Goal: Information Seeking & Learning: Learn about a topic

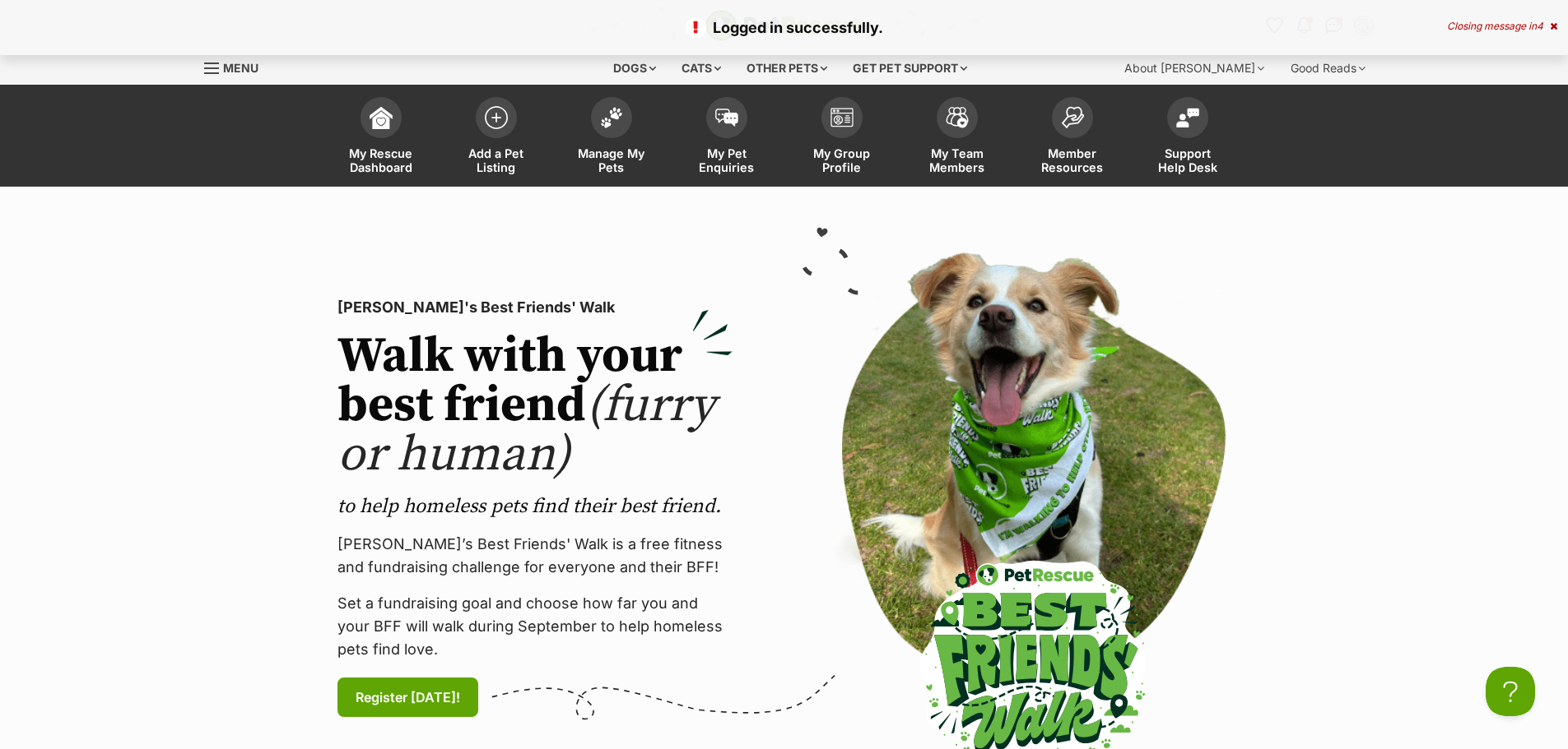
click at [254, 71] on span "Menu" at bounding box center [241, 67] width 36 height 14
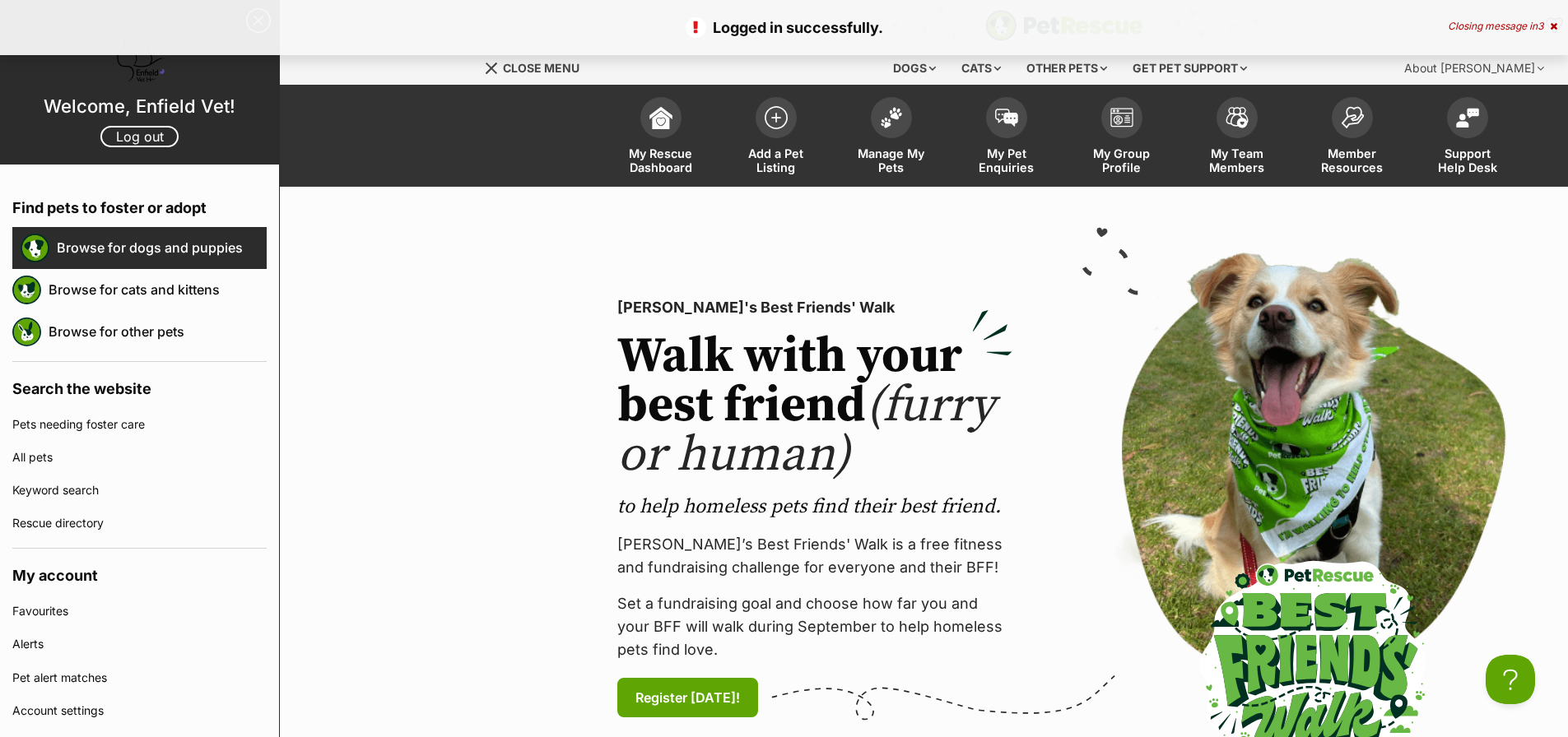
click at [145, 242] on link "Browse for dogs and puppies" at bounding box center [162, 247] width 210 height 35
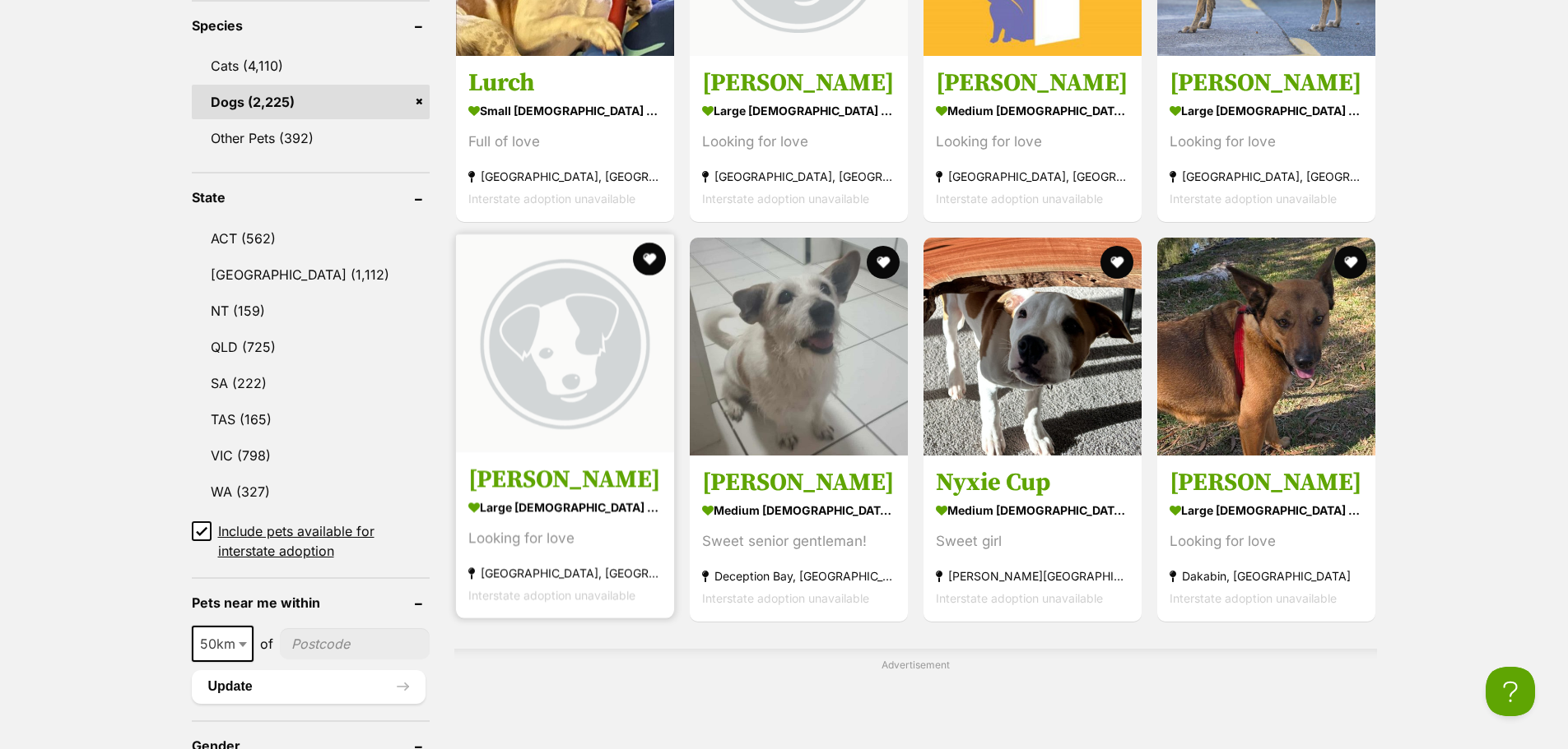
scroll to position [741, 0]
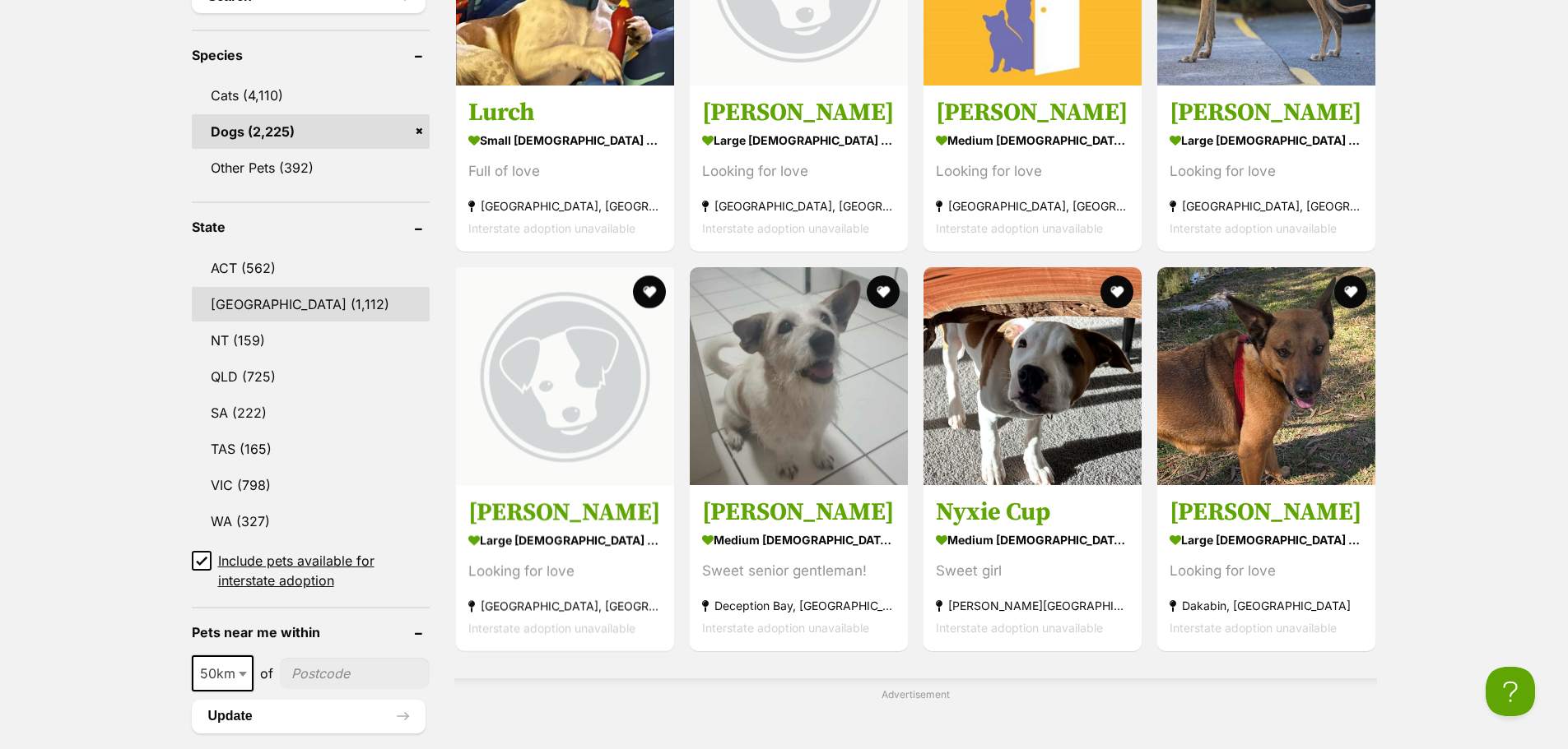
click at [261, 295] on link "[GEOGRAPHIC_DATA] (1,112)" at bounding box center [311, 304] width 238 height 35
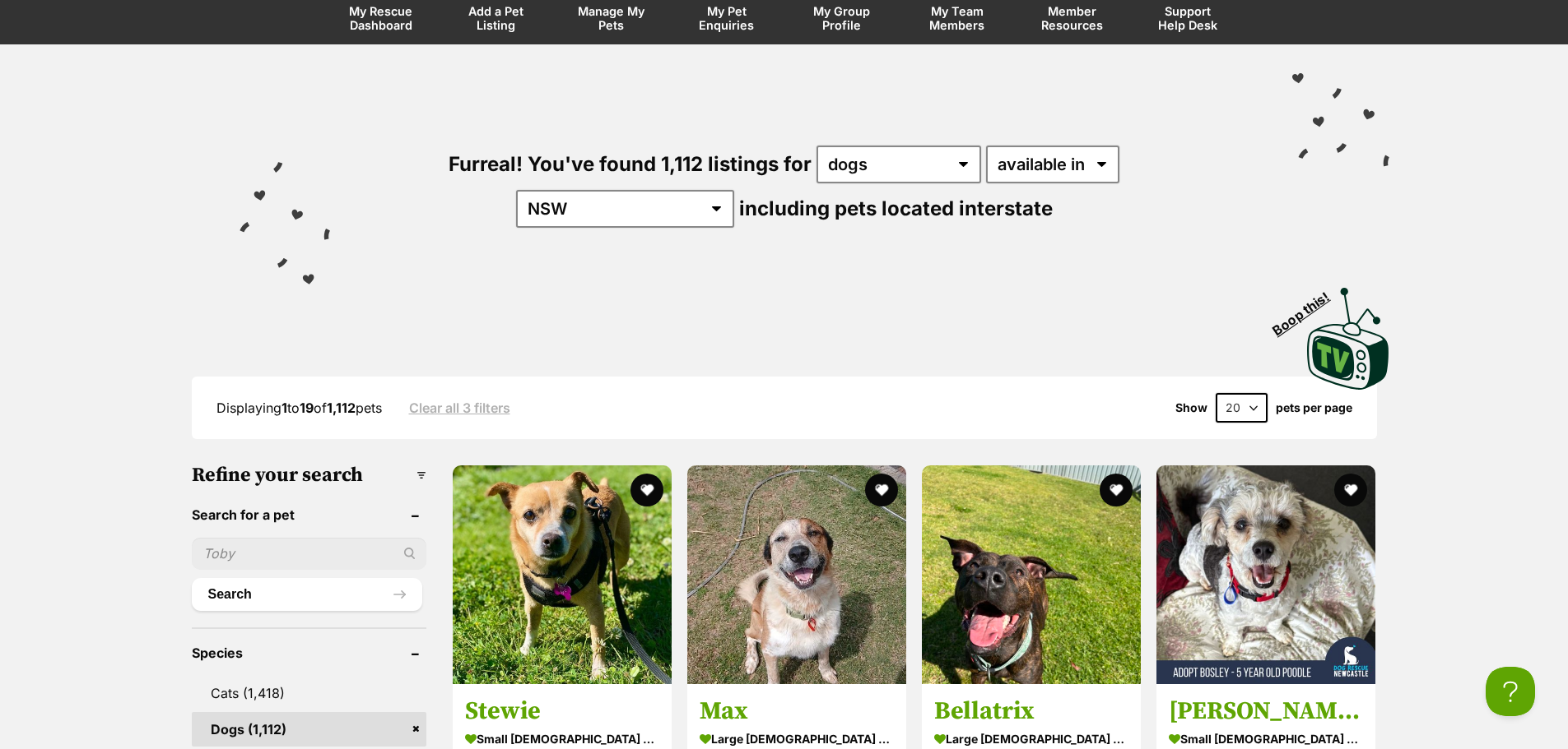
scroll to position [411, 0]
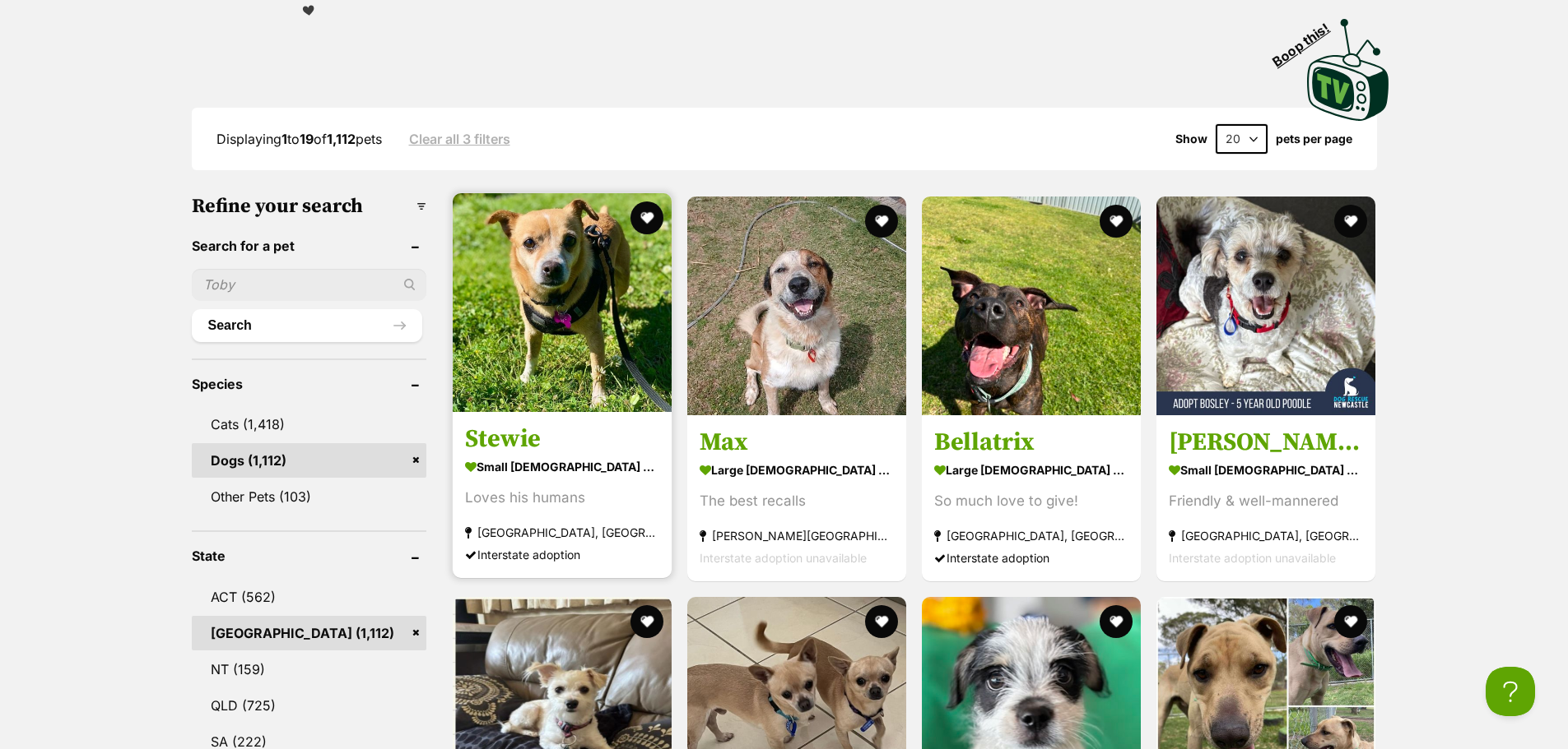
click at [526, 312] on img at bounding box center [562, 302] width 219 height 219
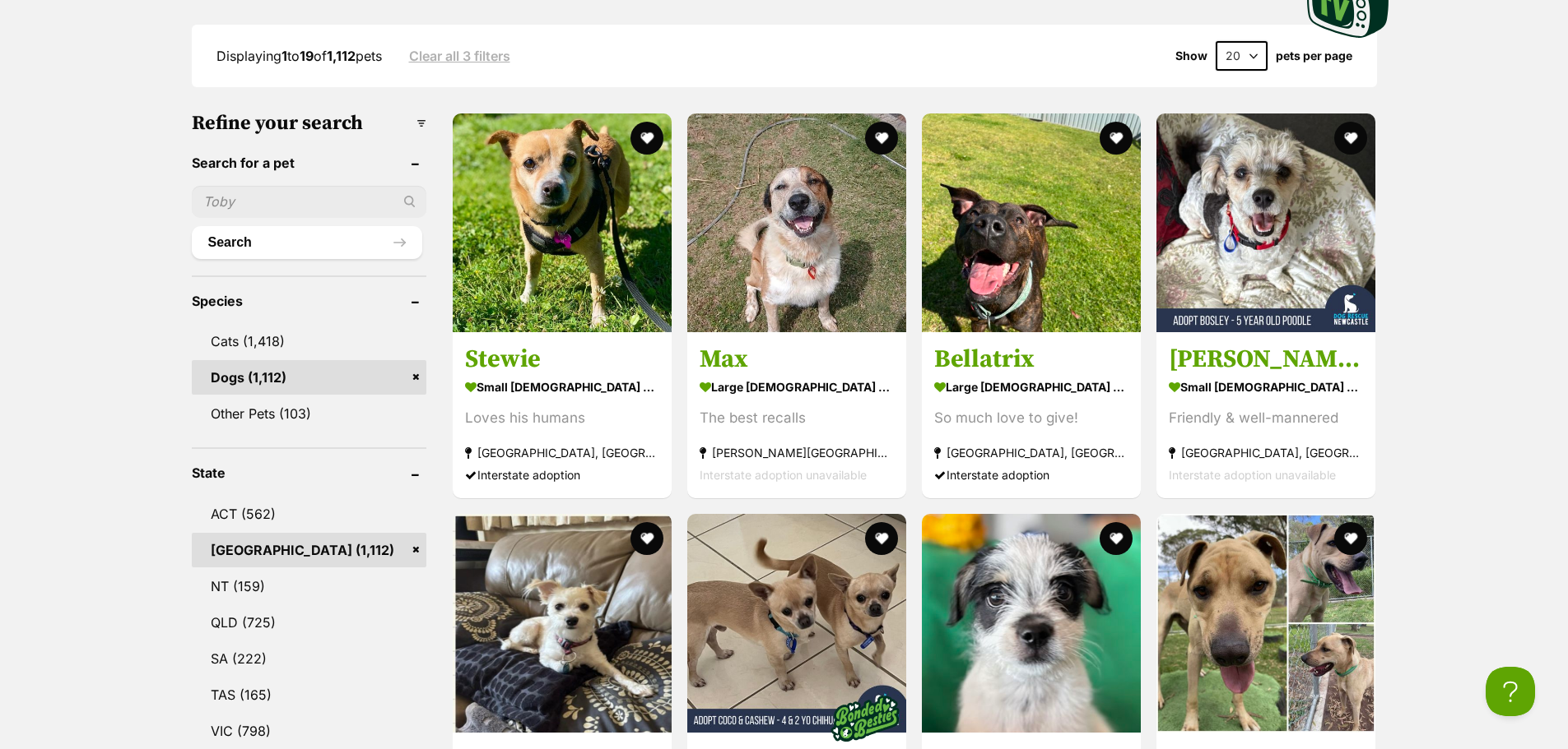
scroll to position [493, 0]
click at [327, 198] on input "text" at bounding box center [309, 201] width 234 height 31
type input "dachsund"
click at [192, 227] on button "Search" at bounding box center [307, 242] width 230 height 33
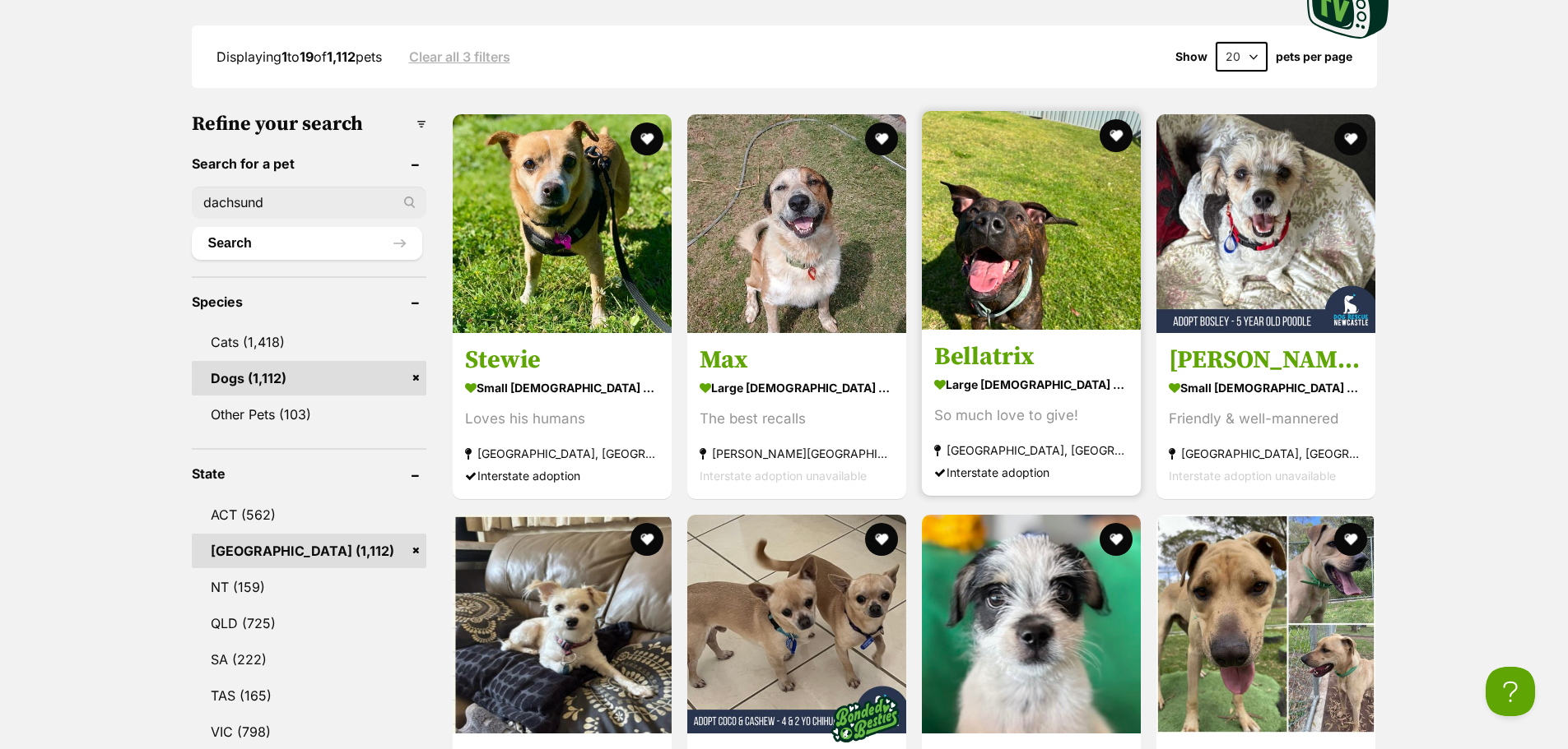
scroll to position [411, 0]
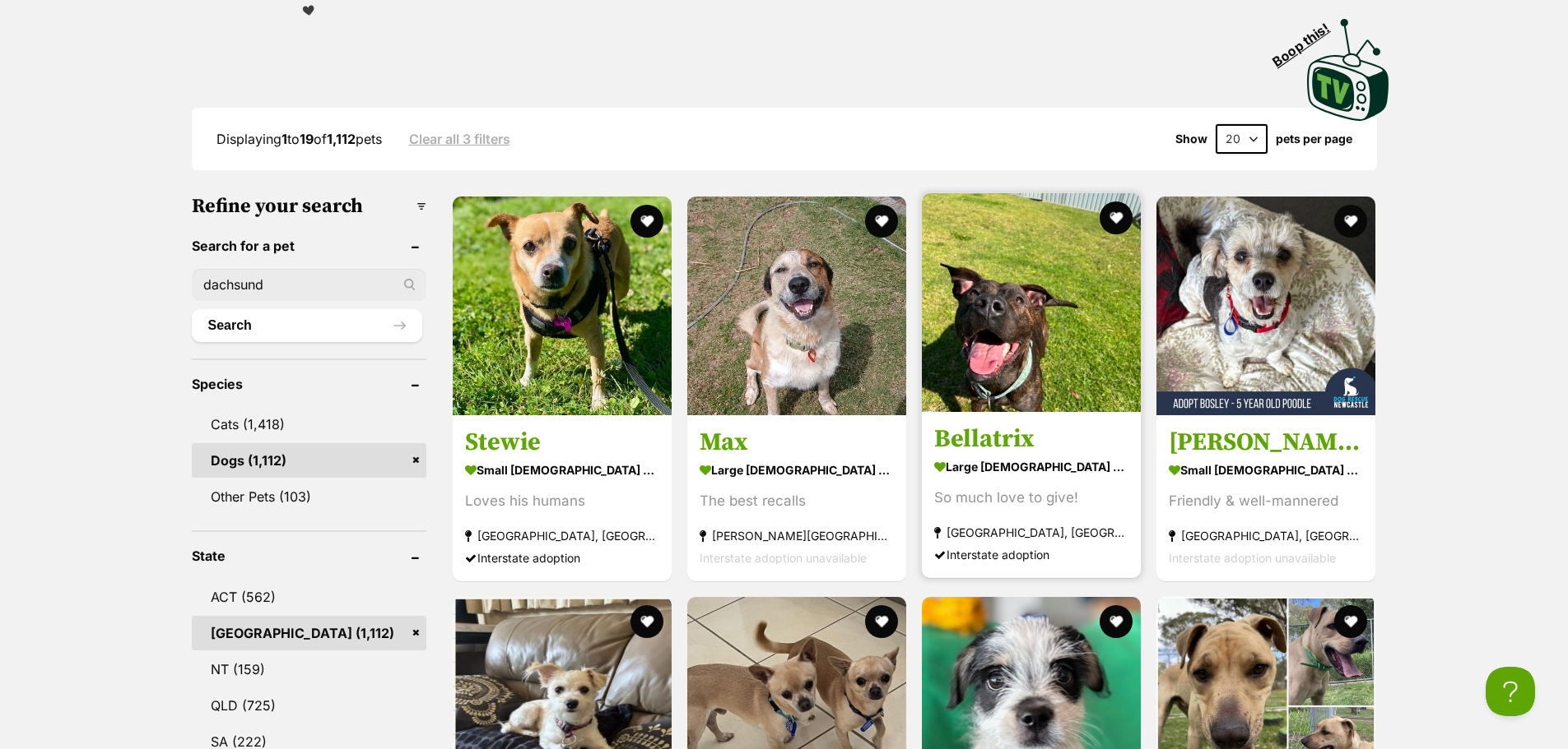
click at [1020, 314] on img at bounding box center [1031, 302] width 219 height 219
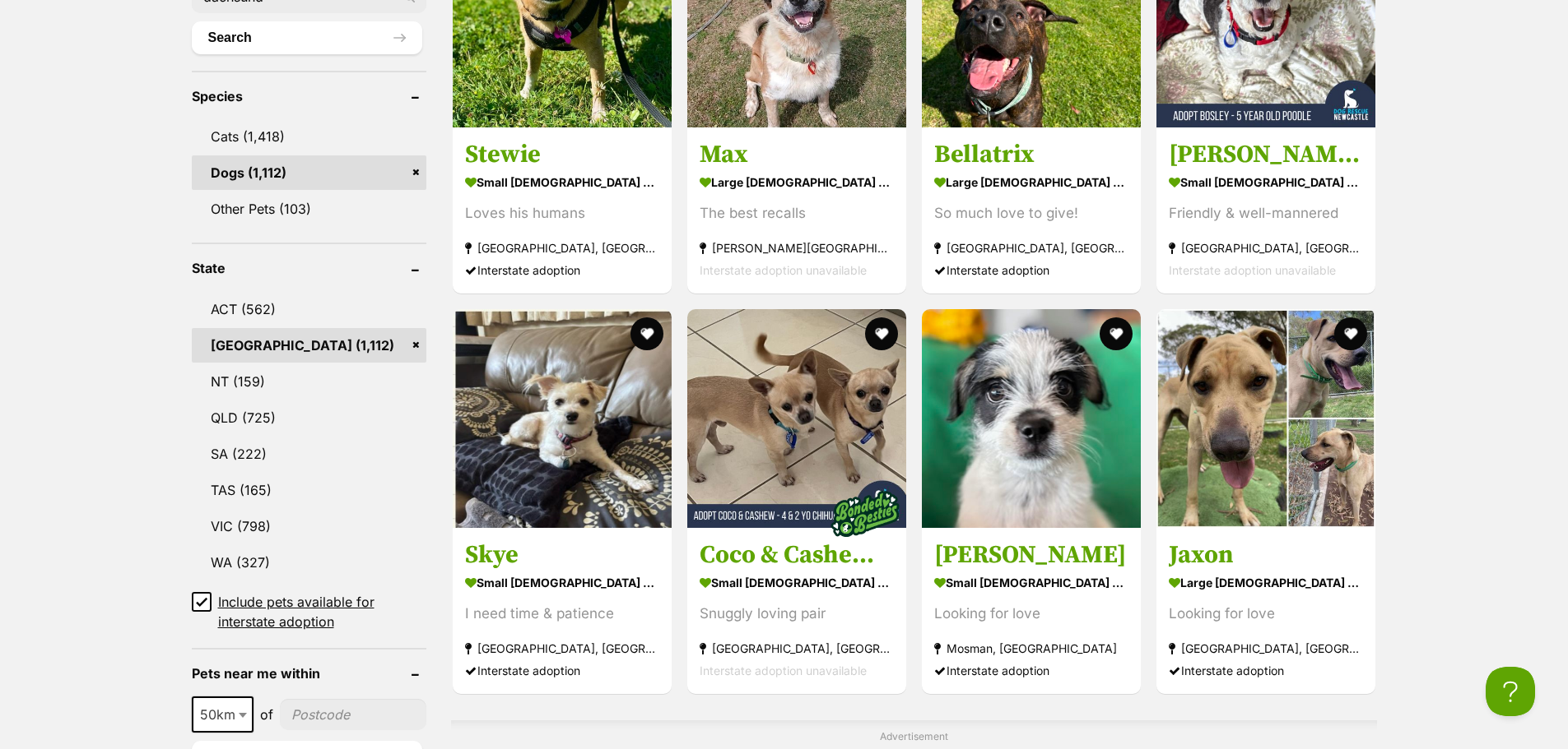
scroll to position [741, 0]
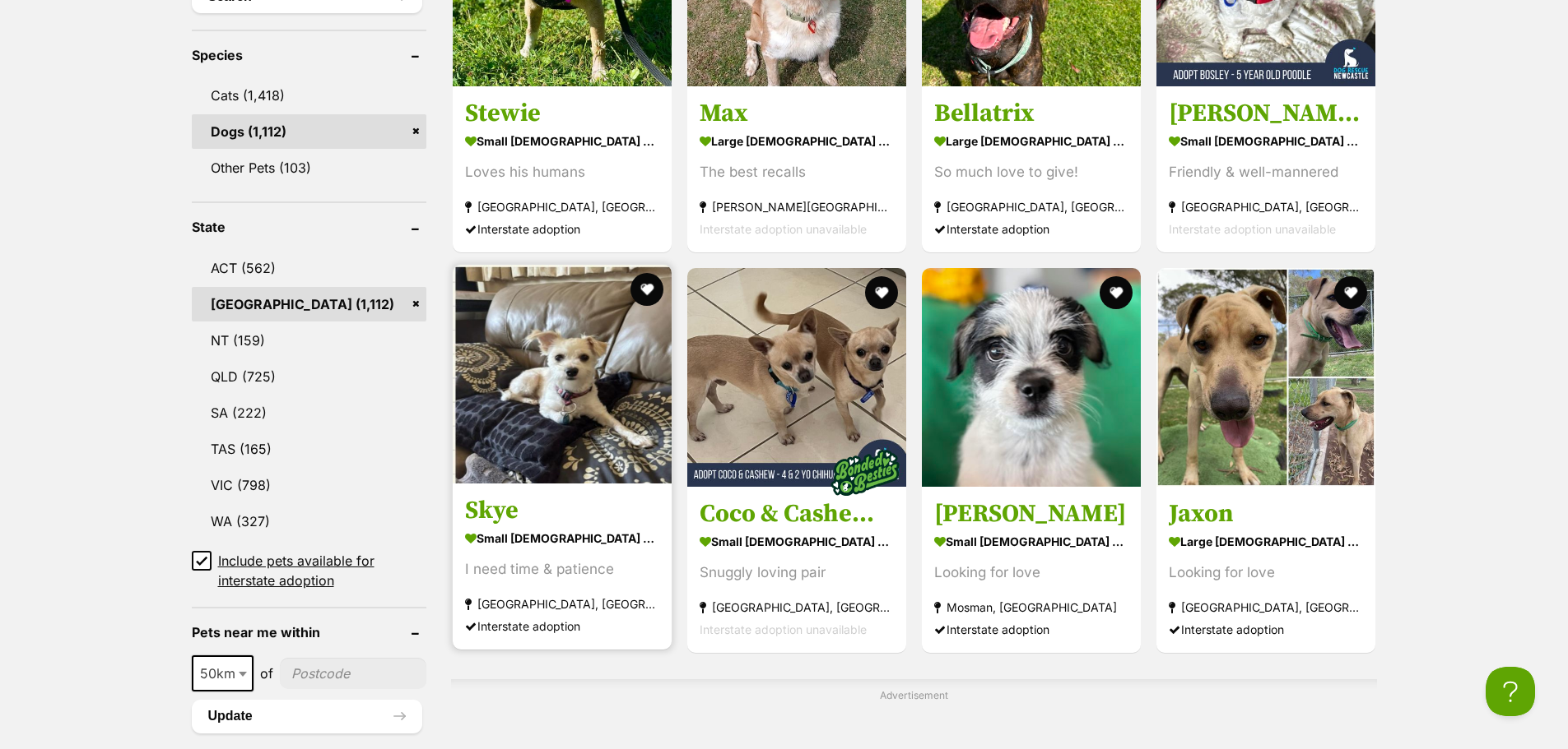
click at [540, 342] on img at bounding box center [562, 374] width 219 height 219
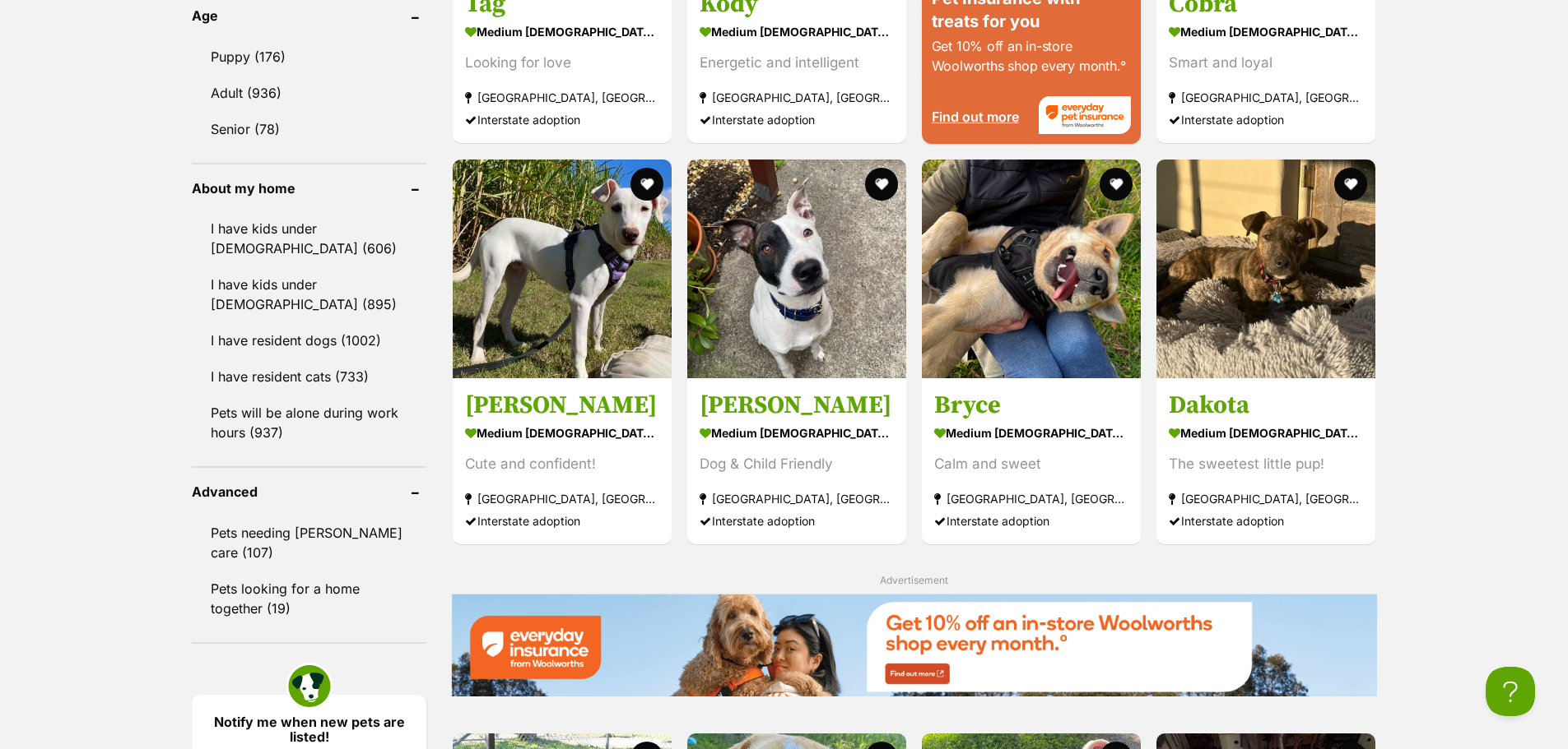
scroll to position [1810, 0]
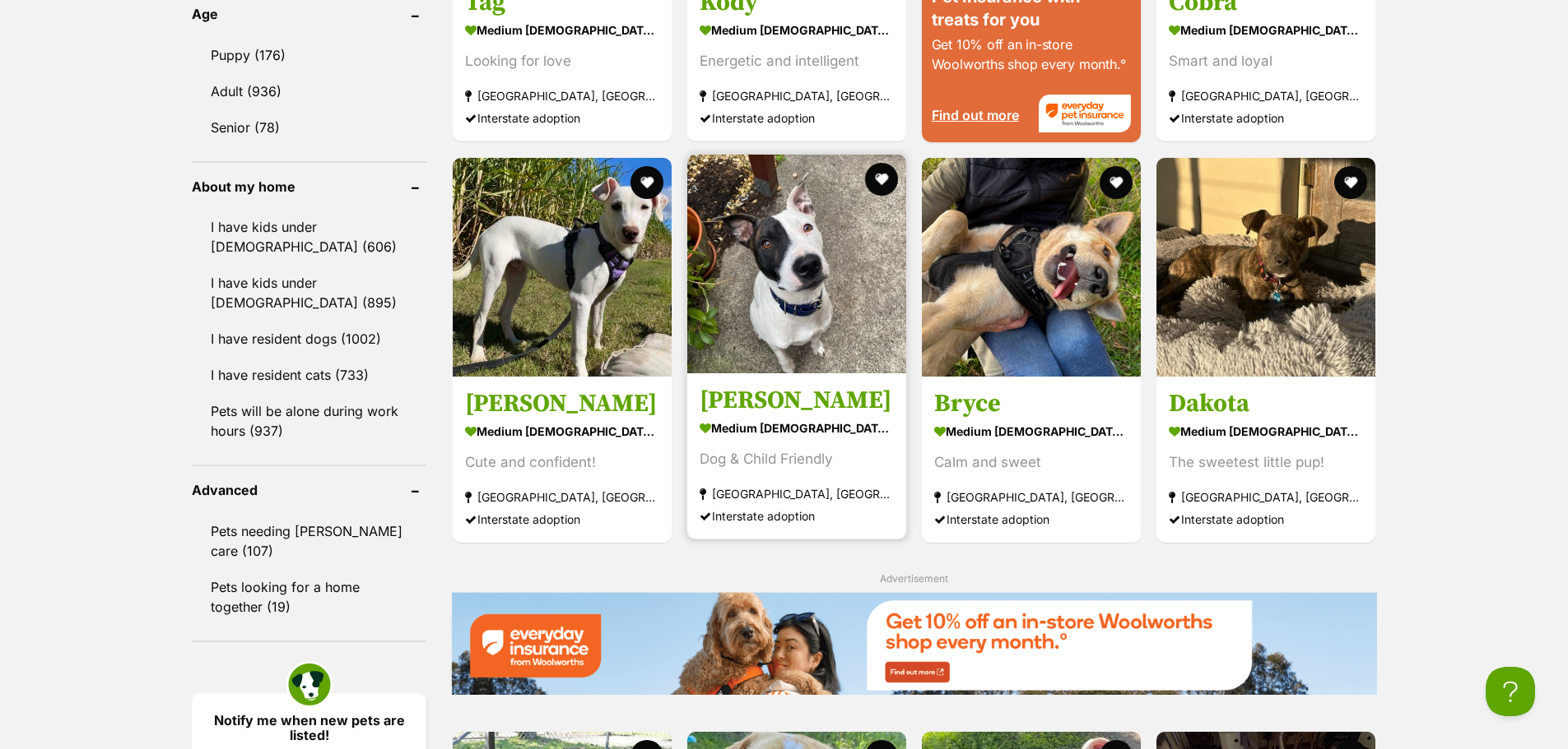
click at [877, 254] on img at bounding box center [797, 264] width 219 height 219
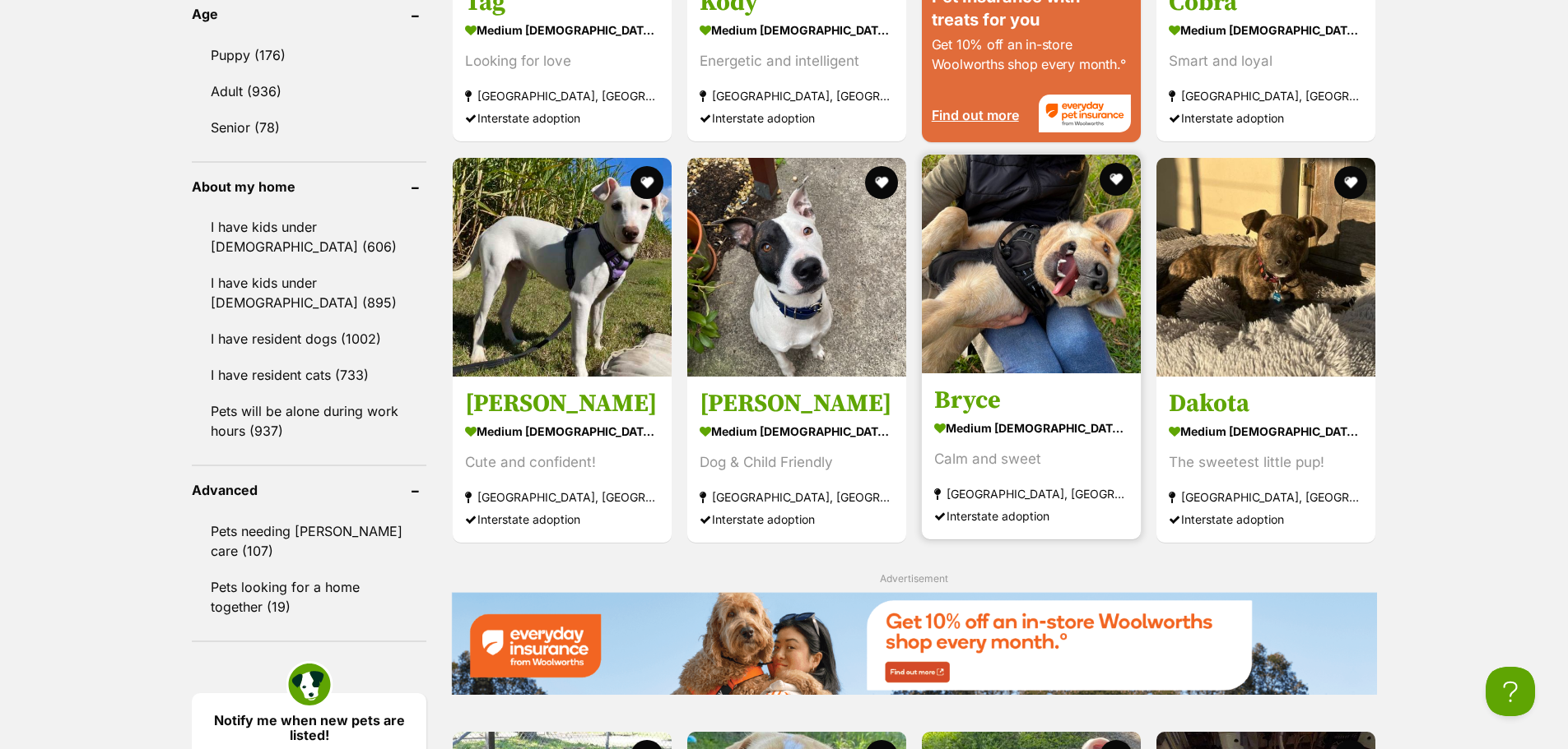
click at [1062, 247] on img at bounding box center [1031, 264] width 219 height 219
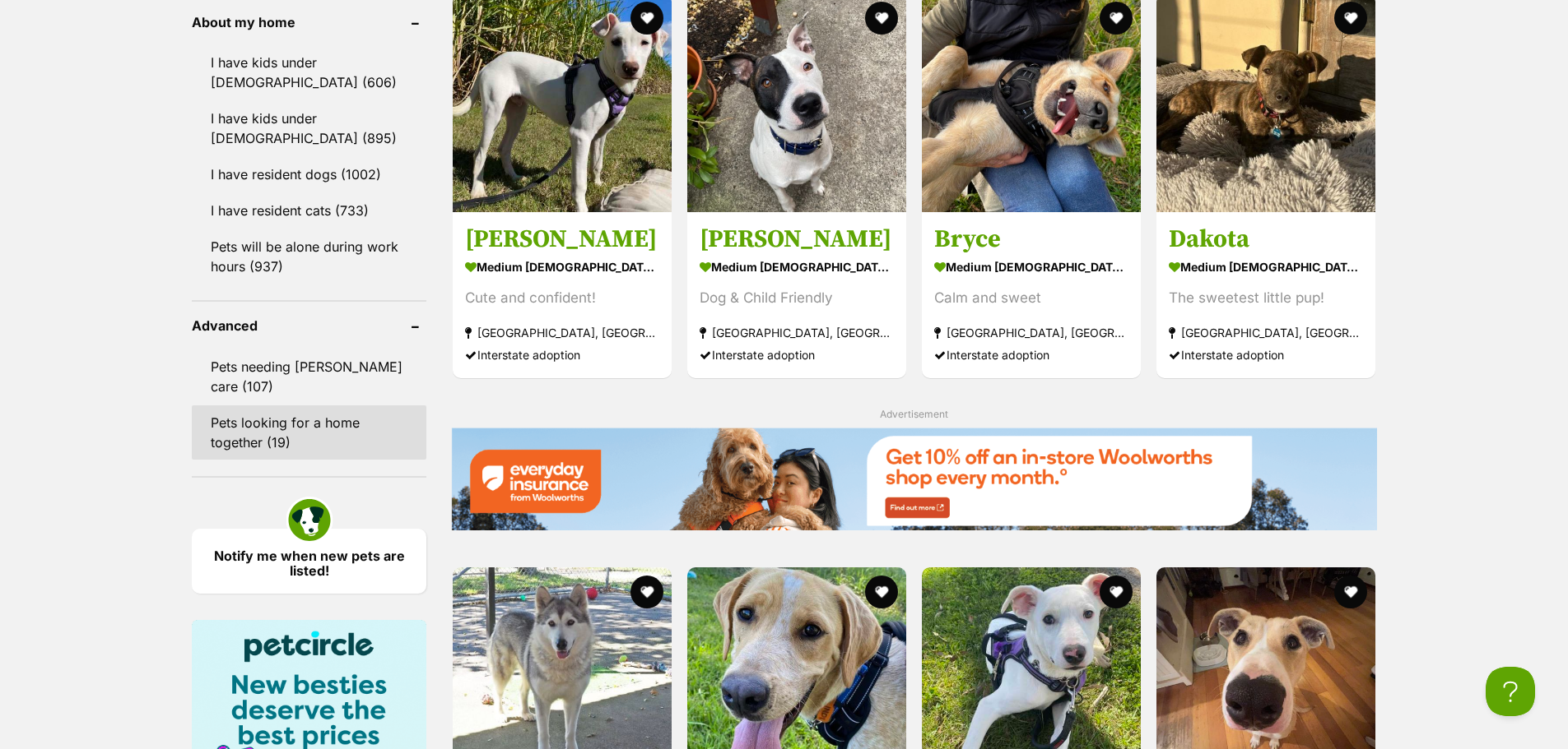
scroll to position [1892, 0]
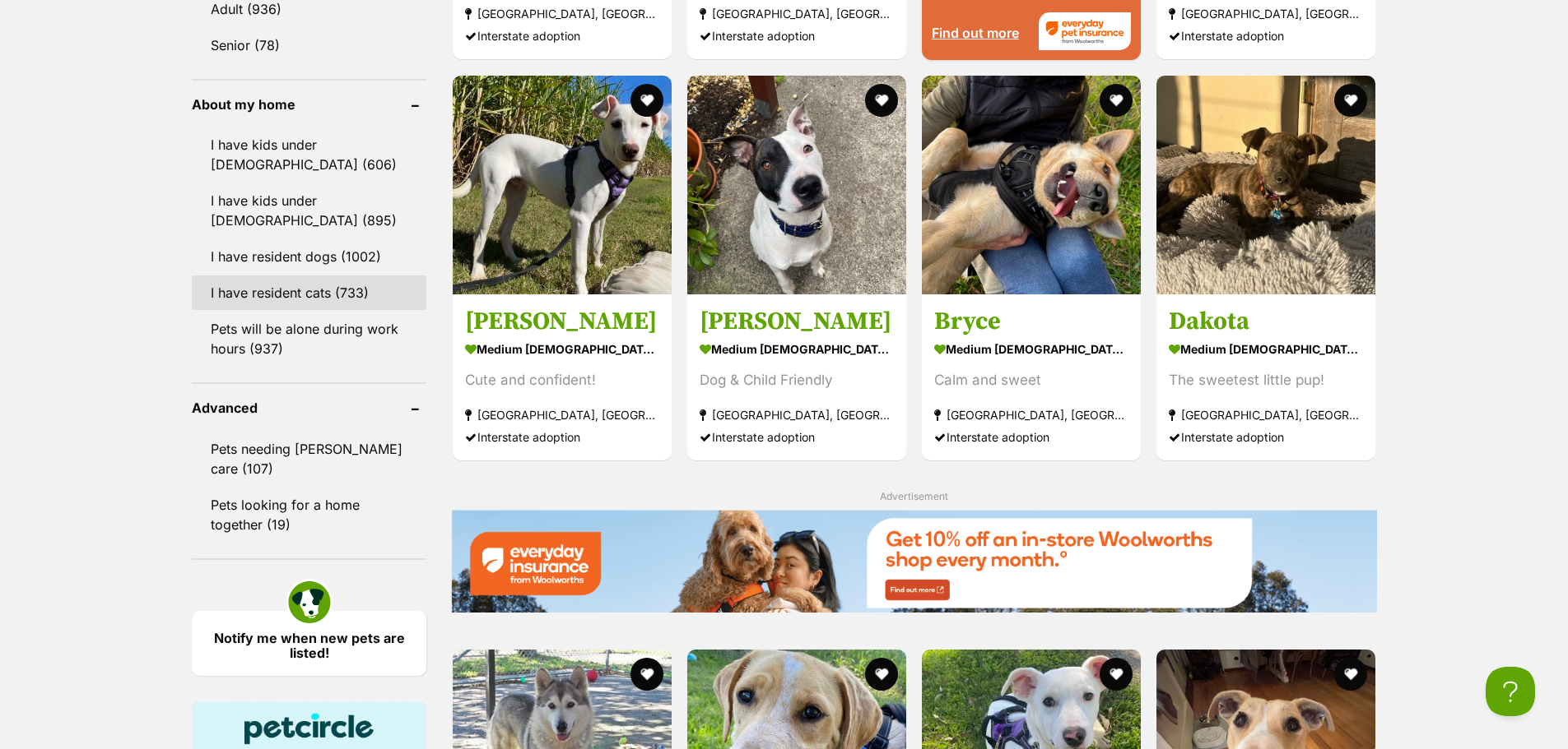
click at [321, 286] on link "I have resident cats (733)" at bounding box center [309, 292] width 234 height 35
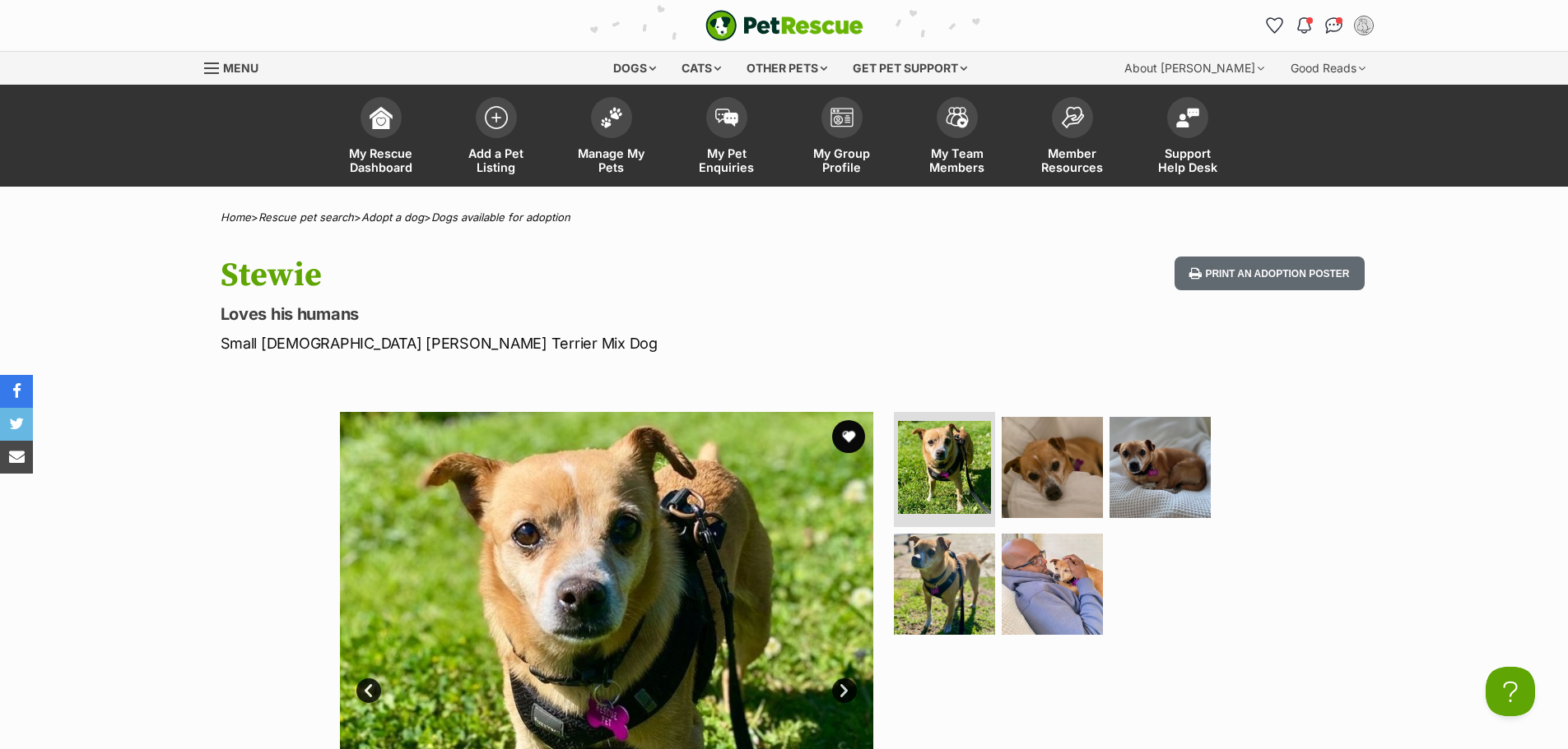
scroll to position [165, 0]
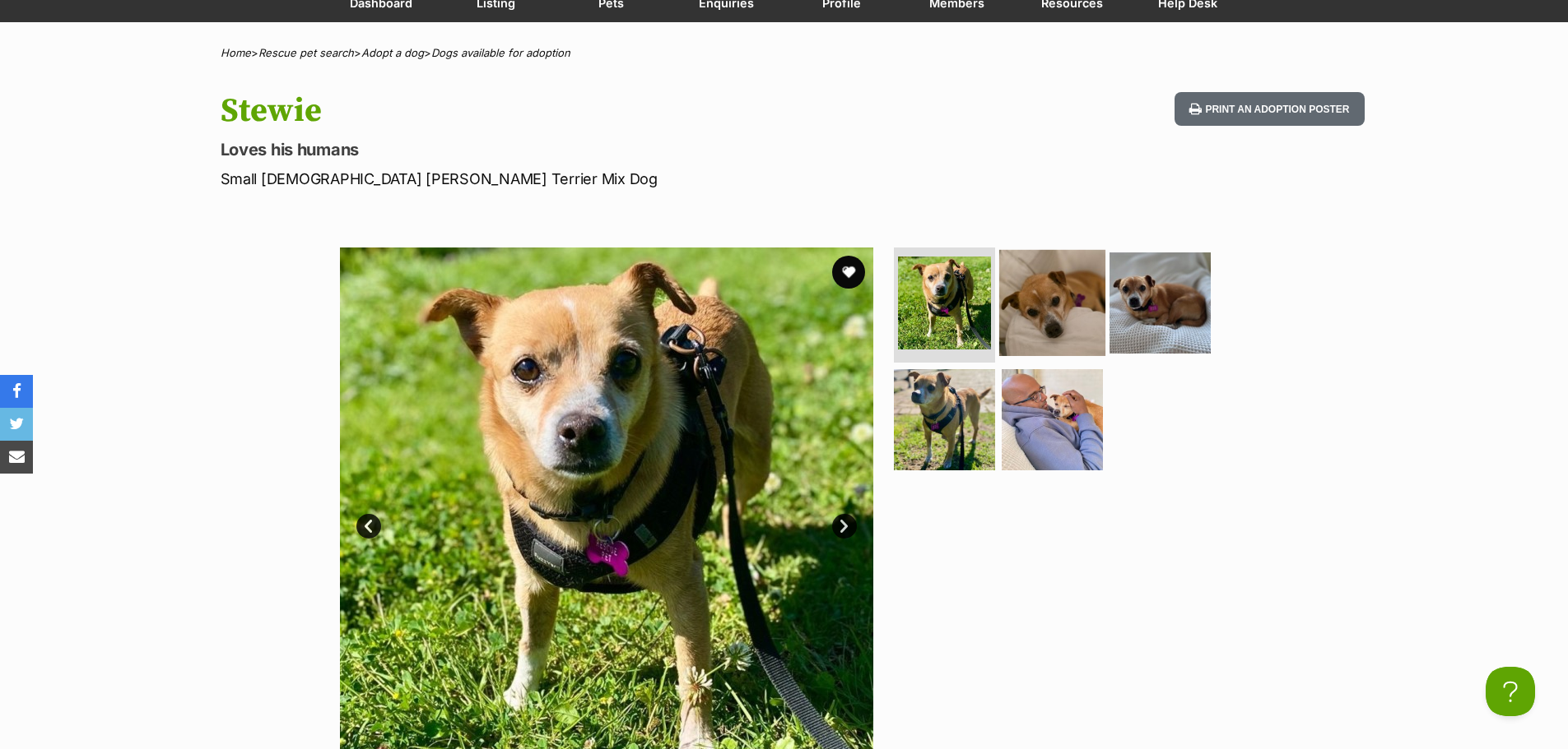
click at [1046, 321] on img at bounding box center [1052, 302] width 106 height 106
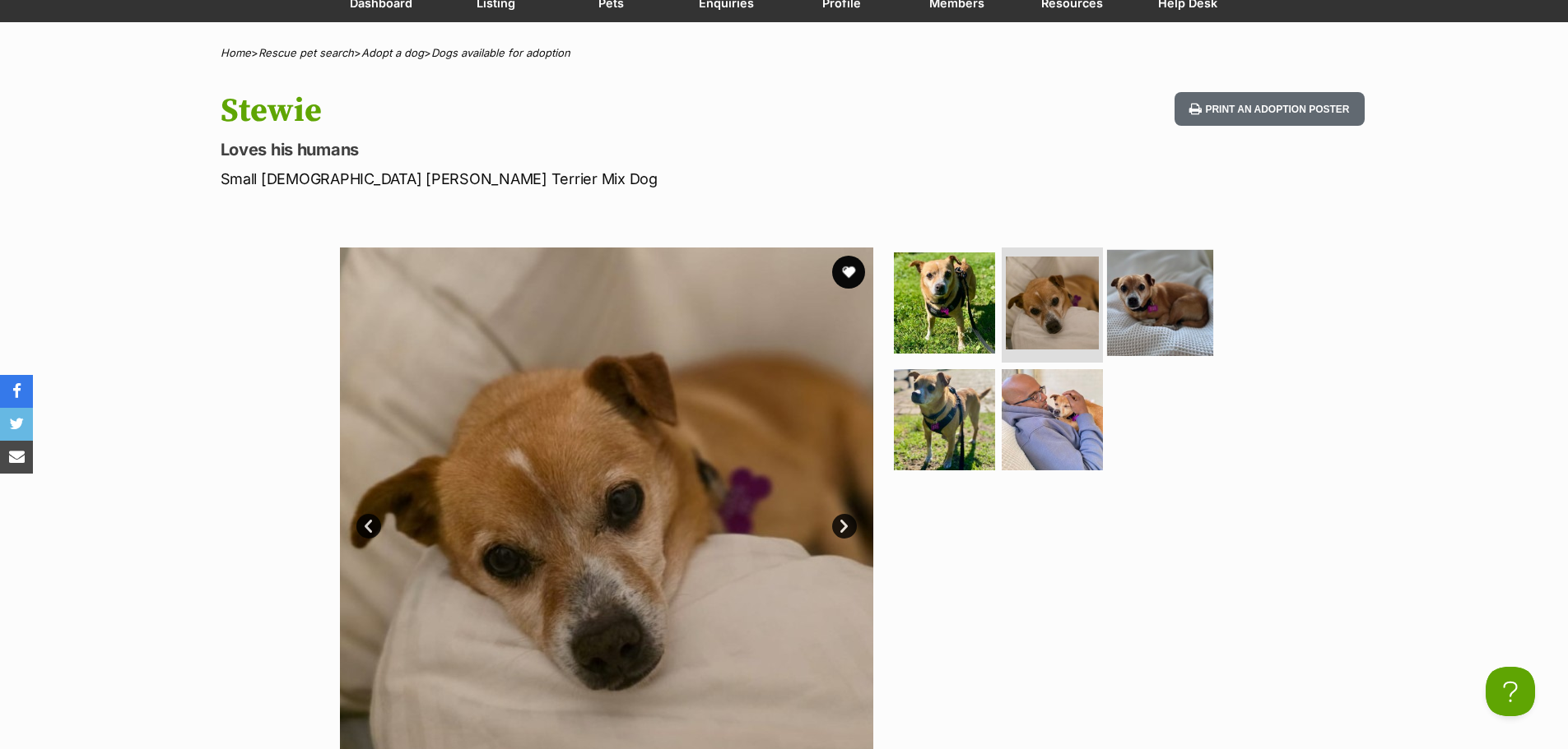
click at [1162, 301] on img at bounding box center [1160, 302] width 106 height 106
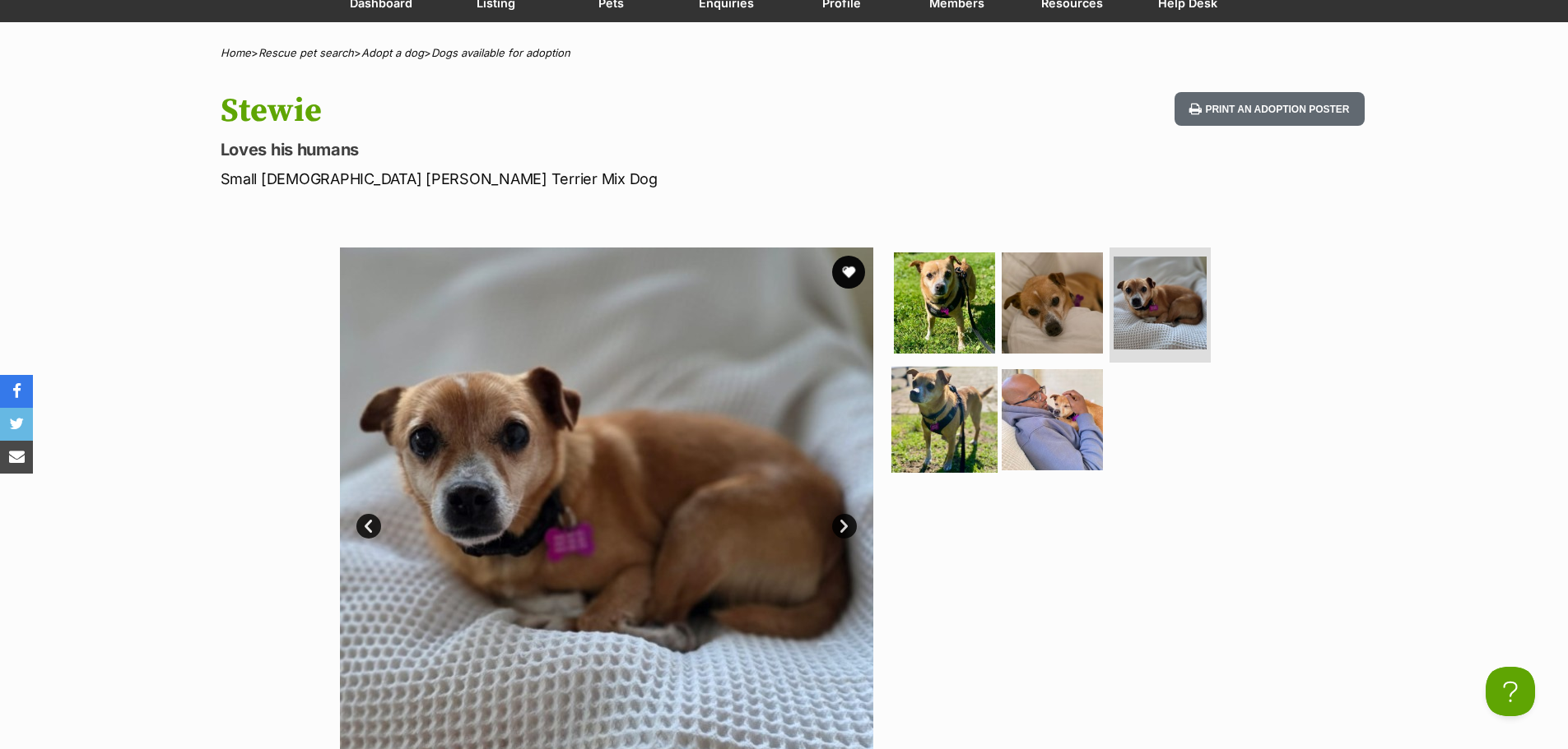
click at [938, 405] on img at bounding box center [943, 419] width 106 height 106
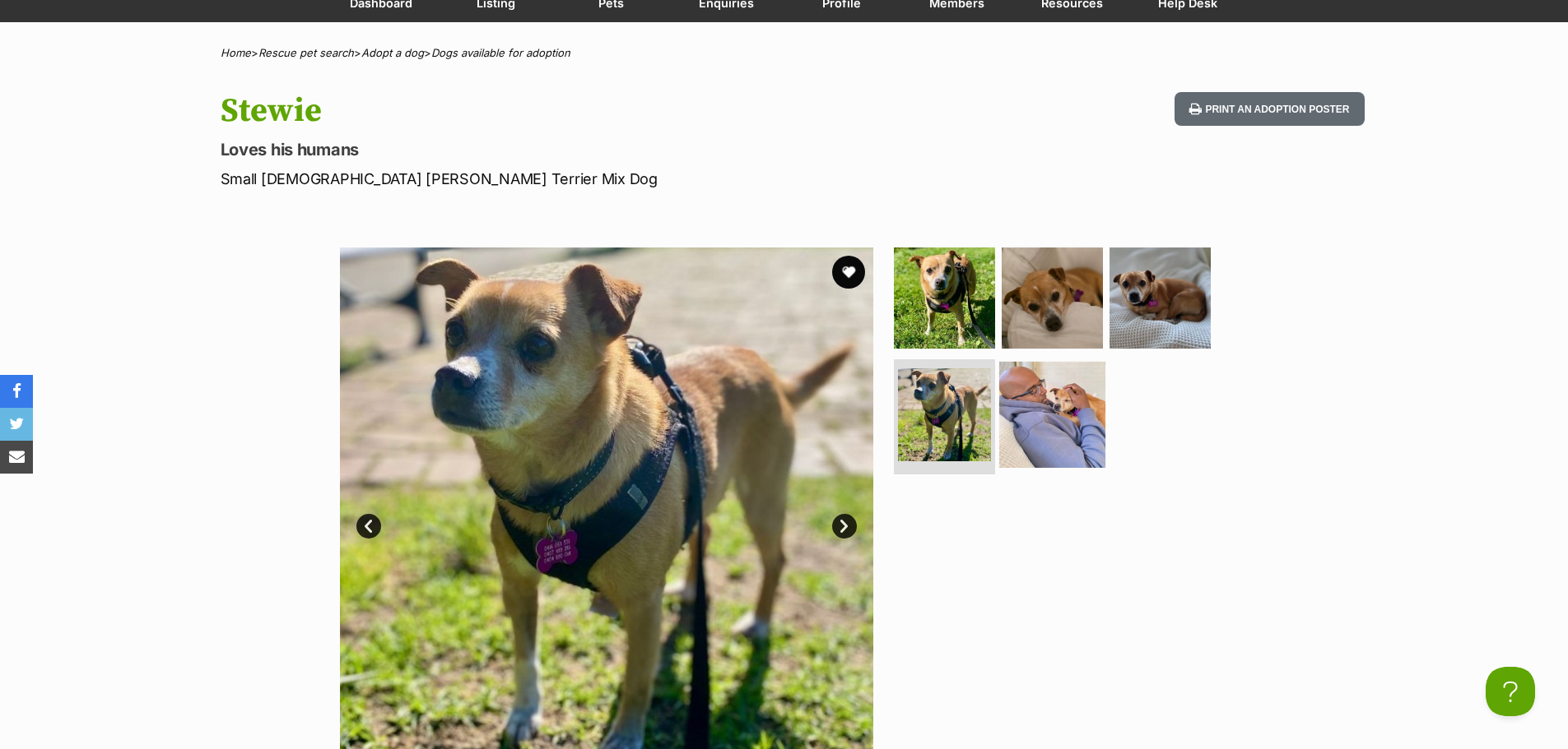
click at [1091, 423] on img at bounding box center [1052, 415] width 106 height 106
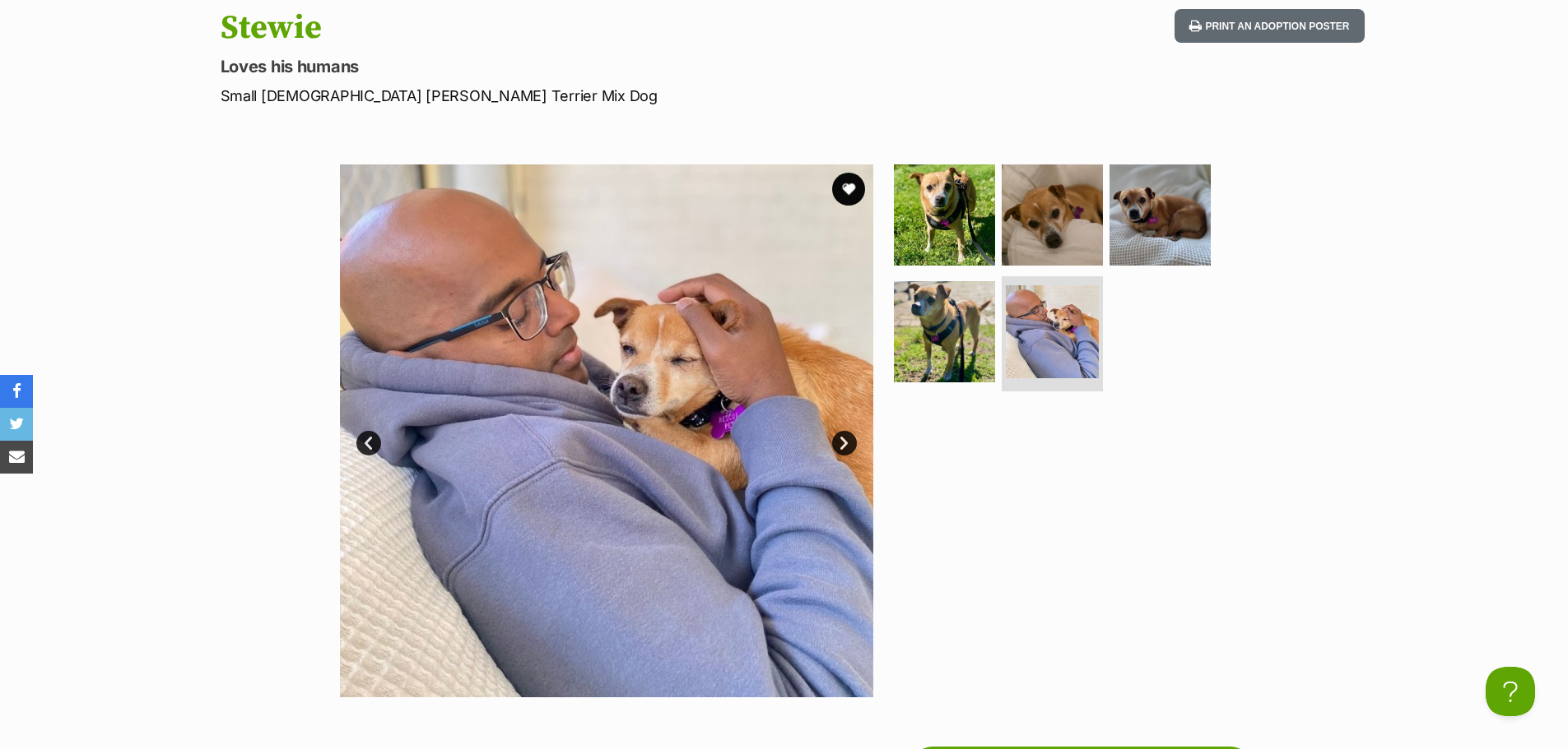
scroll to position [247, 0]
click at [933, 210] on img at bounding box center [943, 215] width 106 height 106
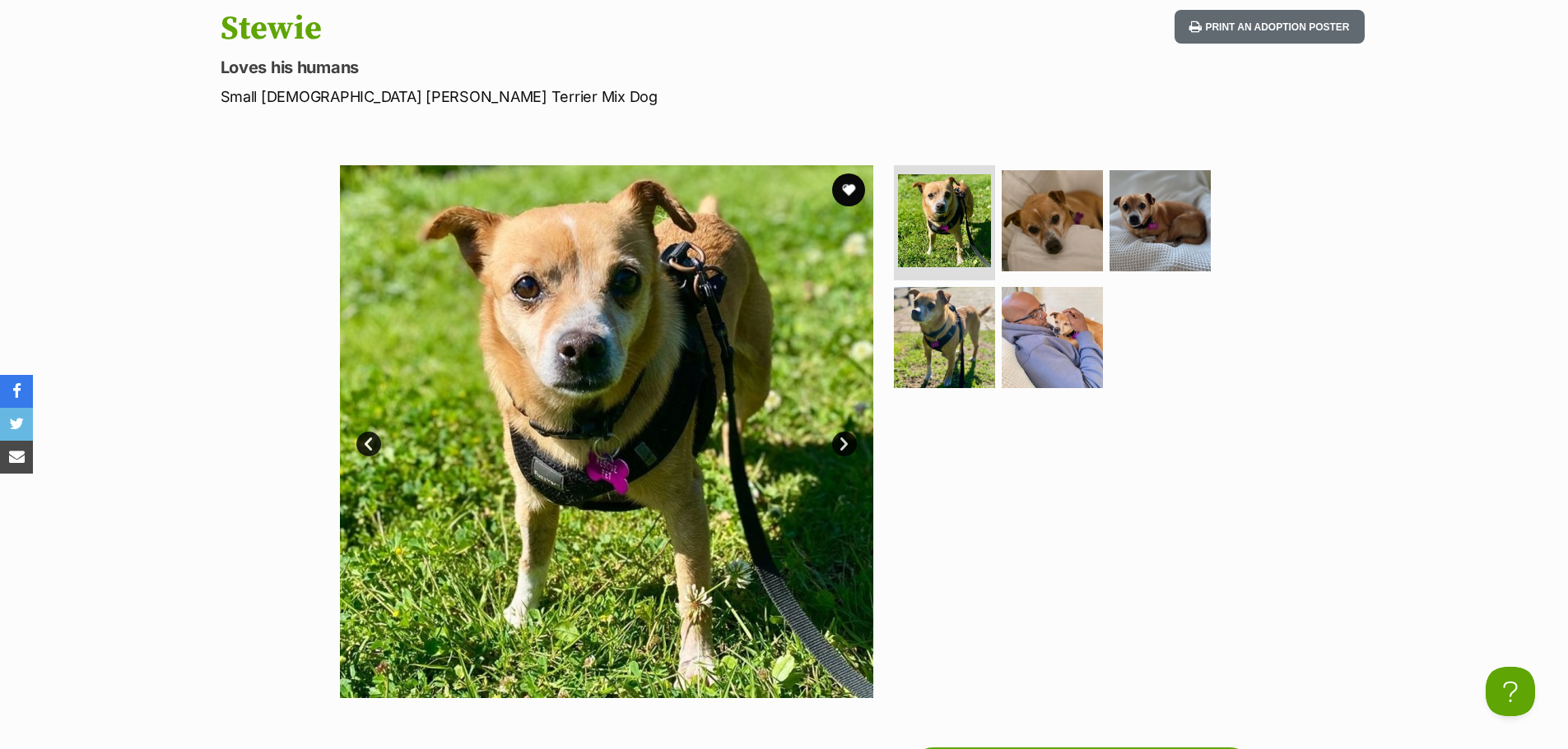
click at [835, 444] on link "Next" at bounding box center [844, 444] width 24 height 24
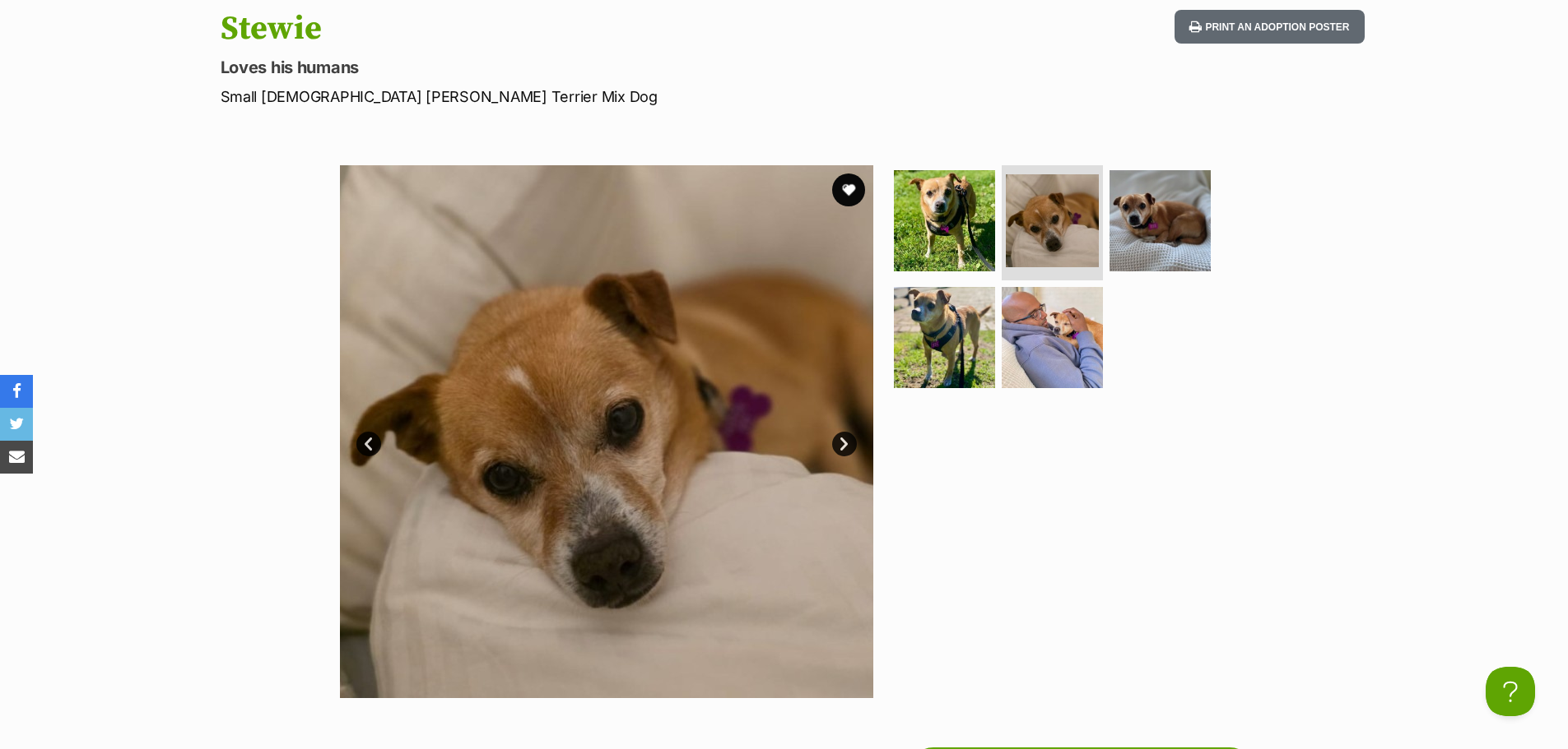
click at [835, 444] on link "Next" at bounding box center [844, 444] width 24 height 24
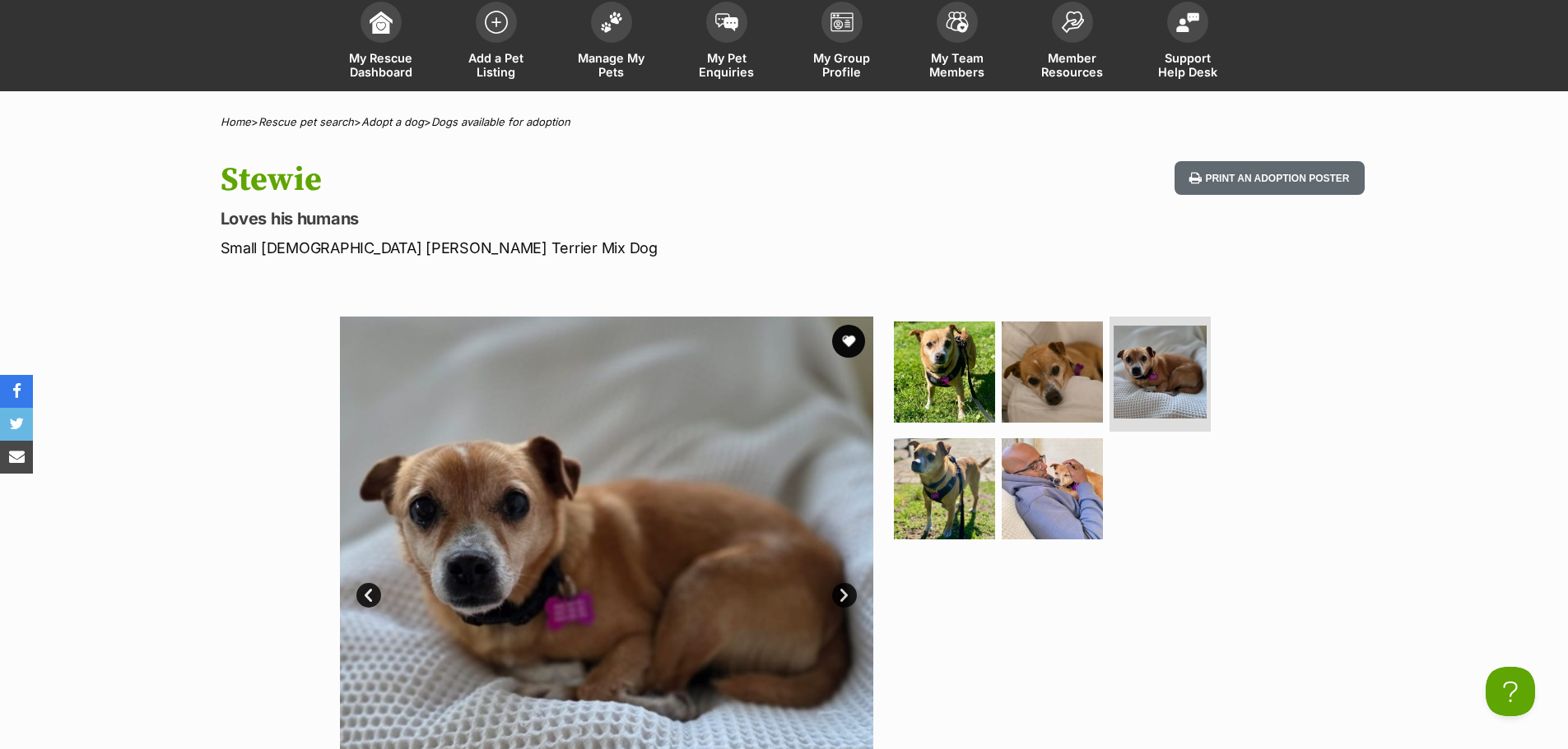
scroll to position [82, 0]
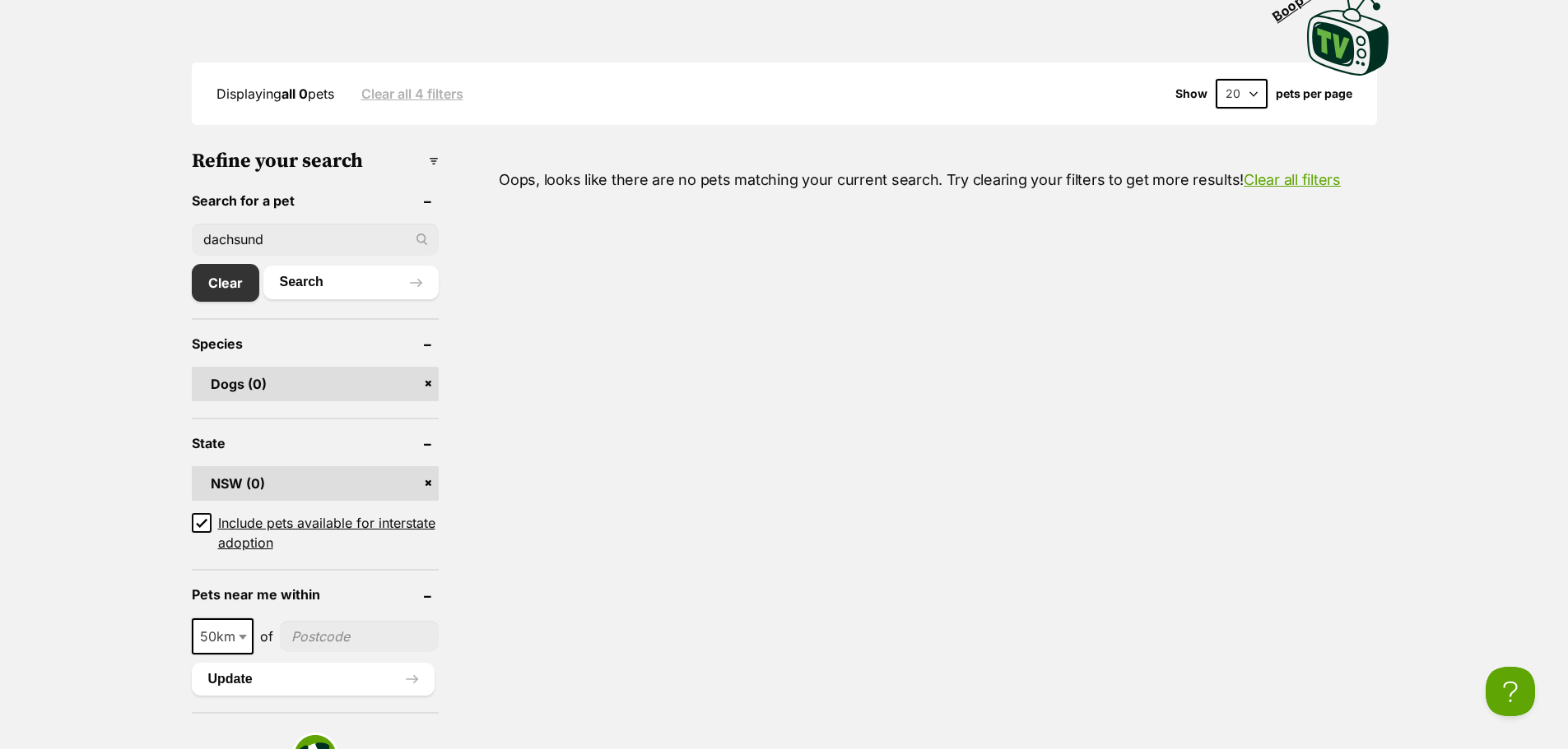
scroll to position [411, 0]
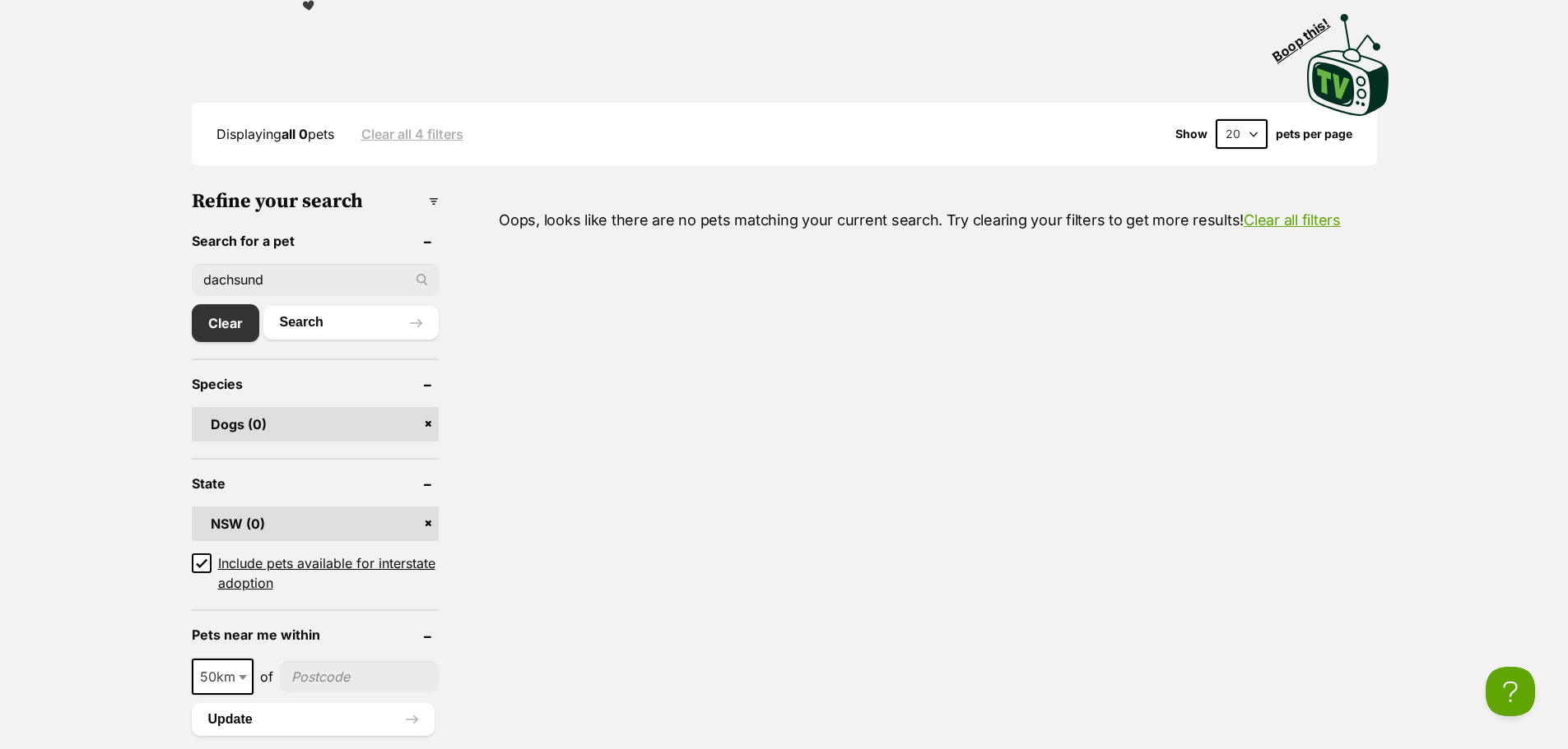
click at [233, 281] on input "dachsund" at bounding box center [316, 279] width 247 height 31
click at [336, 269] on input "dachsund" at bounding box center [316, 279] width 247 height 31
type input "d"
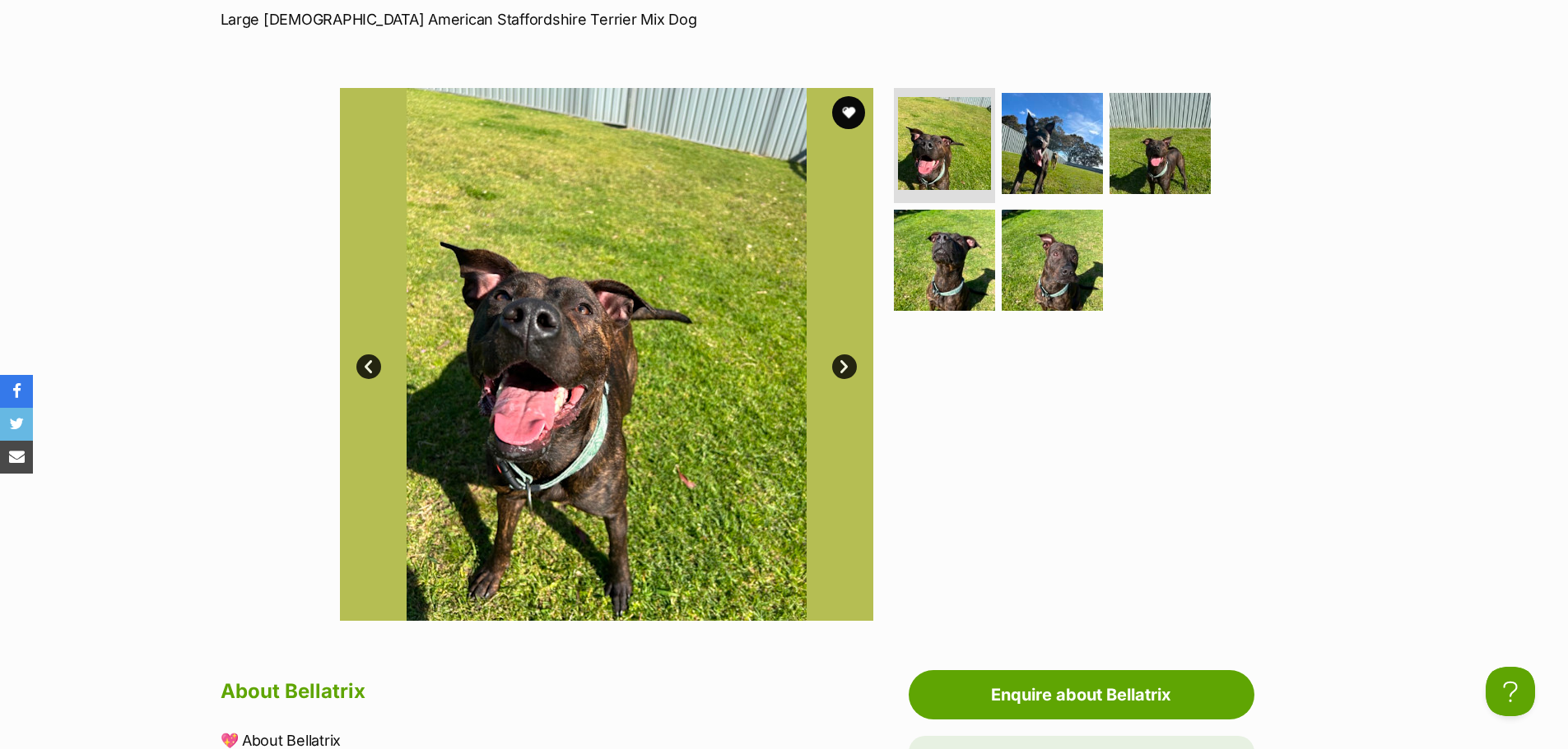
scroll to position [329, 0]
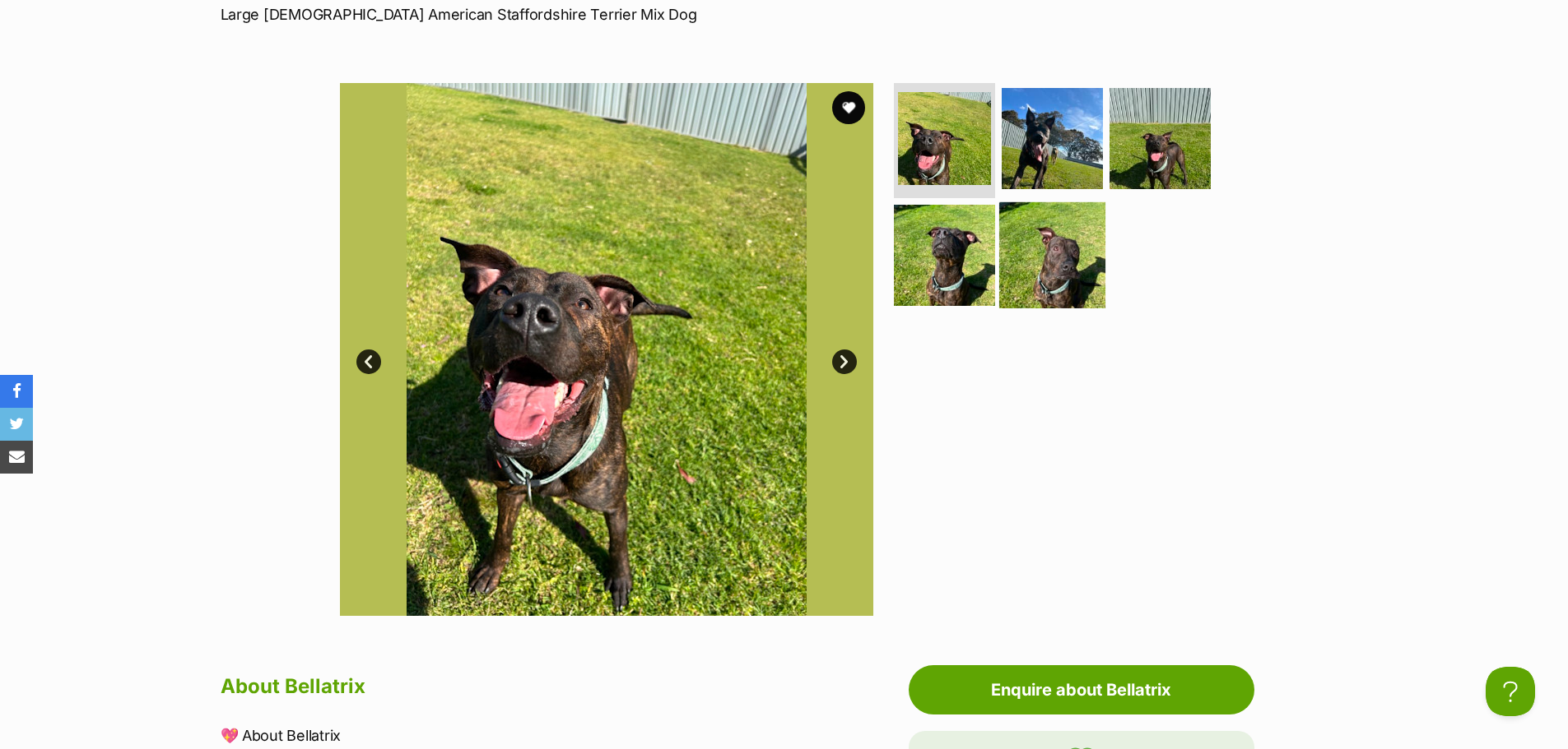
click at [1076, 254] on img at bounding box center [1052, 255] width 106 height 106
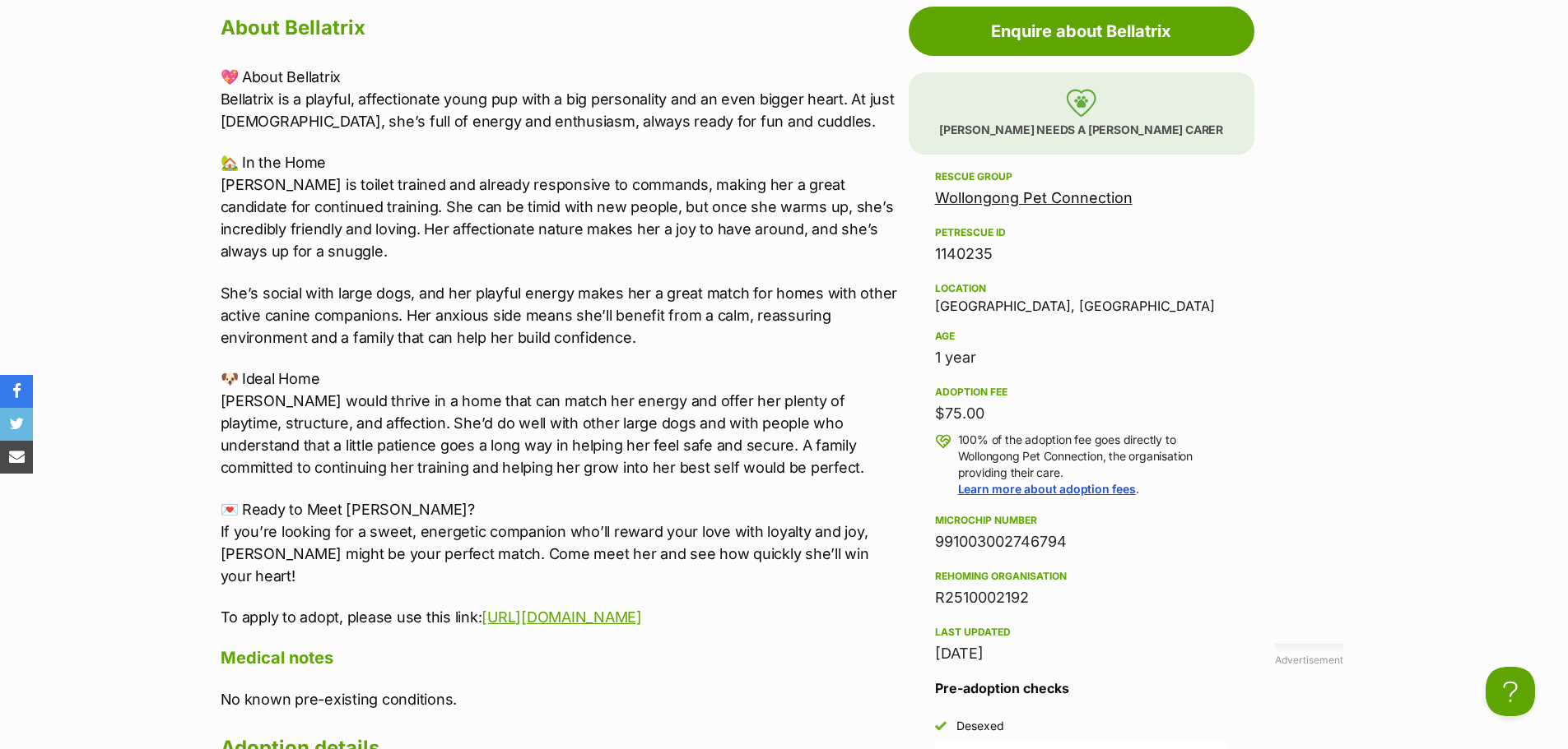
scroll to position [987, 0]
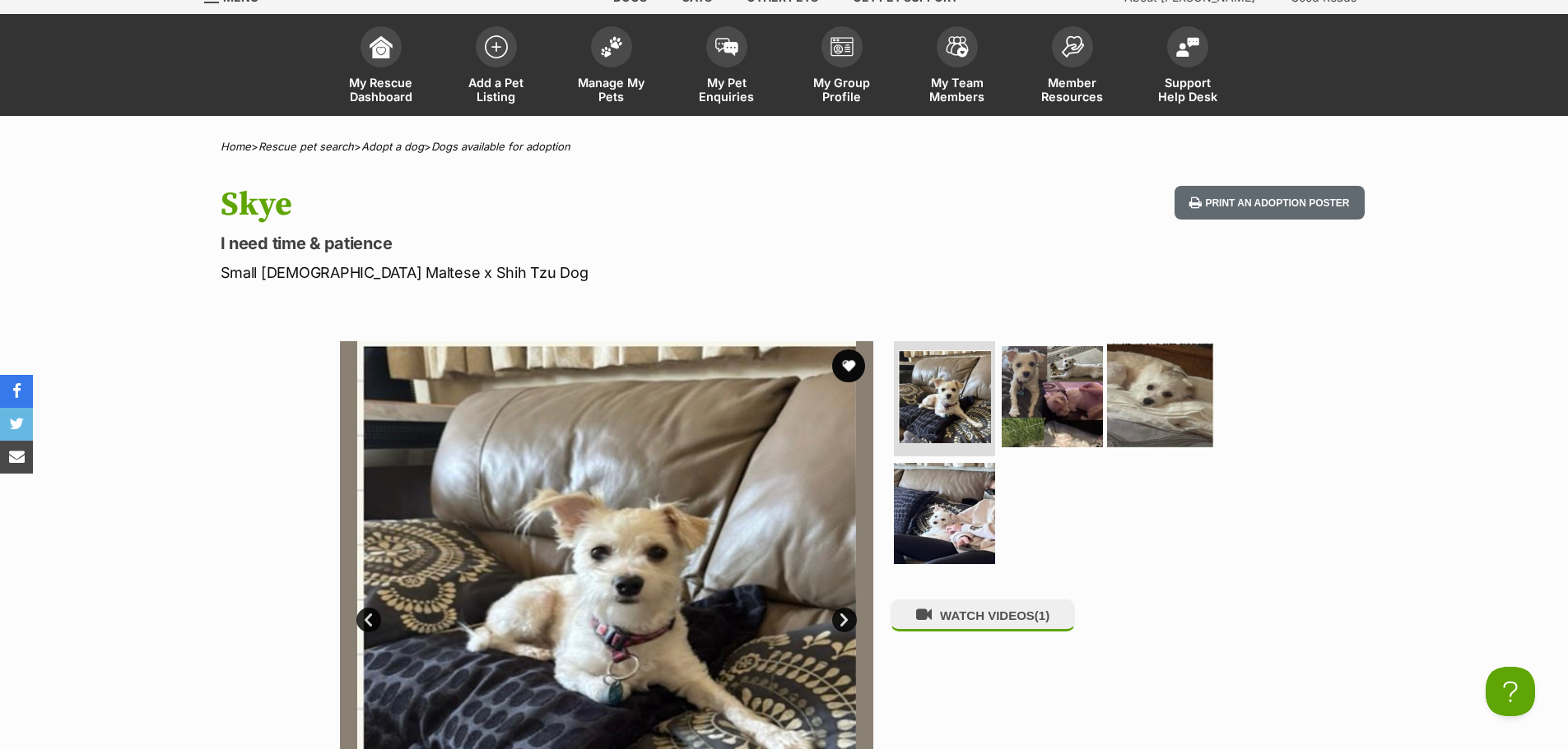
scroll to position [165, 0]
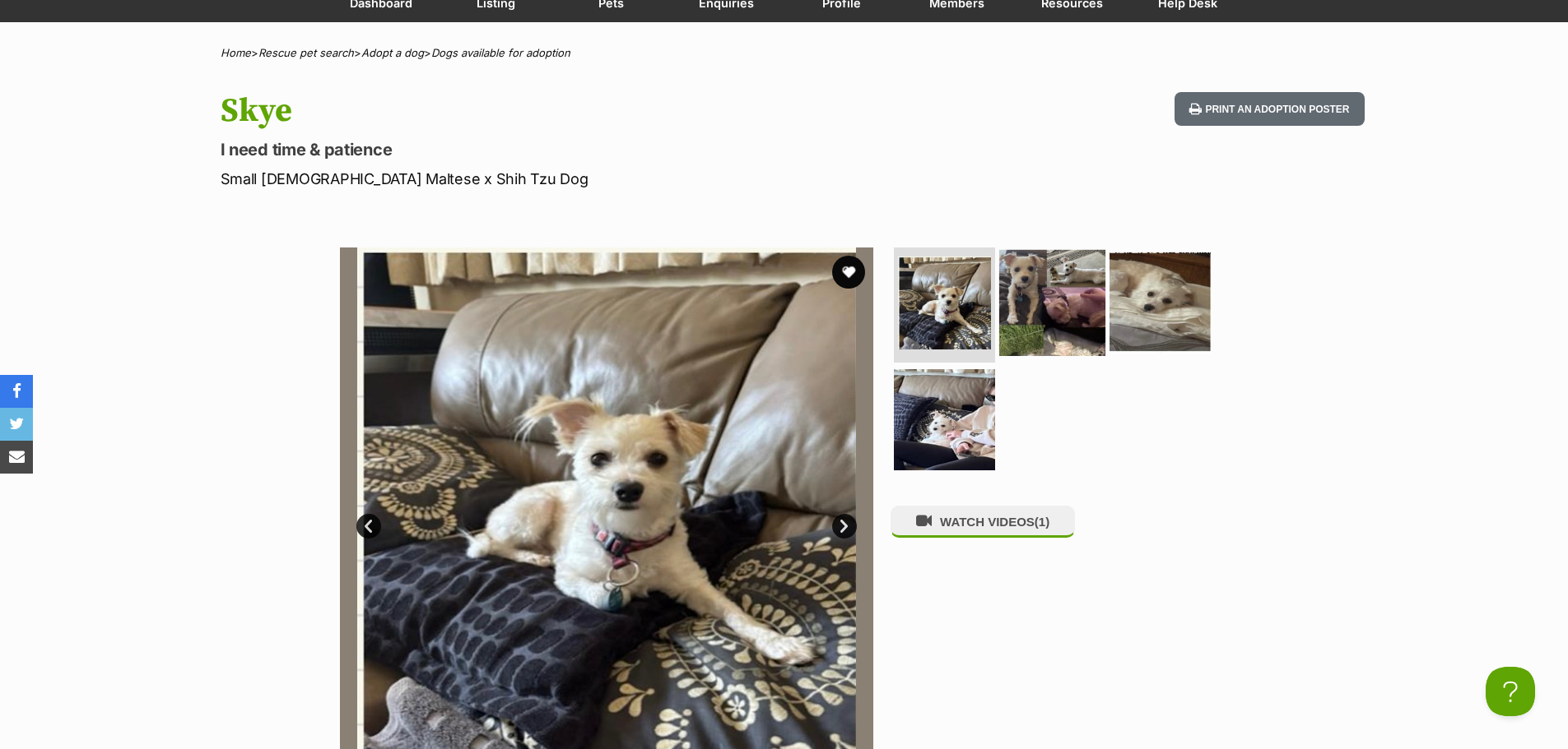
click at [1060, 325] on img at bounding box center [1052, 302] width 106 height 106
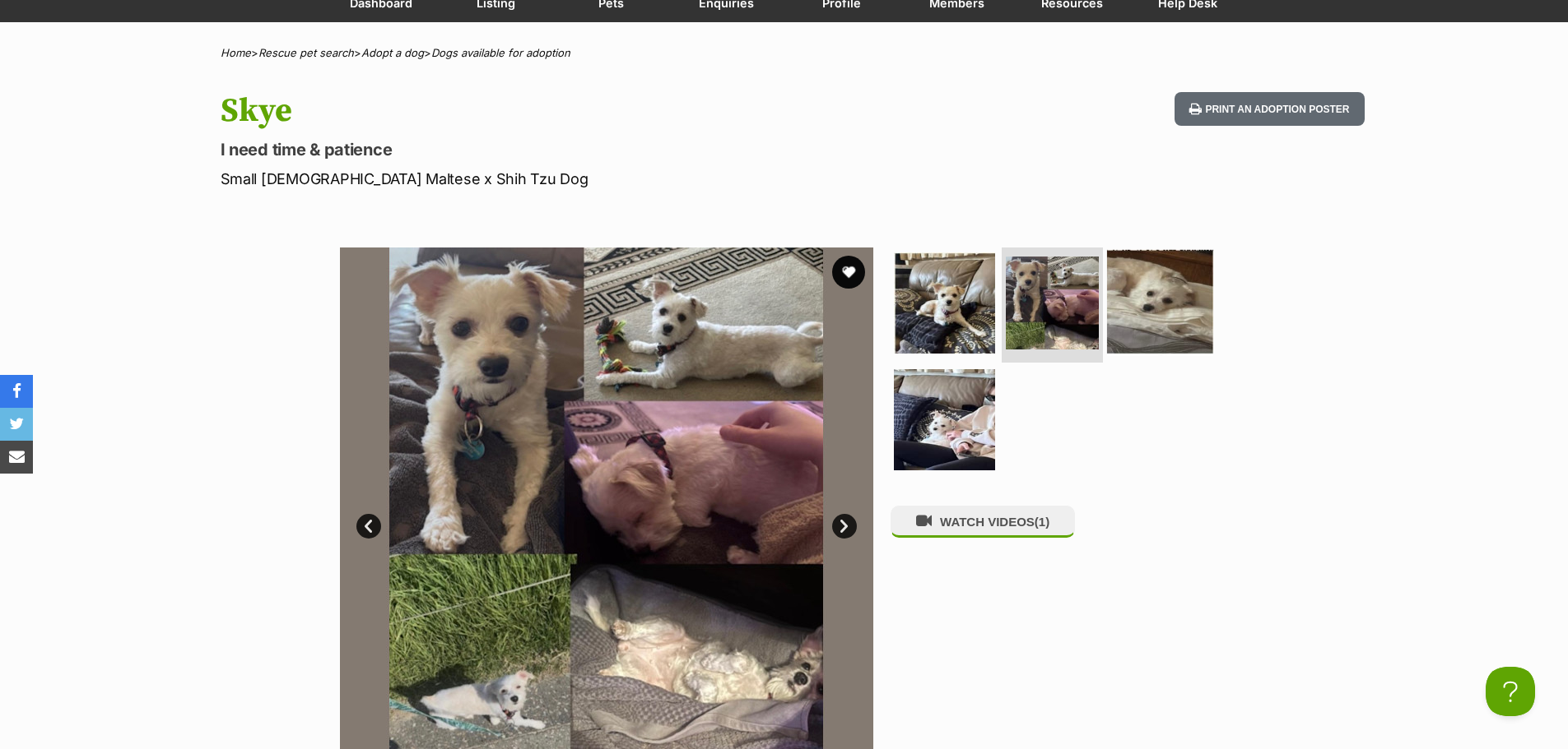
click at [1168, 329] on img at bounding box center [1160, 302] width 106 height 106
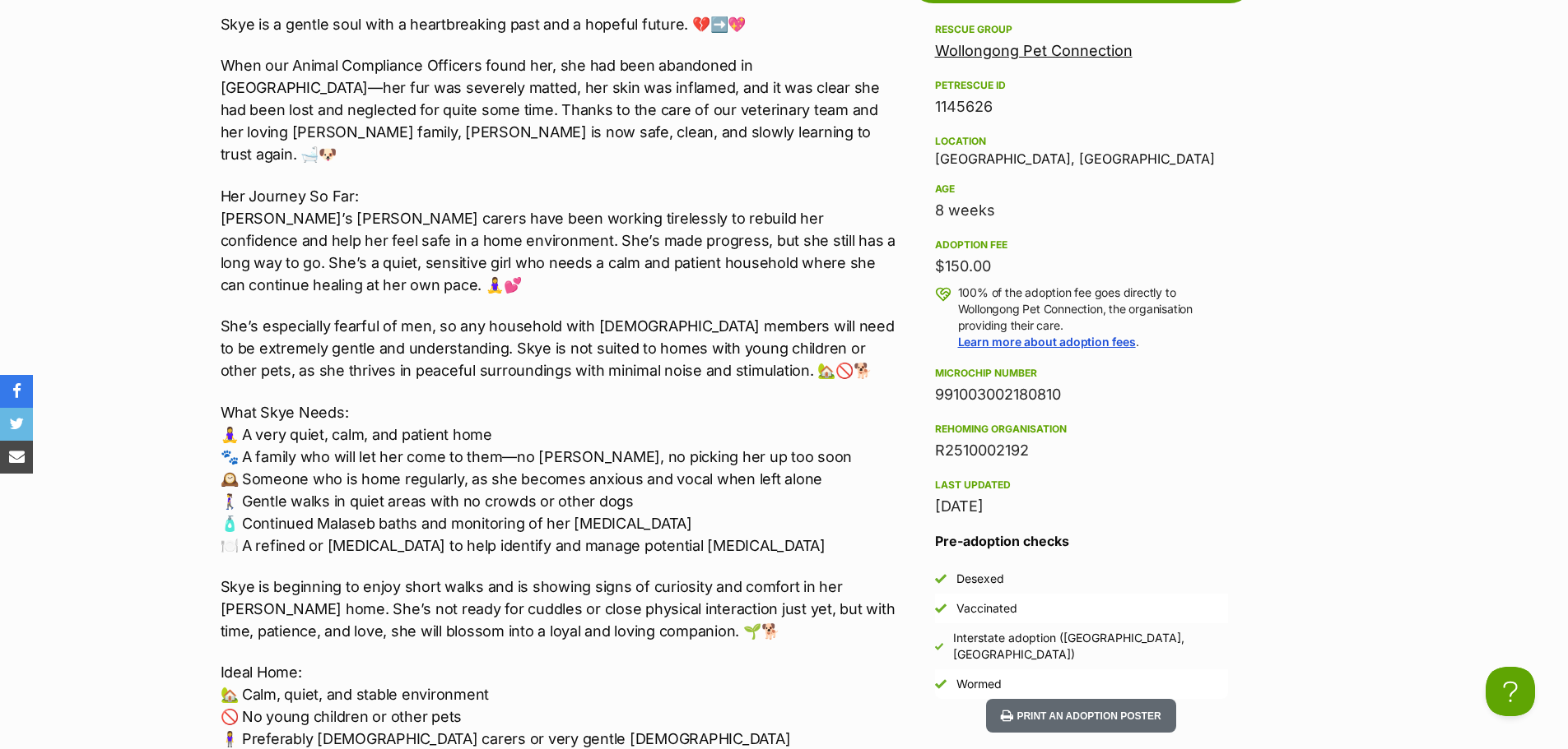
scroll to position [1069, 0]
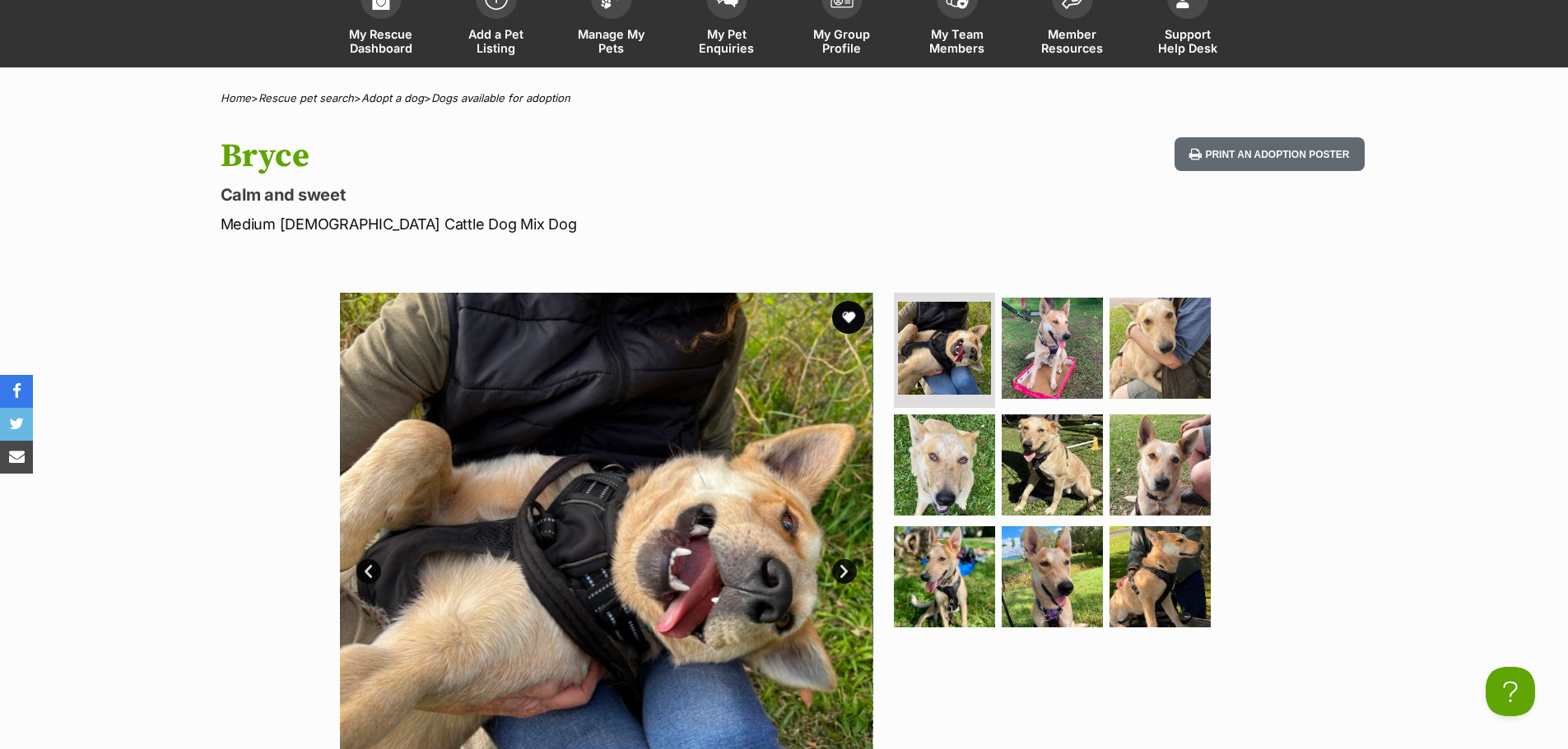
scroll to position [247, 0]
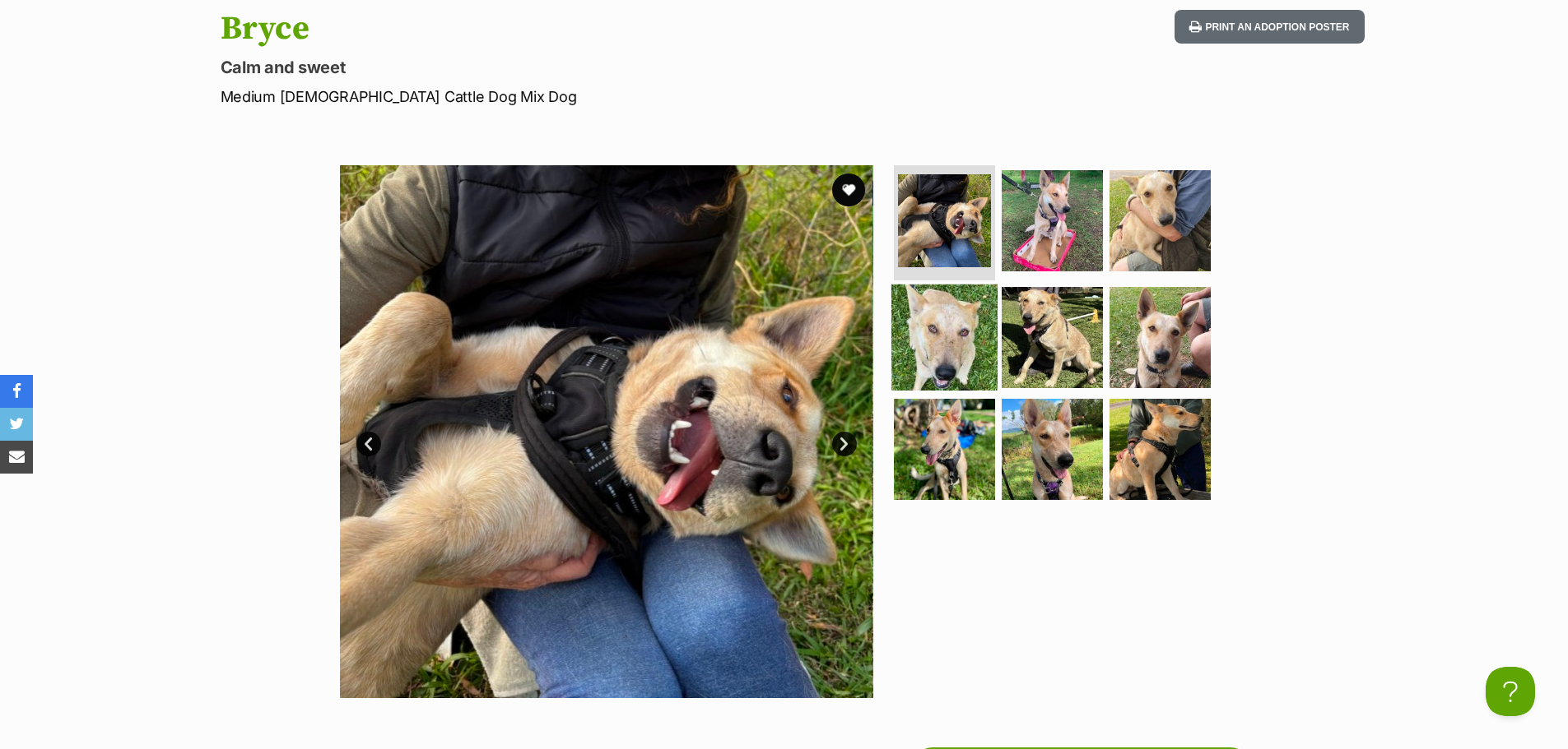
click at [969, 329] on img at bounding box center [943, 337] width 106 height 106
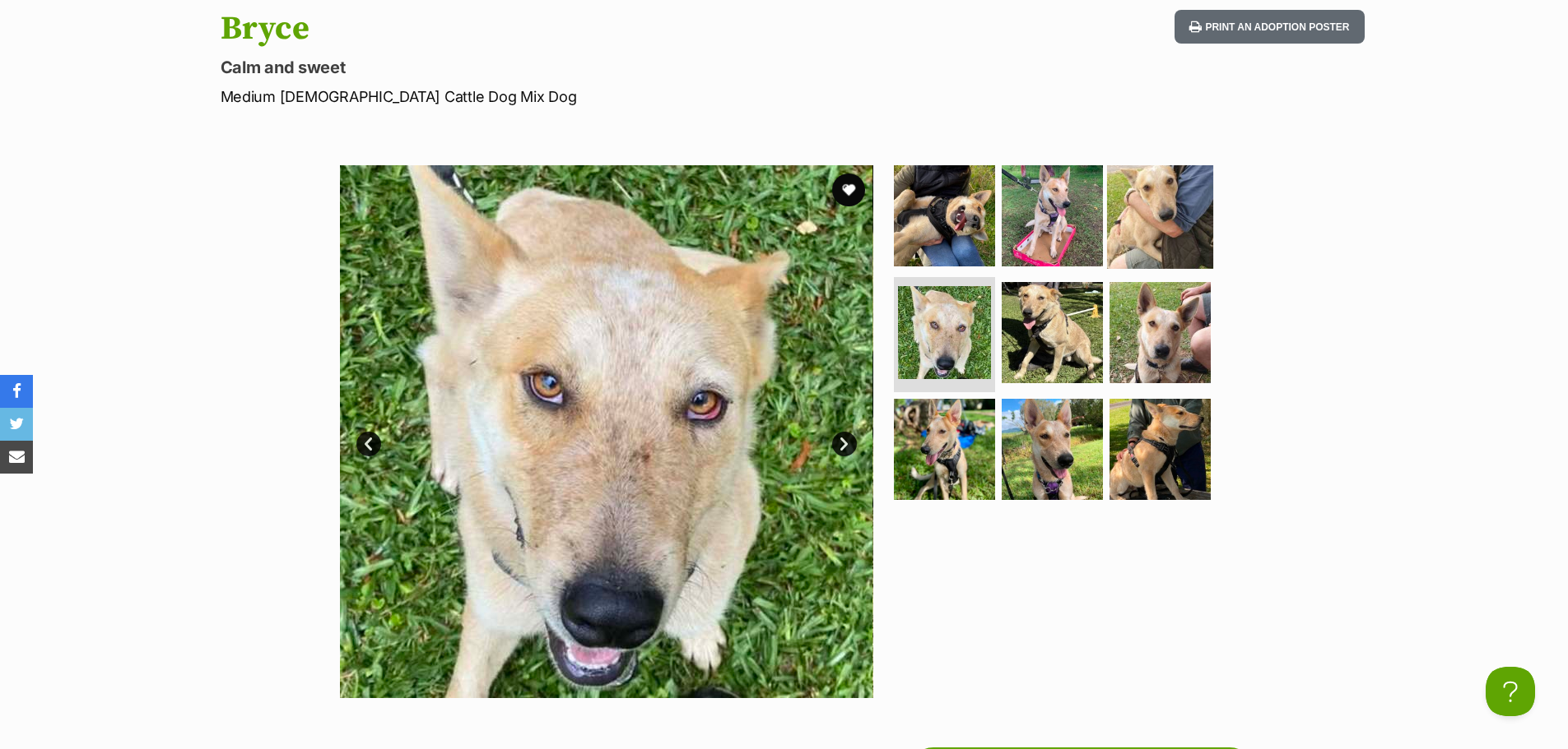
click at [1158, 237] on img at bounding box center [1160, 215] width 106 height 106
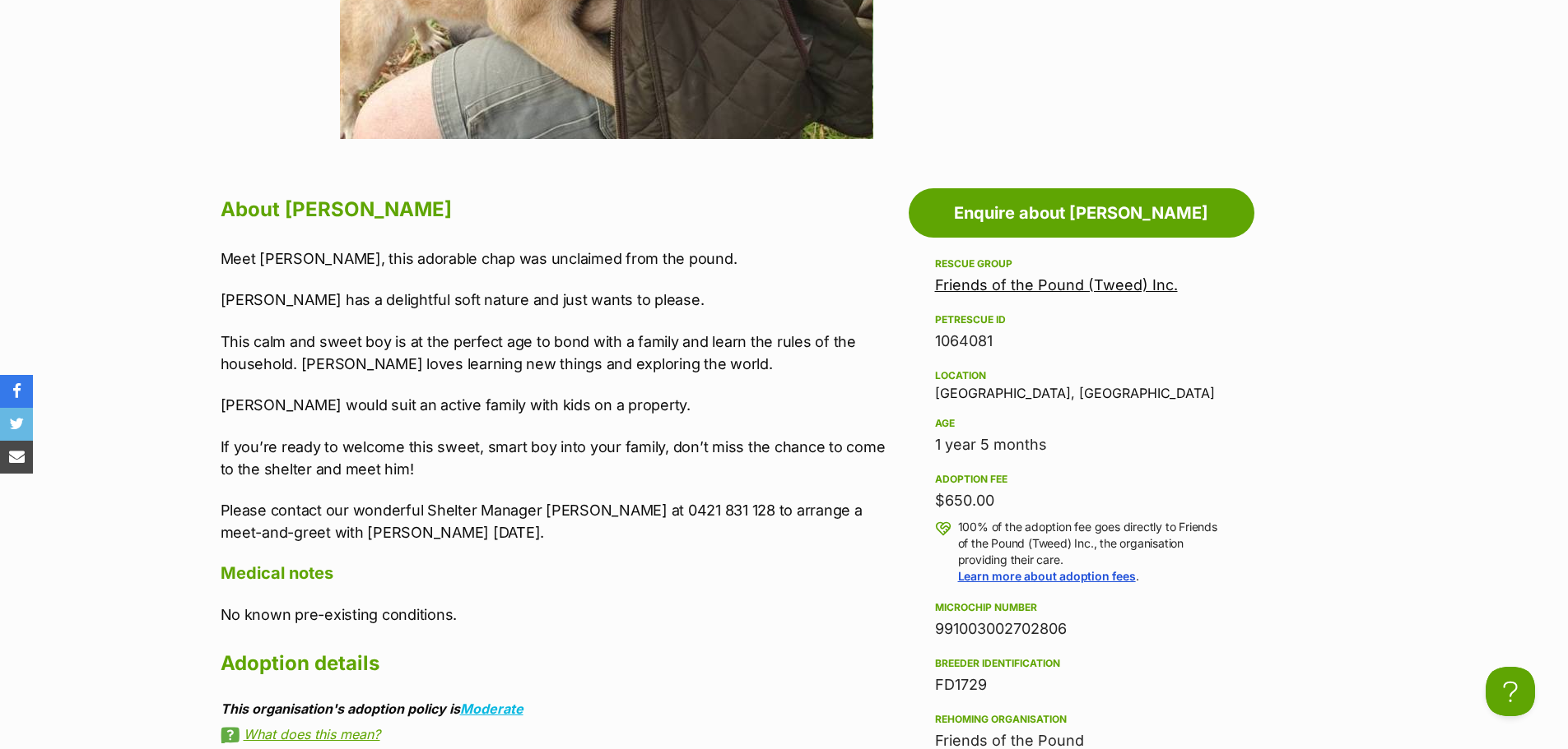
scroll to position [904, 0]
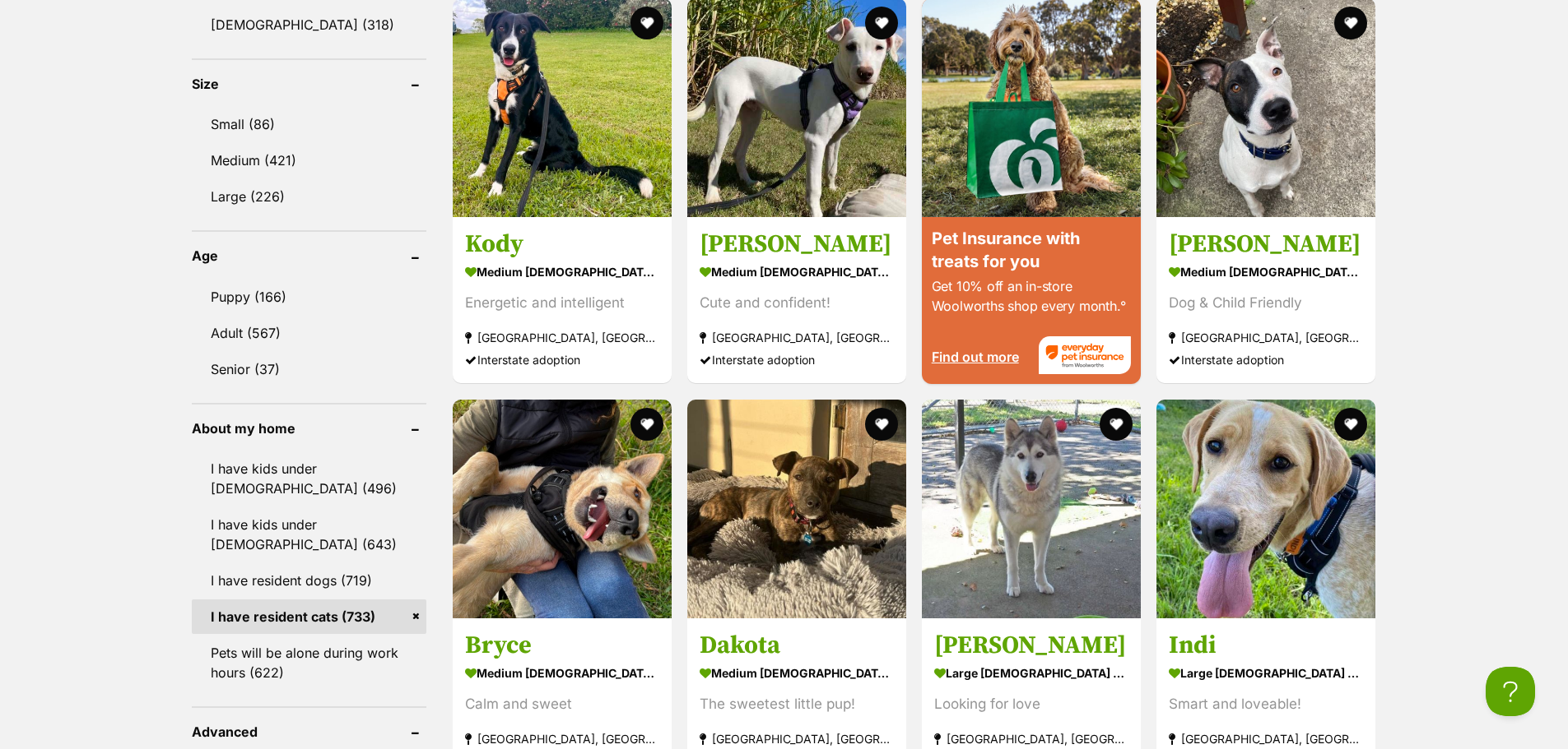
scroll to position [1480, 0]
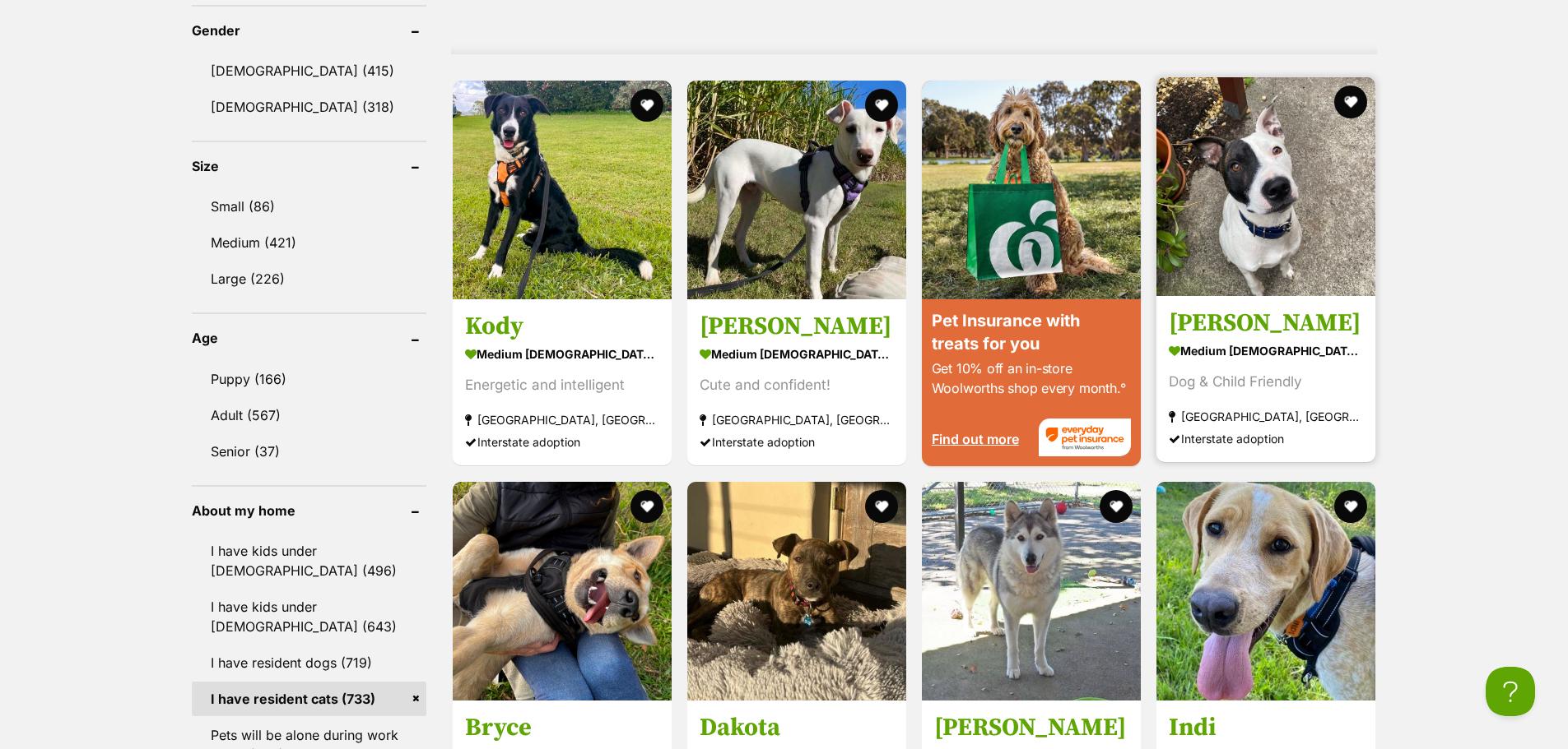
click at [1286, 273] on img at bounding box center [1265, 187] width 219 height 219
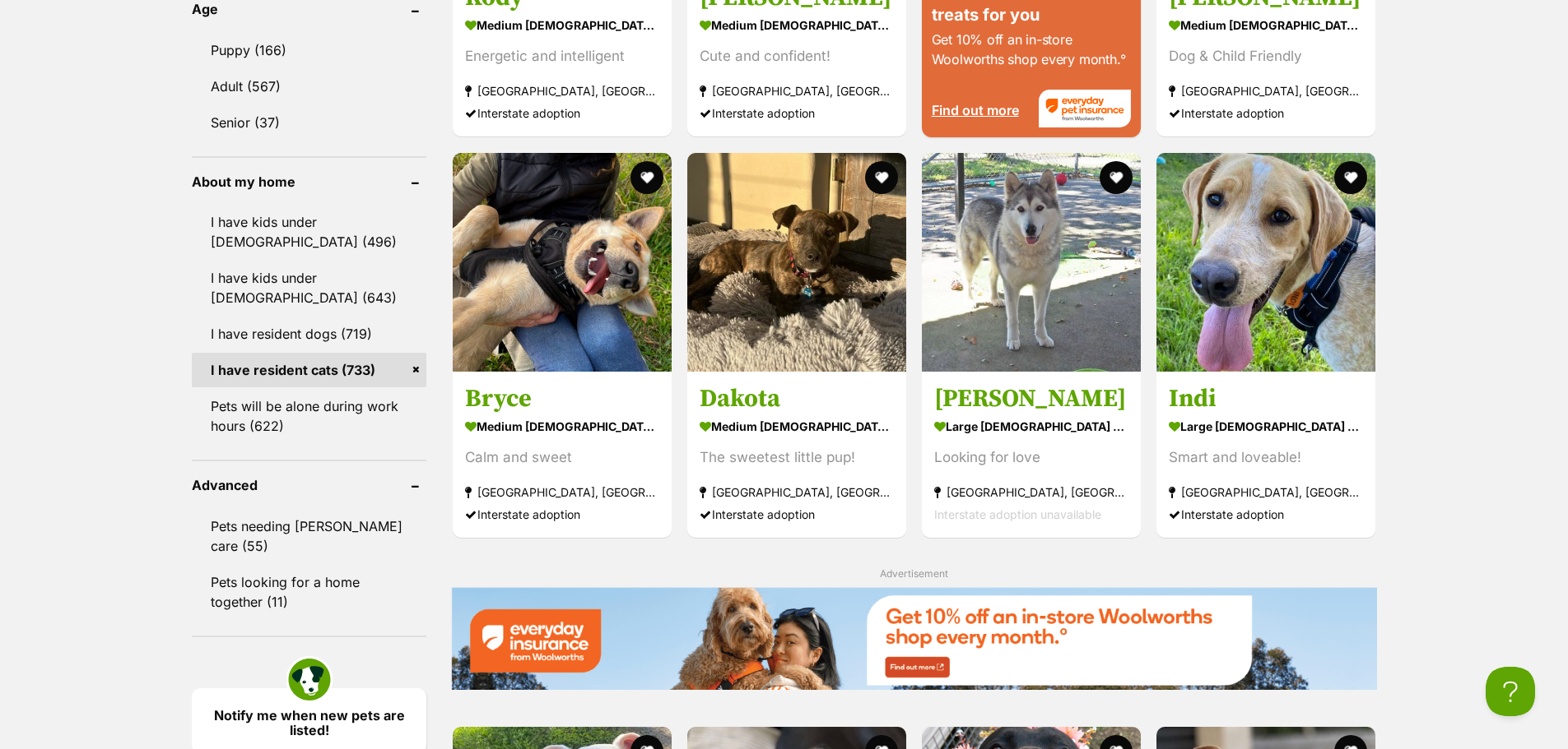
scroll to position [1892, 0]
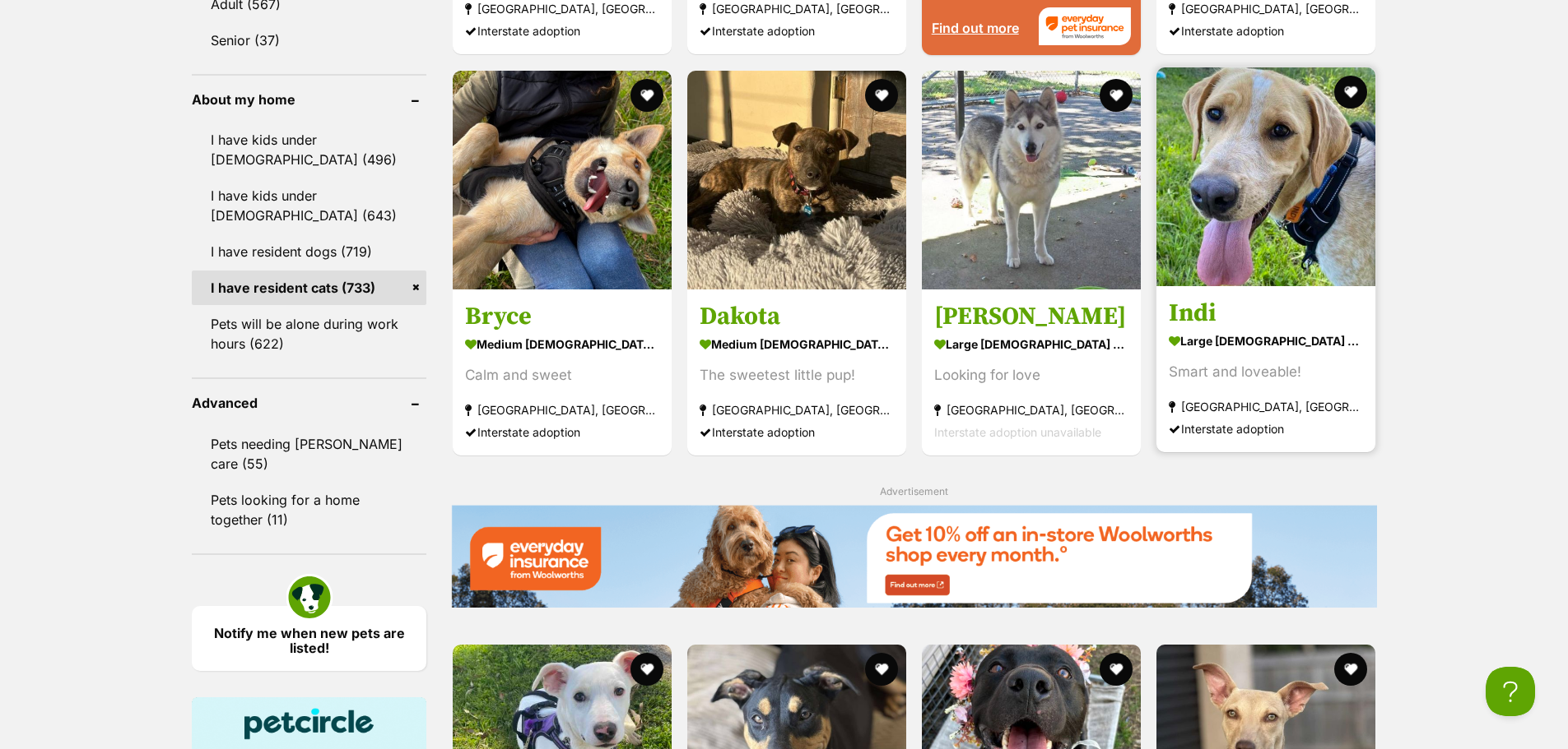
click at [1262, 241] on img at bounding box center [1265, 177] width 219 height 219
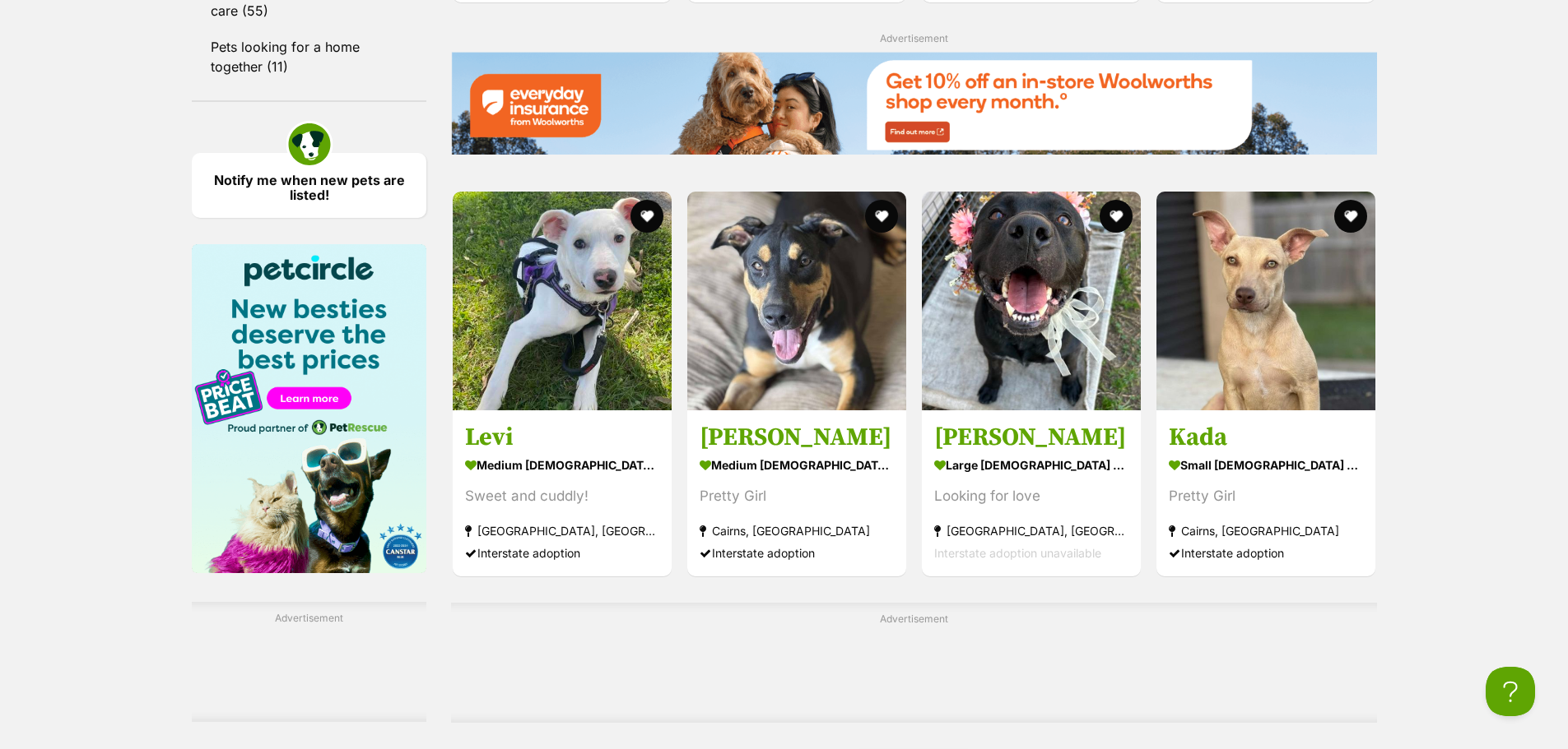
scroll to position [2386, 0]
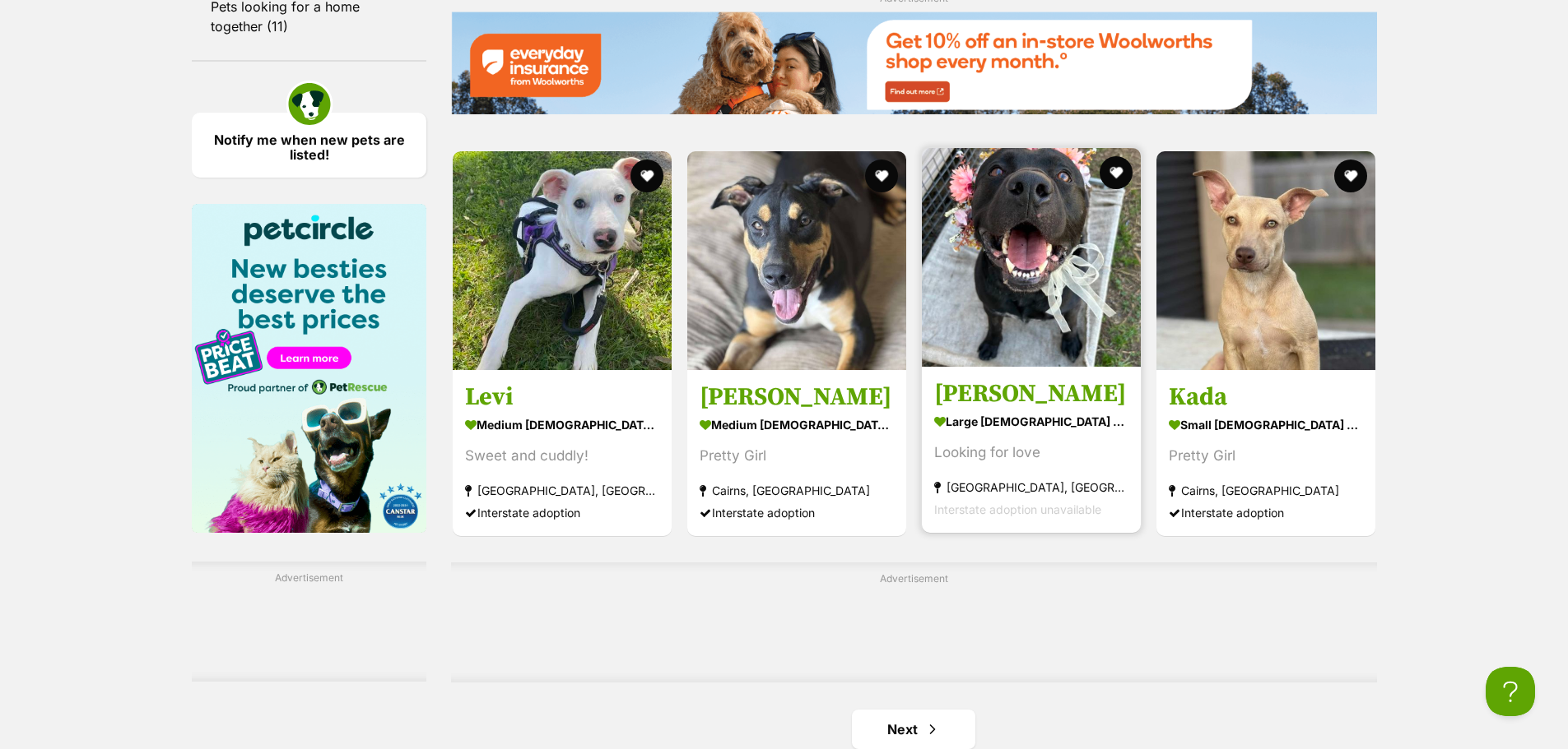
click at [1000, 259] on img at bounding box center [1031, 257] width 219 height 219
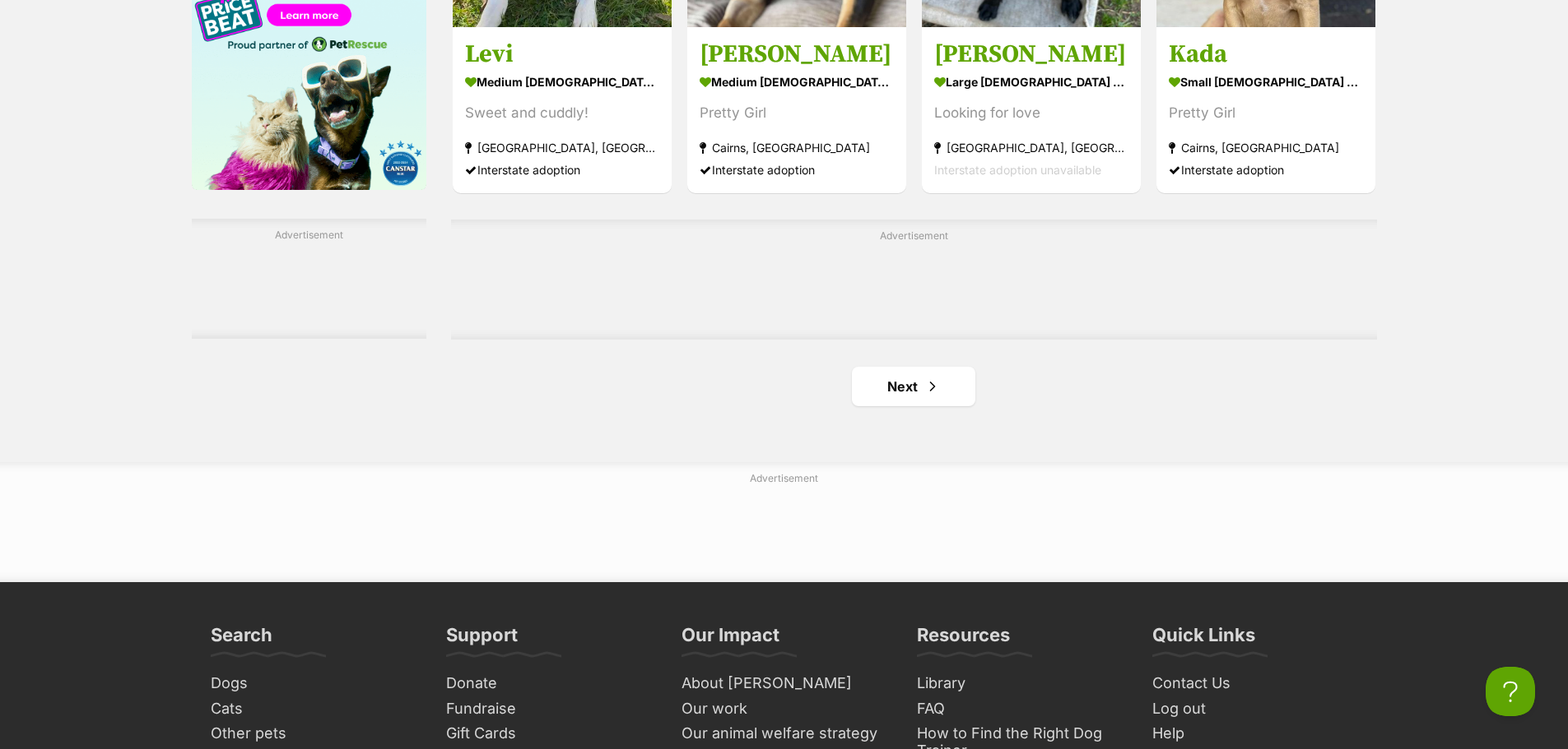
scroll to position [2714, 0]
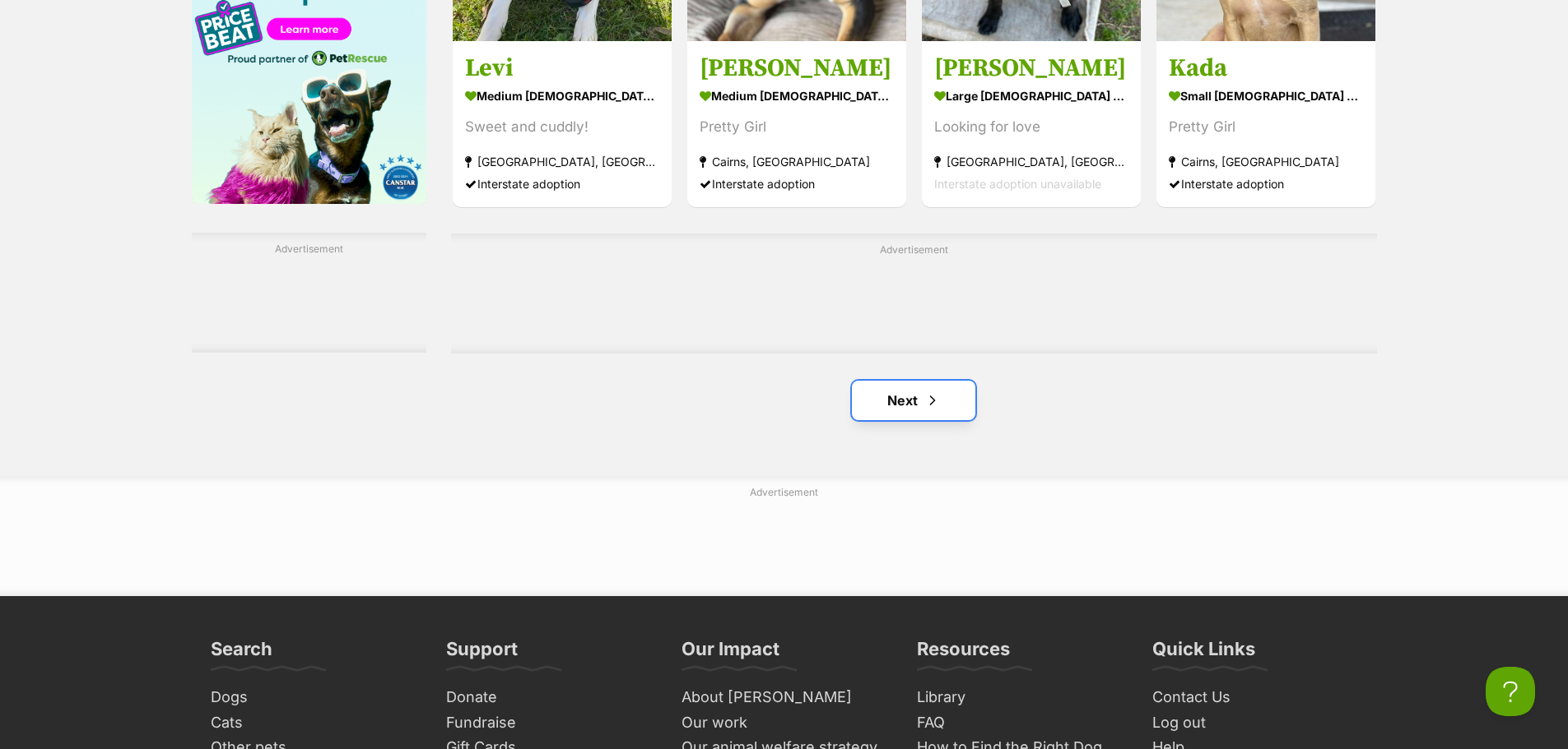
click at [915, 413] on link "Next" at bounding box center [913, 401] width 124 height 39
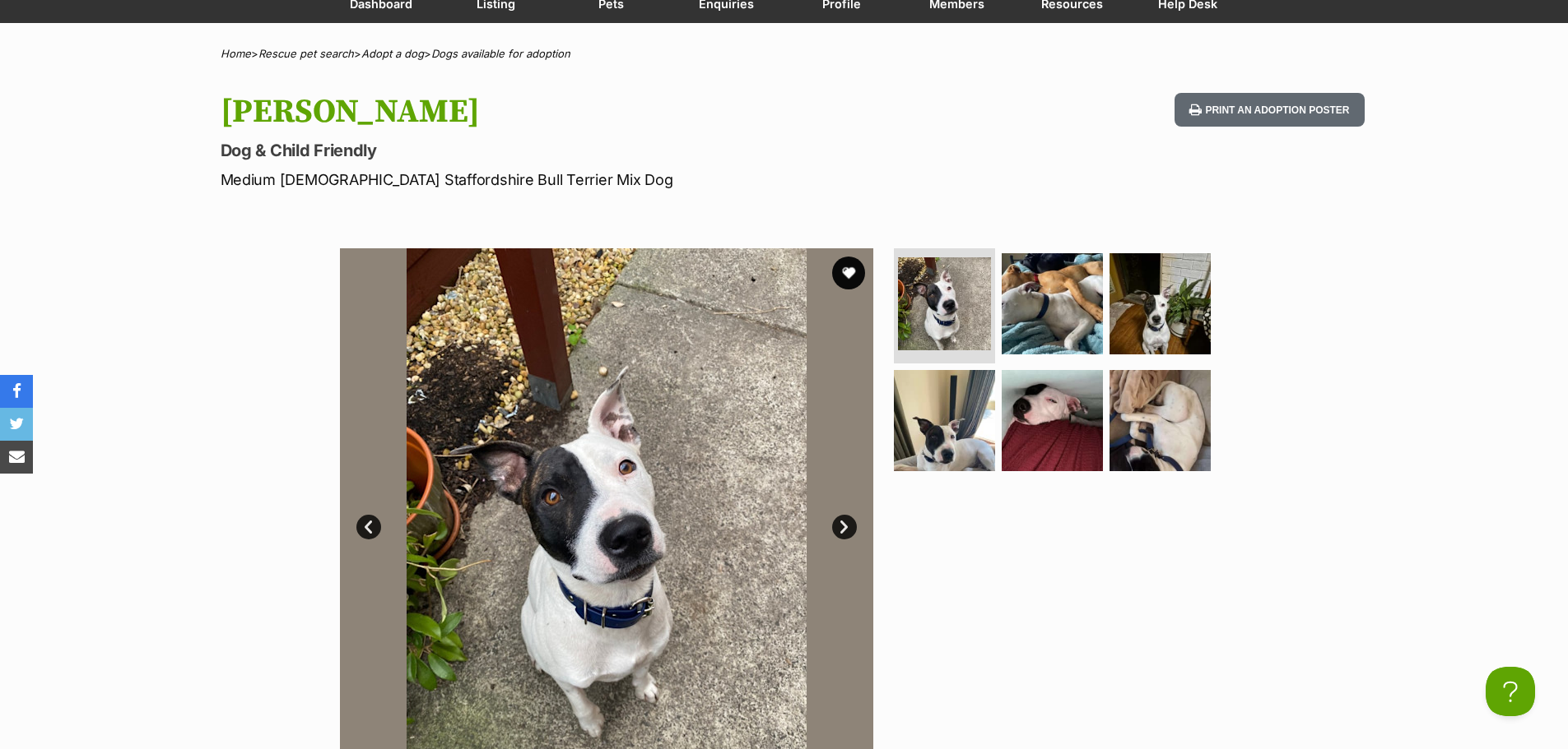
scroll to position [165, 0]
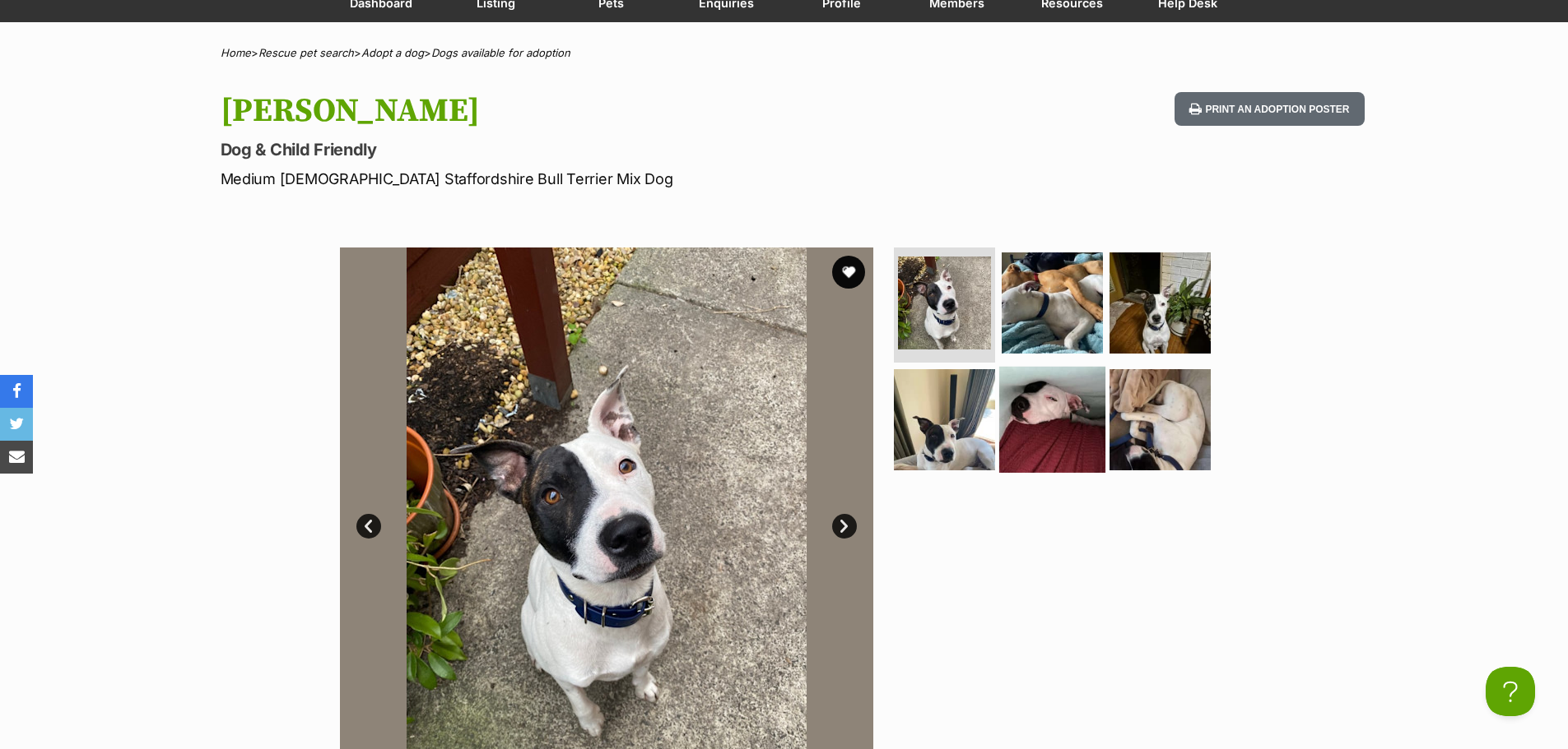
click at [1027, 429] on img at bounding box center [1052, 419] width 106 height 106
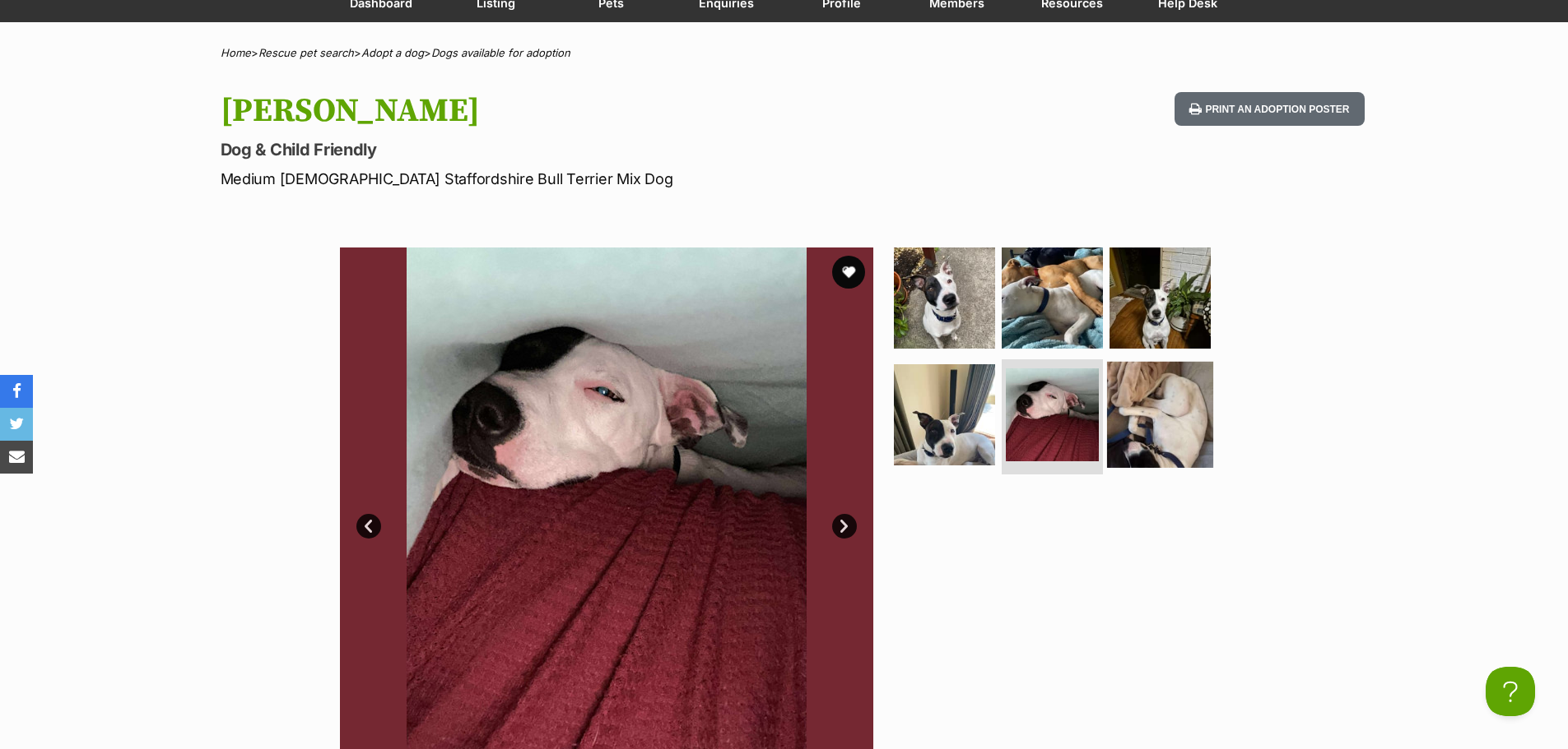
click at [1176, 441] on img at bounding box center [1160, 415] width 106 height 106
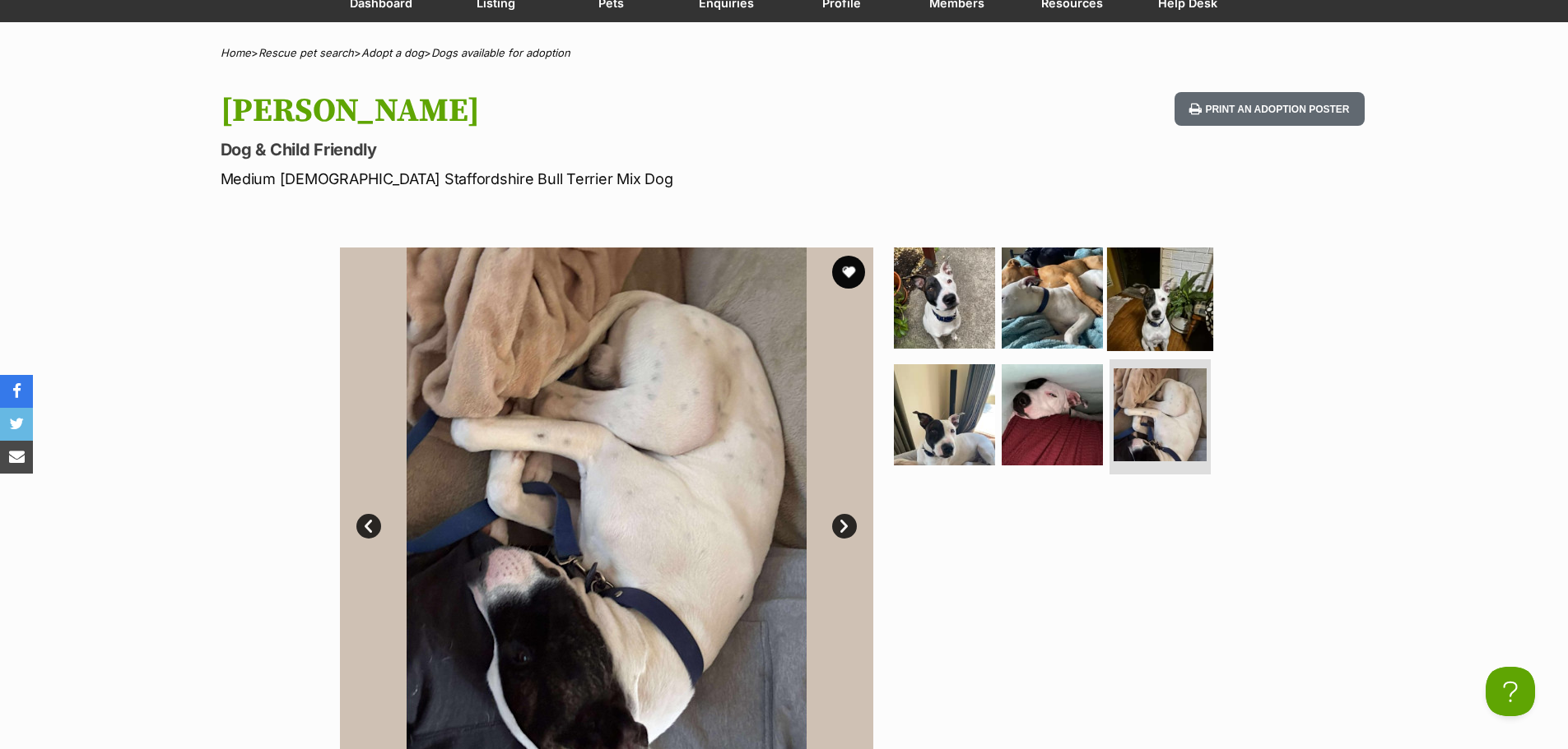
click at [1162, 292] on img at bounding box center [1160, 298] width 106 height 106
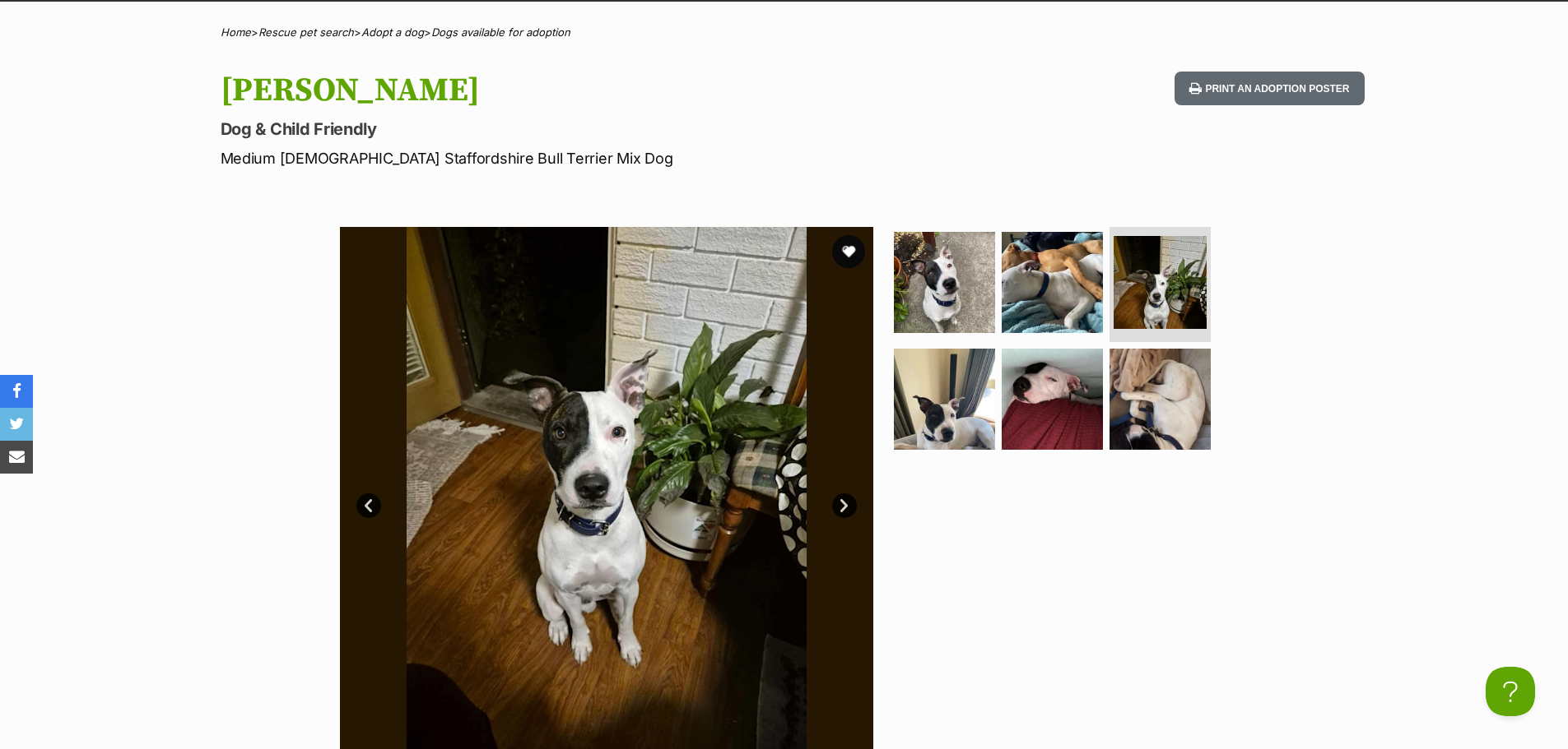
scroll to position [0, 0]
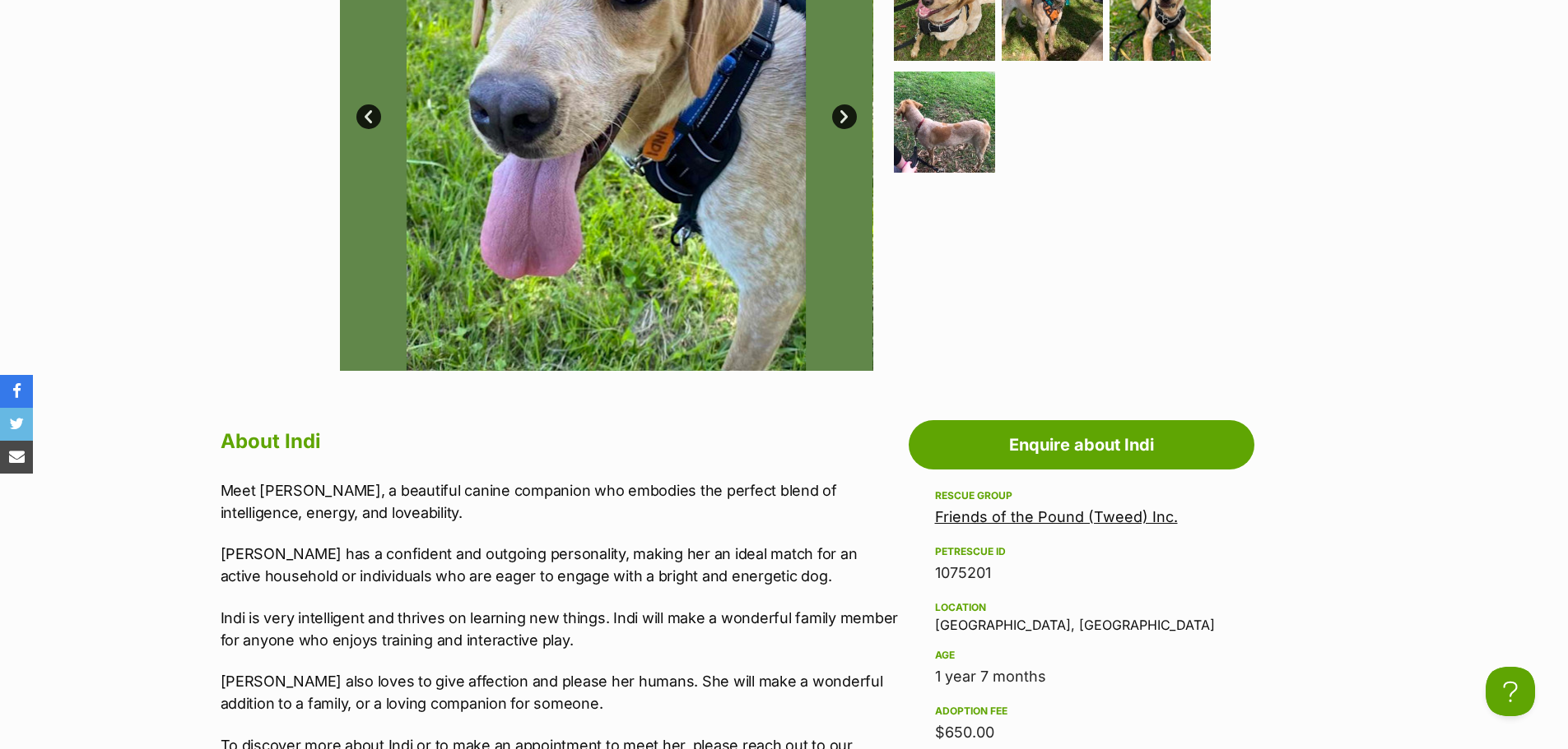
scroll to position [329, 0]
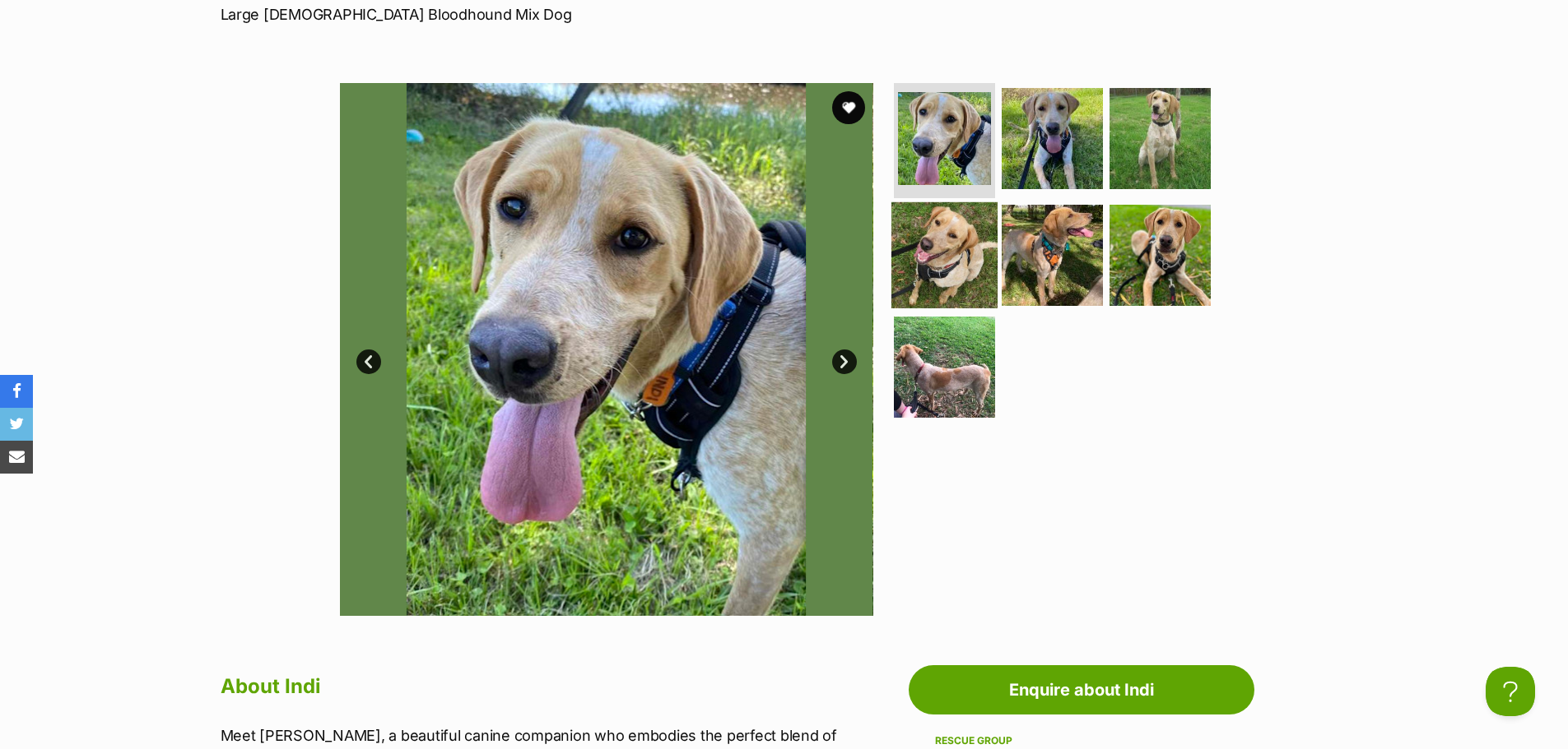
click at [967, 235] on img at bounding box center [943, 255] width 106 height 106
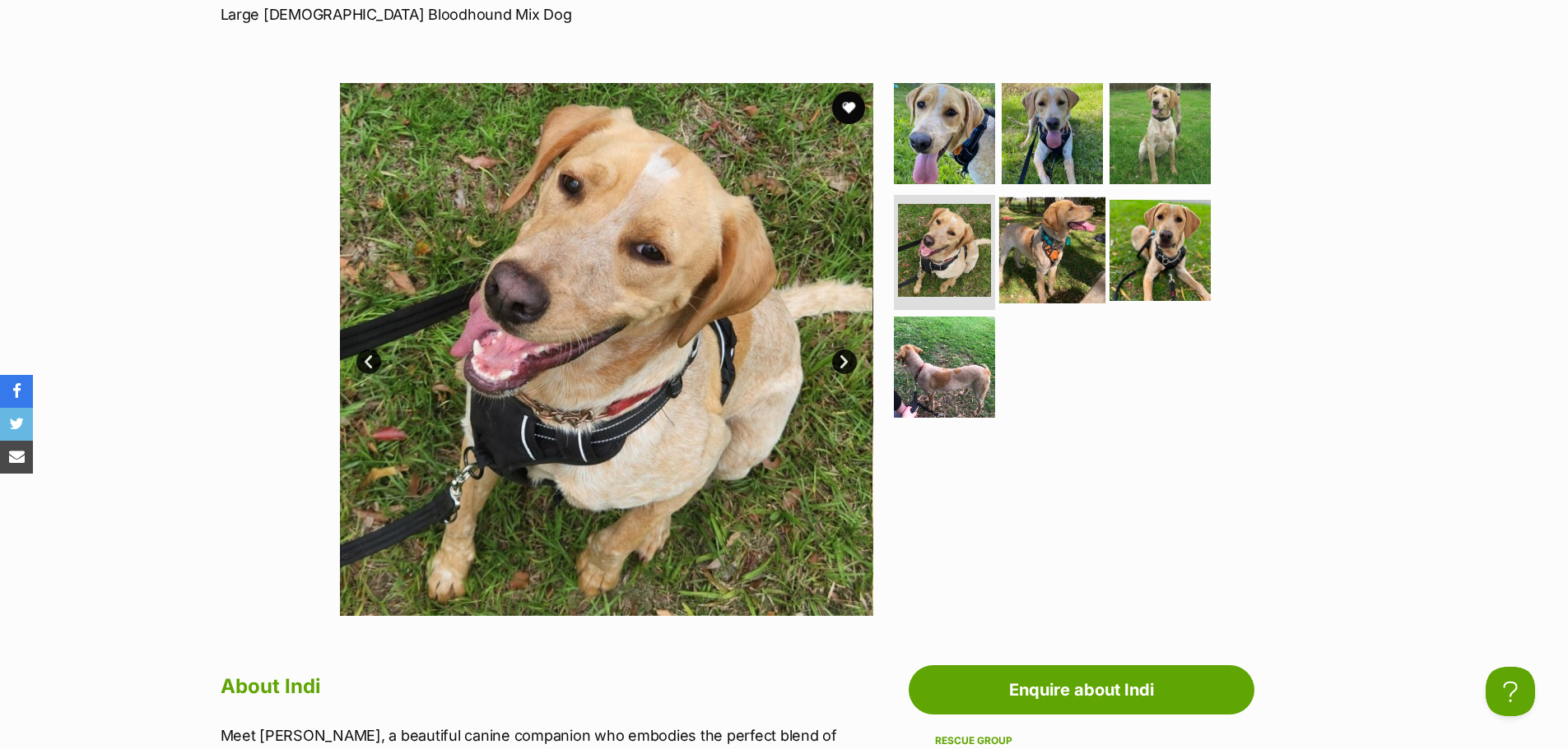
click at [1033, 263] on img at bounding box center [1052, 250] width 106 height 106
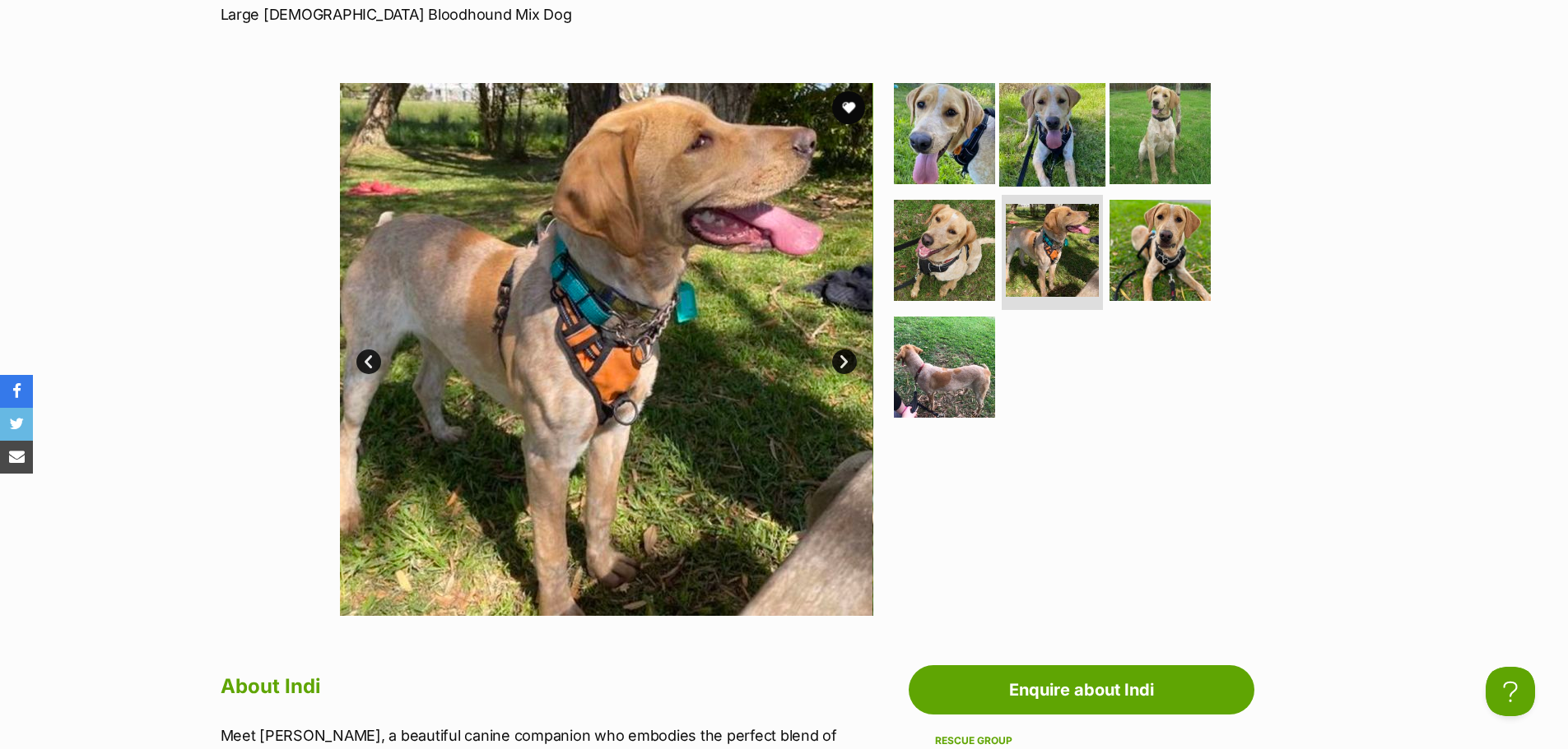
click at [1046, 152] on img at bounding box center [1052, 133] width 106 height 106
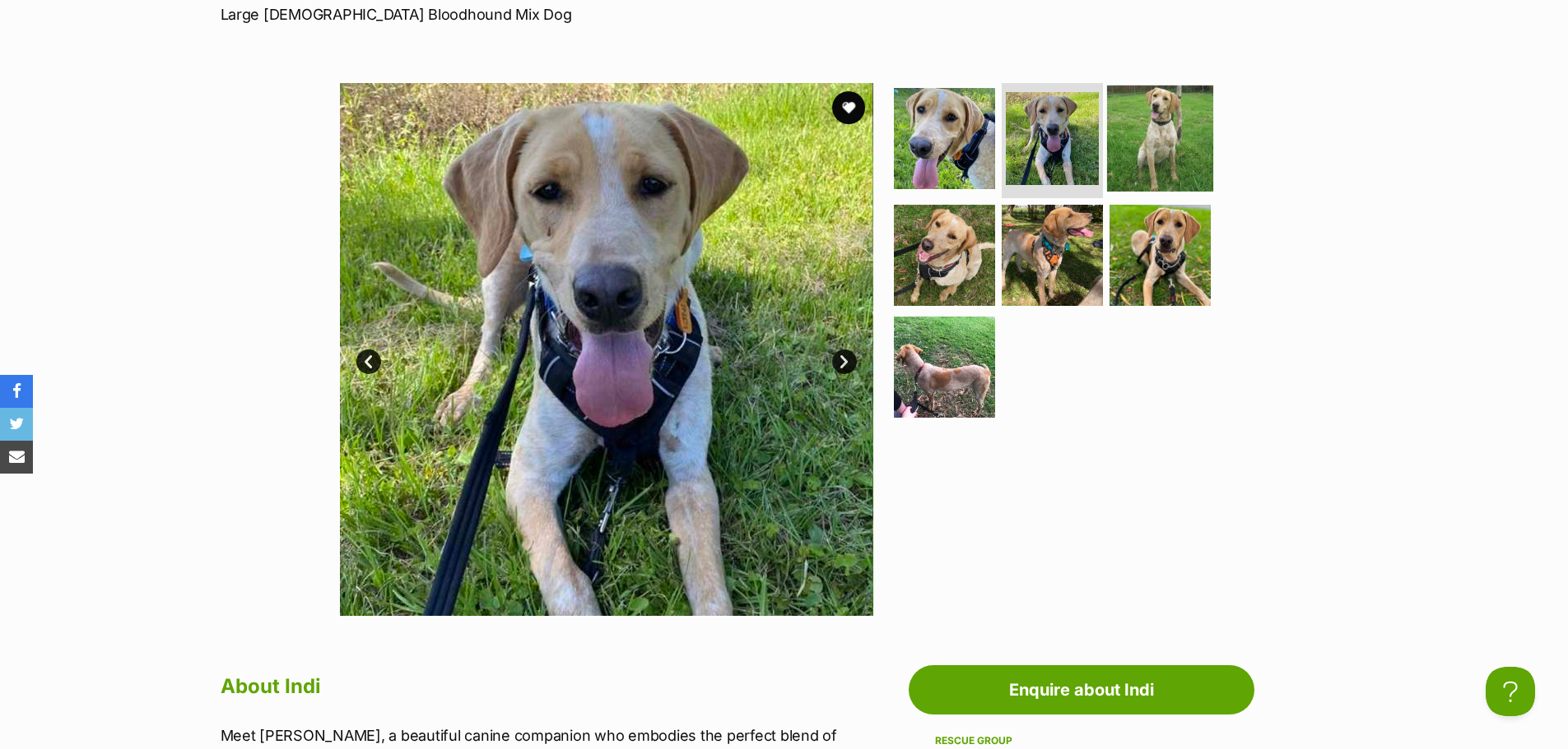
click at [1139, 146] on img at bounding box center [1160, 138] width 106 height 106
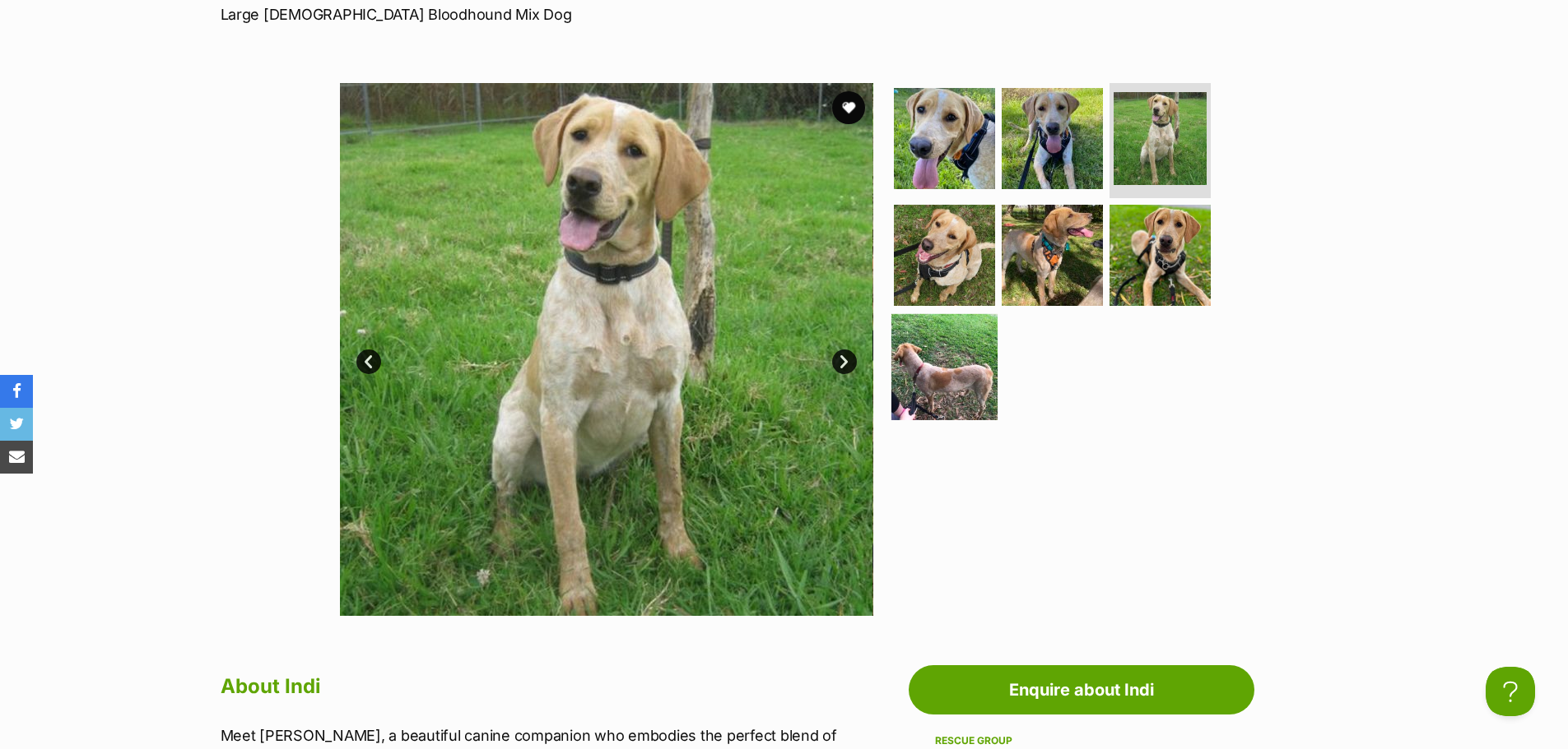
click at [948, 355] on img at bounding box center [943, 366] width 106 height 106
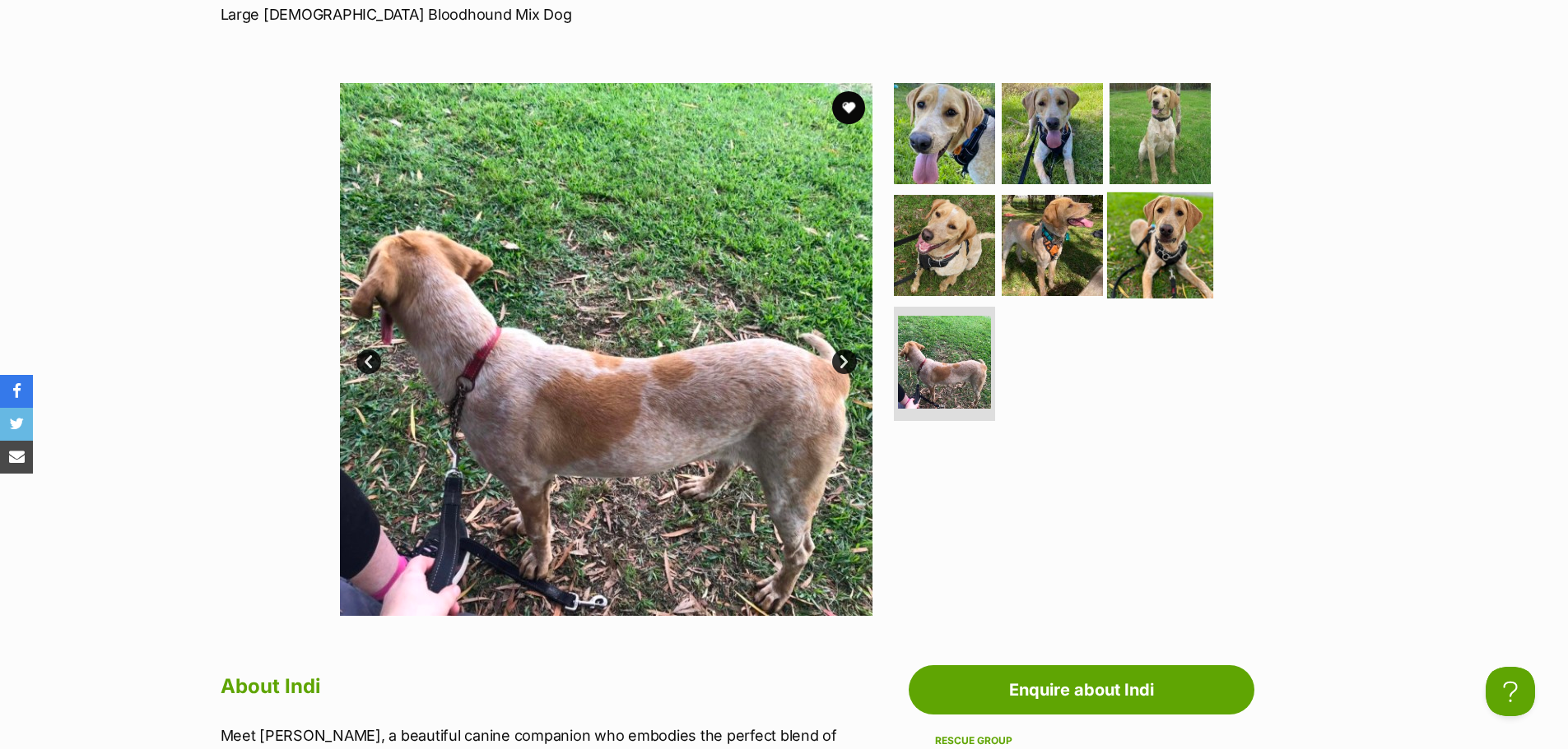
click at [1138, 226] on img at bounding box center [1160, 245] width 106 height 106
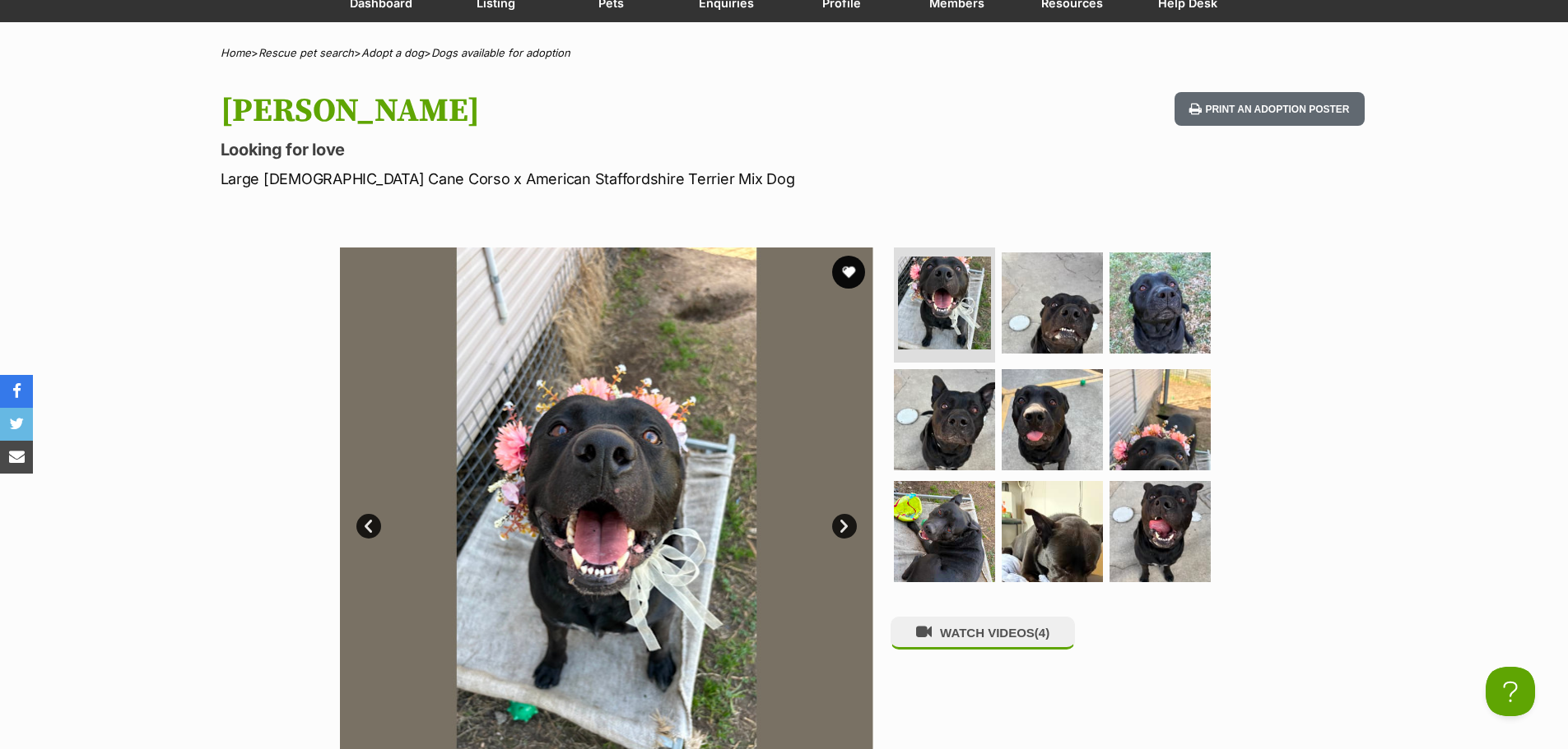
click at [843, 527] on link "Next" at bounding box center [844, 526] width 24 height 24
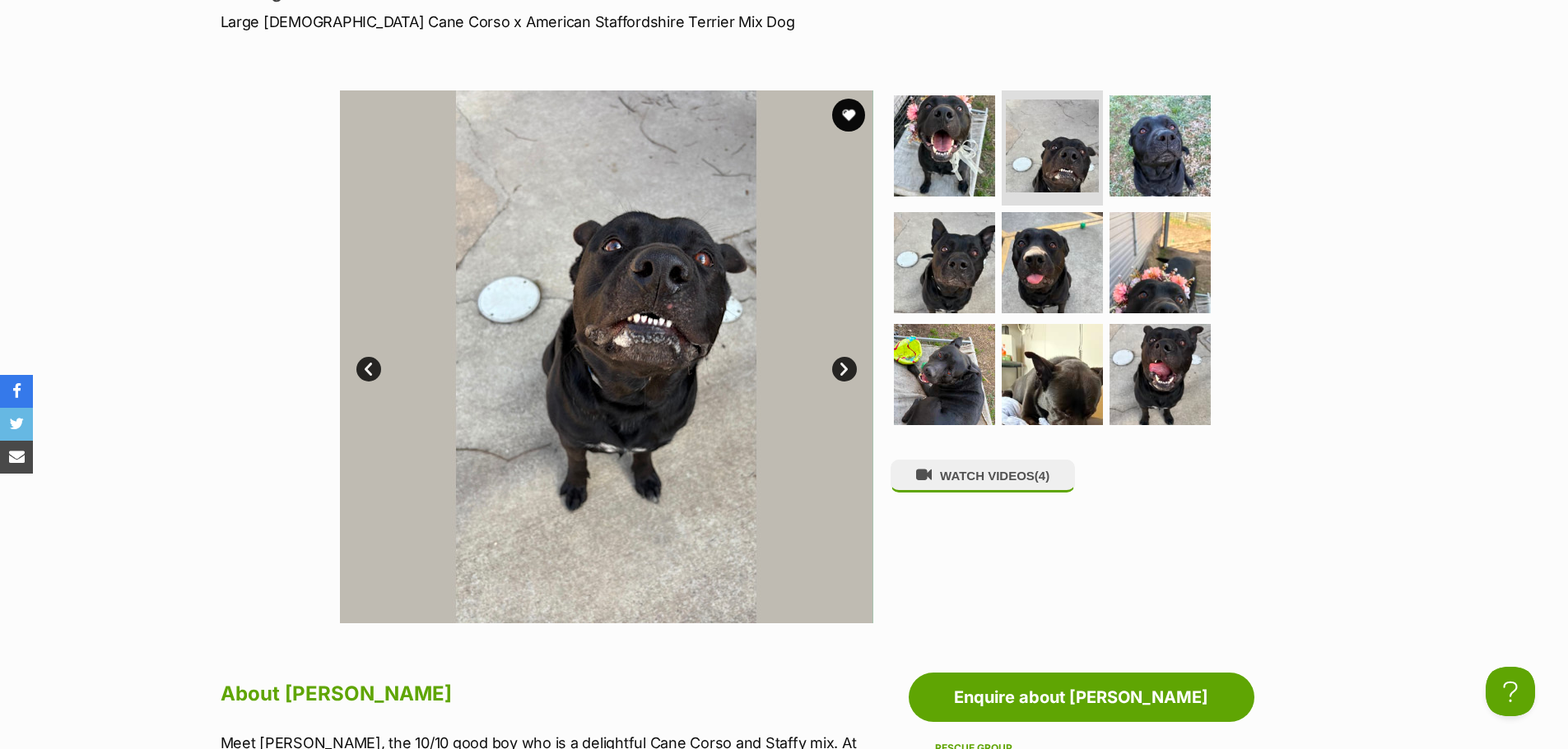
scroll to position [329, 0]
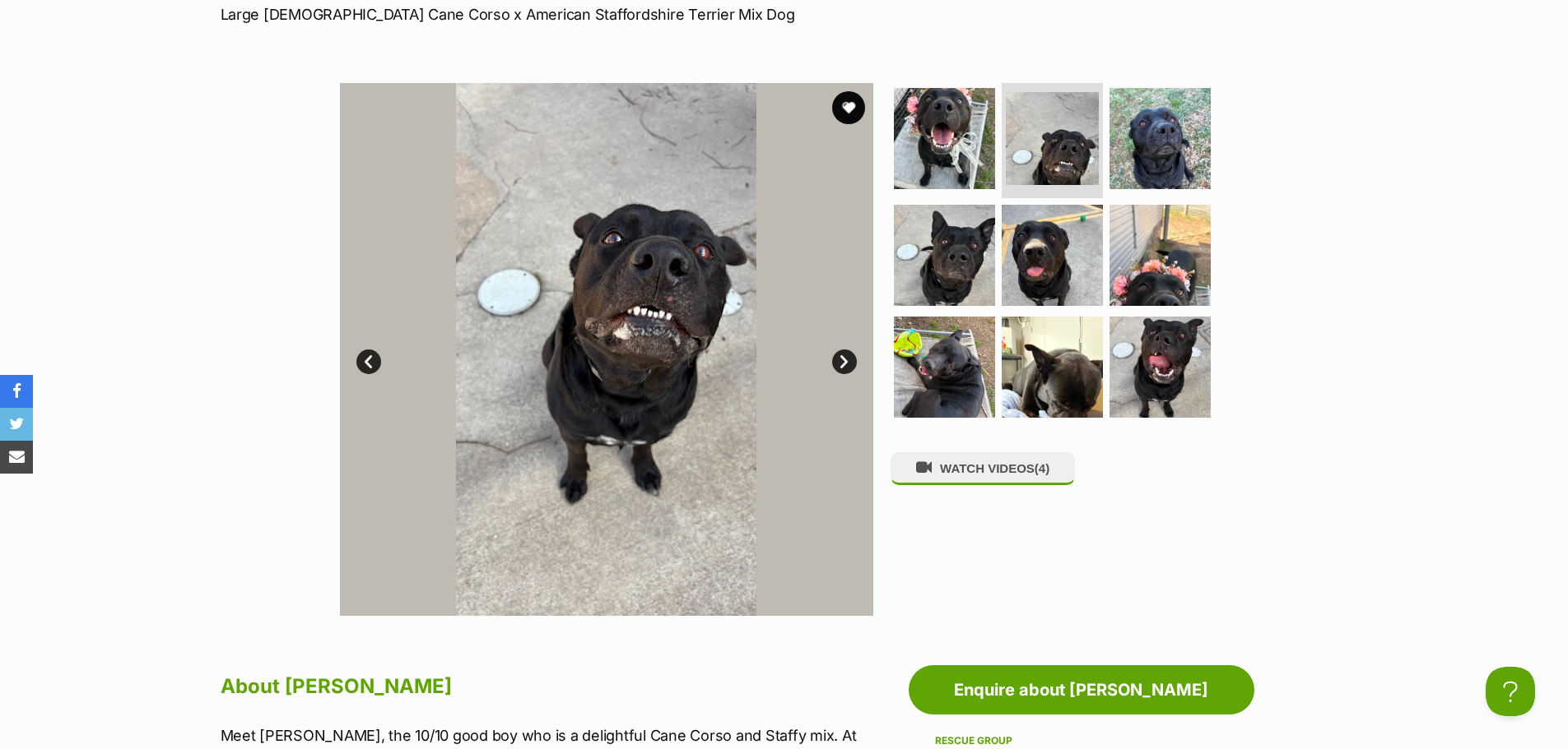
click at [832, 360] on link "Next" at bounding box center [844, 361] width 24 height 24
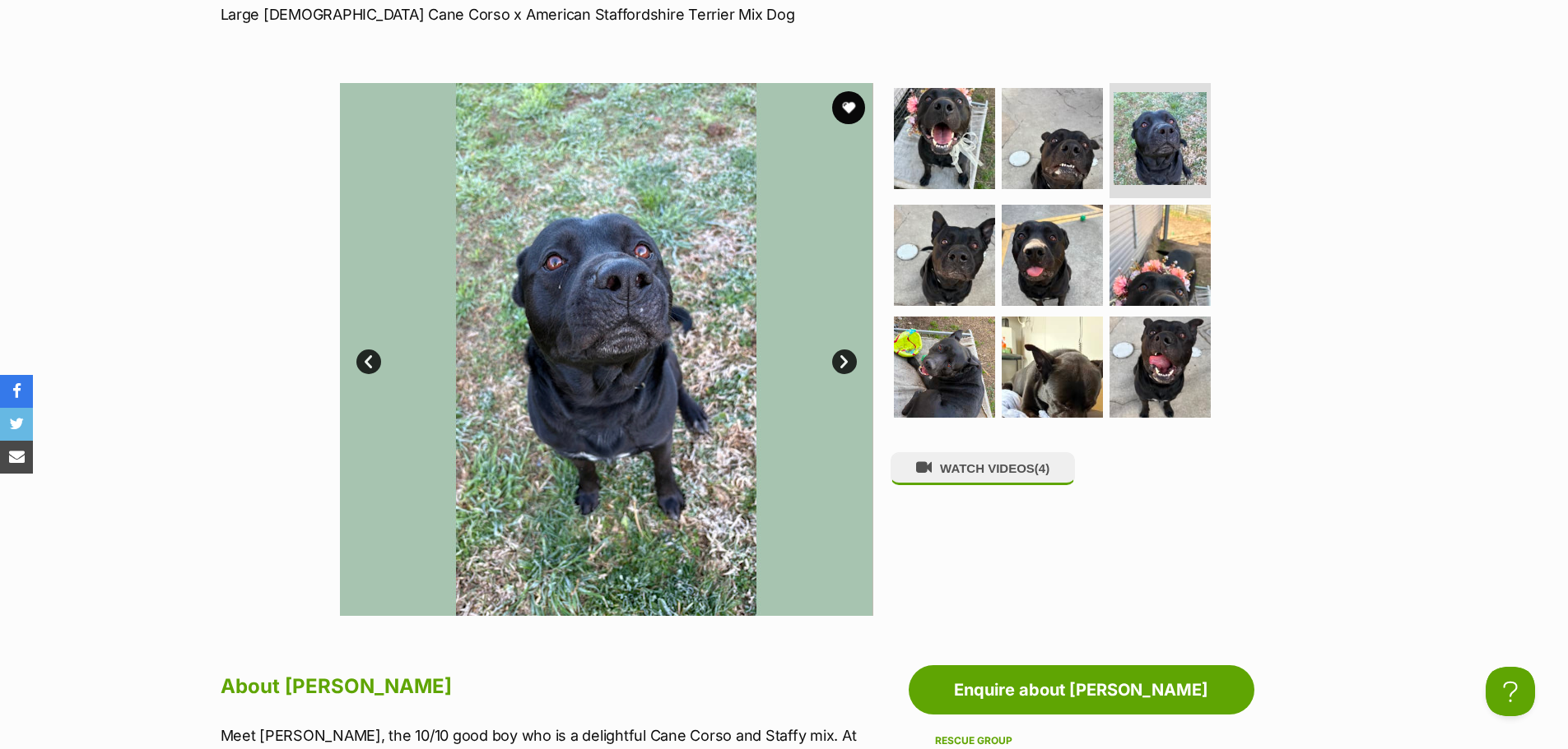
scroll to position [247, 0]
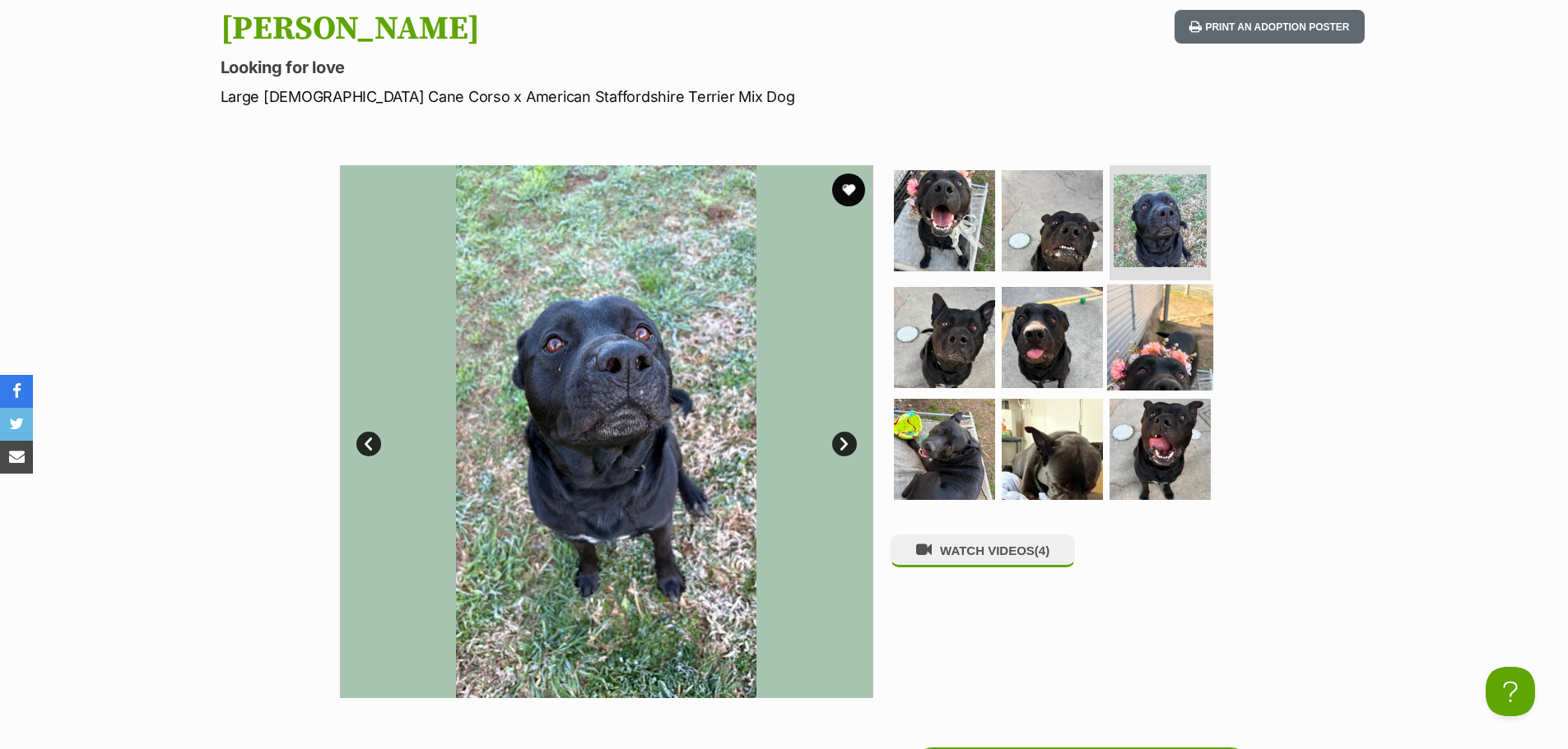
click at [1147, 327] on img at bounding box center [1160, 337] width 106 height 106
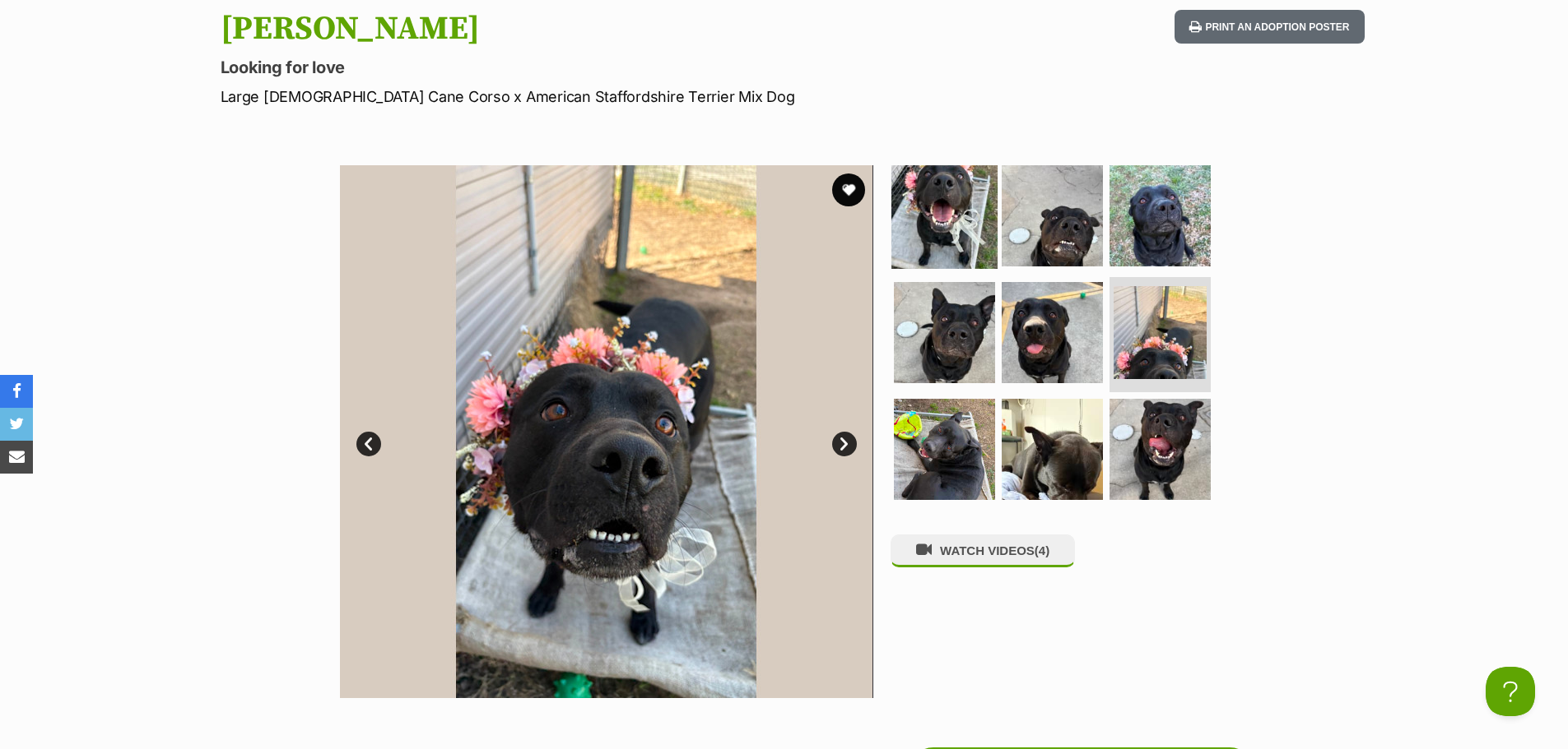
click at [944, 216] on img at bounding box center [943, 215] width 106 height 106
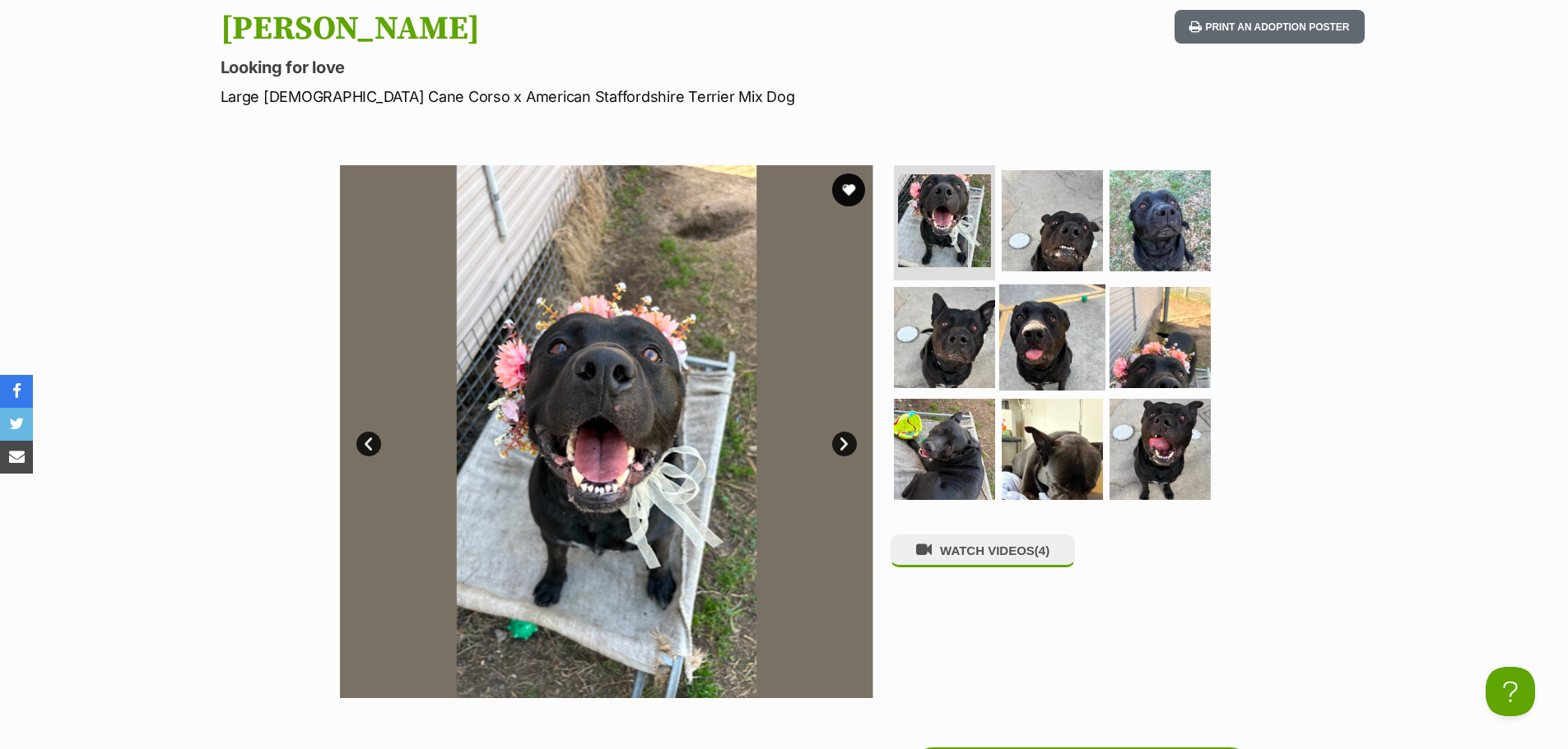
click at [1053, 338] on img at bounding box center [1052, 337] width 106 height 106
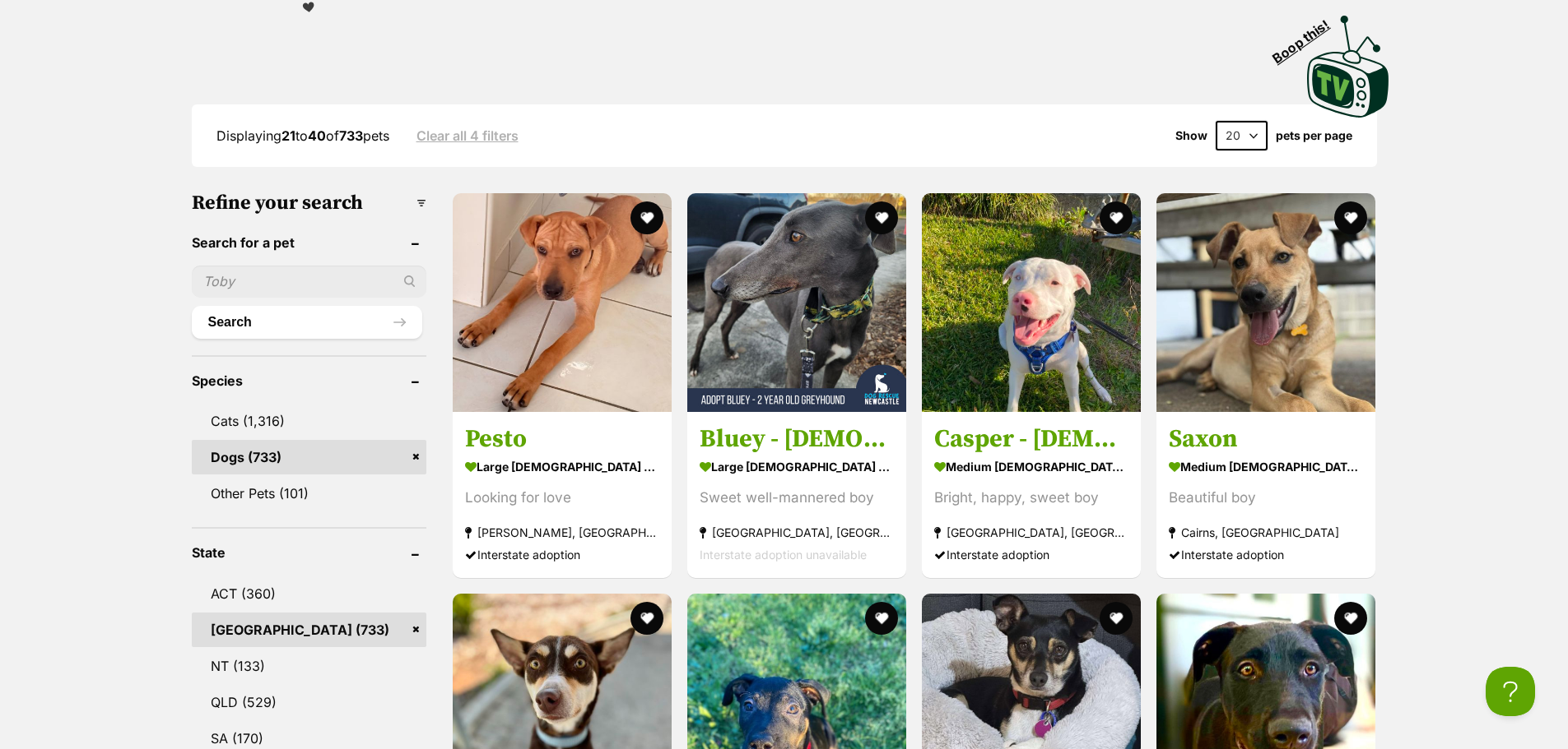
scroll to position [411, 0]
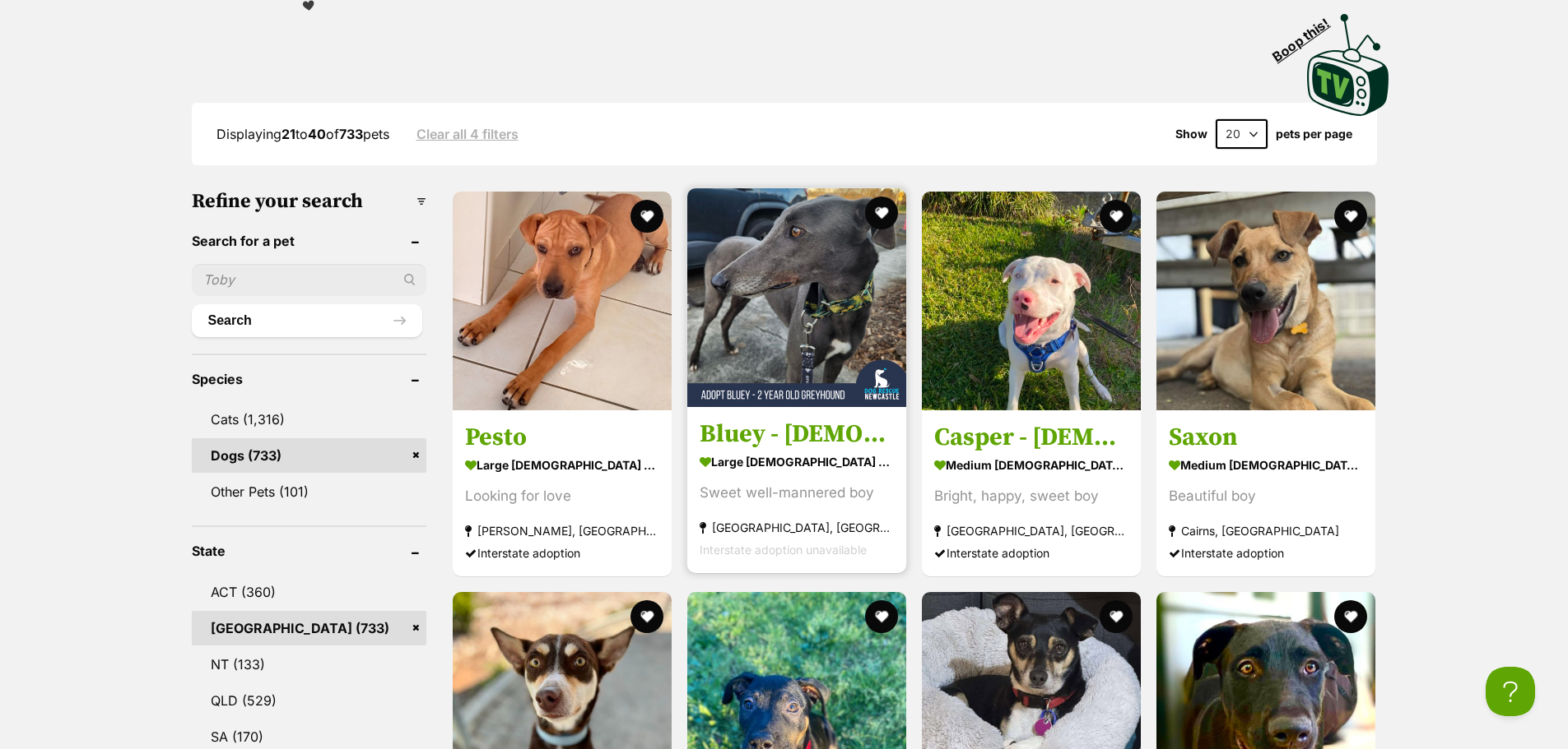
click at [769, 272] on img at bounding box center [797, 298] width 219 height 219
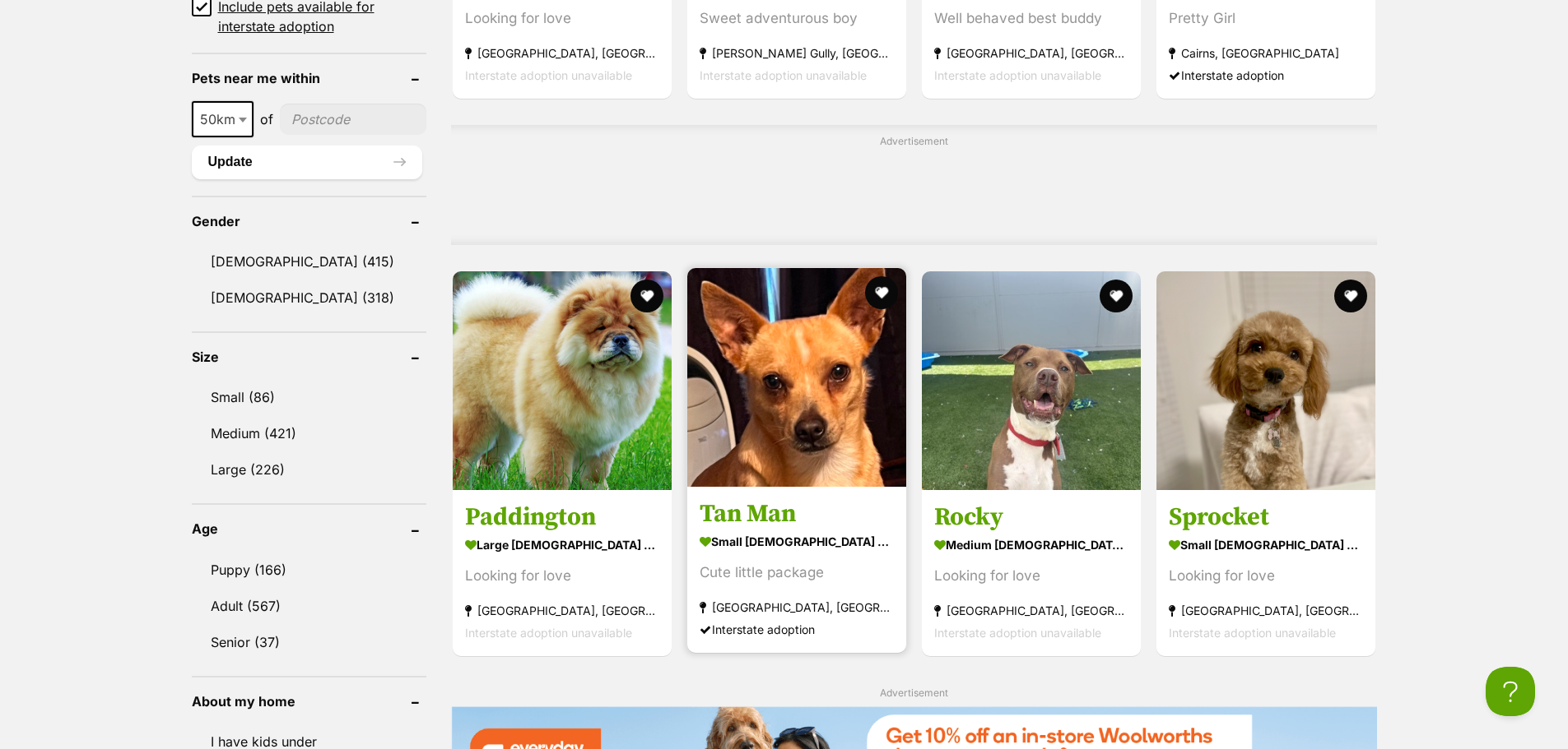
scroll to position [1316, 0]
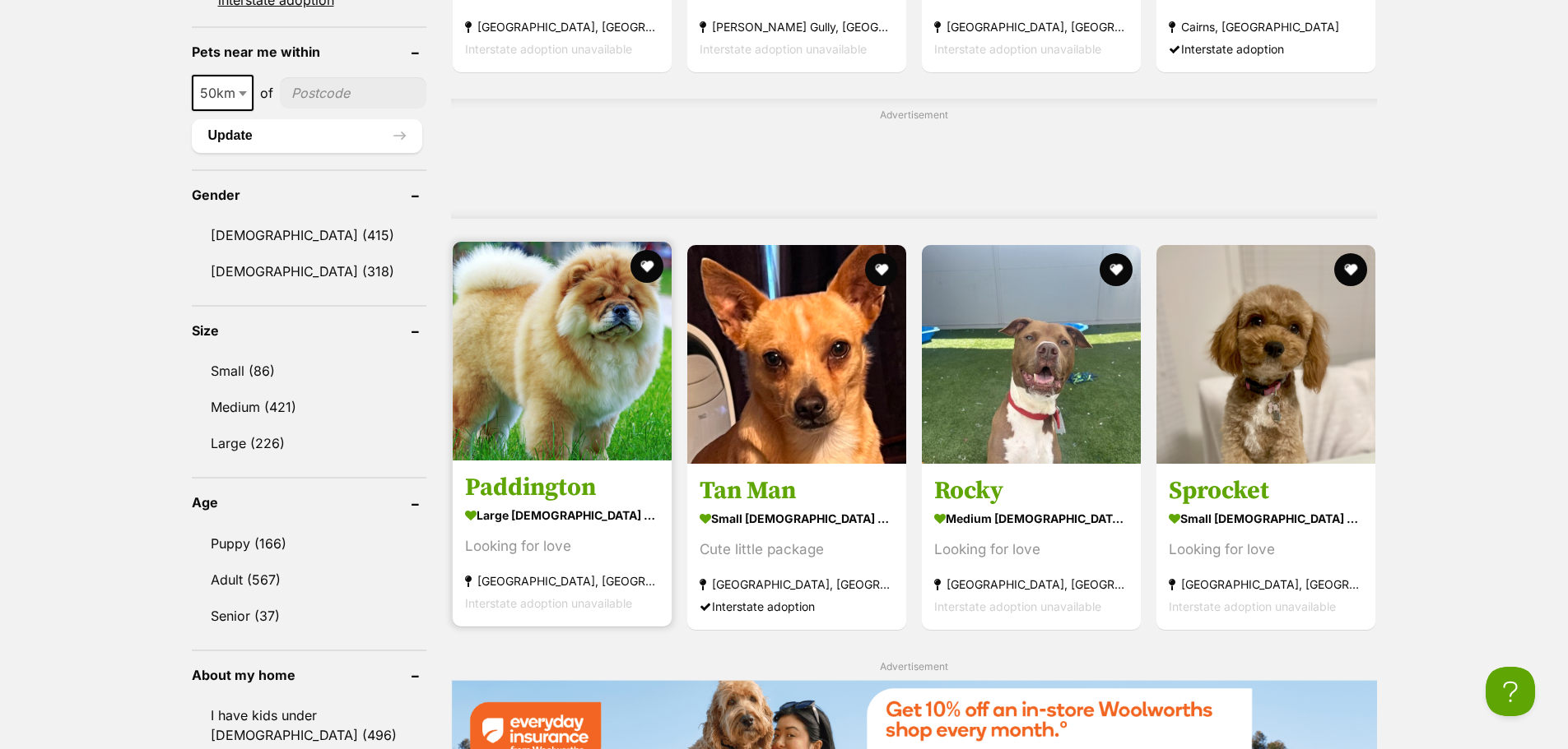
click at [609, 341] on img at bounding box center [562, 351] width 219 height 219
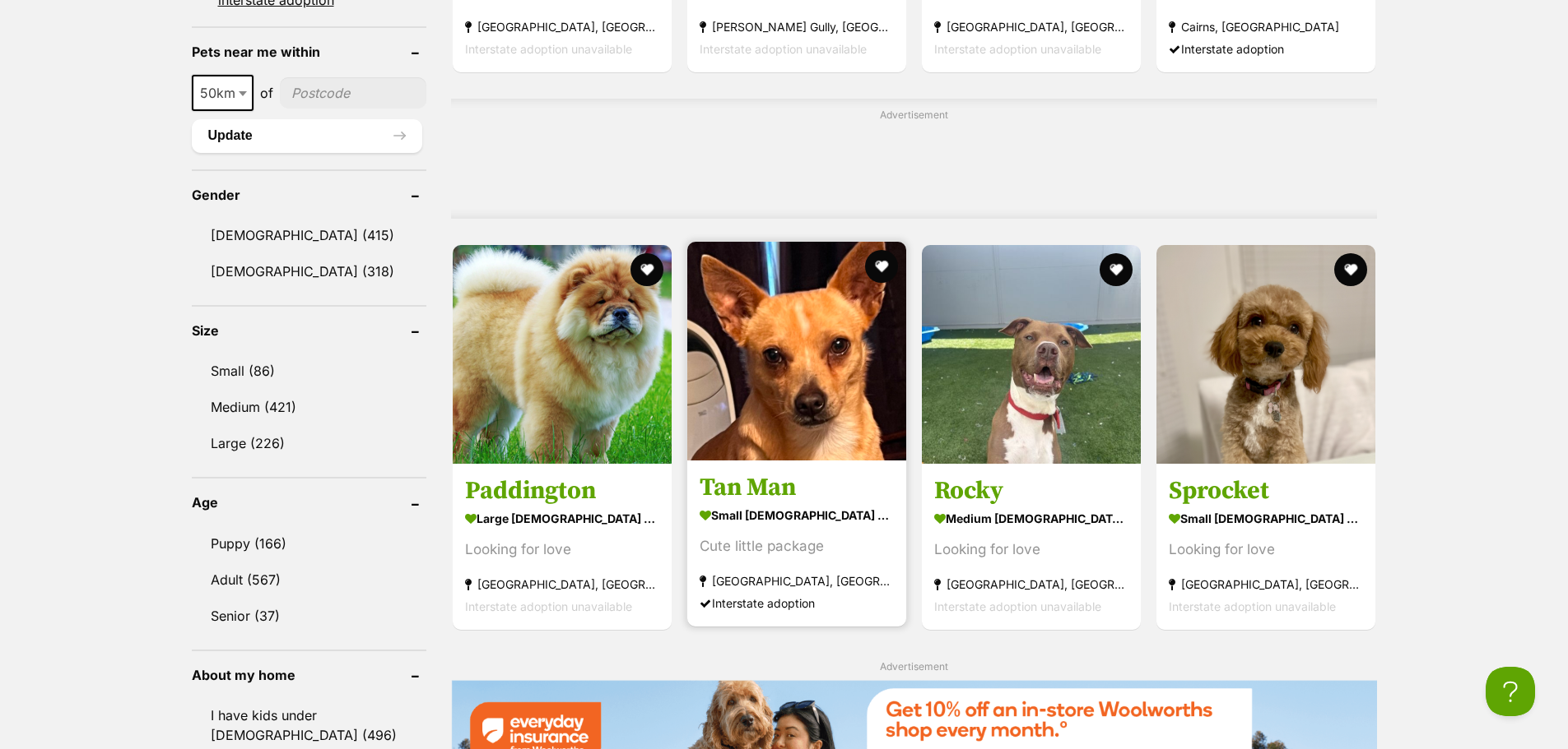
click at [782, 354] on img at bounding box center [797, 351] width 219 height 219
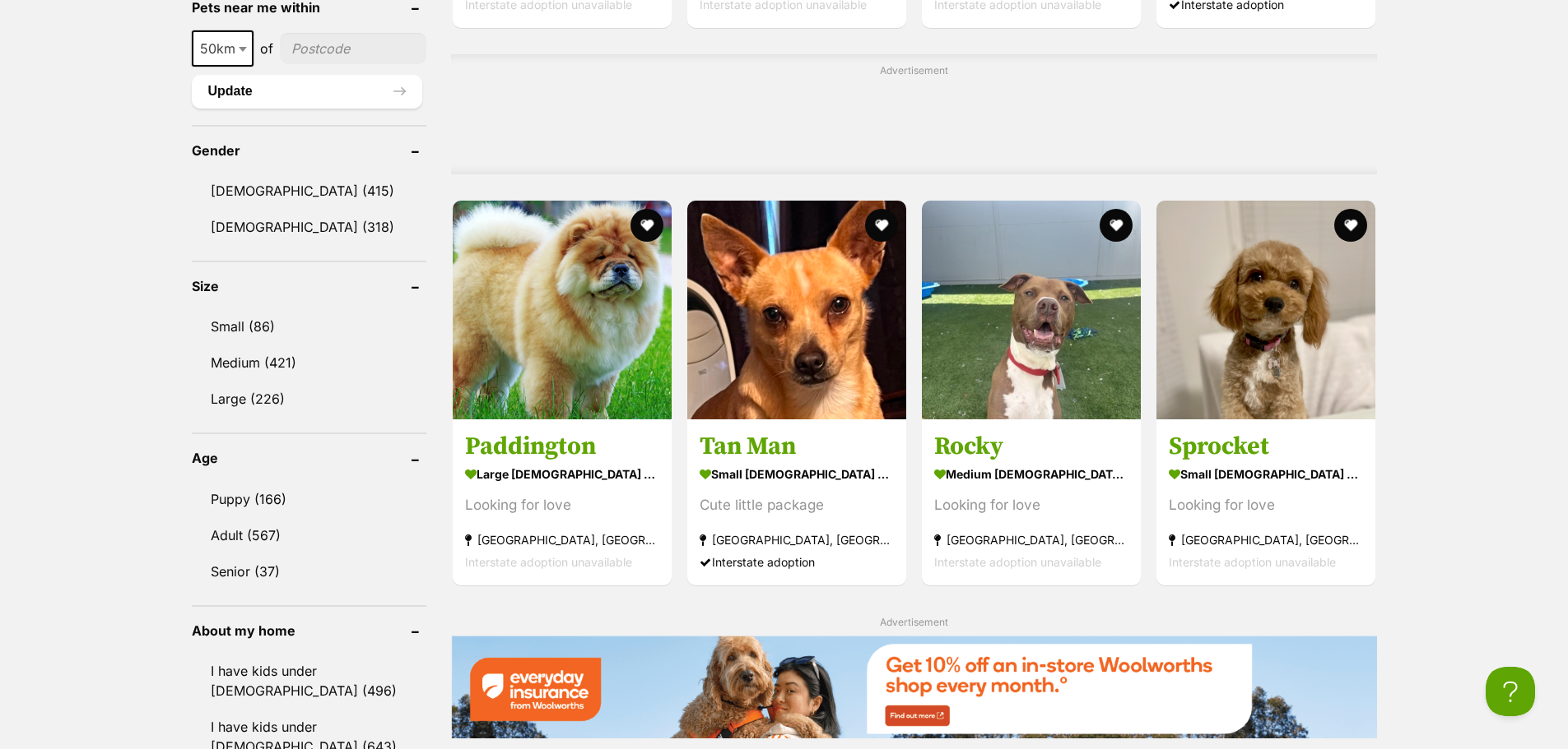
scroll to position [1398, 0]
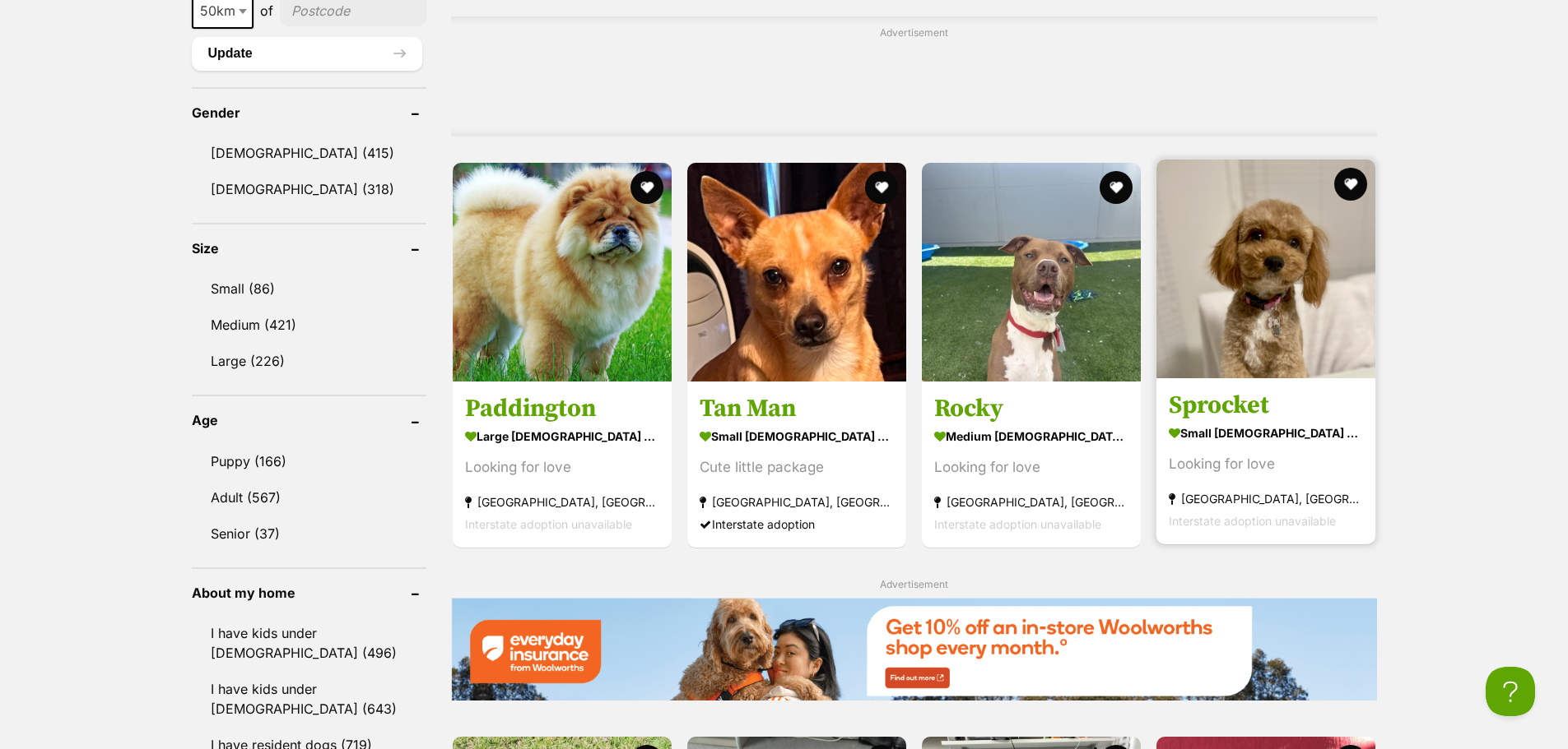
click at [1250, 277] on img at bounding box center [1265, 269] width 219 height 219
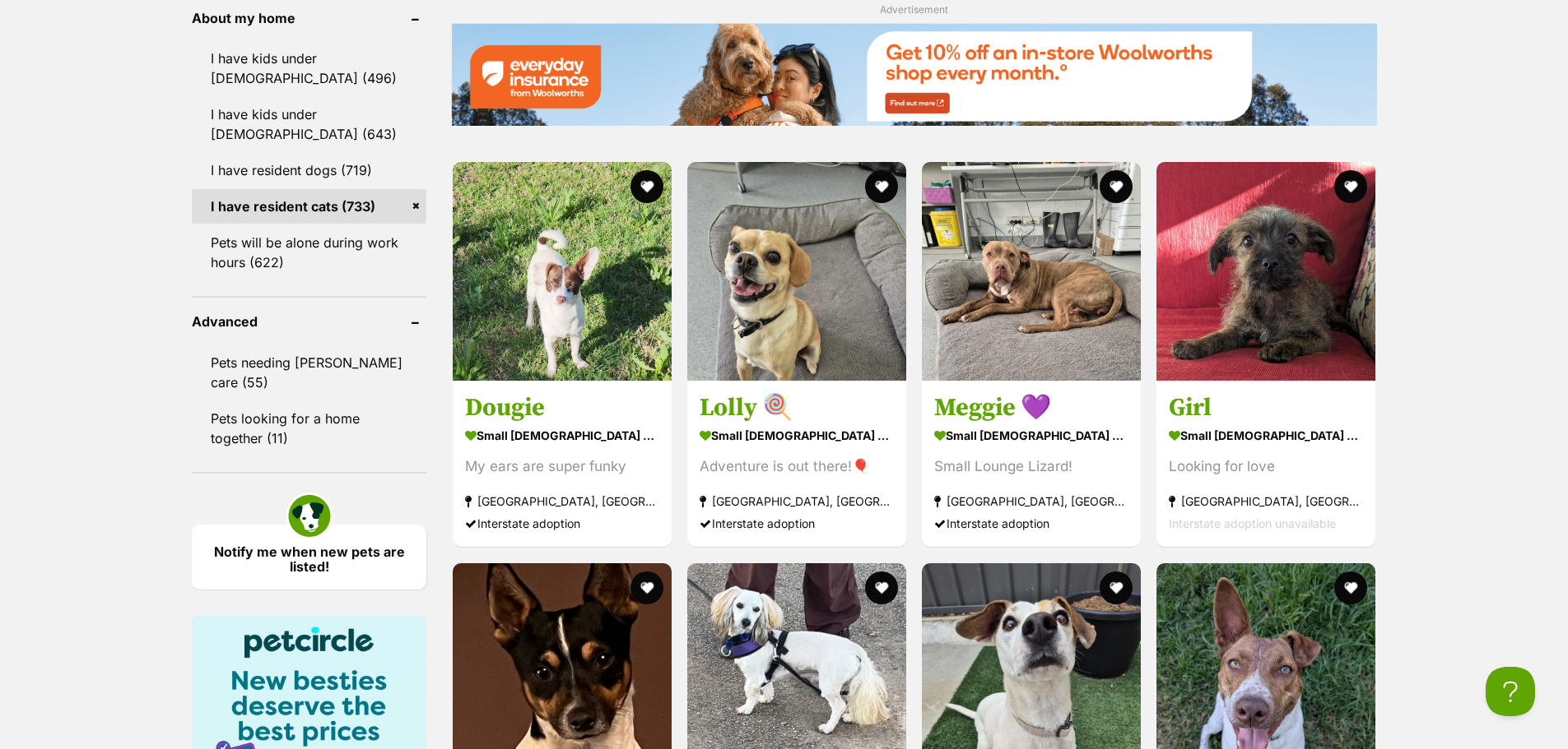
scroll to position [1974, 0]
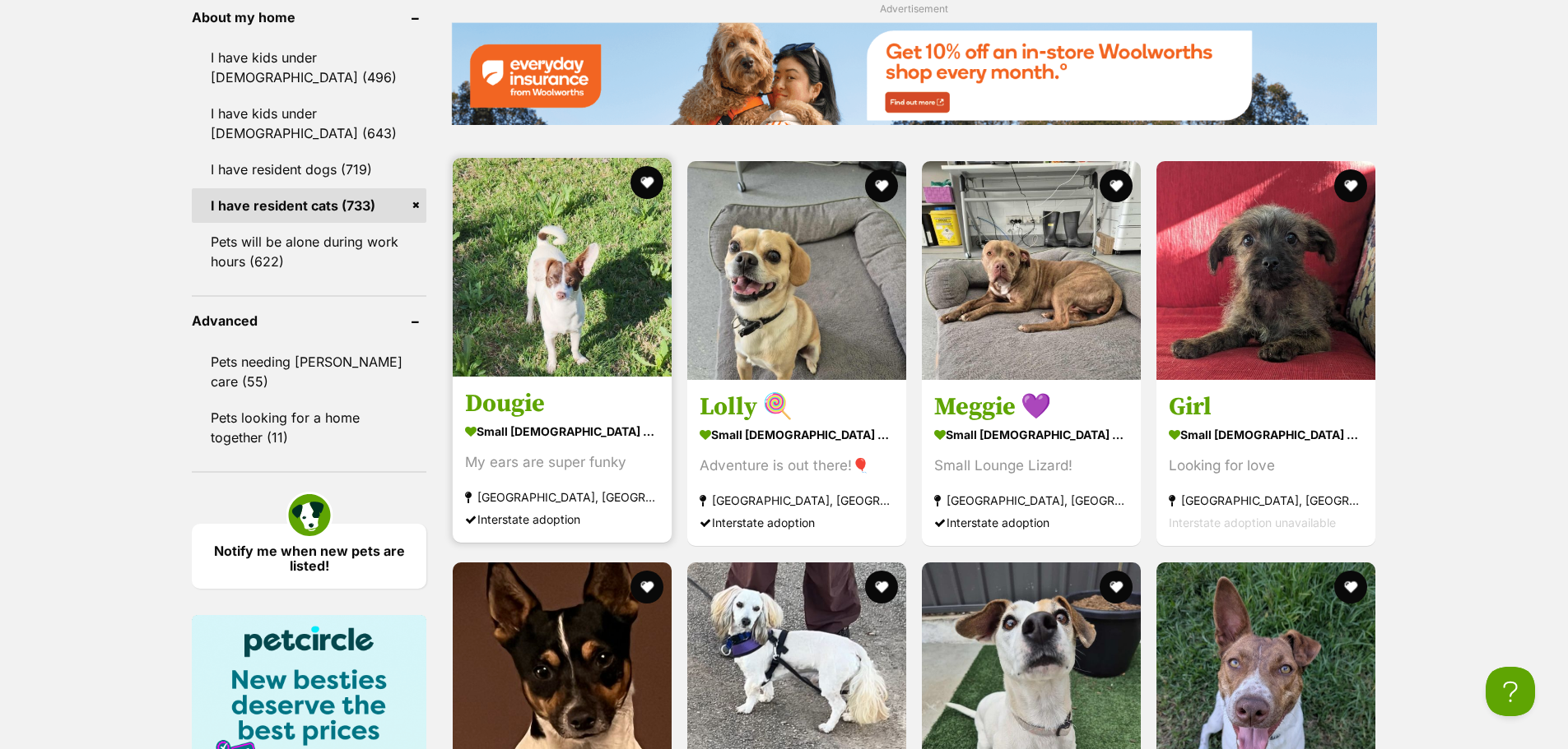
click at [503, 289] on img at bounding box center [562, 268] width 219 height 219
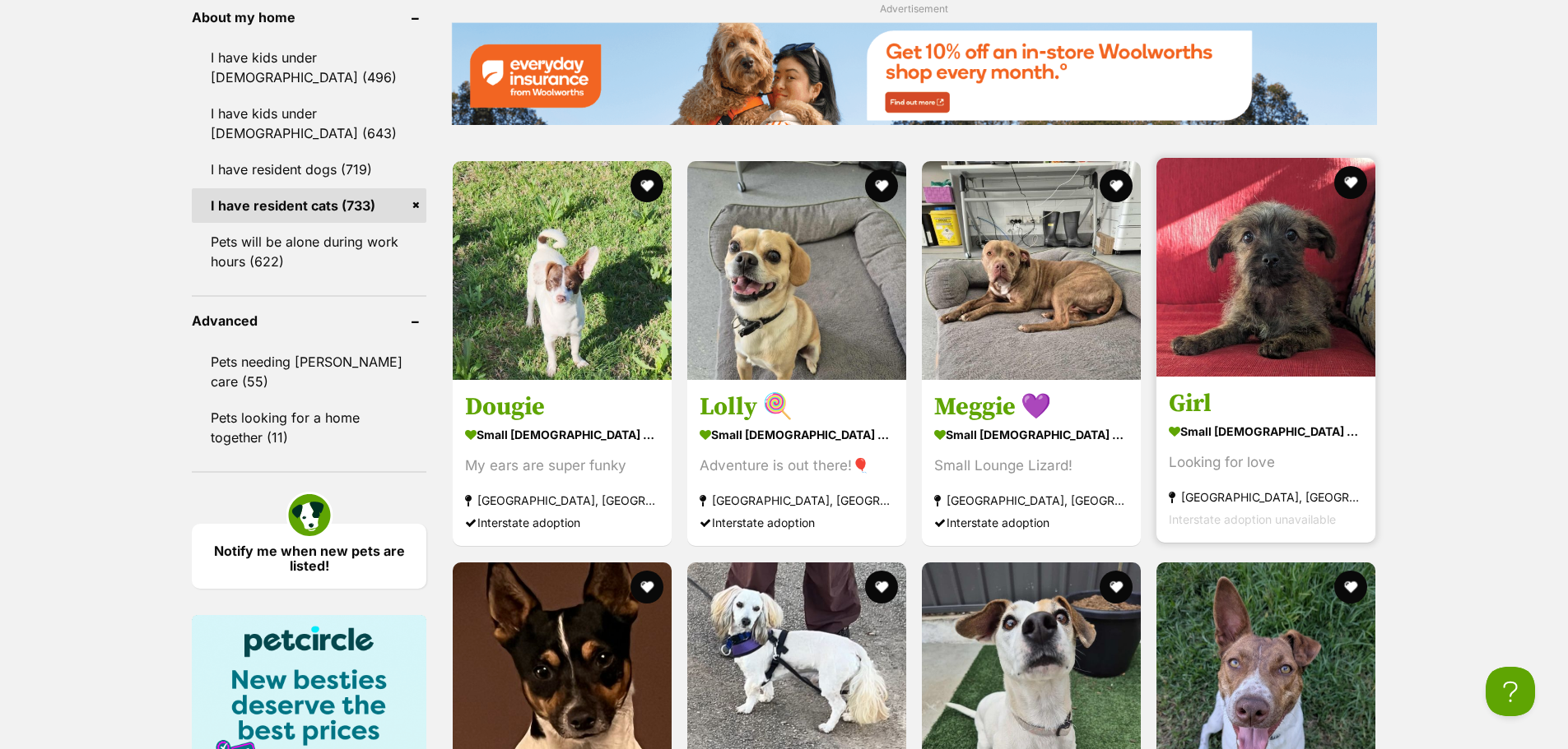
click at [1279, 274] on img at bounding box center [1265, 268] width 219 height 219
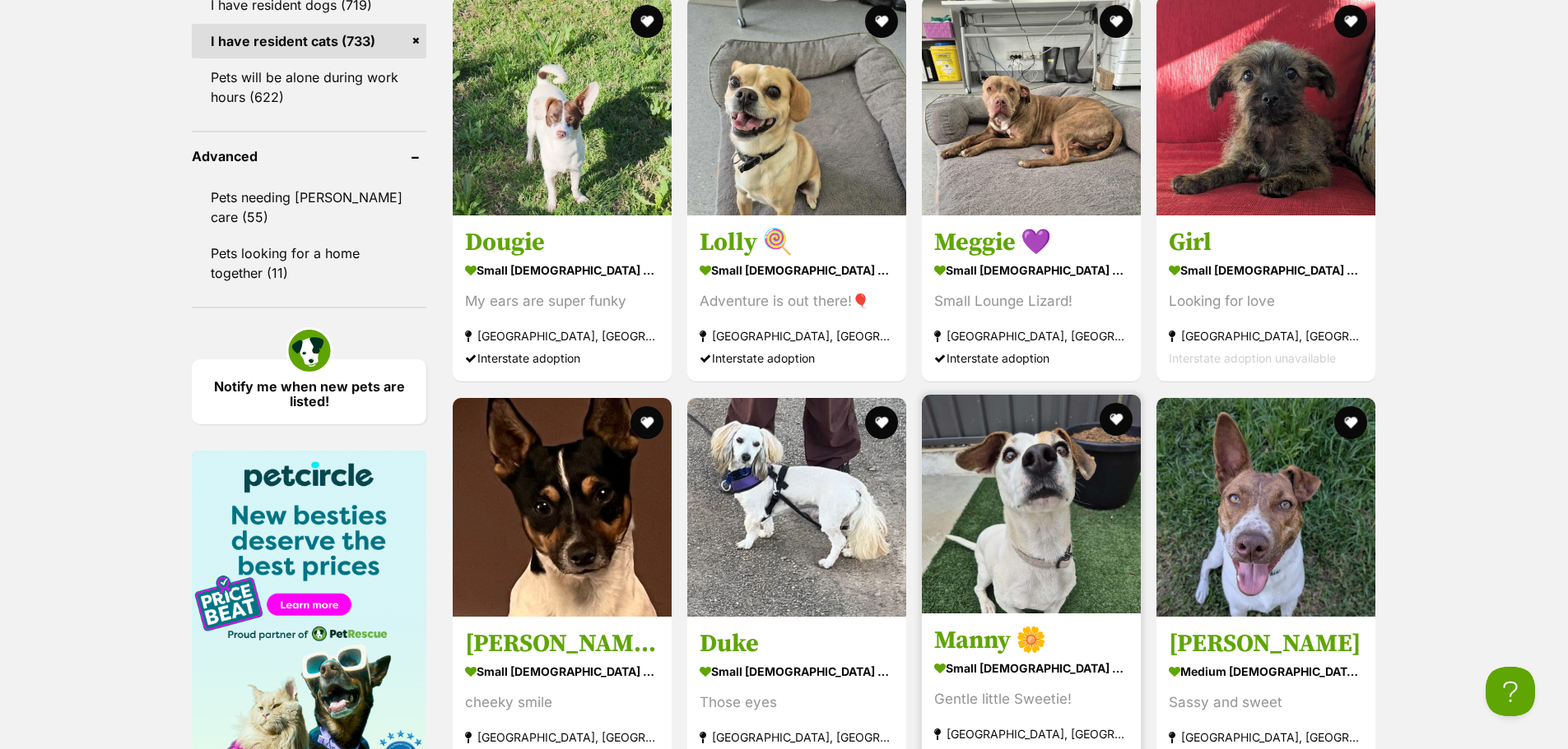
scroll to position [2303, 0]
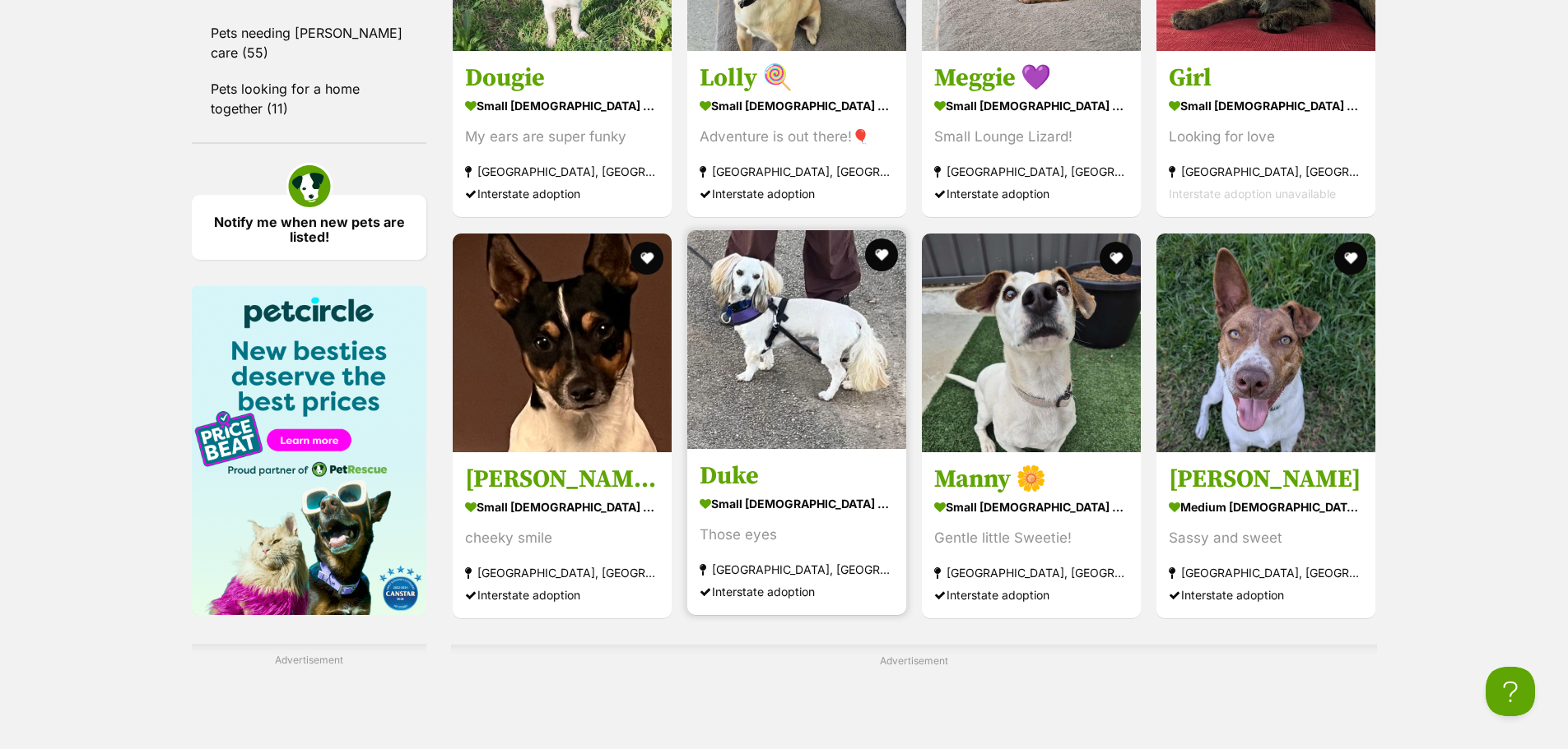
click at [720, 281] on img at bounding box center [797, 340] width 219 height 219
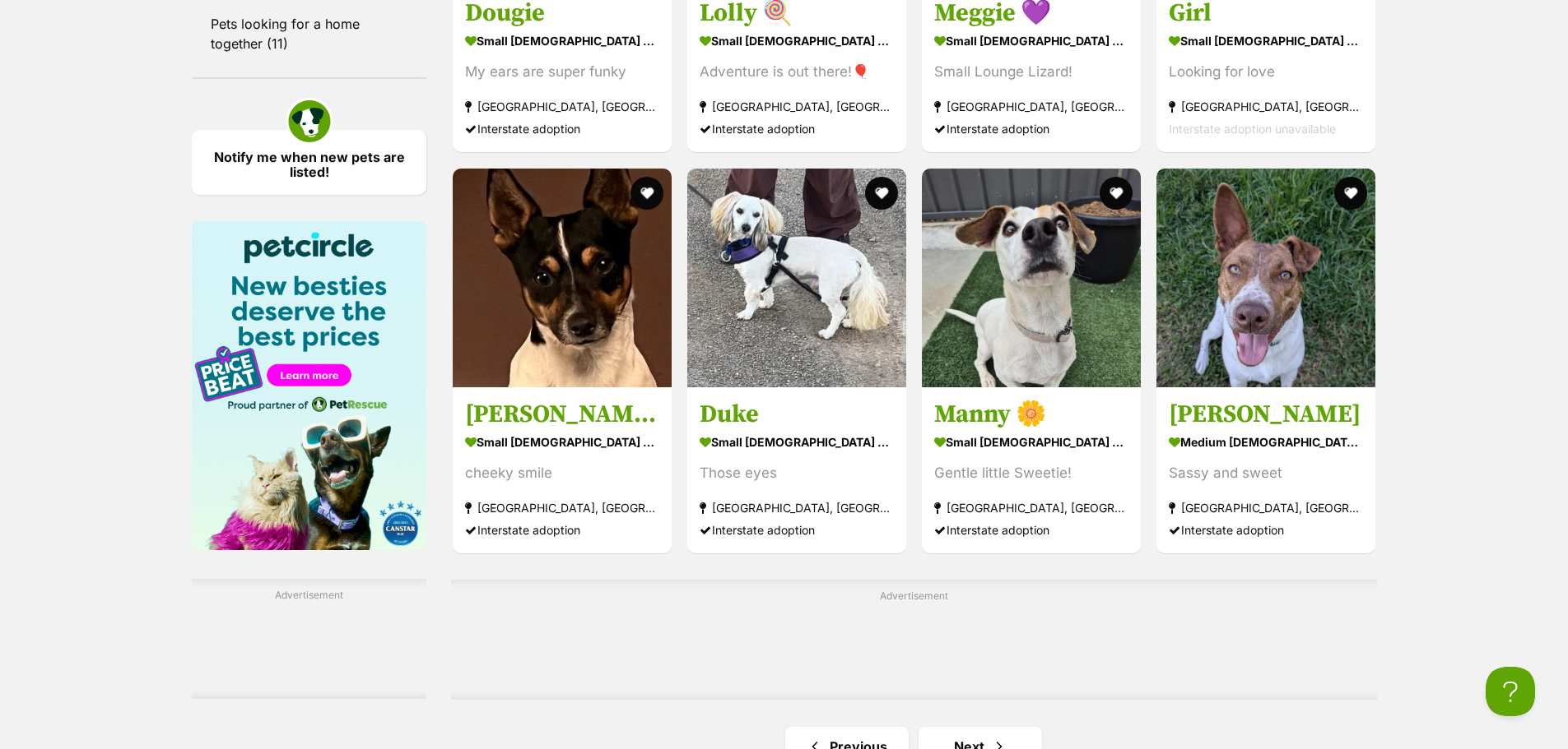
scroll to position [2468, 0]
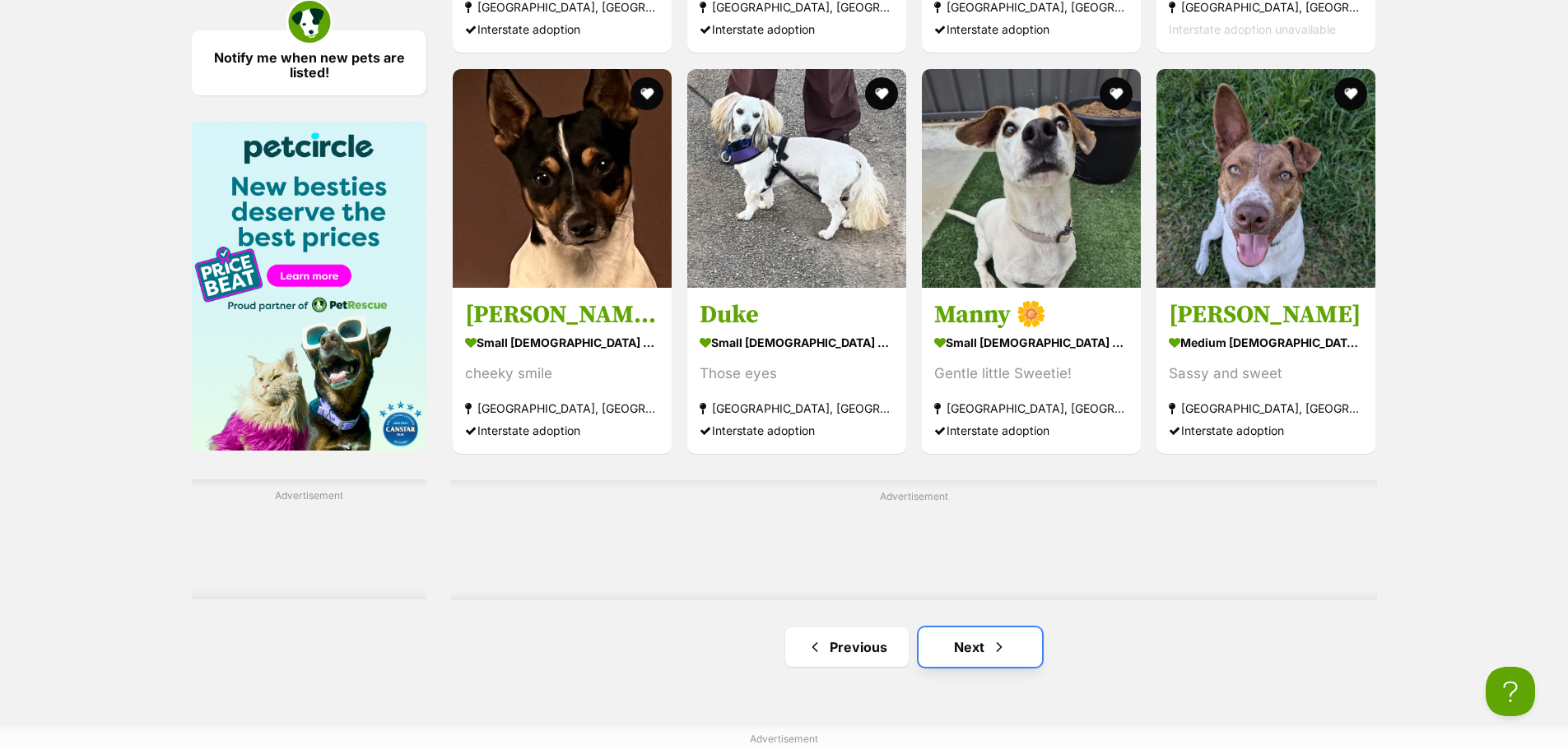
click at [972, 652] on link "Next" at bounding box center [980, 647] width 124 height 39
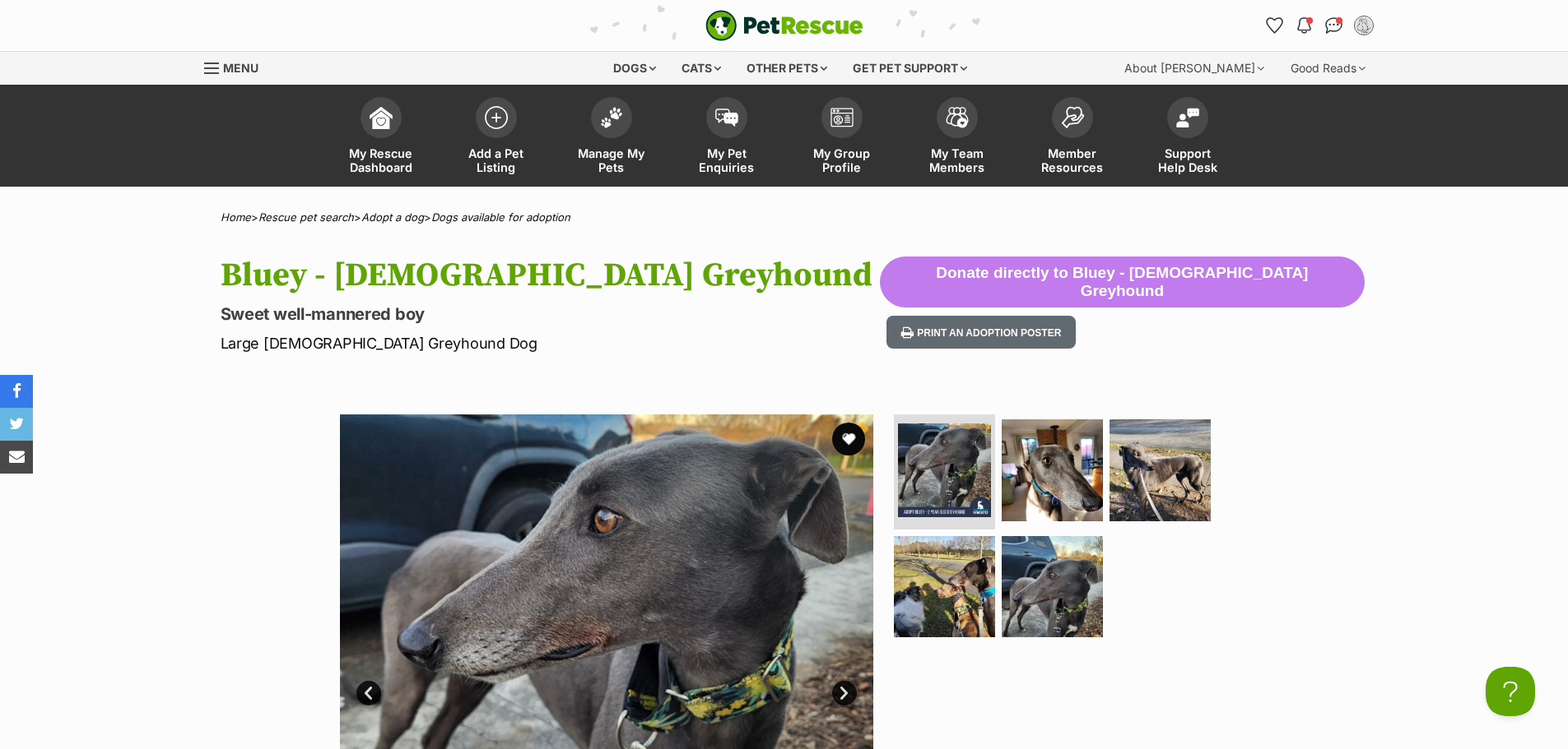
scroll to position [247, 0]
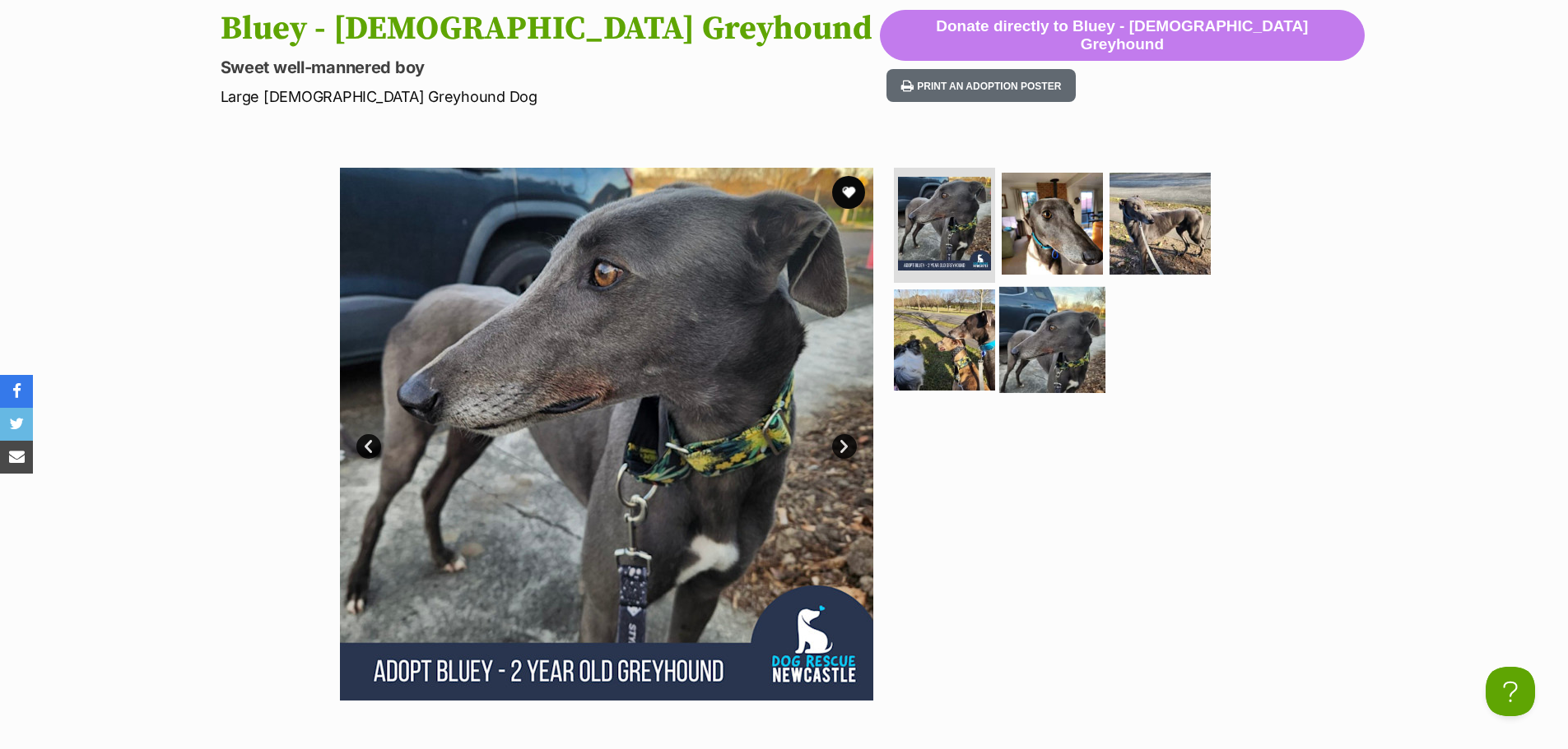
click at [1024, 345] on img at bounding box center [1052, 340] width 106 height 106
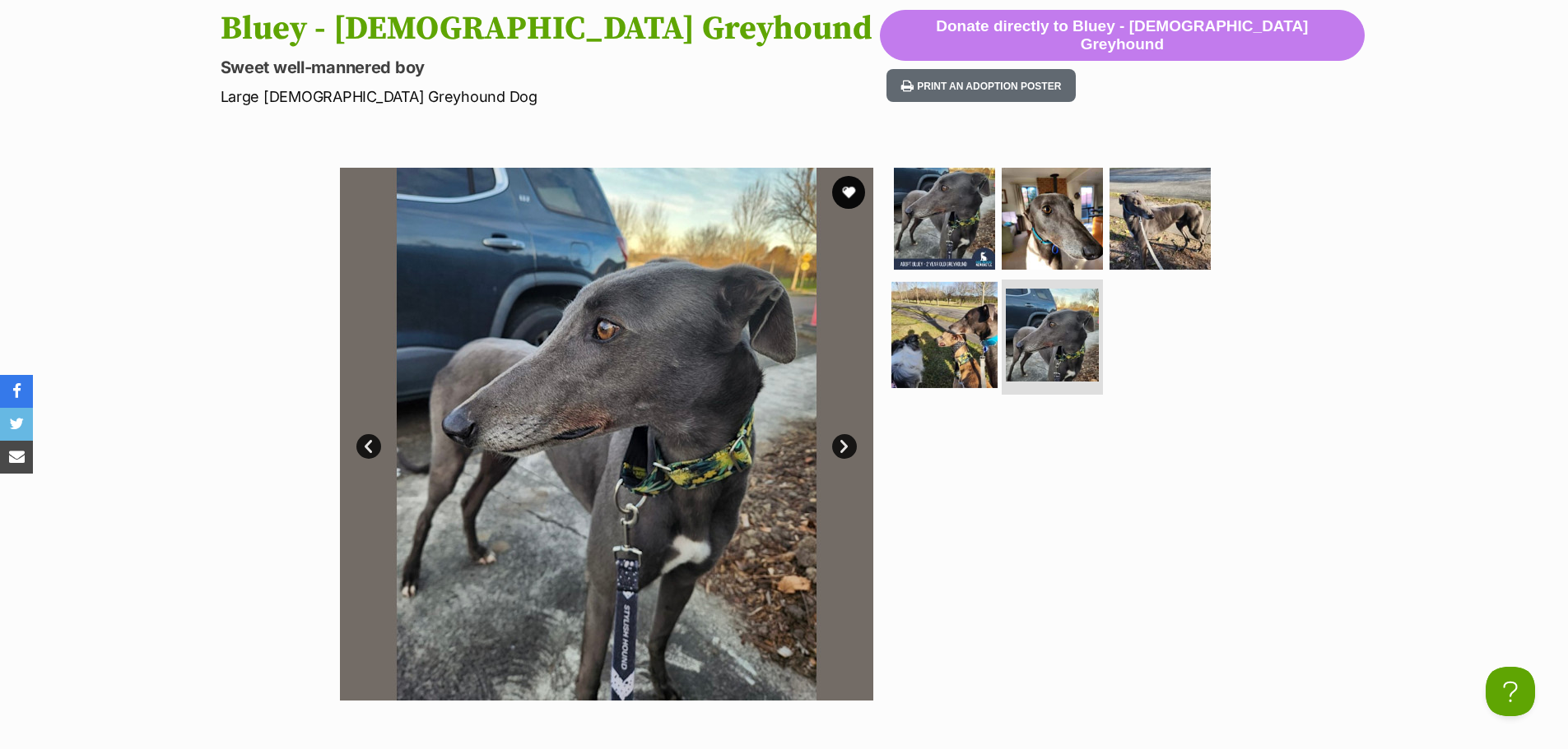
click at [947, 339] on img at bounding box center [943, 334] width 106 height 106
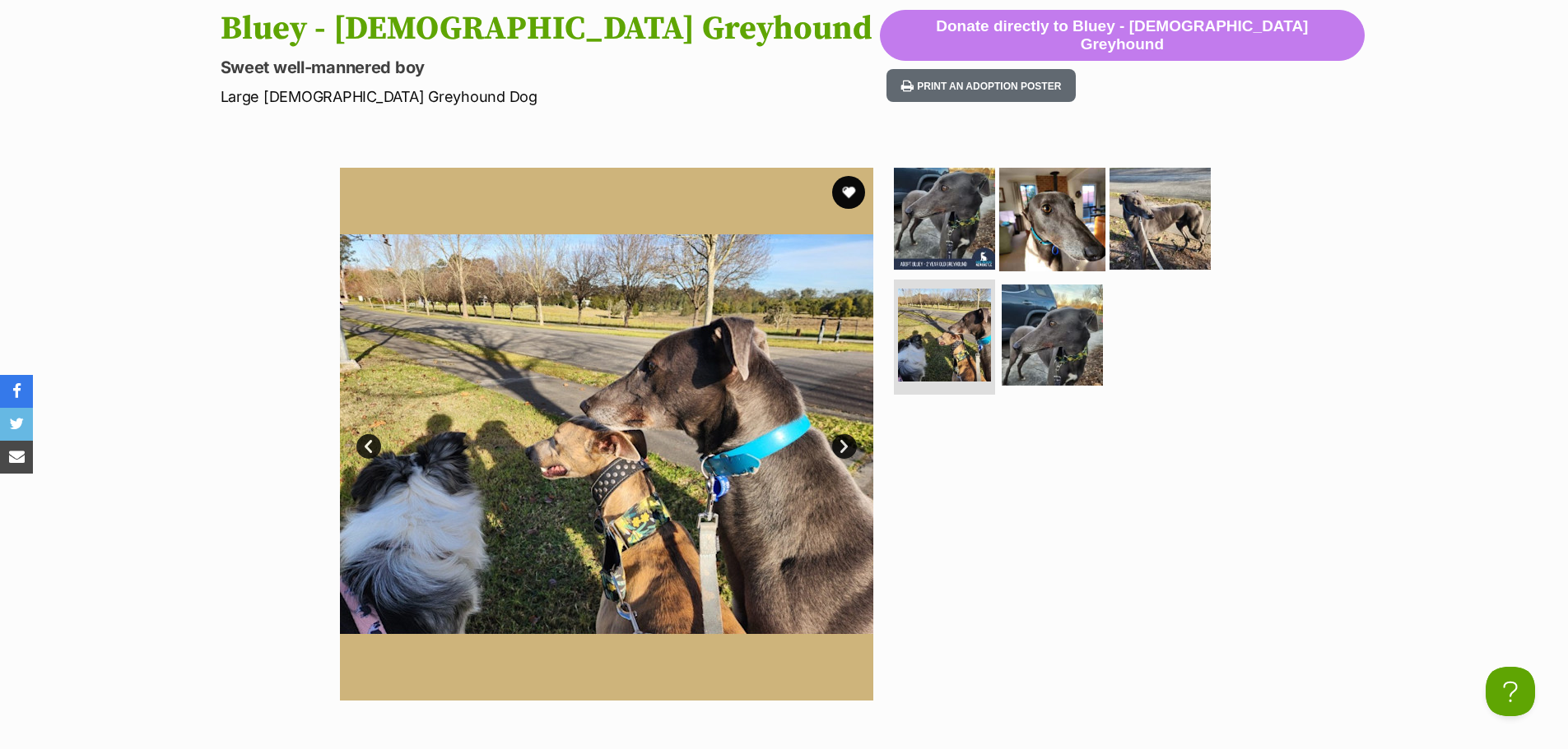
click at [1038, 237] on img at bounding box center [1052, 218] width 106 height 106
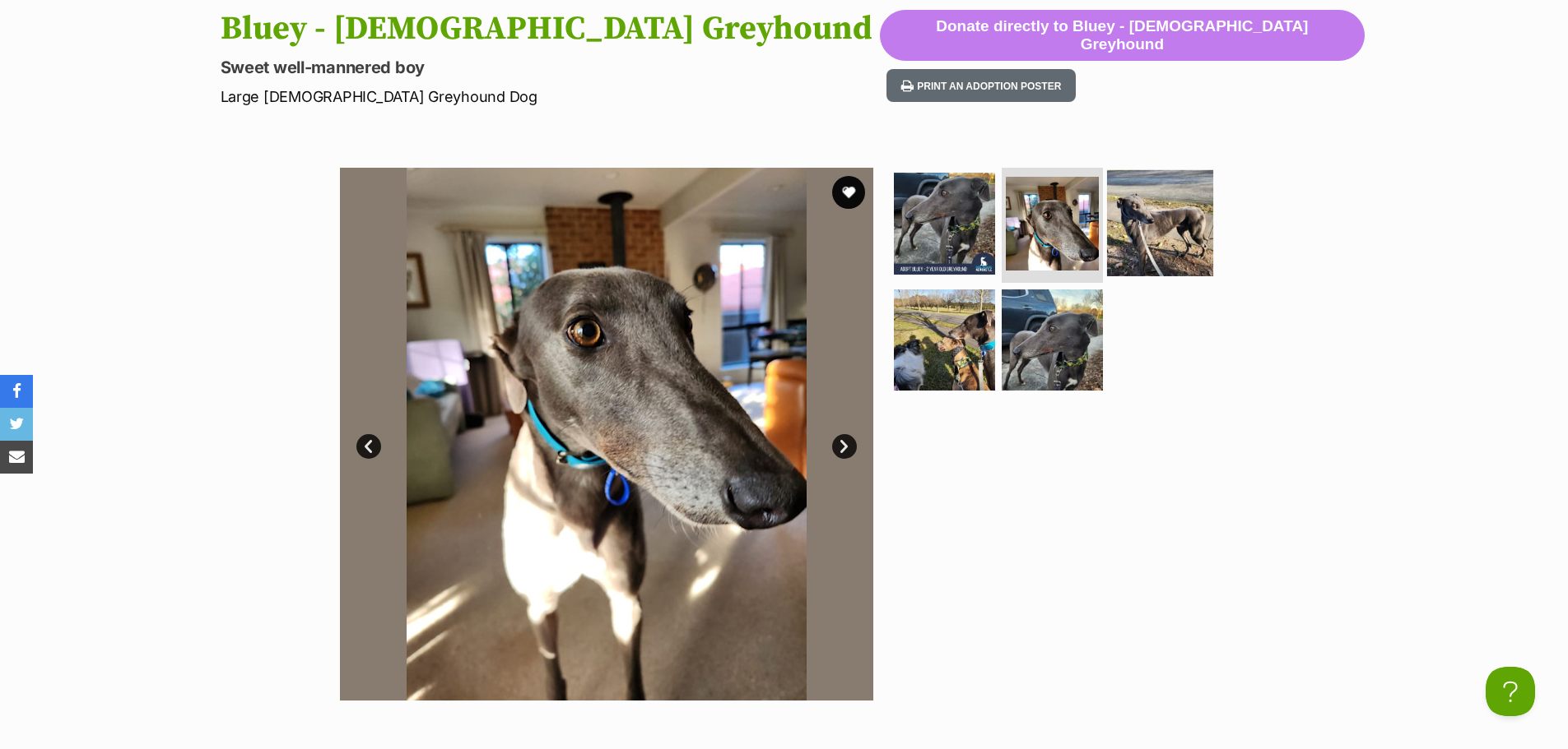
click at [1159, 229] on img at bounding box center [1160, 223] width 106 height 106
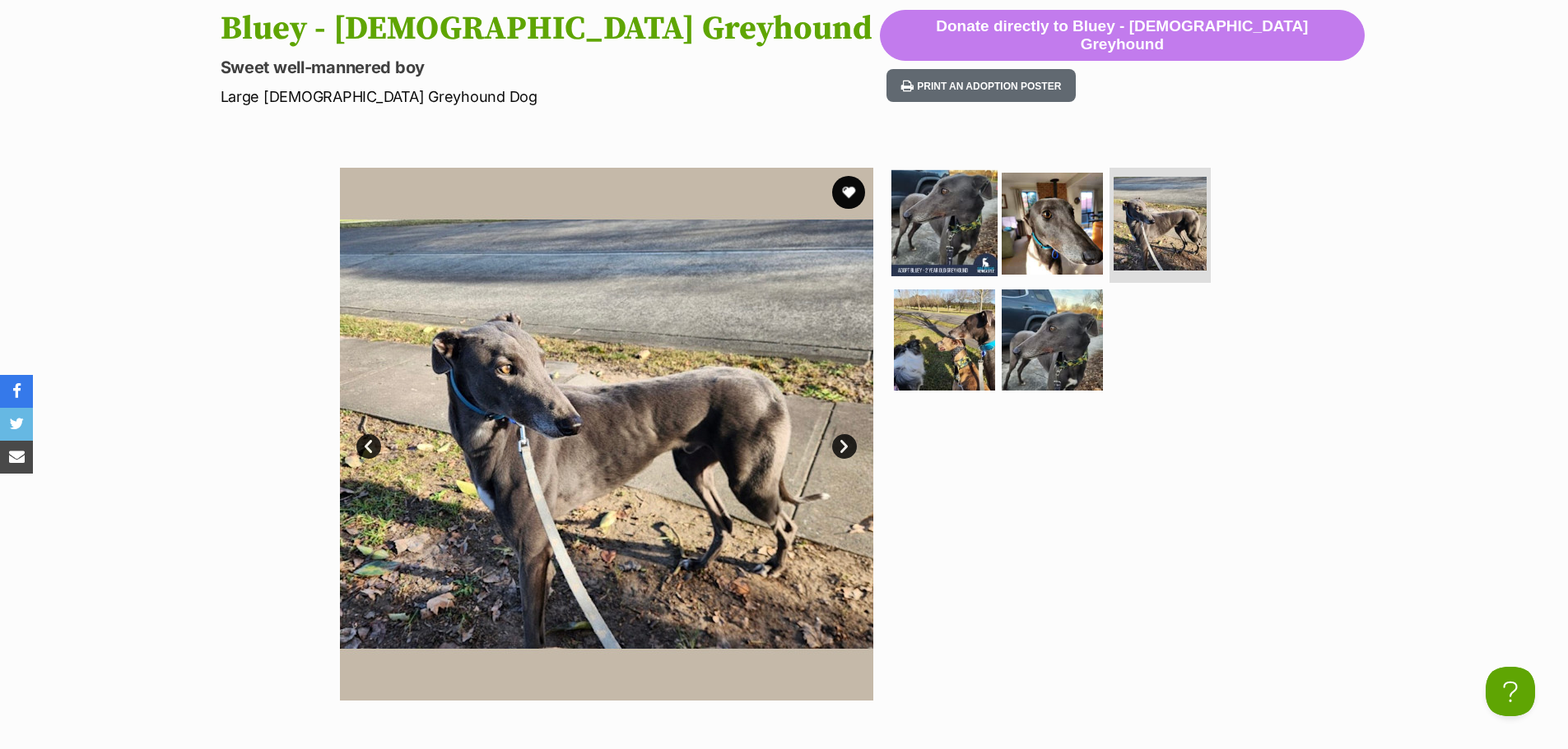
click at [935, 228] on img at bounding box center [943, 223] width 106 height 106
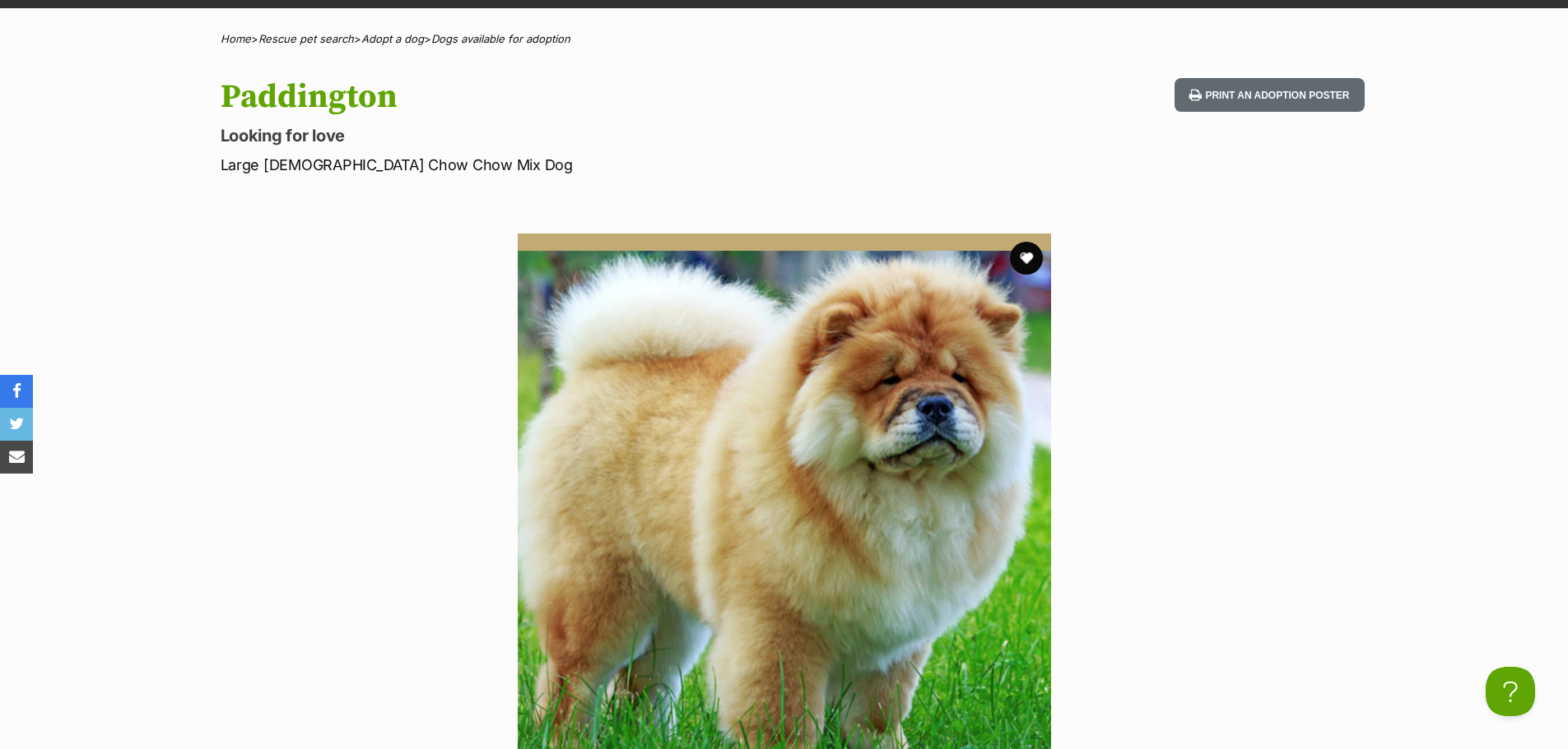
scroll to position [165, 0]
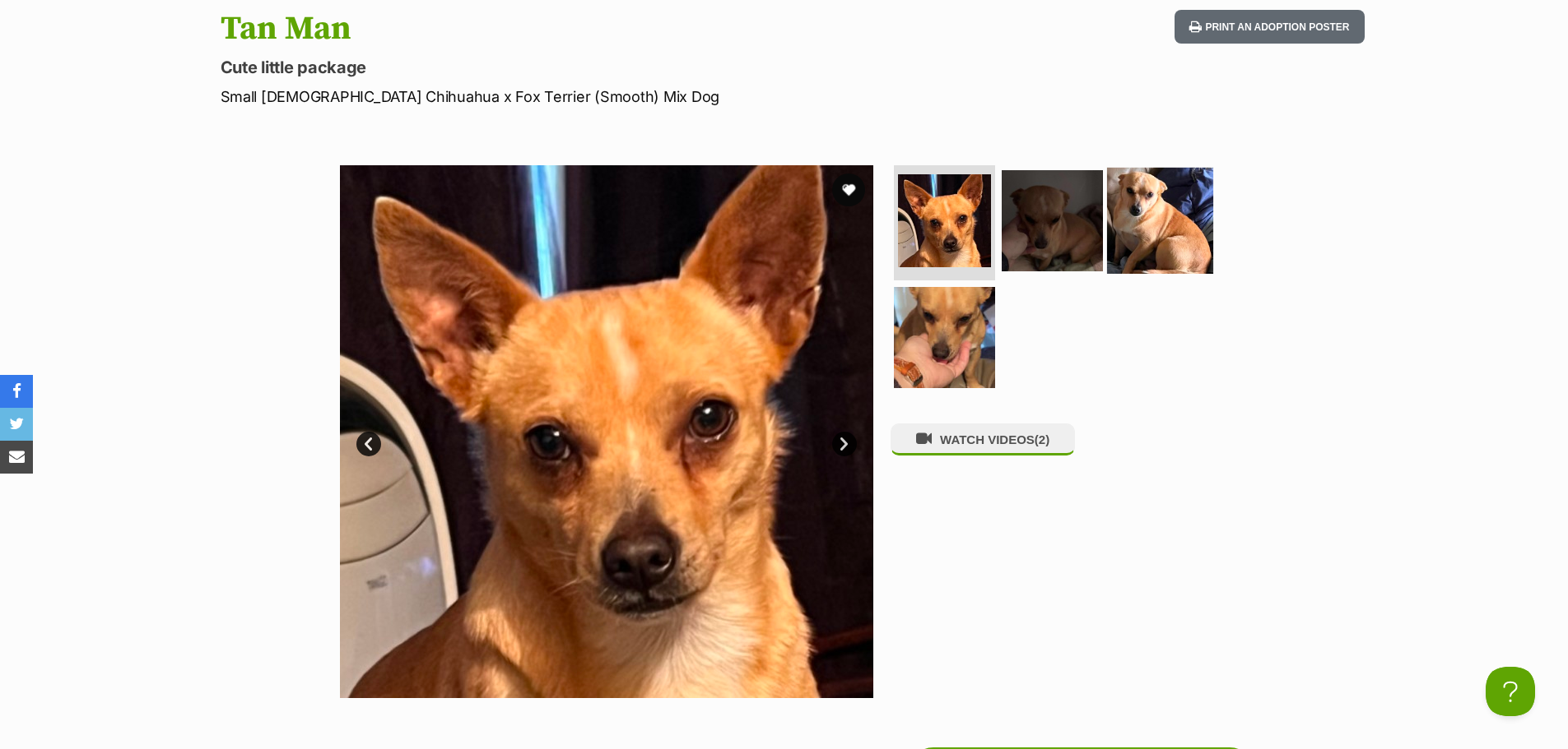
click at [1140, 193] on img at bounding box center [1160, 220] width 106 height 106
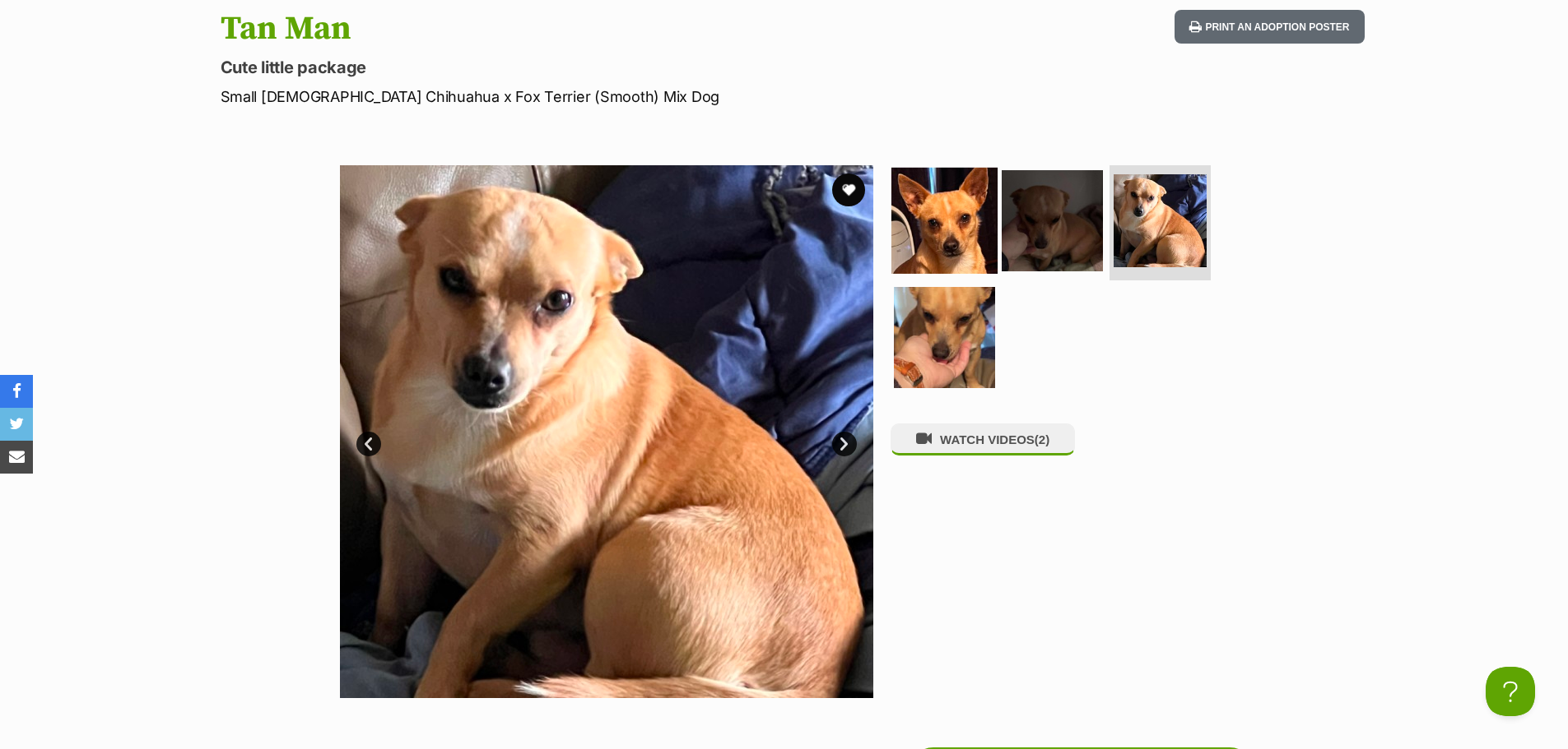
click at [983, 212] on img at bounding box center [943, 220] width 106 height 106
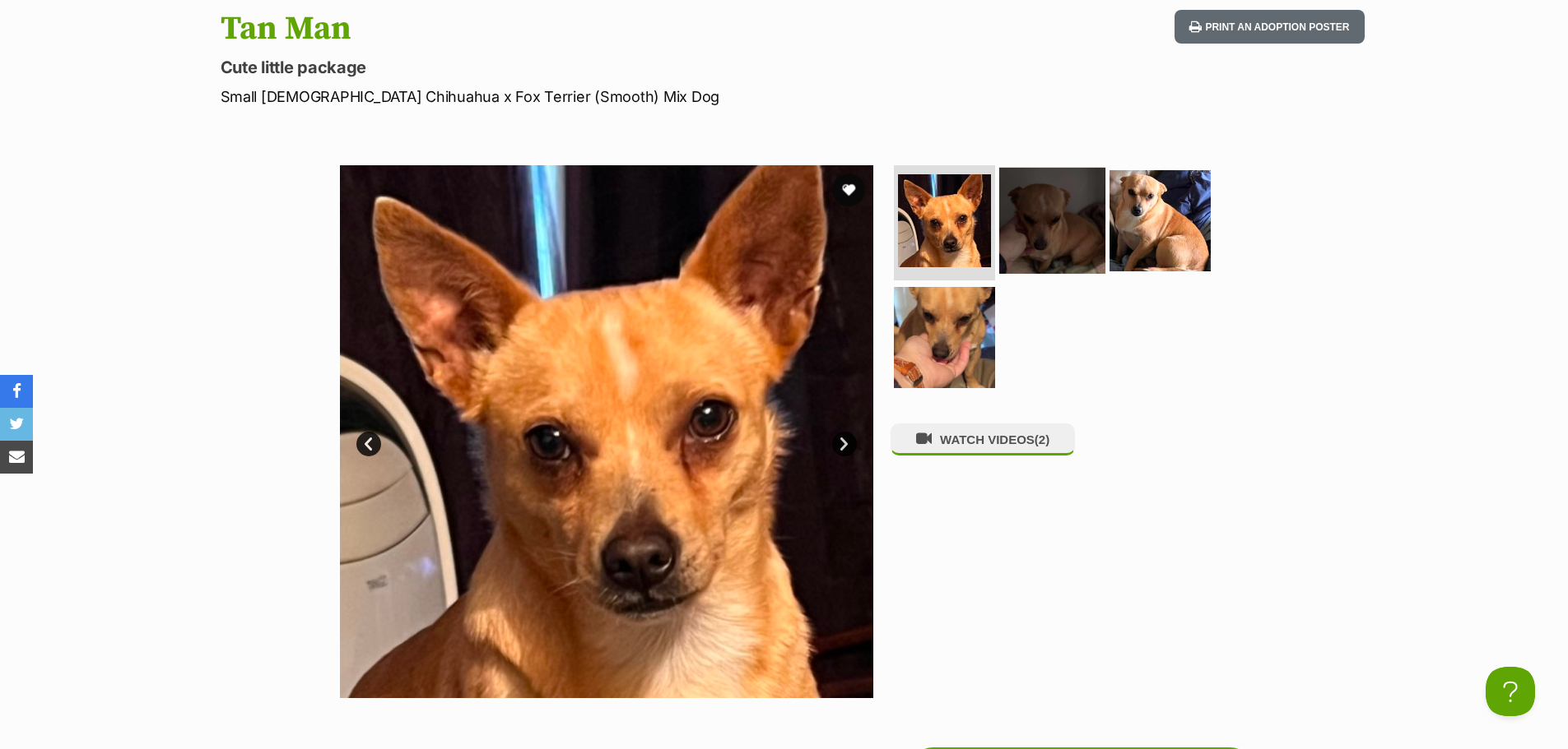
click at [1057, 254] on img at bounding box center [1052, 220] width 106 height 106
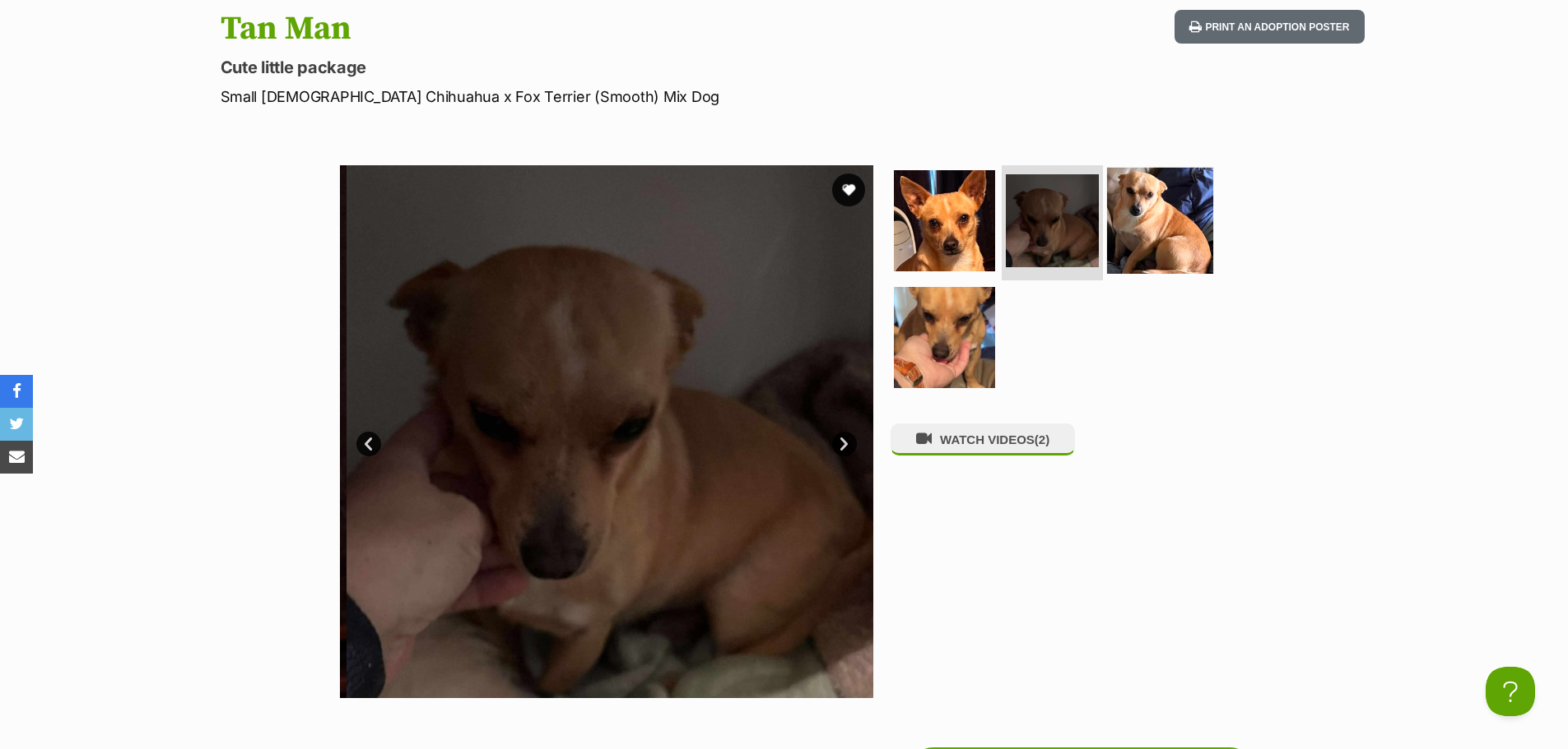
click at [1155, 246] on img at bounding box center [1160, 220] width 106 height 106
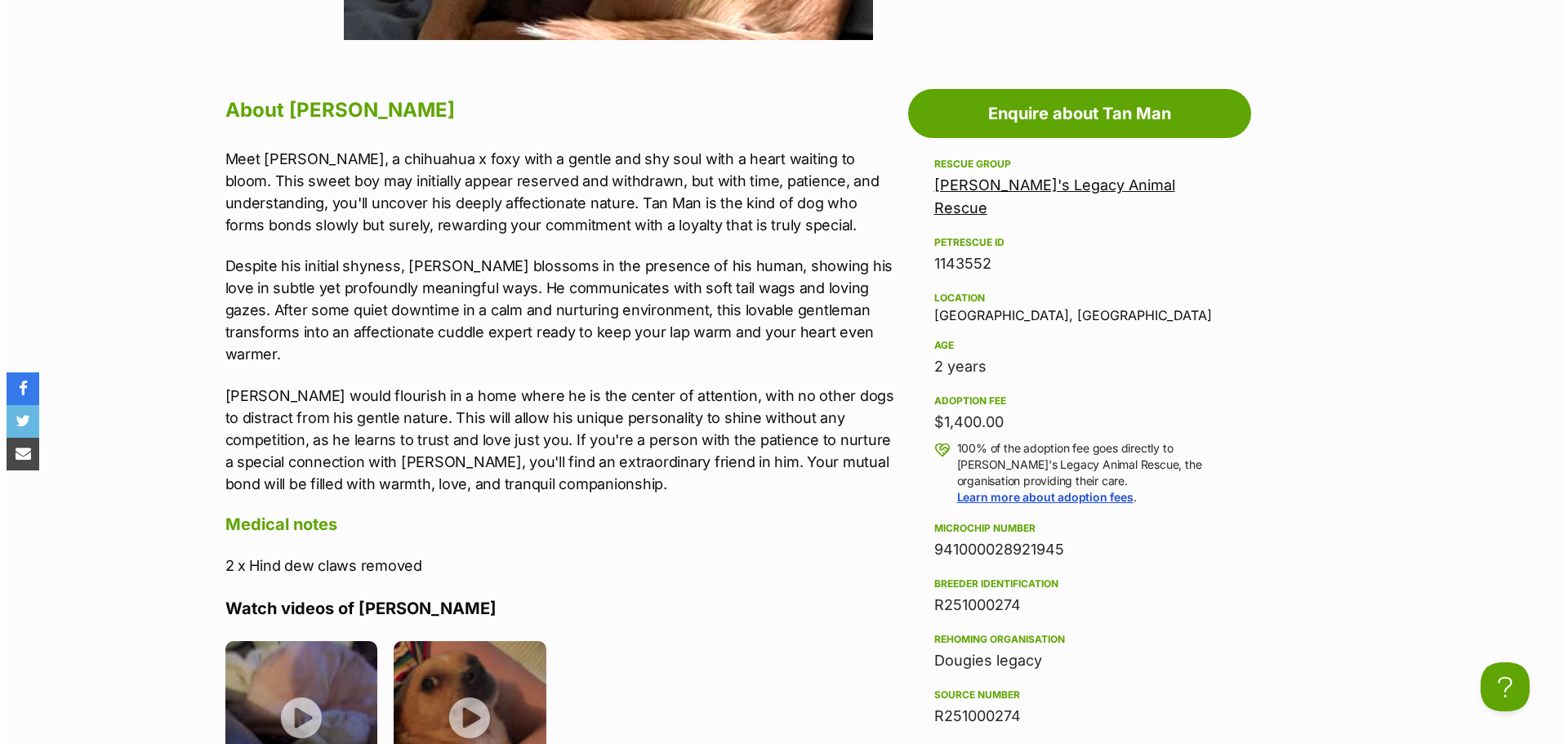
scroll to position [1062, 0]
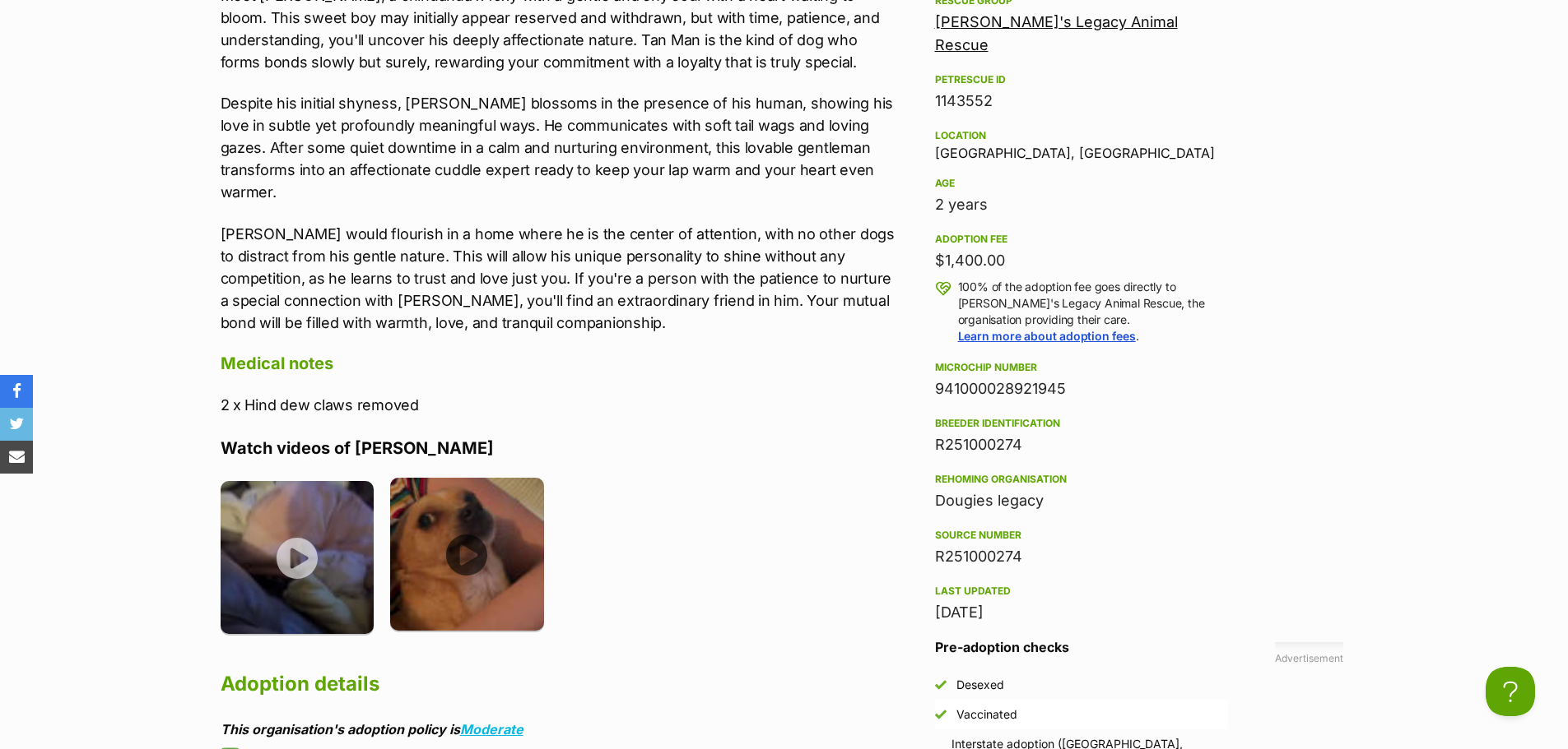
click at [481, 529] on img at bounding box center [466, 554] width 154 height 154
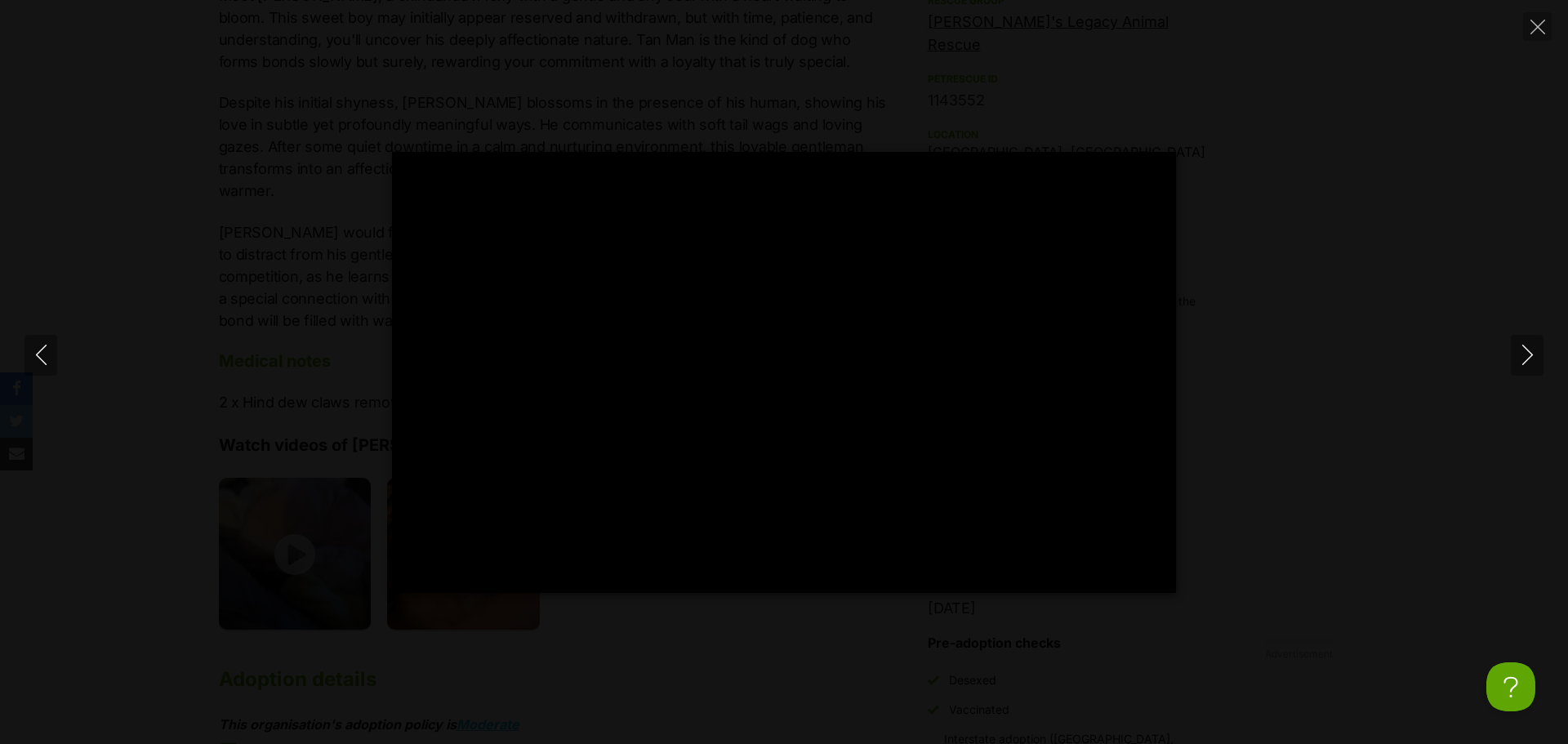
drag, startPoint x: 1535, startPoint y: 33, endPoint x: 1518, endPoint y: 33, distance: 17.0
click at [1535, 33] on icon "Close" at bounding box center [1537, 27] width 15 height 15
type input "43.76"
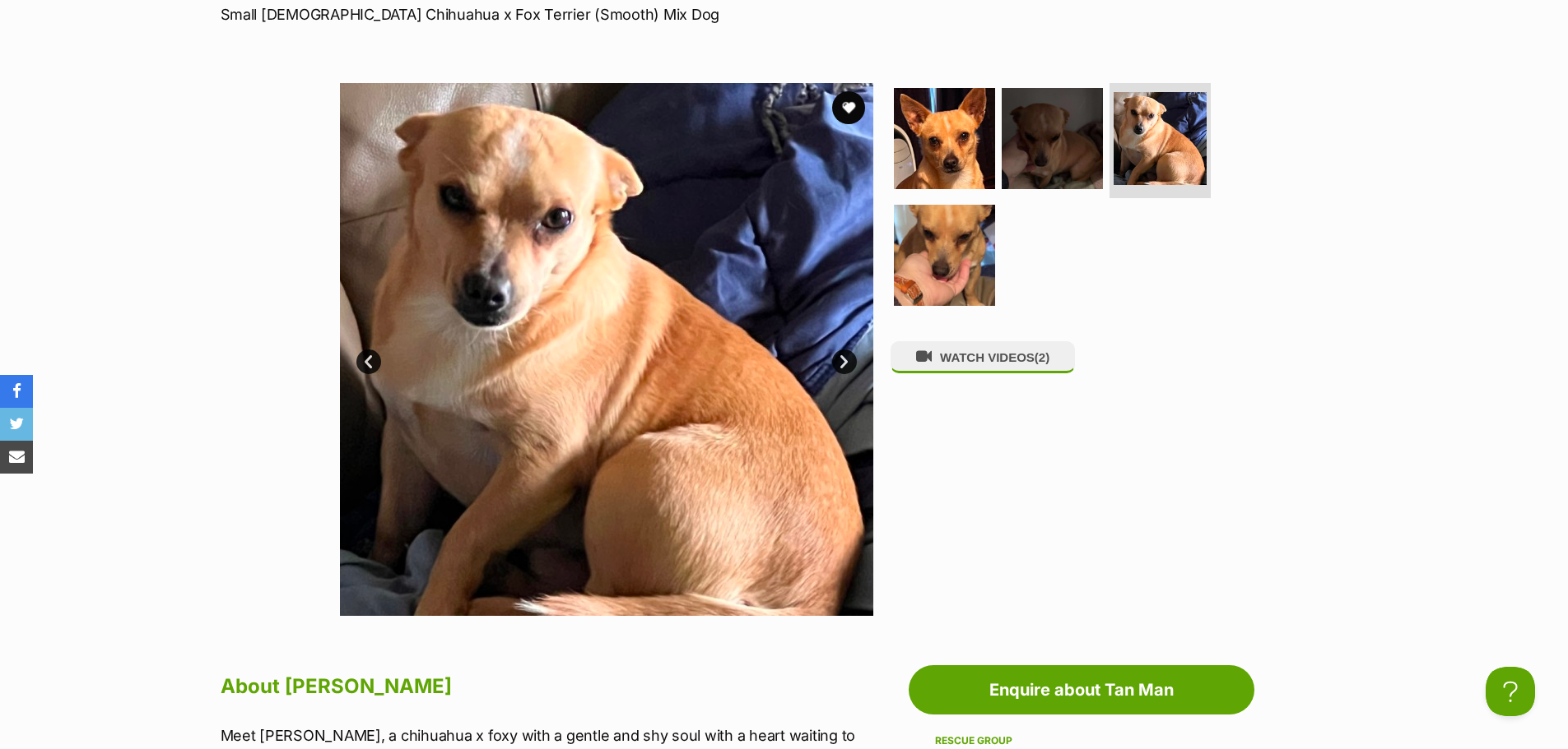
scroll to position [0, 0]
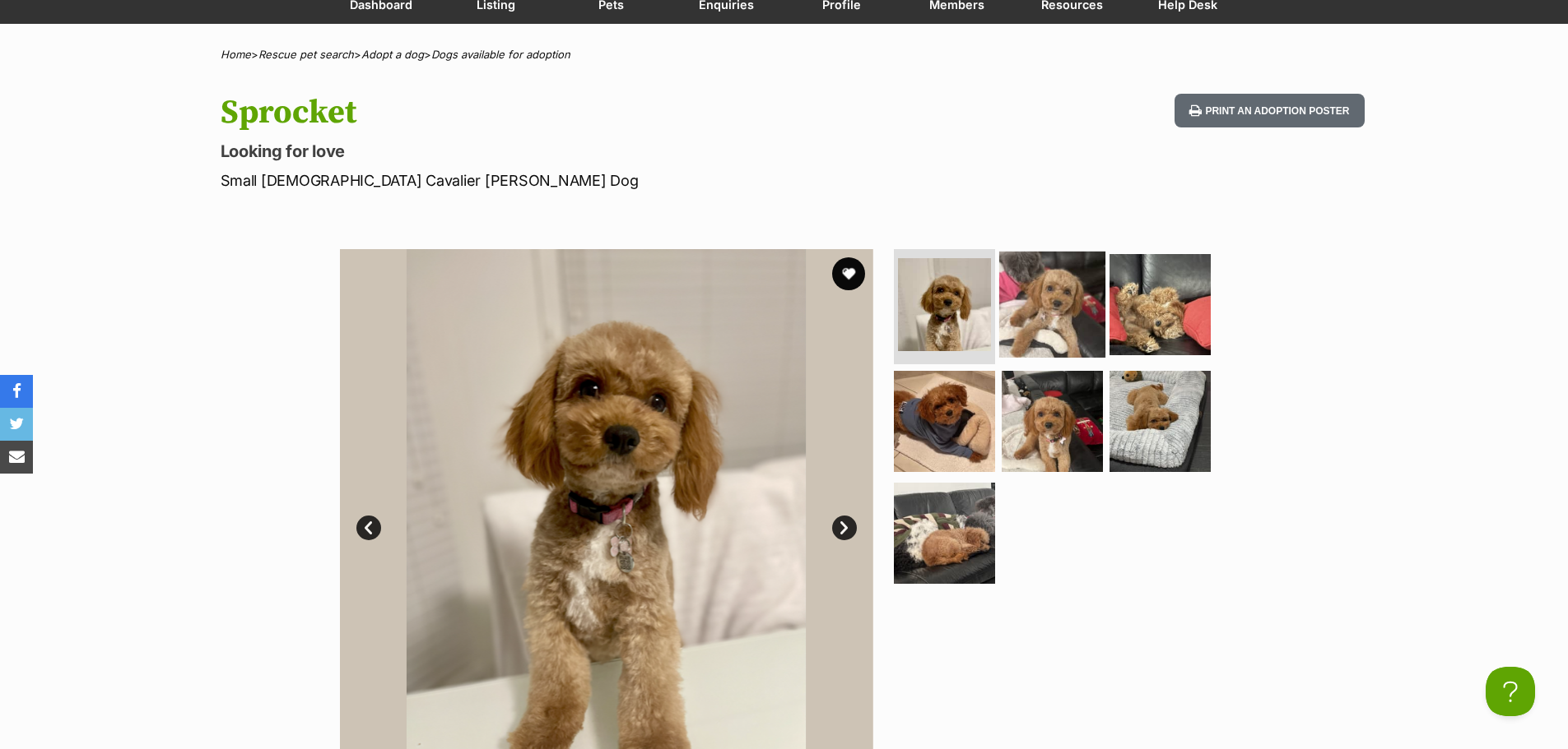
scroll to position [165, 0]
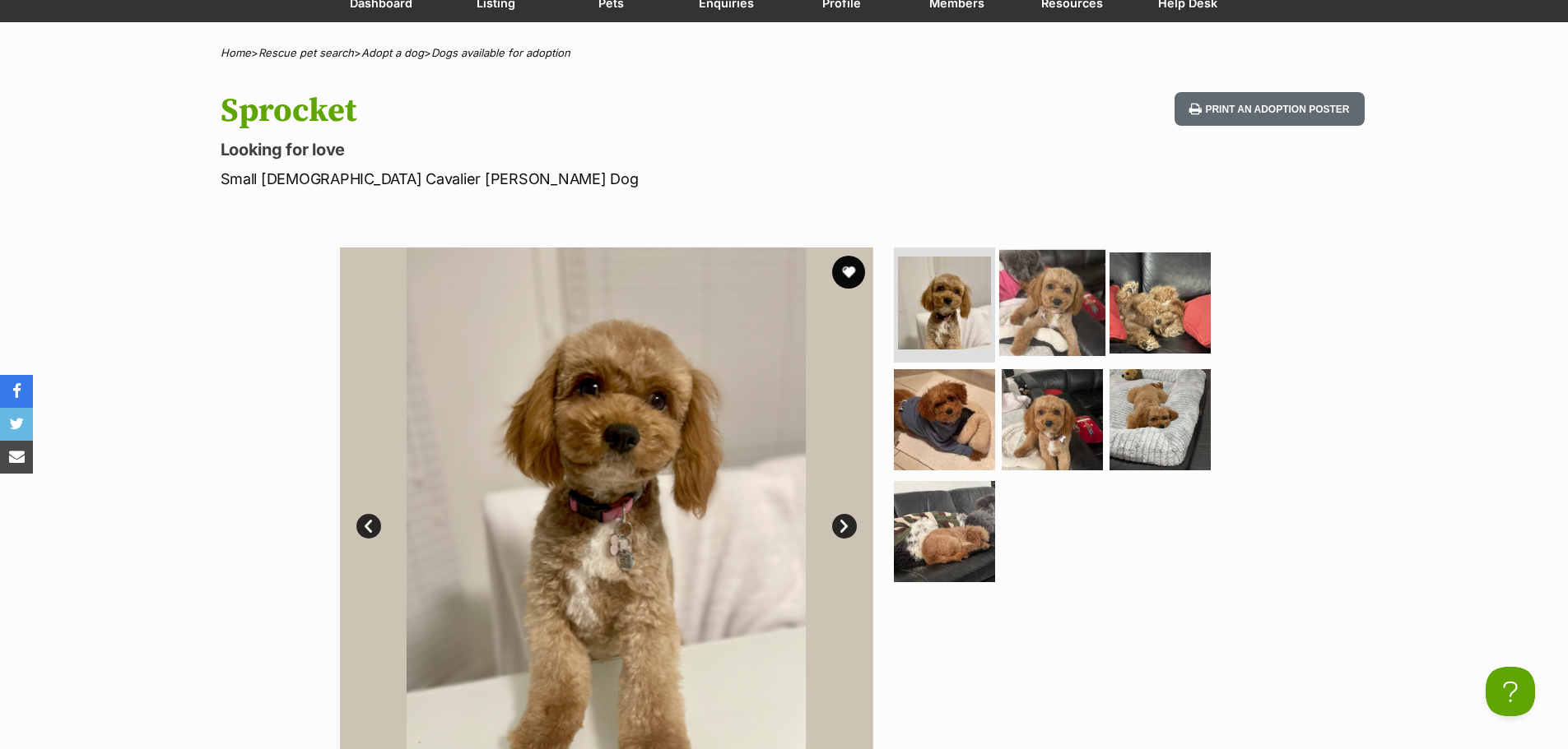
click at [1002, 304] on img at bounding box center [1052, 302] width 106 height 106
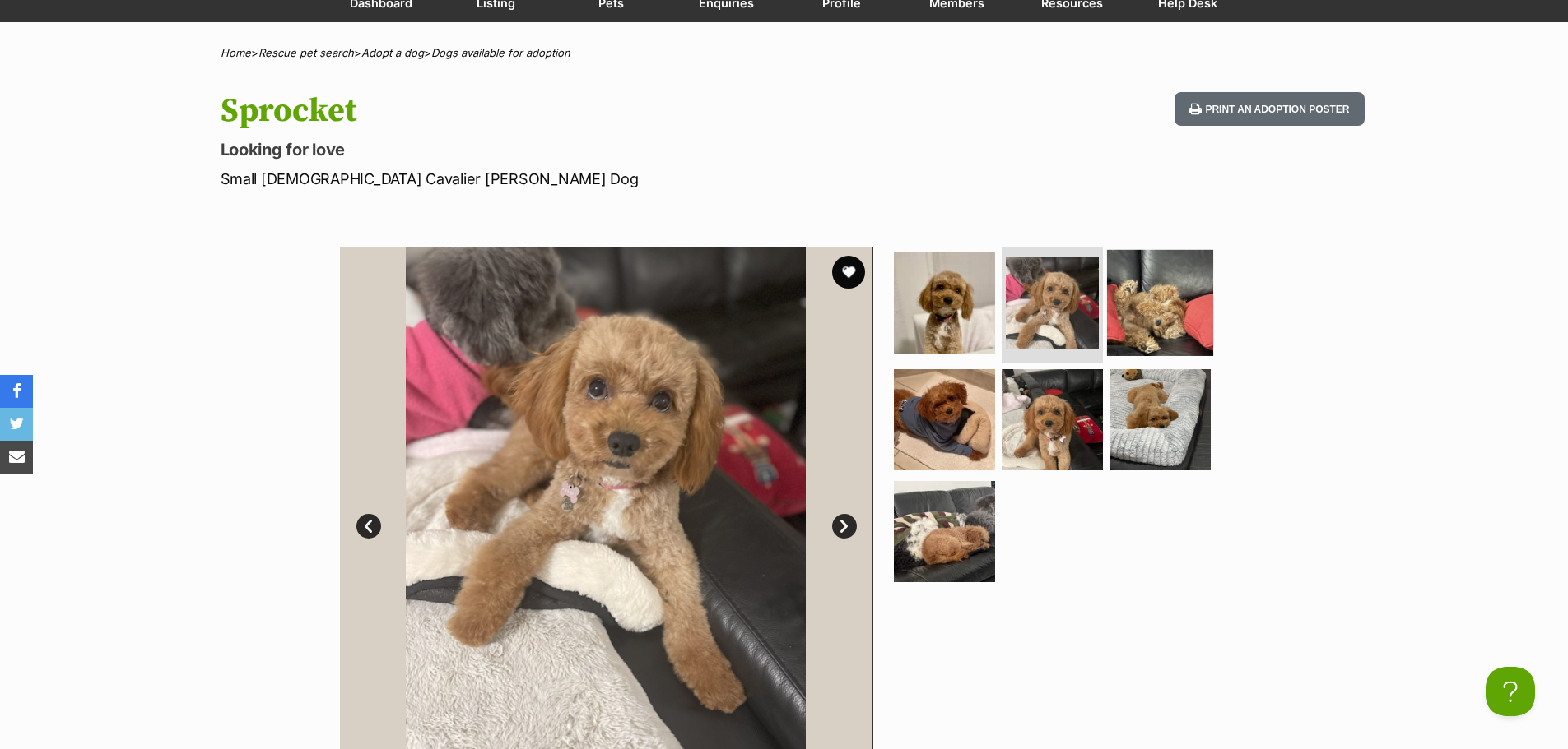
click at [1160, 333] on img at bounding box center [1160, 302] width 106 height 106
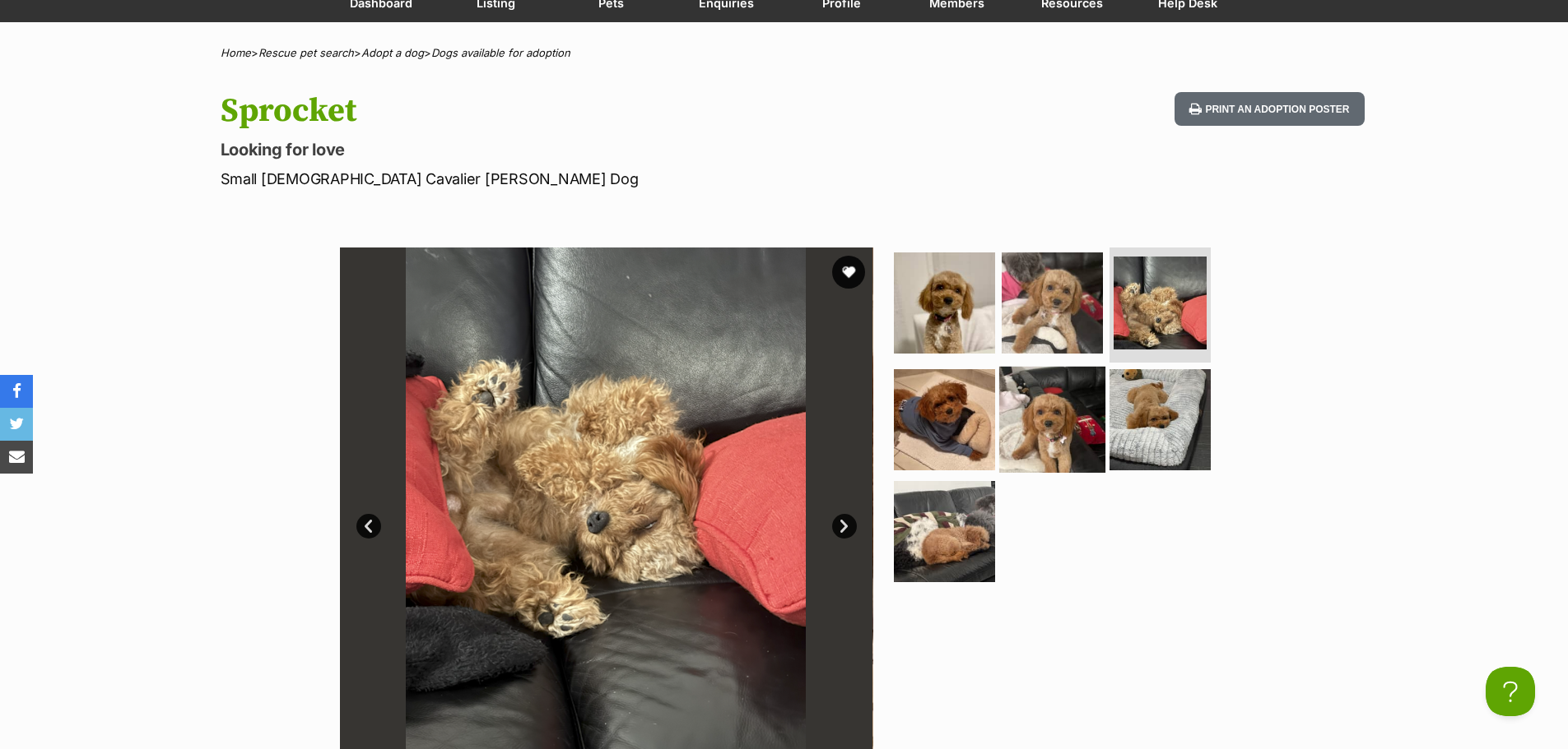
click at [1083, 402] on img at bounding box center [1052, 419] width 106 height 106
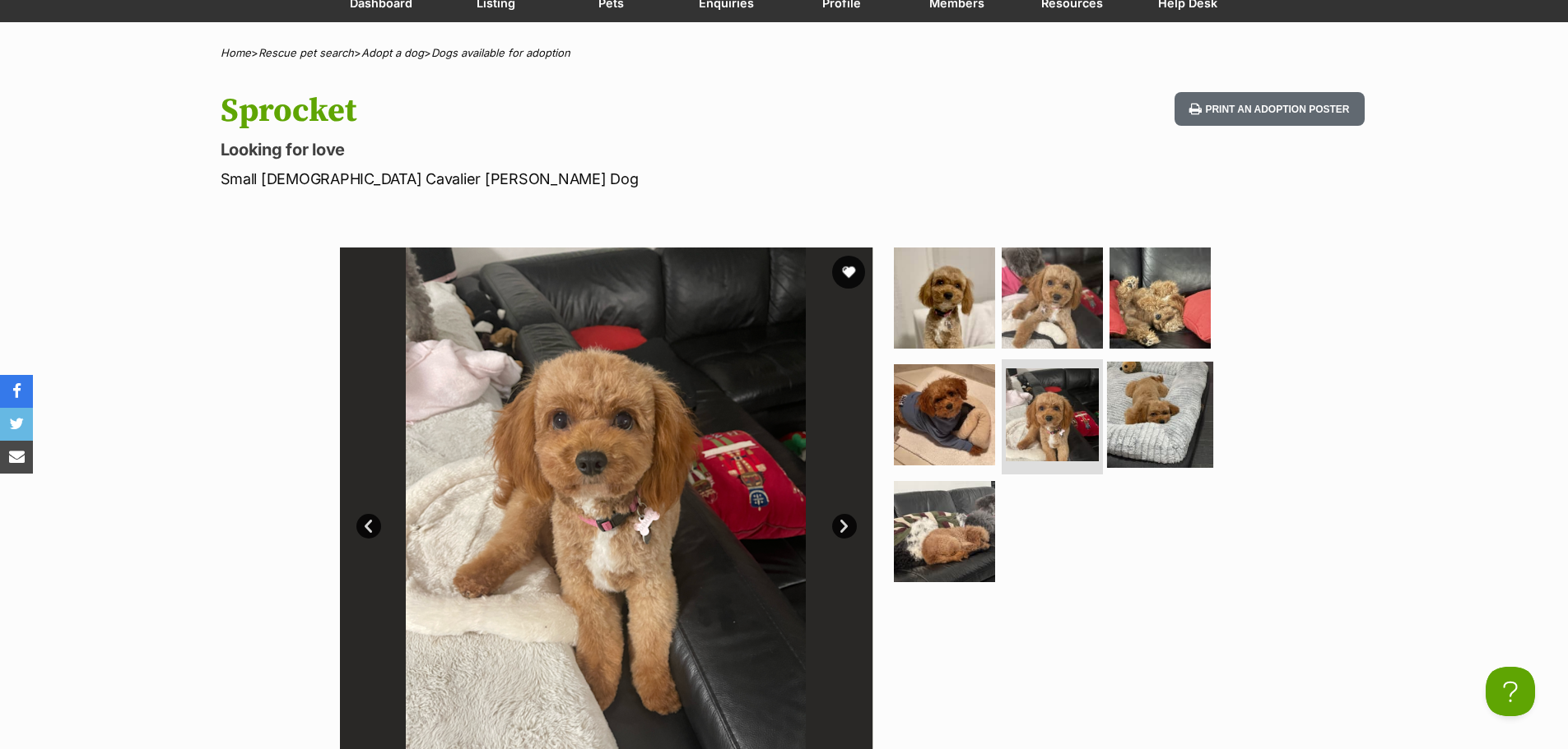
click at [1166, 422] on img at bounding box center [1160, 415] width 106 height 106
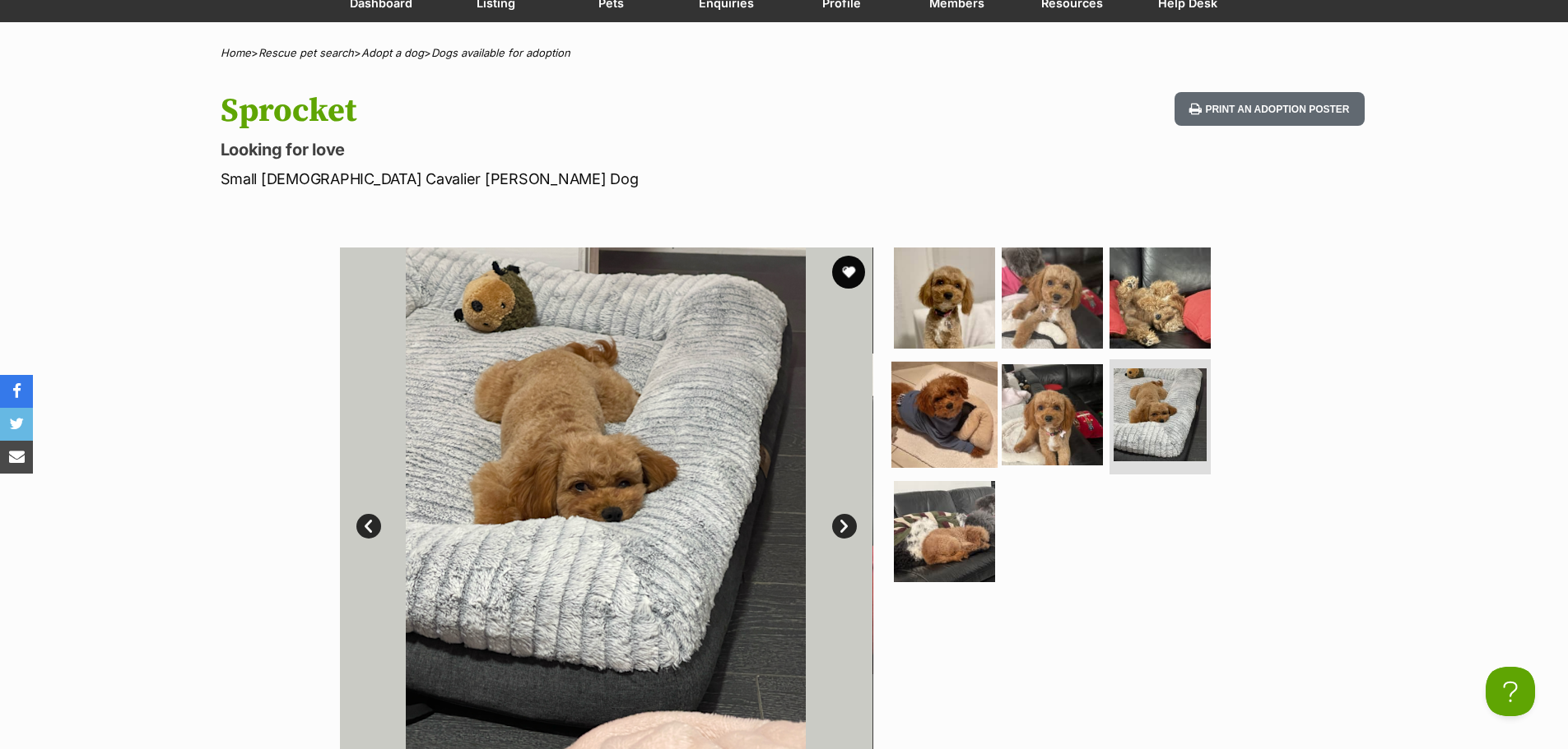
click at [968, 410] on img at bounding box center [943, 415] width 106 height 106
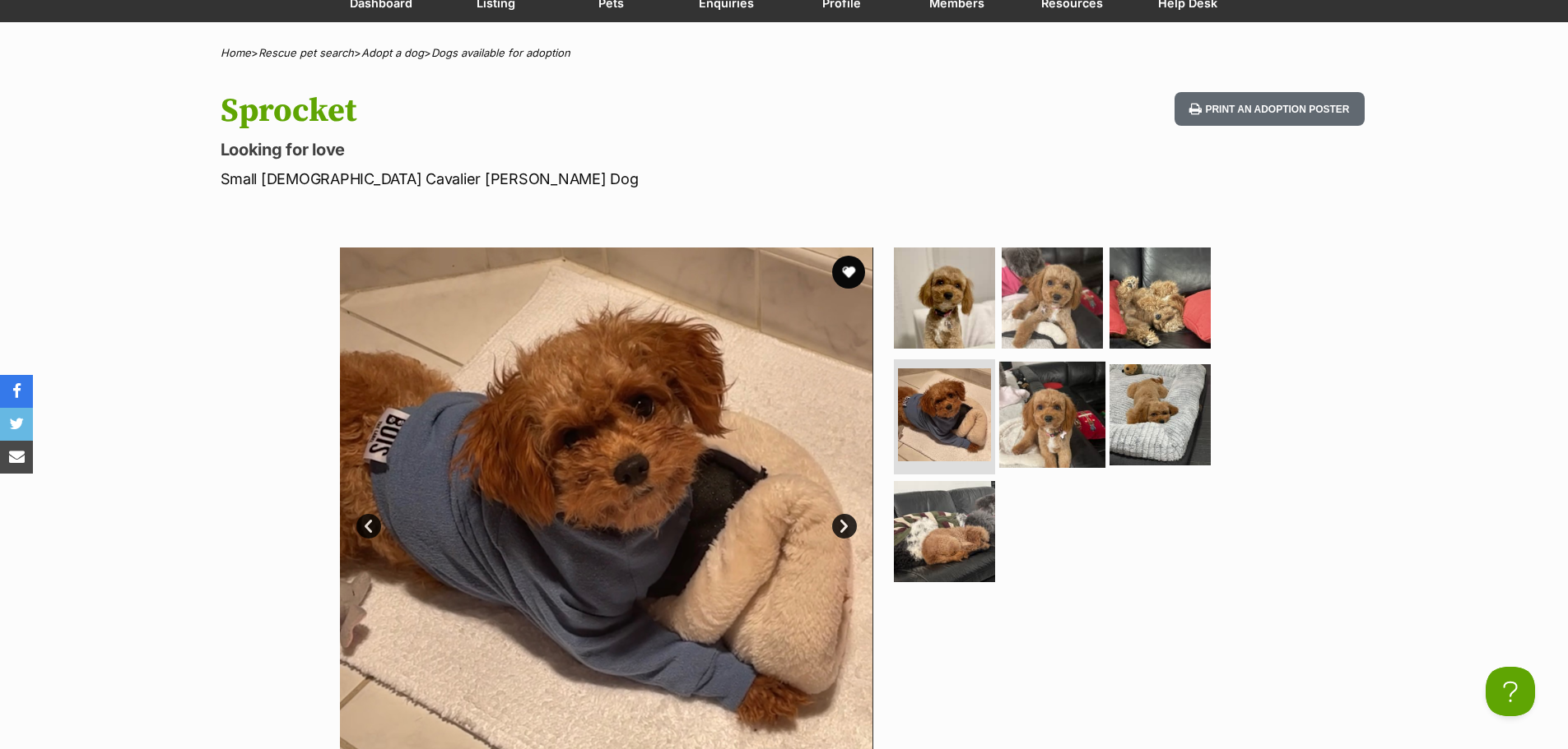
click at [1044, 424] on img at bounding box center [1052, 415] width 106 height 106
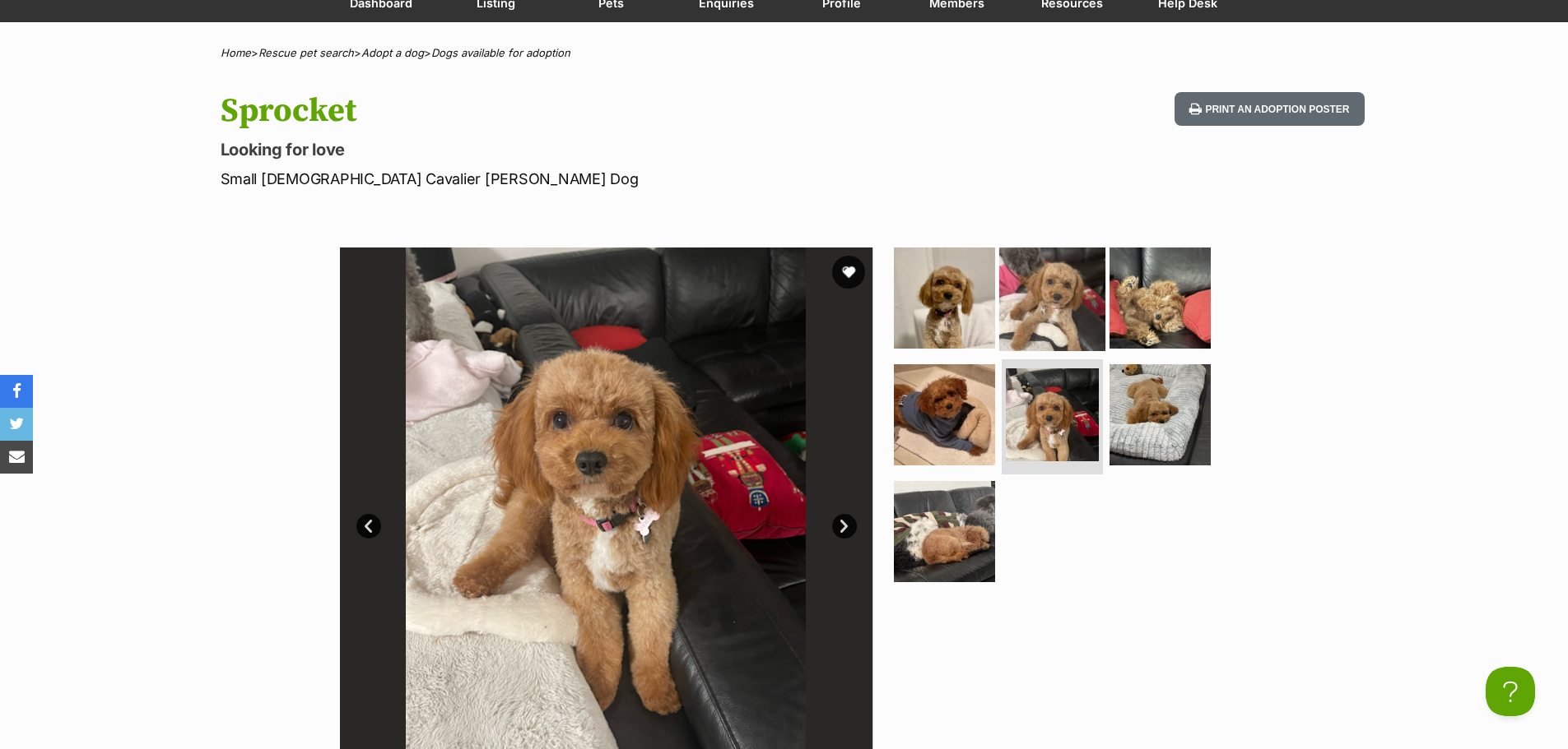
click at [1051, 311] on img at bounding box center [1052, 298] width 106 height 106
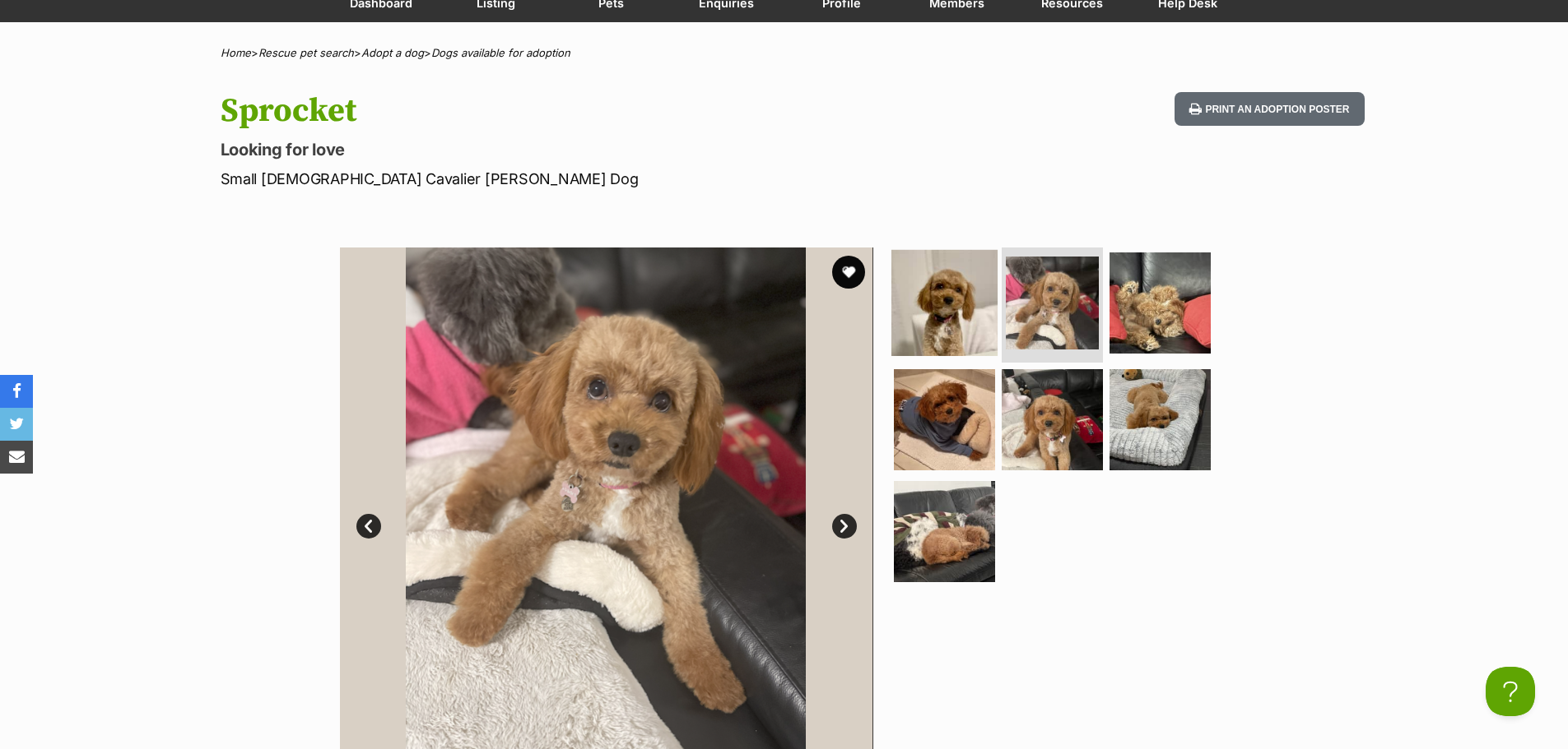
click at [948, 294] on img at bounding box center [943, 302] width 106 height 106
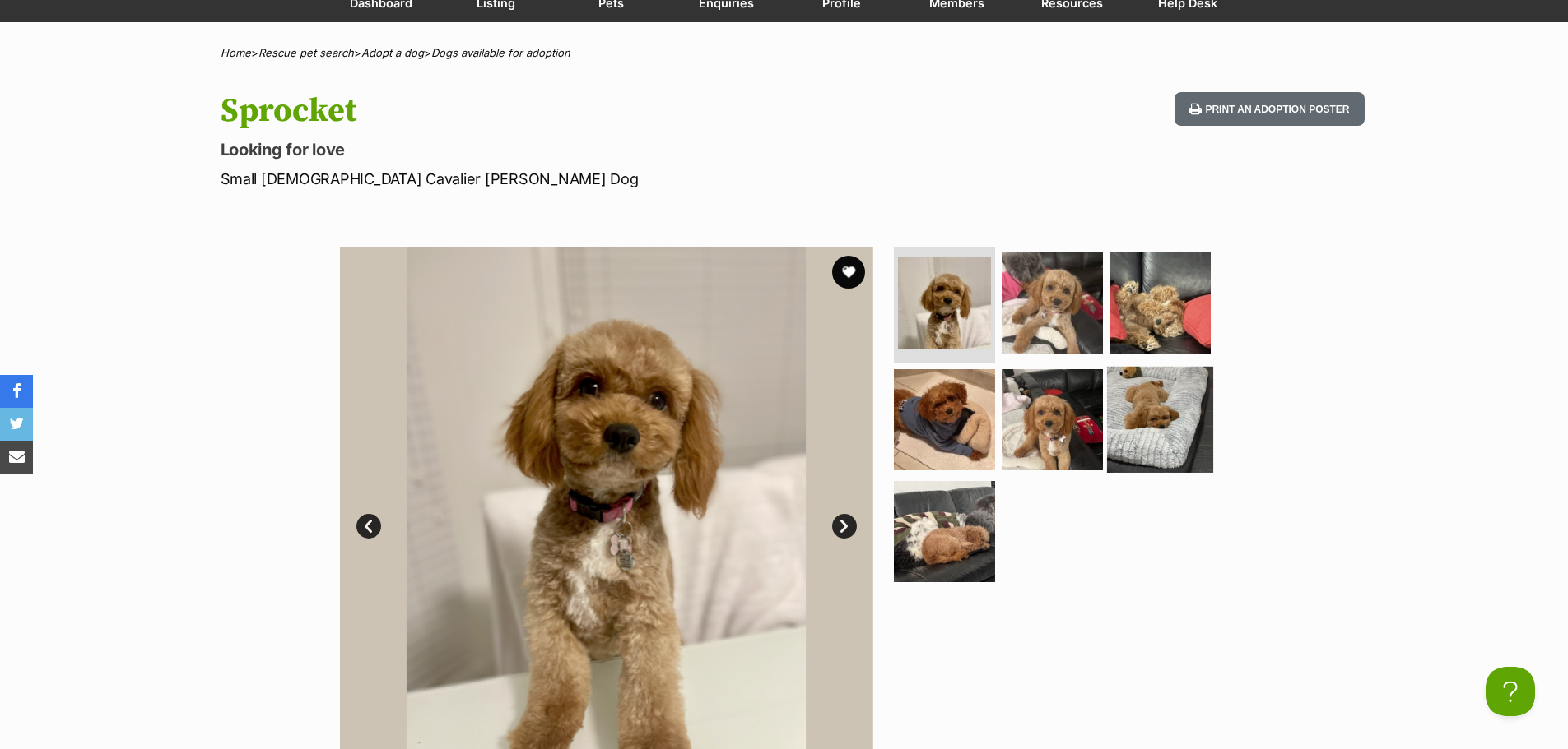
click at [1126, 438] on img at bounding box center [1160, 419] width 106 height 106
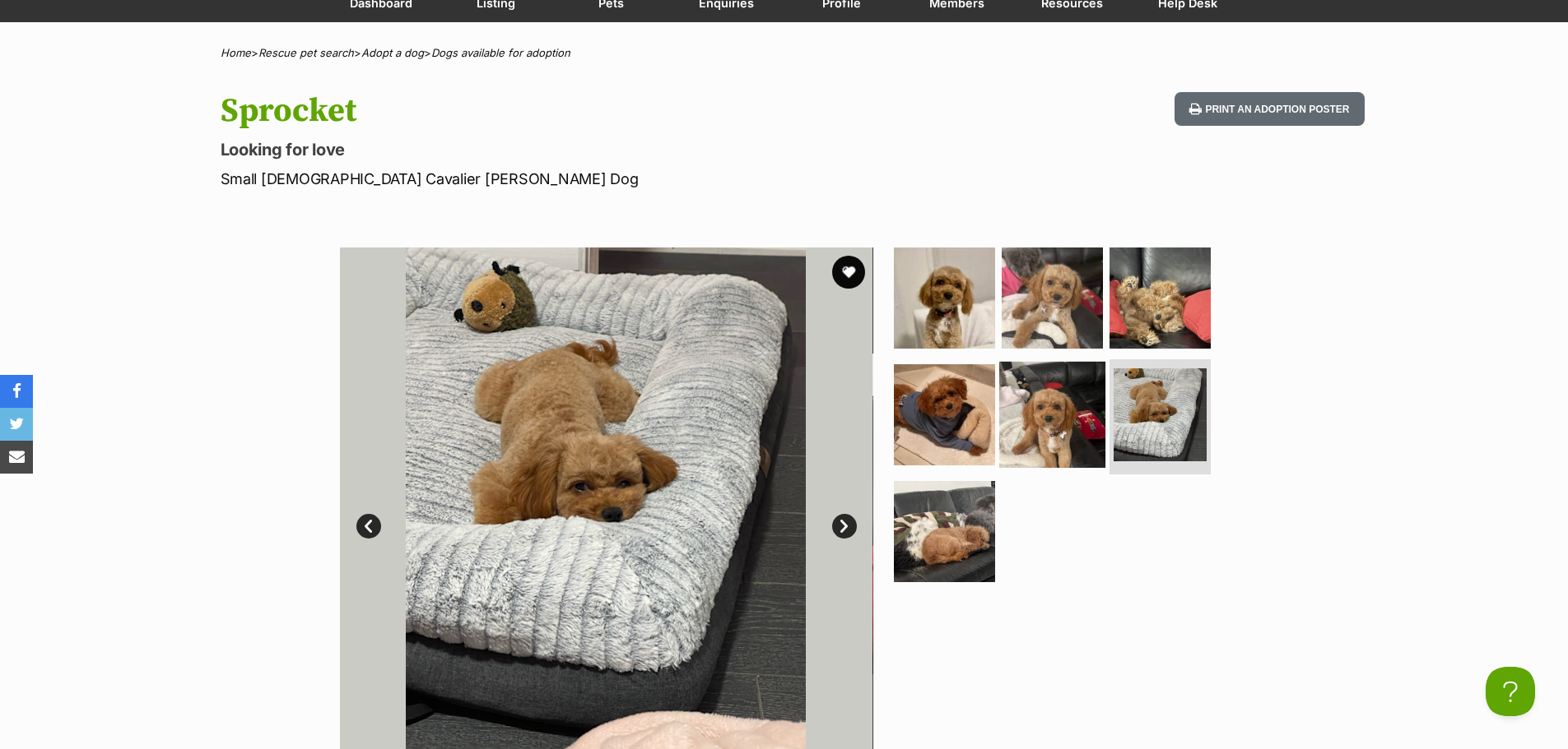
click at [1046, 427] on img at bounding box center [1052, 415] width 106 height 106
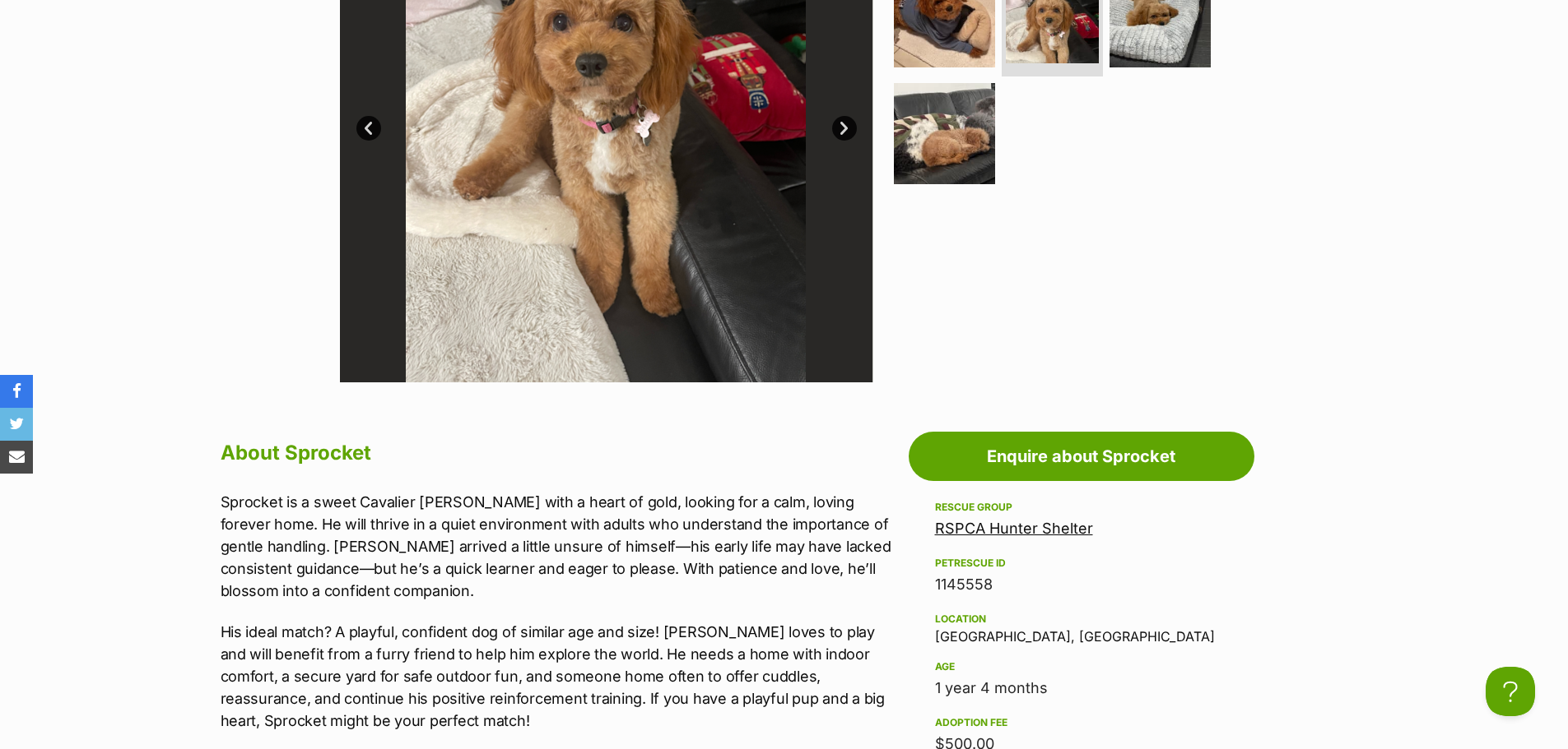
scroll to position [741, 0]
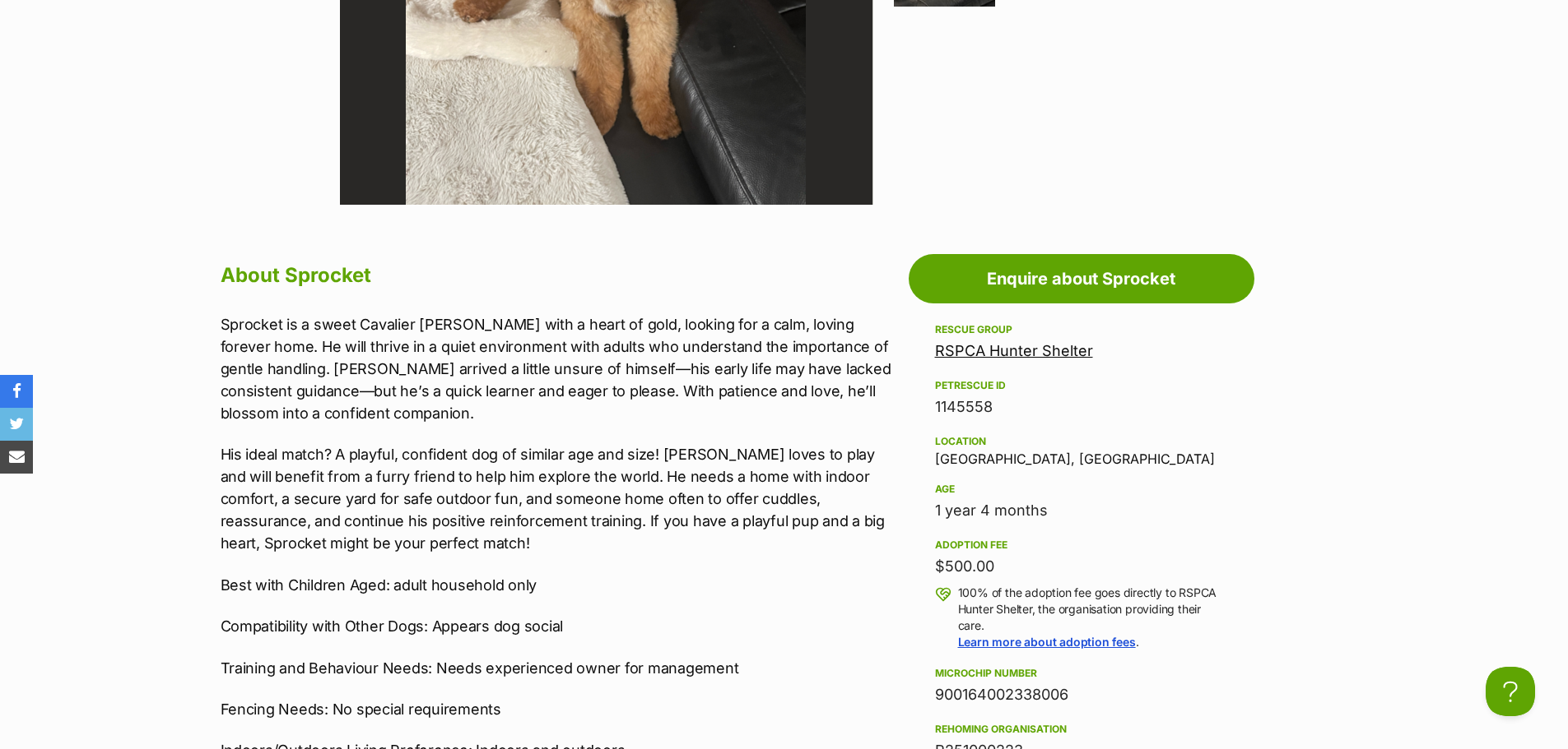
drag, startPoint x: 924, startPoint y: 565, endPoint x: 904, endPoint y: 565, distance: 20.0
click at [775, 514] on p "His ideal match? A playful, confident dog of similar age and size! Sprocket lov…" at bounding box center [560, 499] width 680 height 111
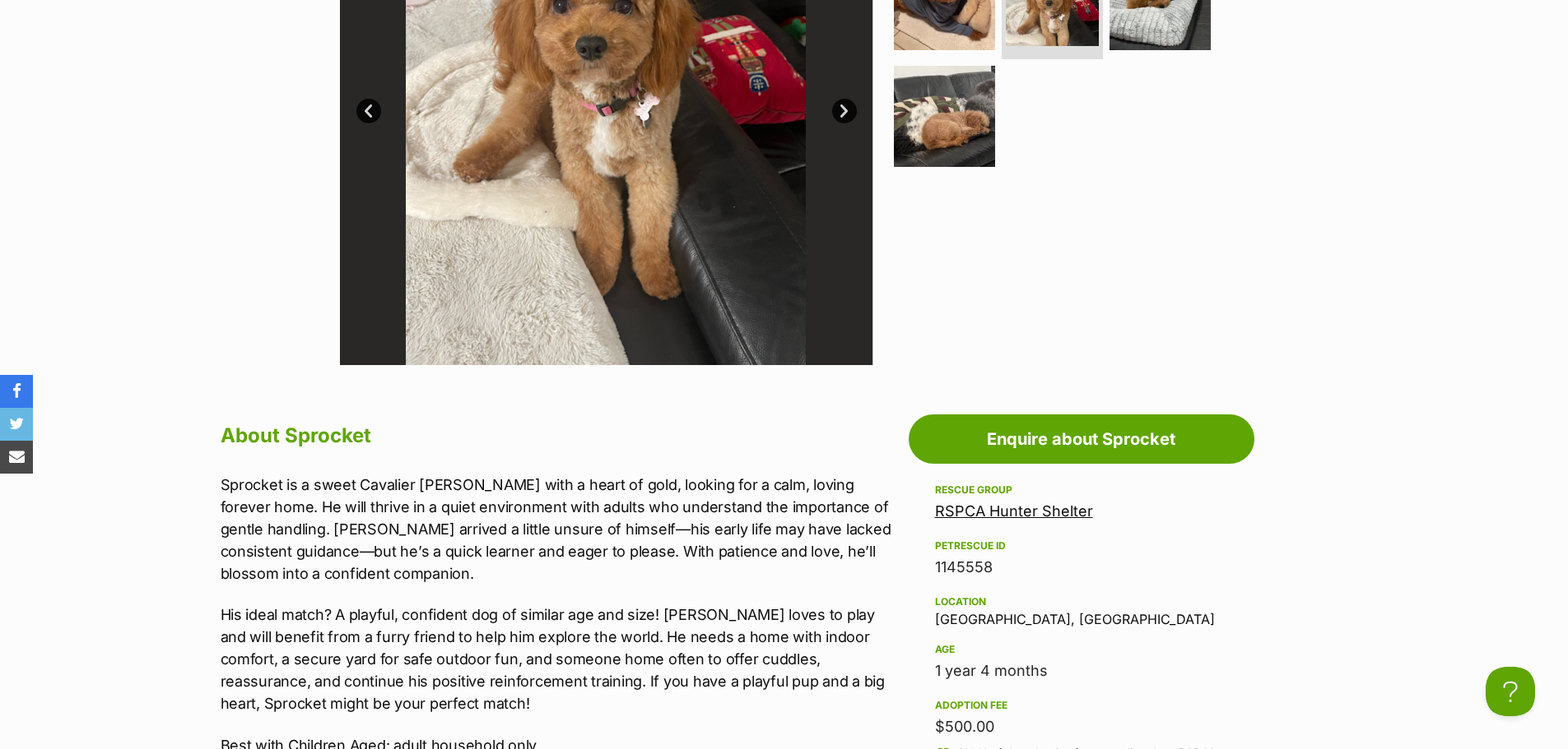
scroll to position [576, 0]
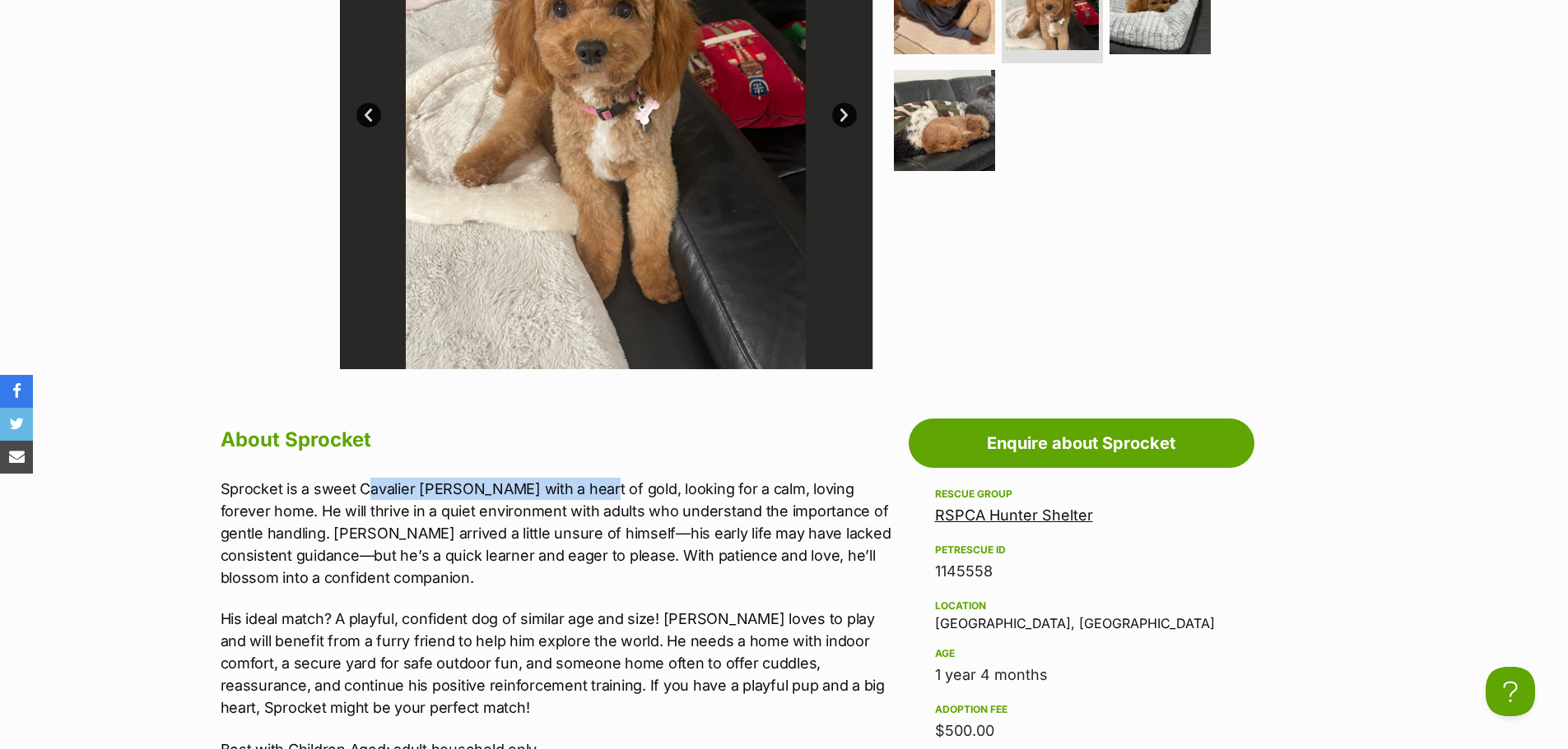
drag, startPoint x: 368, startPoint y: 486, endPoint x: 591, endPoint y: 490, distance: 223.0
click at [591, 490] on p "Sprocket is a sweet Cavalier King Charles Spaniel with a heart of gold, looking…" at bounding box center [560, 533] width 680 height 111
click at [602, 504] on p "Sprocket is a sweet Cavalier King Charles Spaniel with a heart of gold, looking…" at bounding box center [560, 533] width 680 height 111
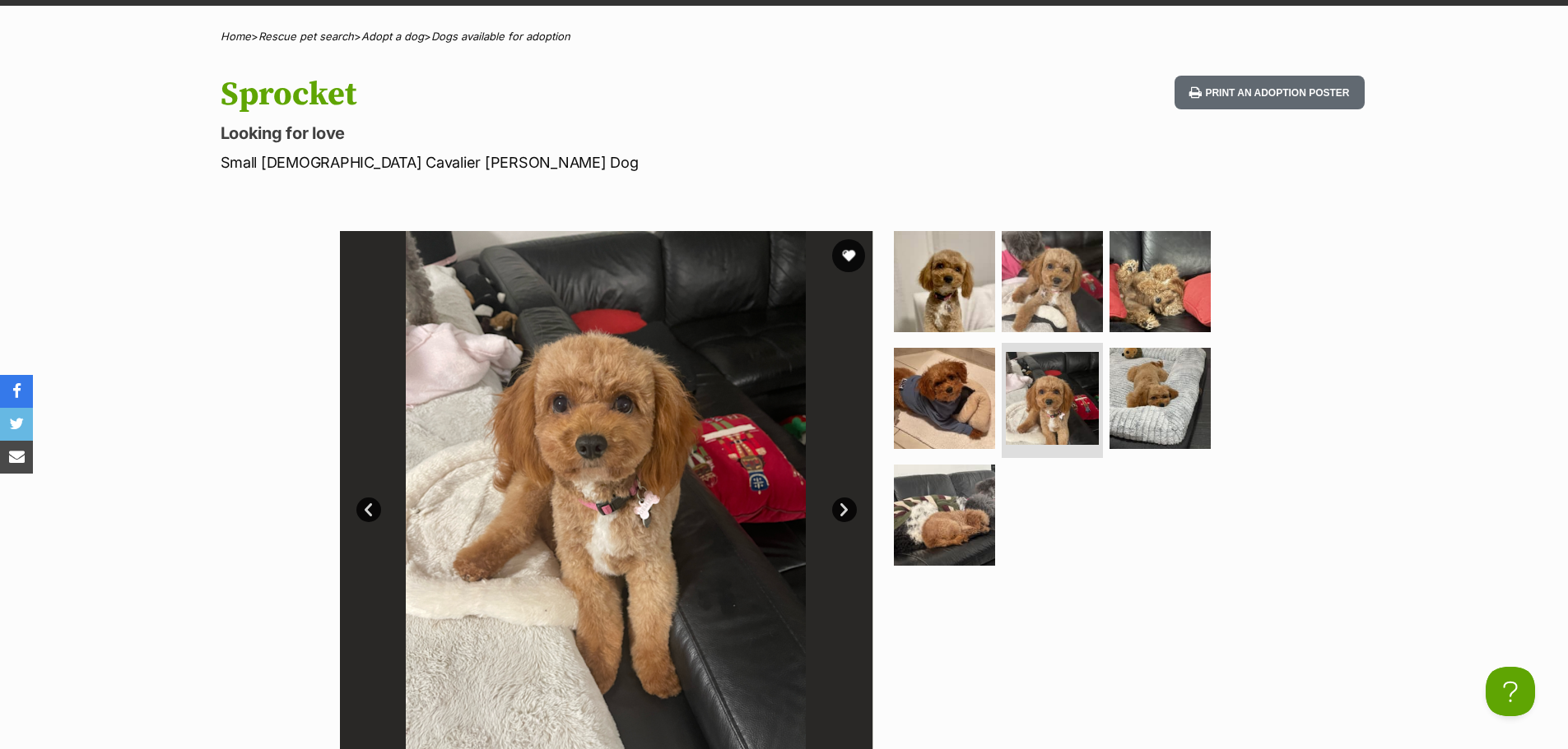
scroll to position [165, 0]
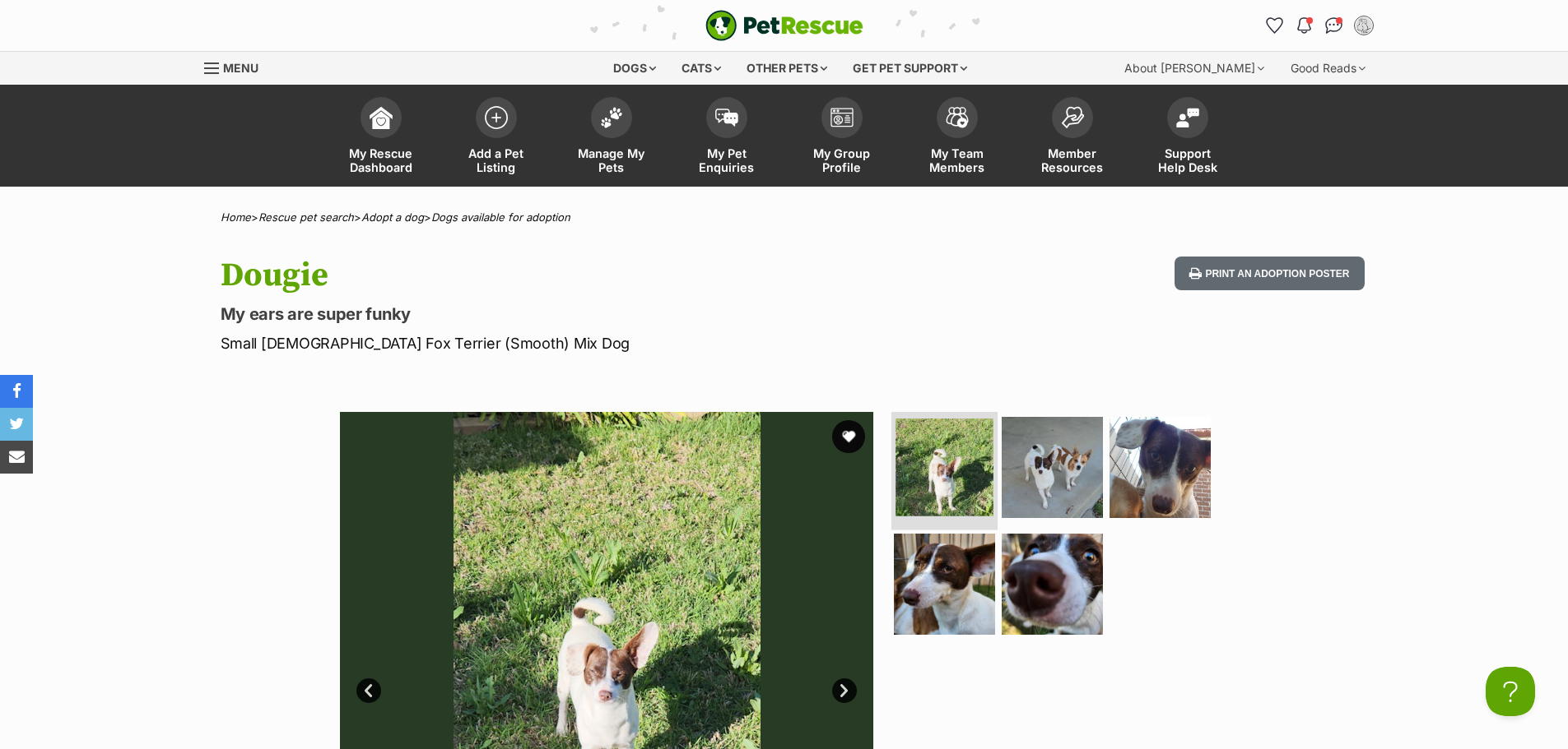
click at [930, 466] on img at bounding box center [944, 467] width 98 height 98
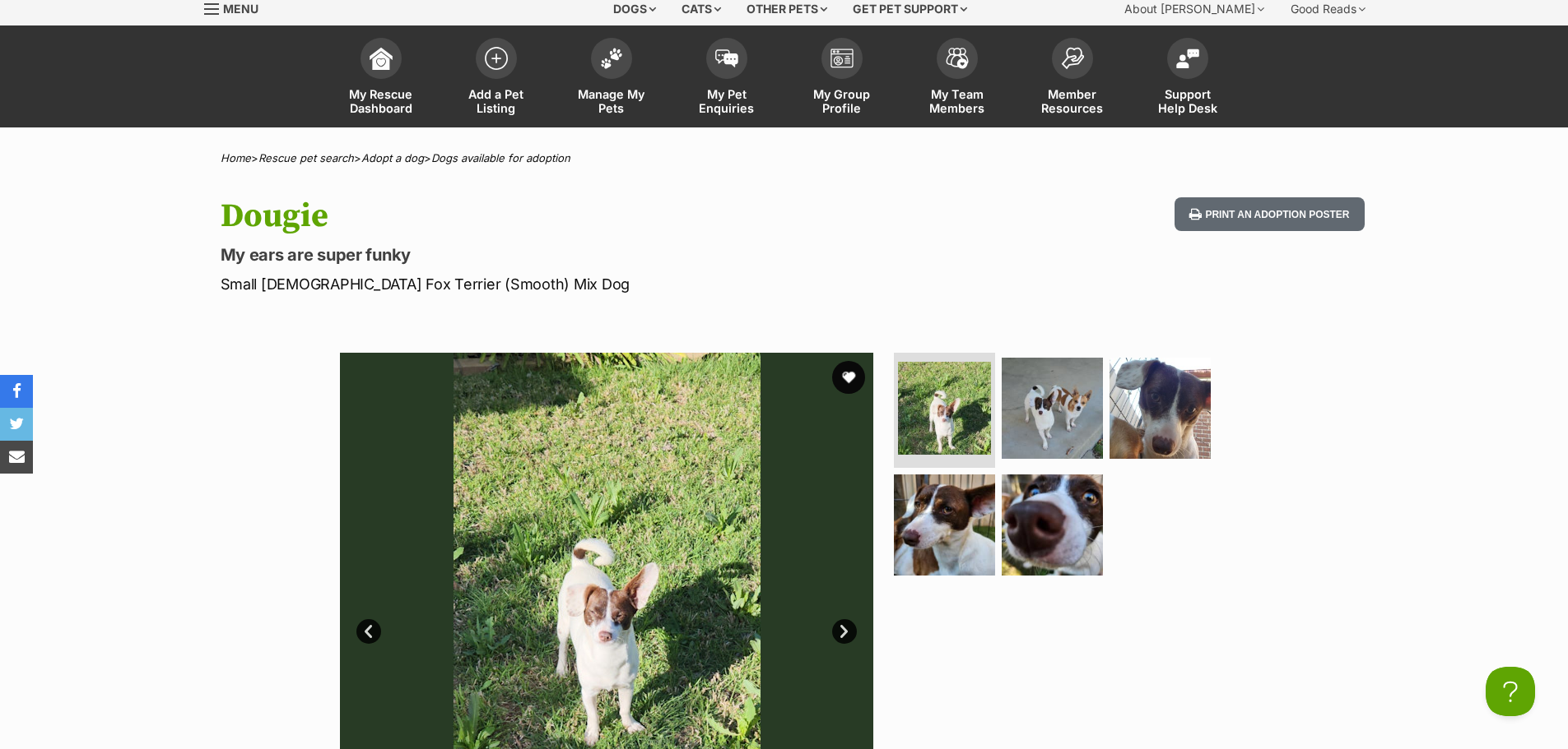
scroll to position [329, 0]
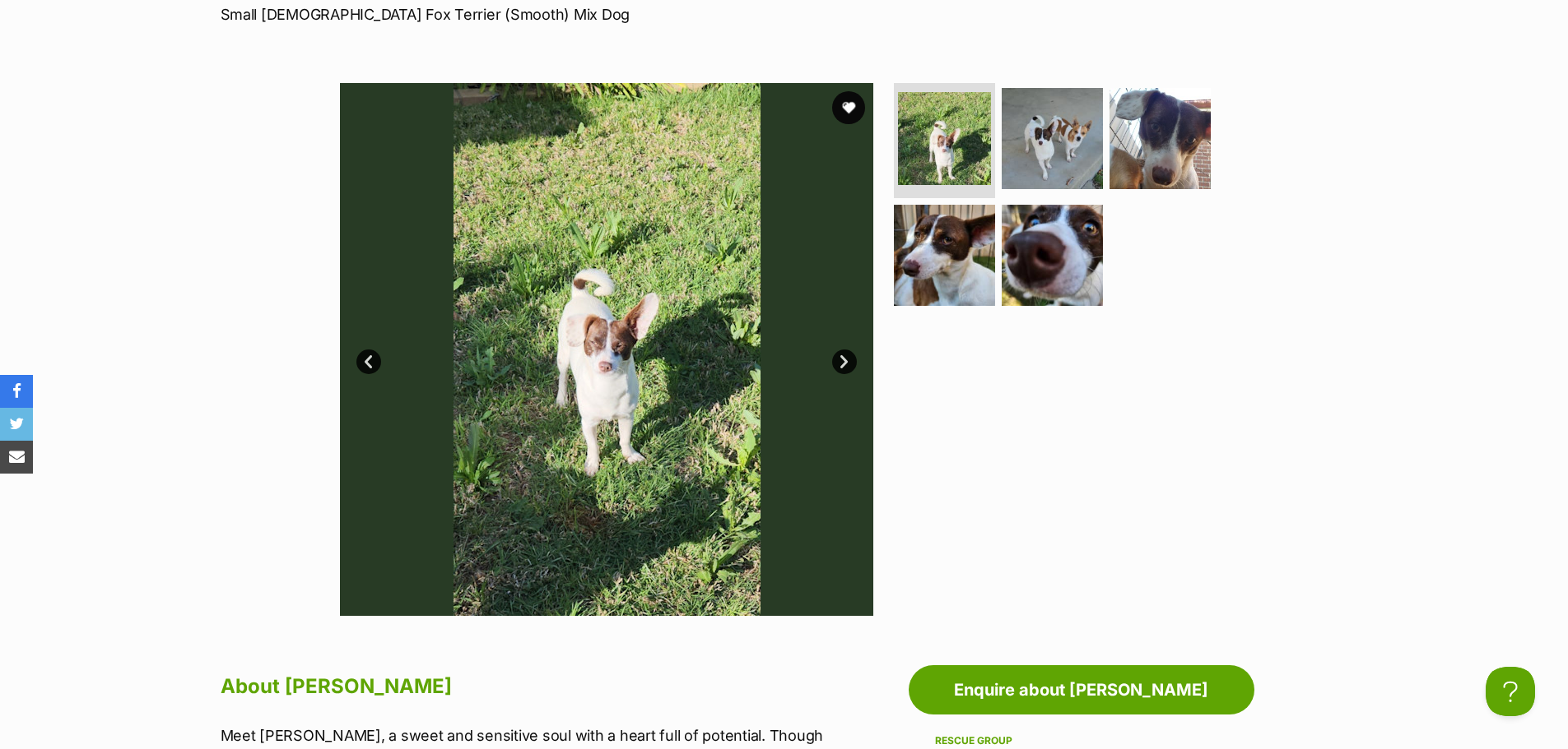
click at [834, 358] on link "Next" at bounding box center [844, 361] width 24 height 24
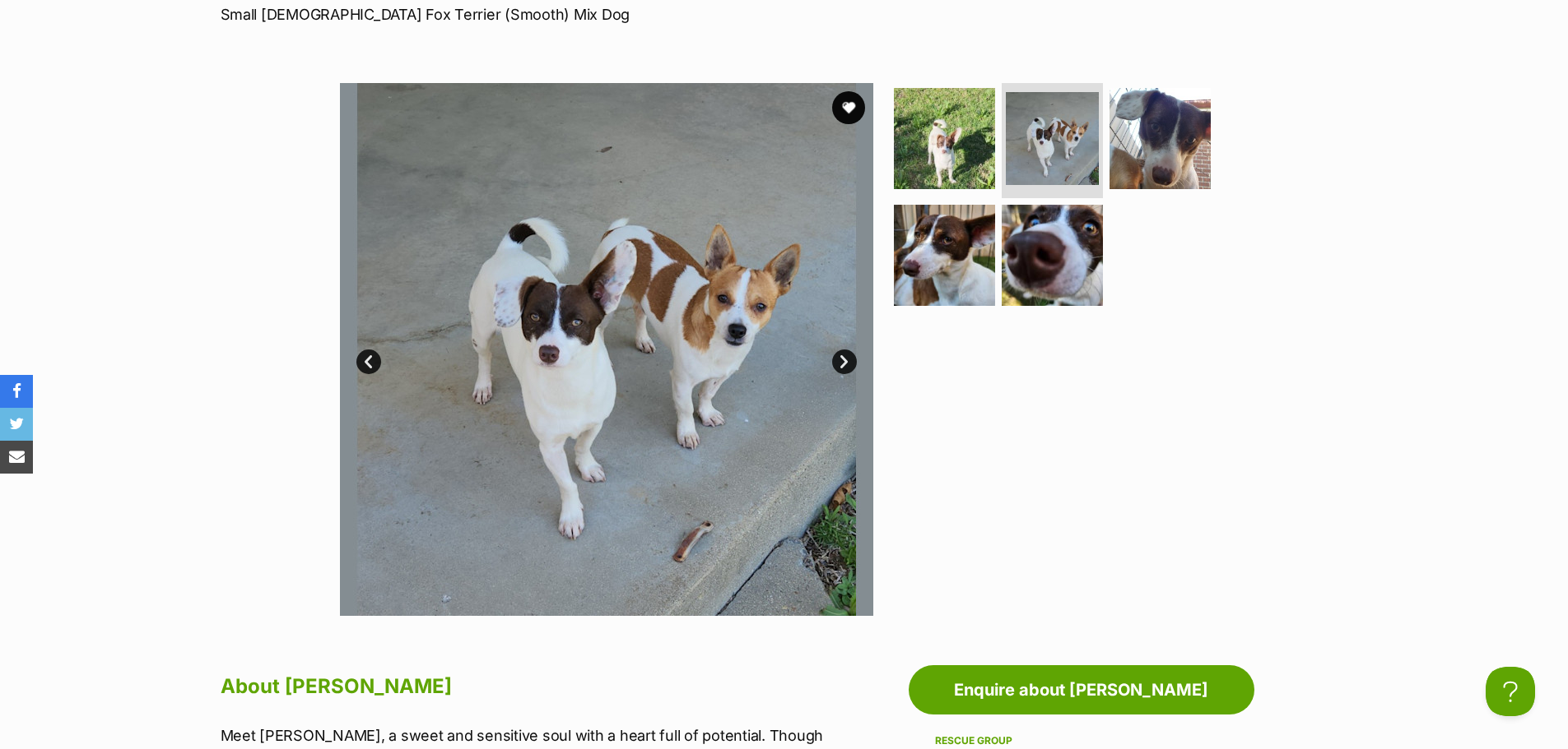
click at [836, 353] on link "Next" at bounding box center [844, 361] width 24 height 24
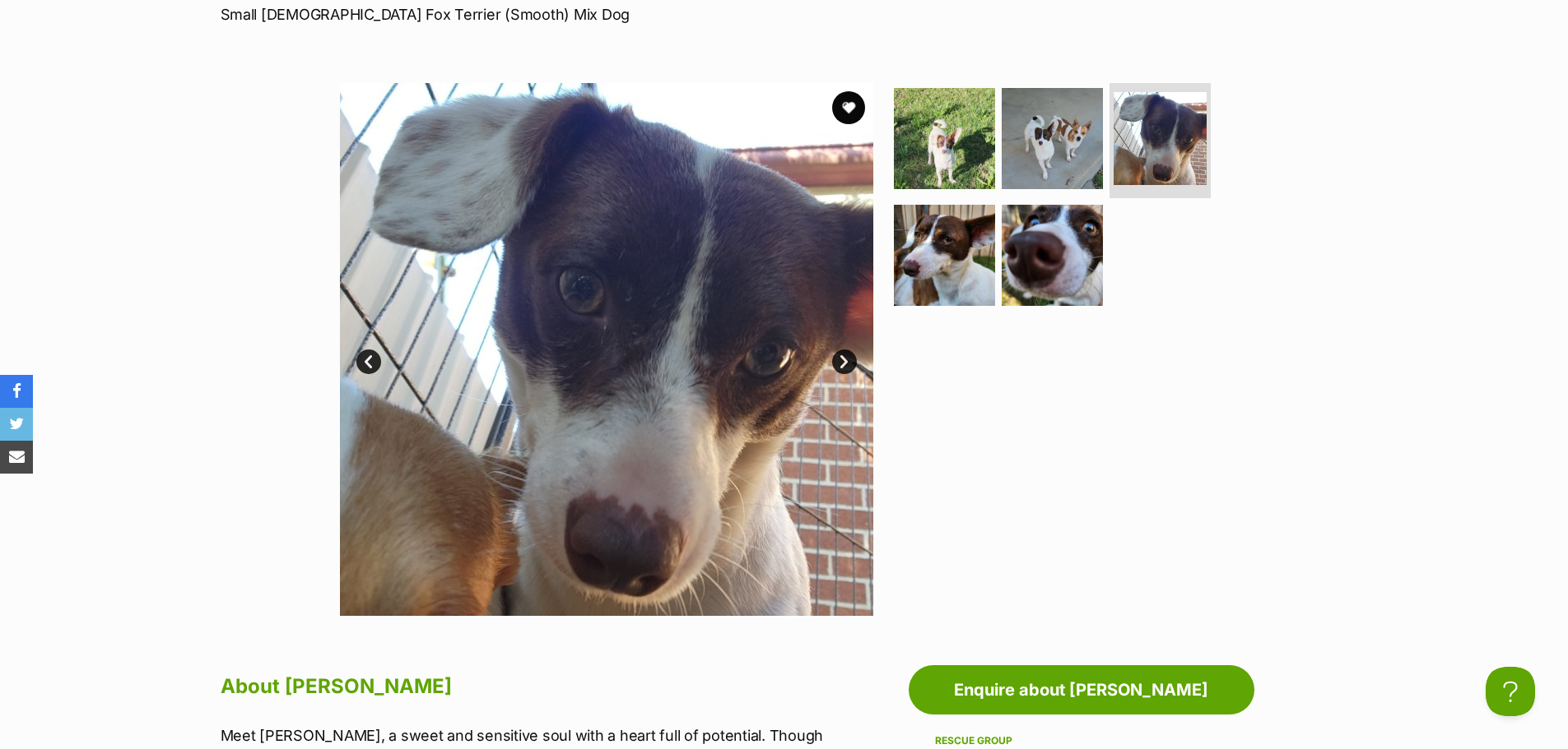
click at [836, 357] on link "Next" at bounding box center [844, 361] width 24 height 24
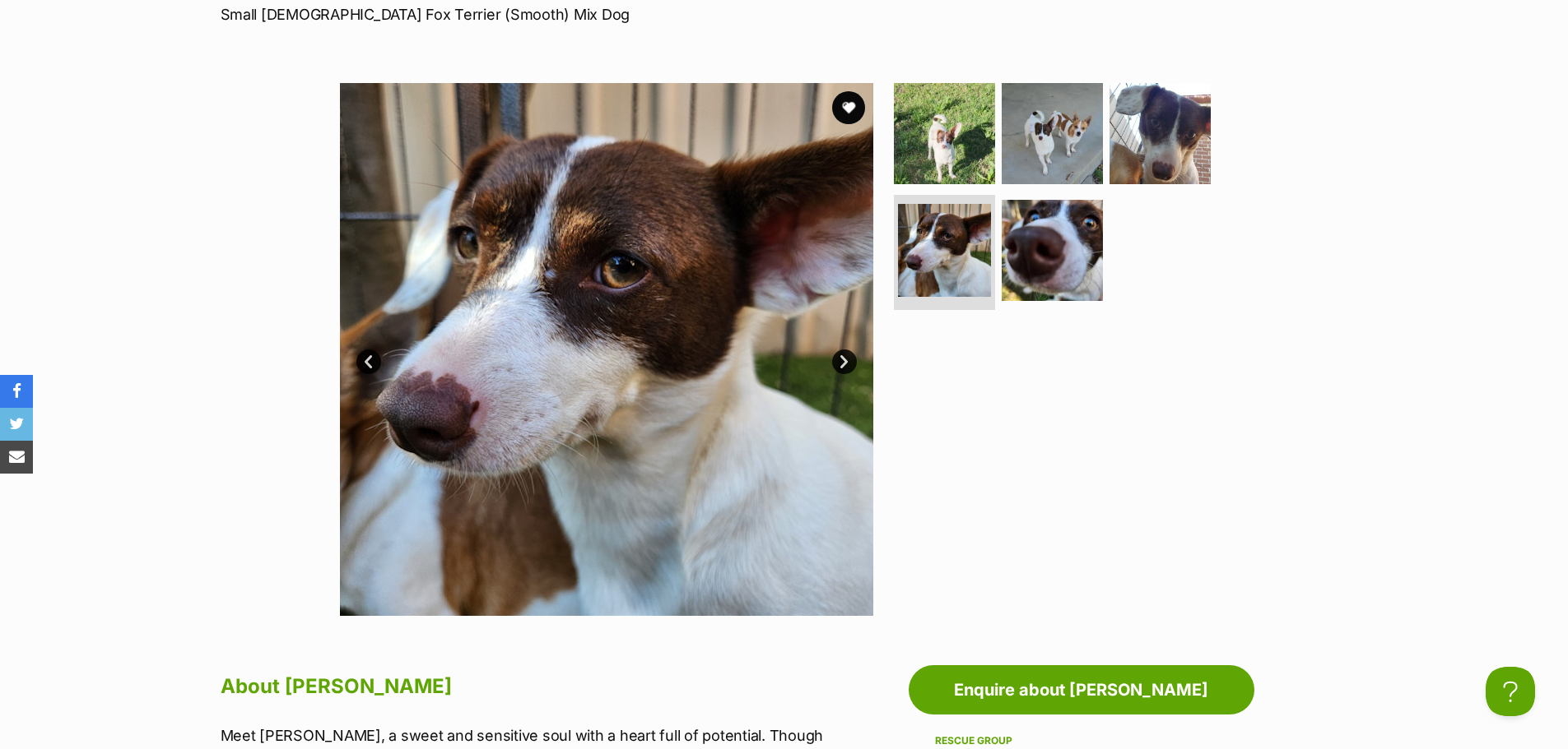
click at [836, 357] on link "Next" at bounding box center [844, 361] width 24 height 24
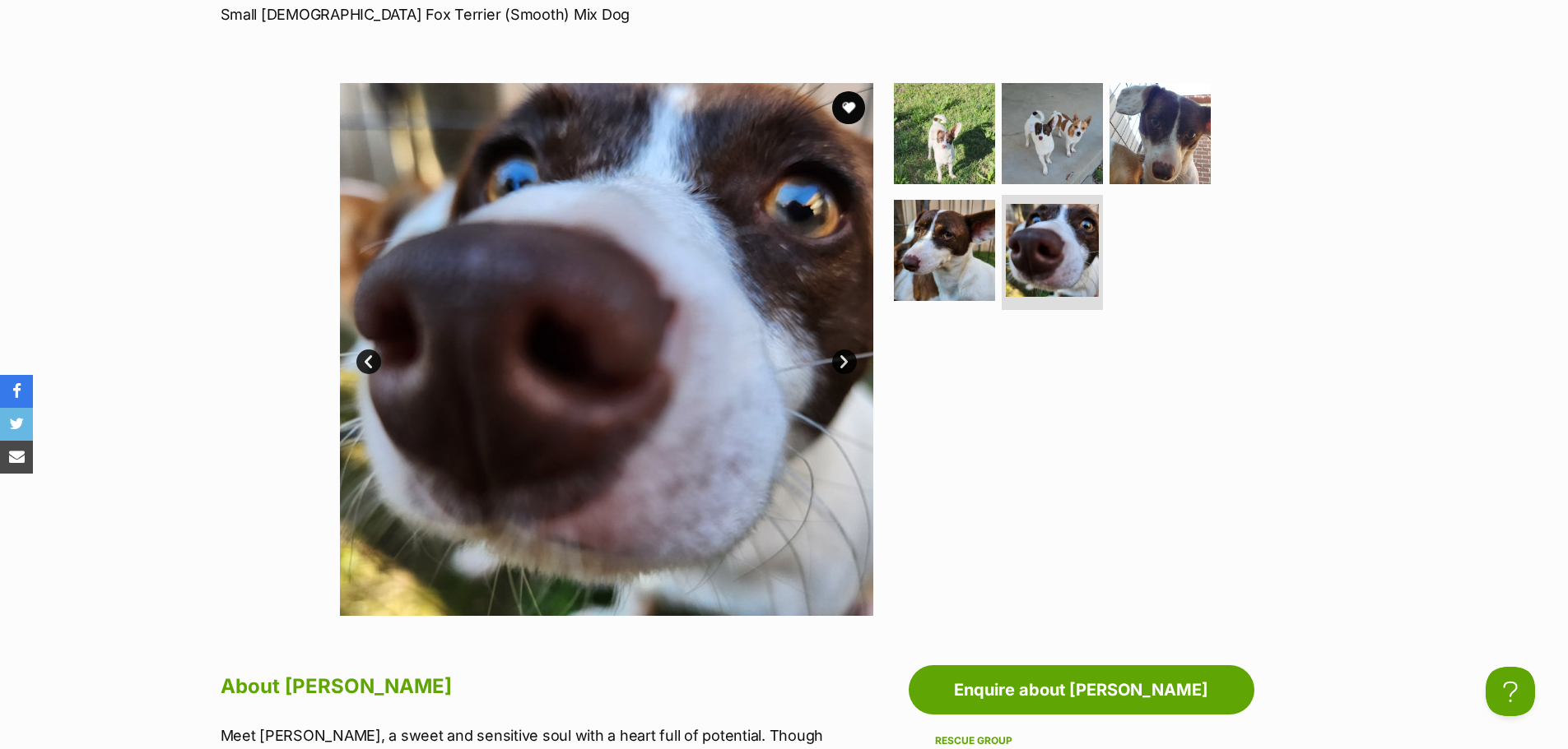
click at [836, 357] on link "Next" at bounding box center [844, 361] width 24 height 24
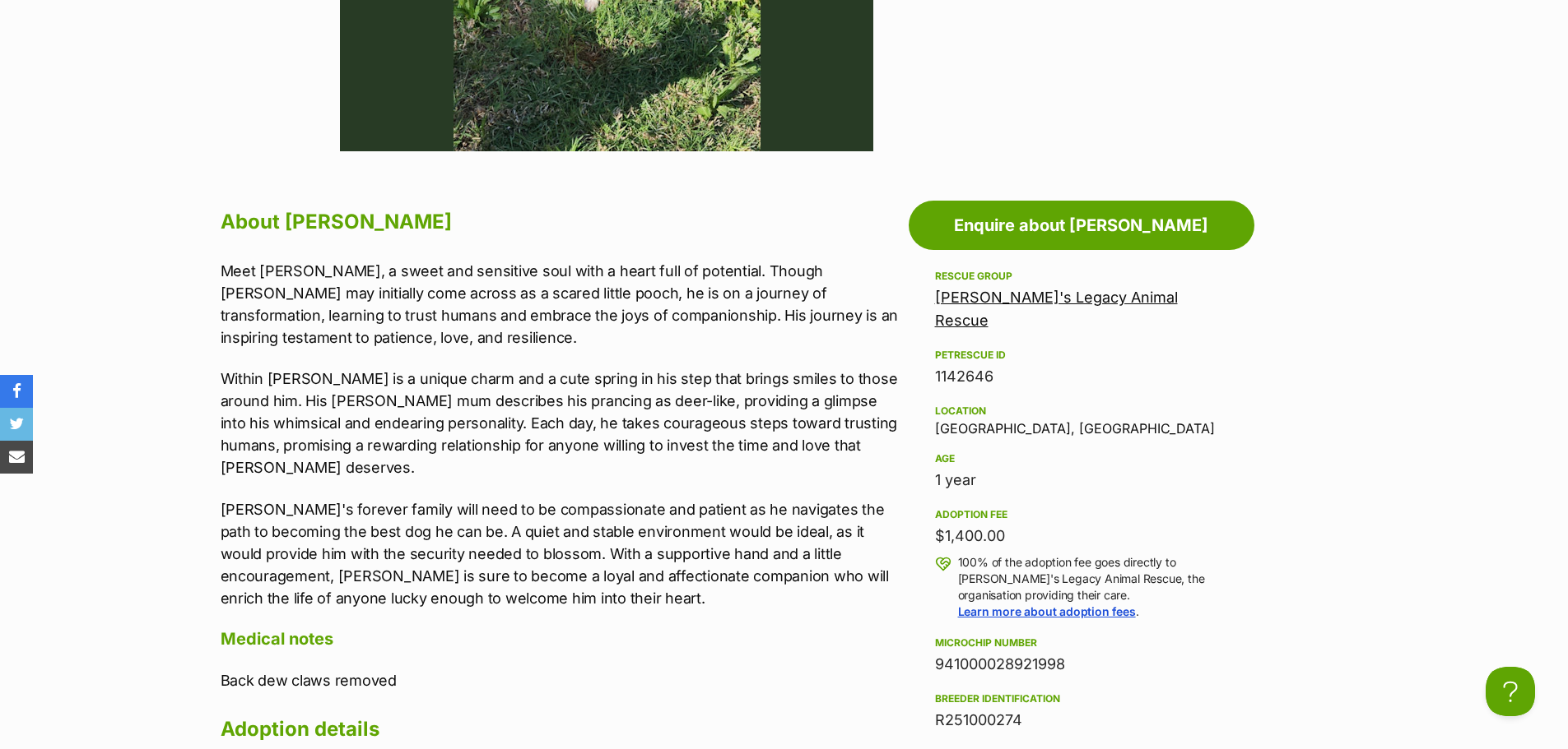
scroll to position [823, 0]
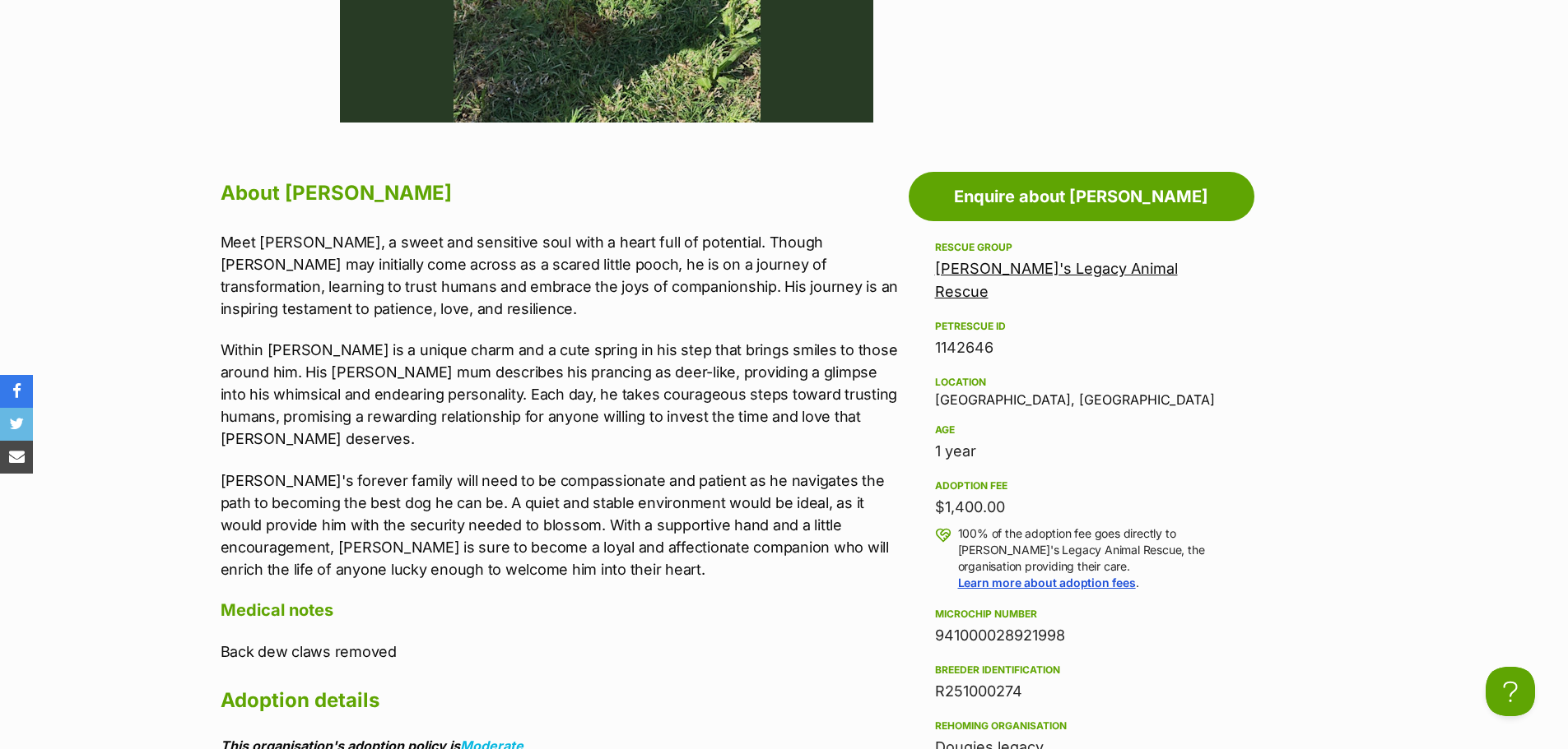
drag, startPoint x: 978, startPoint y: 488, endPoint x: 895, endPoint y: 489, distance: 83.0
click at [1095, 496] on div "$1,400.00" at bounding box center [1081, 507] width 293 height 23
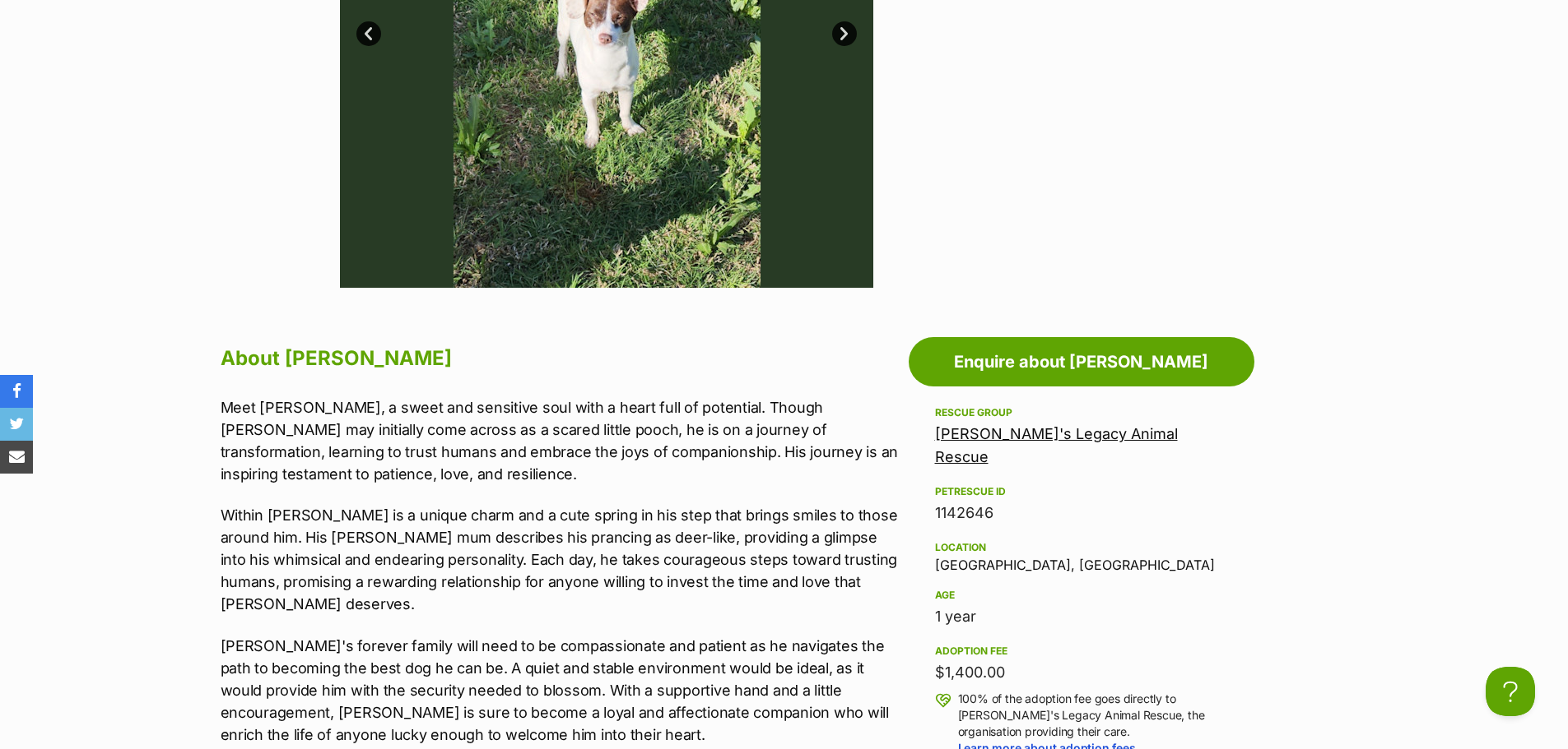
scroll to position [658, 0]
drag, startPoint x: 1014, startPoint y: 652, endPoint x: 900, endPoint y: 640, distance: 114.6
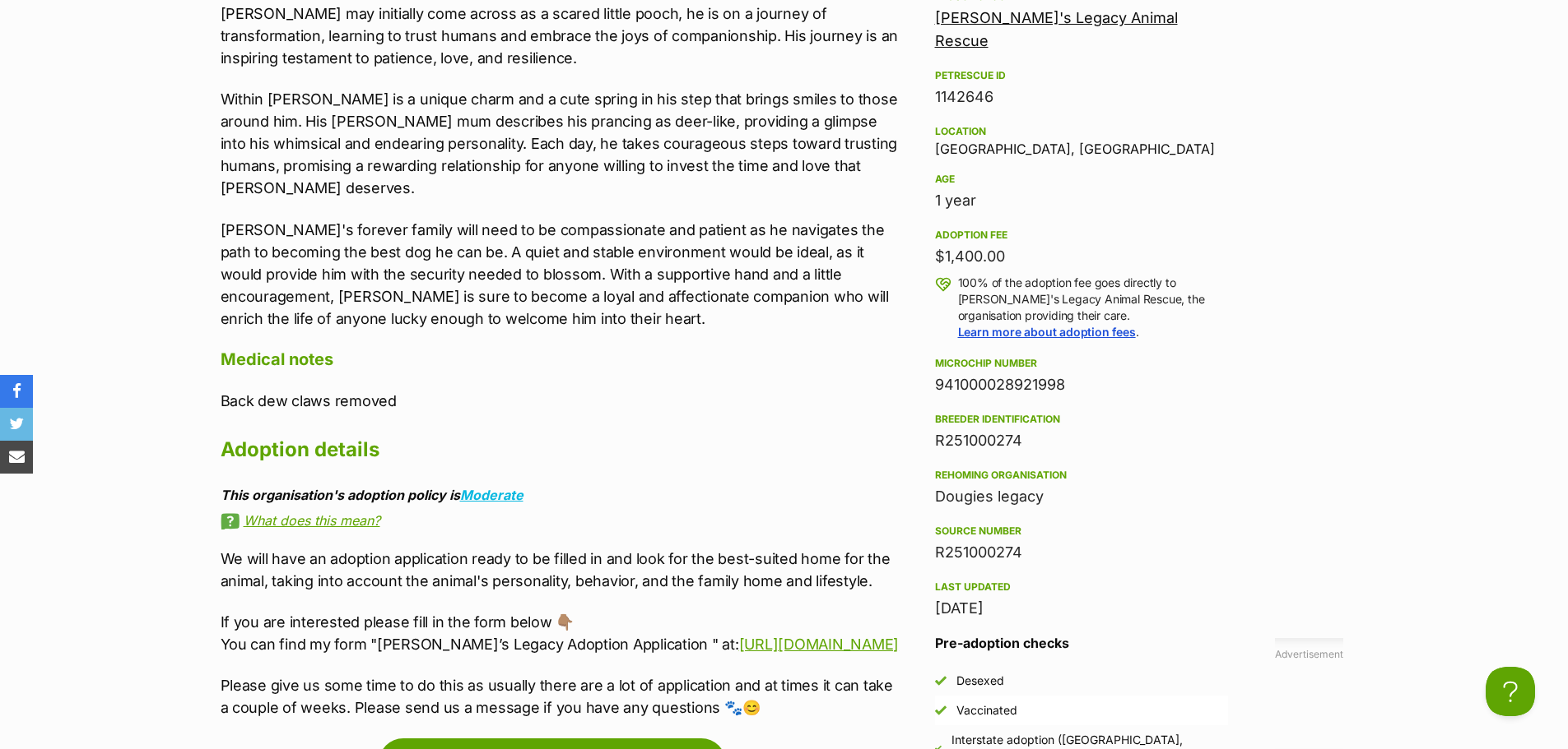
scroll to position [1069, 0]
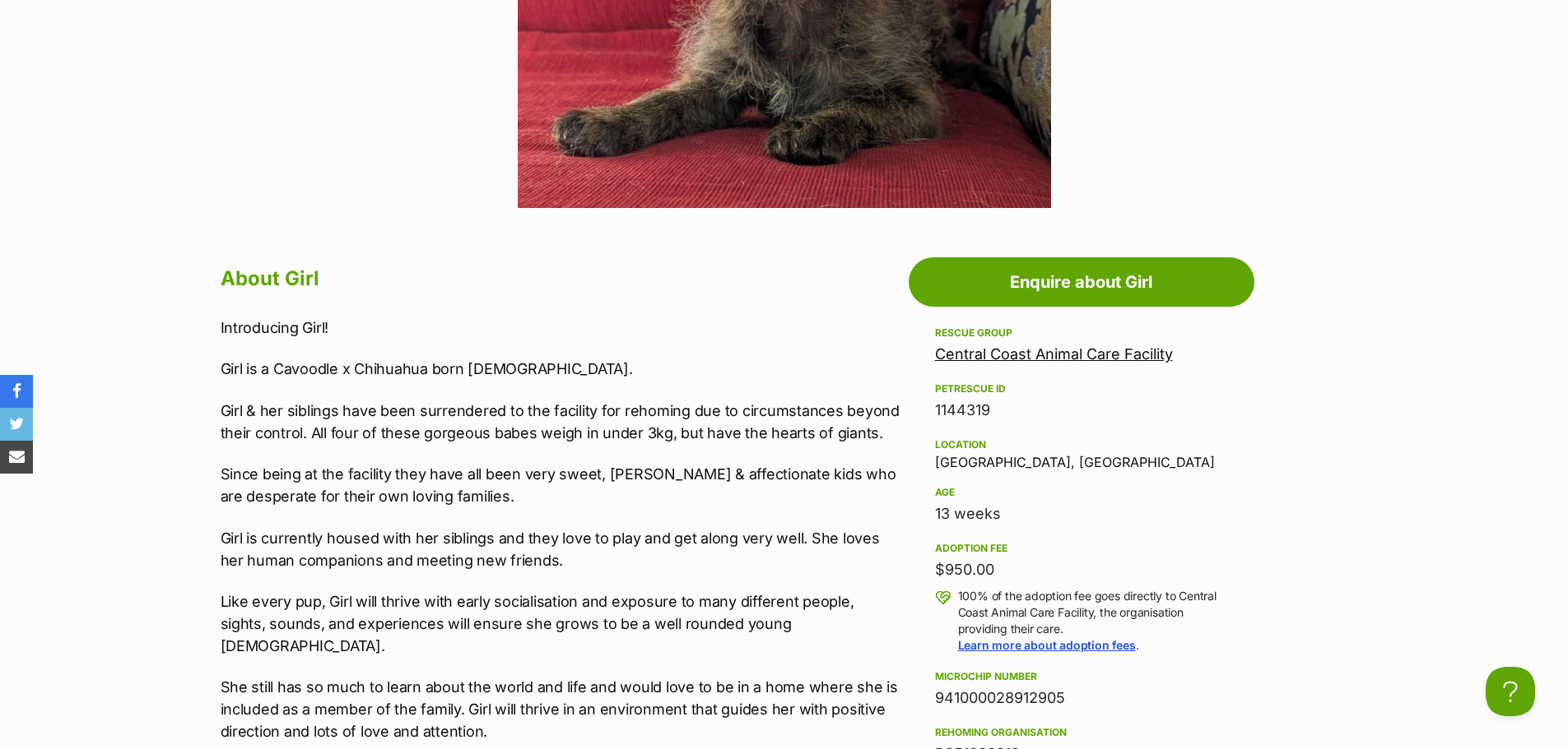
scroll to position [741, 0]
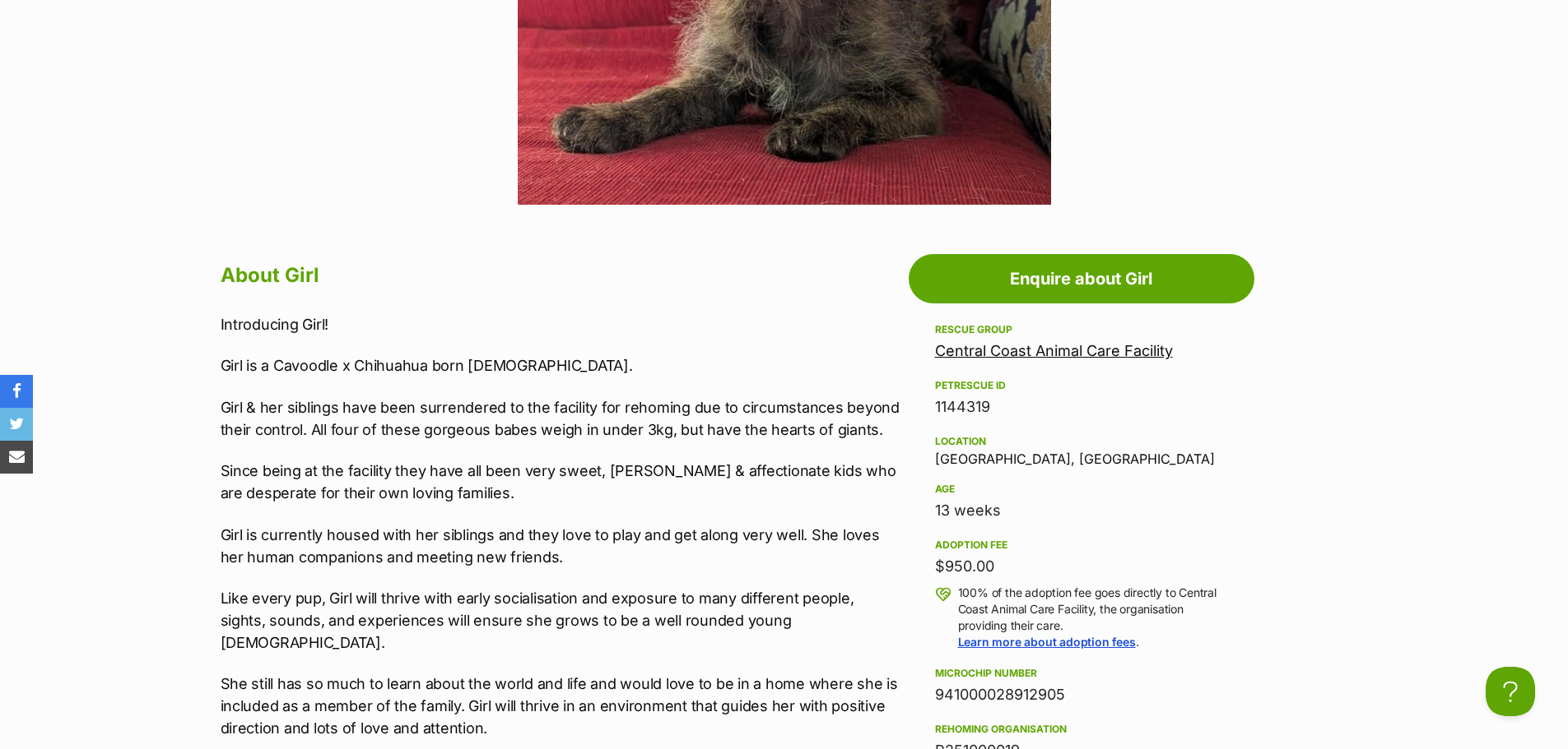
drag, startPoint x: 423, startPoint y: 409, endPoint x: 817, endPoint y: 405, distance: 394.0
click at [817, 405] on p "Girl & her siblings have been surrendered to the facility for rehoming due to c…" at bounding box center [560, 418] width 680 height 44
click at [717, 415] on p "Girl & her siblings have been surrendered to the facility for rehoming due to c…" at bounding box center [560, 418] width 680 height 44
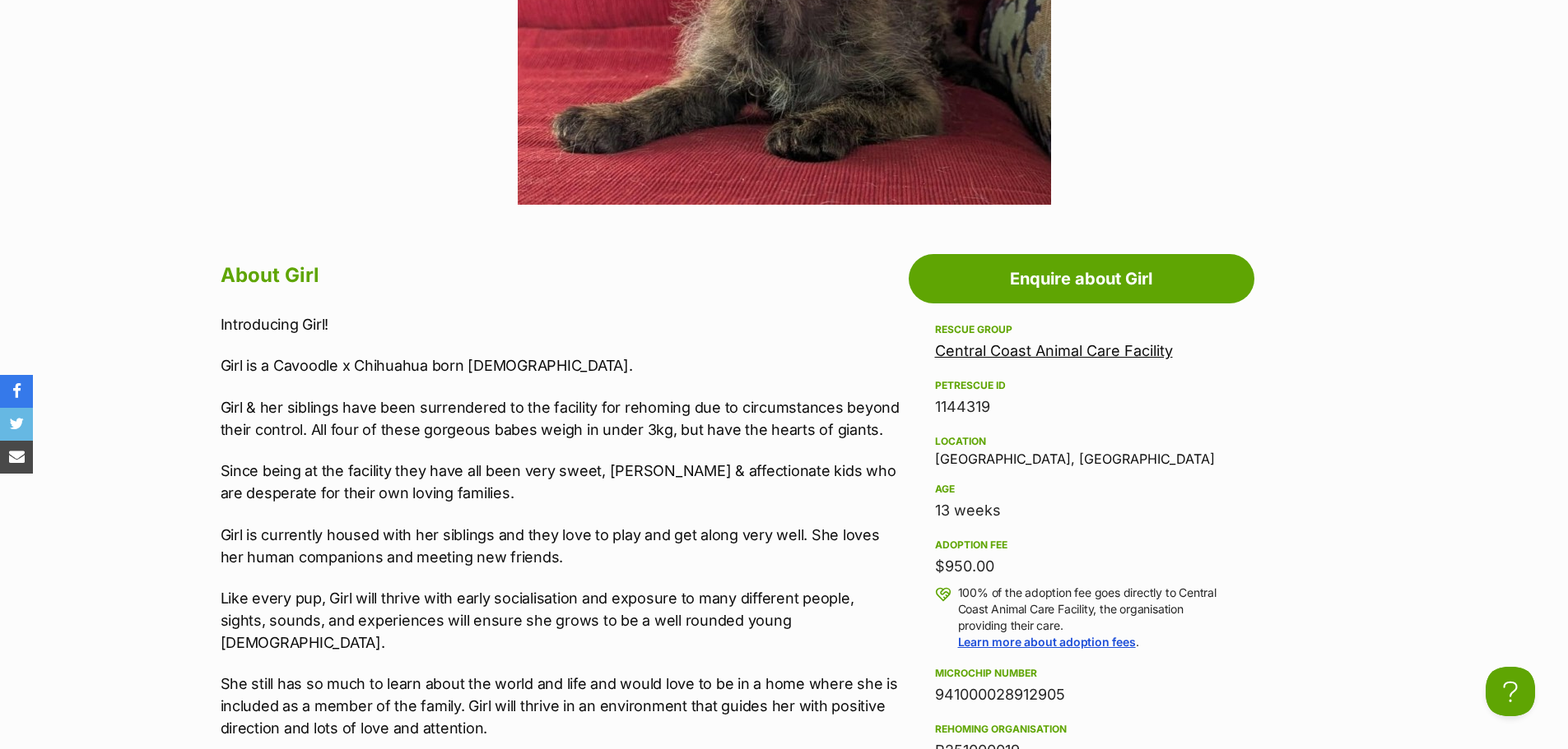
click at [289, 423] on p "Girl & her siblings have been surrendered to the facility for rehoming due to c…" at bounding box center [560, 418] width 680 height 44
drag, startPoint x: 350, startPoint y: 409, endPoint x: 678, endPoint y: 415, distance: 328.1
click at [678, 415] on p "Girl & her siblings have been surrendered to the facility for rehoming due to c…" at bounding box center [560, 418] width 680 height 44
click at [476, 404] on p "Girl & her siblings have been surrendered to the facility for rehoming due to c…" at bounding box center [560, 418] width 680 height 44
drag, startPoint x: 326, startPoint y: 406, endPoint x: 458, endPoint y: 407, distance: 132.0
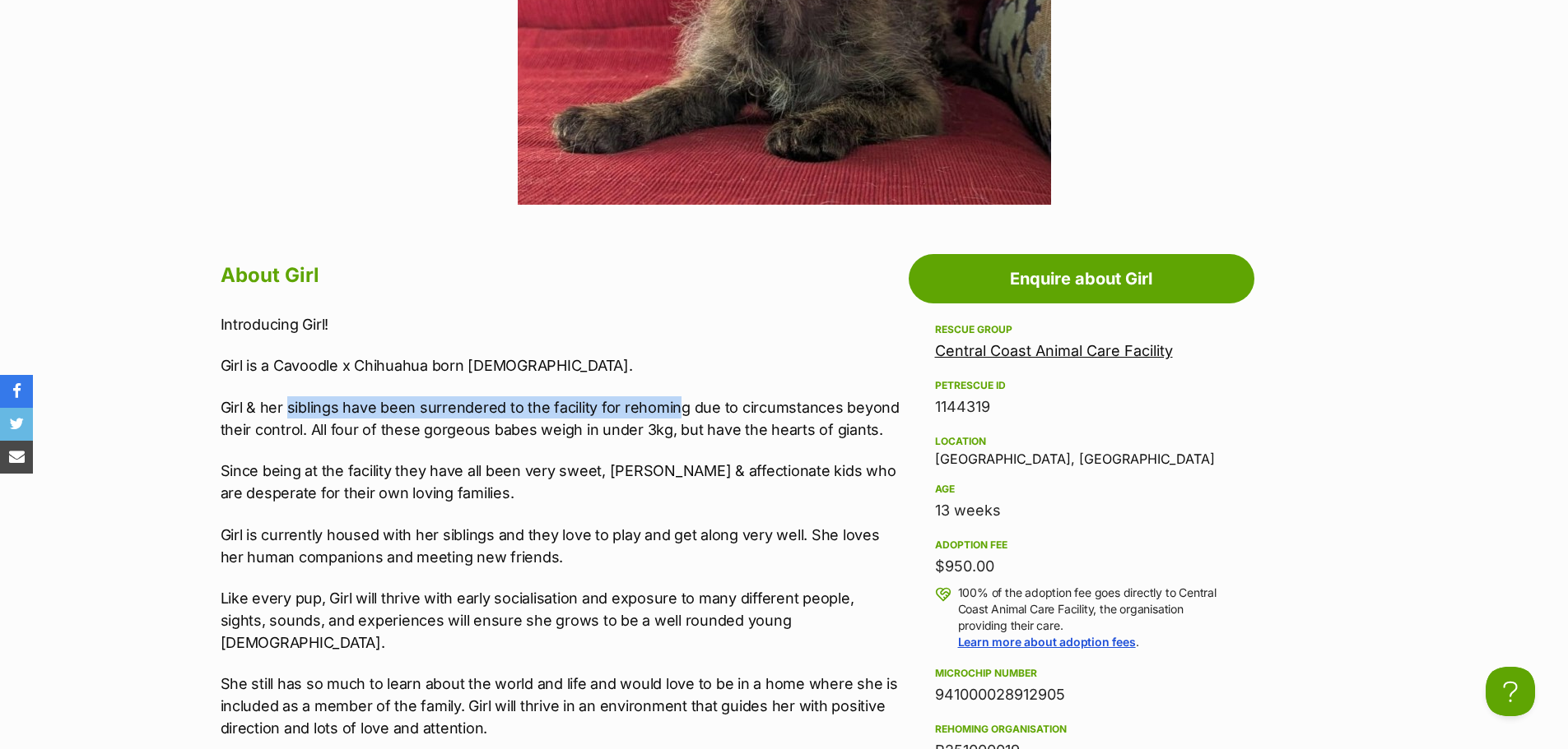
click at [329, 406] on p "Girl & her siblings have been surrendered to the facility for rehoming due to c…" at bounding box center [560, 418] width 680 height 44
click at [696, 383] on div "Introducing Girl! Girl is a Cavoodle x Chihuahua born 30th June 2025. Girl & he…" at bounding box center [560, 697] width 680 height 767
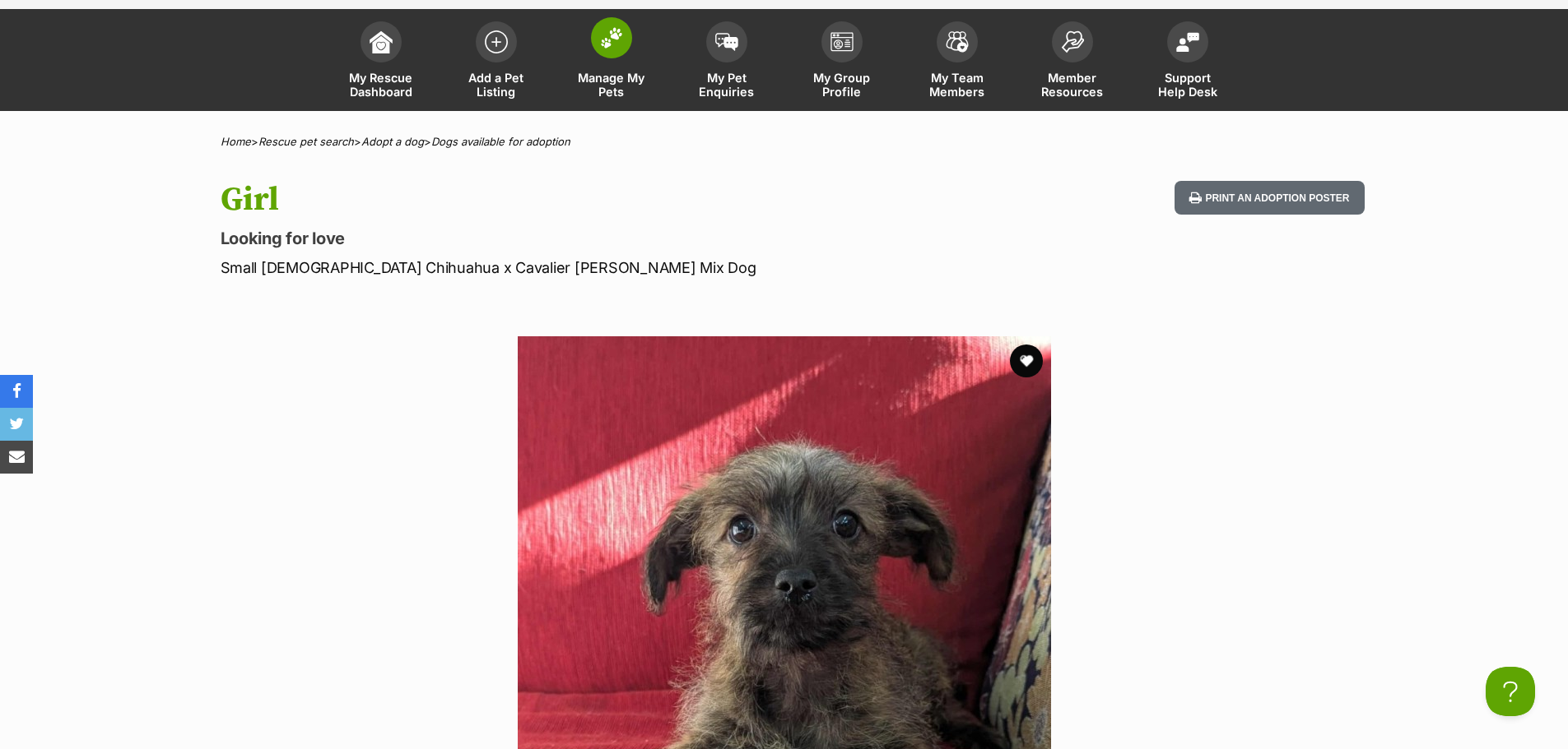
scroll to position [0, 0]
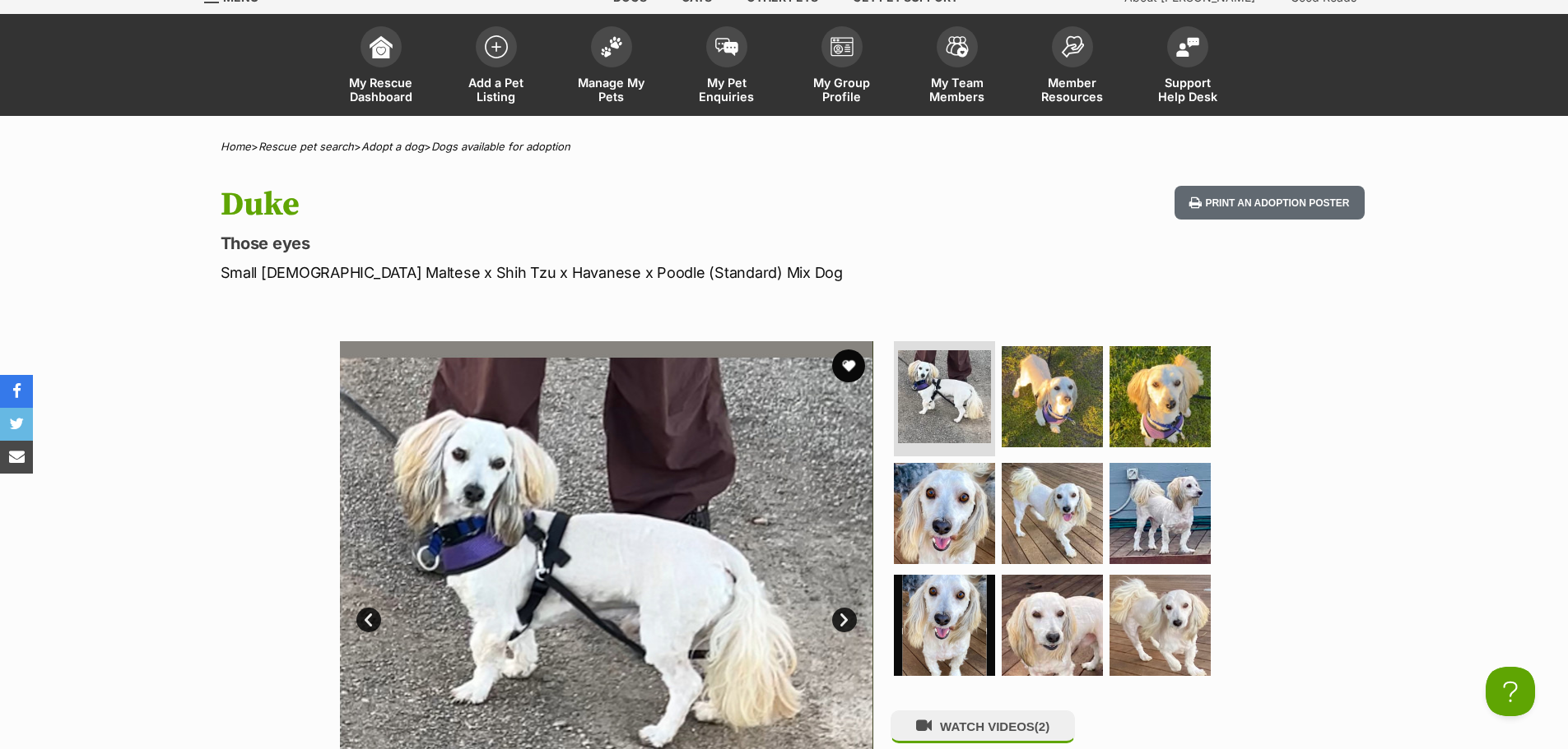
scroll to position [165, 0]
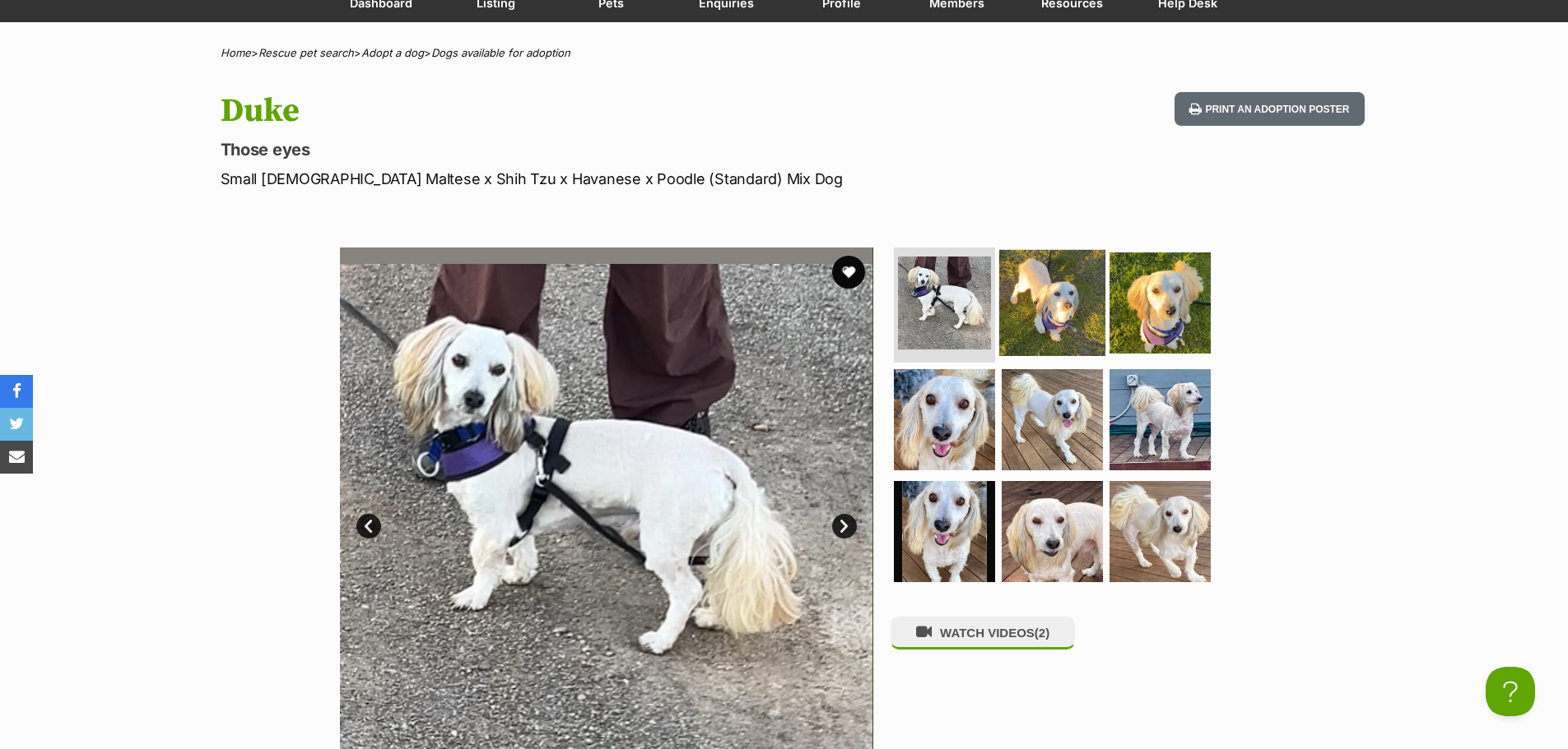
click at [1053, 306] on img at bounding box center [1052, 302] width 106 height 106
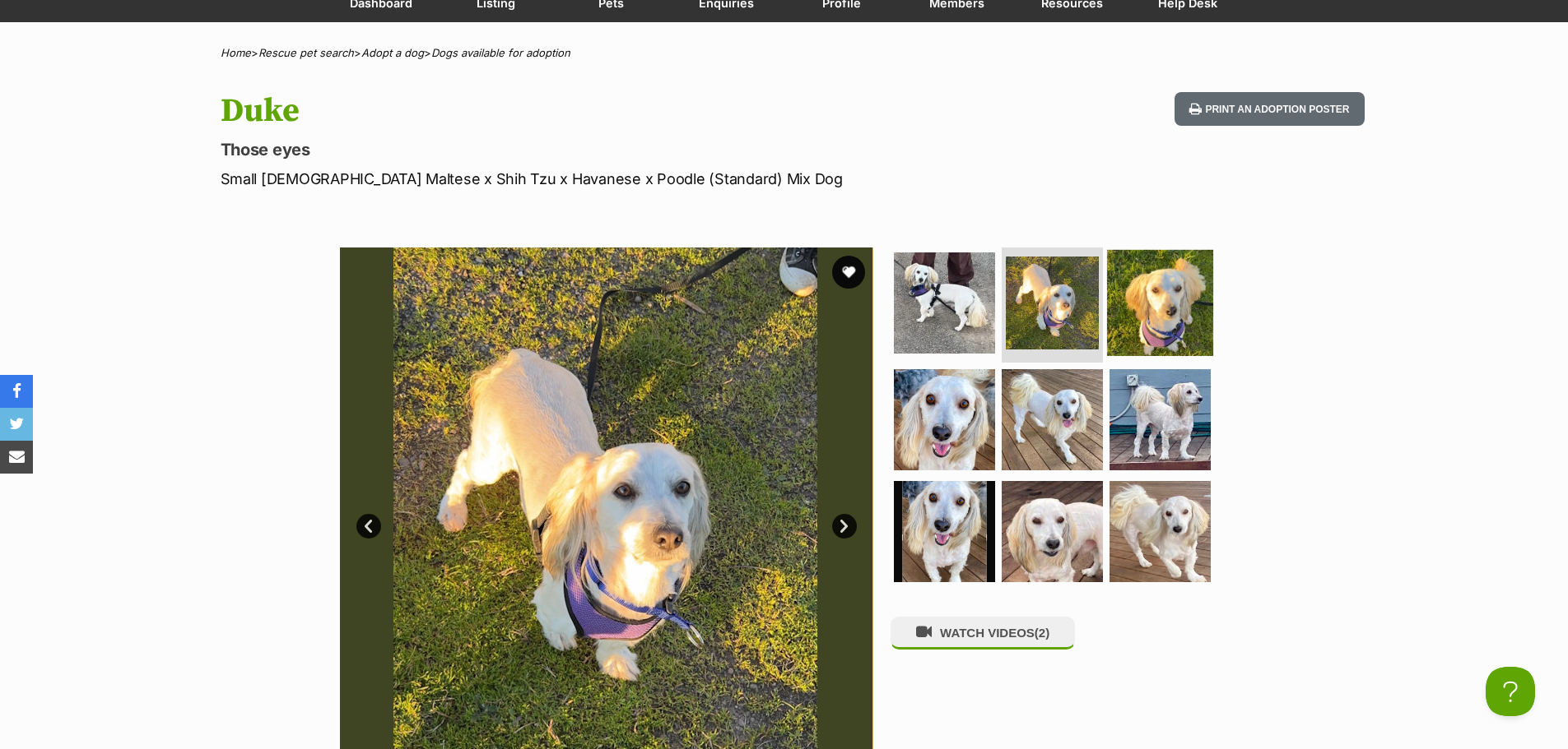
click at [1150, 308] on img at bounding box center [1160, 302] width 106 height 106
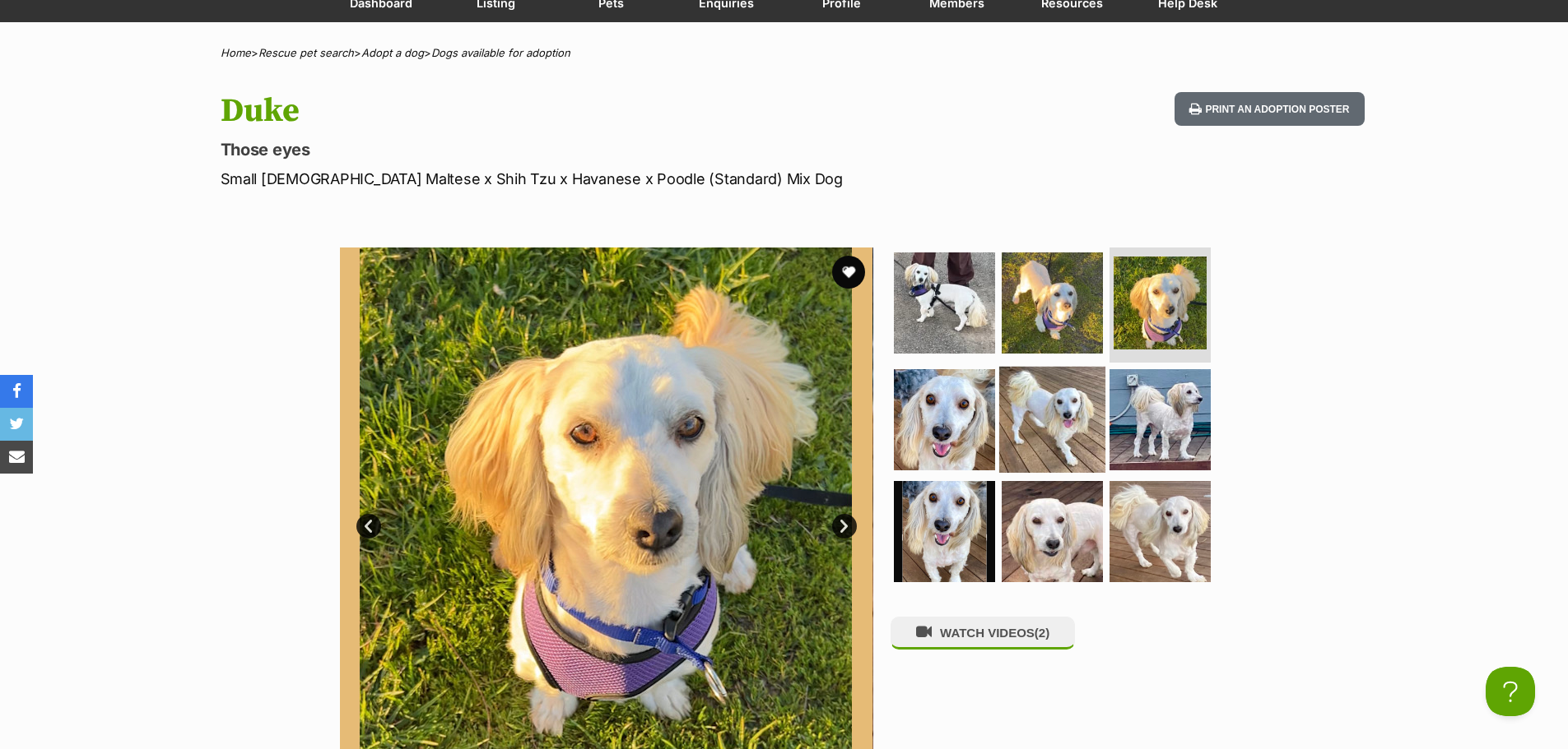
click at [1049, 415] on img at bounding box center [1052, 419] width 106 height 106
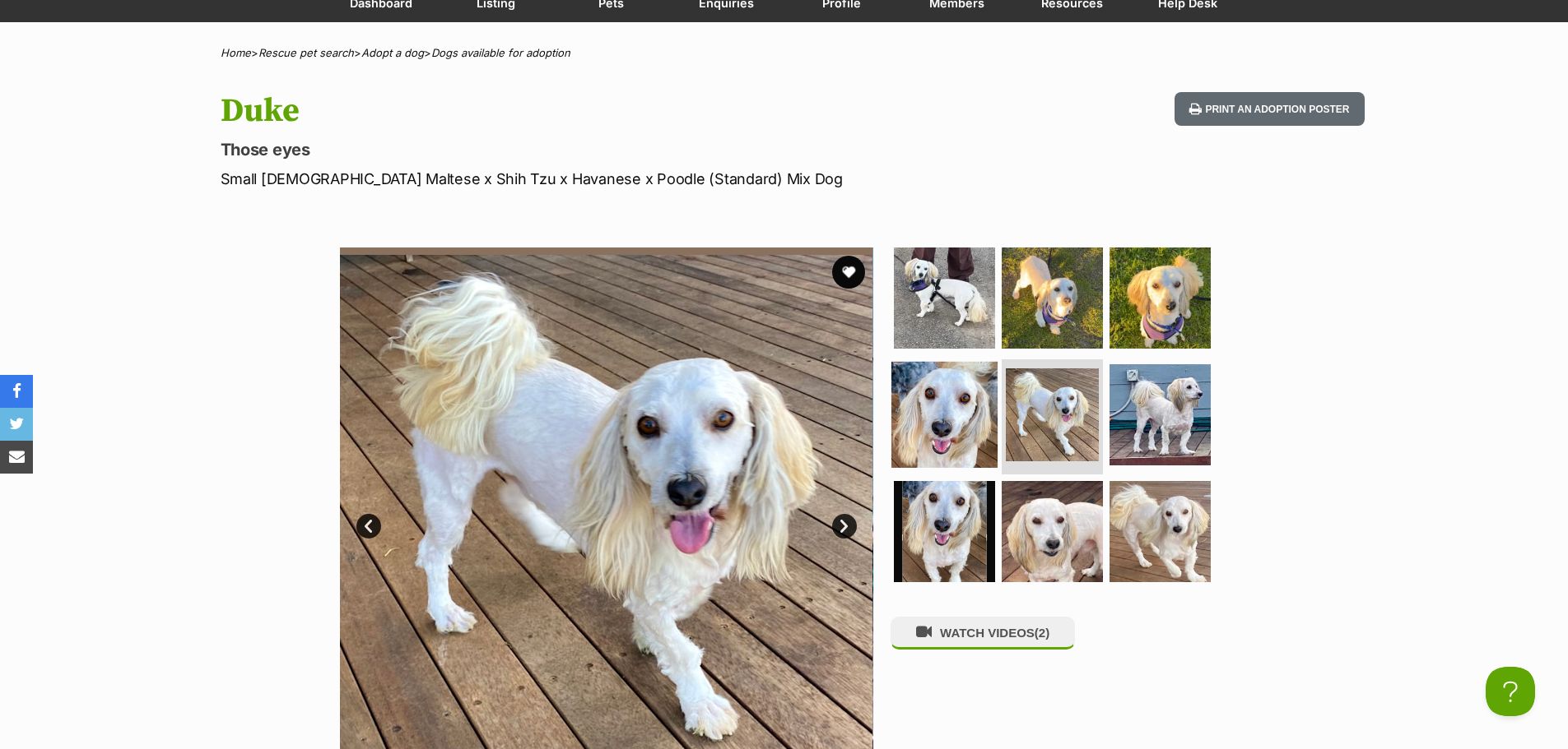
click at [919, 409] on img at bounding box center [943, 415] width 106 height 106
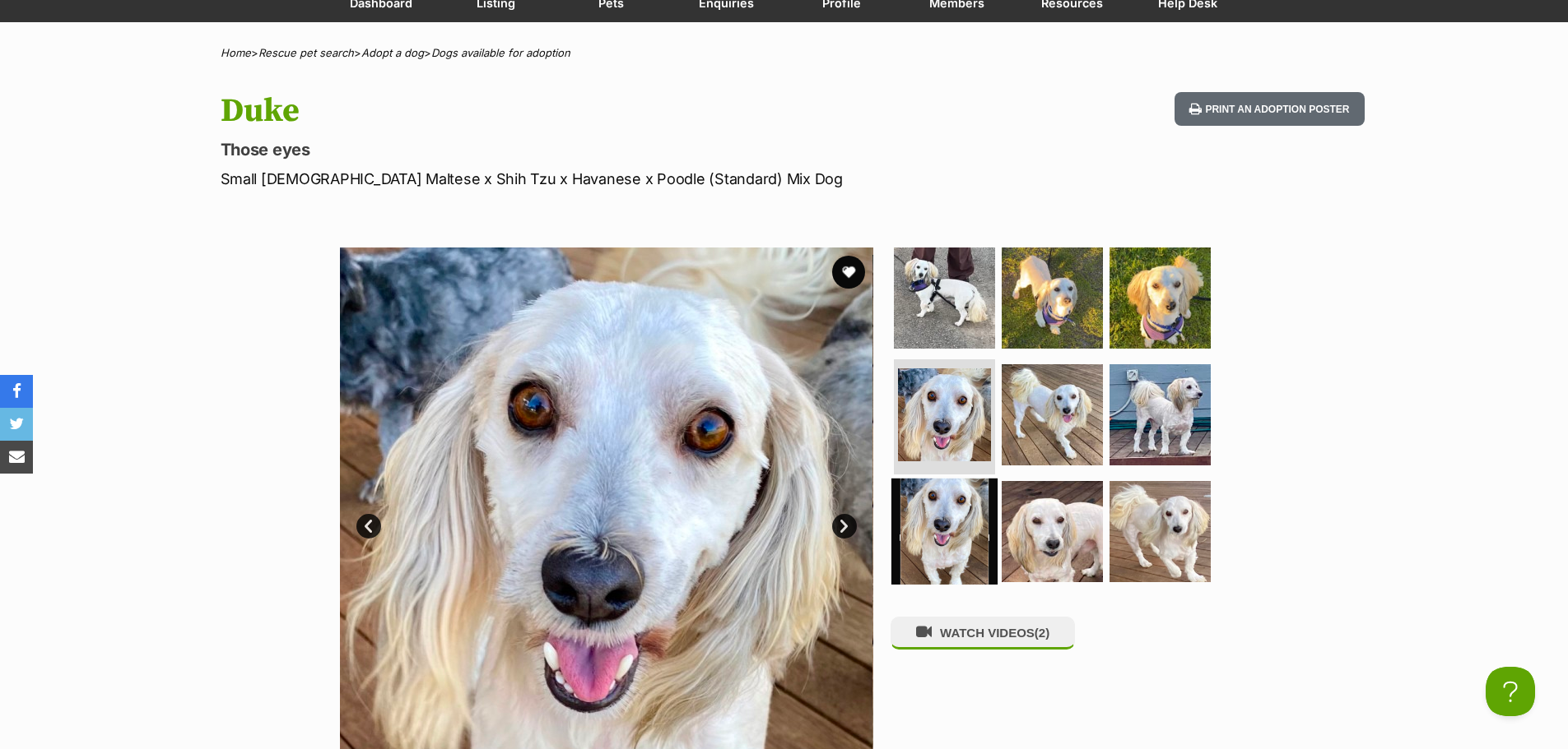
click at [924, 522] on img at bounding box center [943, 530] width 106 height 106
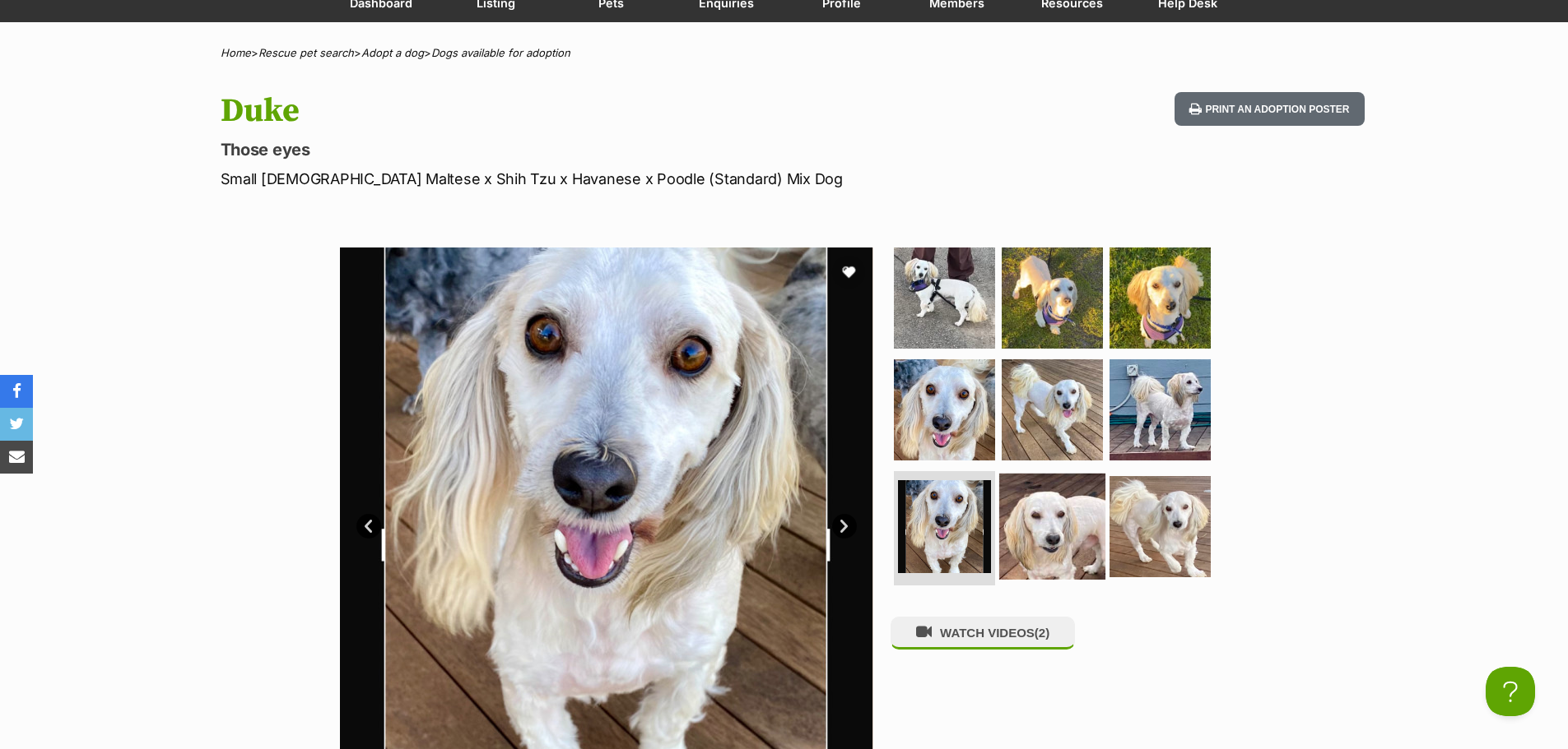
click at [1058, 532] on img at bounding box center [1052, 525] width 106 height 106
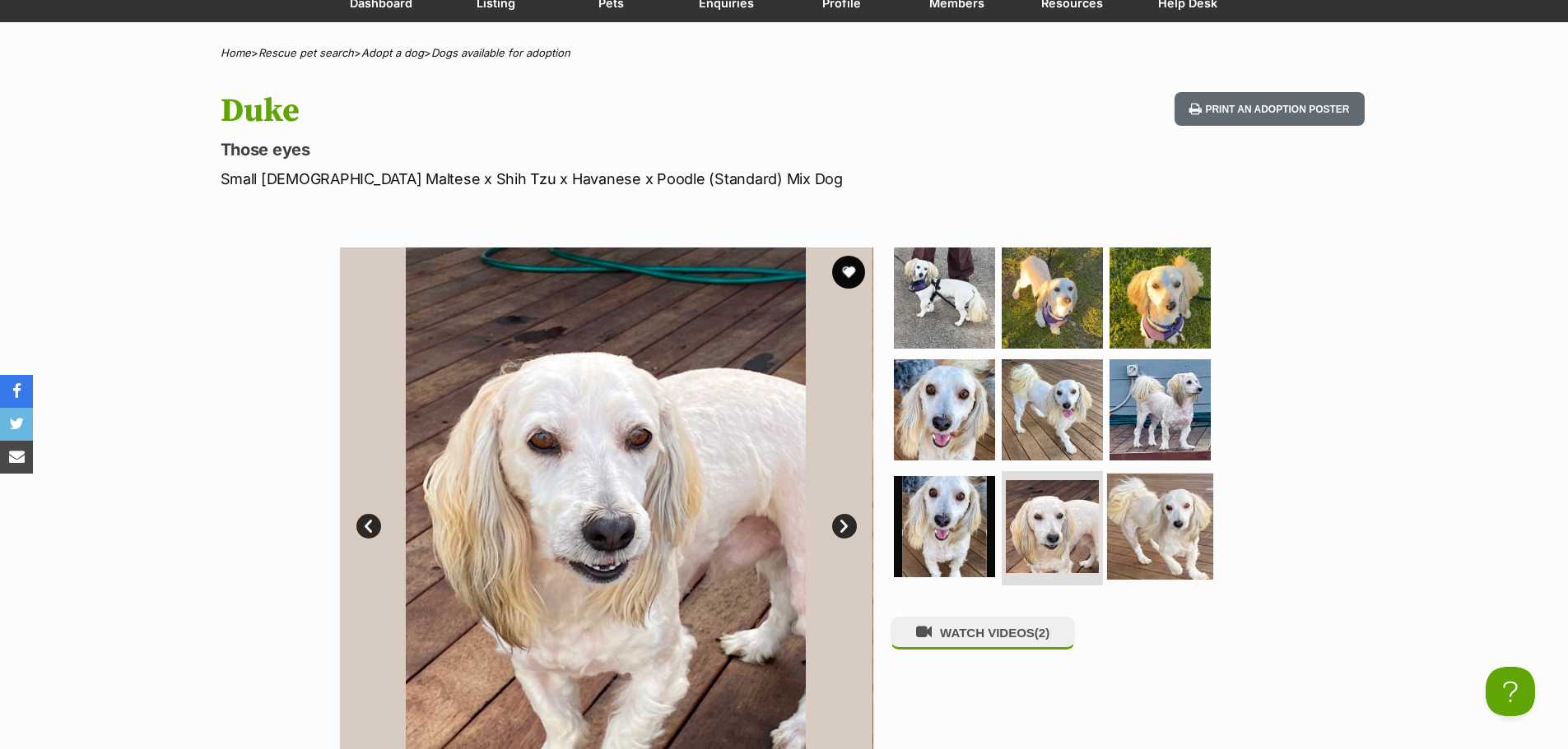
click at [1168, 523] on img at bounding box center [1160, 525] width 106 height 106
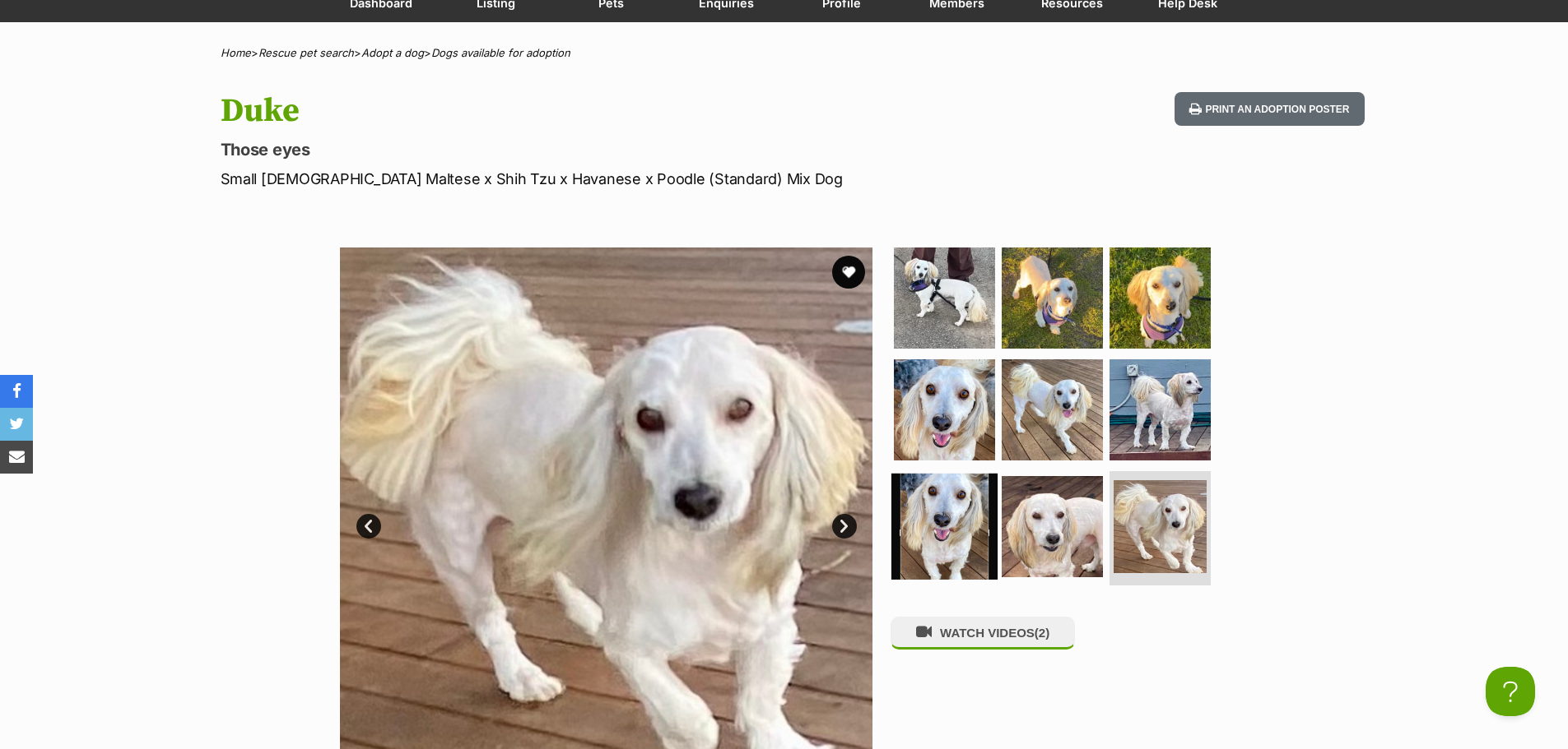
click at [949, 536] on img at bounding box center [943, 525] width 106 height 106
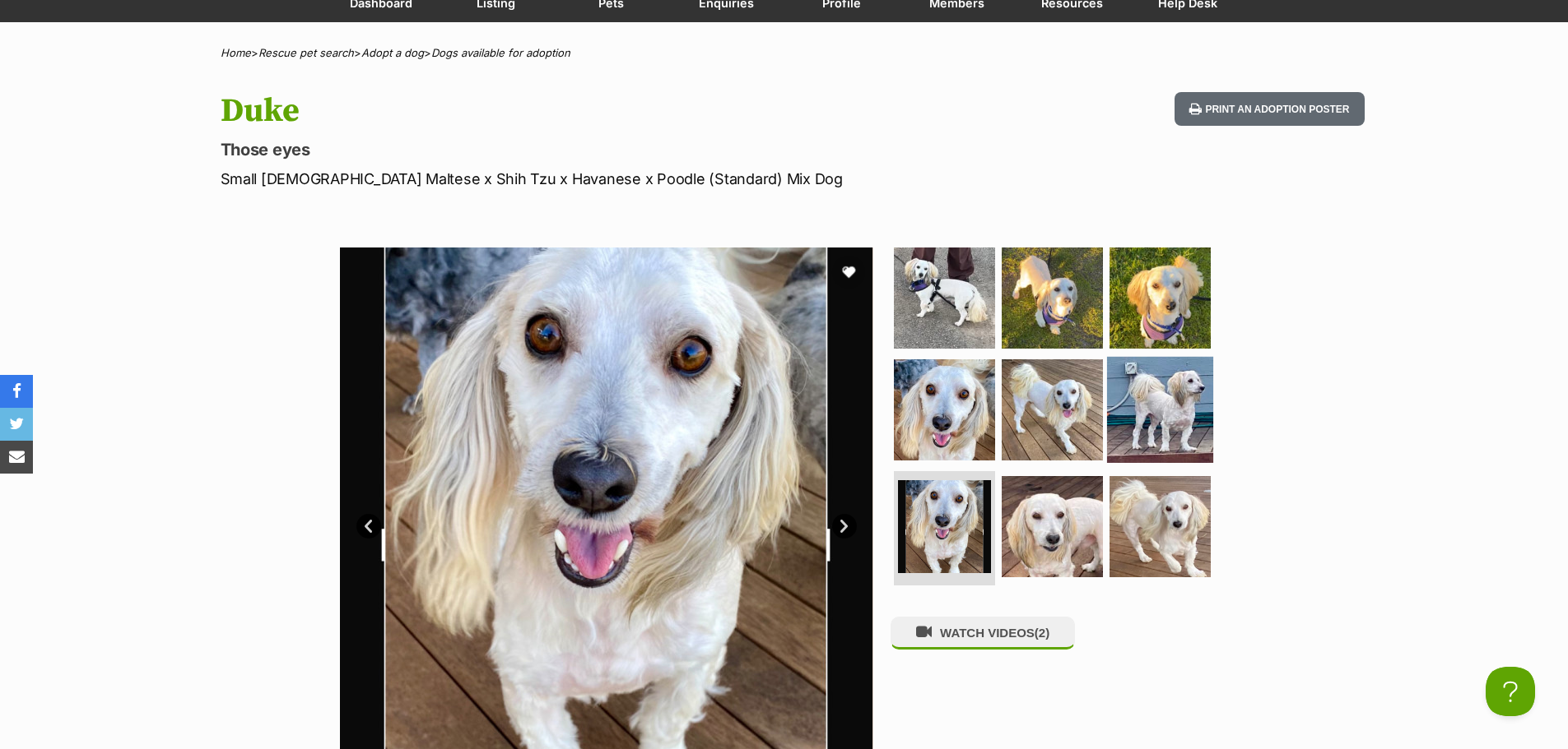
click at [1146, 371] on img at bounding box center [1160, 409] width 106 height 106
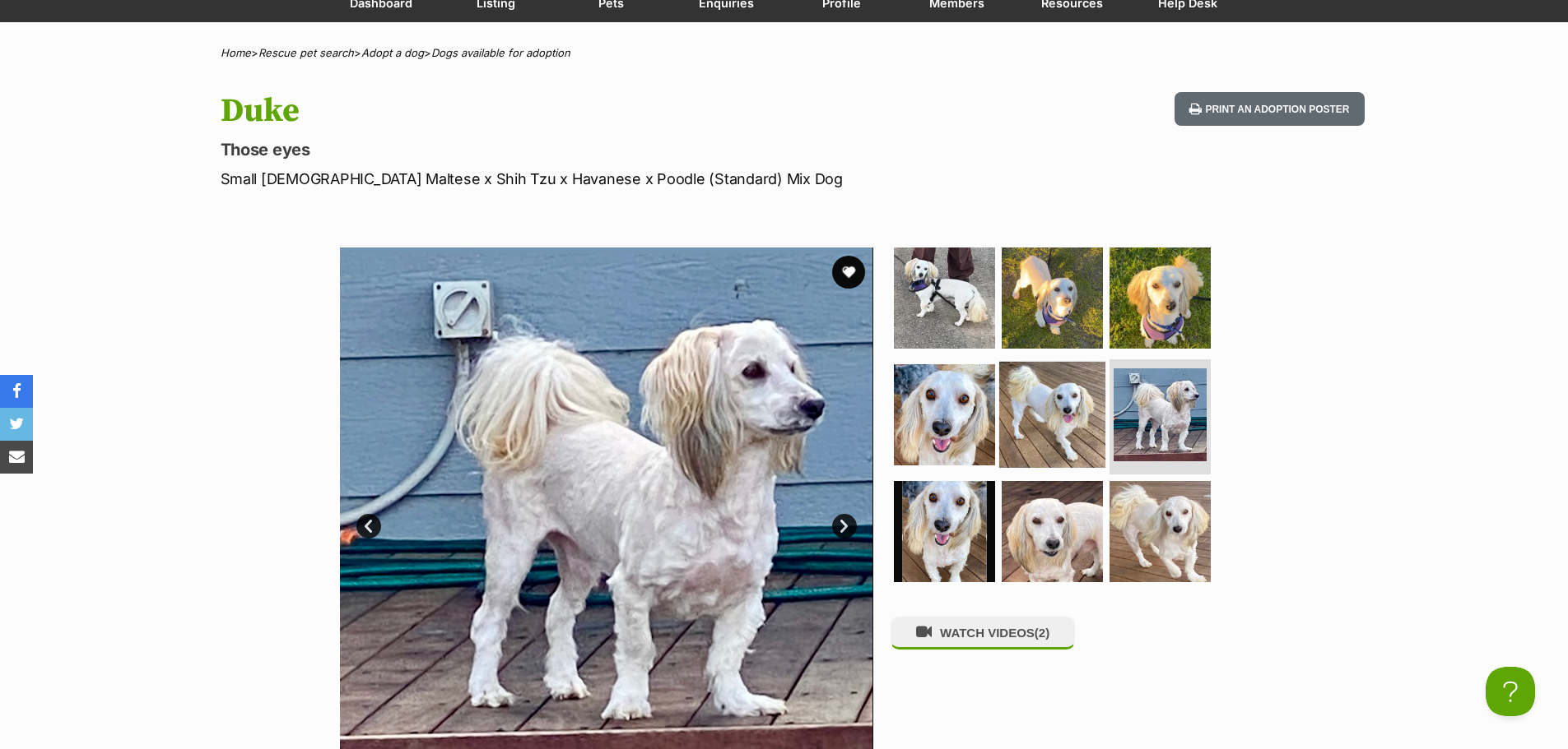
click at [1026, 400] on img at bounding box center [1052, 415] width 106 height 106
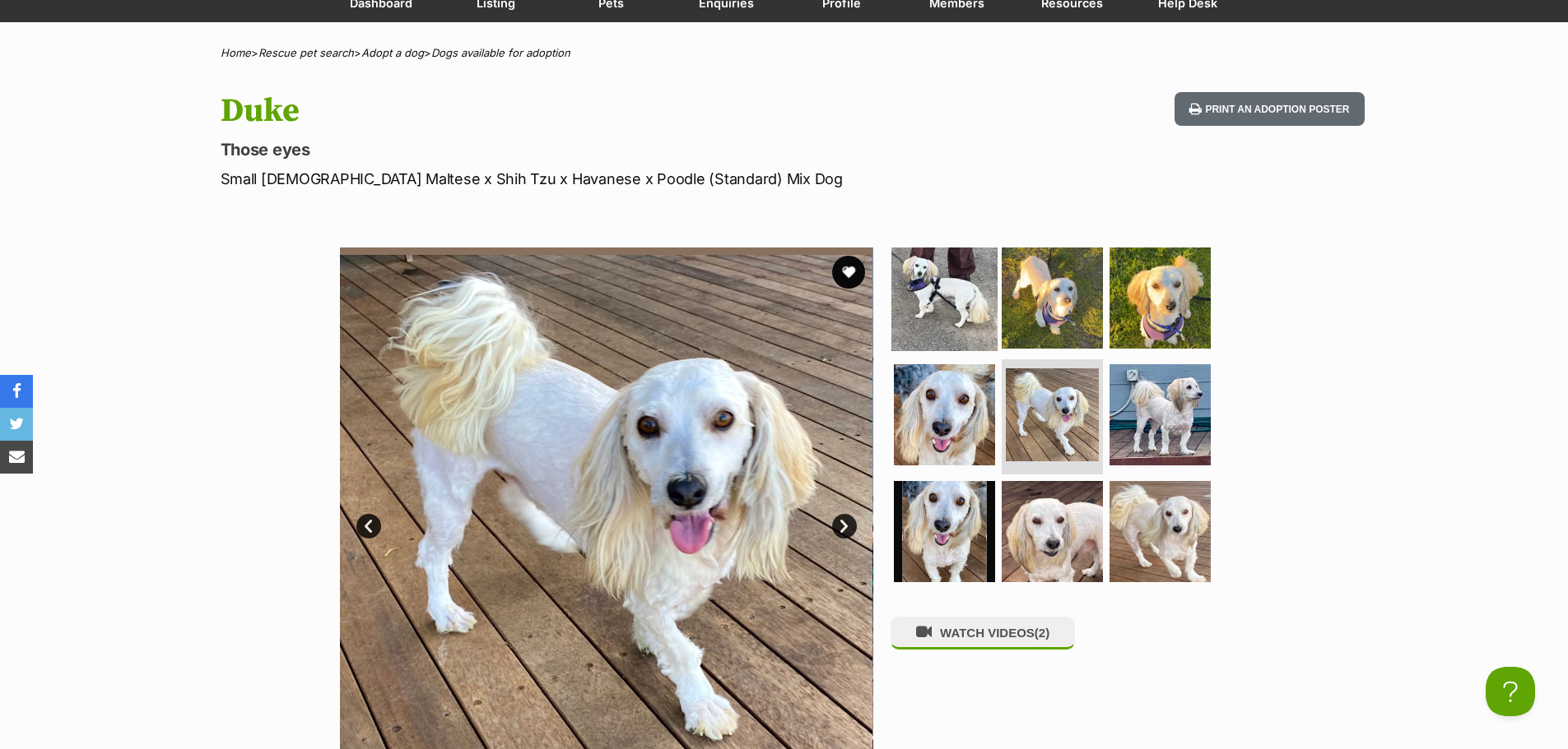
drag, startPoint x: 939, startPoint y: 287, endPoint x: 964, endPoint y: 288, distance: 25.0
click at [939, 287] on img at bounding box center [943, 298] width 106 height 106
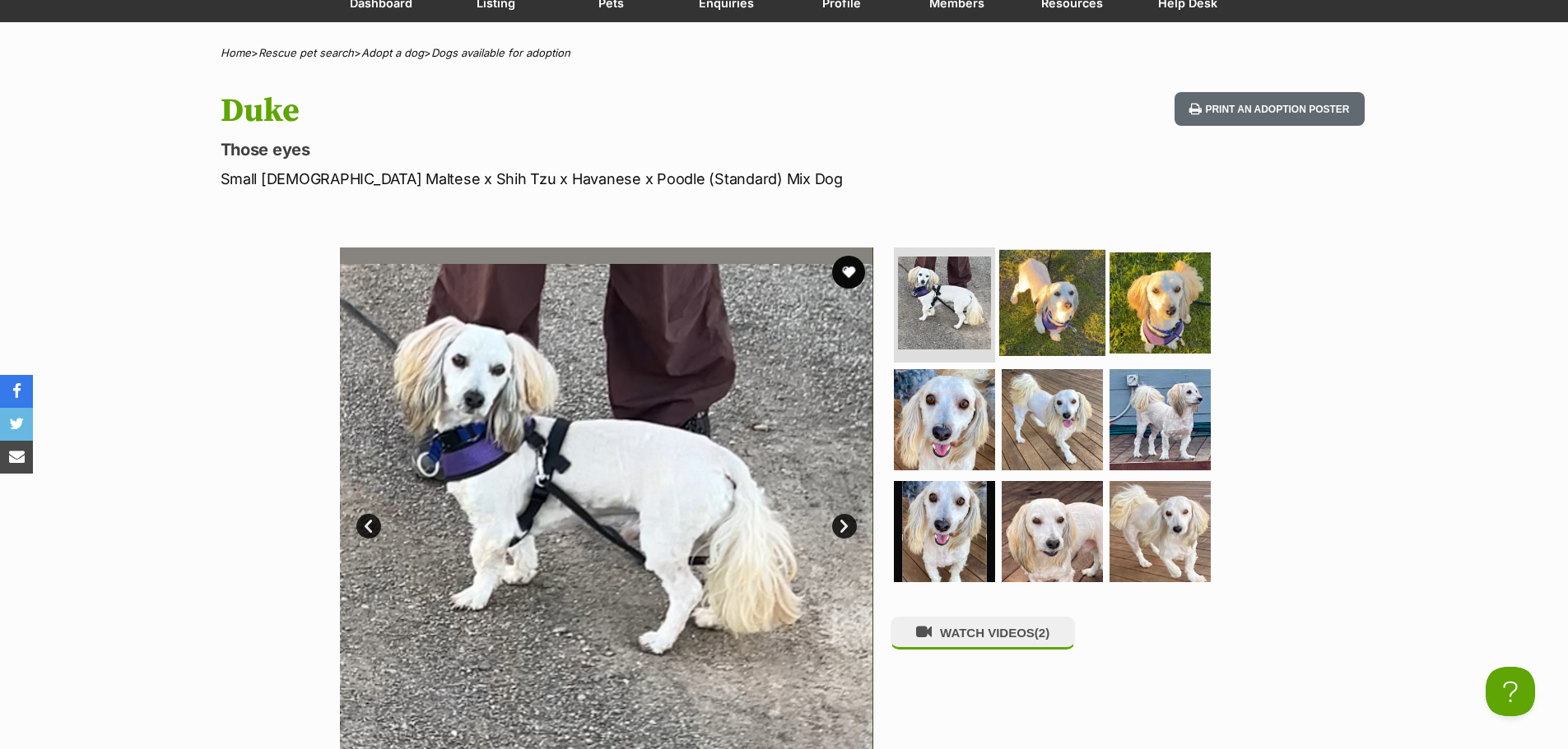
click at [1024, 297] on img at bounding box center [1052, 302] width 106 height 106
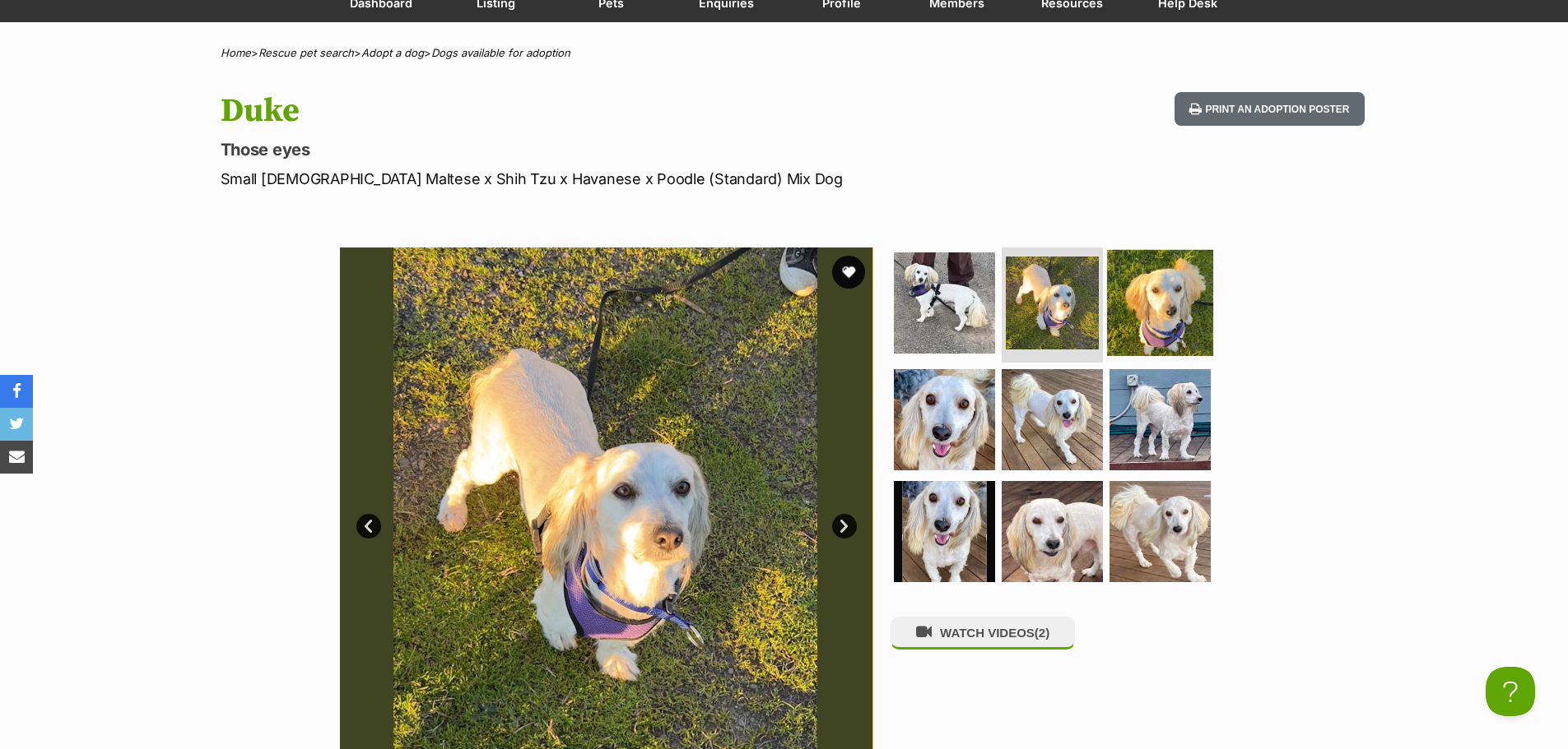
click at [1186, 296] on img at bounding box center [1160, 302] width 106 height 106
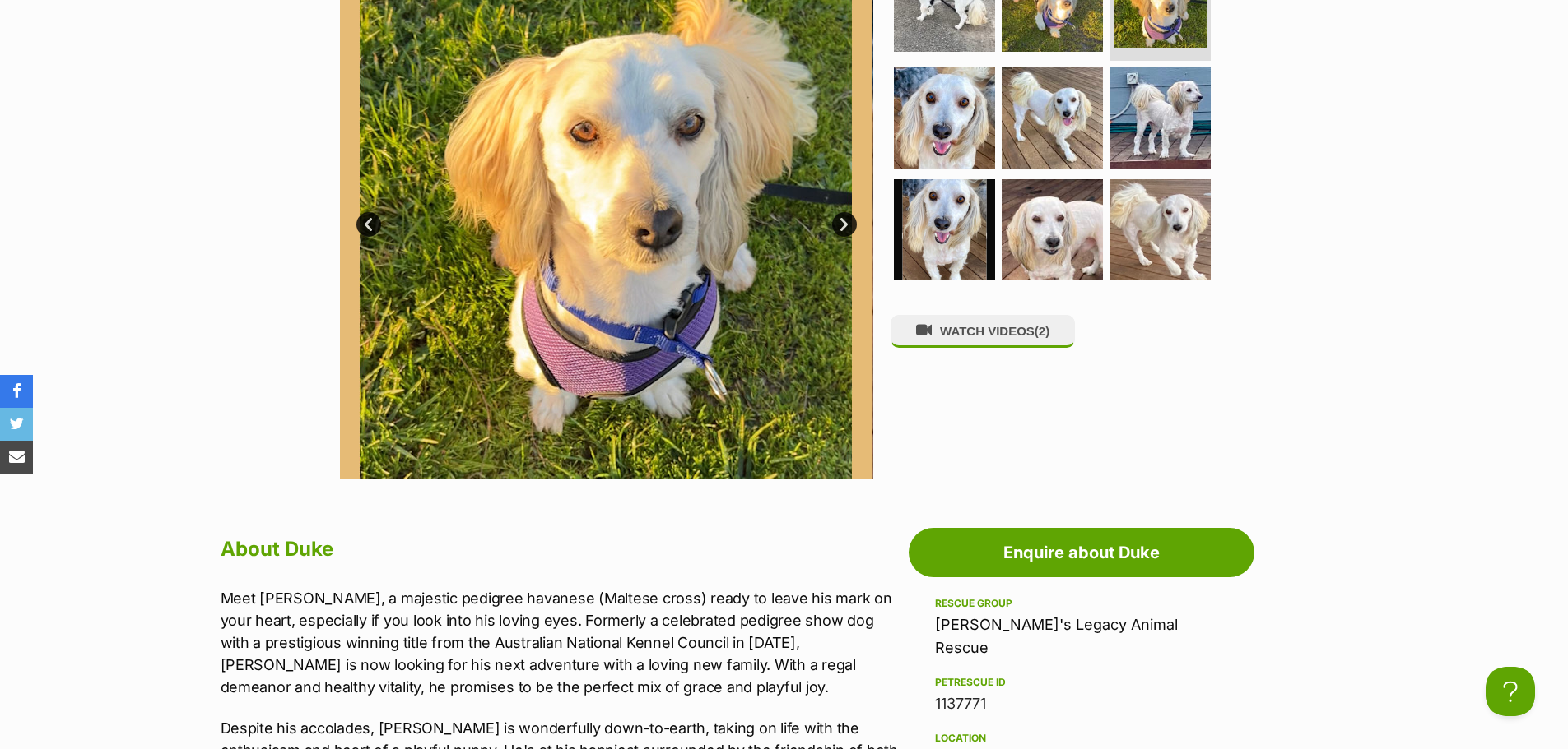
scroll to position [493, 0]
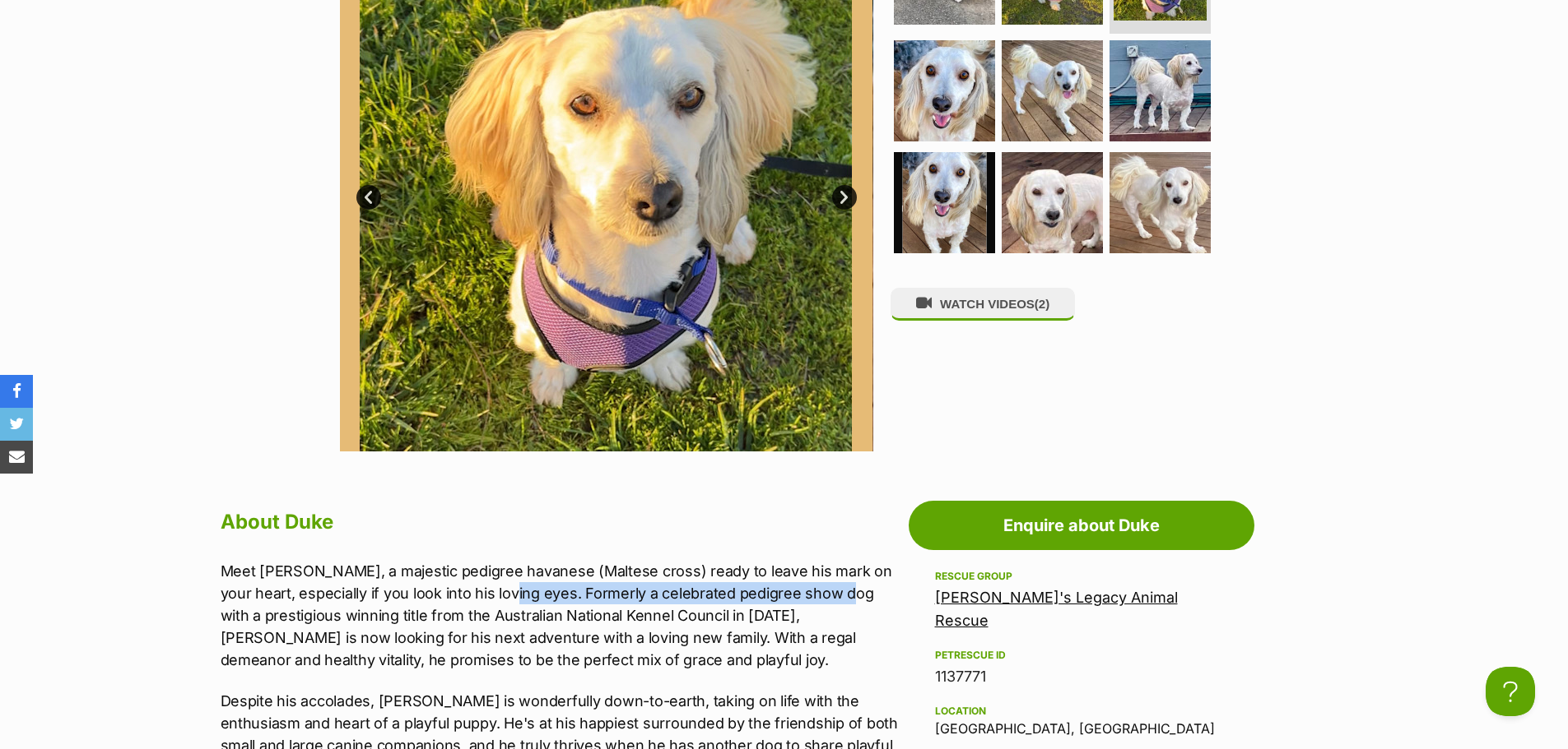
drag, startPoint x: 500, startPoint y: 593, endPoint x: 842, endPoint y: 585, distance: 342.1
click at [842, 585] on p "Meet Duke, a majestic pedigree havanese (Maltese cross) ready to leave his mark…" at bounding box center [560, 615] width 680 height 111
click at [832, 598] on p "Meet Duke, a majestic pedigree havanese (Maltese cross) ready to leave his mark…" at bounding box center [560, 615] width 680 height 111
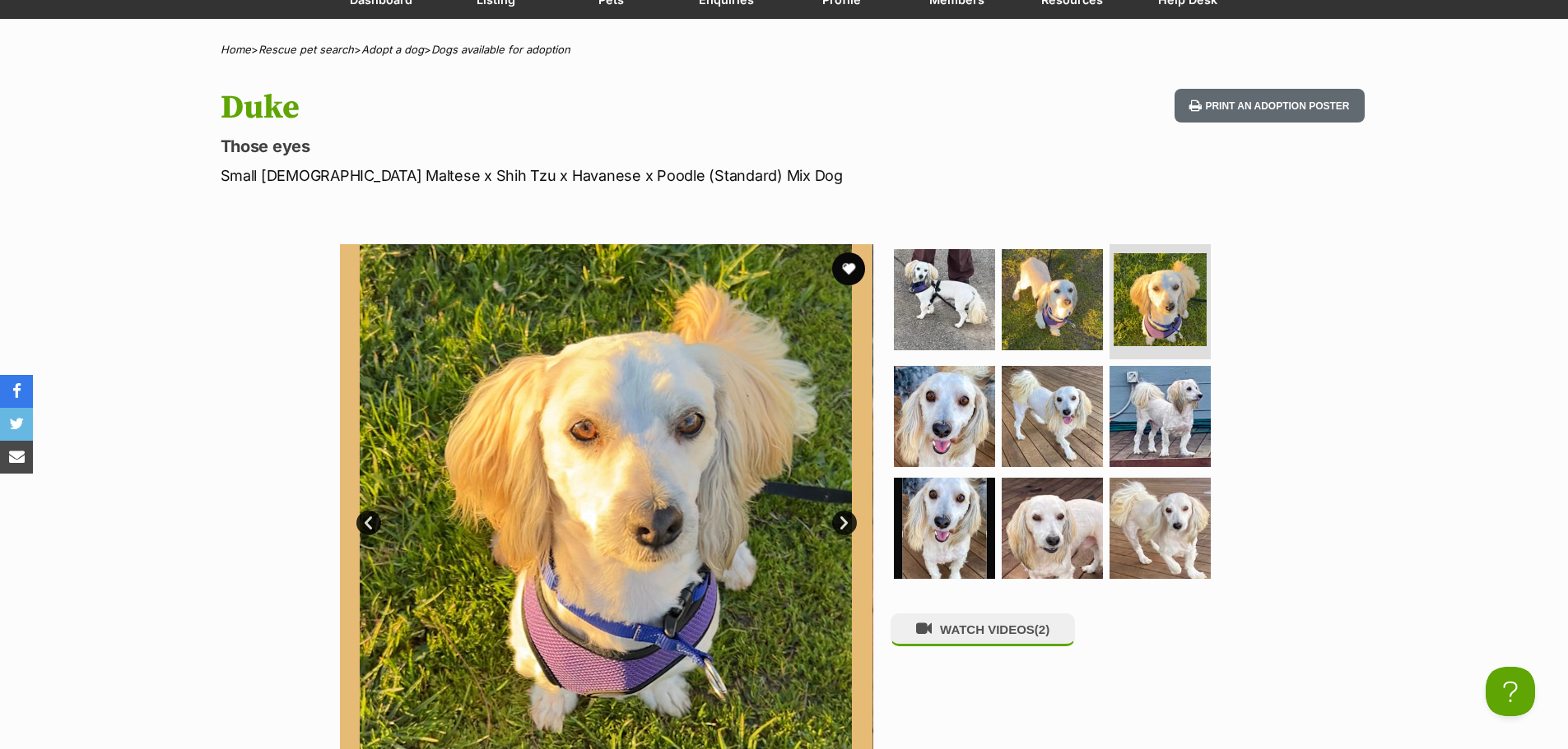
scroll to position [0, 0]
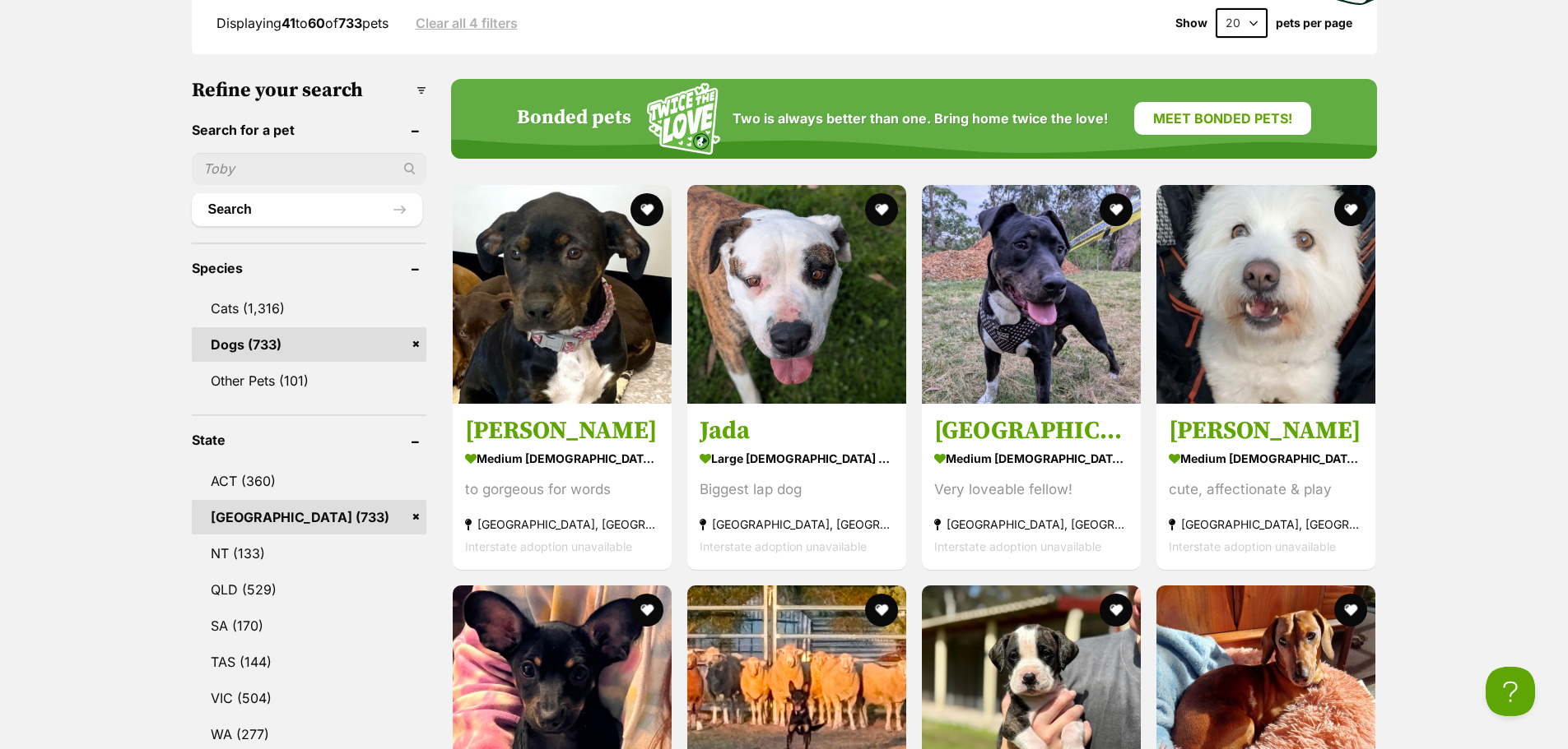
scroll to position [493, 0]
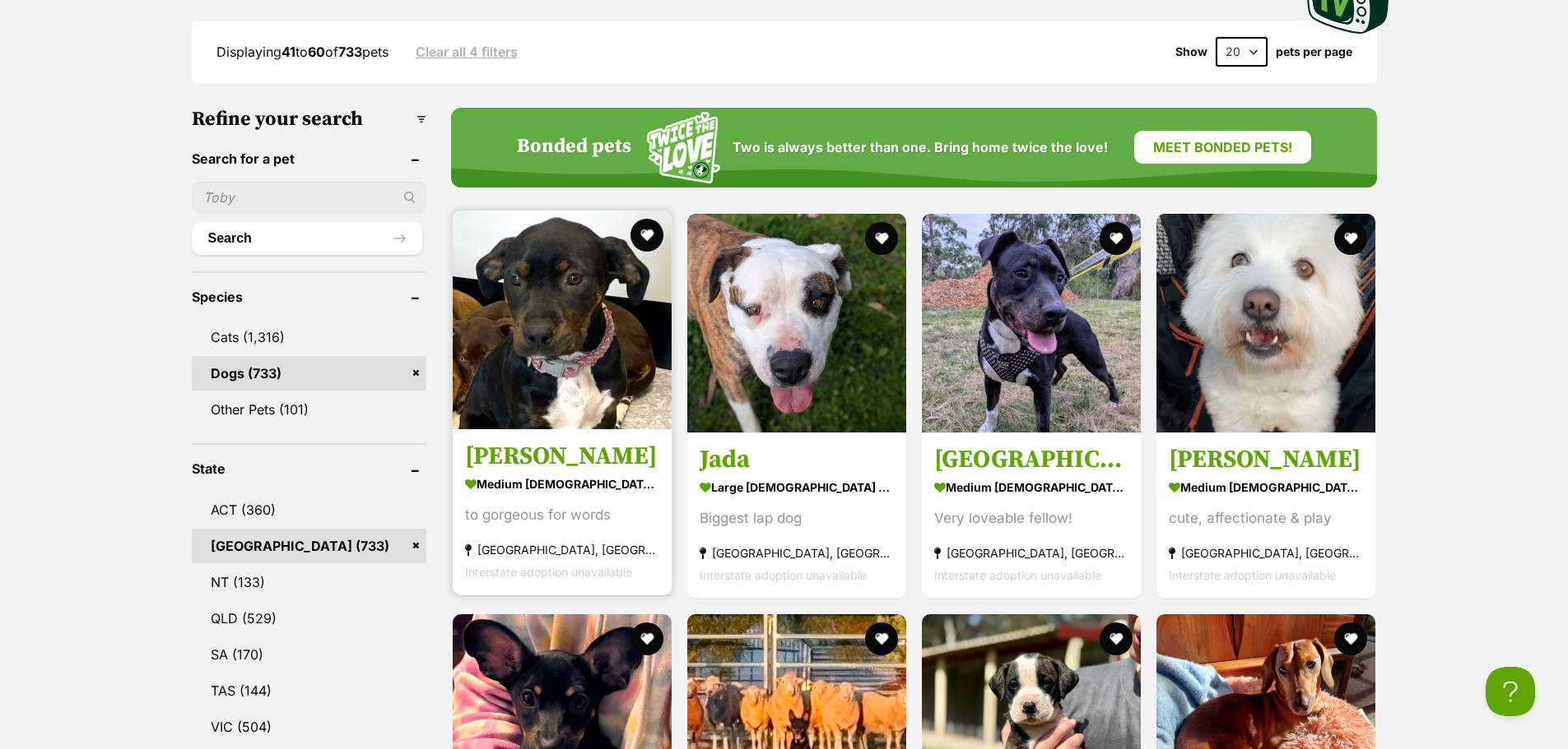
click at [554, 302] on img at bounding box center [562, 320] width 219 height 219
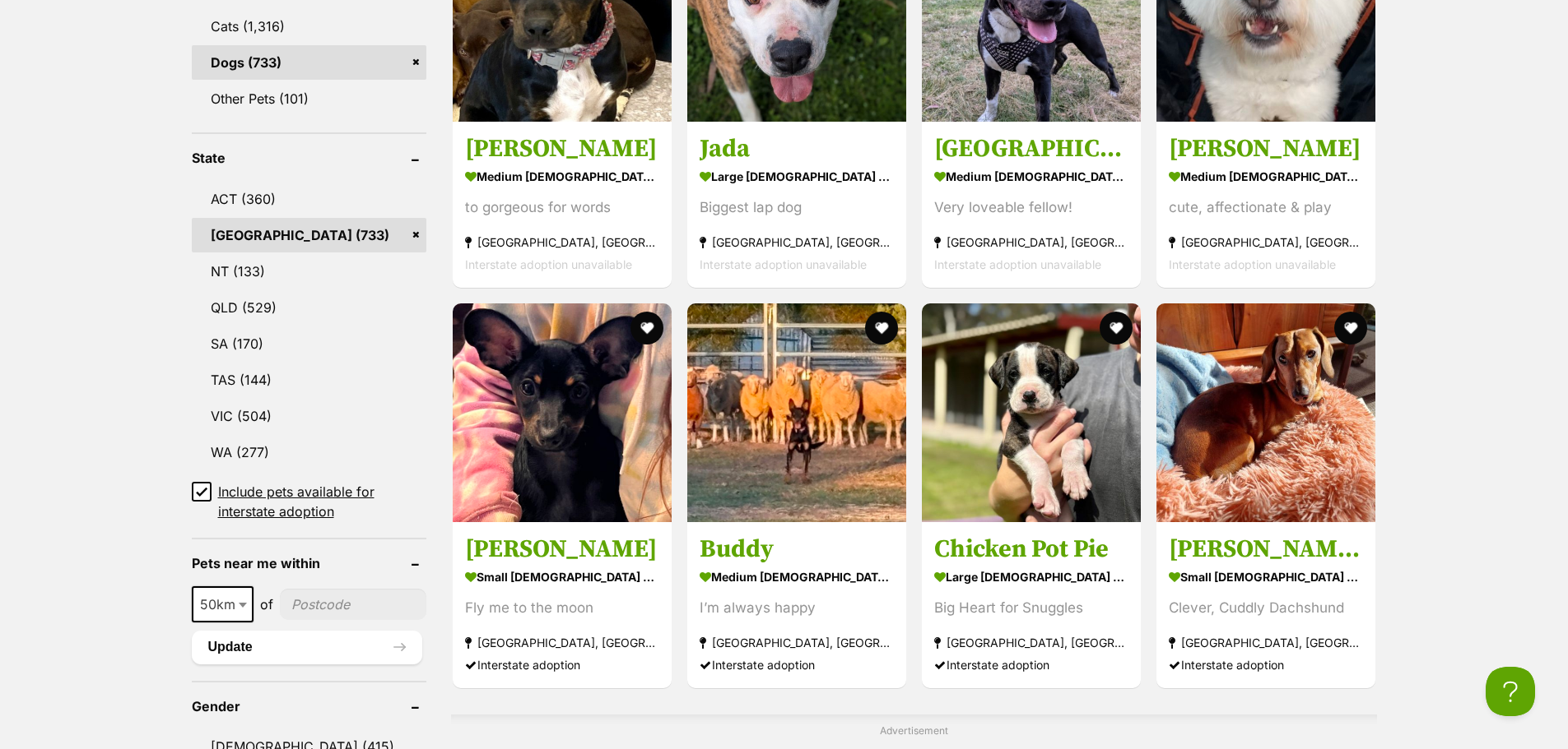
scroll to position [904, 0]
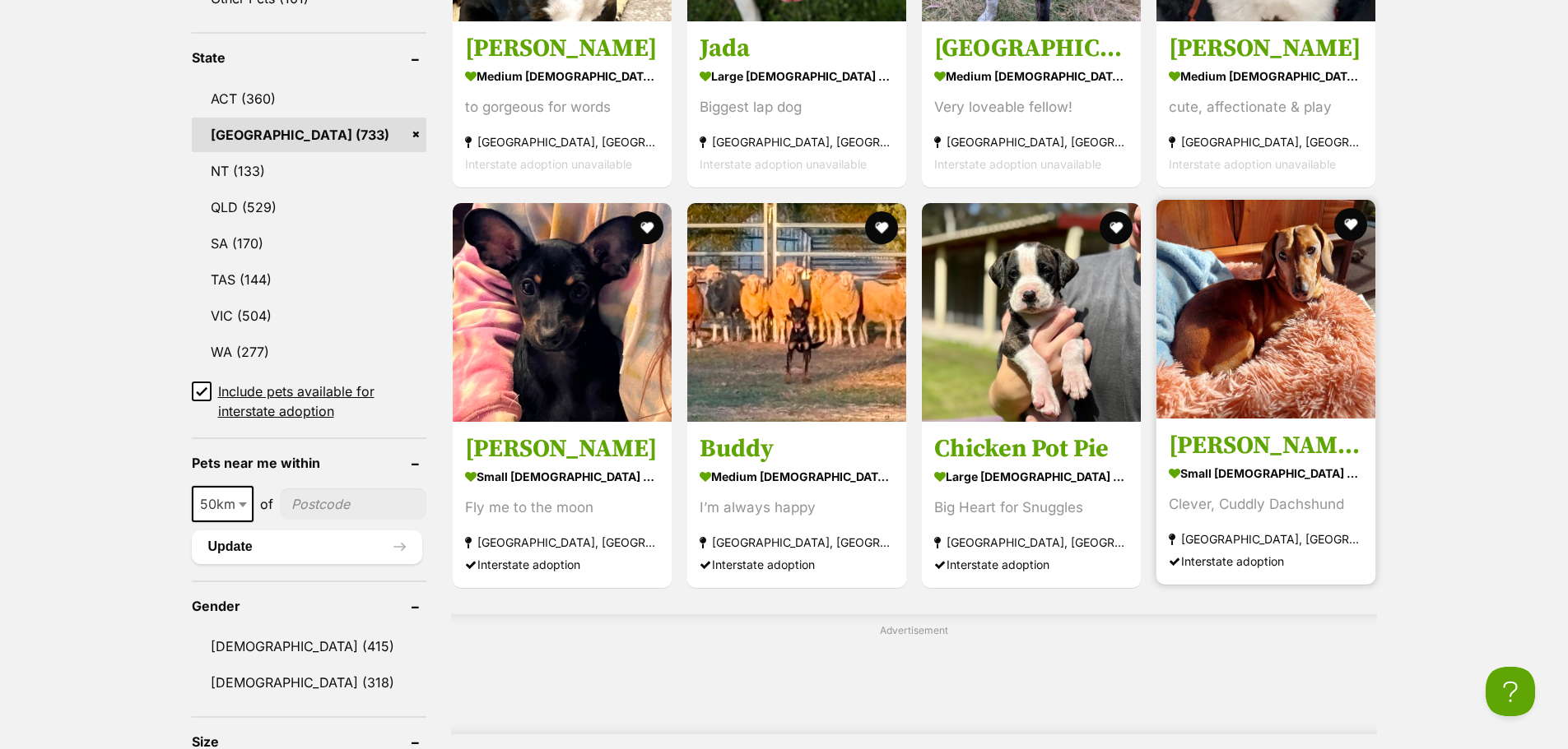
click at [1260, 302] on img at bounding box center [1265, 309] width 219 height 219
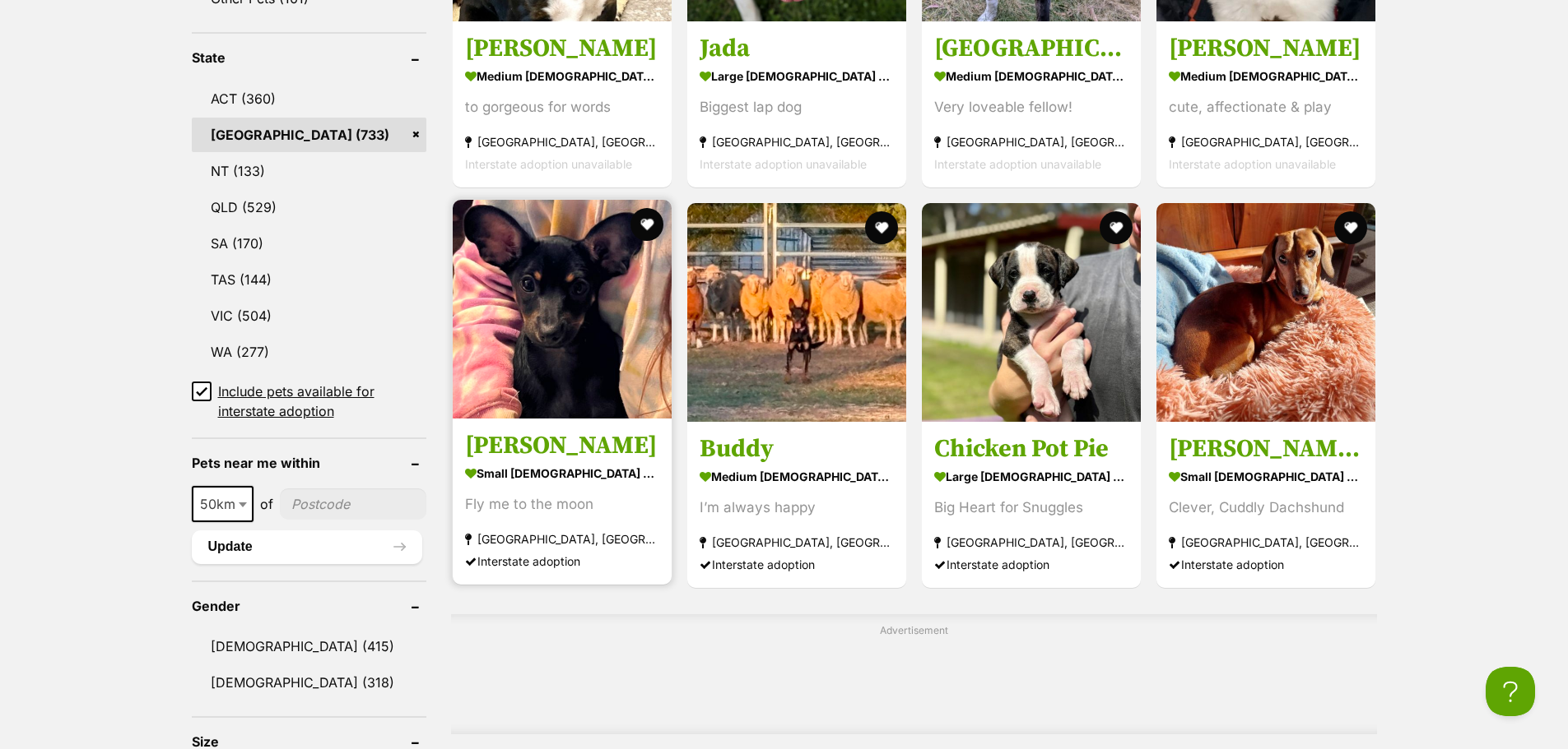
click at [508, 264] on img at bounding box center [562, 309] width 219 height 219
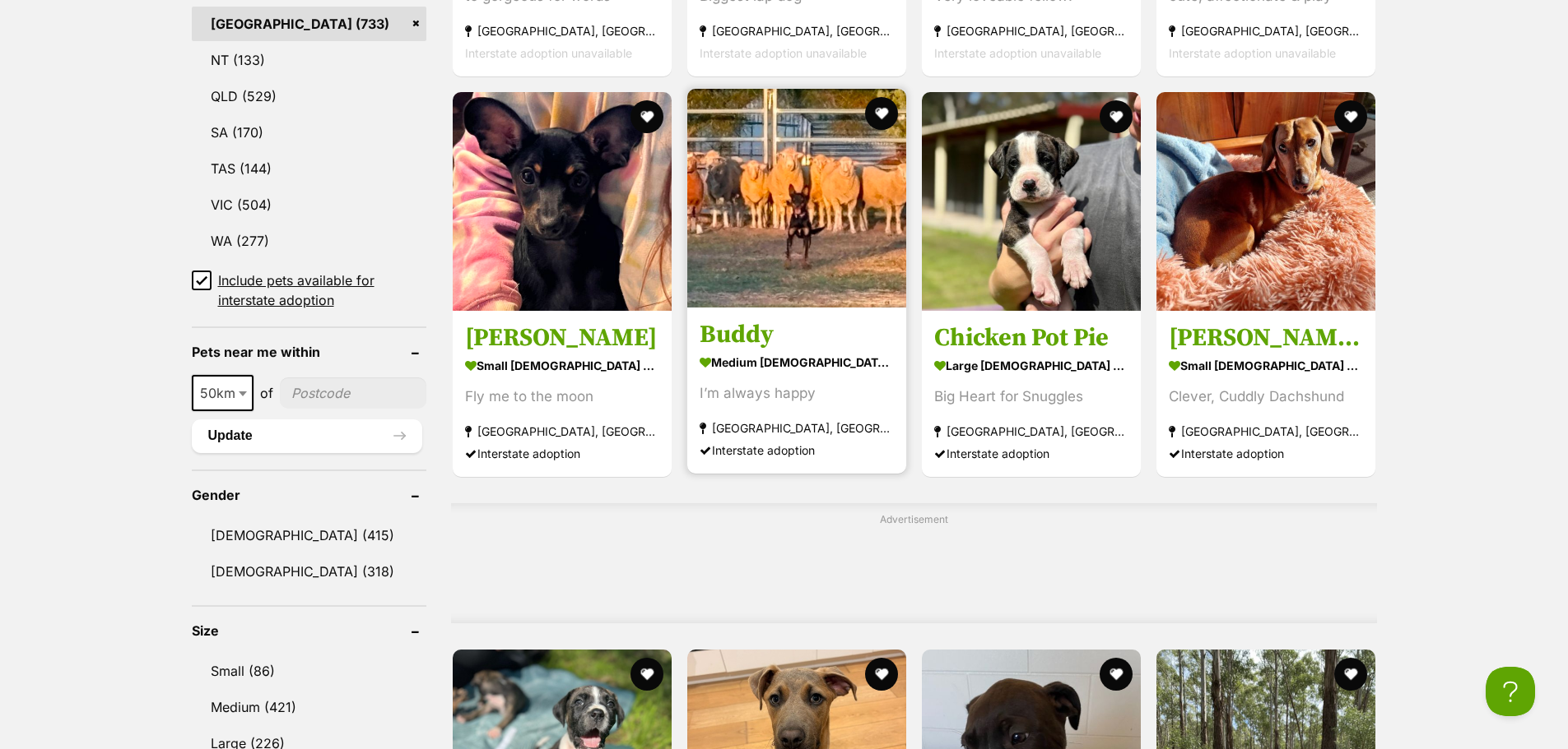
scroll to position [987, 0]
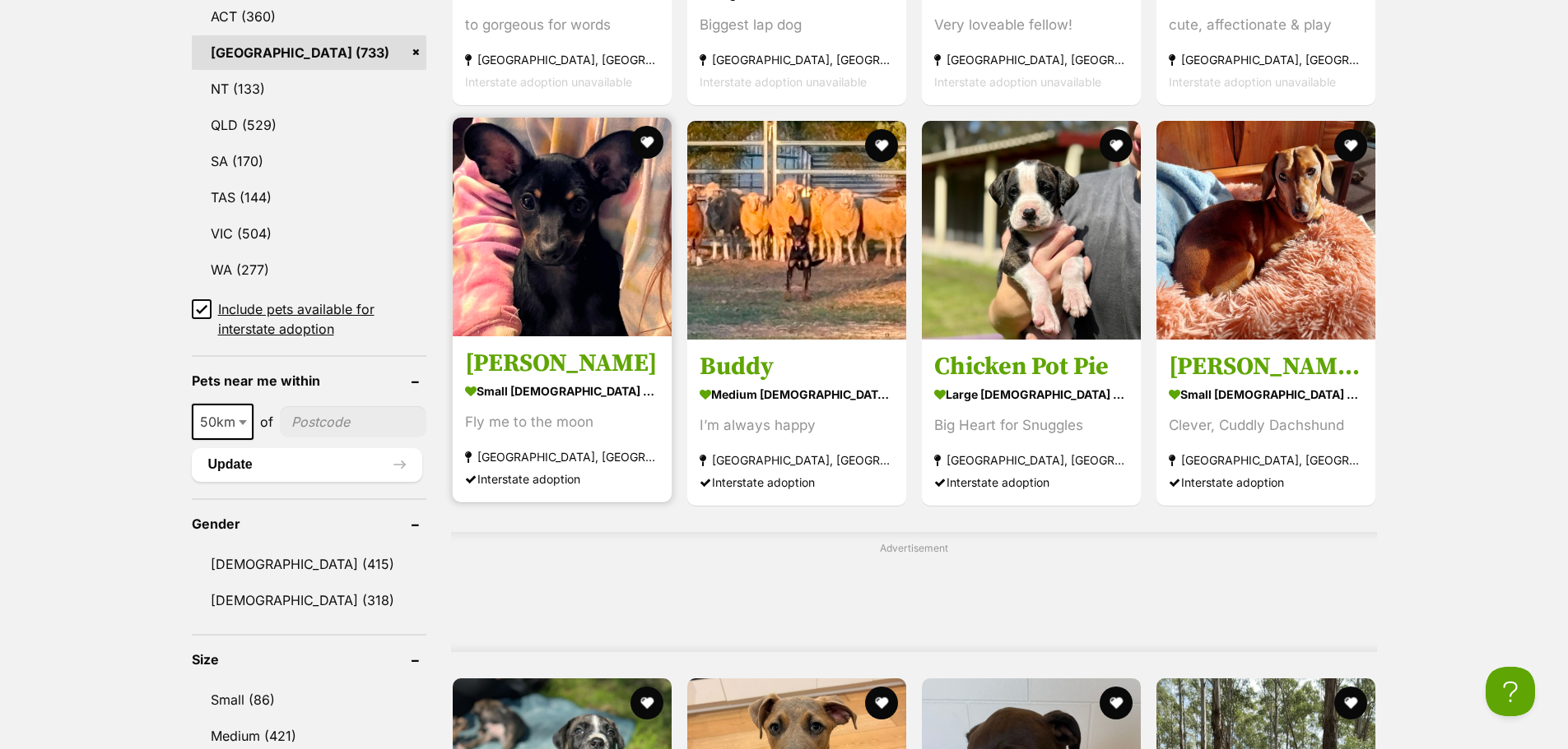
click at [476, 225] on img at bounding box center [562, 228] width 219 height 219
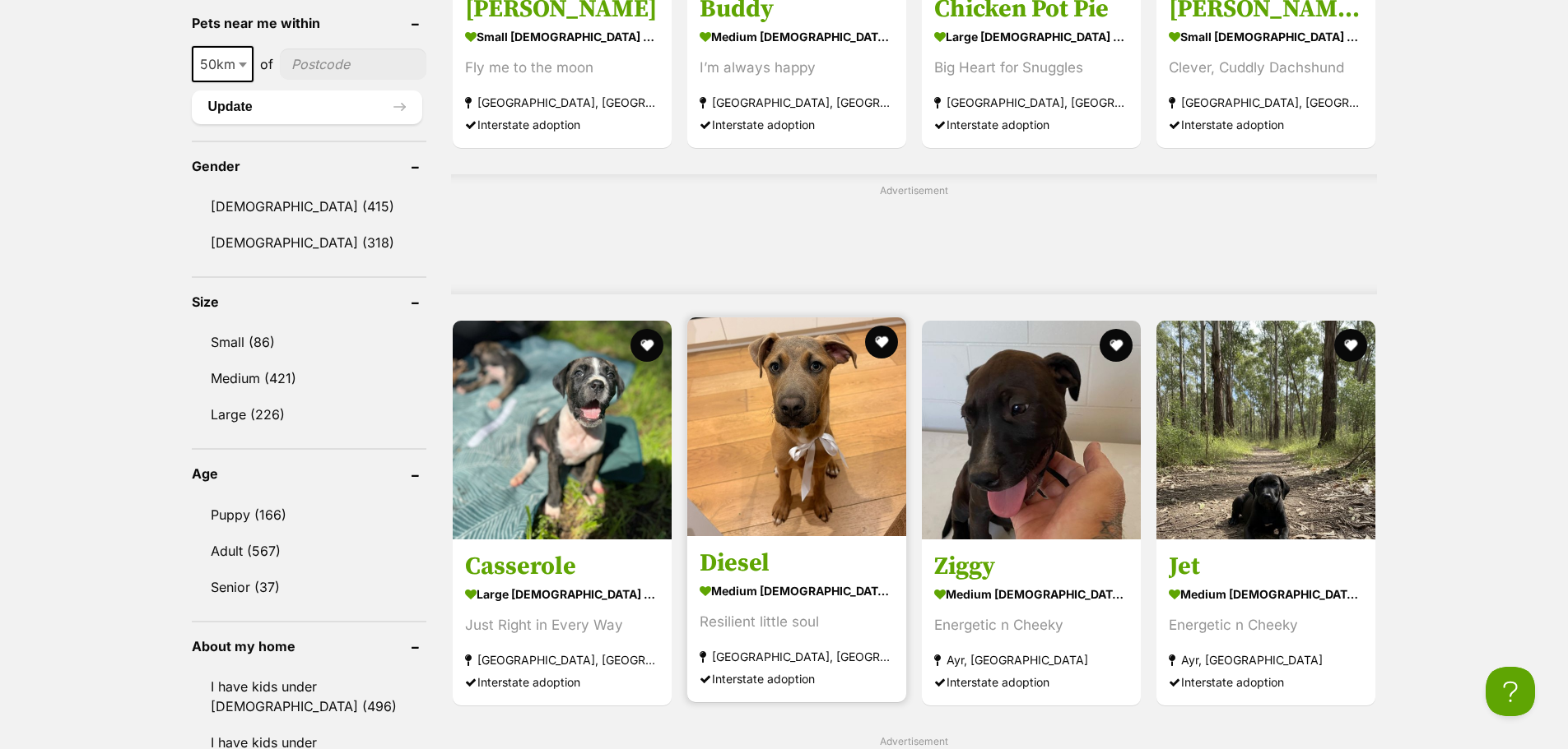
scroll to position [1316, 0]
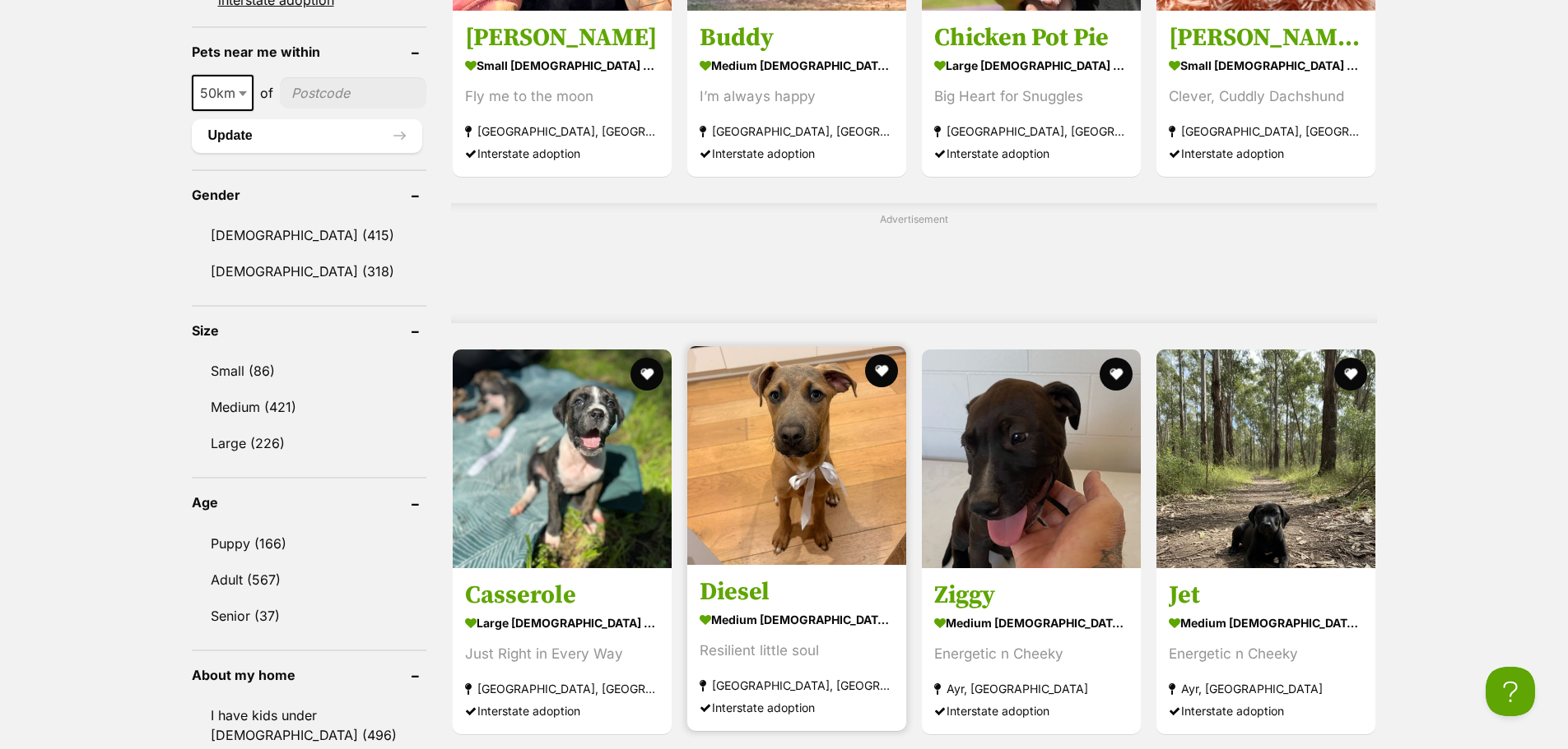
click at [851, 444] on img at bounding box center [797, 456] width 219 height 219
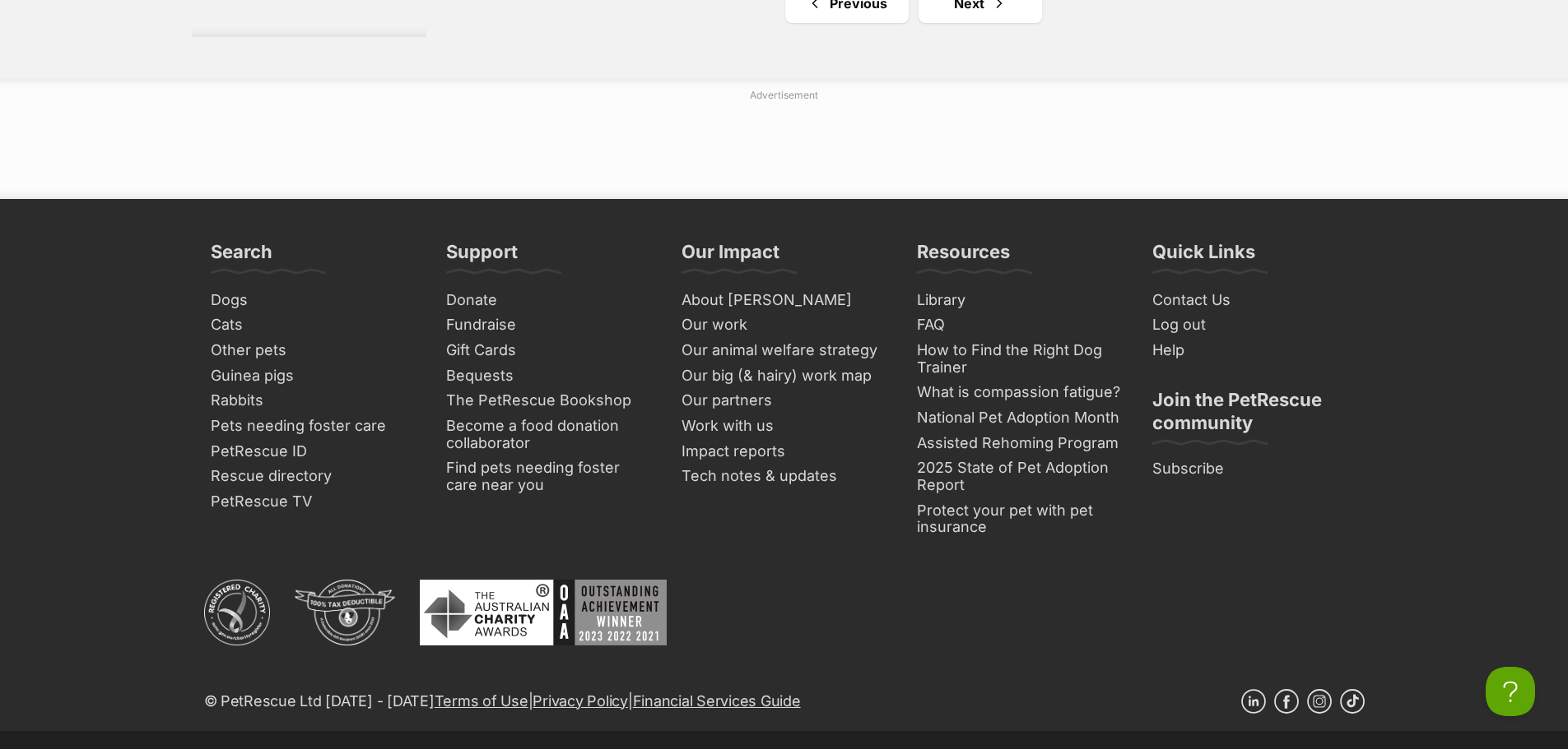
scroll to position [3043, 0]
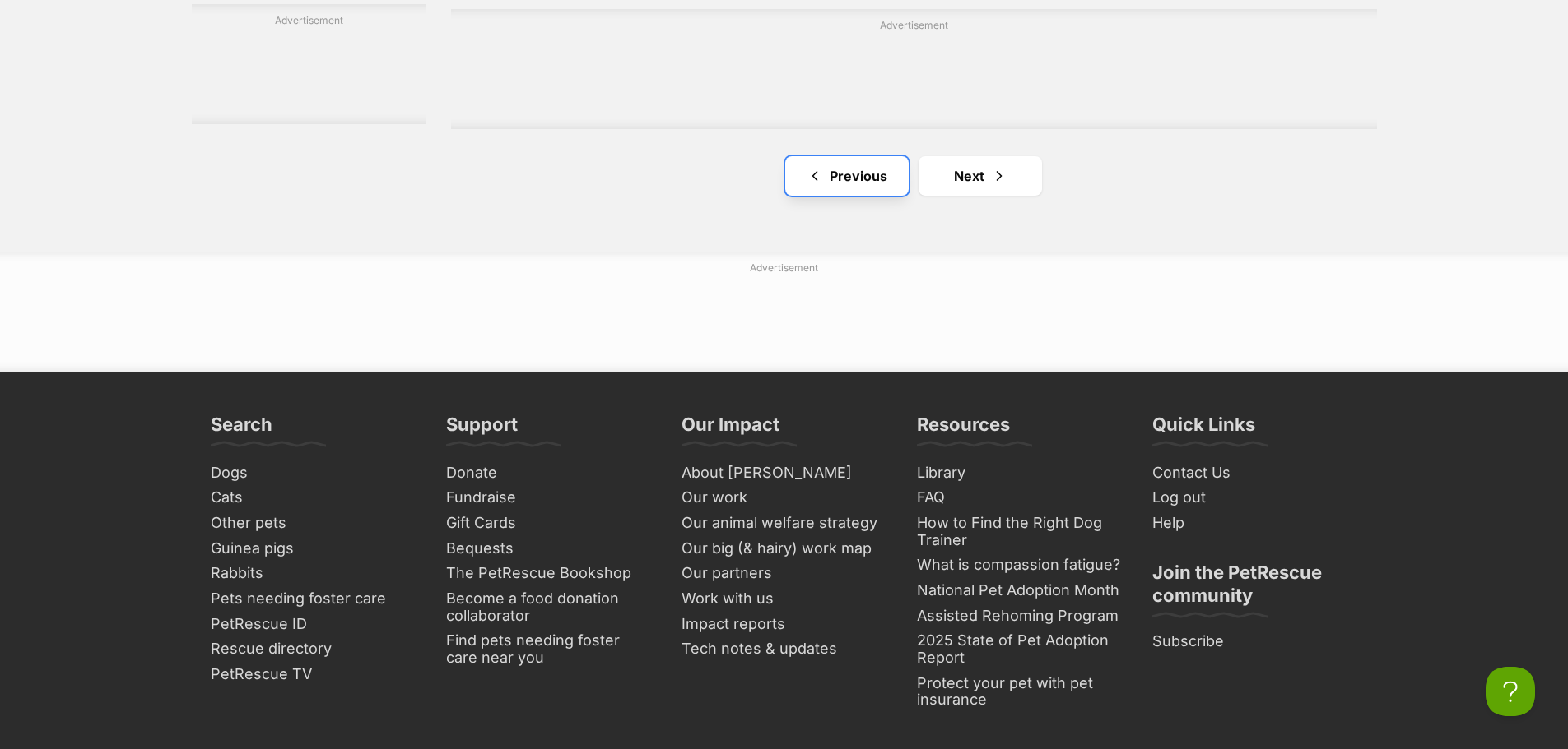
drag, startPoint x: 867, startPoint y: 177, endPoint x: 877, endPoint y: 186, distance: 13.5
click at [867, 176] on link "Previous" at bounding box center [847, 176] width 124 height 39
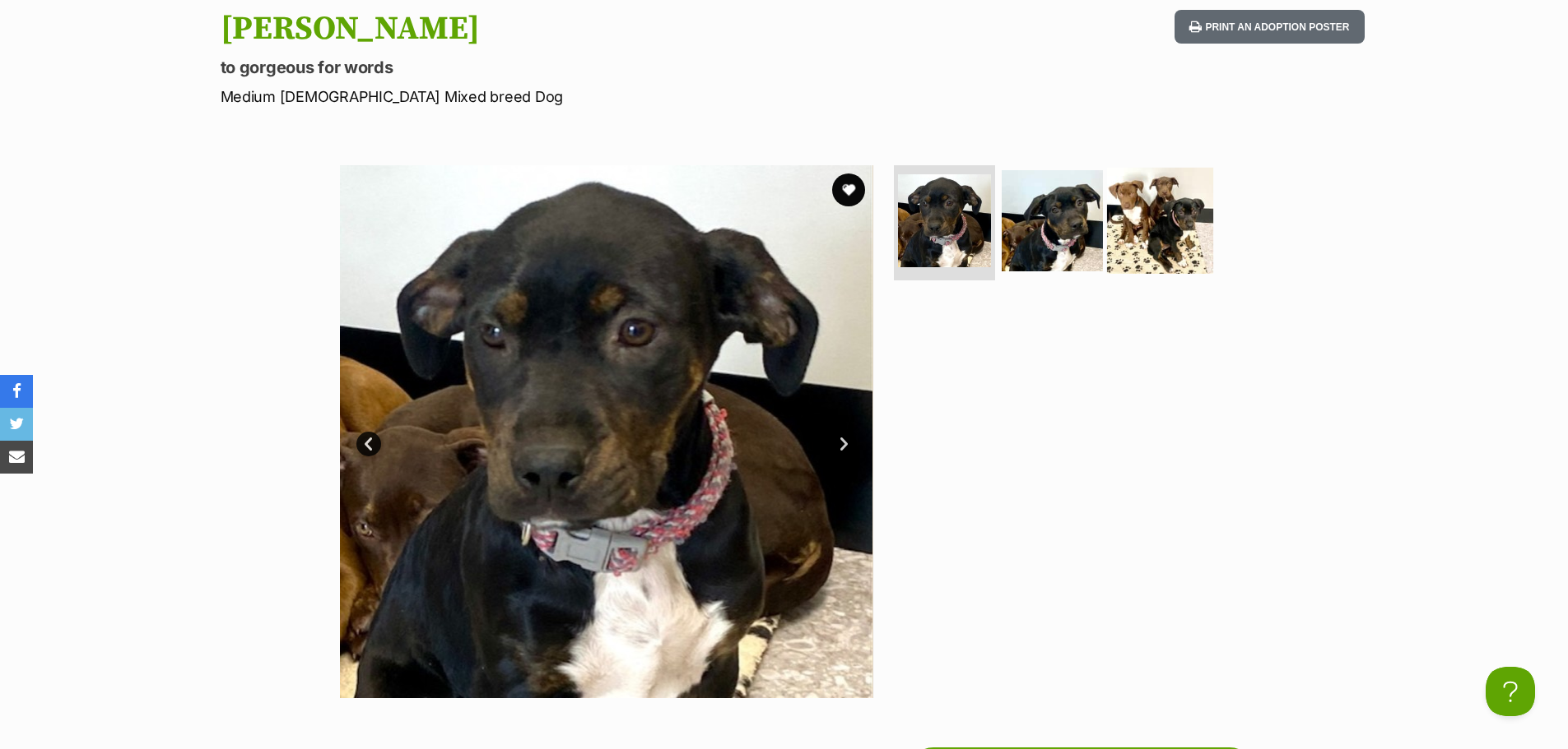
click at [1146, 224] on img at bounding box center [1160, 220] width 106 height 106
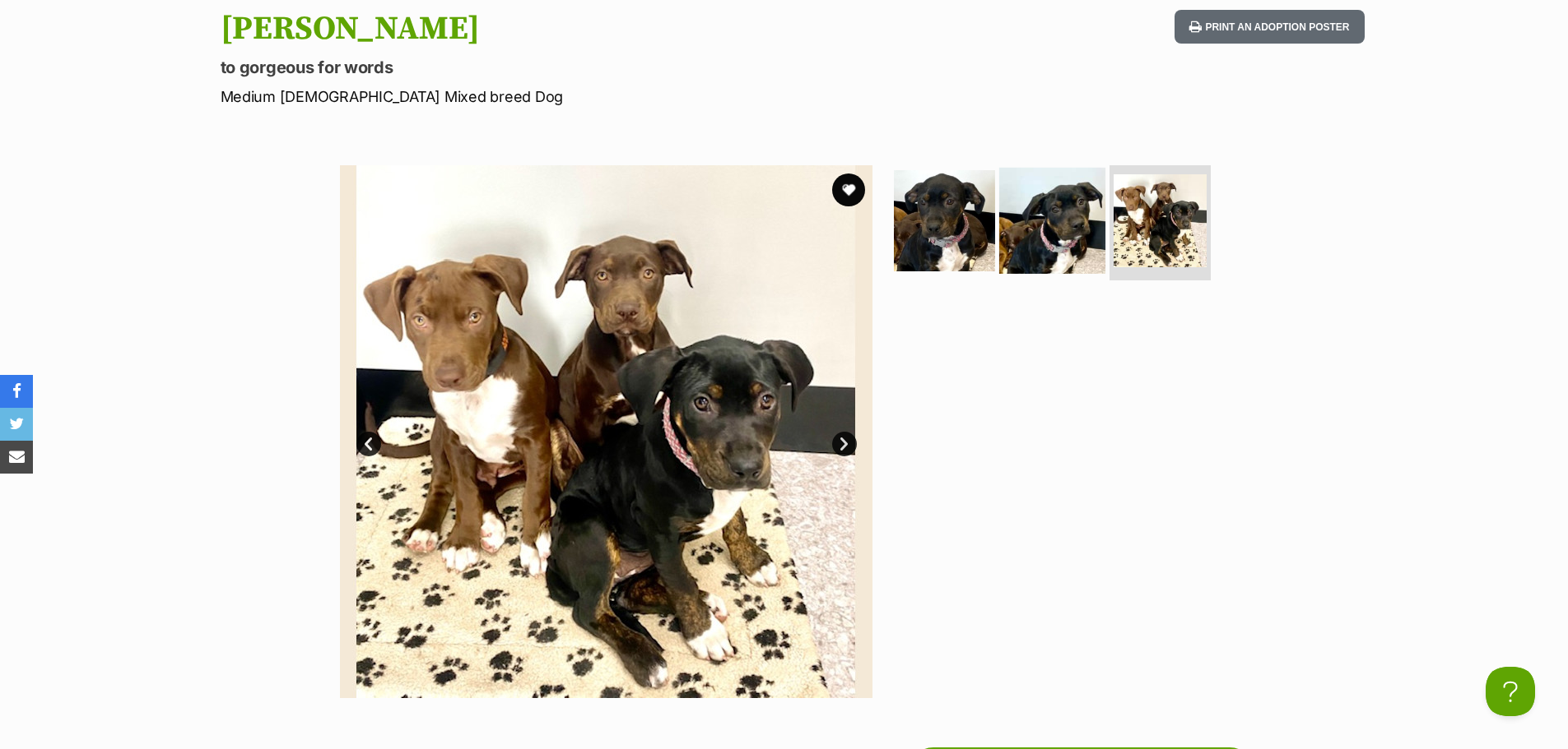
click at [1075, 233] on img at bounding box center [1052, 220] width 106 height 106
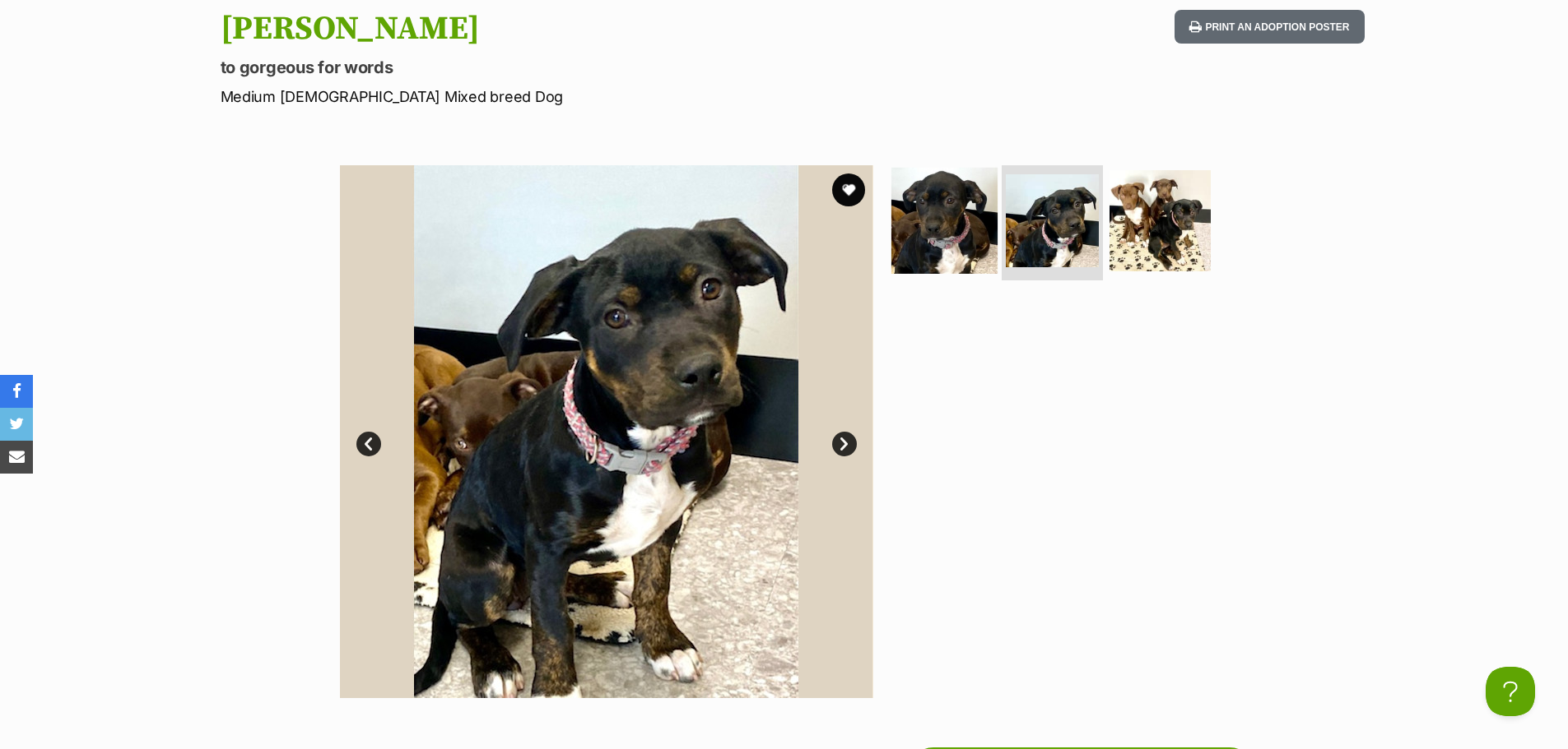
click at [948, 226] on img at bounding box center [943, 220] width 106 height 106
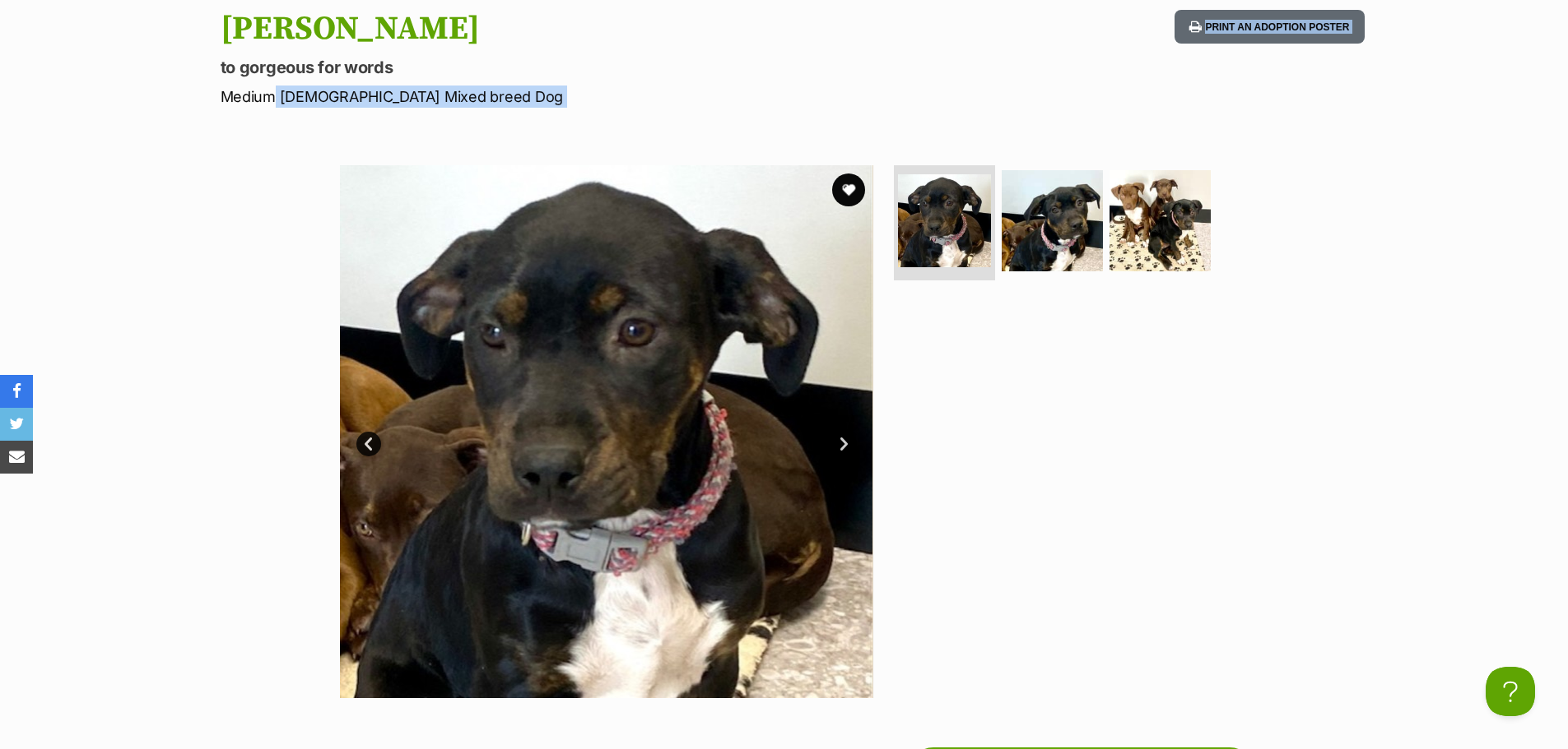
drag, startPoint x: 266, startPoint y: 106, endPoint x: 502, endPoint y: 110, distance: 236.0
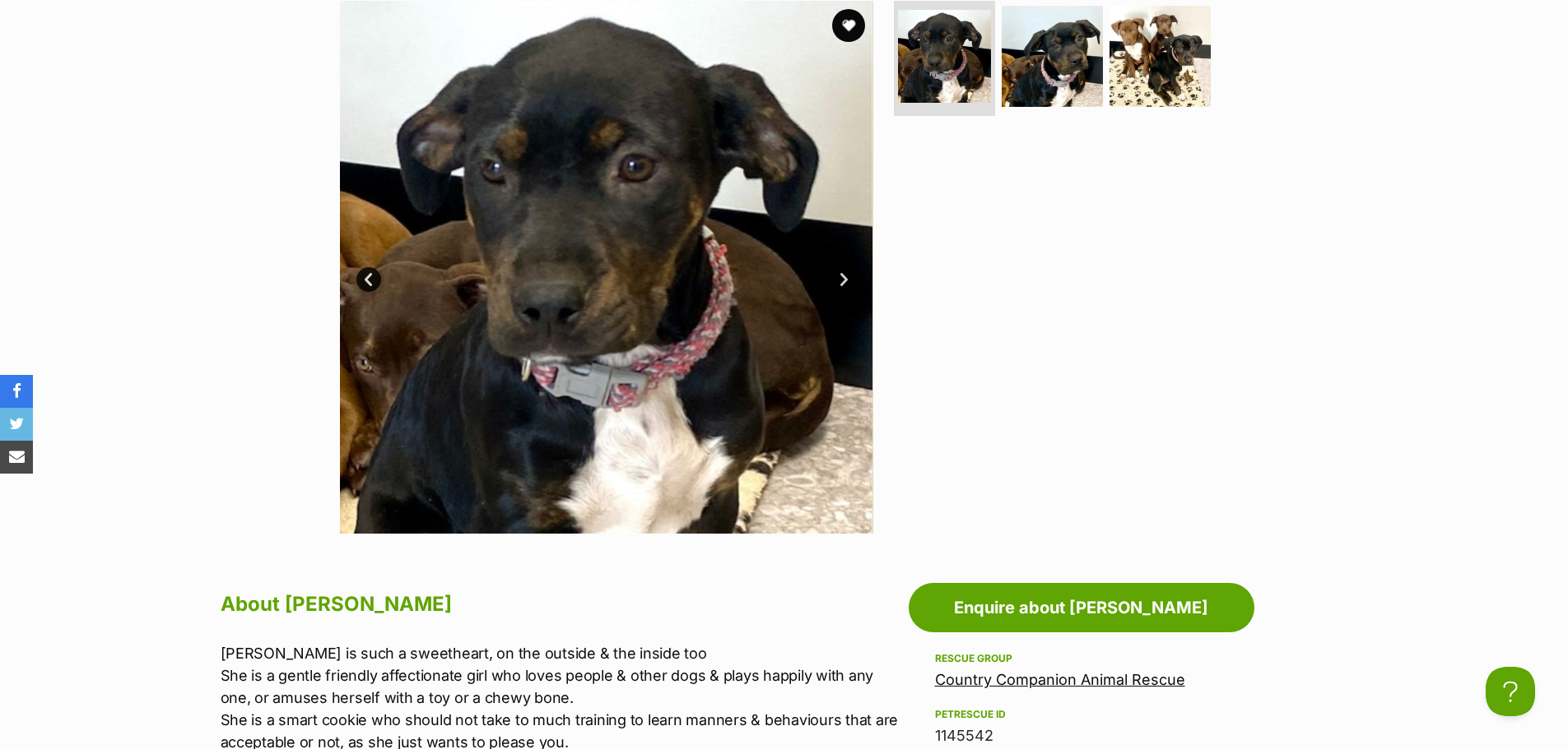
scroll to position [329, 0]
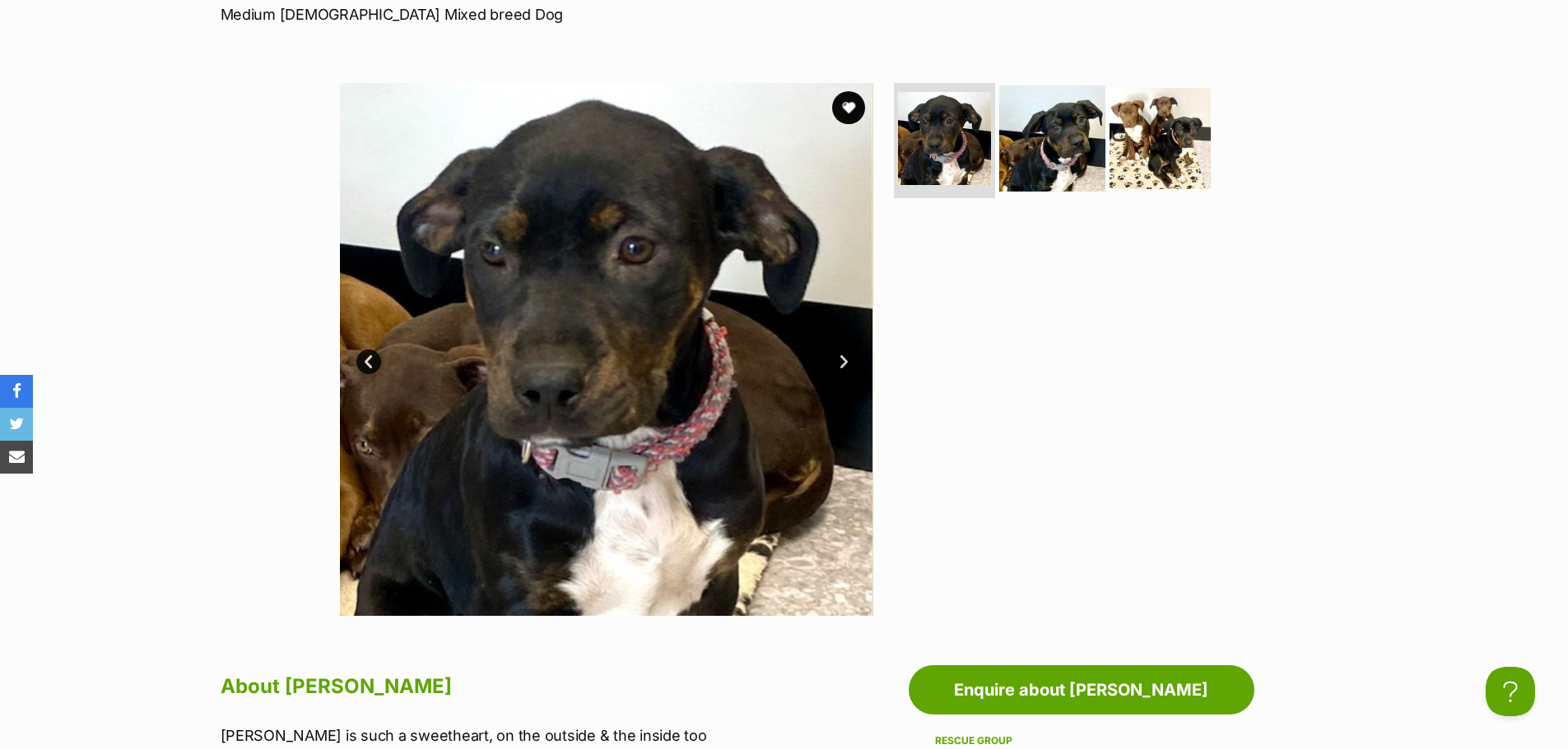
click at [1025, 139] on img at bounding box center [1052, 138] width 106 height 106
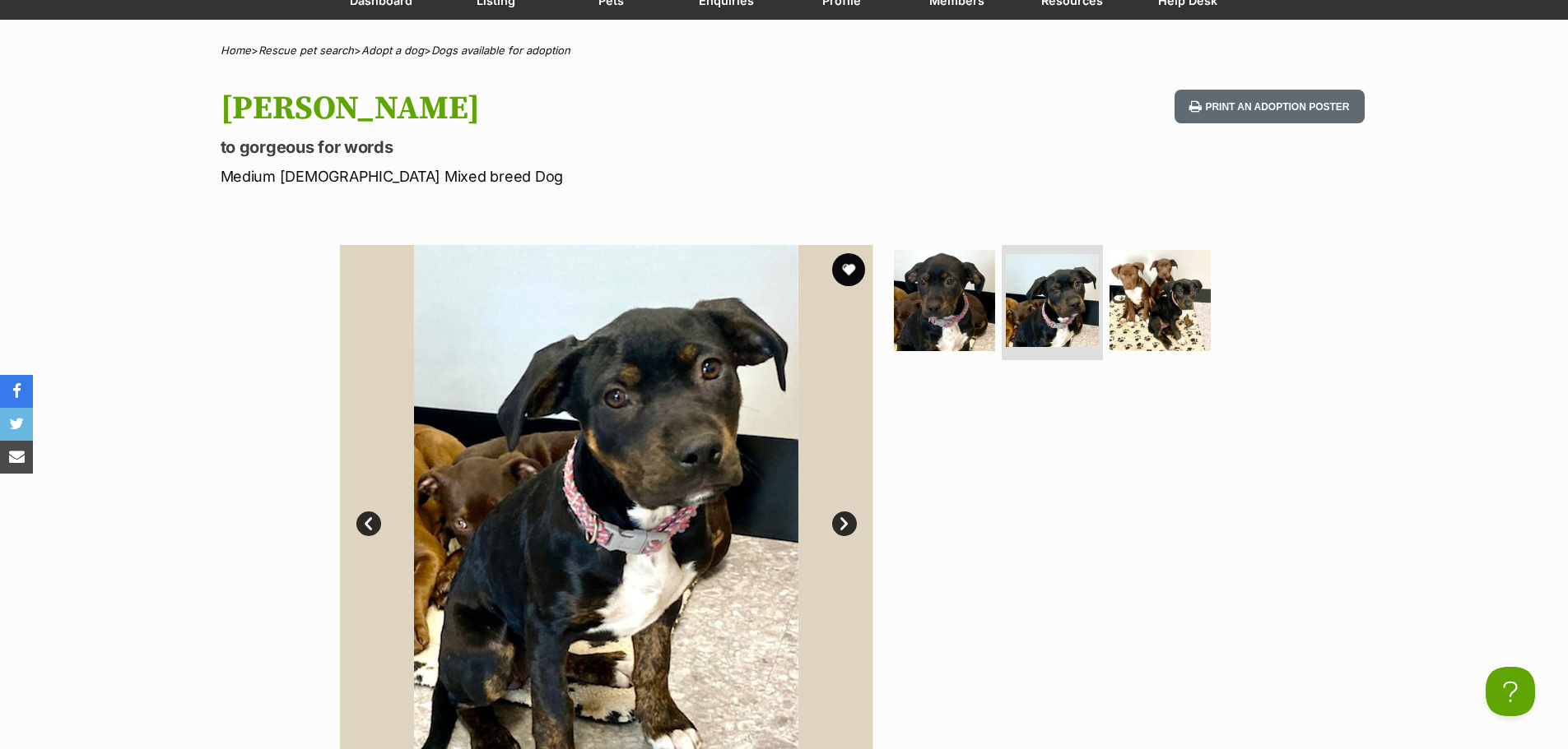
scroll to position [165, 0]
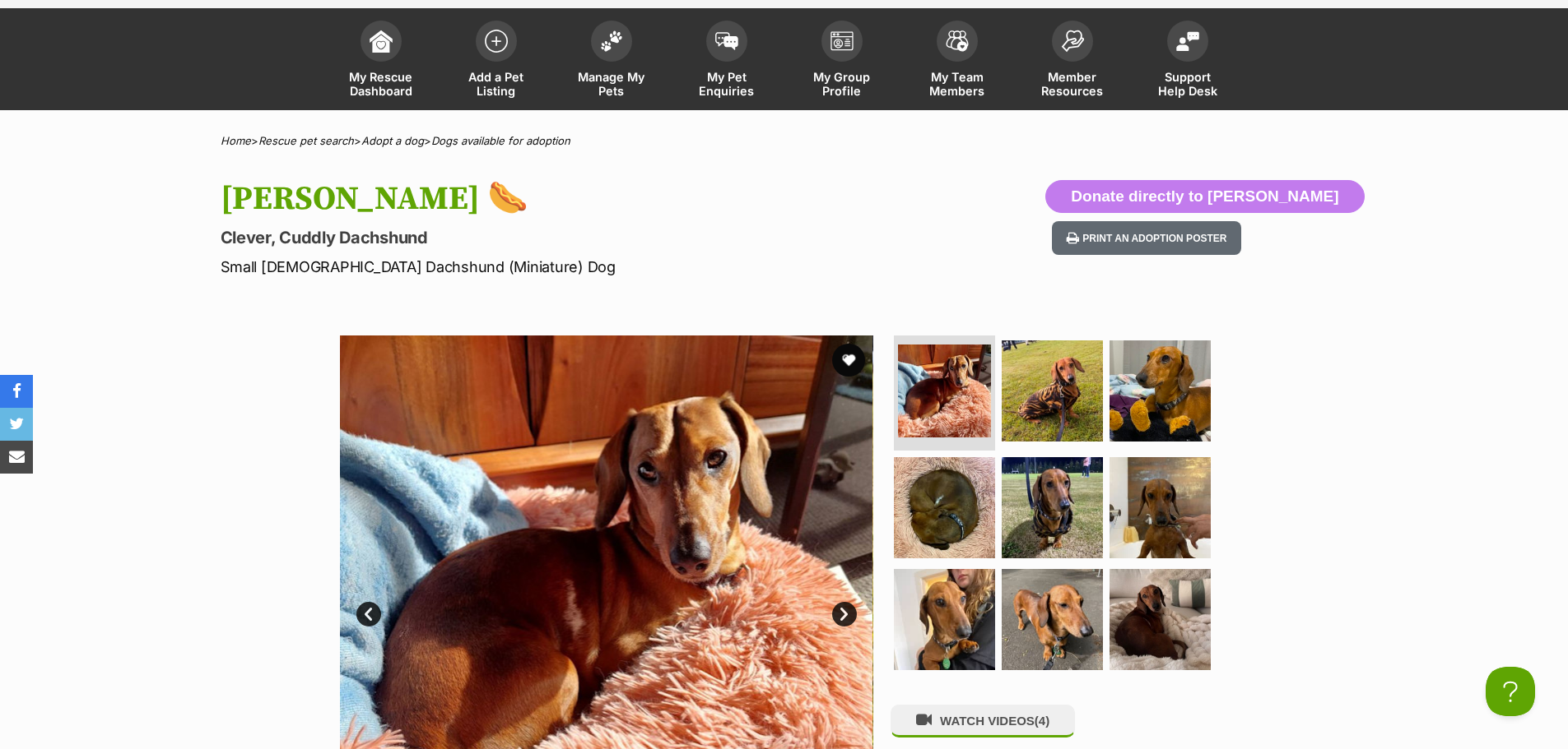
scroll to position [165, 0]
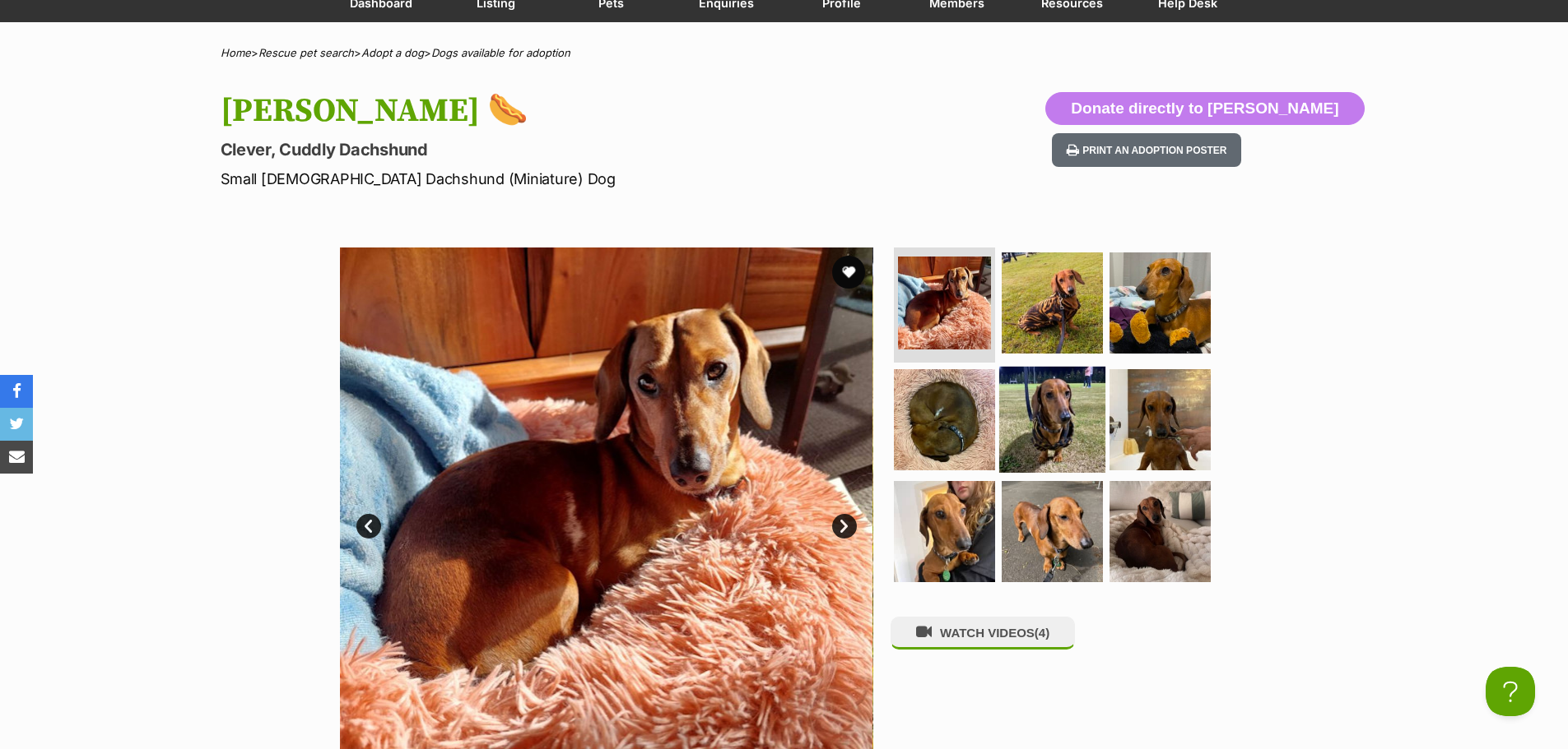
click at [1032, 402] on img at bounding box center [1052, 419] width 106 height 106
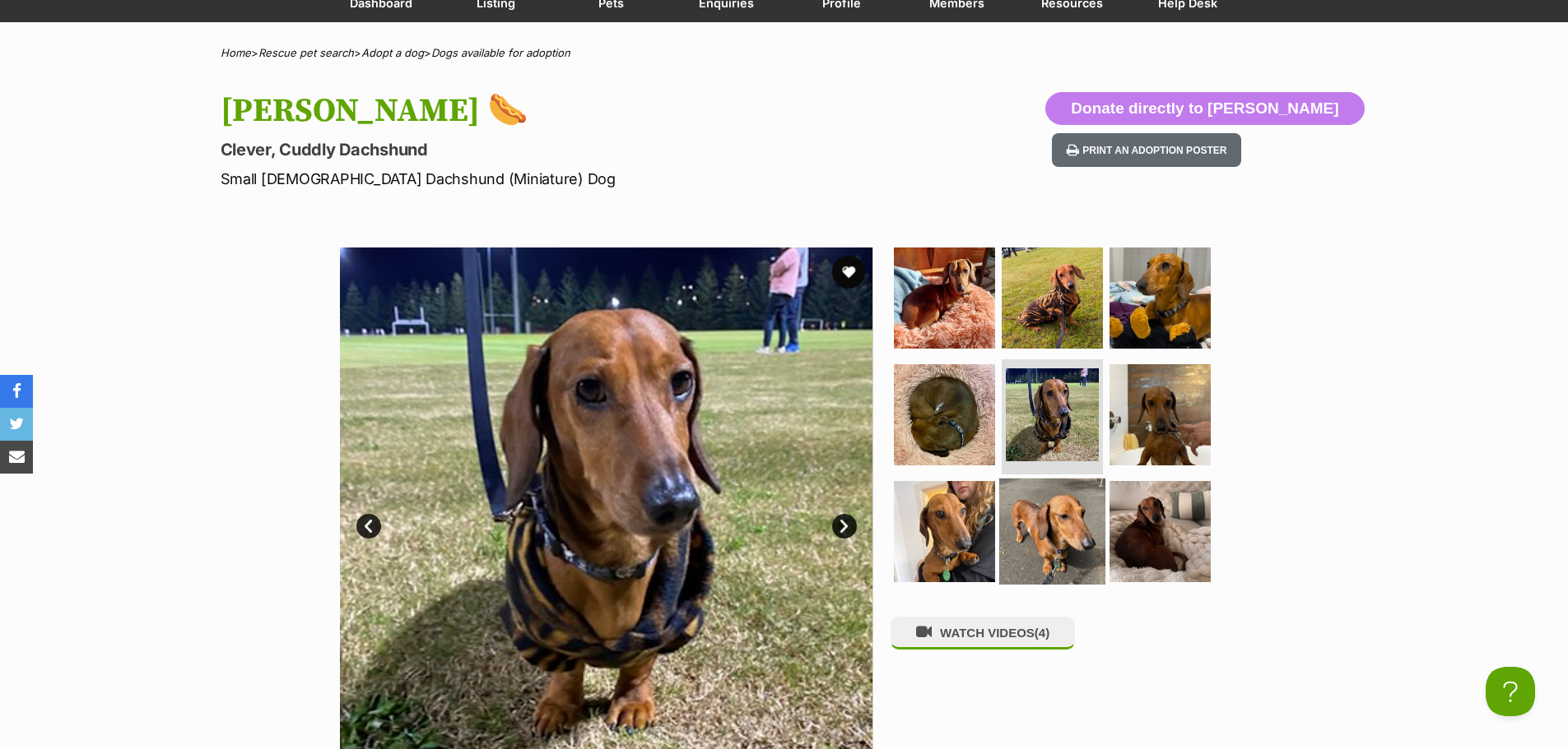
click at [1084, 514] on img at bounding box center [1052, 530] width 106 height 106
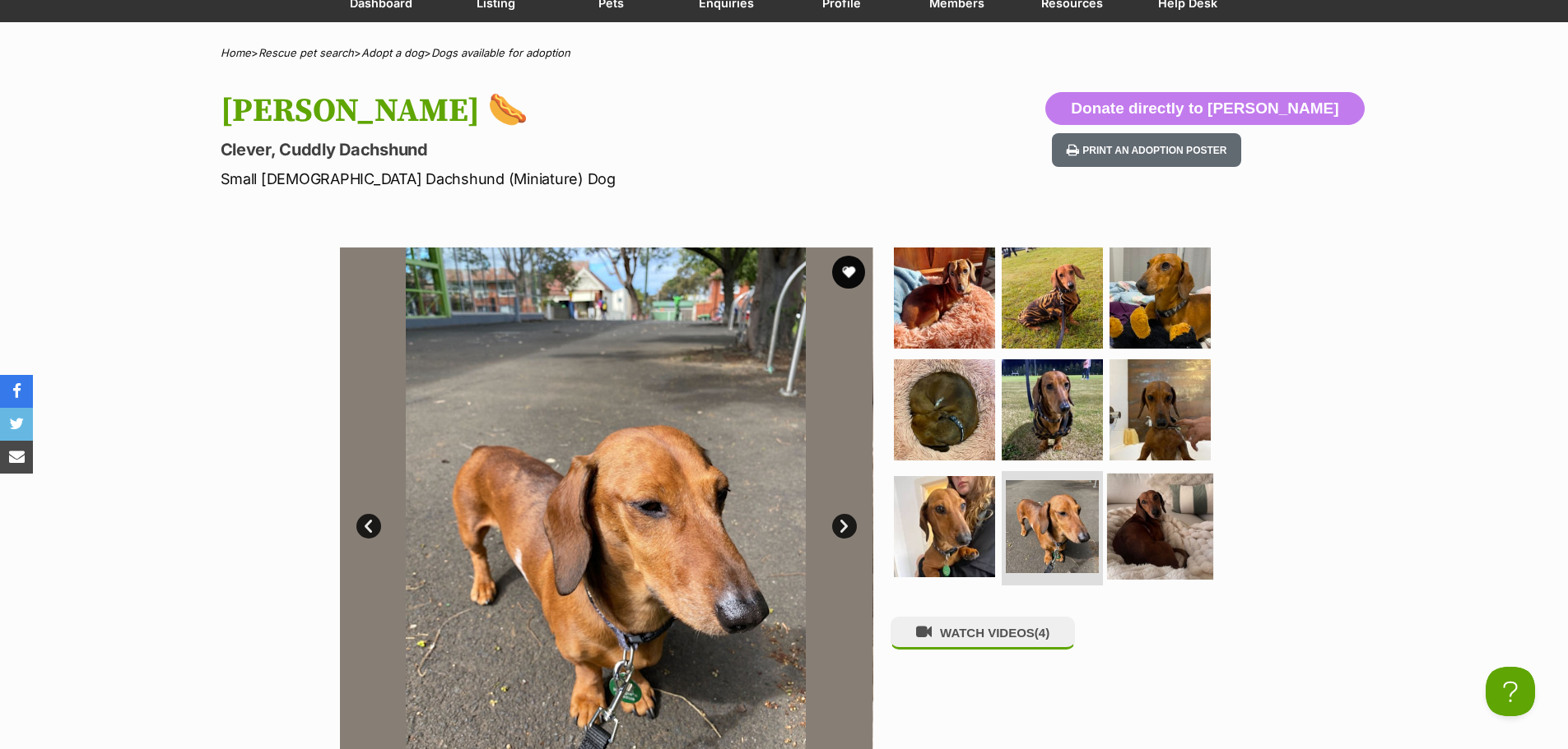
click at [1155, 528] on img at bounding box center [1160, 525] width 106 height 106
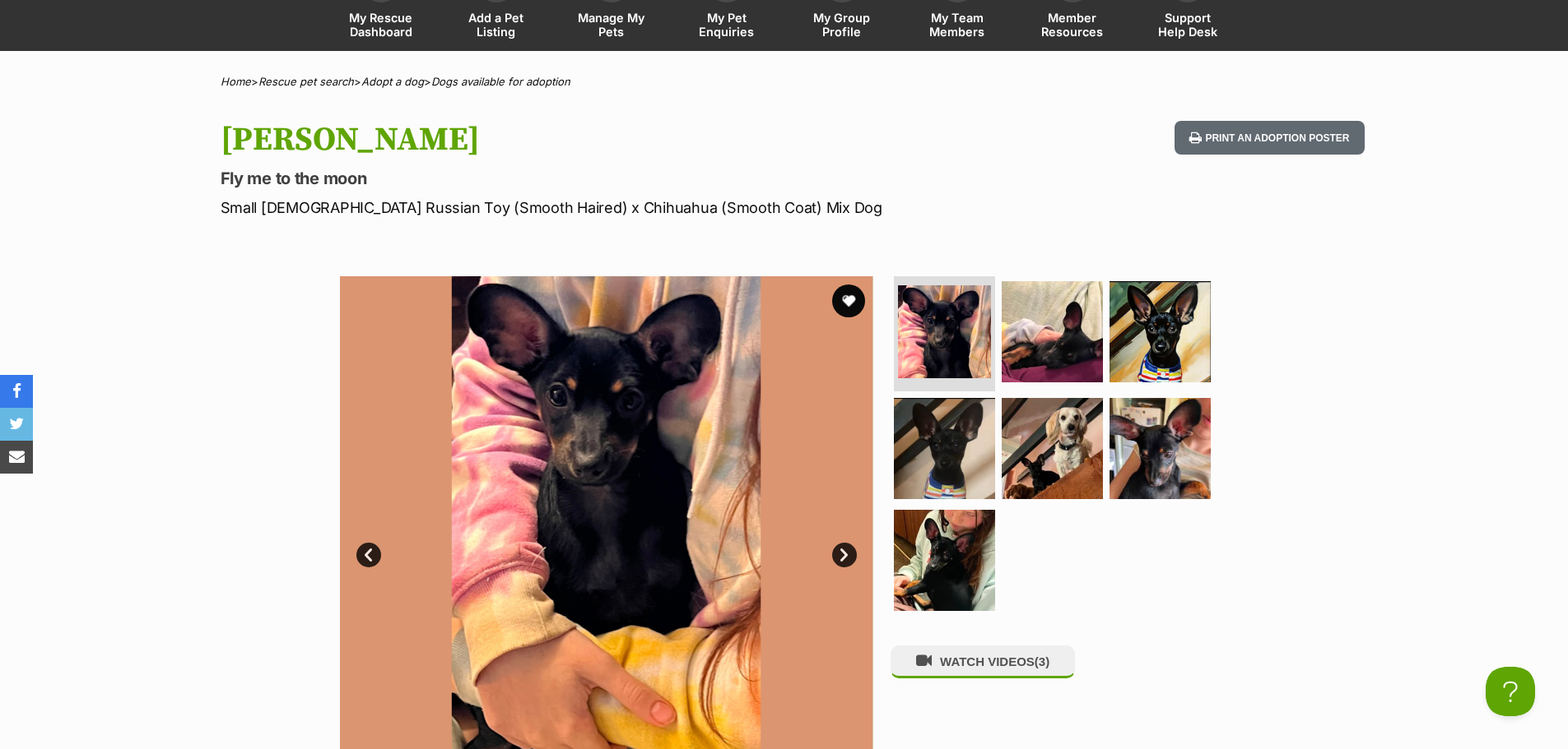
scroll to position [165, 0]
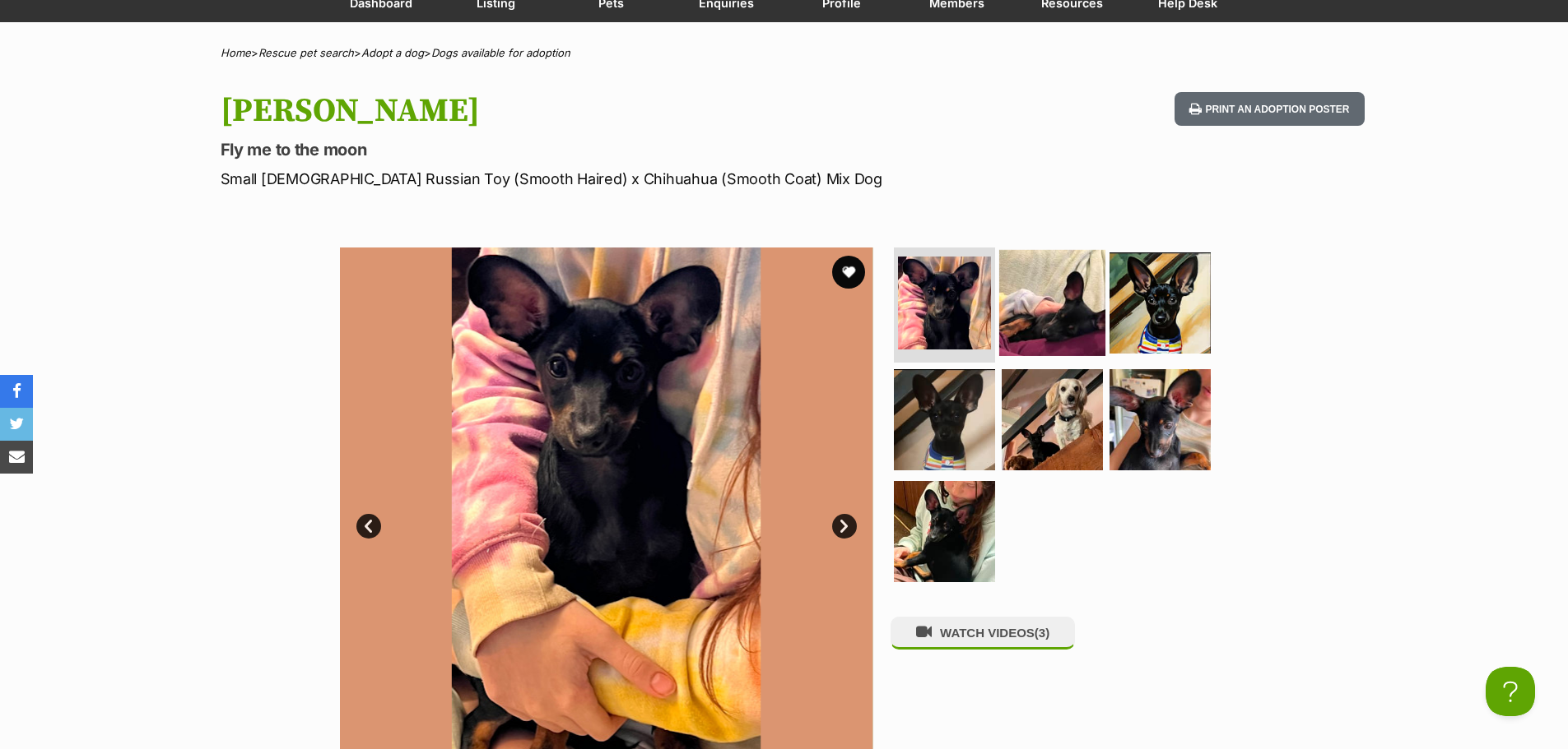
click at [1044, 303] on img at bounding box center [1052, 302] width 106 height 106
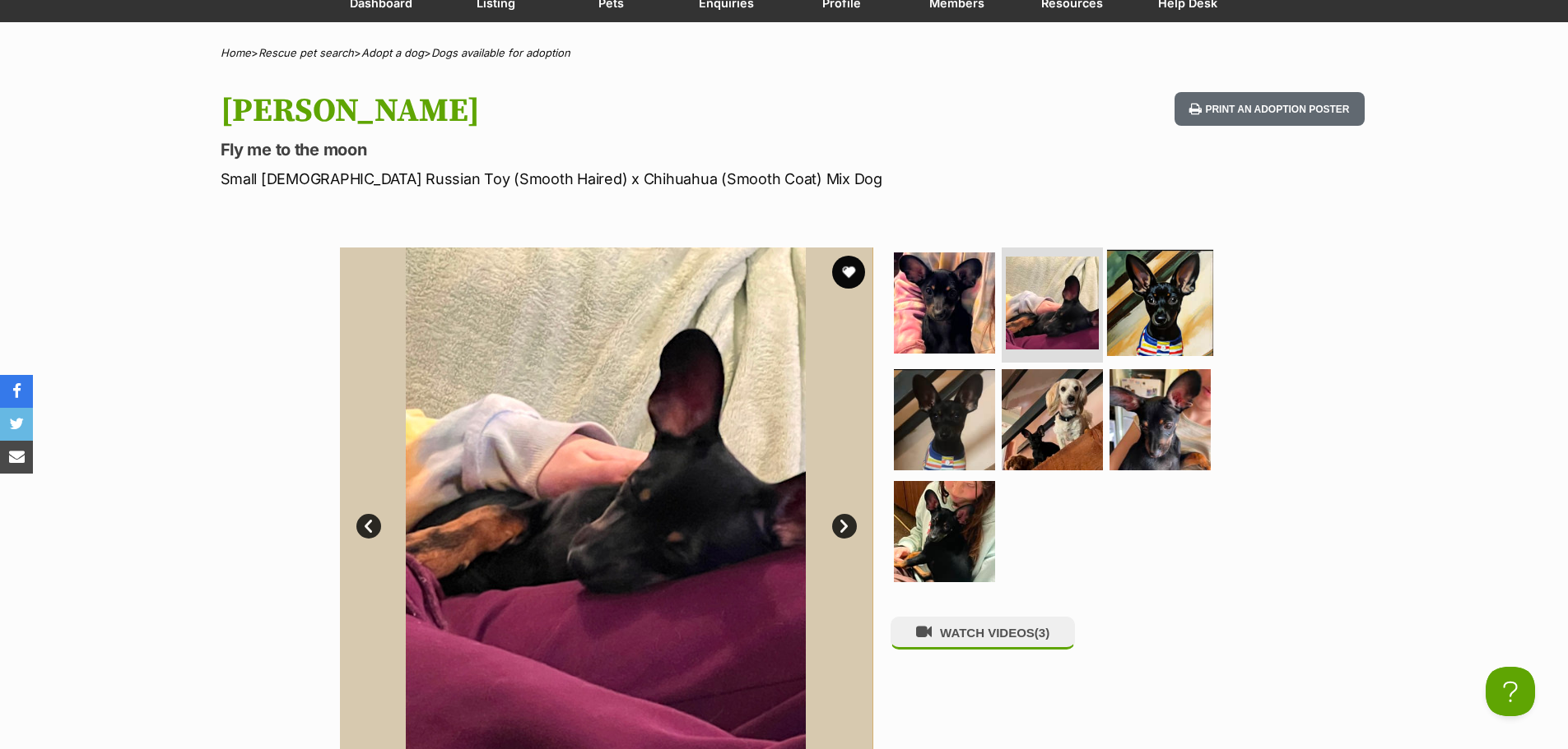
click at [1134, 301] on img at bounding box center [1160, 302] width 106 height 106
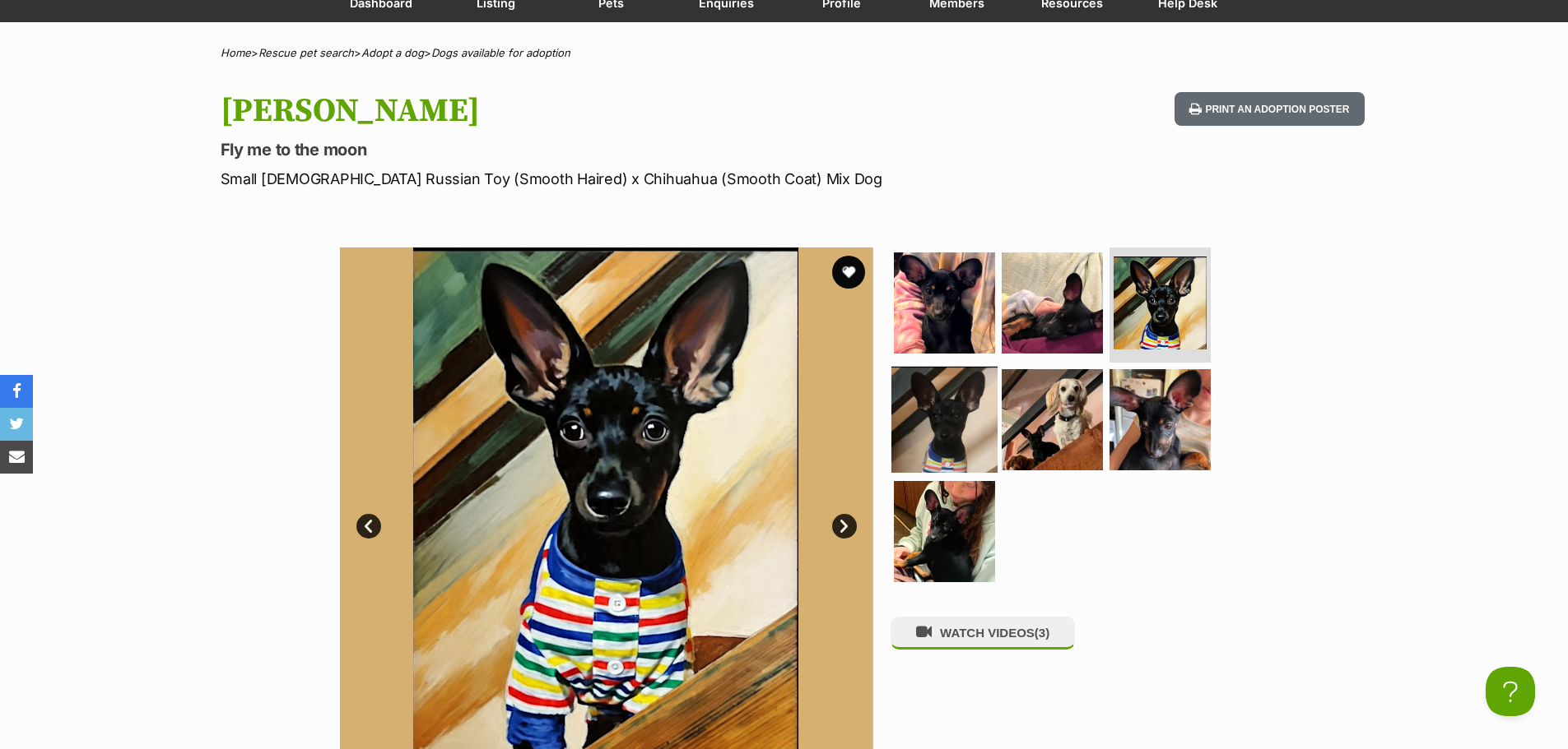
click at [919, 416] on img at bounding box center [943, 419] width 106 height 106
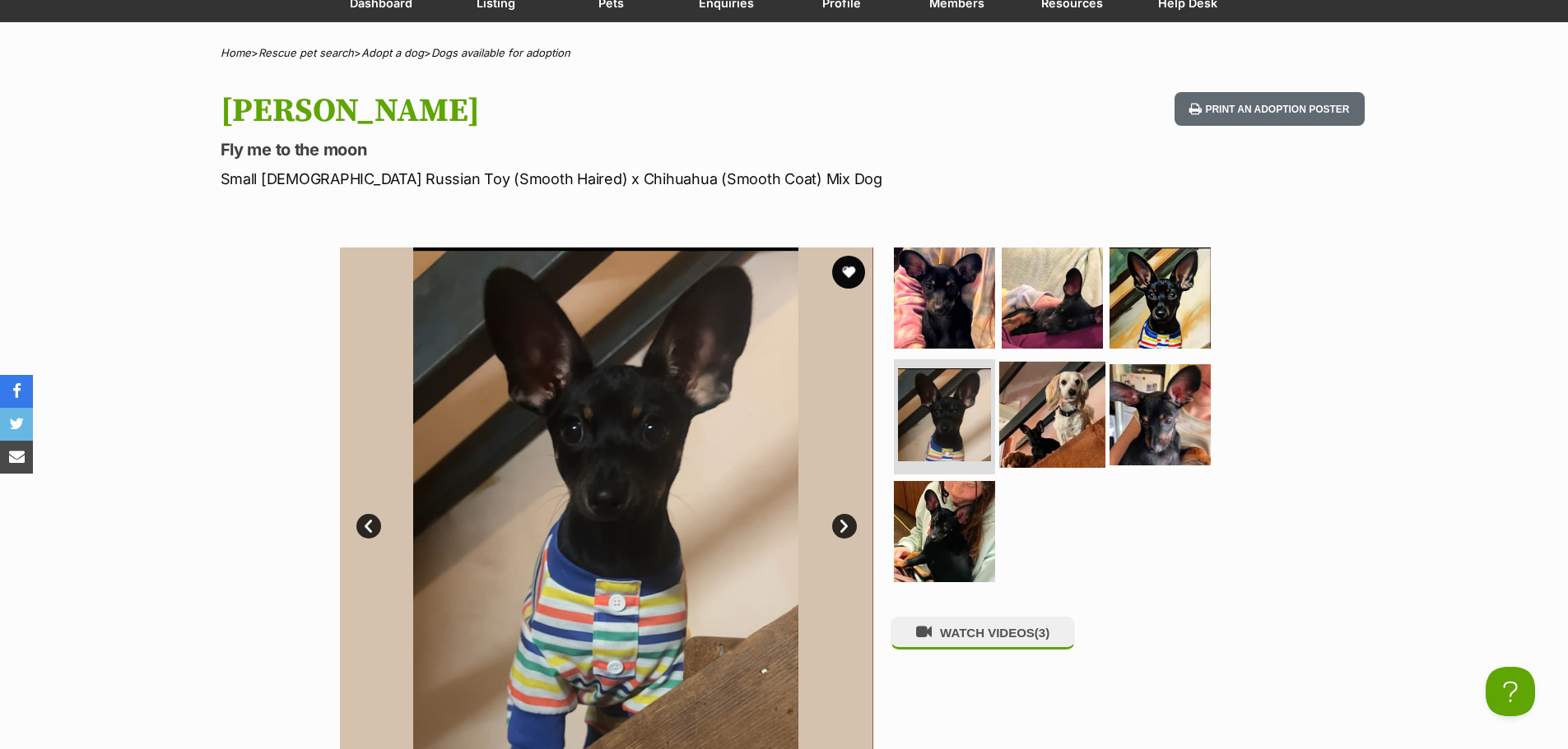
click at [1053, 422] on img at bounding box center [1052, 415] width 106 height 106
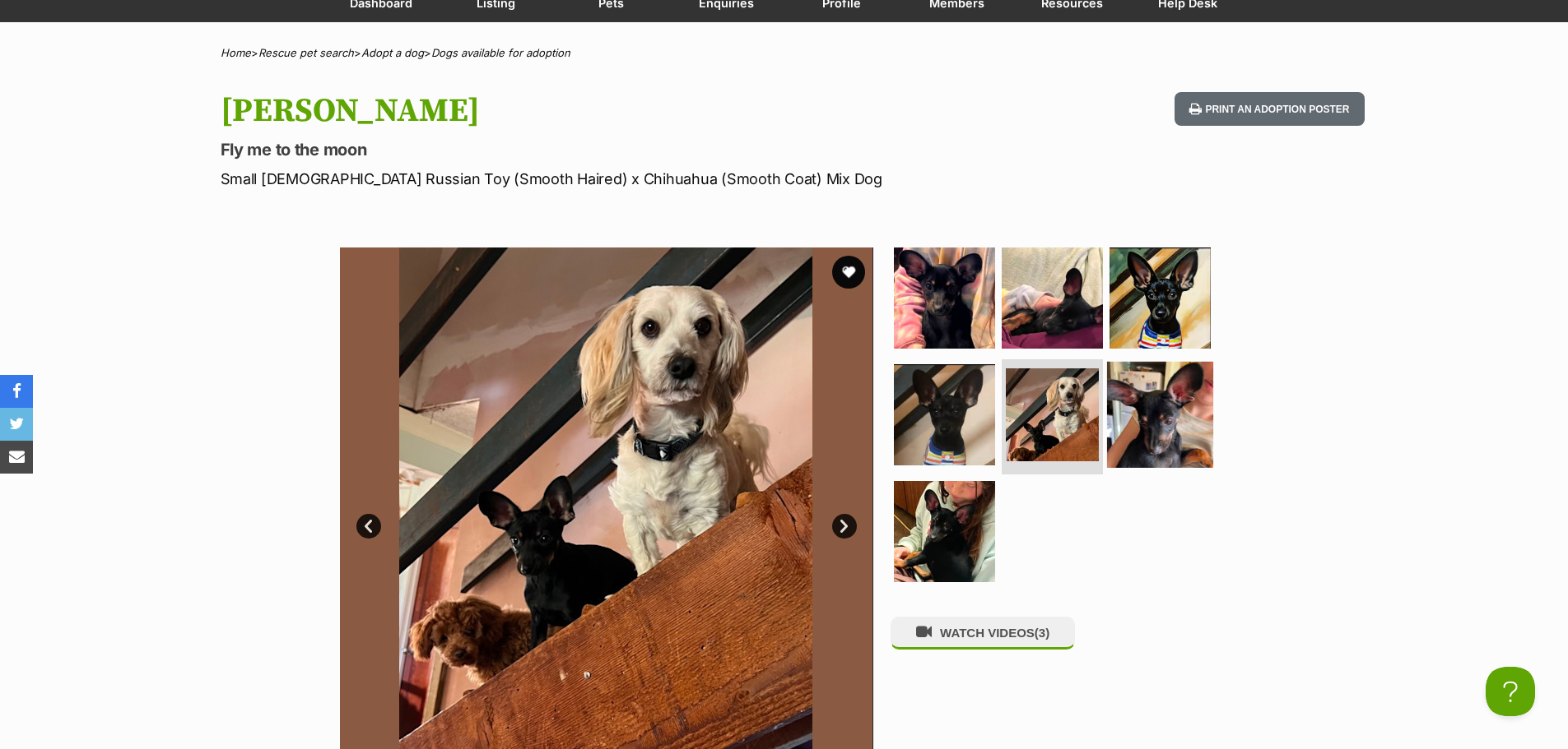
click at [1140, 433] on img at bounding box center [1160, 415] width 106 height 106
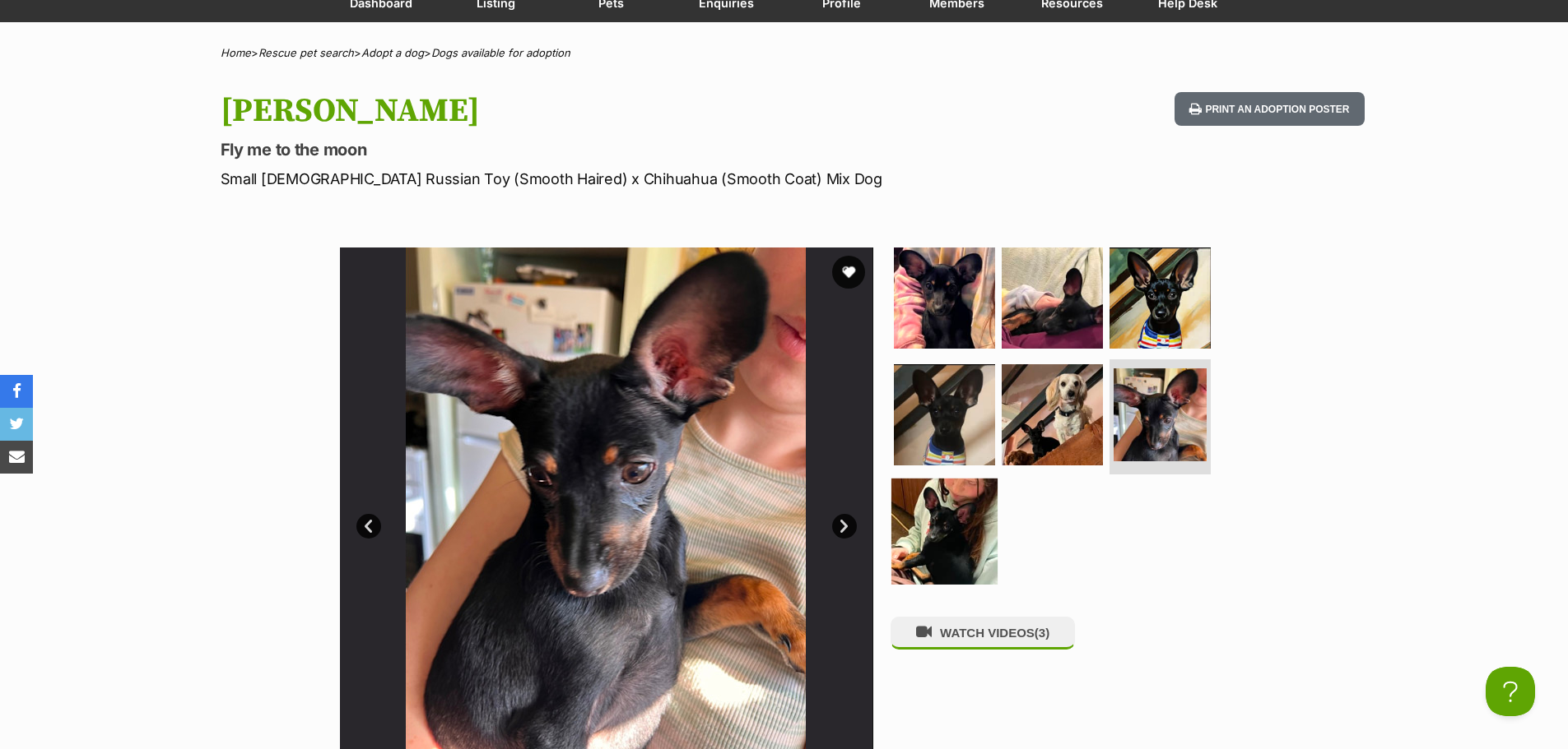
click at [972, 497] on img at bounding box center [943, 530] width 106 height 106
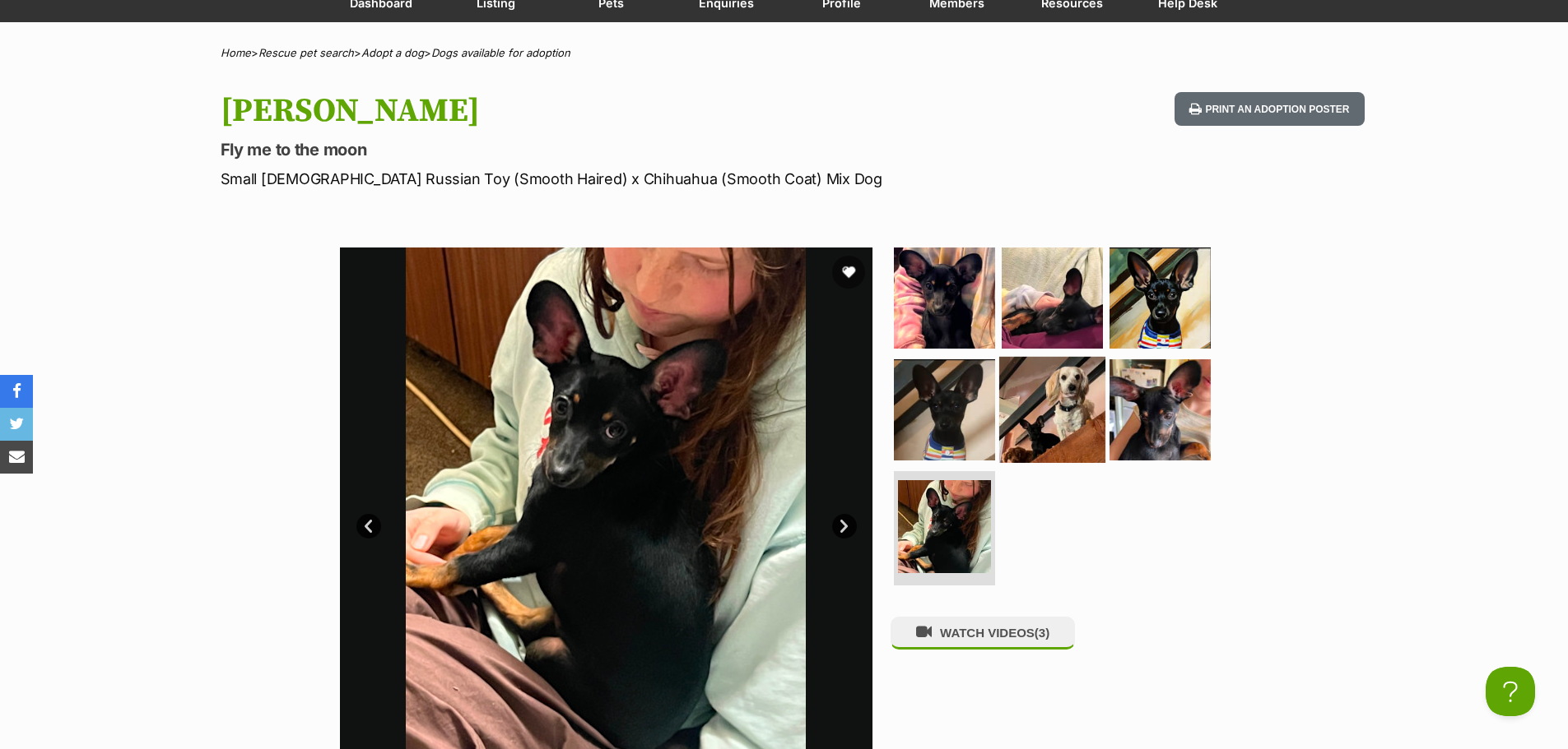
click at [1036, 429] on img at bounding box center [1052, 409] width 106 height 106
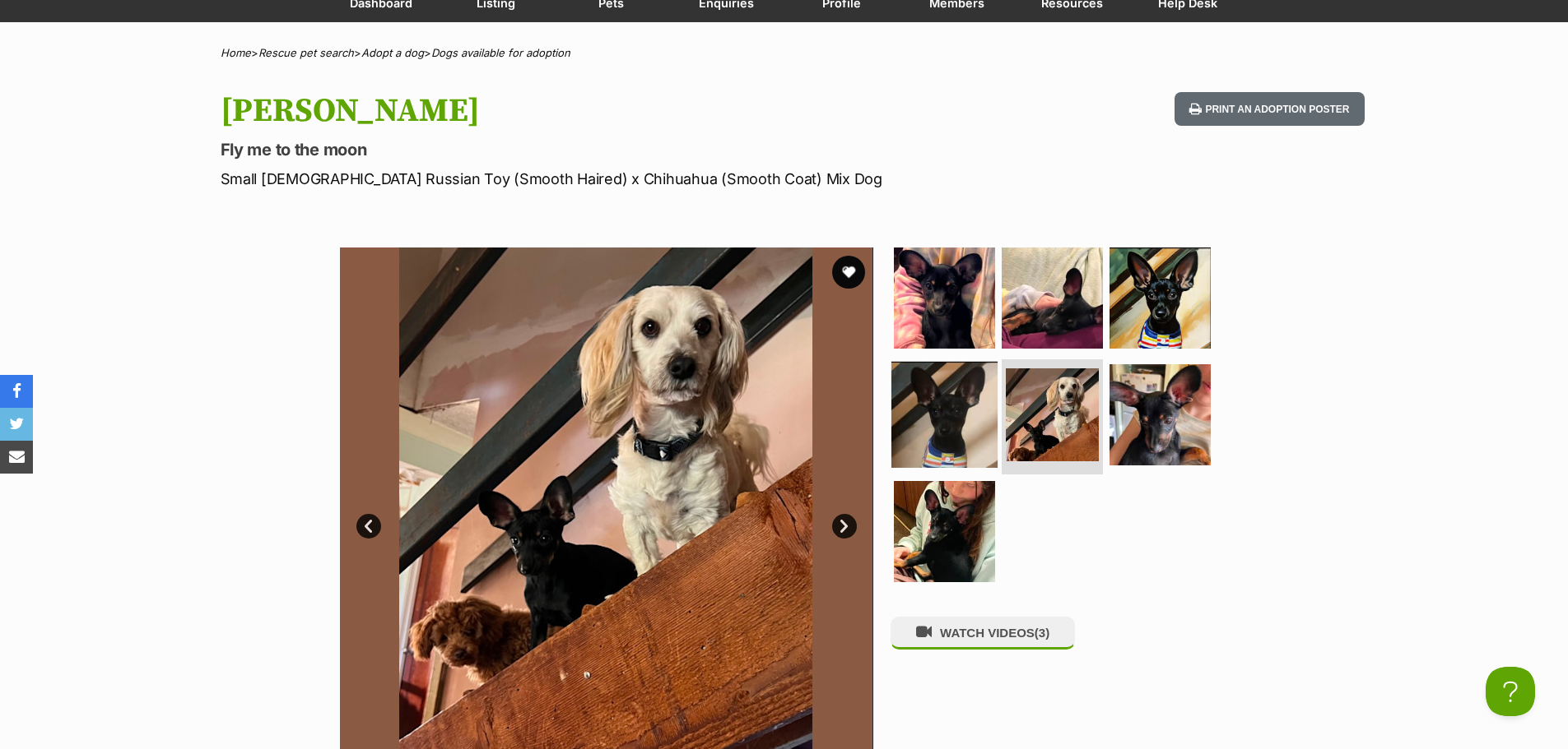
click at [957, 403] on img at bounding box center [943, 415] width 106 height 106
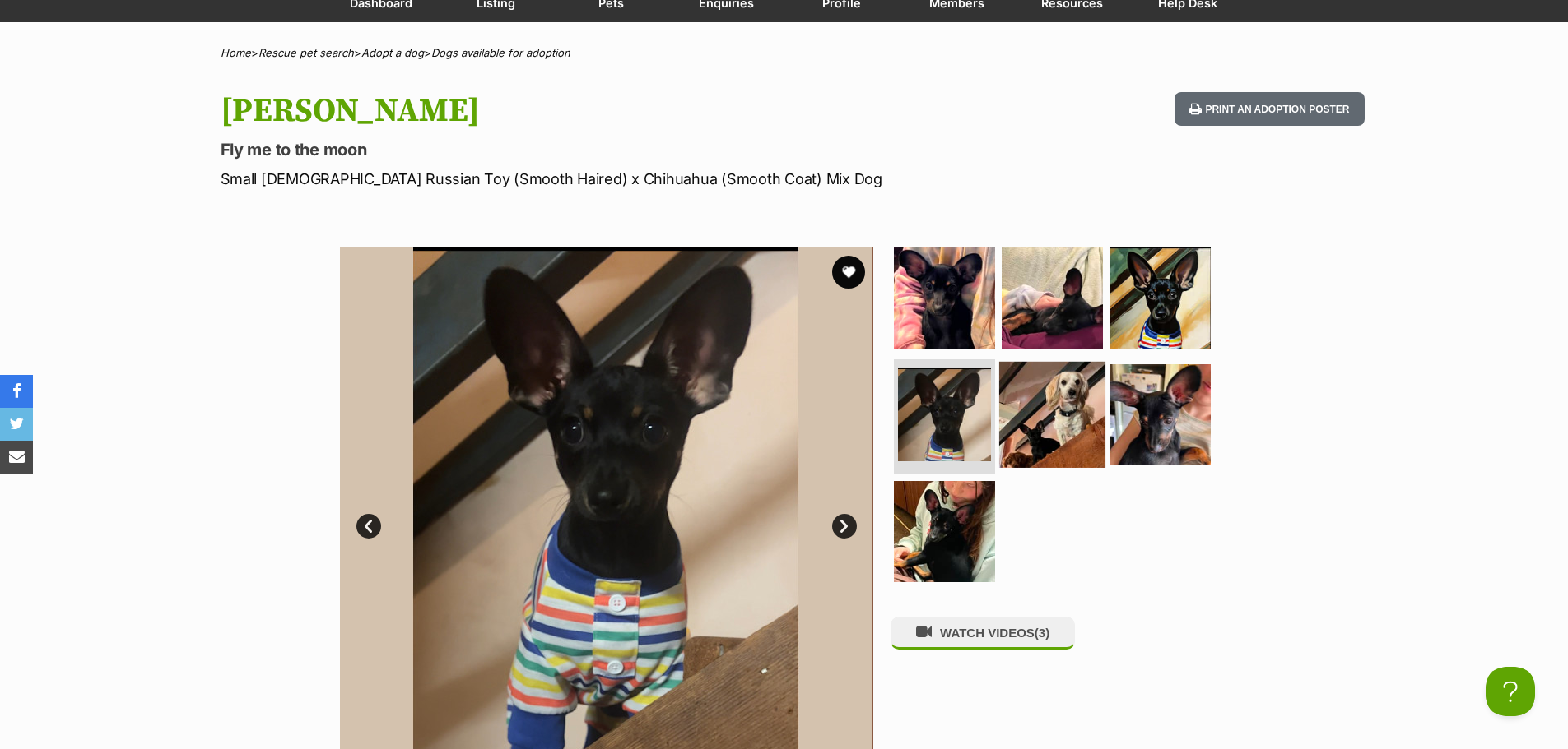
click at [1072, 412] on img at bounding box center [1052, 415] width 106 height 106
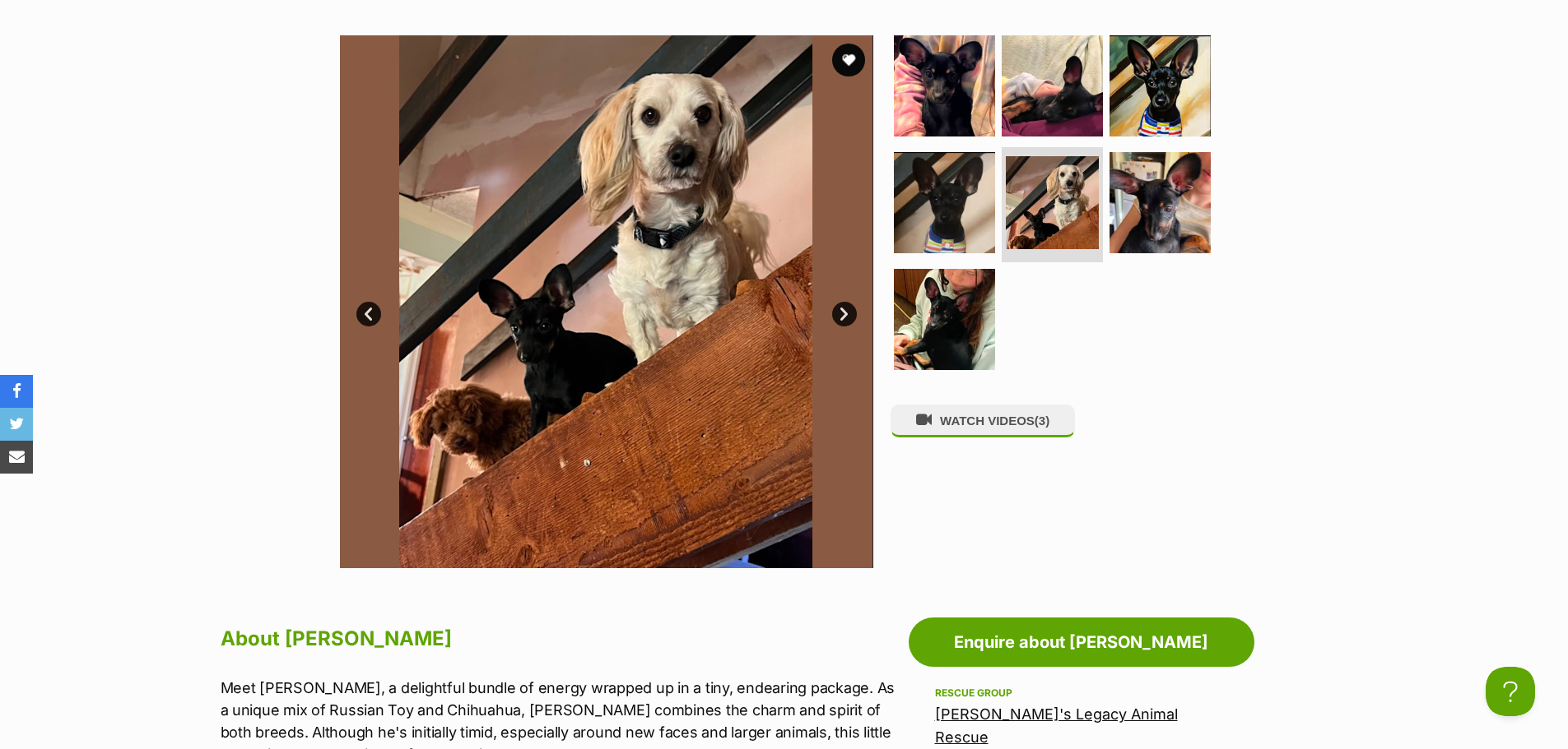
scroll to position [658, 0]
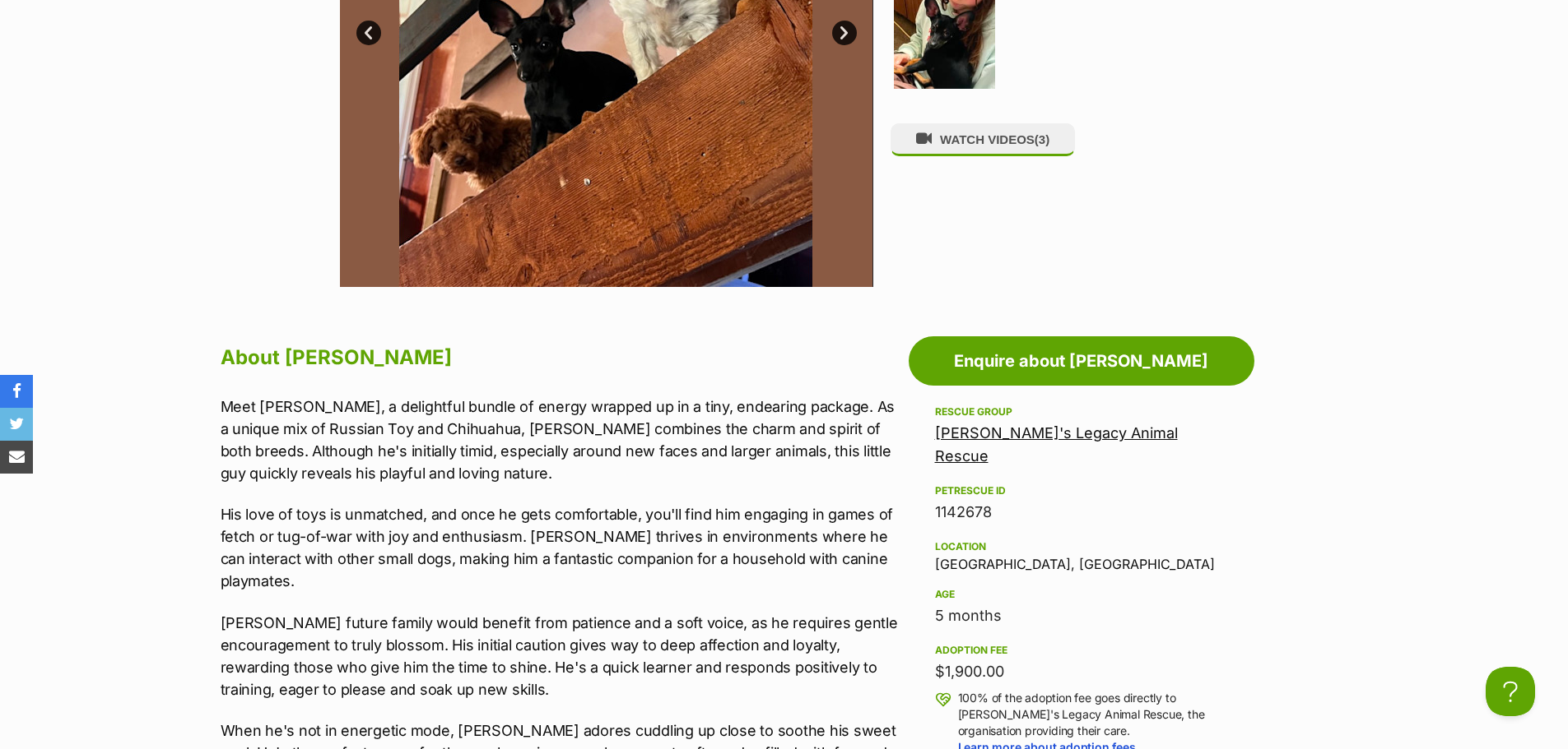
drag, startPoint x: 937, startPoint y: 643, endPoint x: 868, endPoint y: 643, distance: 69.0
click at [1058, 644] on div "Adoption fee" at bounding box center [1081, 651] width 293 height 13
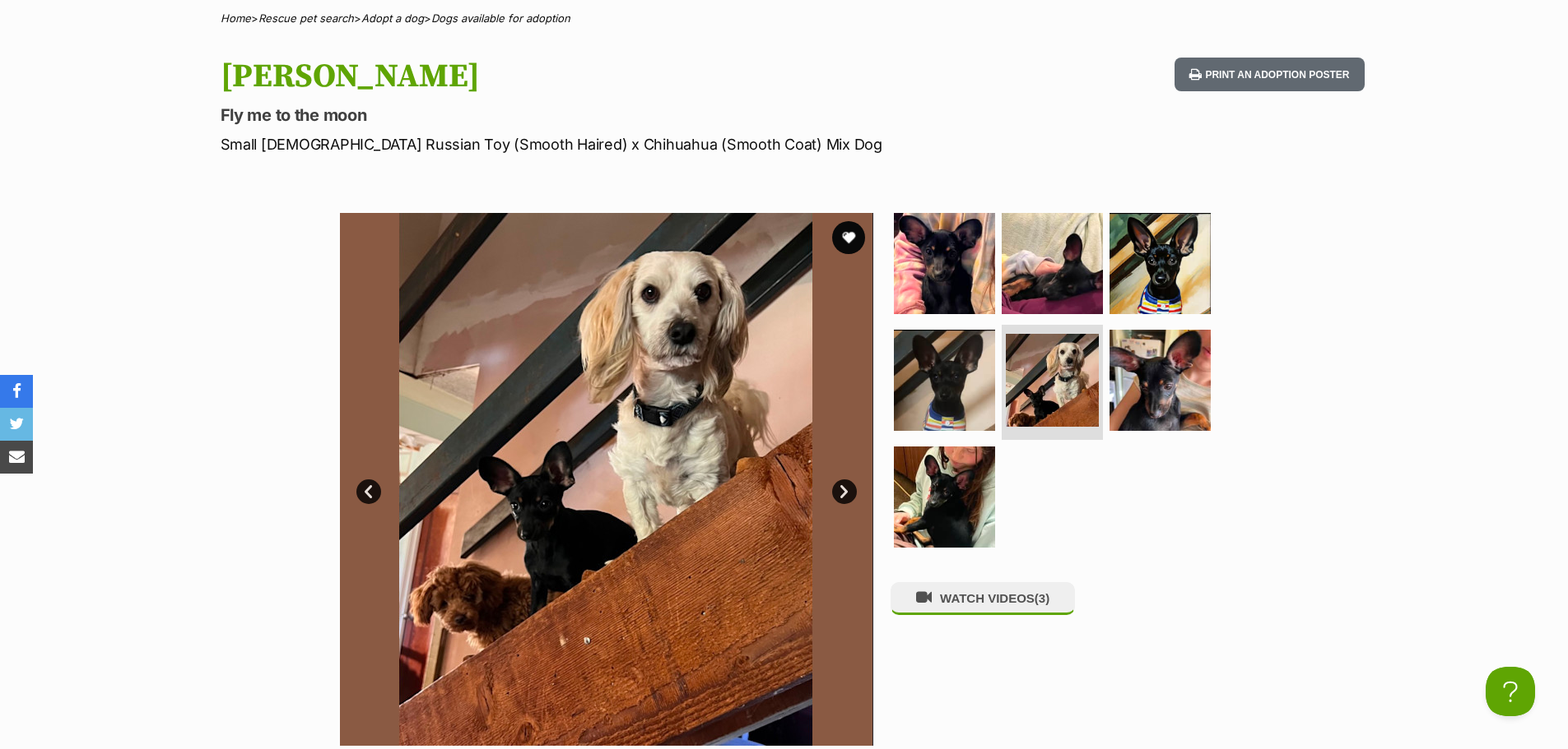
scroll to position [0, 0]
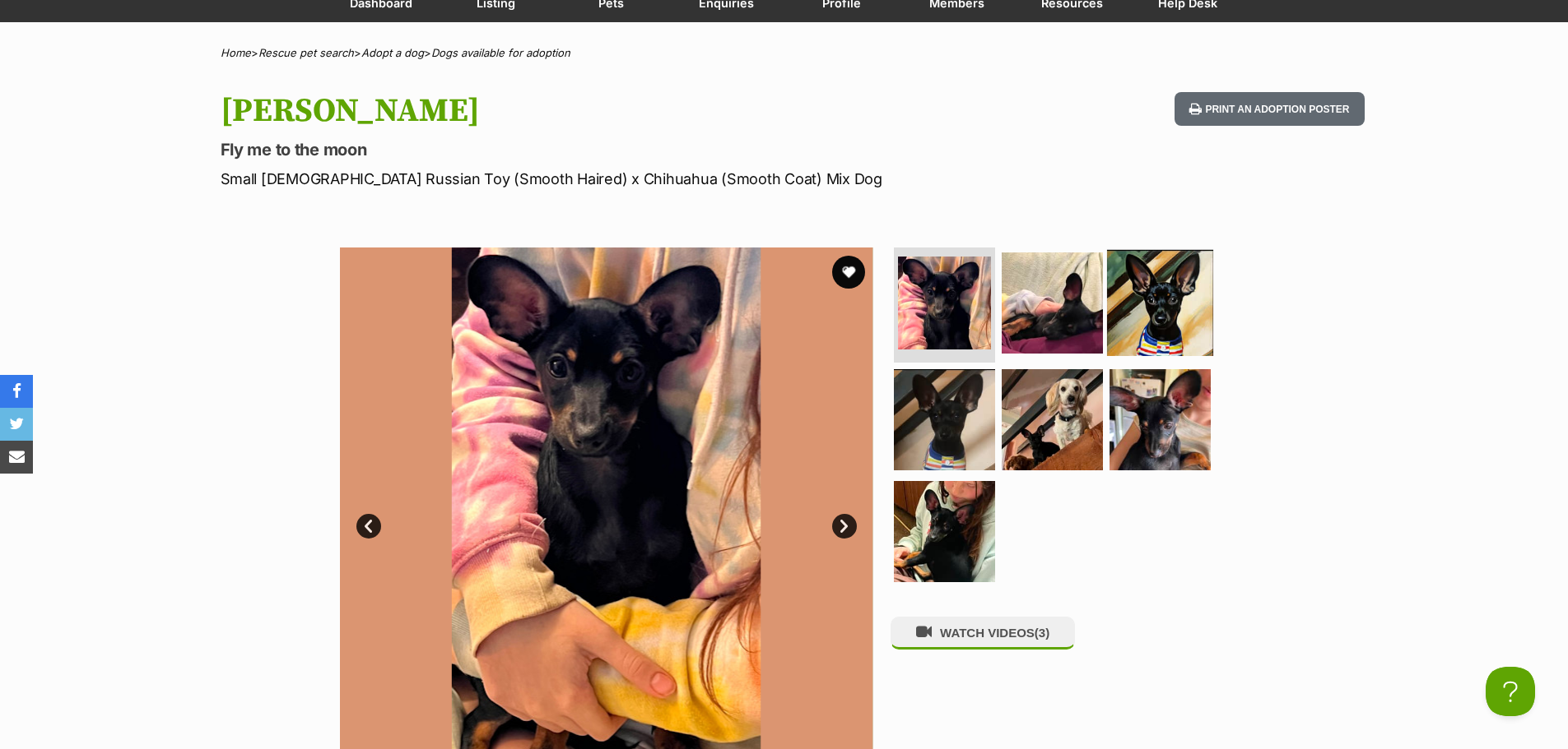
click at [1161, 301] on img at bounding box center [1160, 302] width 106 height 106
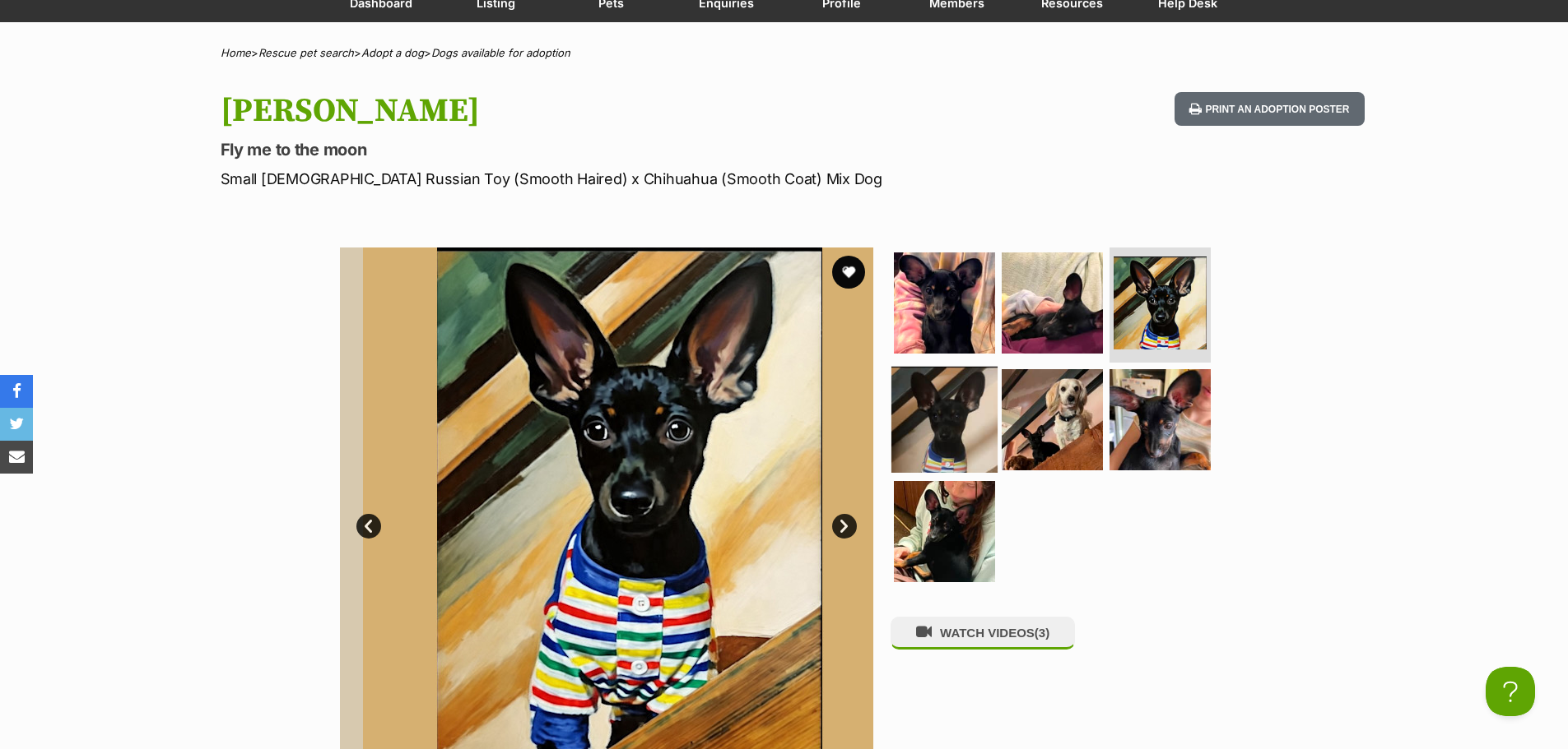
click at [938, 418] on img at bounding box center [943, 419] width 106 height 106
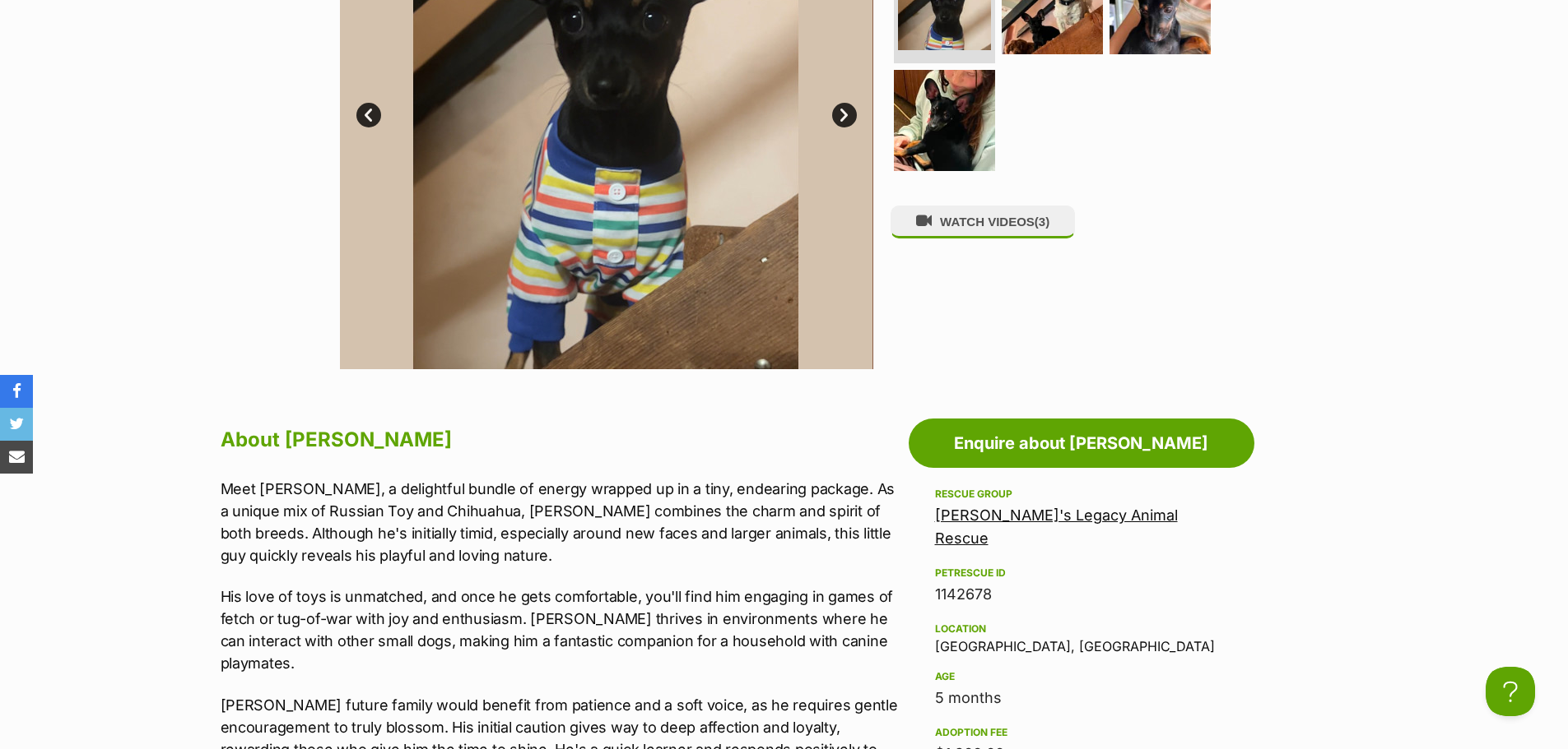
scroll to position [741, 0]
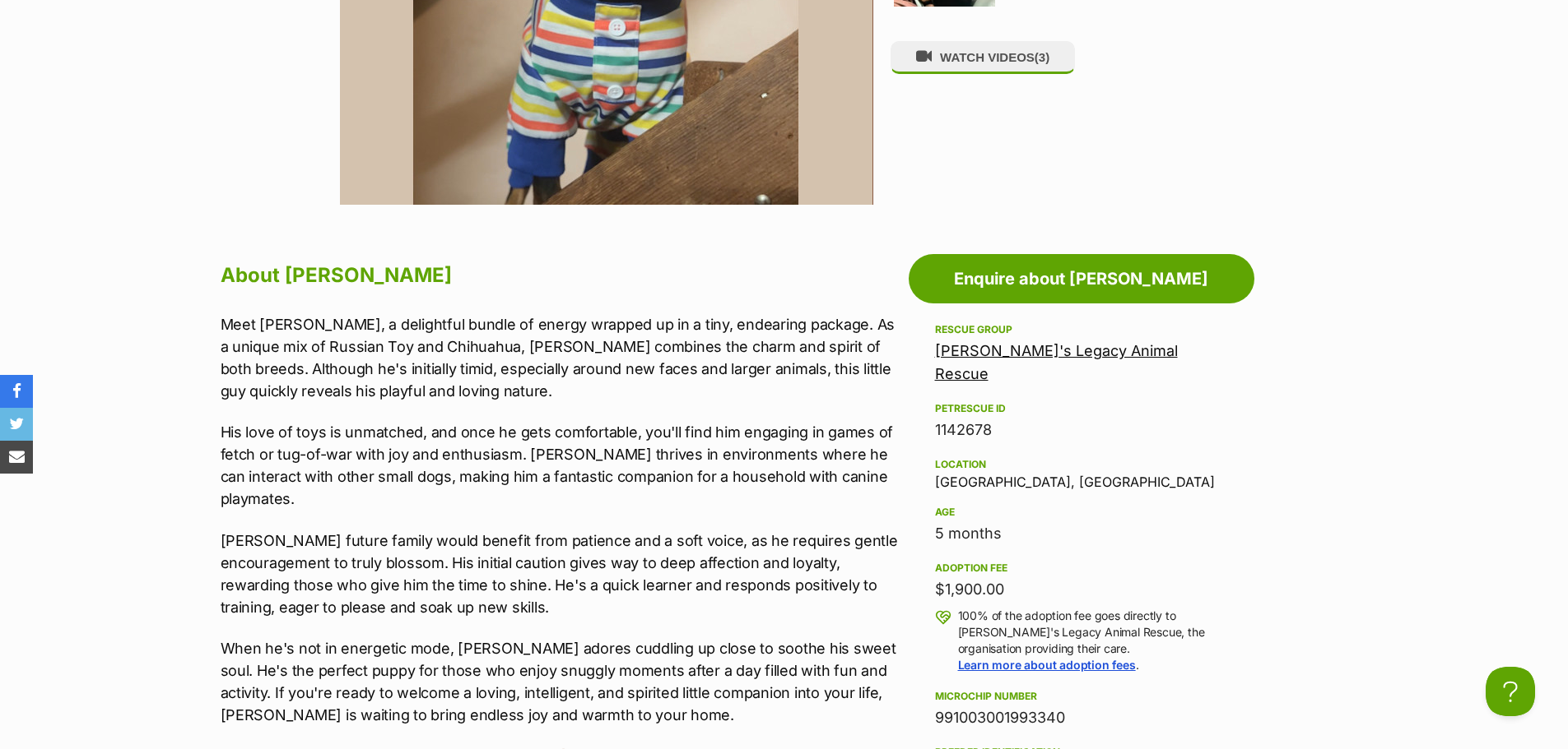
click at [1101, 562] on div "Adoption fee" at bounding box center [1081, 568] width 293 height 13
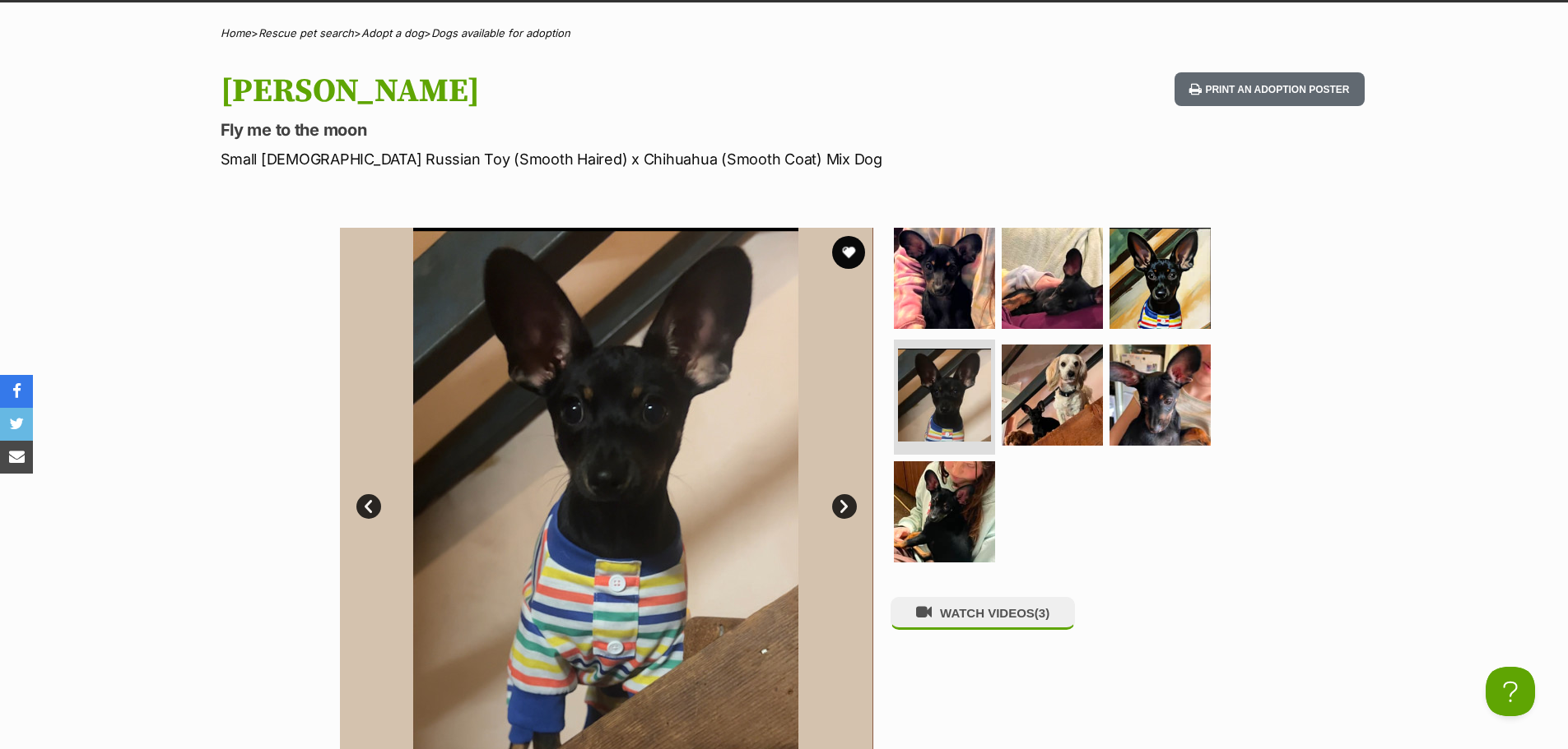
scroll to position [0, 0]
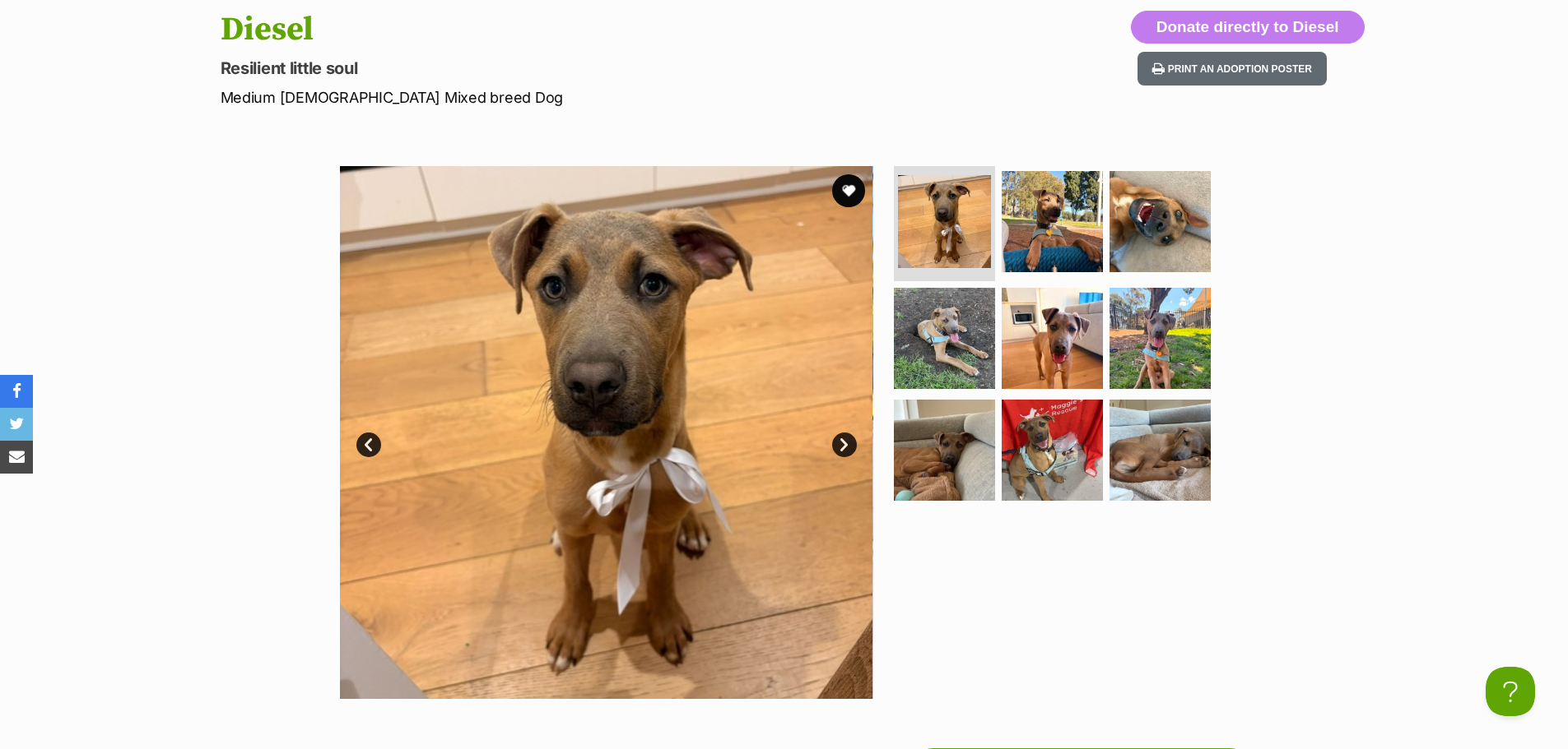
scroll to position [247, 0]
click at [939, 335] on img at bounding box center [943, 337] width 106 height 106
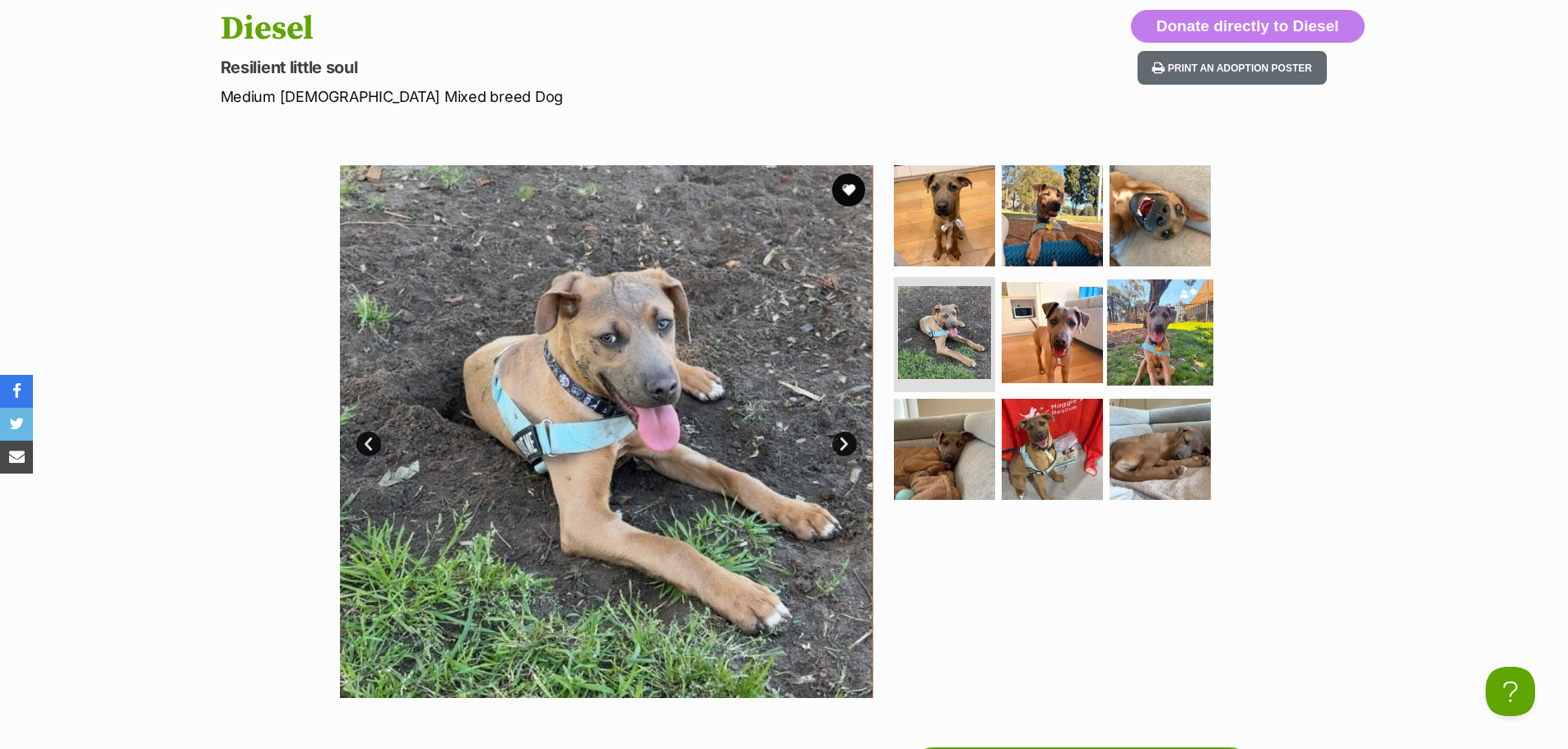
click at [1150, 337] on img at bounding box center [1160, 332] width 106 height 106
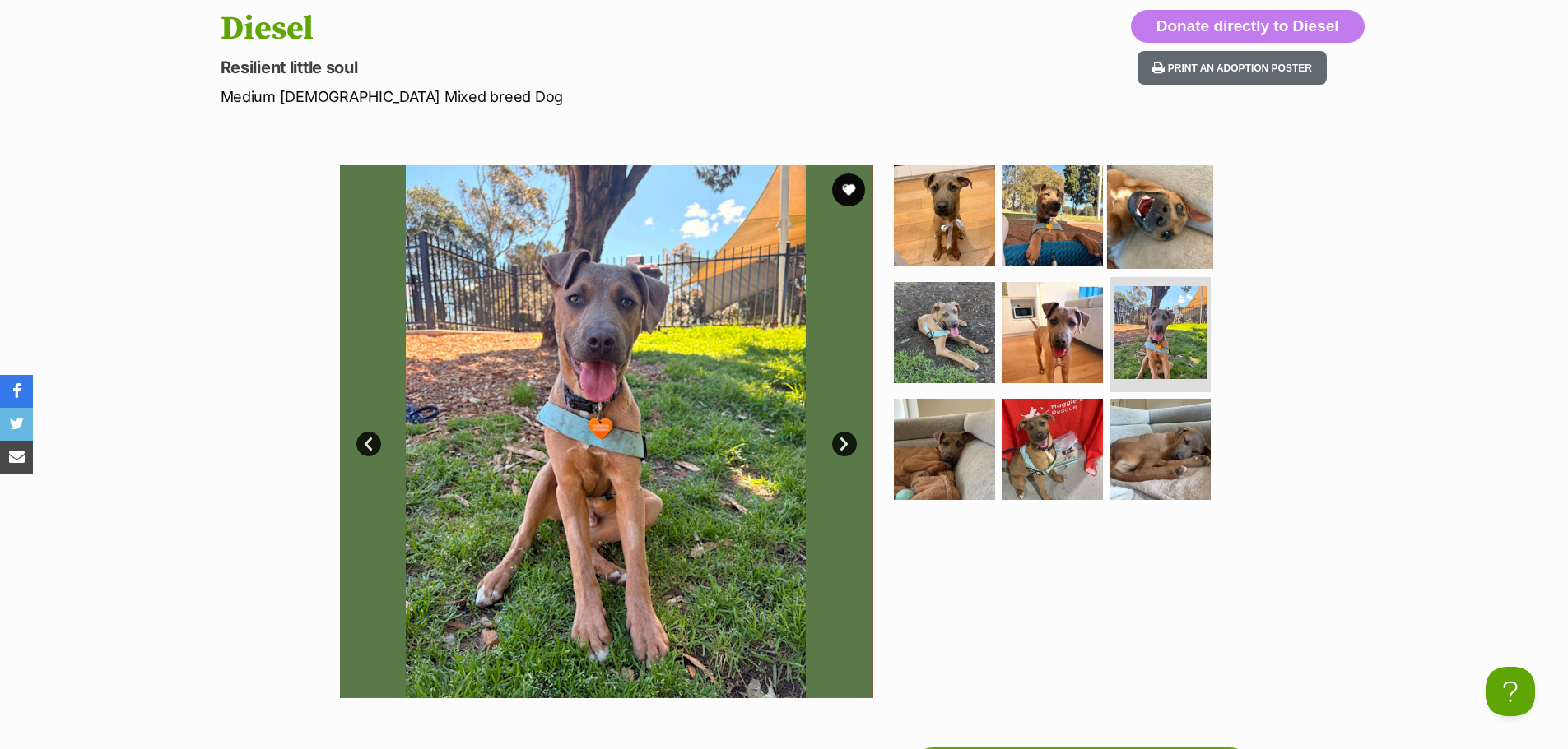
click at [1146, 220] on img at bounding box center [1160, 215] width 106 height 106
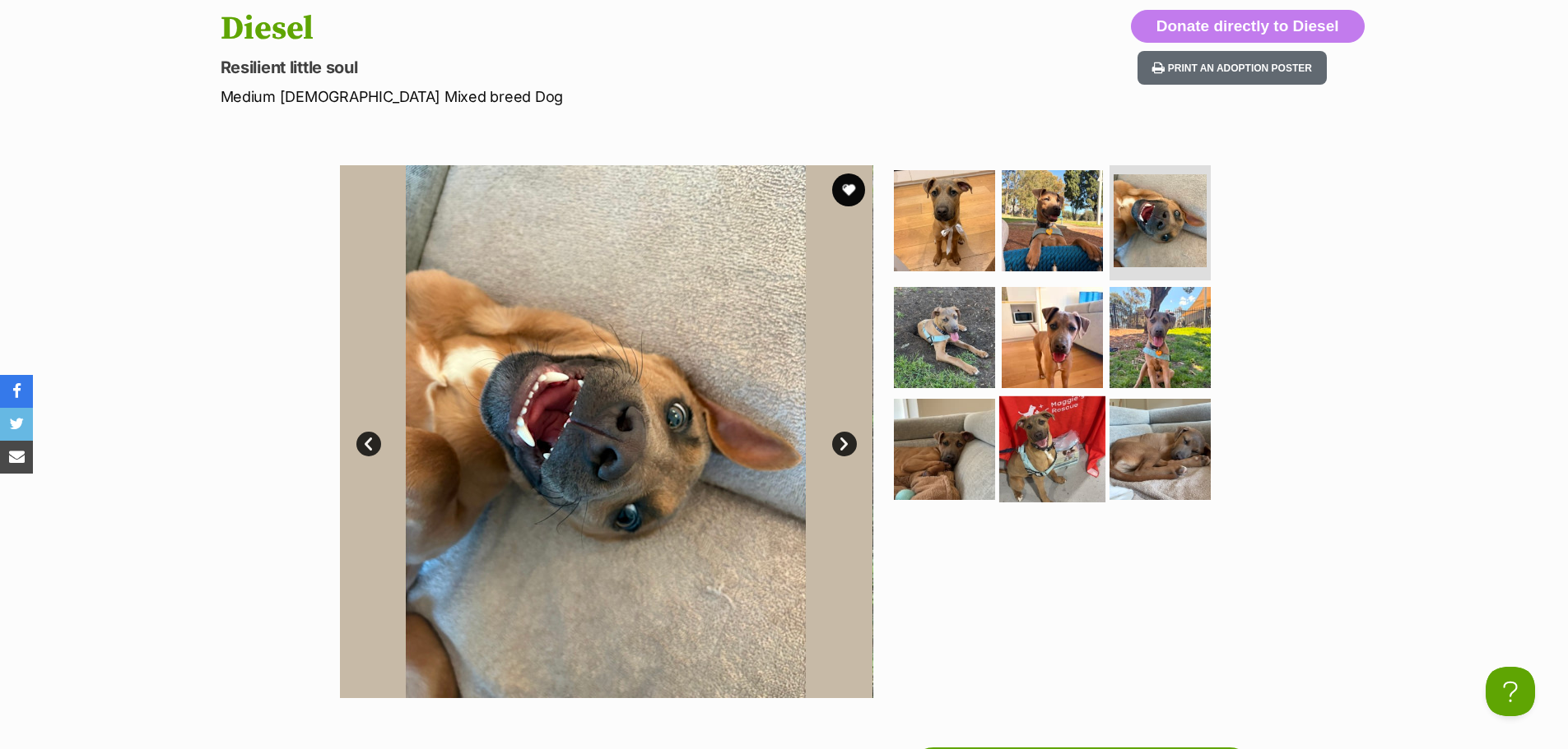
click at [1053, 429] on img at bounding box center [1052, 448] width 106 height 106
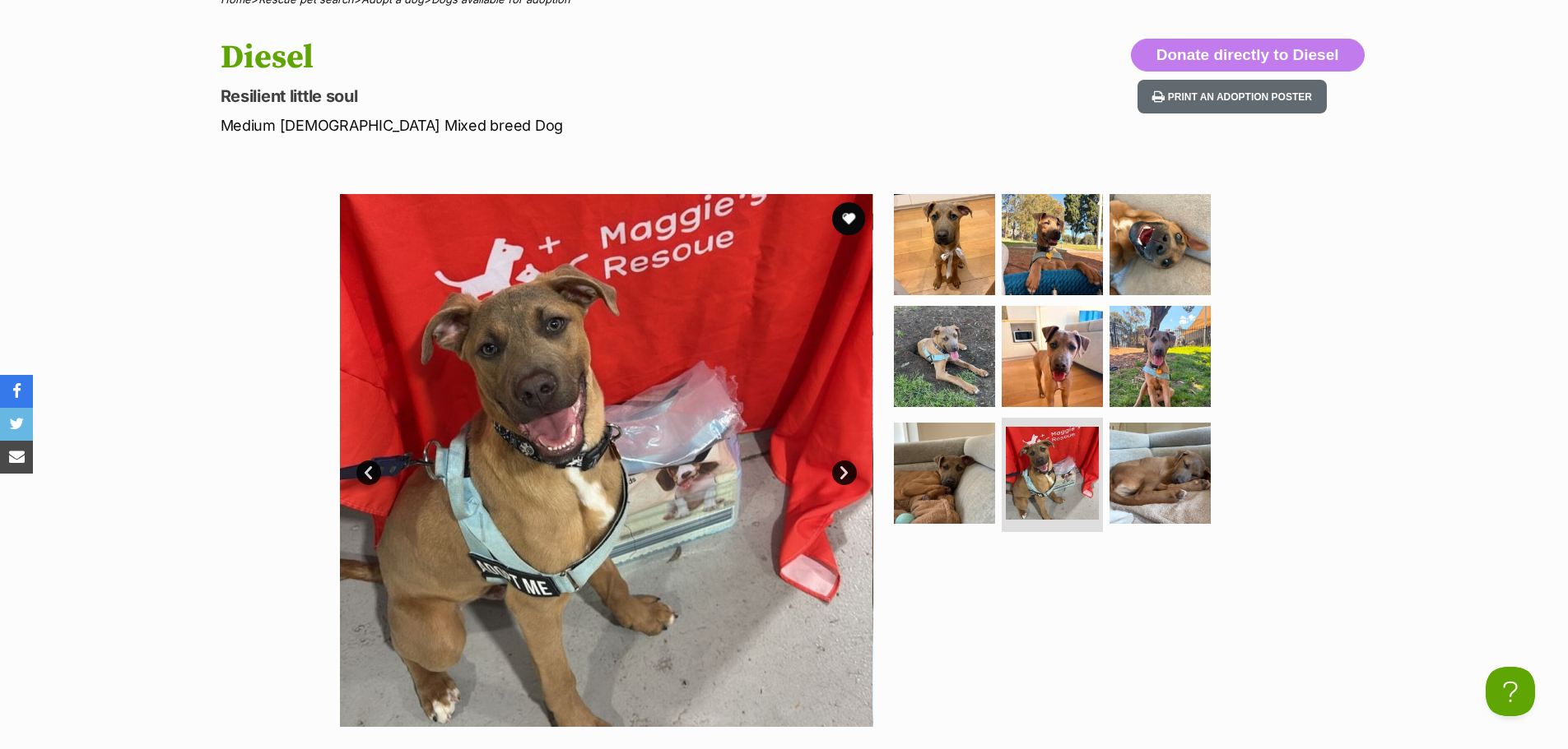
scroll to position [0, 0]
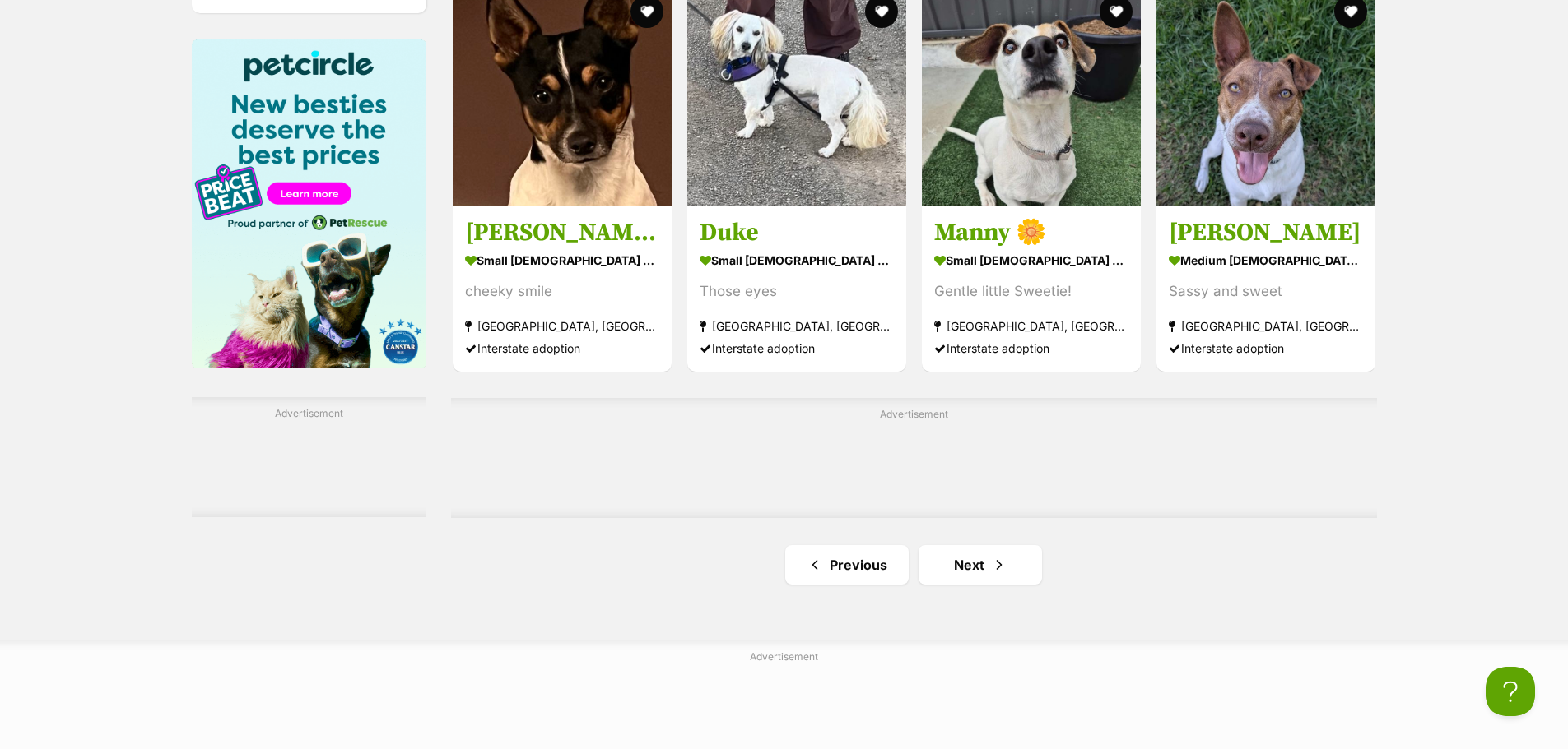
scroll to position [2797, 0]
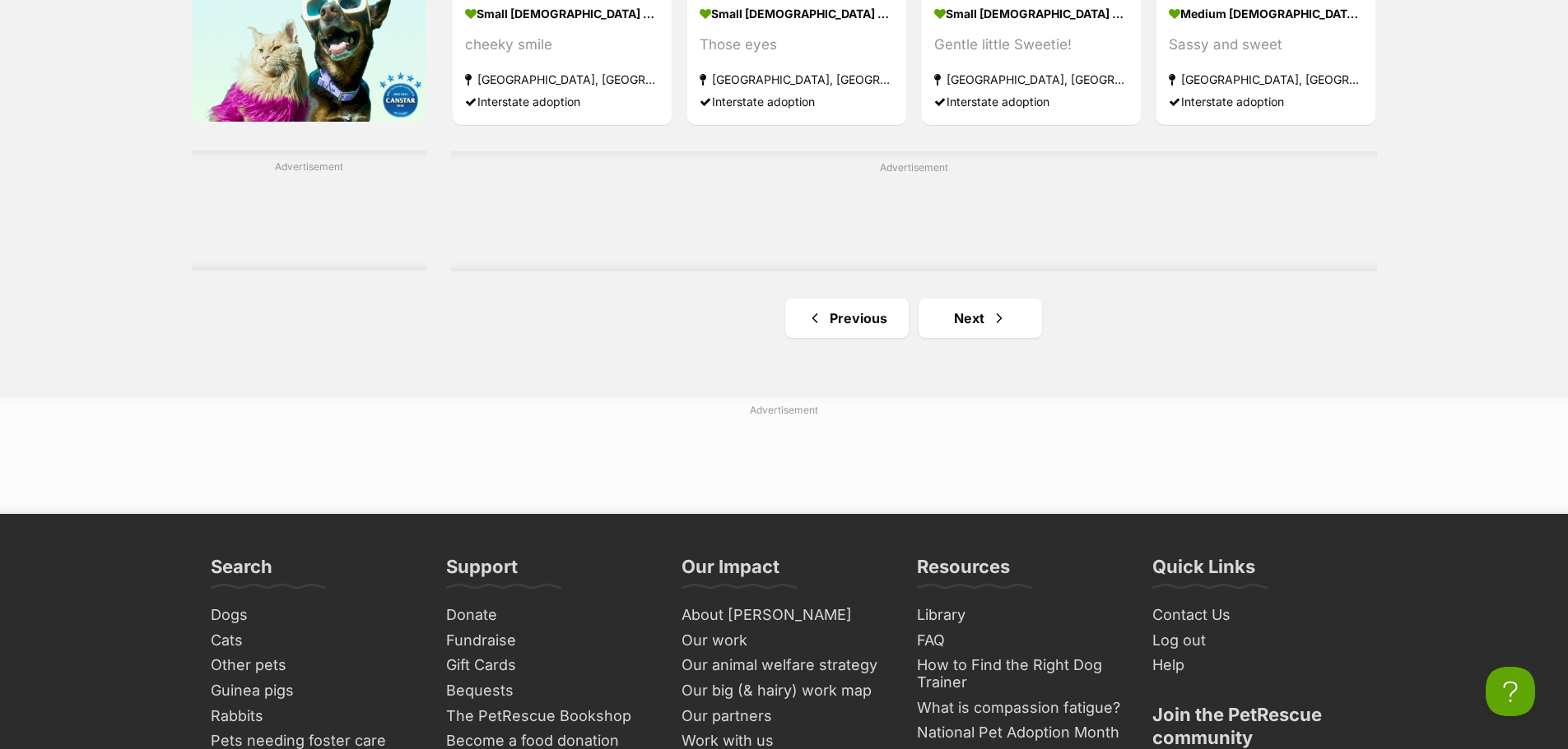
click at [851, 338] on link "Previous" at bounding box center [847, 318] width 124 height 39
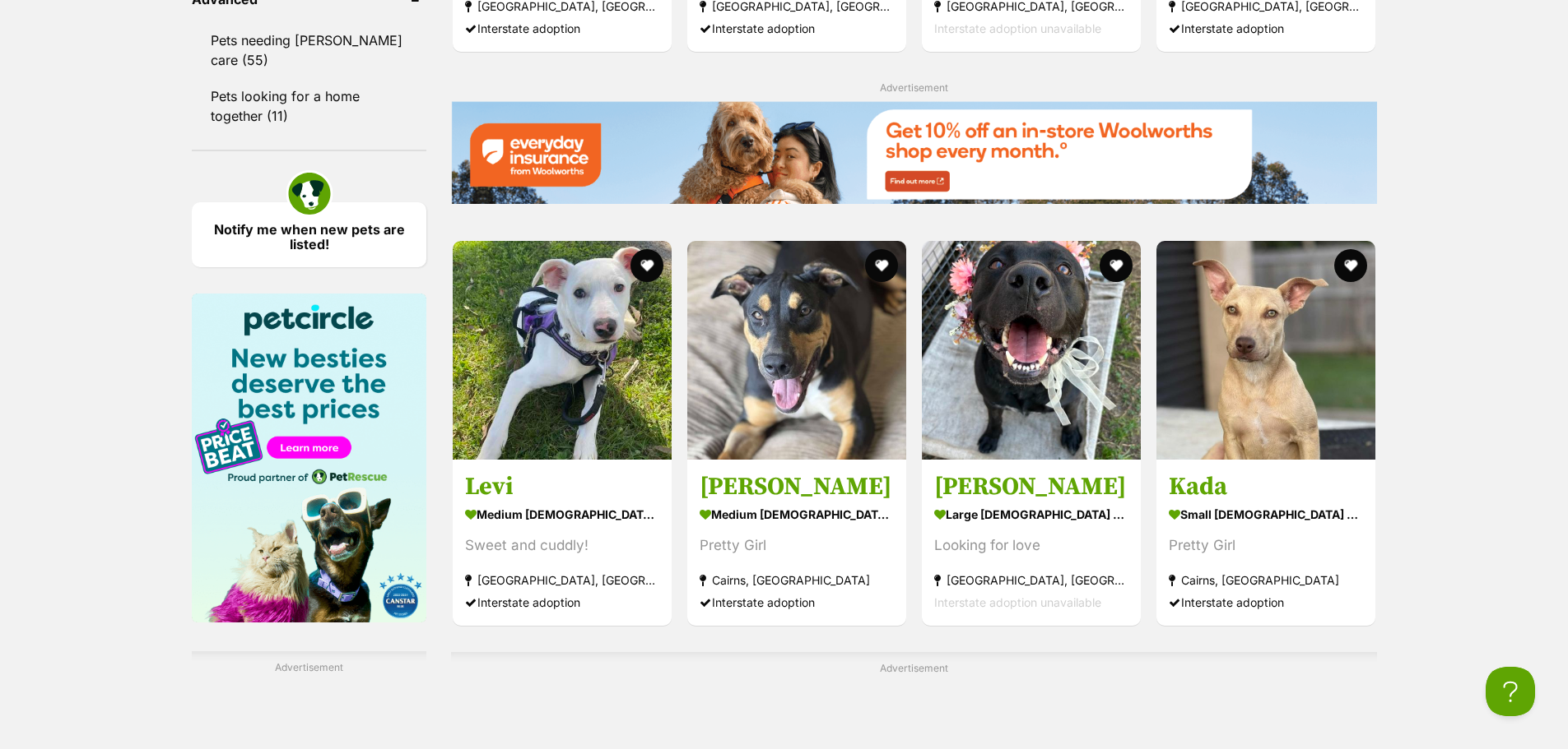
scroll to position [2303, 0]
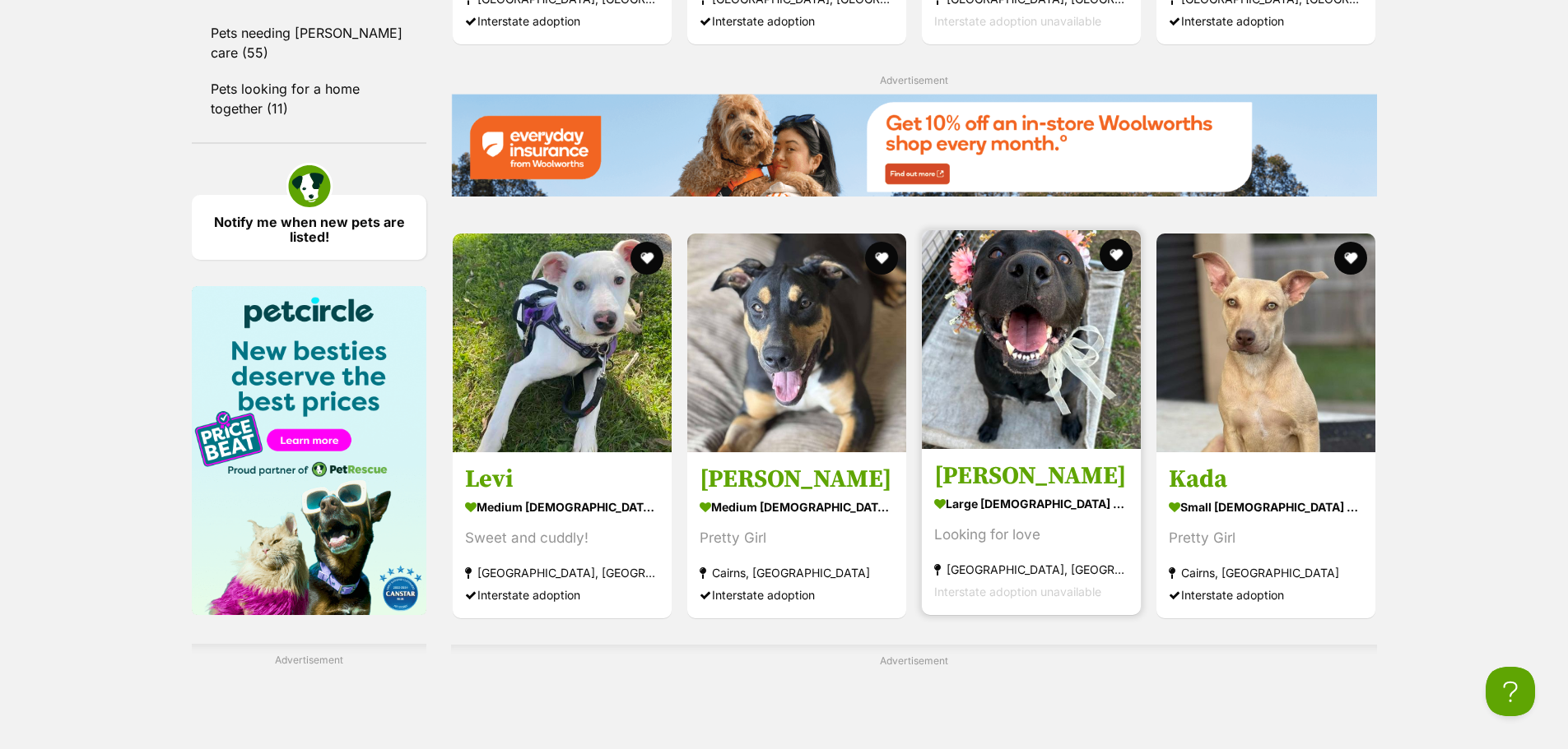
click at [967, 335] on img at bounding box center [1031, 340] width 219 height 219
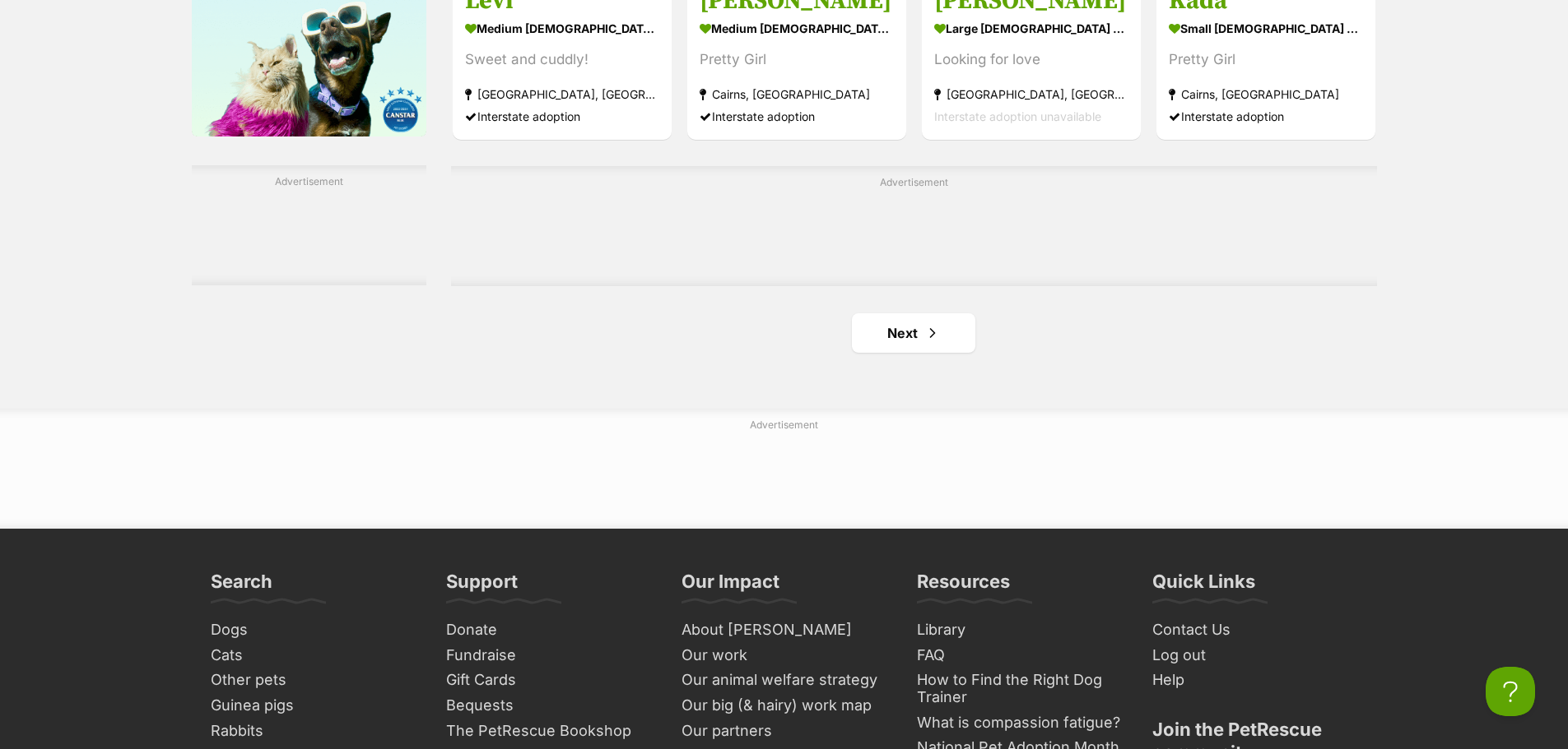
scroll to position [2632, 0]
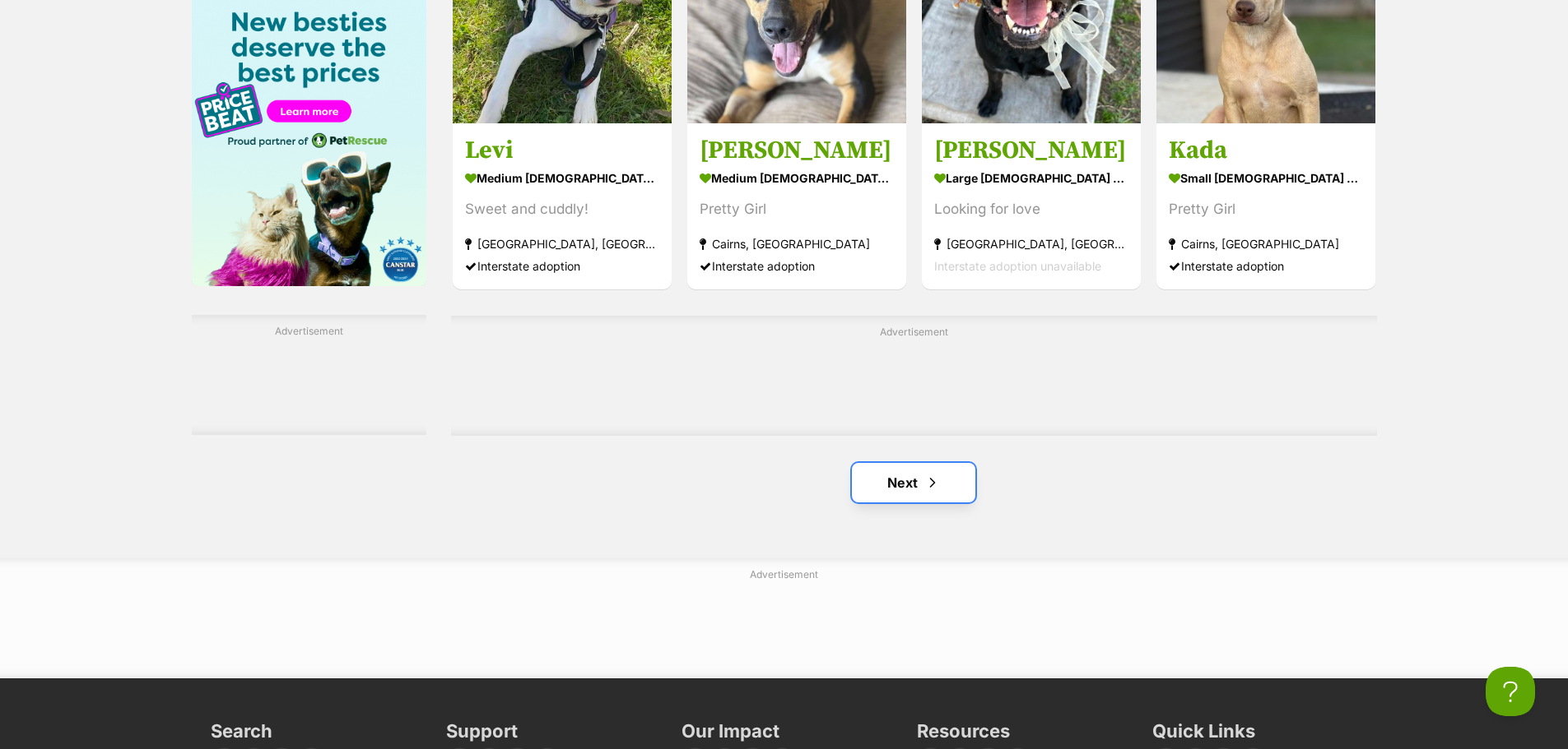
click at [889, 486] on link "Next" at bounding box center [913, 483] width 124 height 39
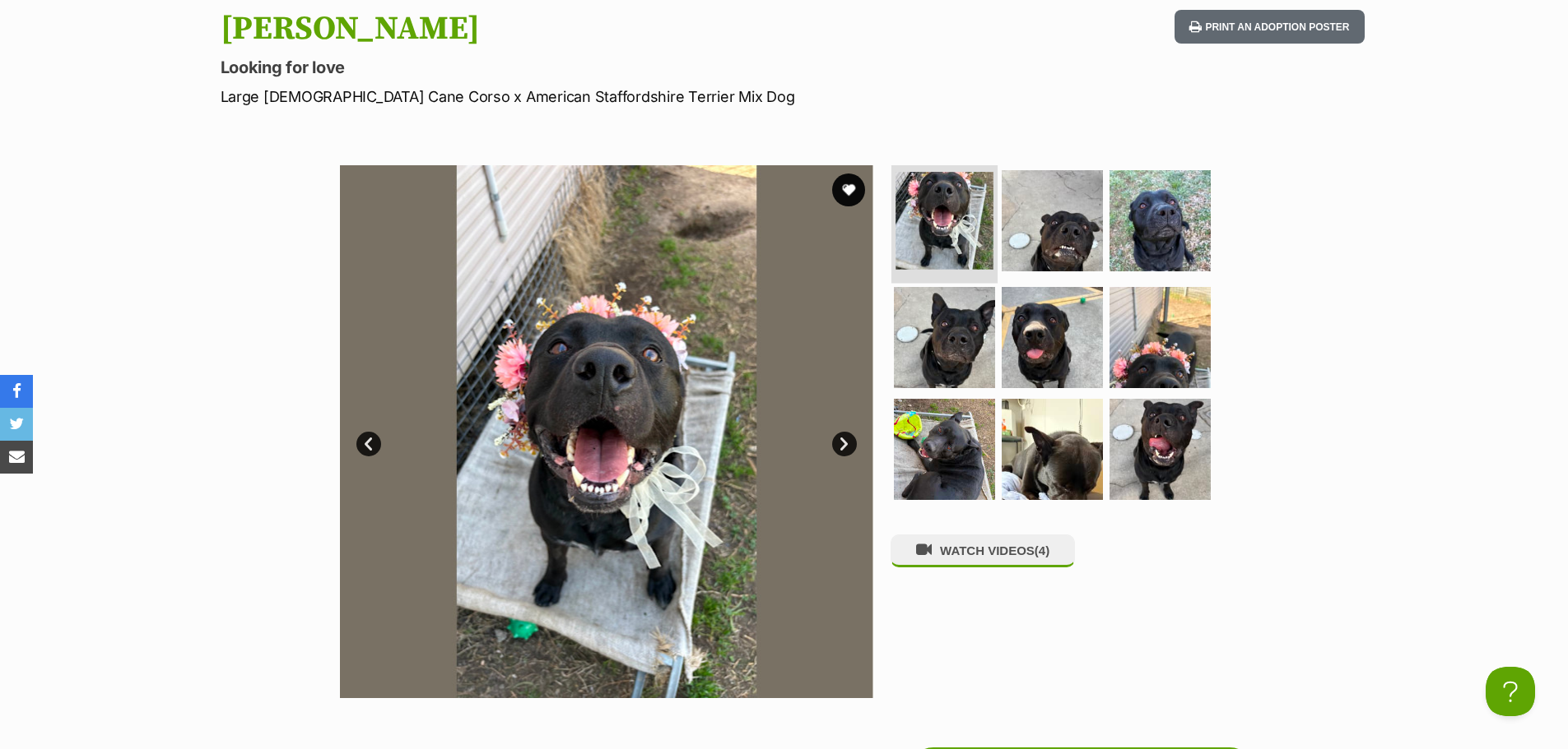
drag, startPoint x: 971, startPoint y: 215, endPoint x: 1006, endPoint y: 262, distance: 58.6
click at [971, 214] on img at bounding box center [943, 220] width 93 height 93
click at [1139, 342] on img at bounding box center [1160, 337] width 106 height 106
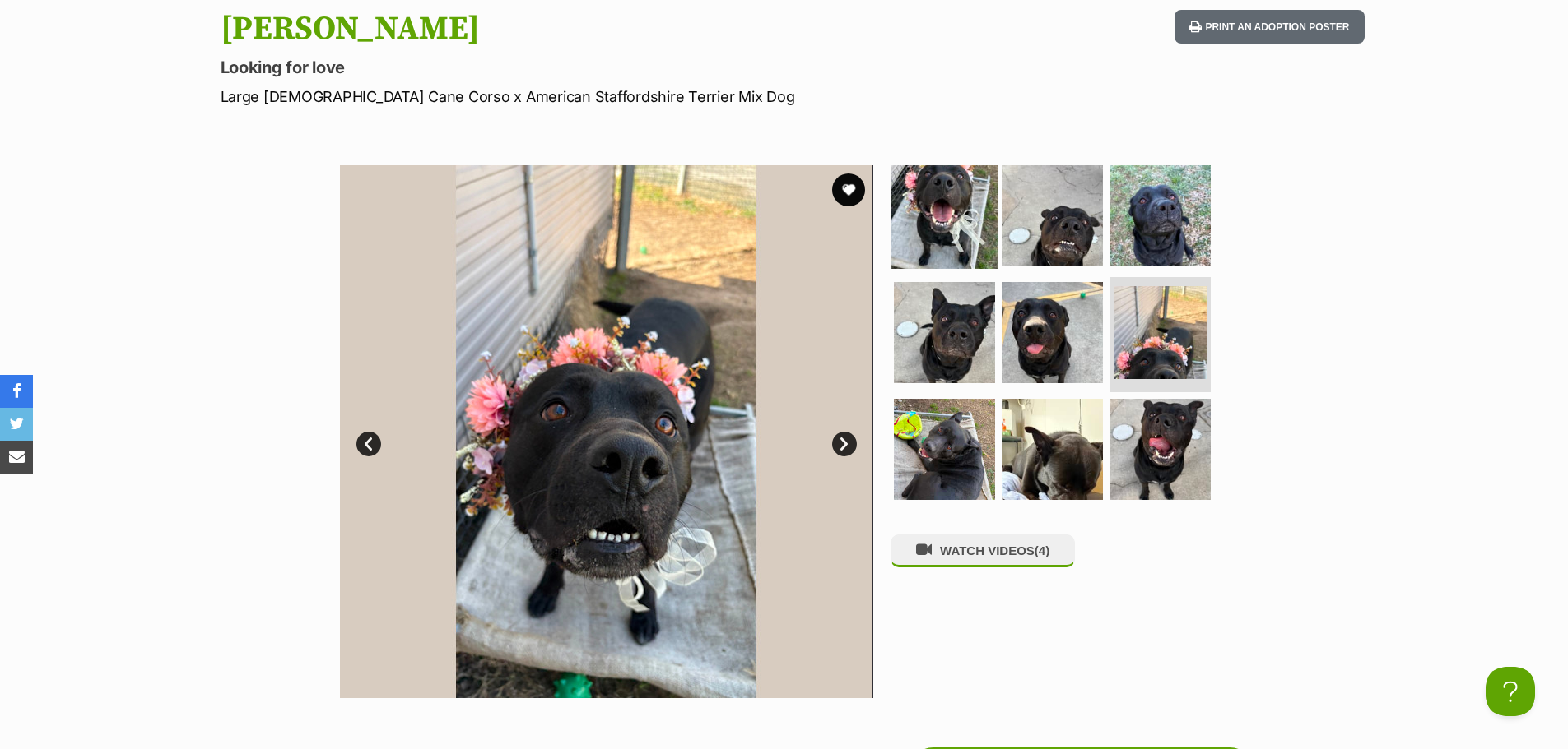
click at [933, 213] on img at bounding box center [943, 215] width 106 height 106
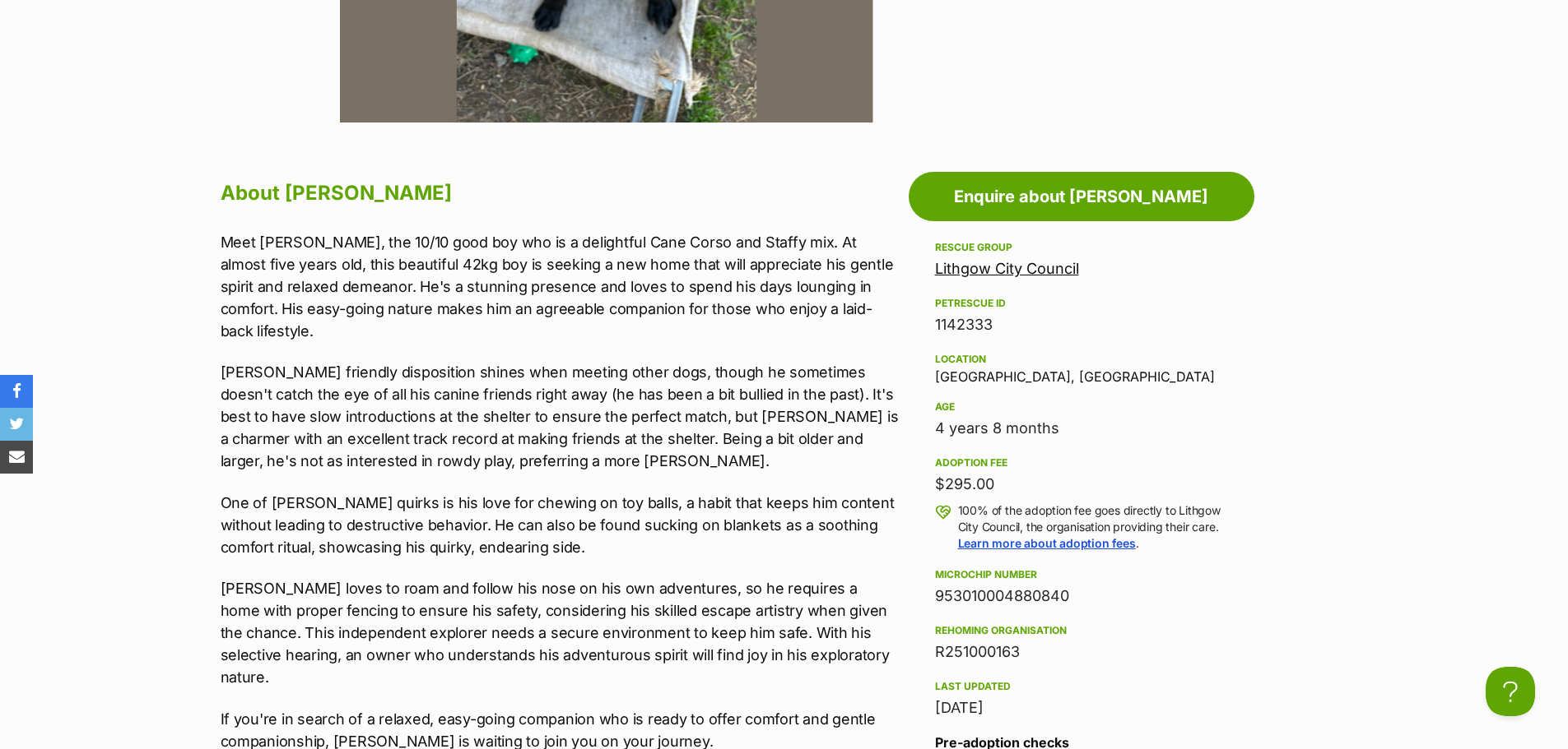
scroll to position [904, 0]
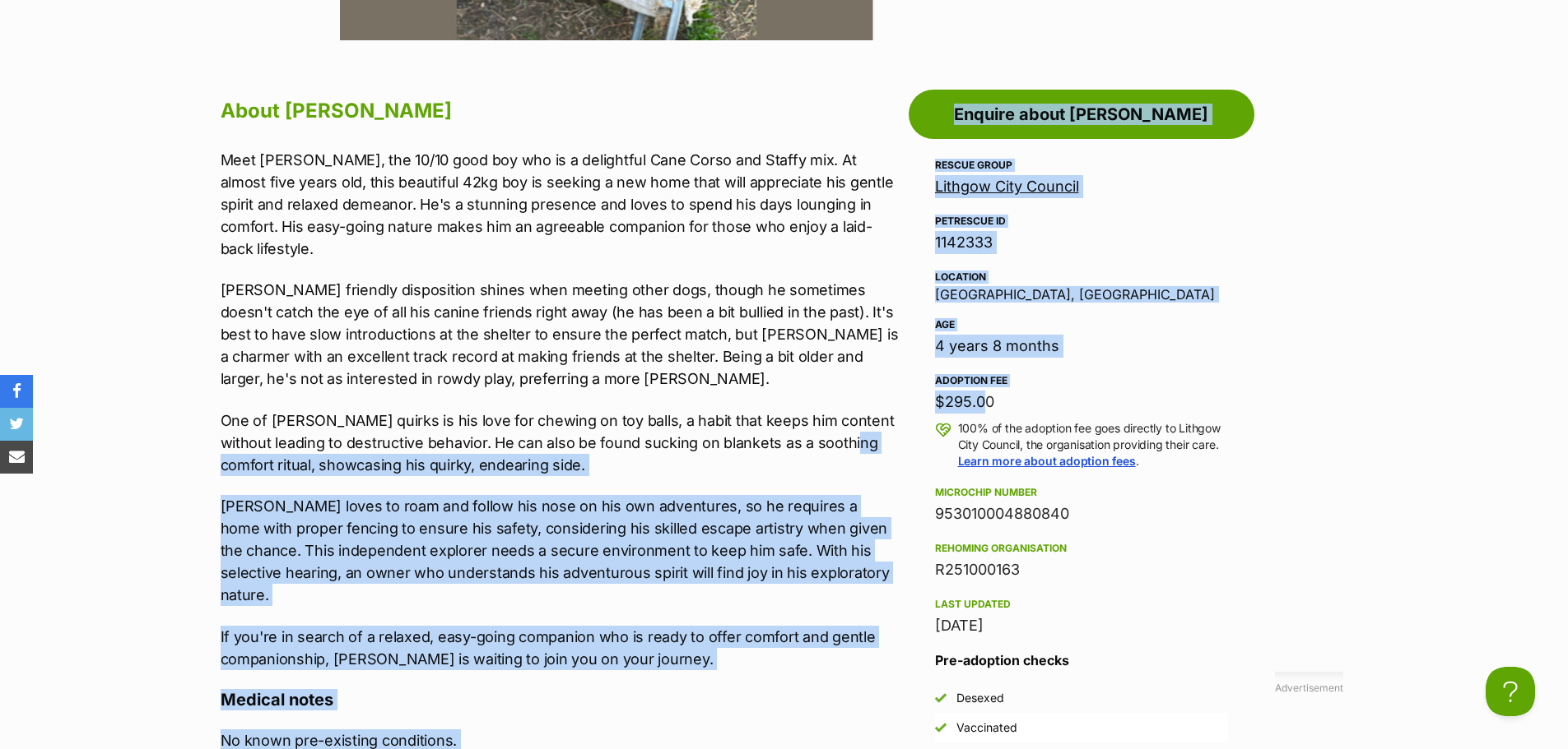
drag, startPoint x: 909, startPoint y: 410, endPoint x: 843, endPoint y: 410, distance: 66.0
click at [843, 410] on div "Advertisement Adoption information I've been adopted! This pet is no longer ava…" at bounding box center [784, 731] width 1161 height 1317
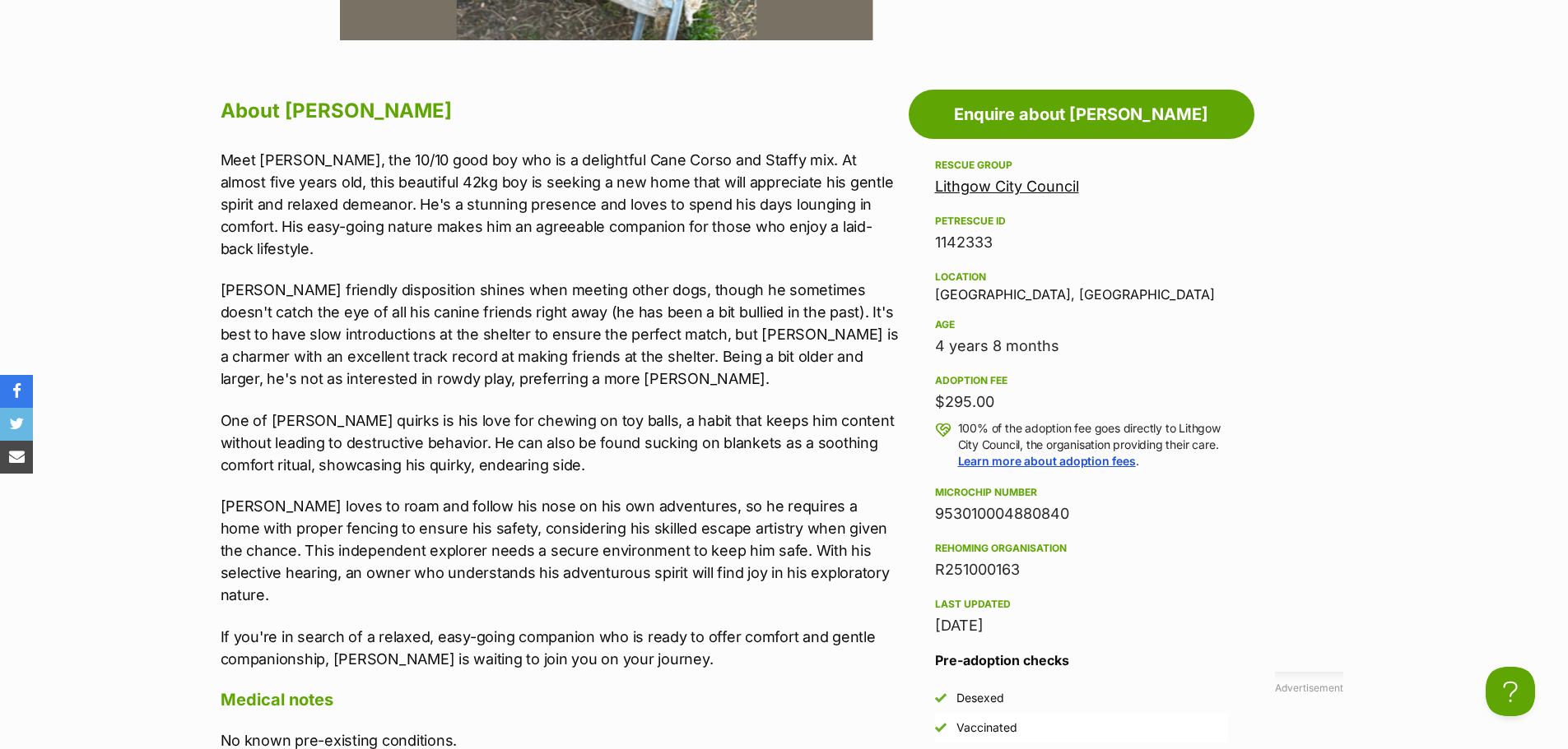
click at [1093, 392] on div "$295.00" at bounding box center [1081, 402] width 293 height 23
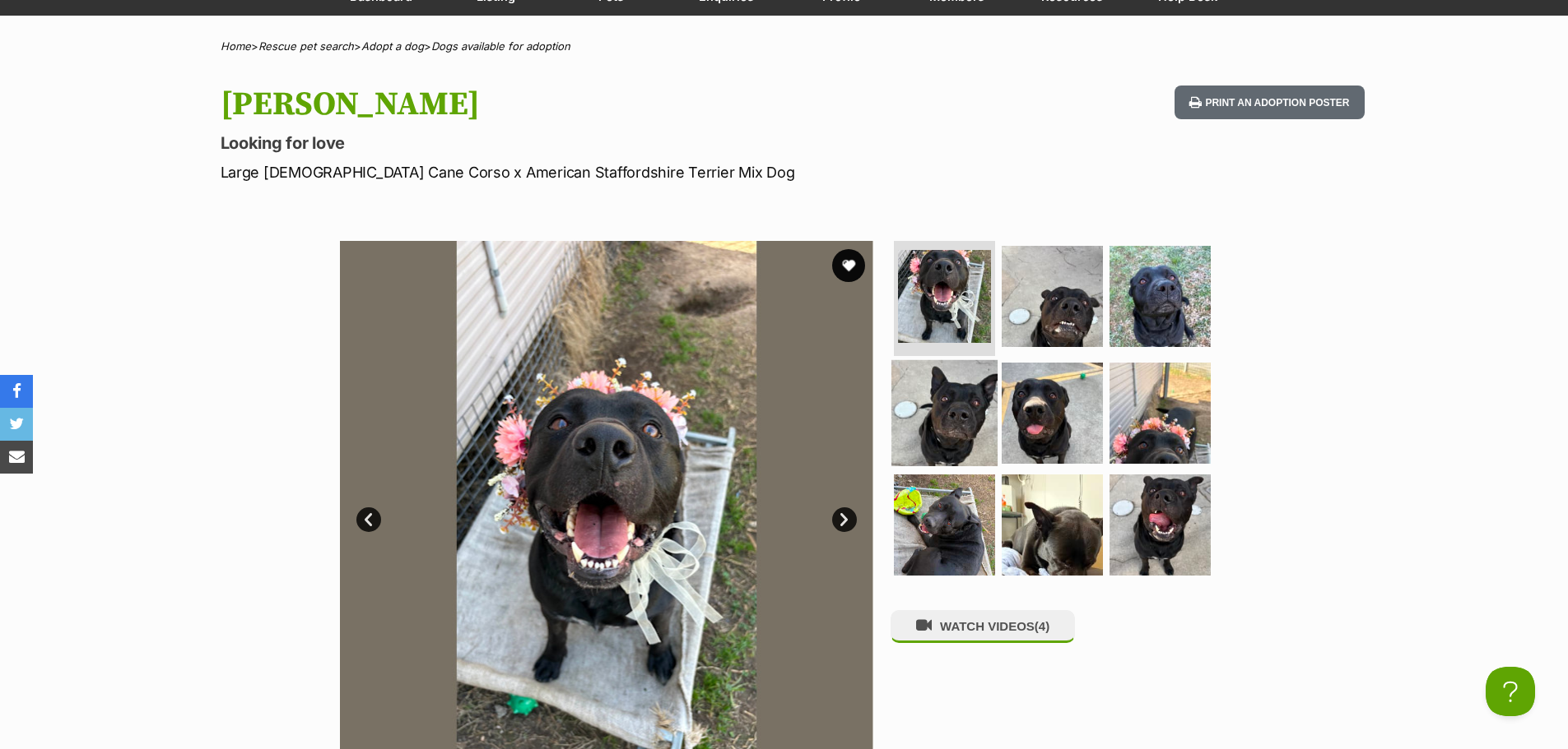
scroll to position [165, 0]
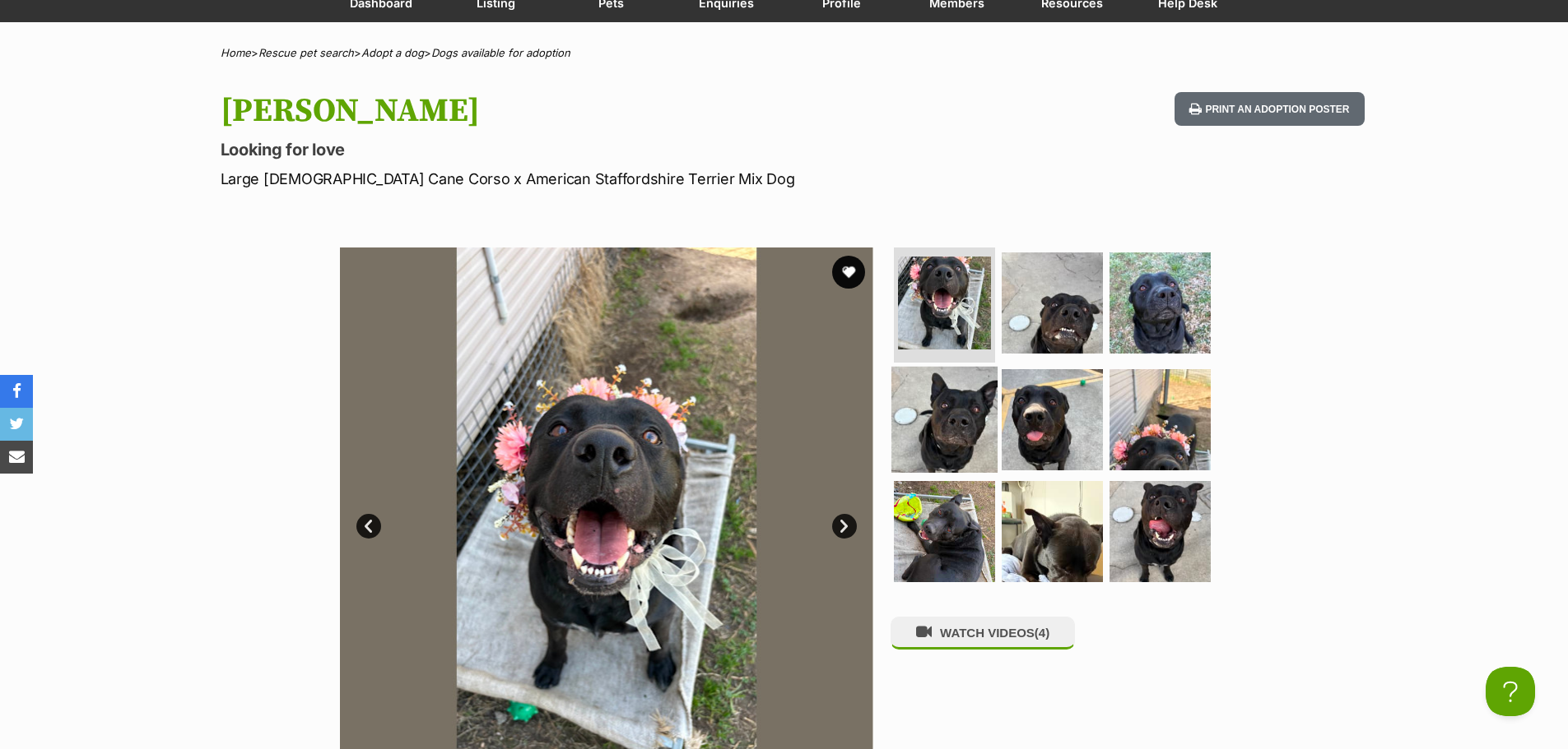
click at [972, 412] on img at bounding box center [943, 419] width 106 height 106
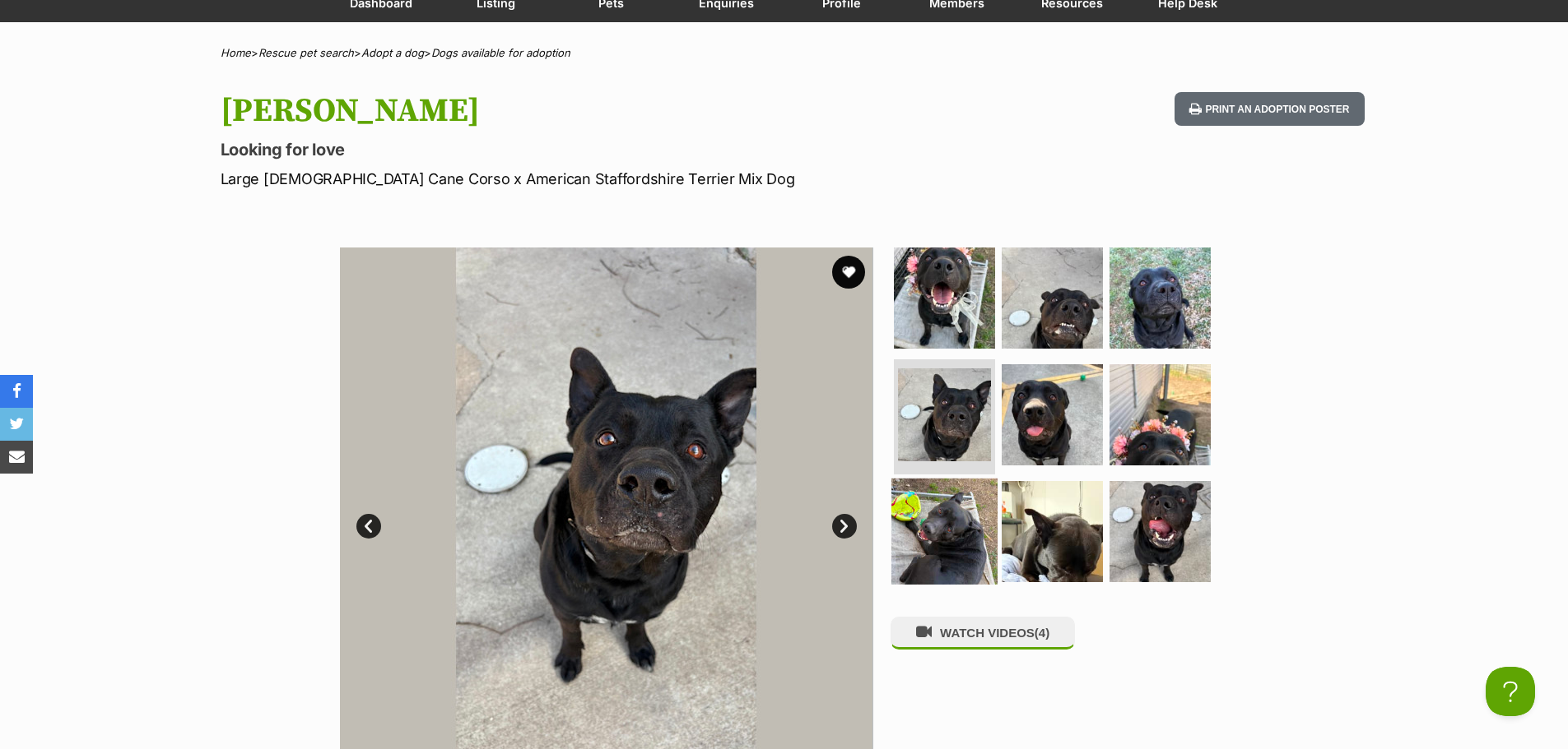
click at [946, 511] on img at bounding box center [943, 530] width 106 height 106
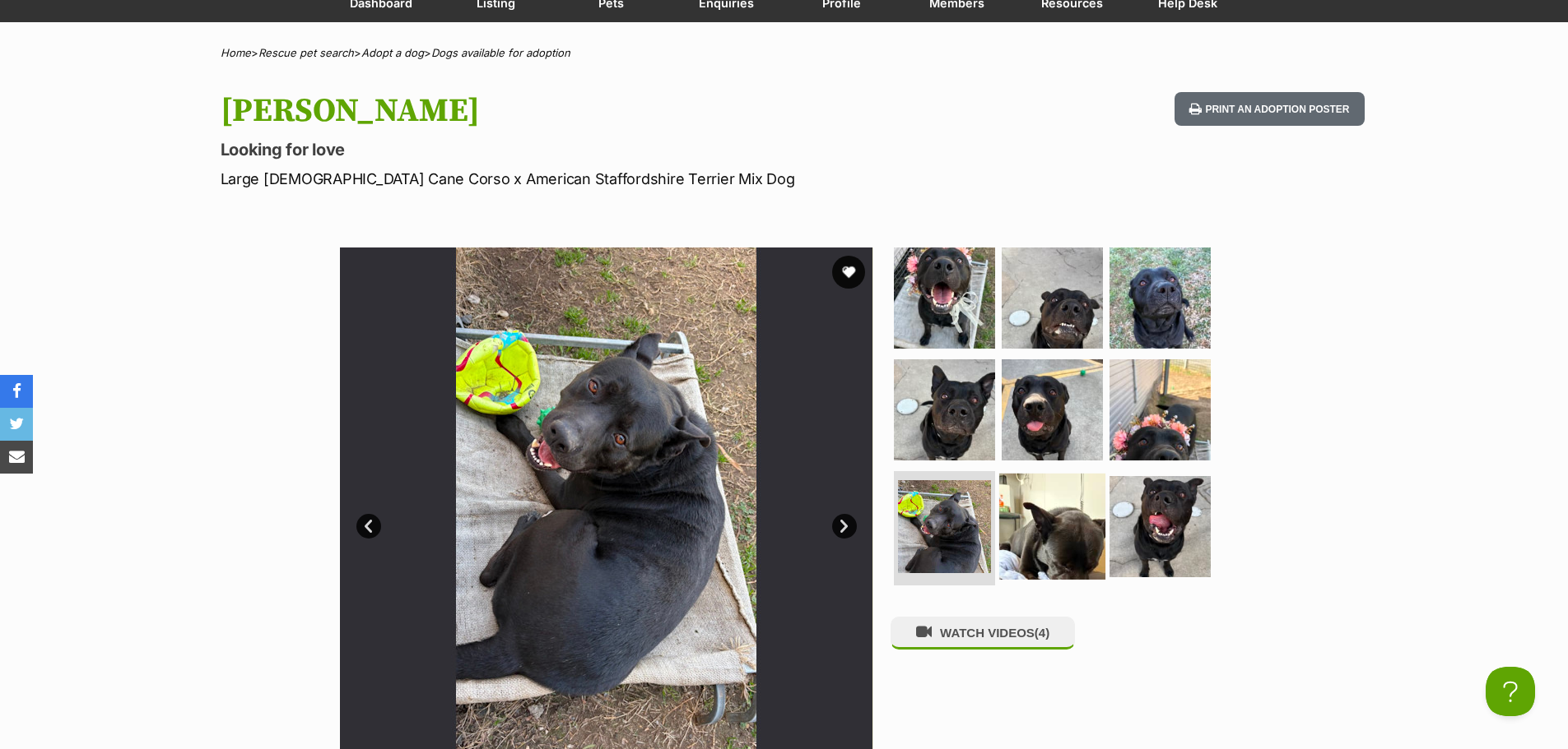
click at [1035, 524] on img at bounding box center [1052, 525] width 106 height 106
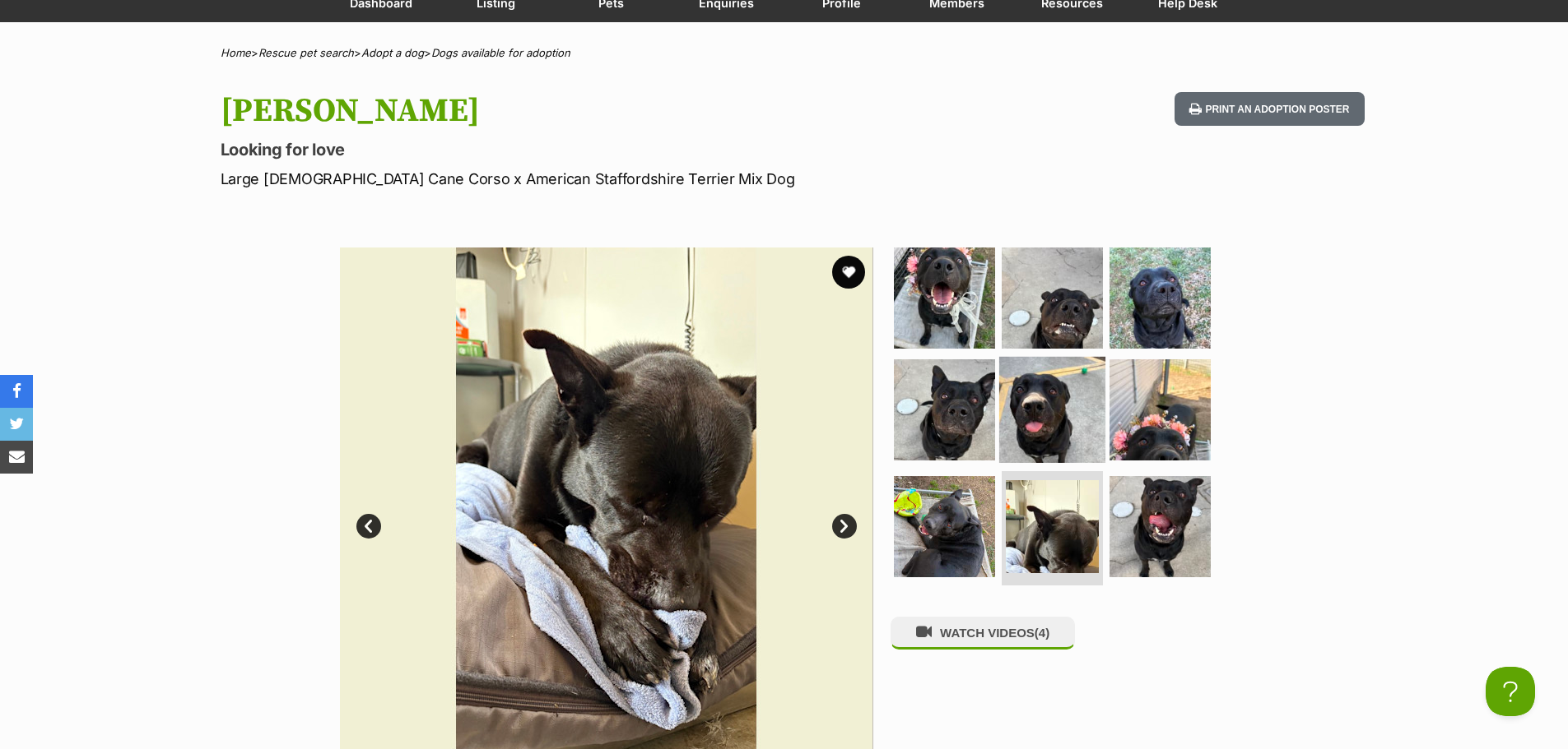
click at [1050, 423] on img at bounding box center [1052, 409] width 106 height 106
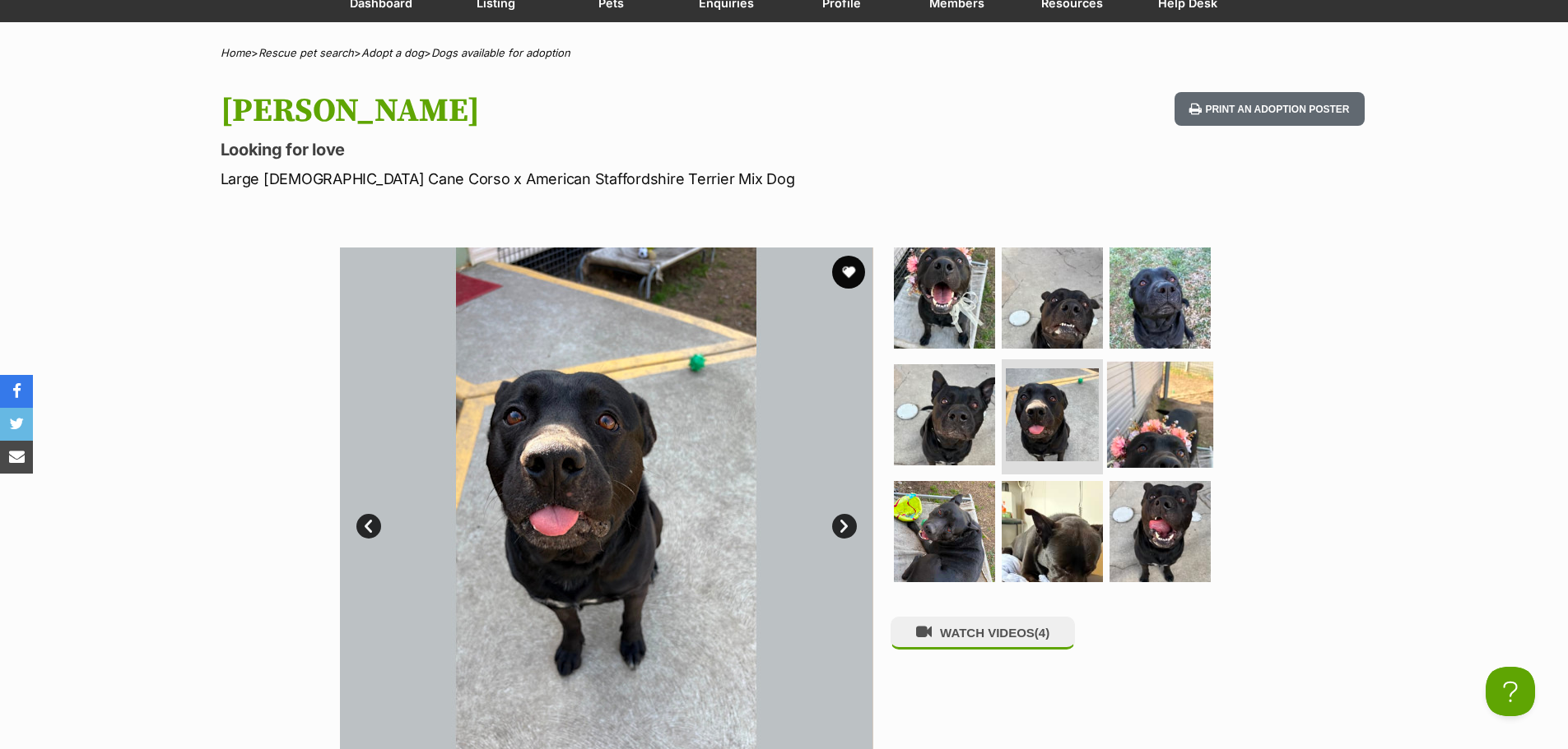
click at [1152, 411] on img at bounding box center [1160, 415] width 106 height 106
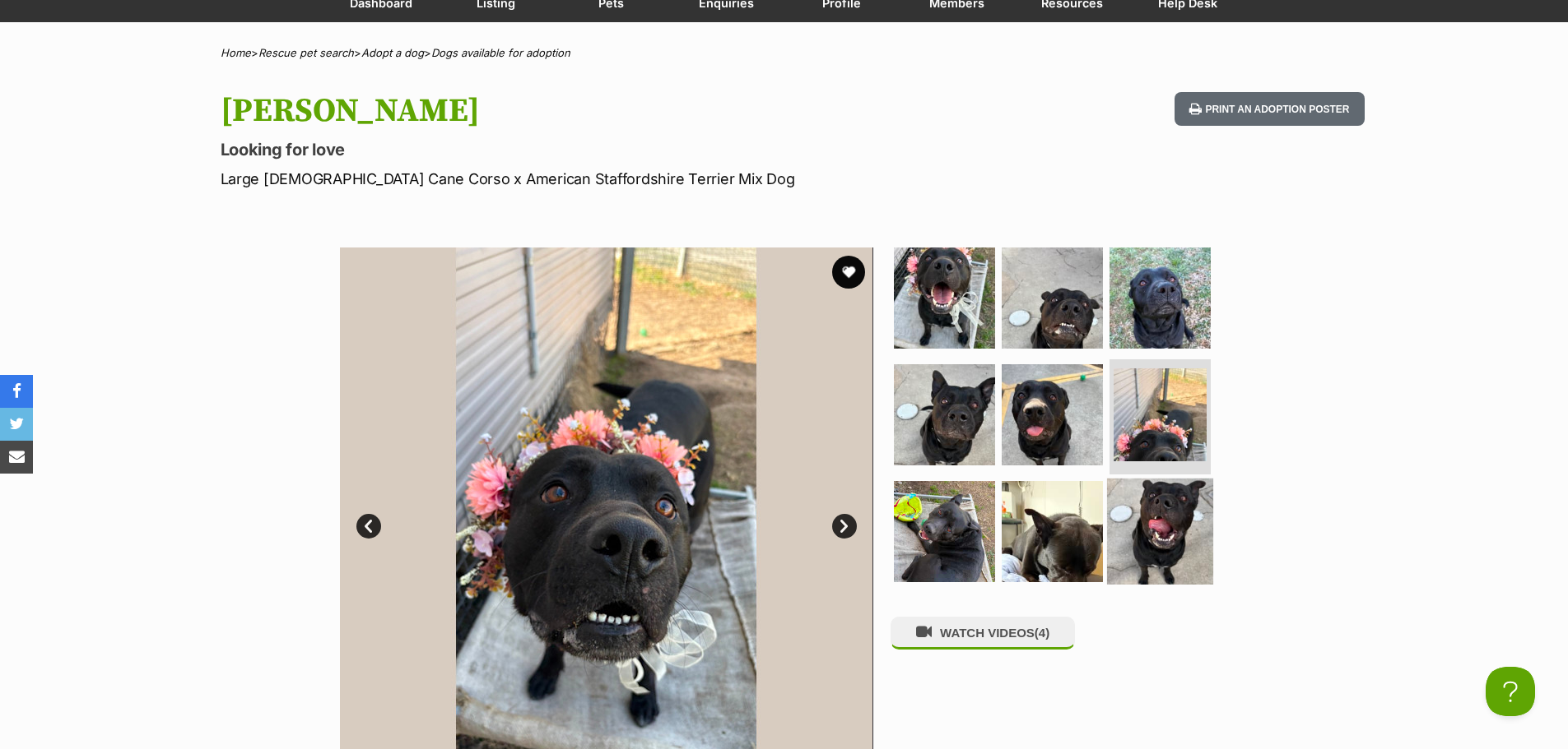
click at [1145, 504] on img at bounding box center [1160, 530] width 106 height 106
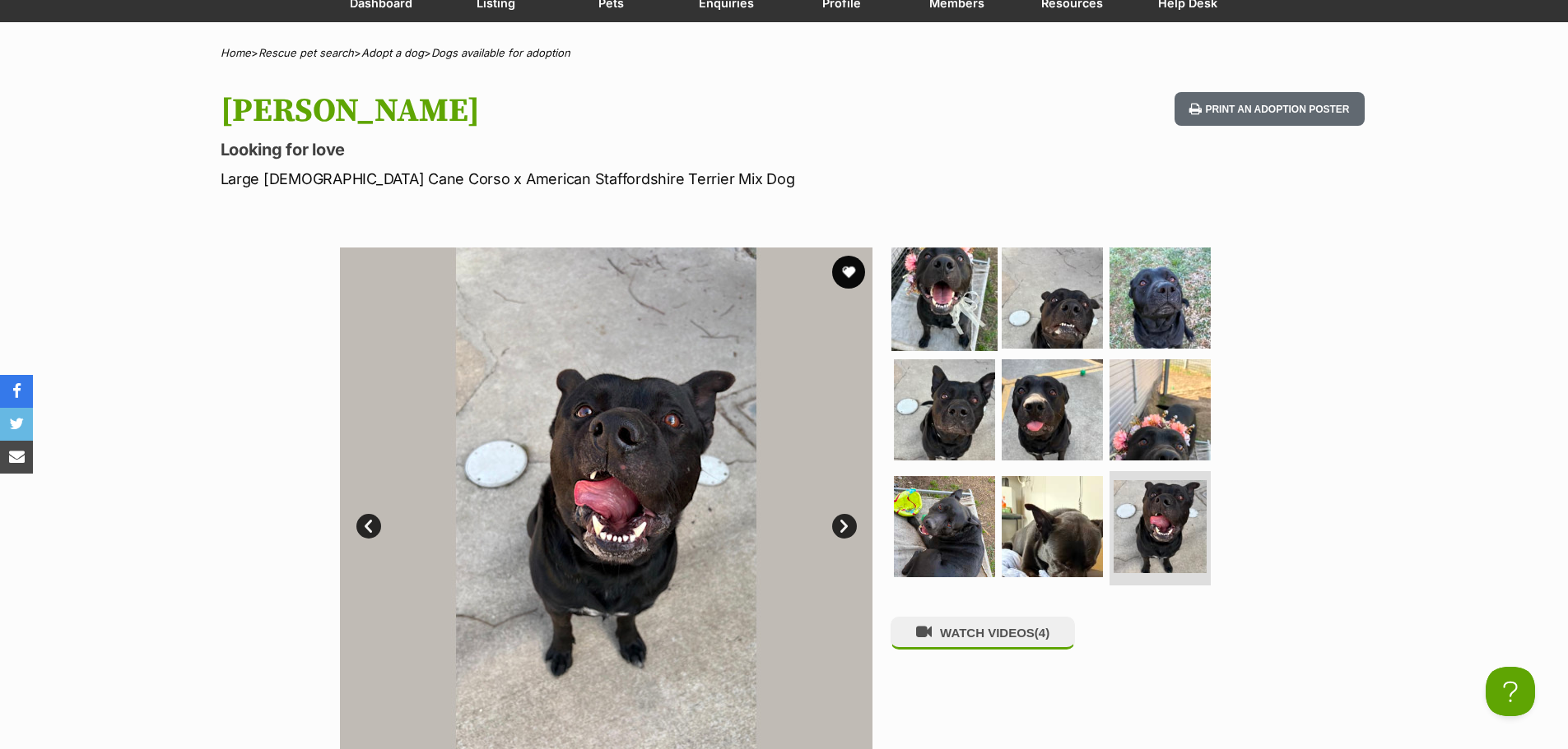
click at [955, 306] on img at bounding box center [943, 298] width 106 height 106
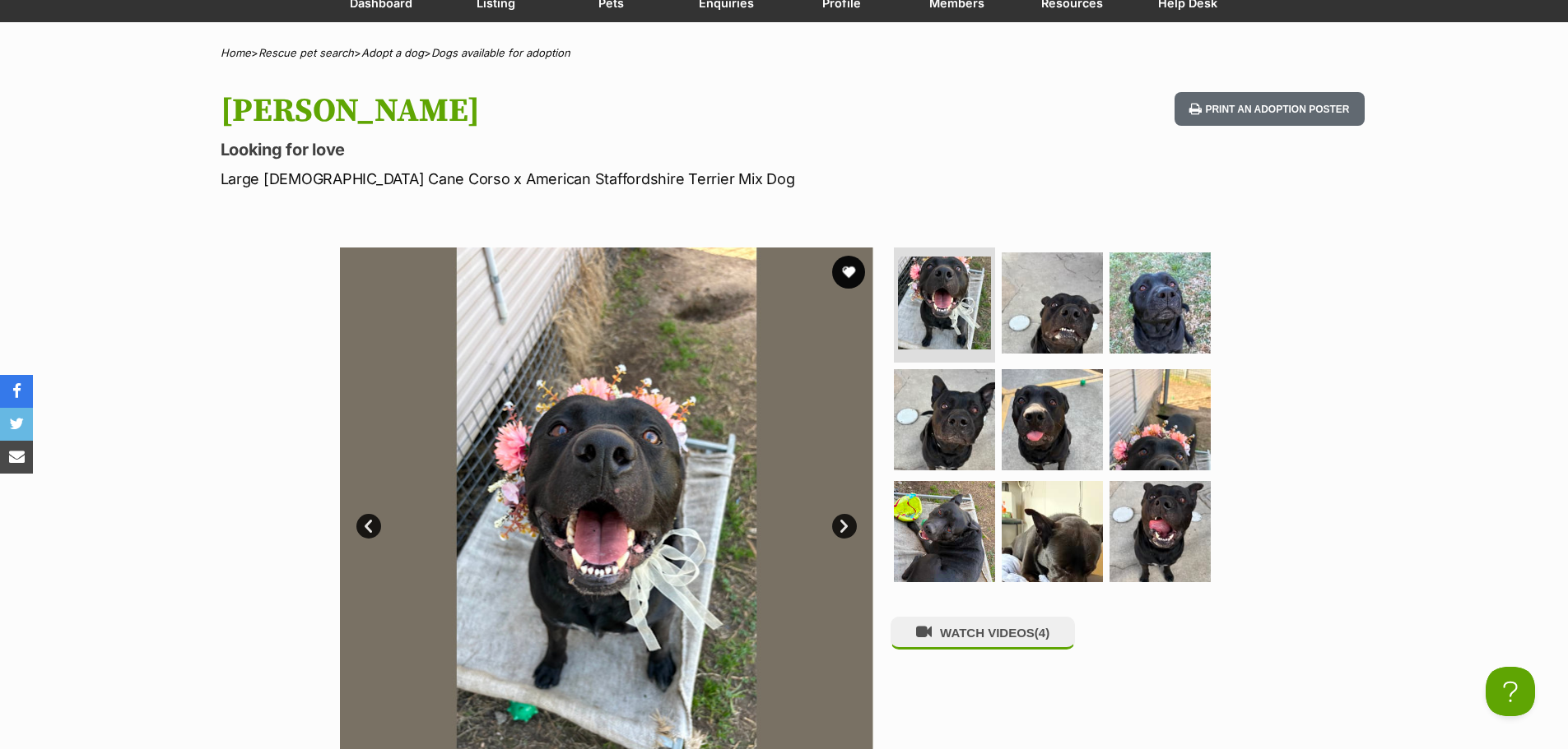
scroll to position [82, 0]
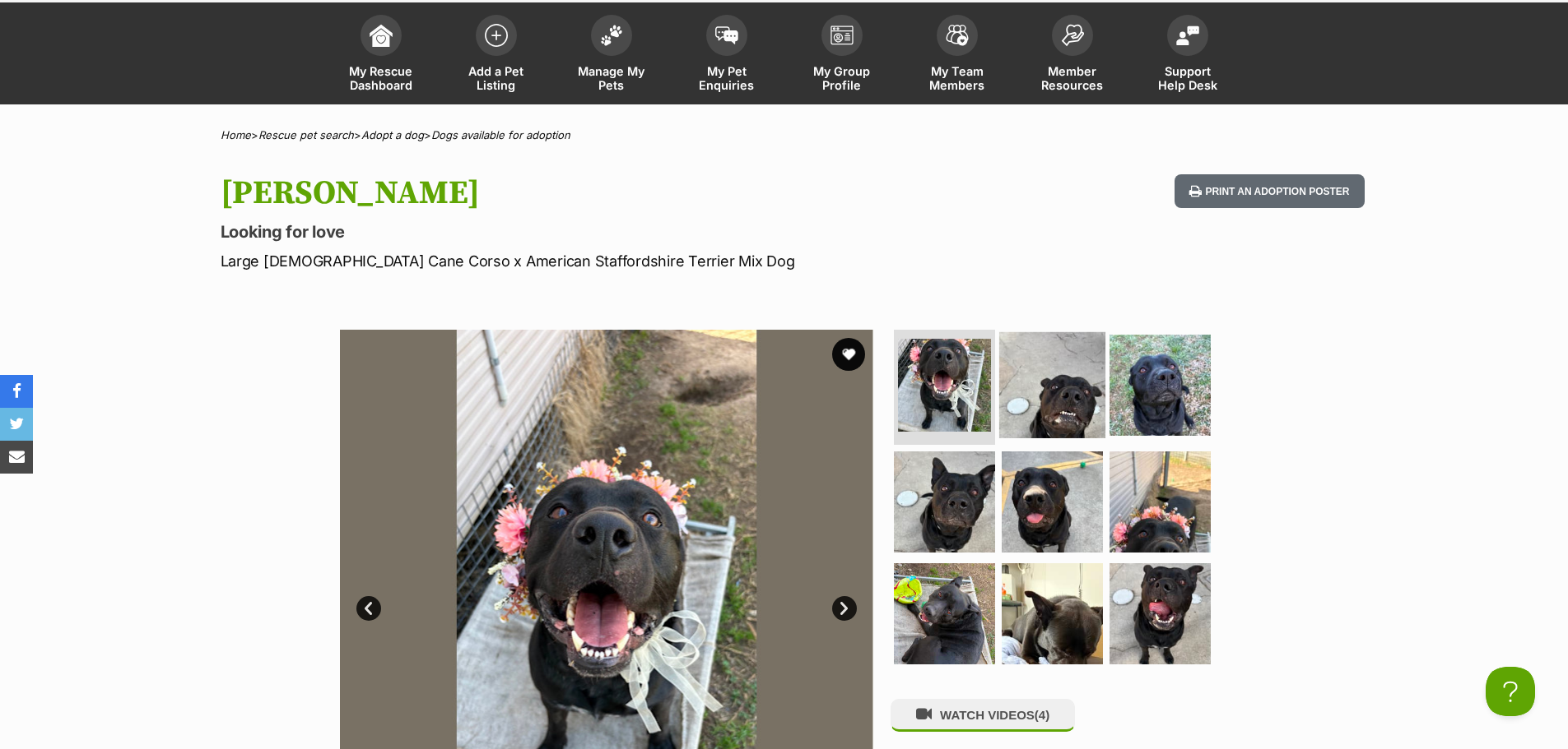
click at [1067, 387] on img at bounding box center [1052, 385] width 106 height 106
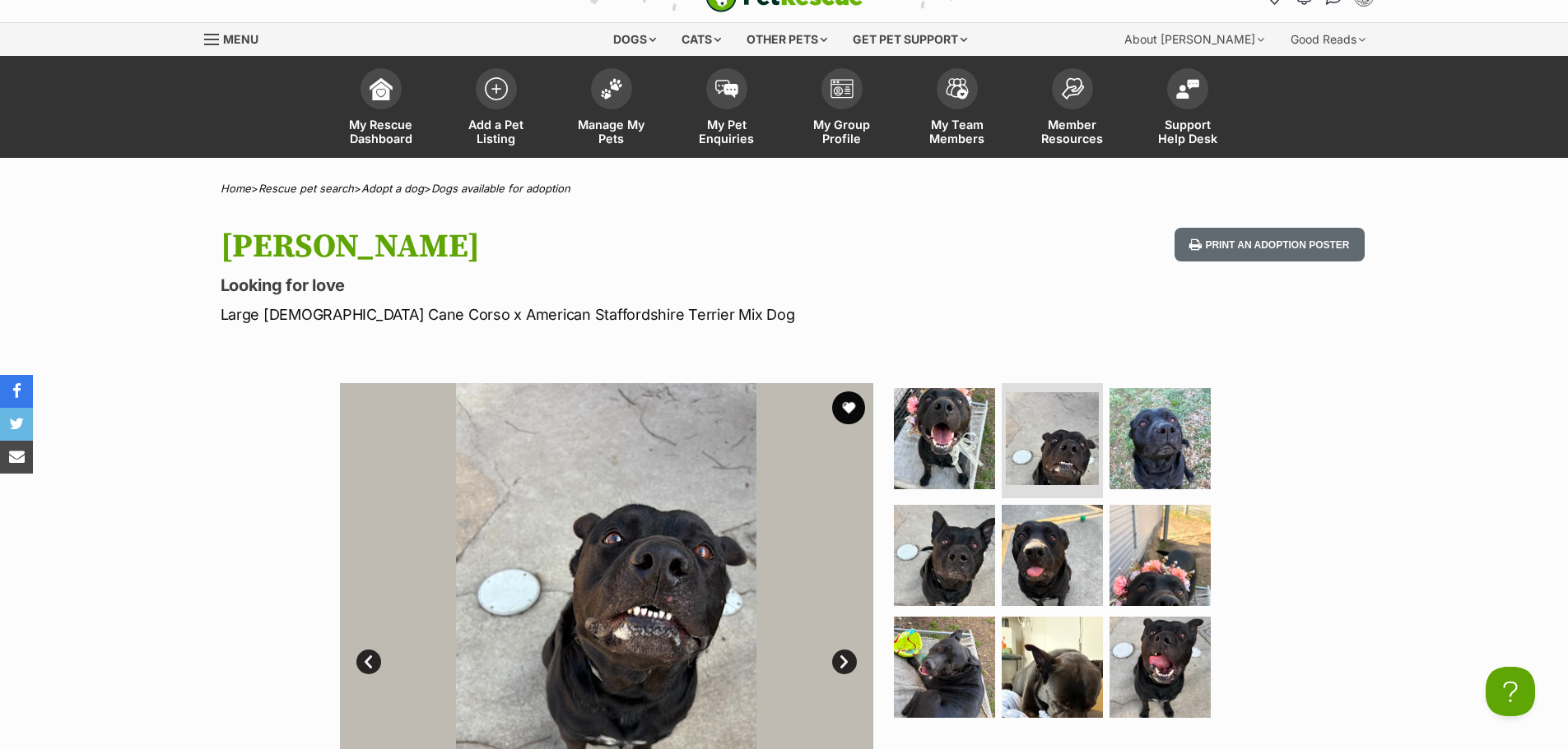
scroll to position [0, 0]
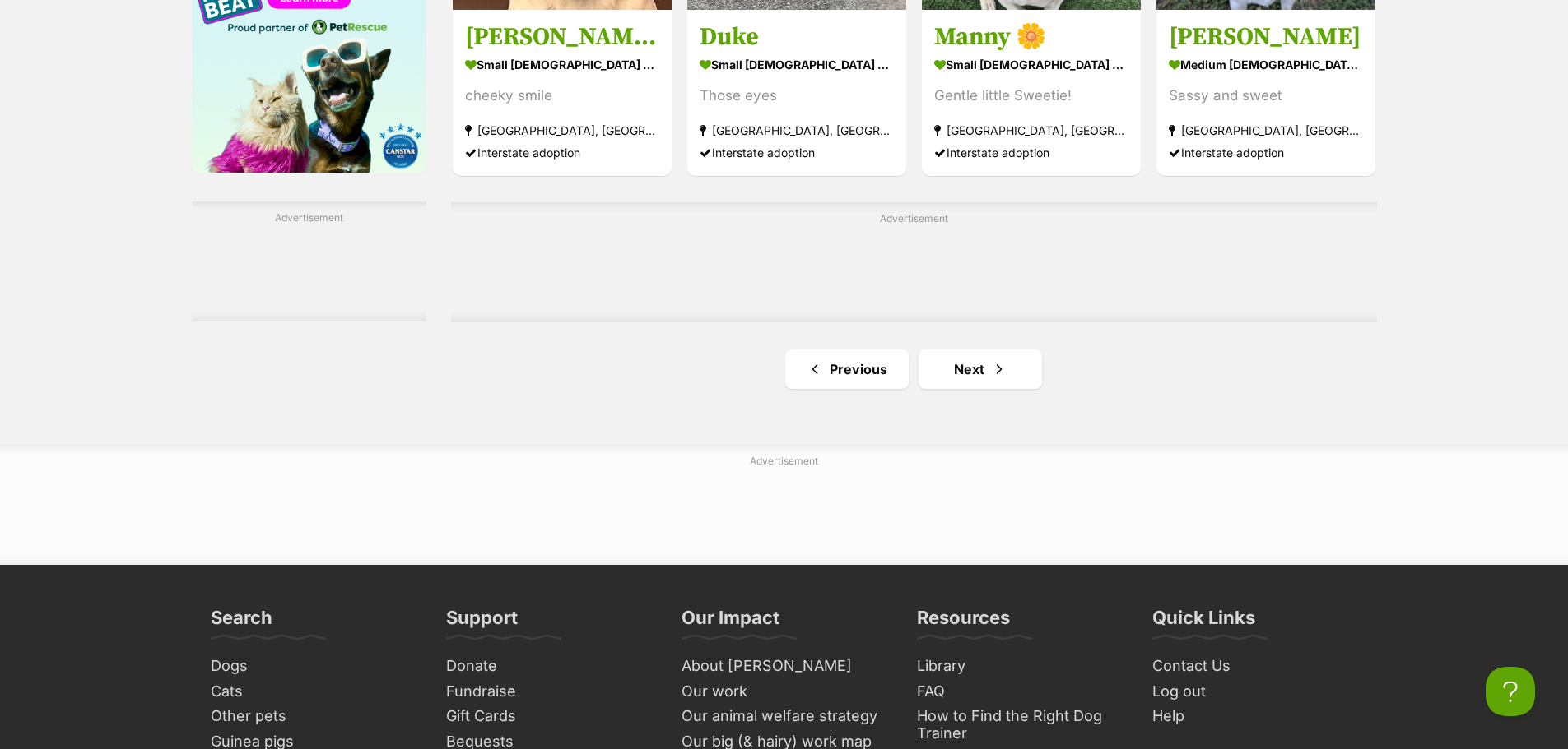
scroll to position [2740, 0]
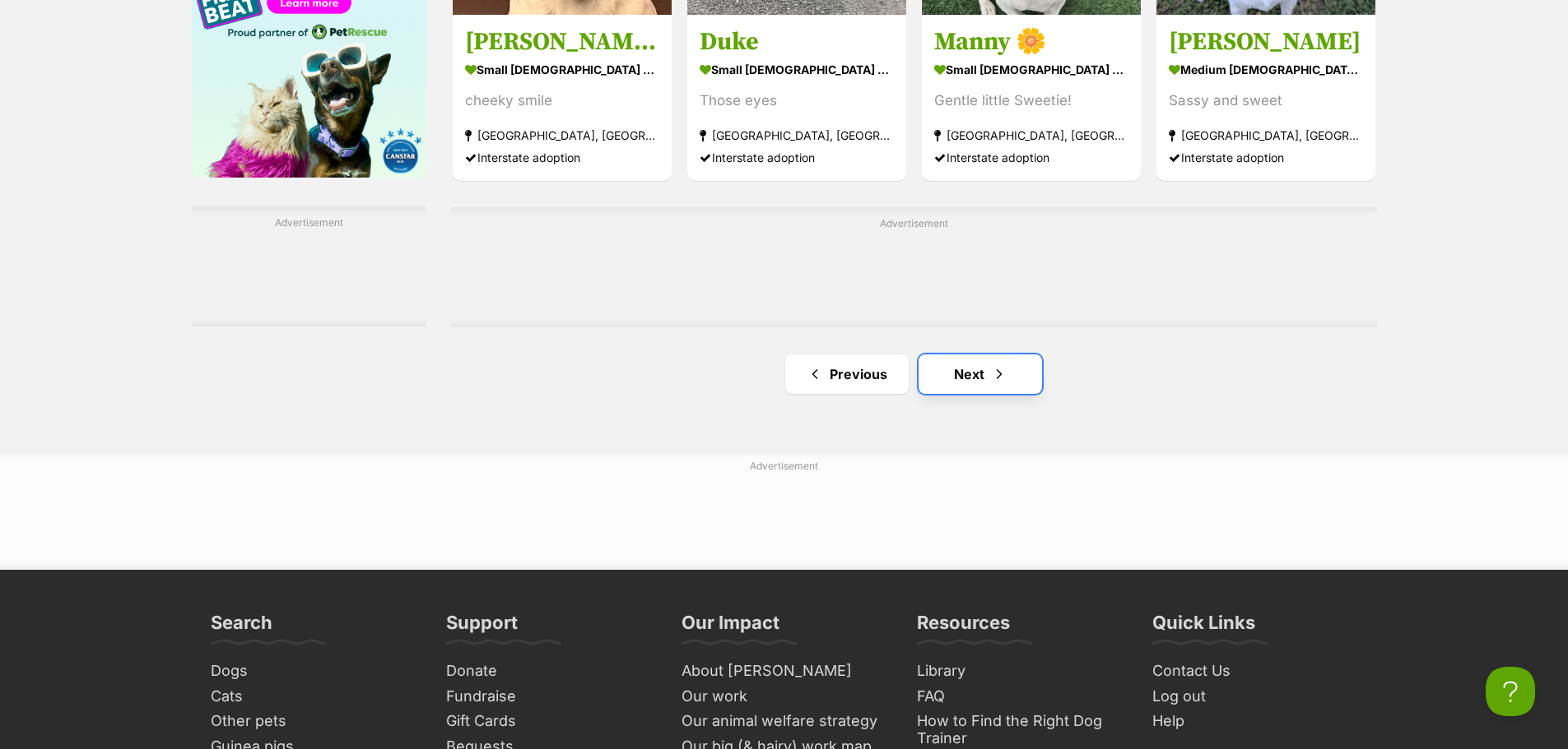
click at [969, 371] on link "Next" at bounding box center [980, 374] width 124 height 39
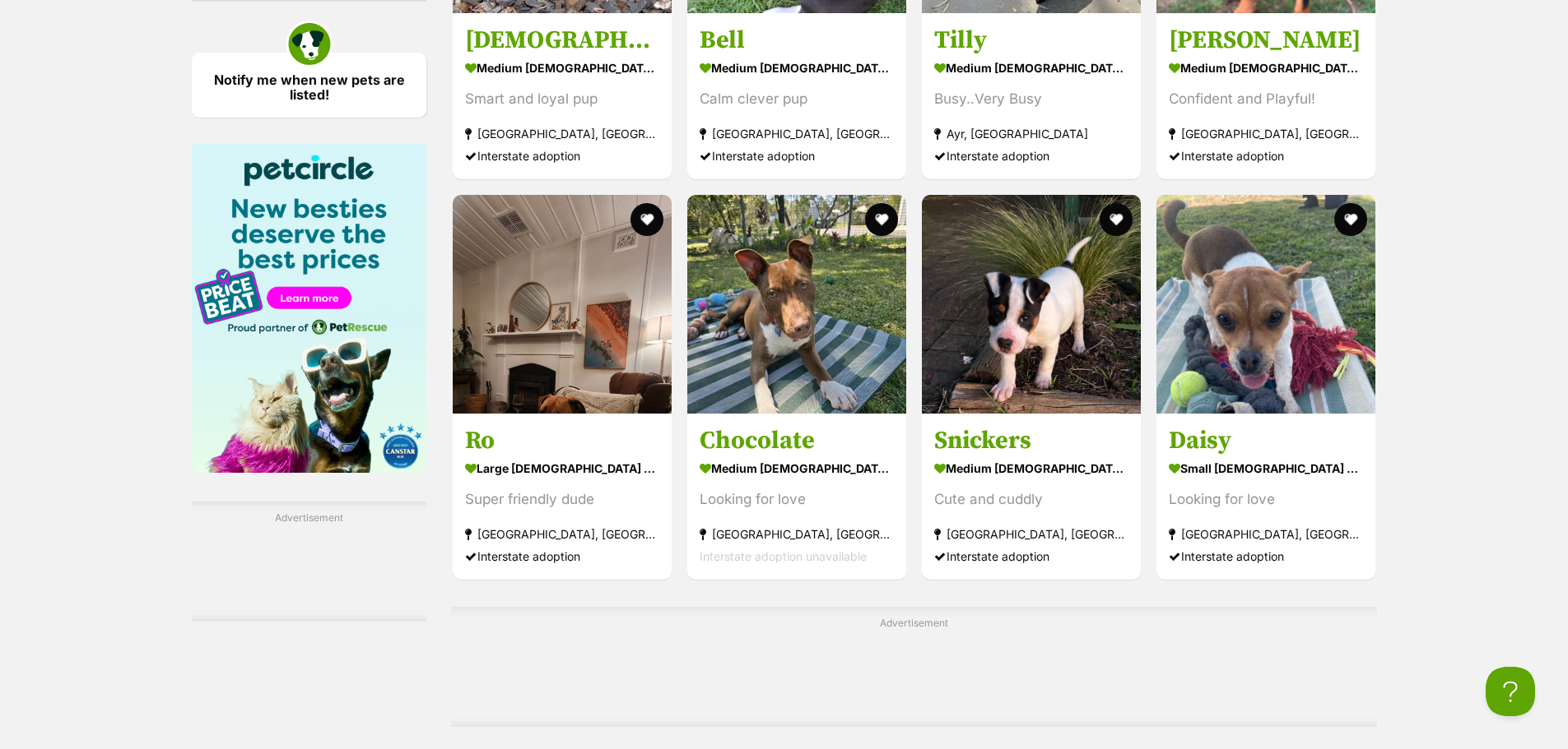
scroll to position [2714, 0]
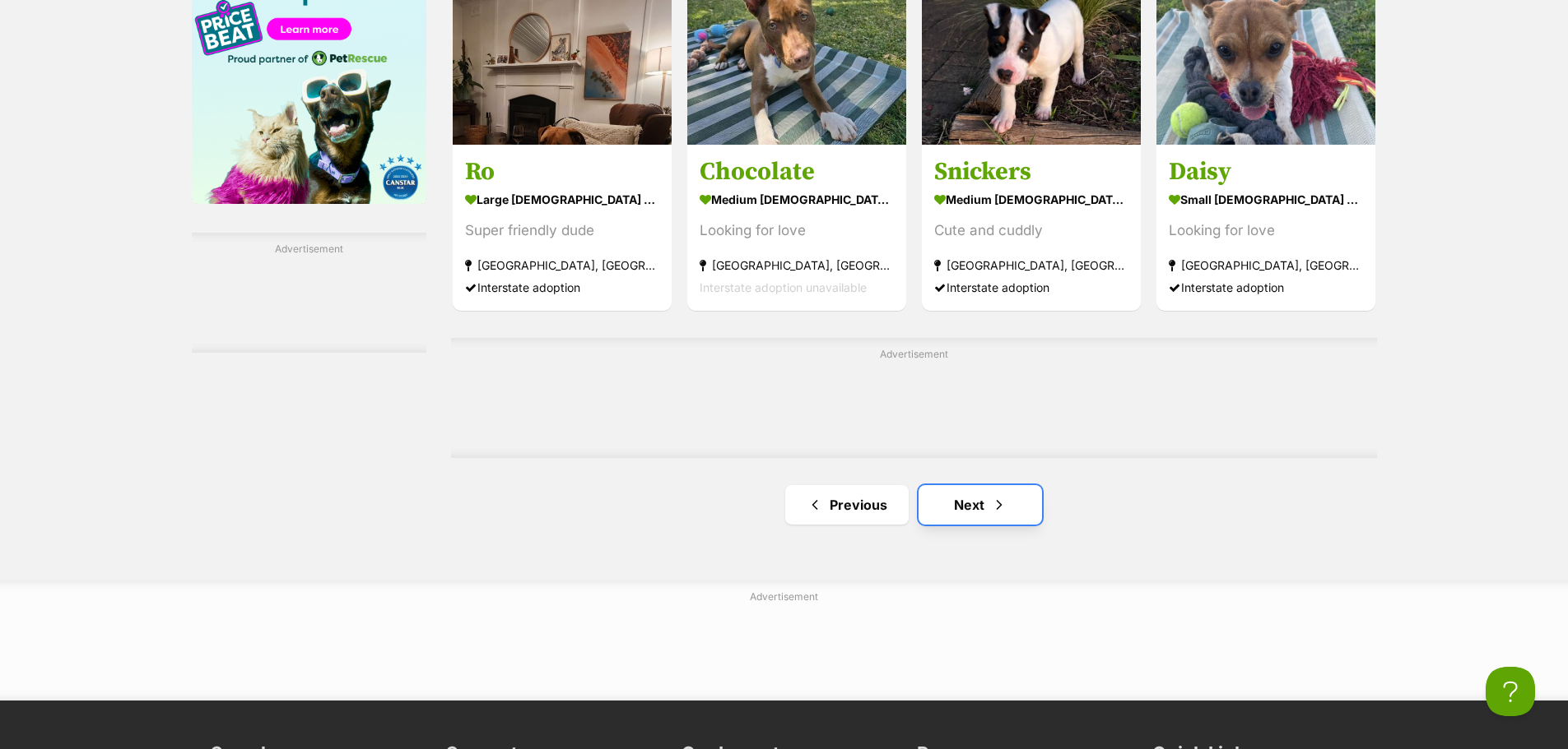
click at [972, 492] on link "Next" at bounding box center [980, 505] width 124 height 39
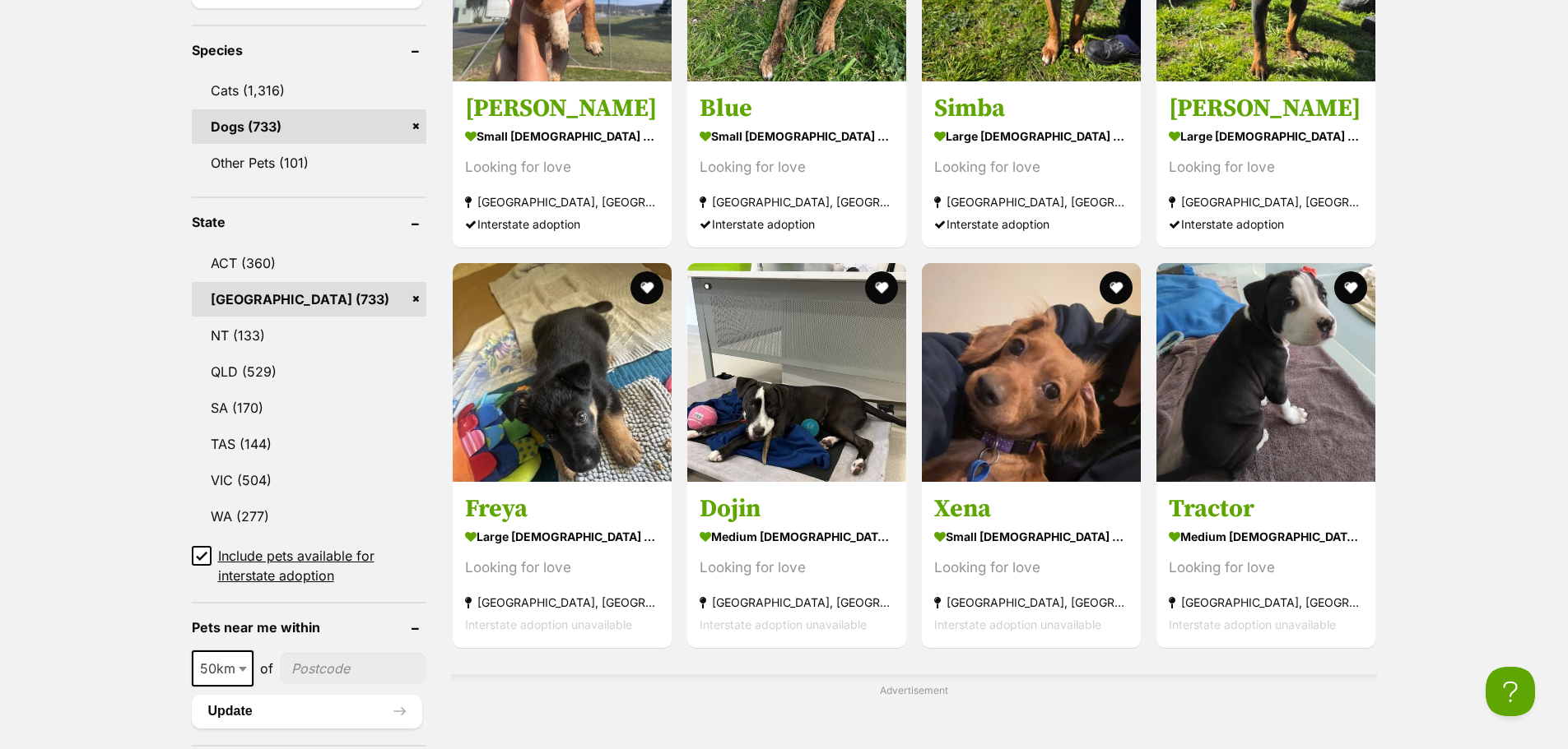
scroll to position [823, 0]
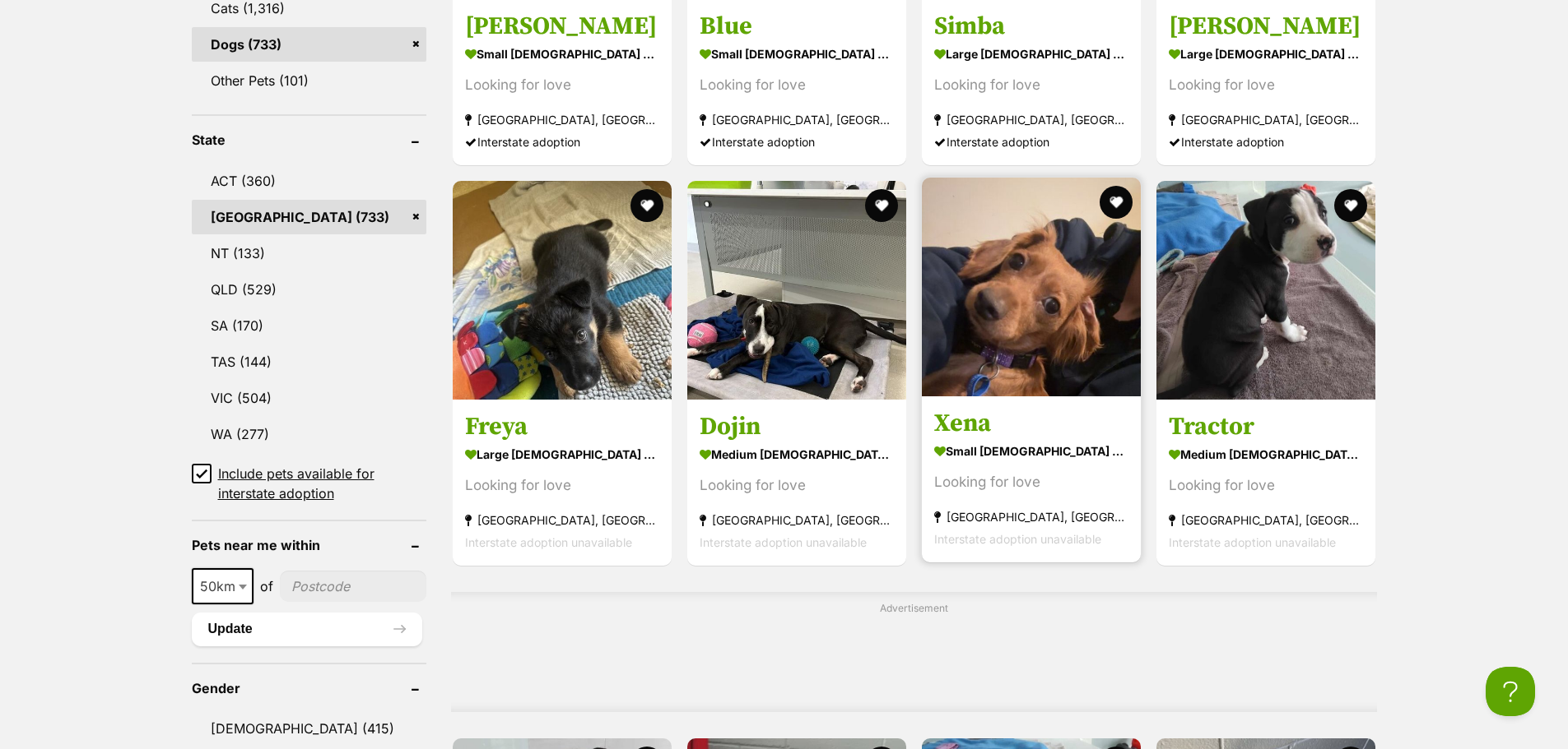
click at [1058, 321] on img at bounding box center [1031, 287] width 219 height 219
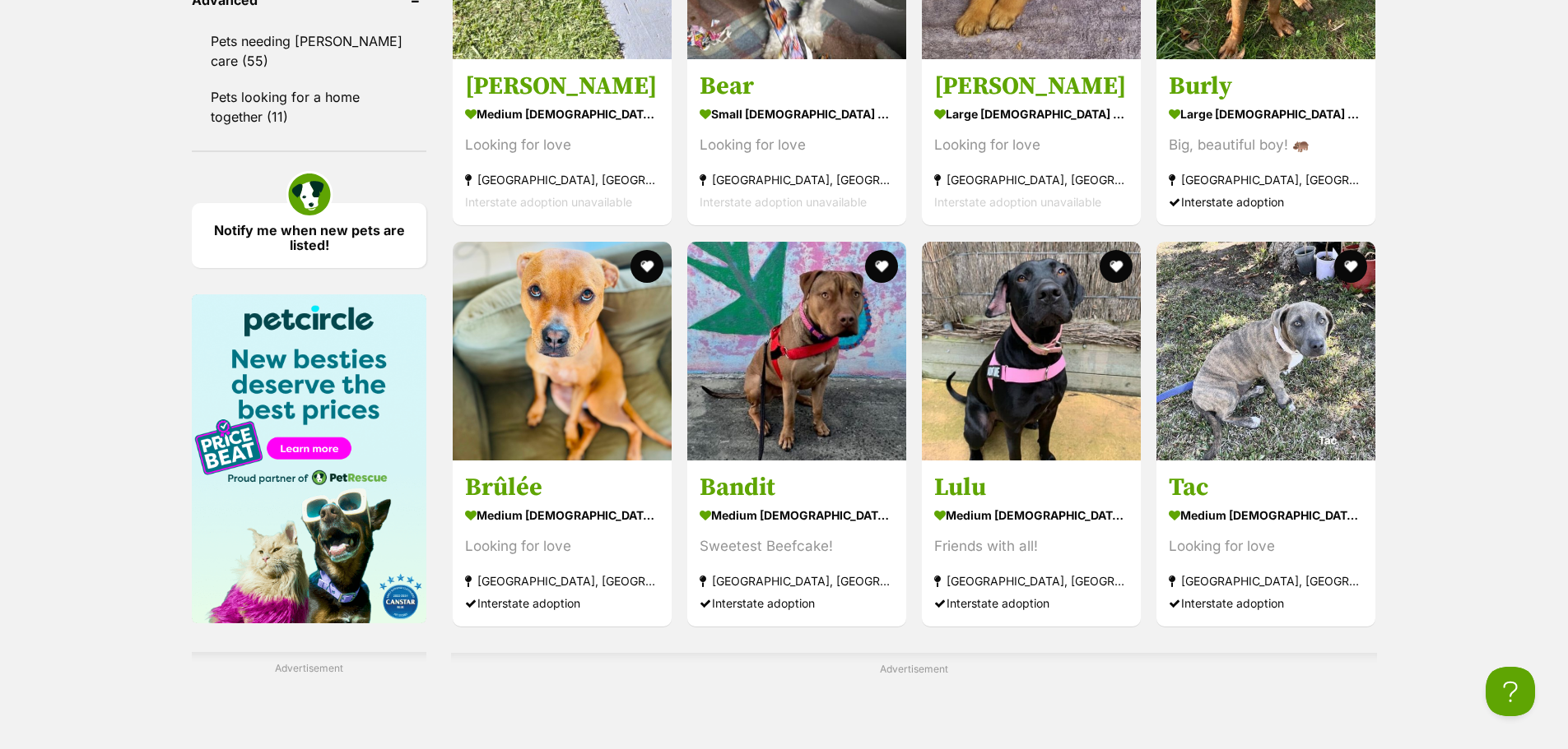
scroll to position [2303, 0]
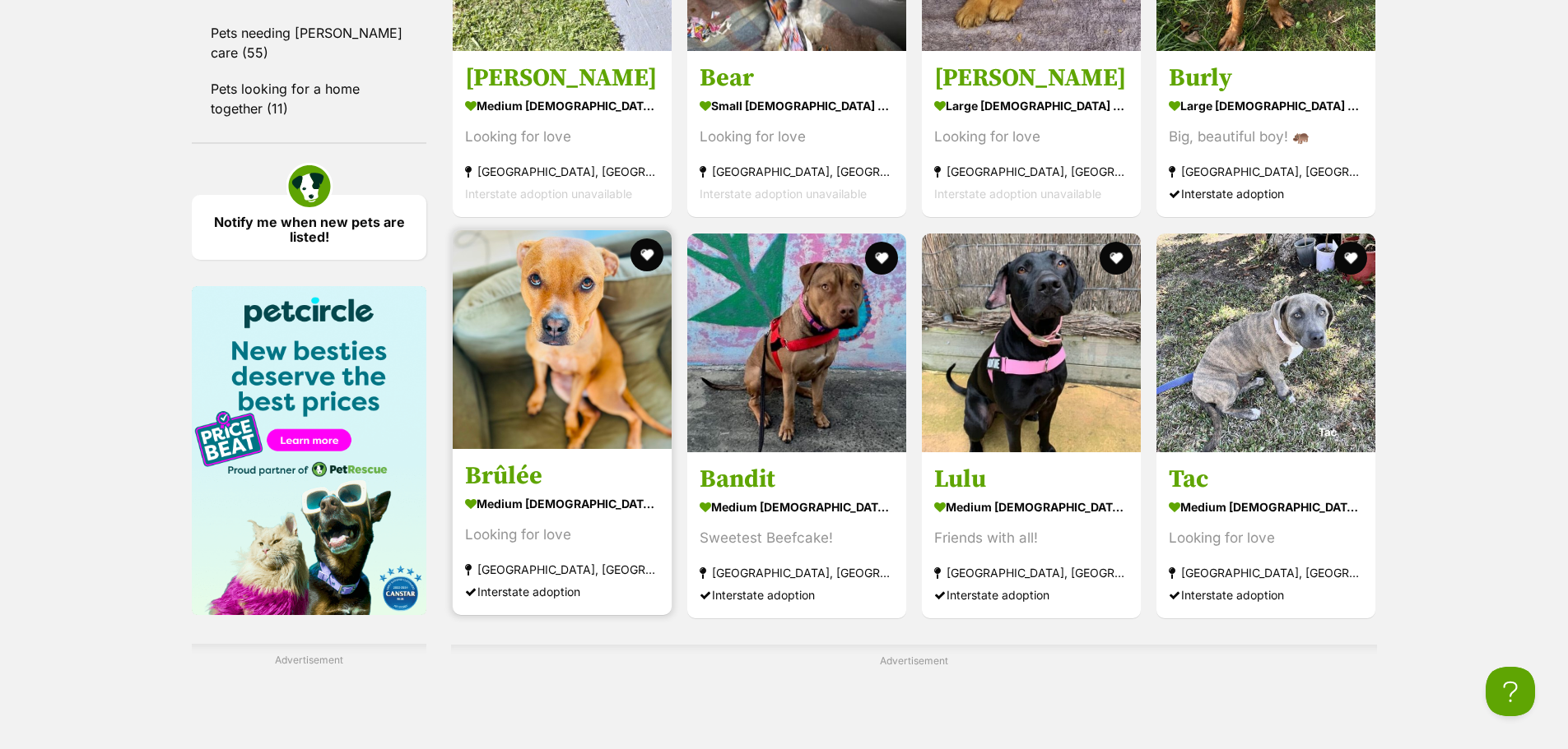
click at [599, 309] on img at bounding box center [562, 340] width 219 height 219
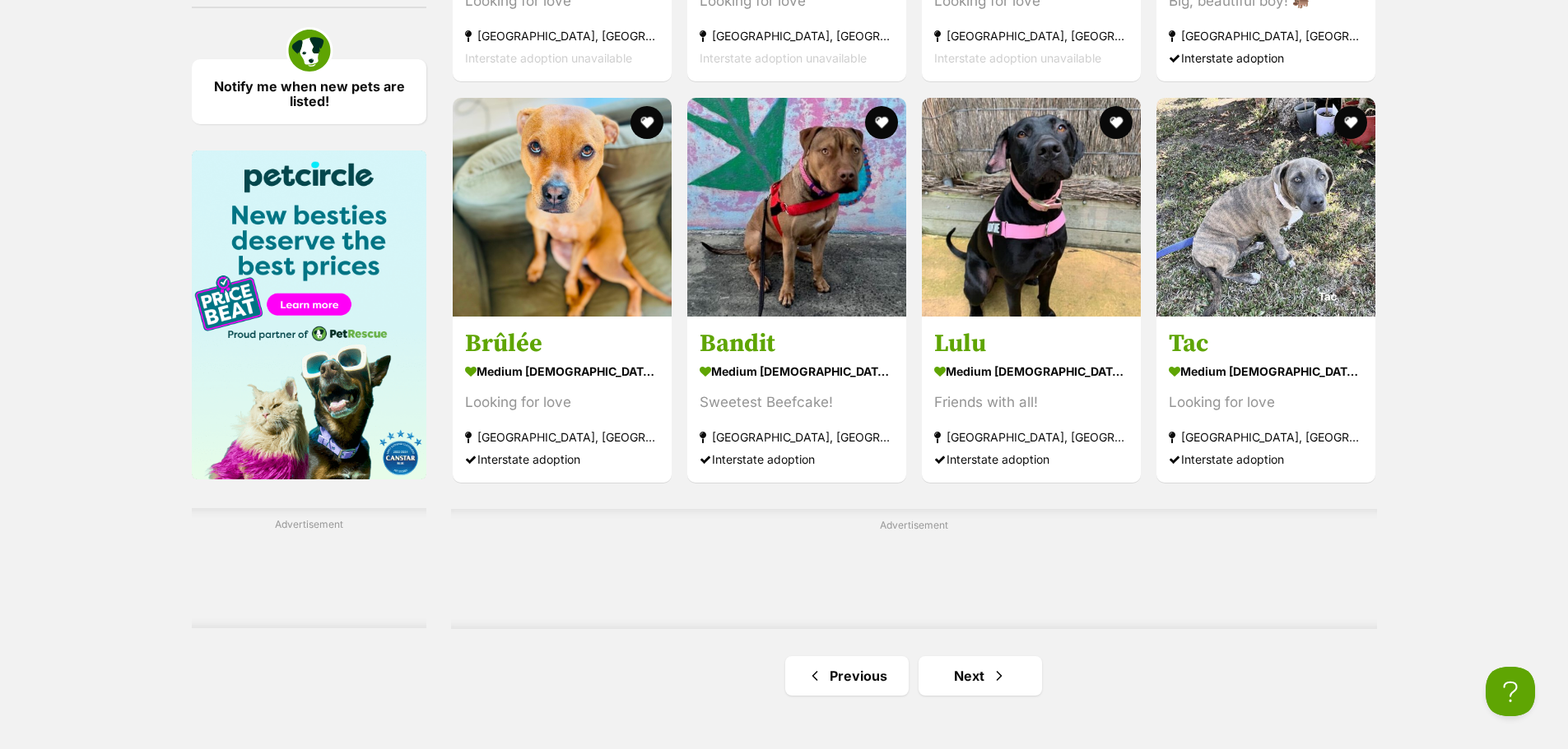
scroll to position [2468, 0]
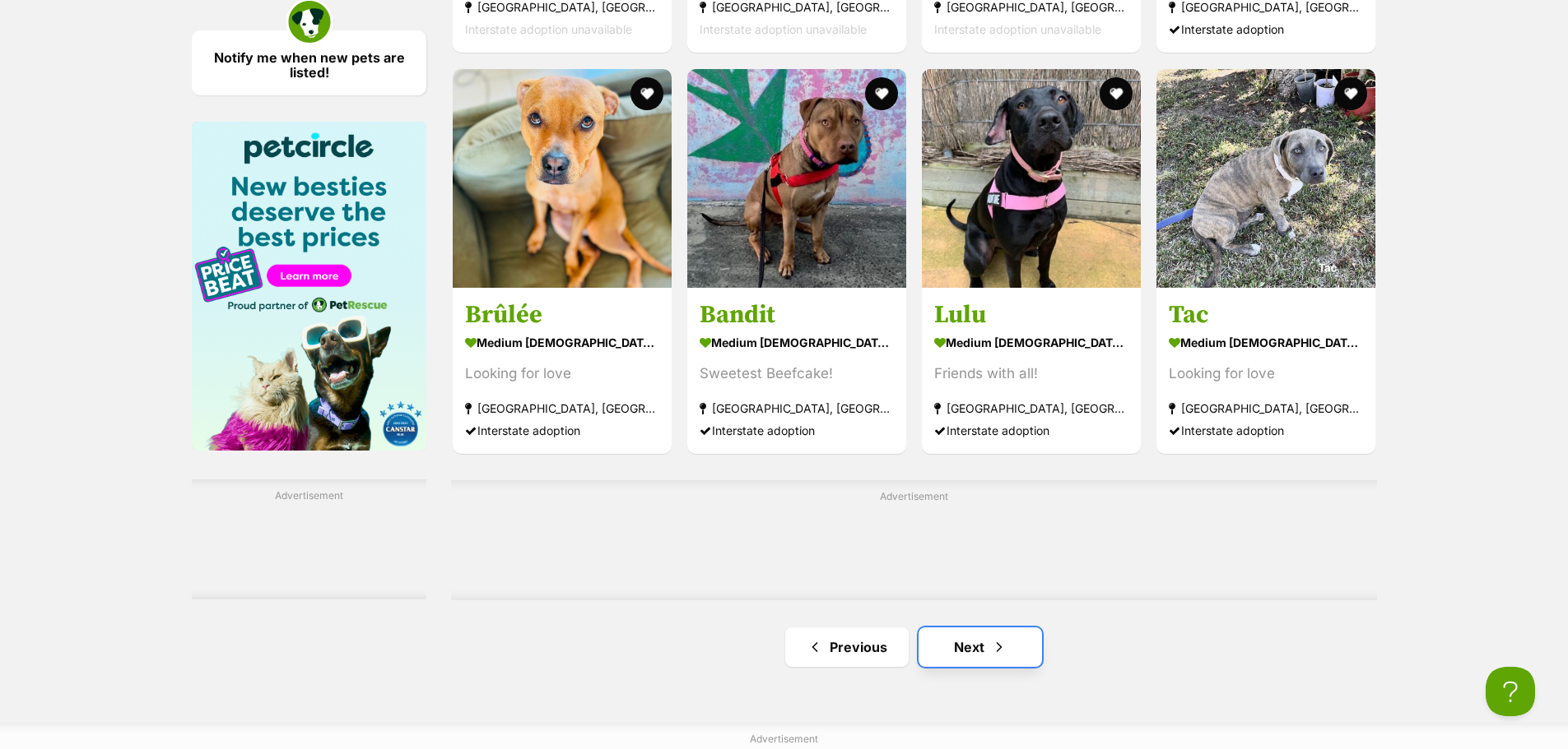
click at [957, 649] on link "Next" at bounding box center [980, 647] width 124 height 39
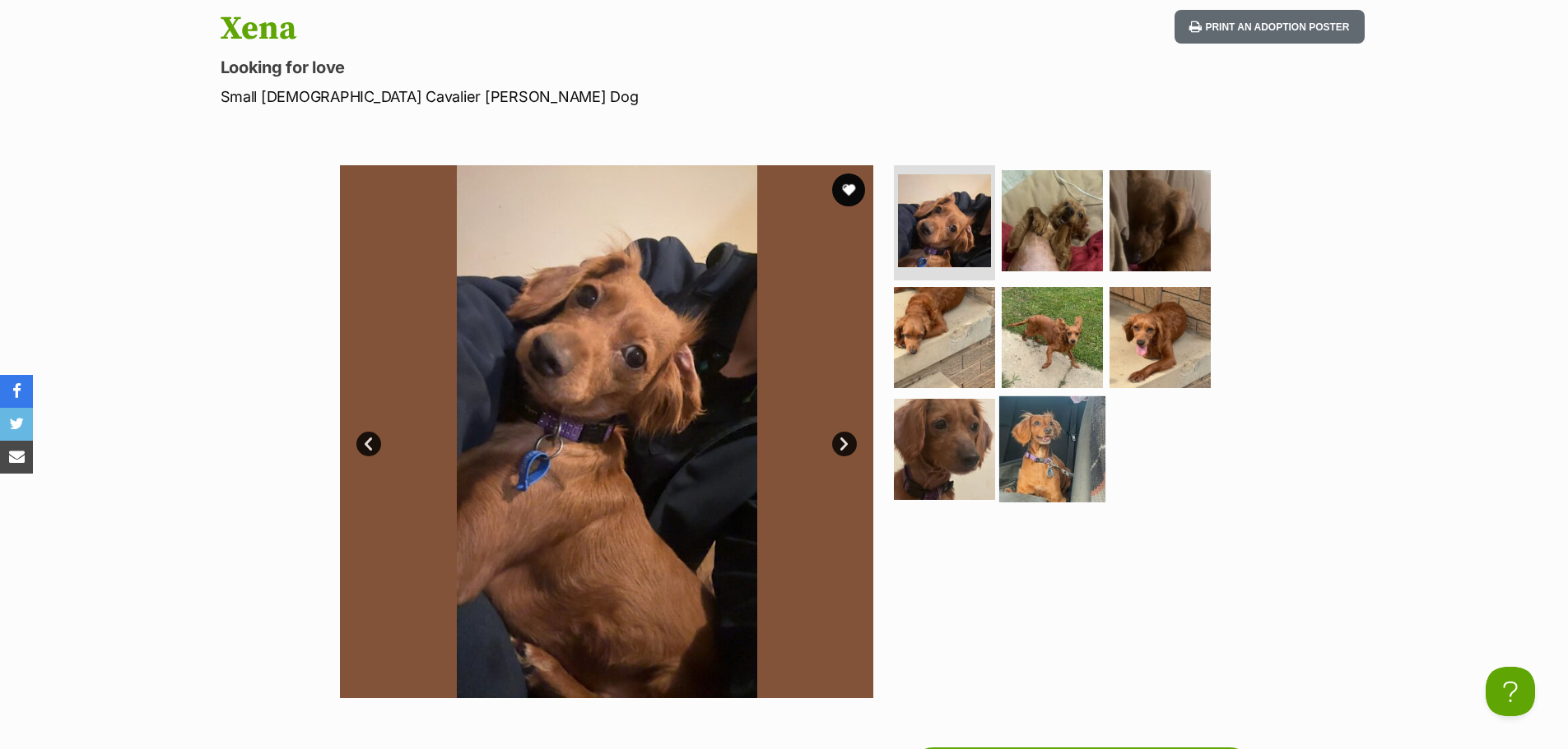
click at [1049, 463] on img at bounding box center [1052, 448] width 106 height 106
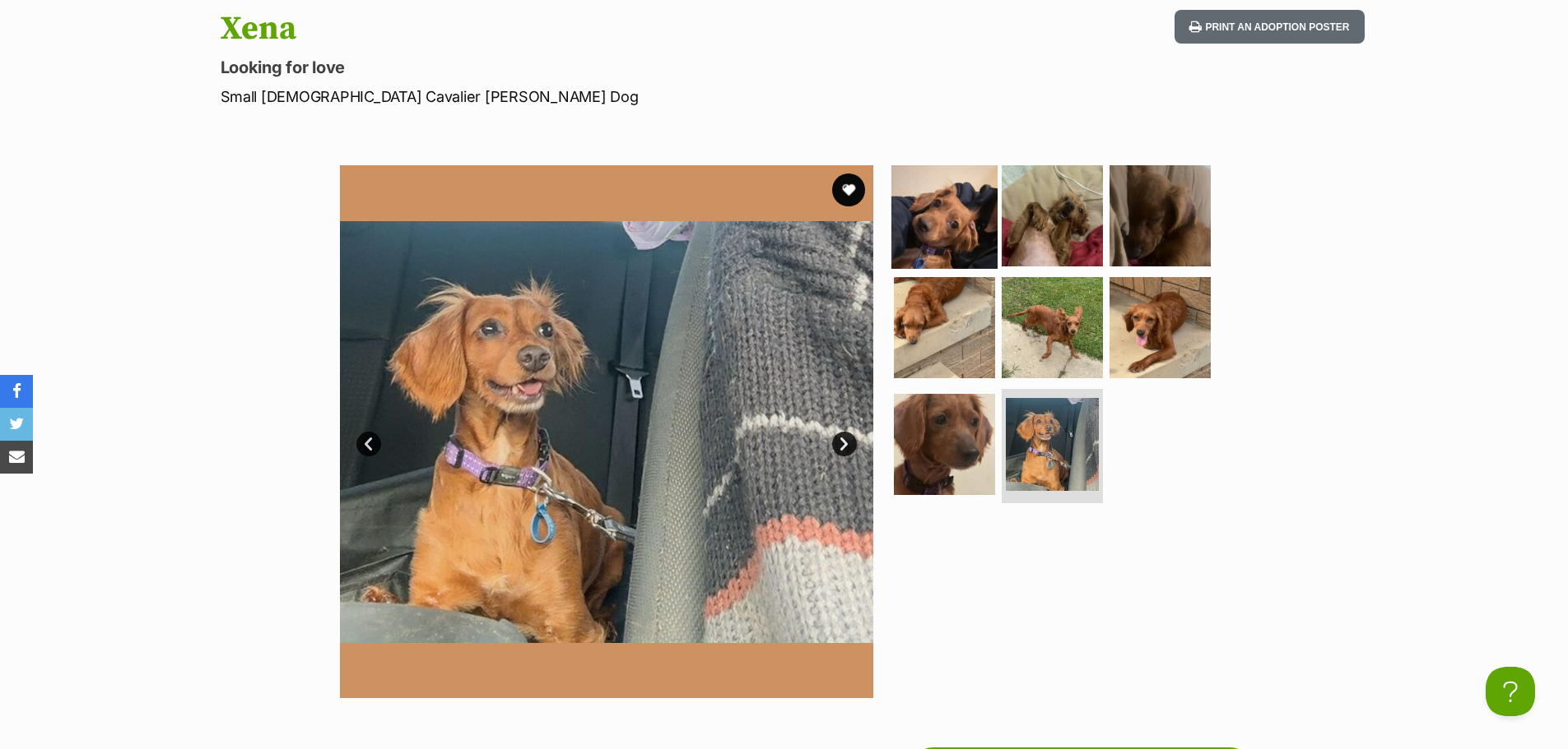
click at [958, 220] on img at bounding box center [943, 215] width 106 height 106
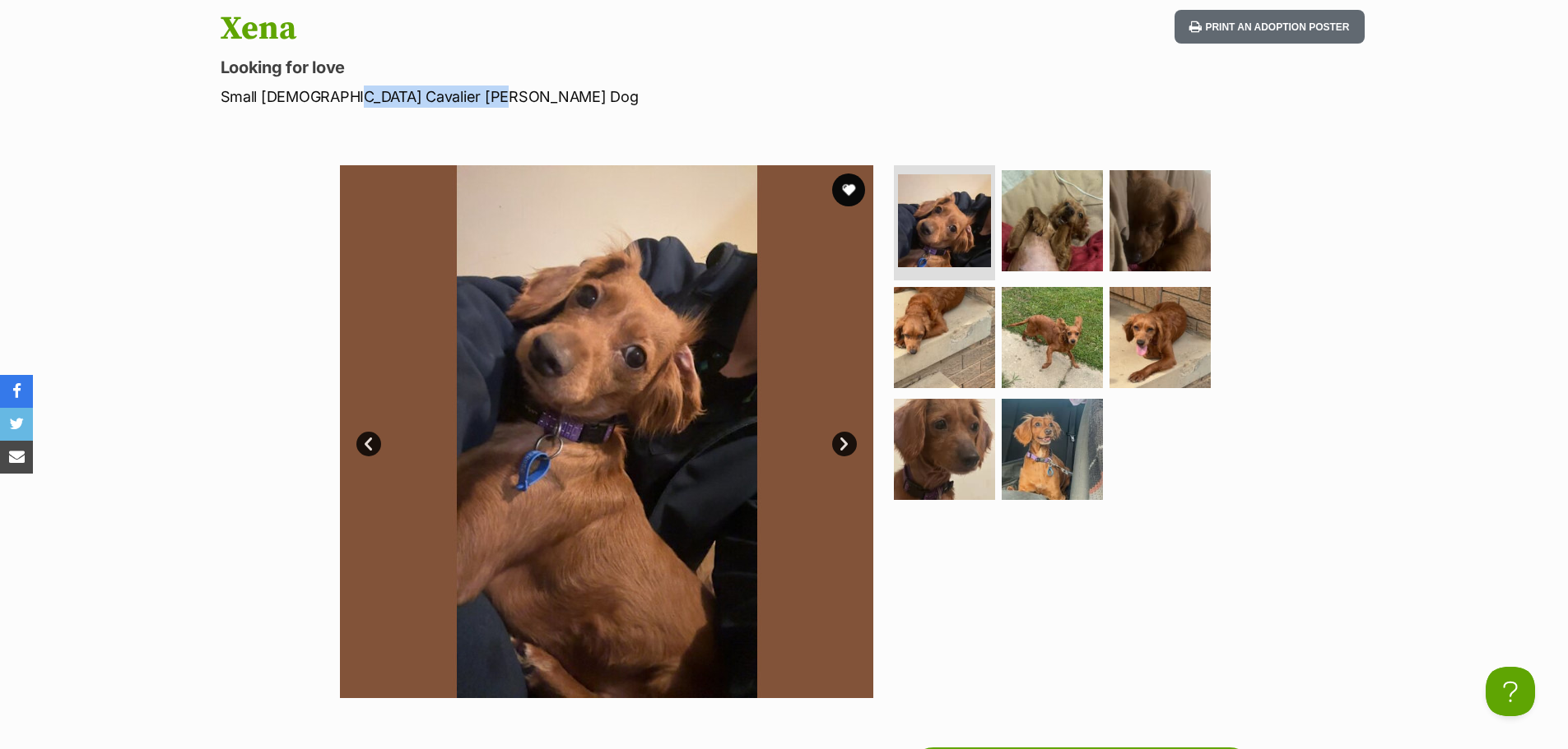
drag, startPoint x: 342, startPoint y: 98, endPoint x: 567, endPoint y: 106, distance: 225.1
click at [479, 101] on p "Small Female Cavalier King Charles Spaniel Dog" at bounding box center [568, 96] width 696 height 22
click at [567, 106] on p "Small Female Cavalier King Charles Spaniel Dog" at bounding box center [568, 96] width 696 height 22
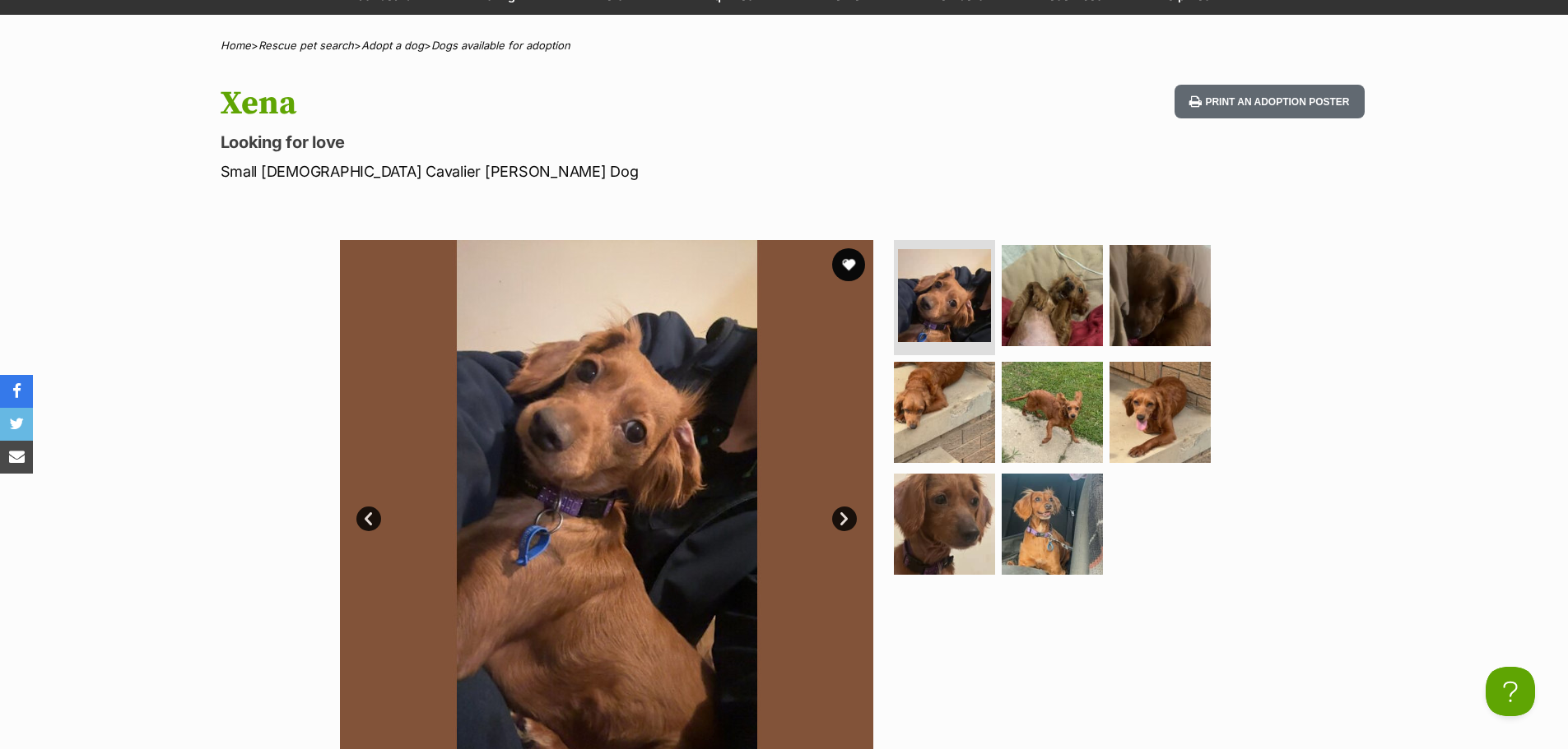
scroll to position [165, 0]
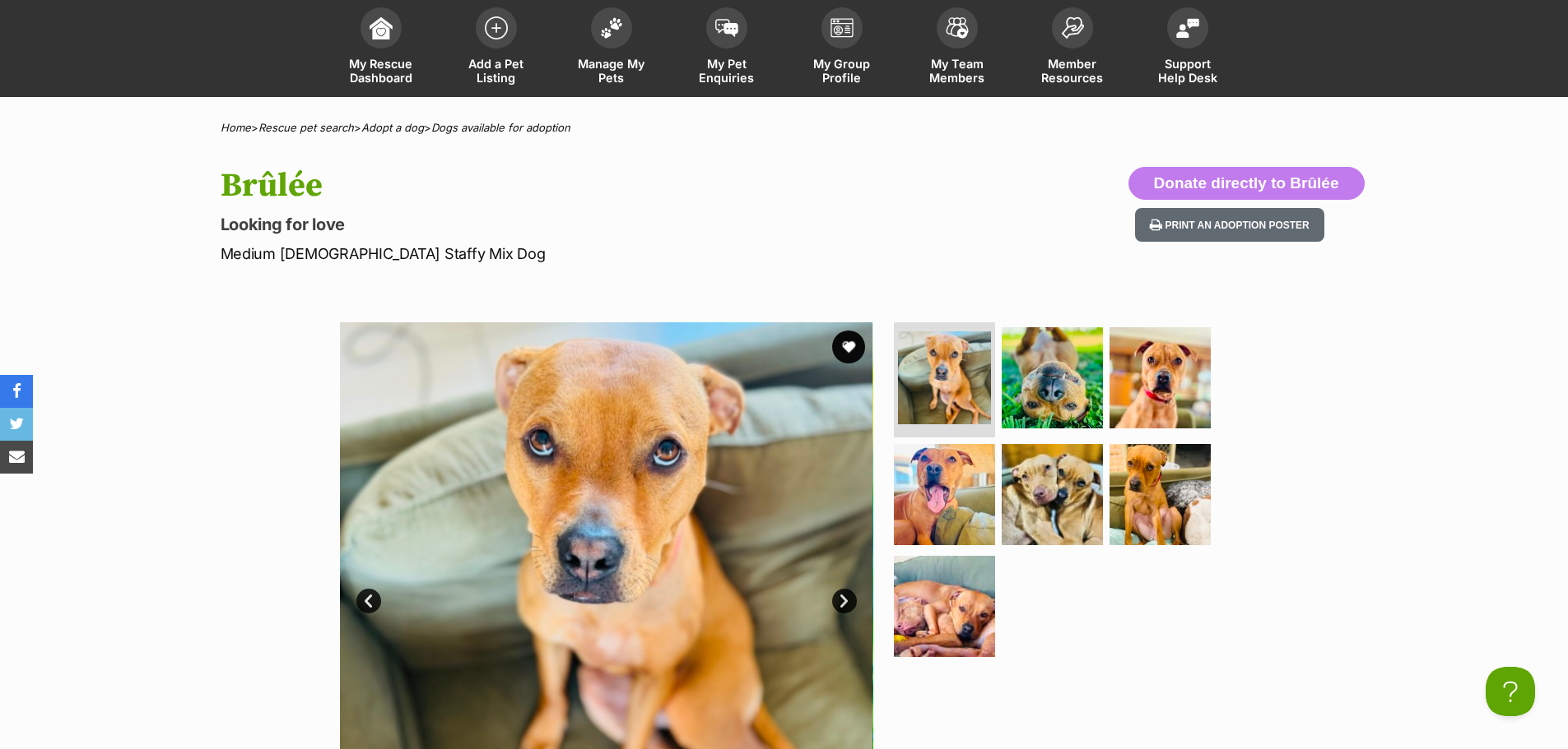
scroll to position [165, 0]
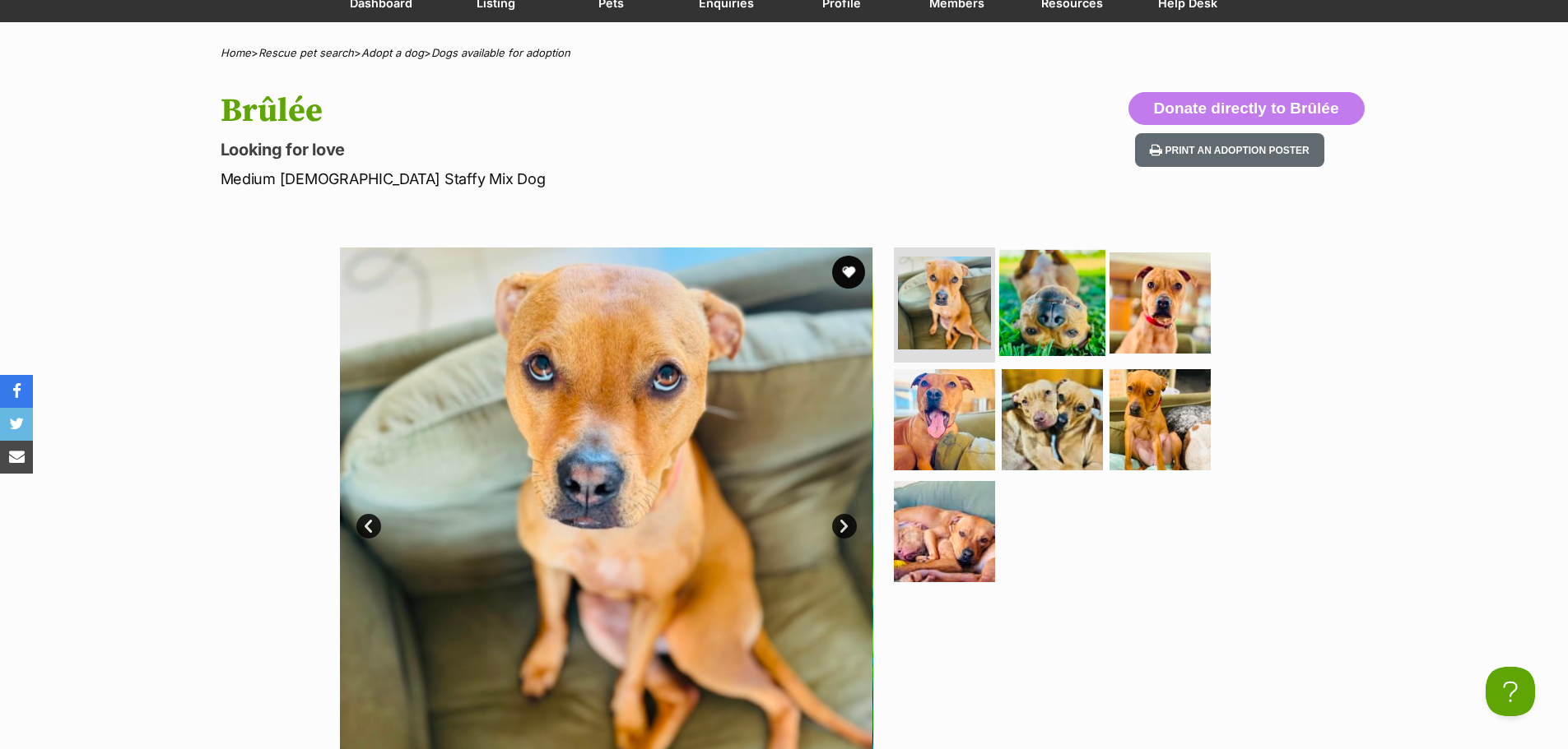
click at [1060, 289] on img at bounding box center [1052, 302] width 106 height 106
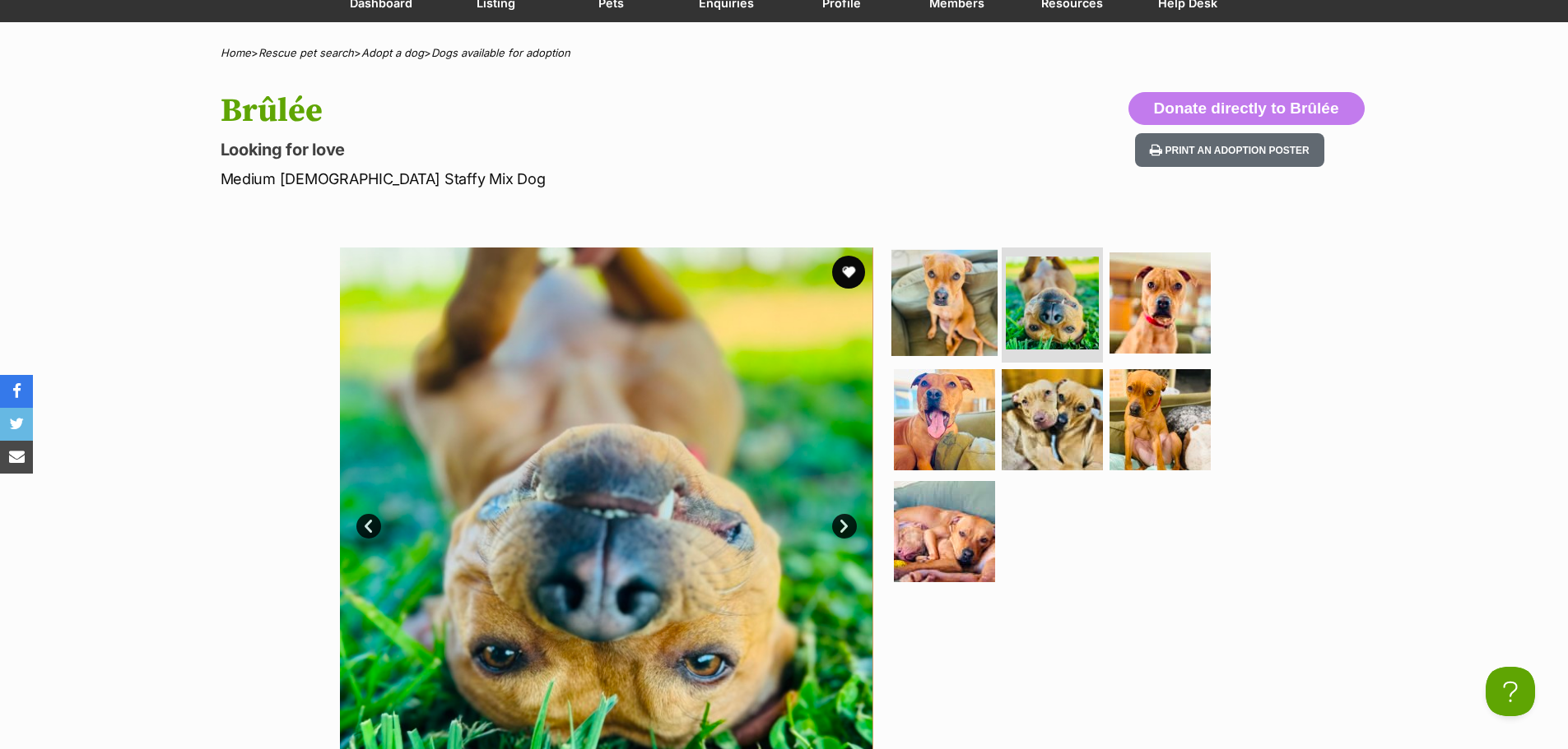
click at [965, 284] on img at bounding box center [943, 302] width 106 height 106
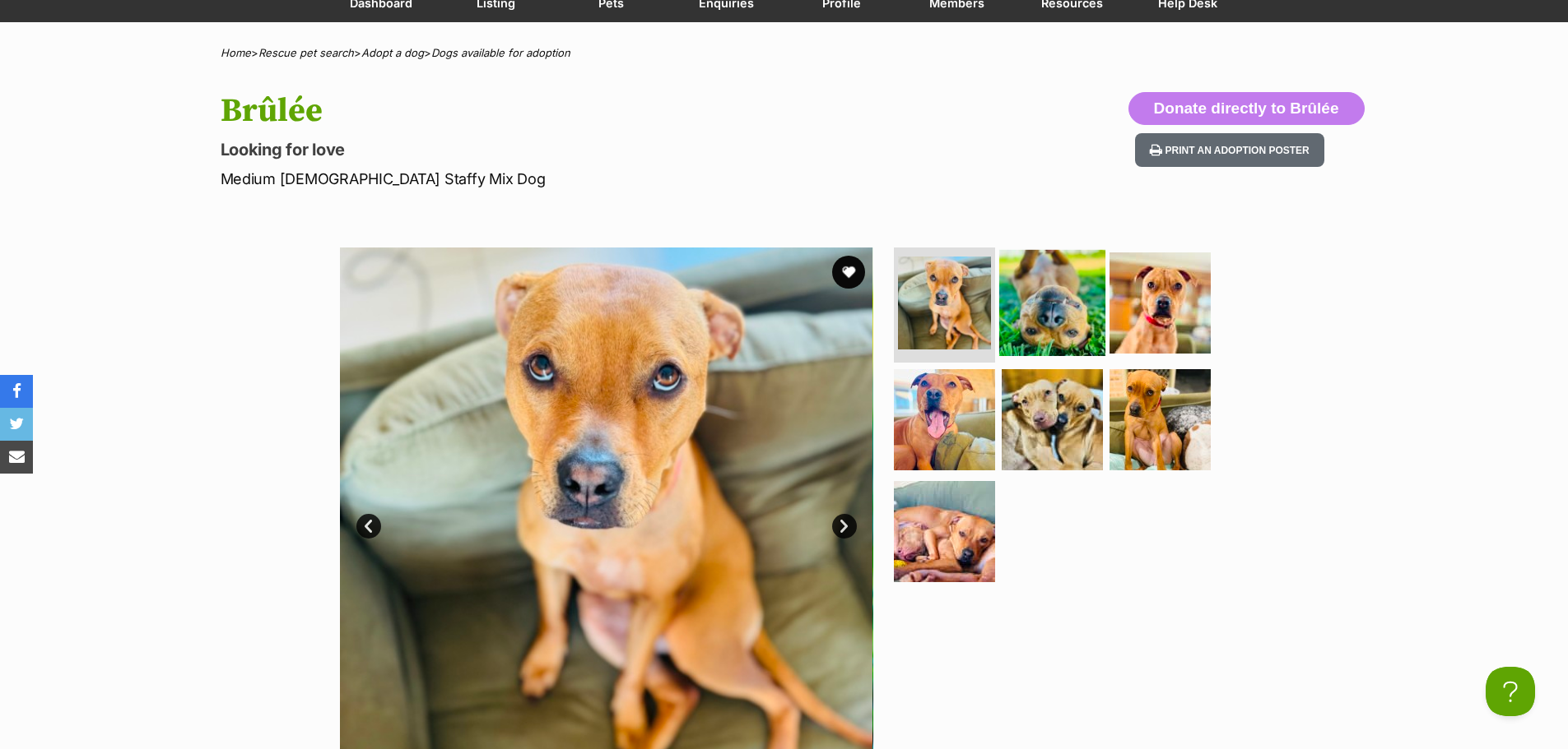
click at [1058, 317] on img at bounding box center [1052, 302] width 106 height 106
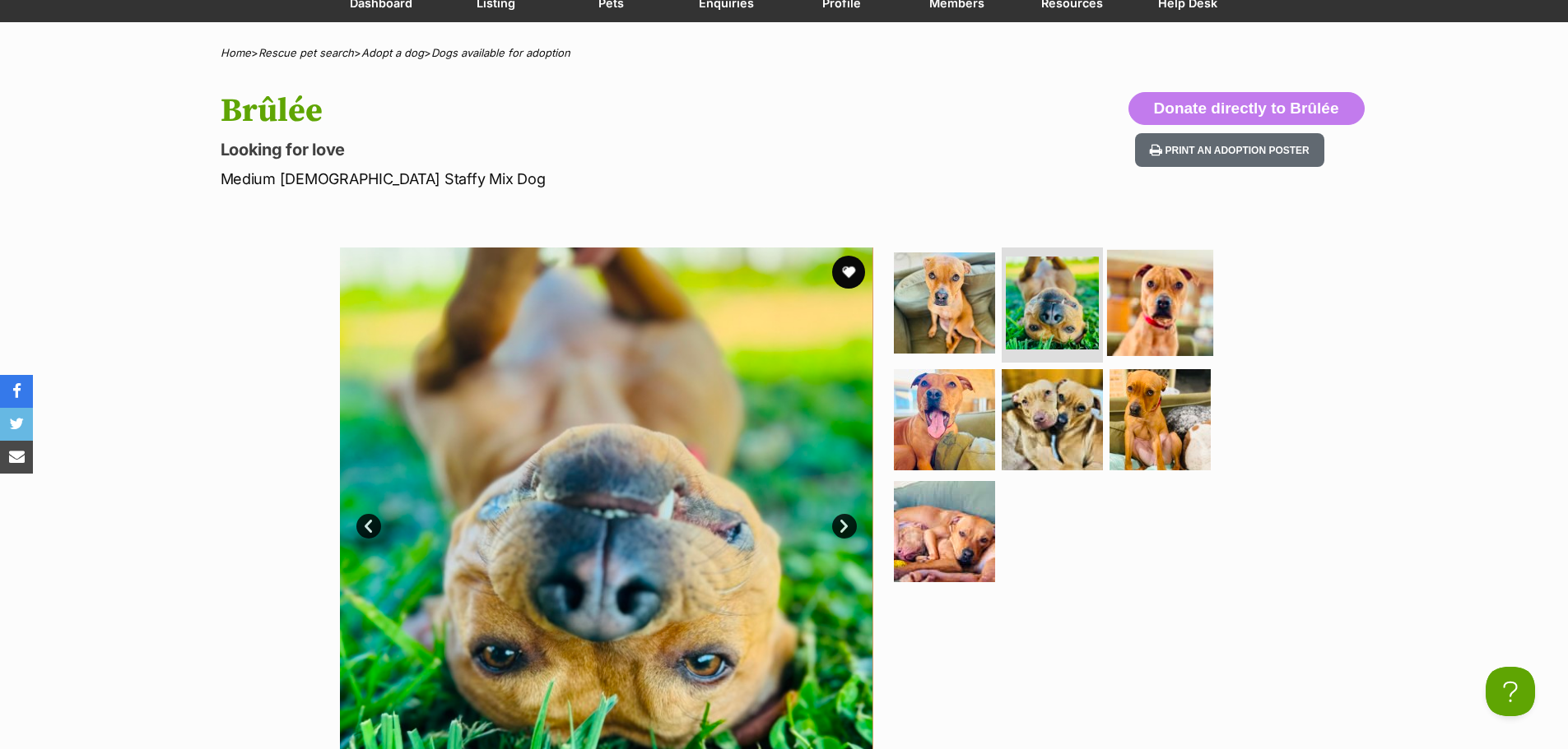
click at [1142, 308] on img at bounding box center [1160, 302] width 106 height 106
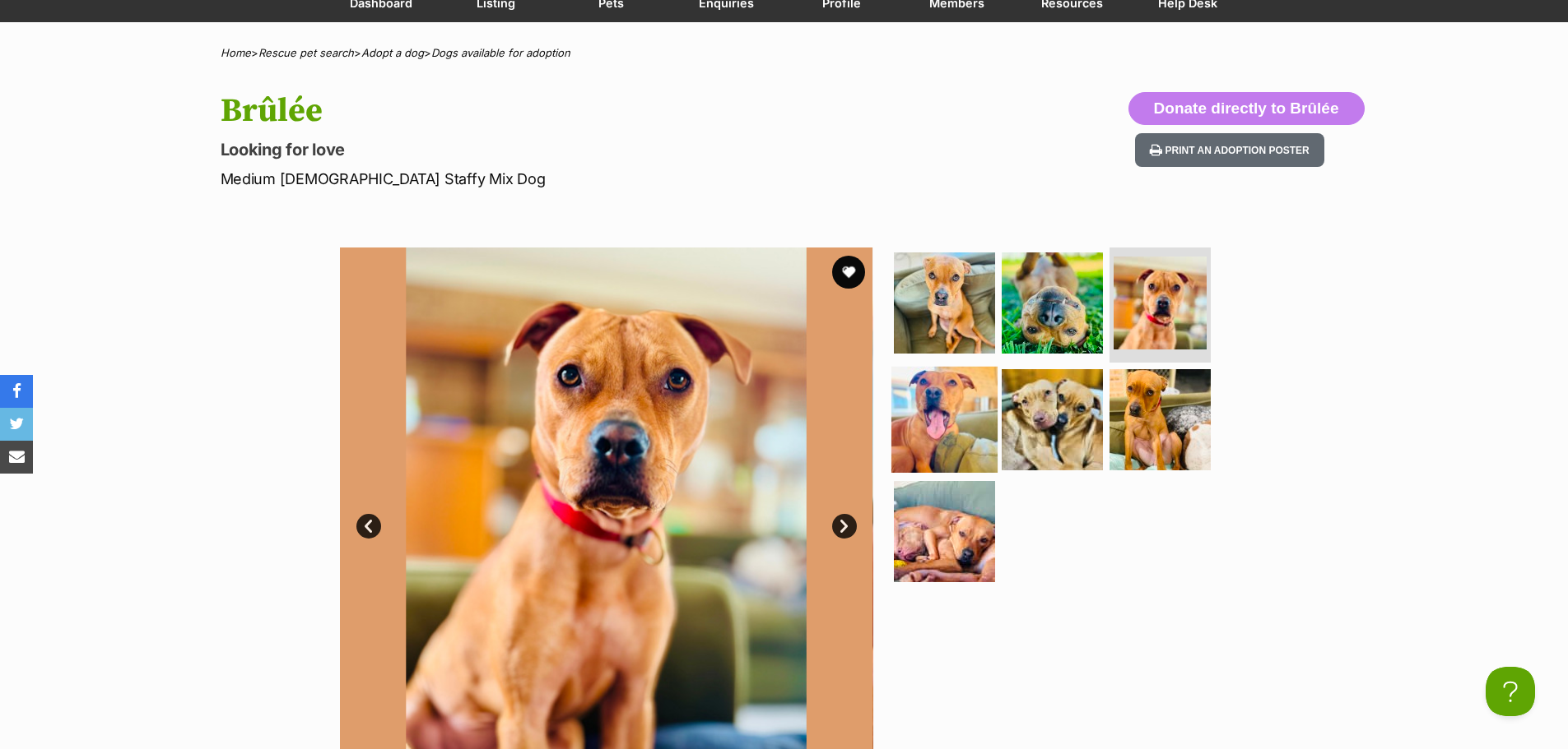
click at [968, 416] on img at bounding box center [943, 419] width 106 height 106
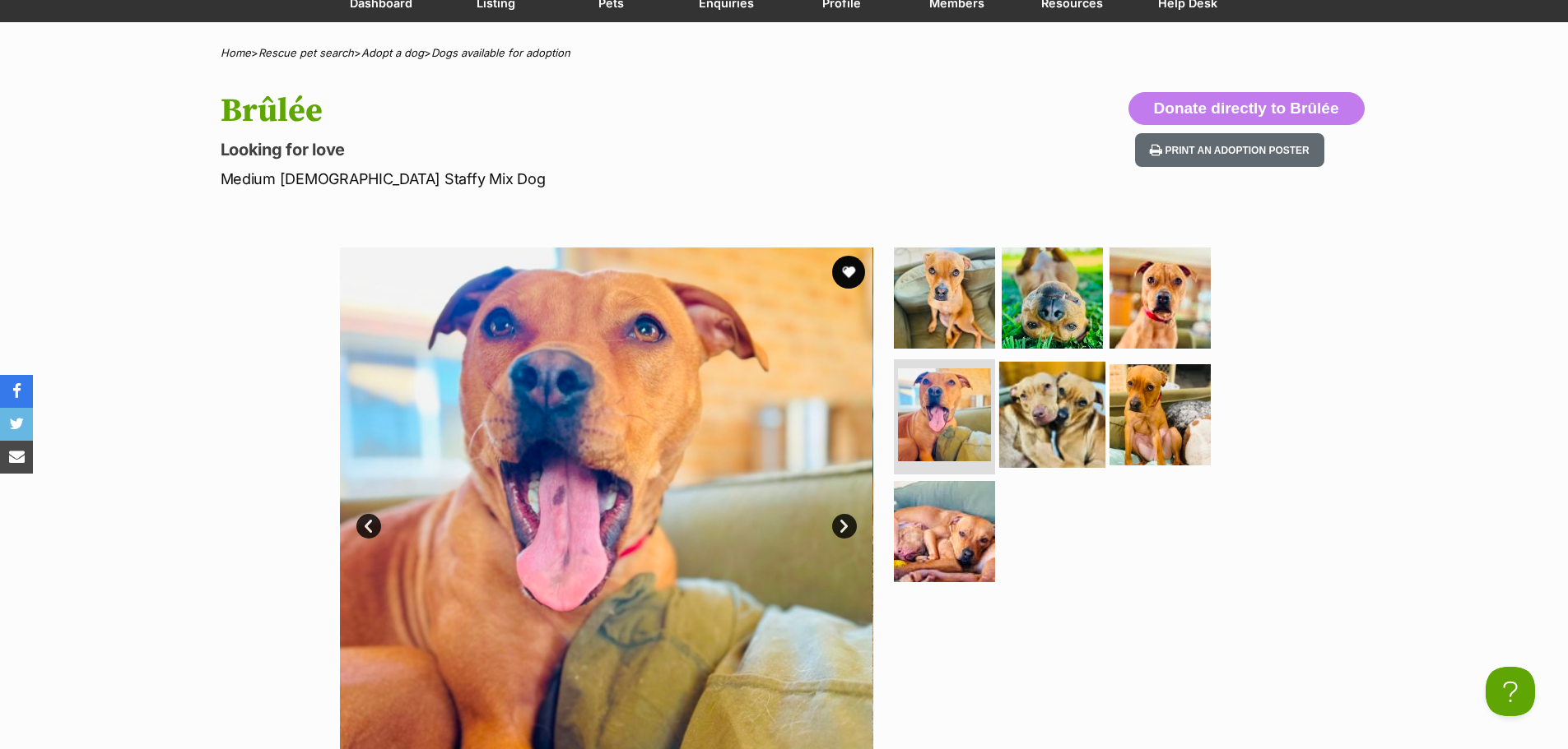
click at [1082, 422] on img at bounding box center [1052, 415] width 106 height 106
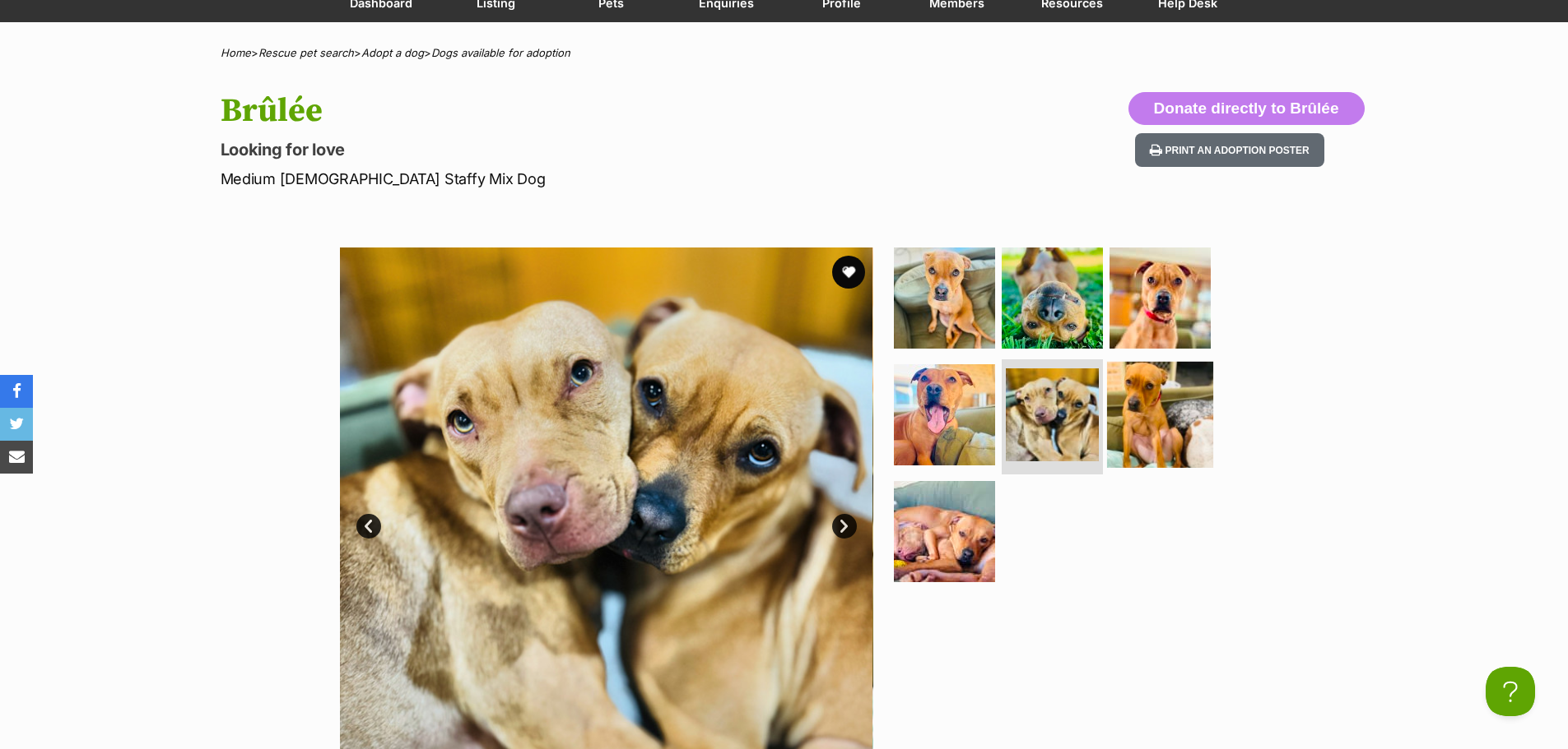
click at [1148, 426] on img at bounding box center [1160, 415] width 106 height 106
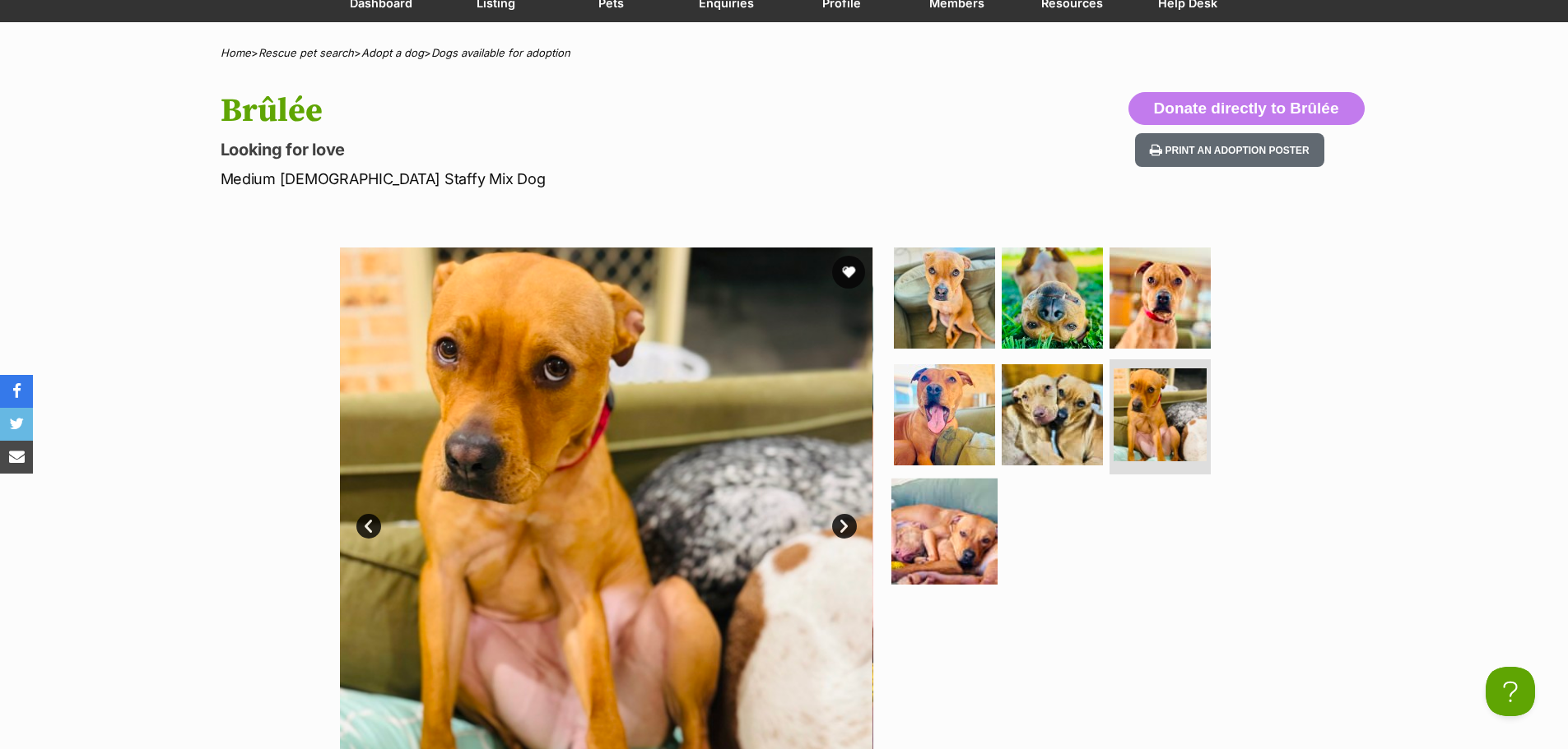
click at [931, 524] on img at bounding box center [943, 530] width 106 height 106
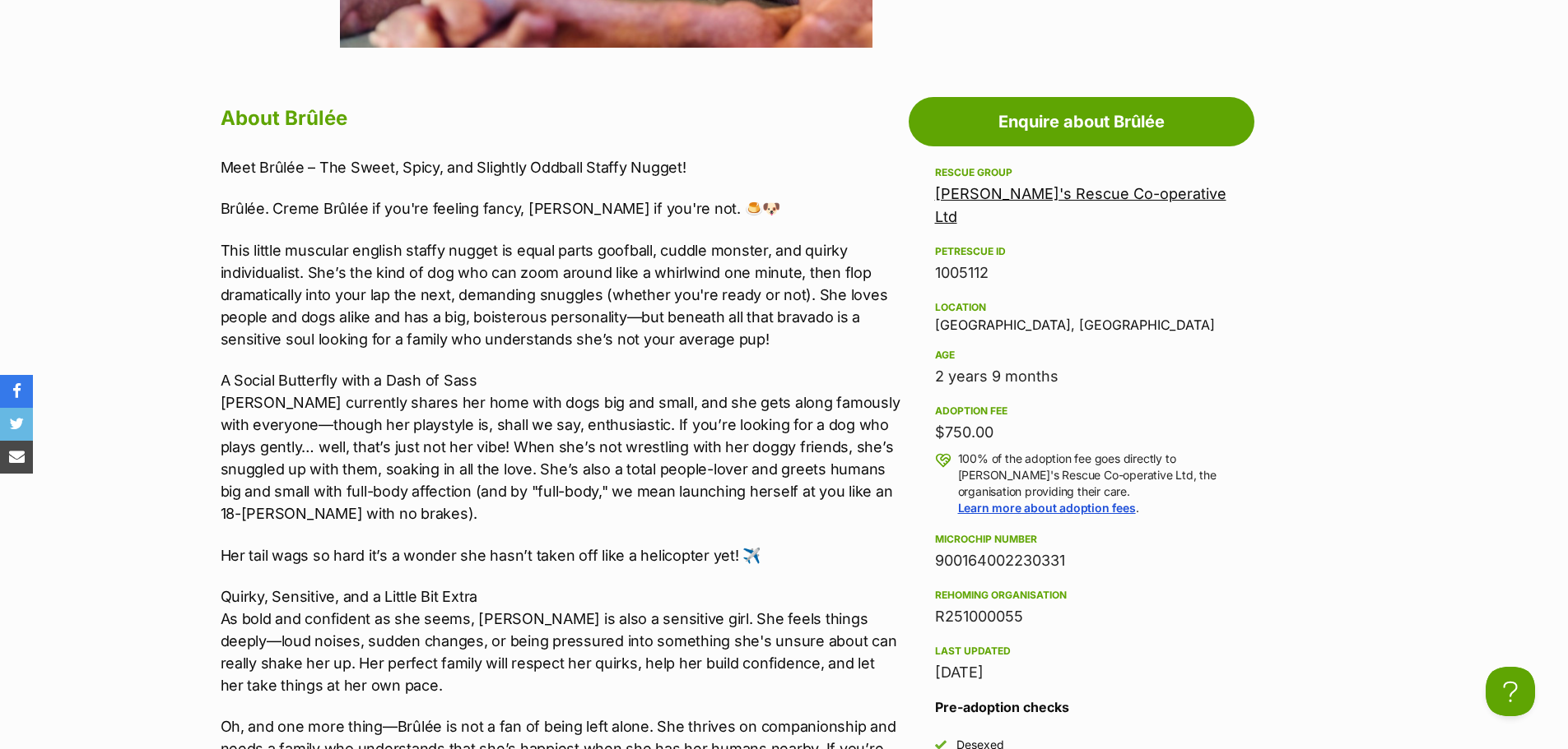
scroll to position [904, 0]
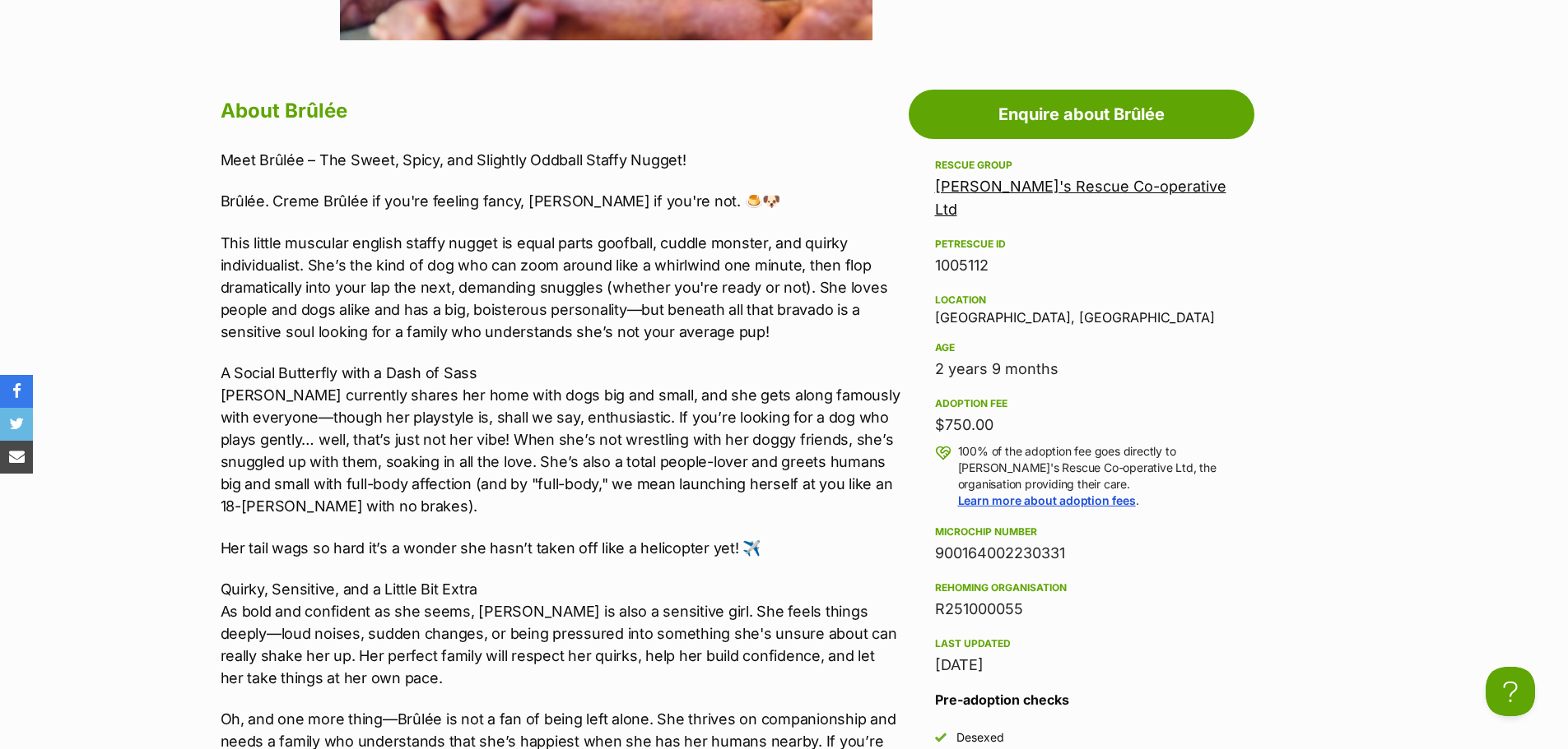
drag, startPoint x: 1011, startPoint y: 400, endPoint x: 904, endPoint y: 405, distance: 107.1
click at [964, 414] on div "$750.00" at bounding box center [1081, 425] width 293 height 23
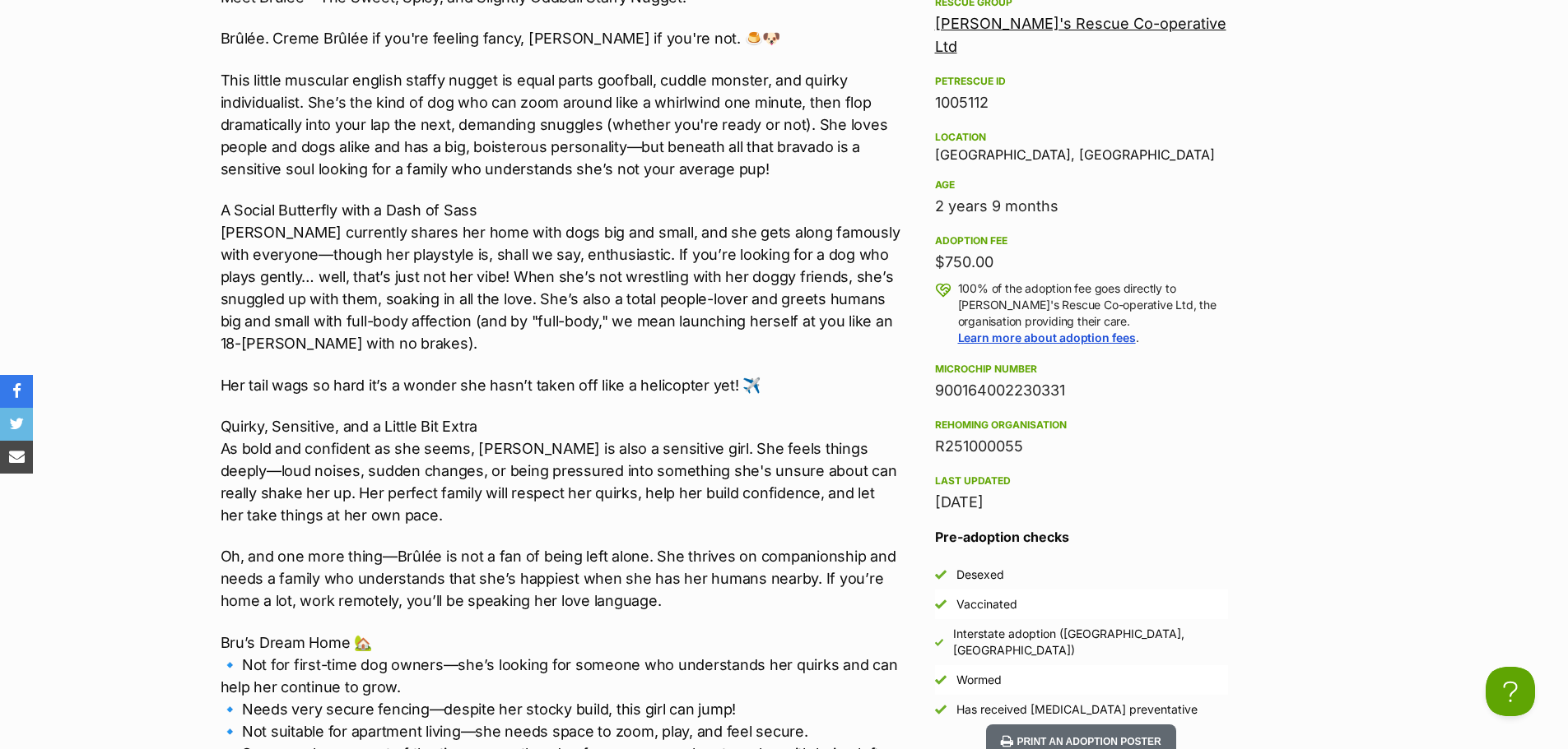
scroll to position [1069, 0]
drag, startPoint x: 341, startPoint y: 76, endPoint x: 487, endPoint y: 81, distance: 146.1
click at [486, 81] on p "This little muscular english staffy nugget is equal parts goofball, cuddle mons…" at bounding box center [560, 123] width 680 height 111
click at [487, 81] on p "This little muscular english staffy nugget is equal parts goofball, cuddle mons…" at bounding box center [560, 123] width 680 height 111
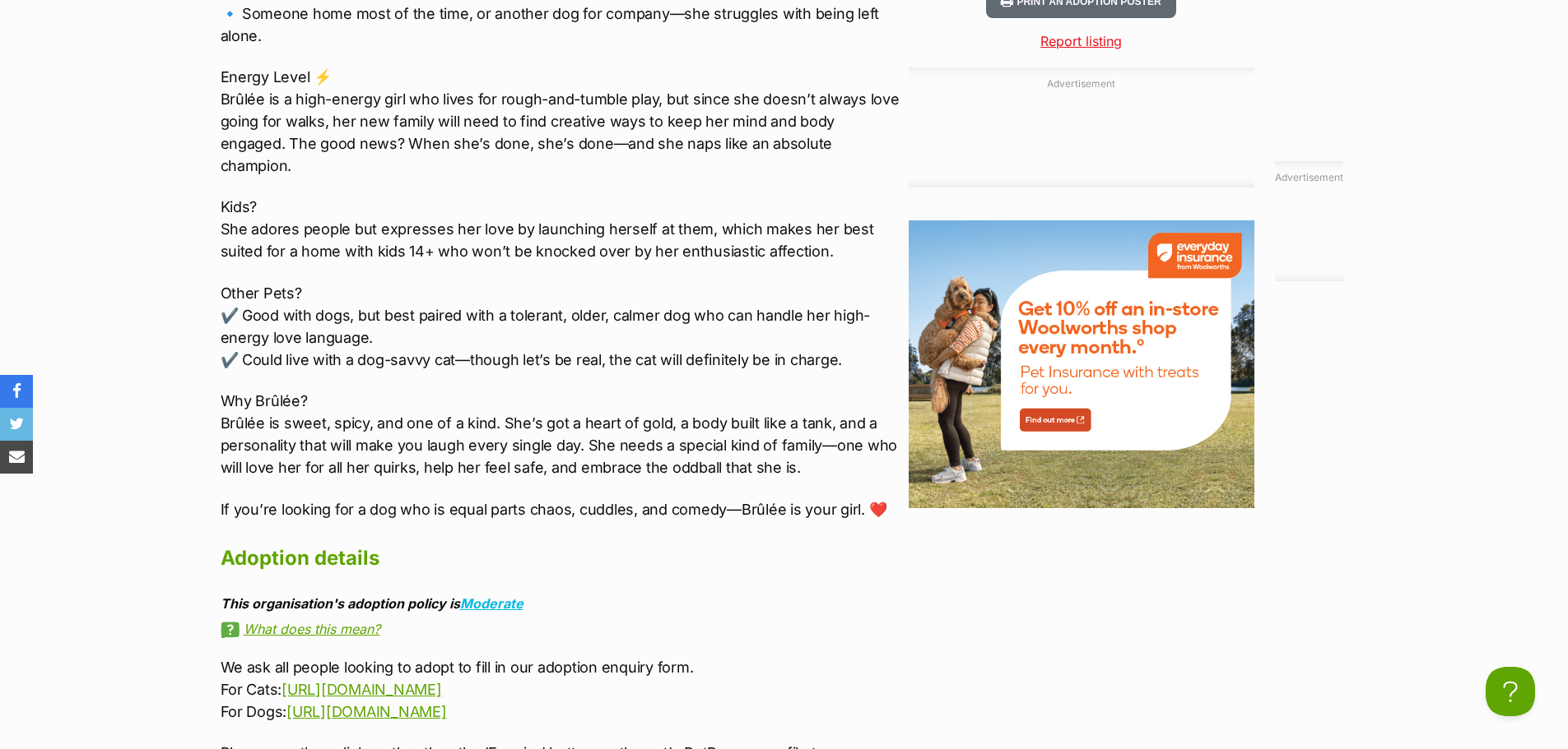
scroll to position [1810, 0]
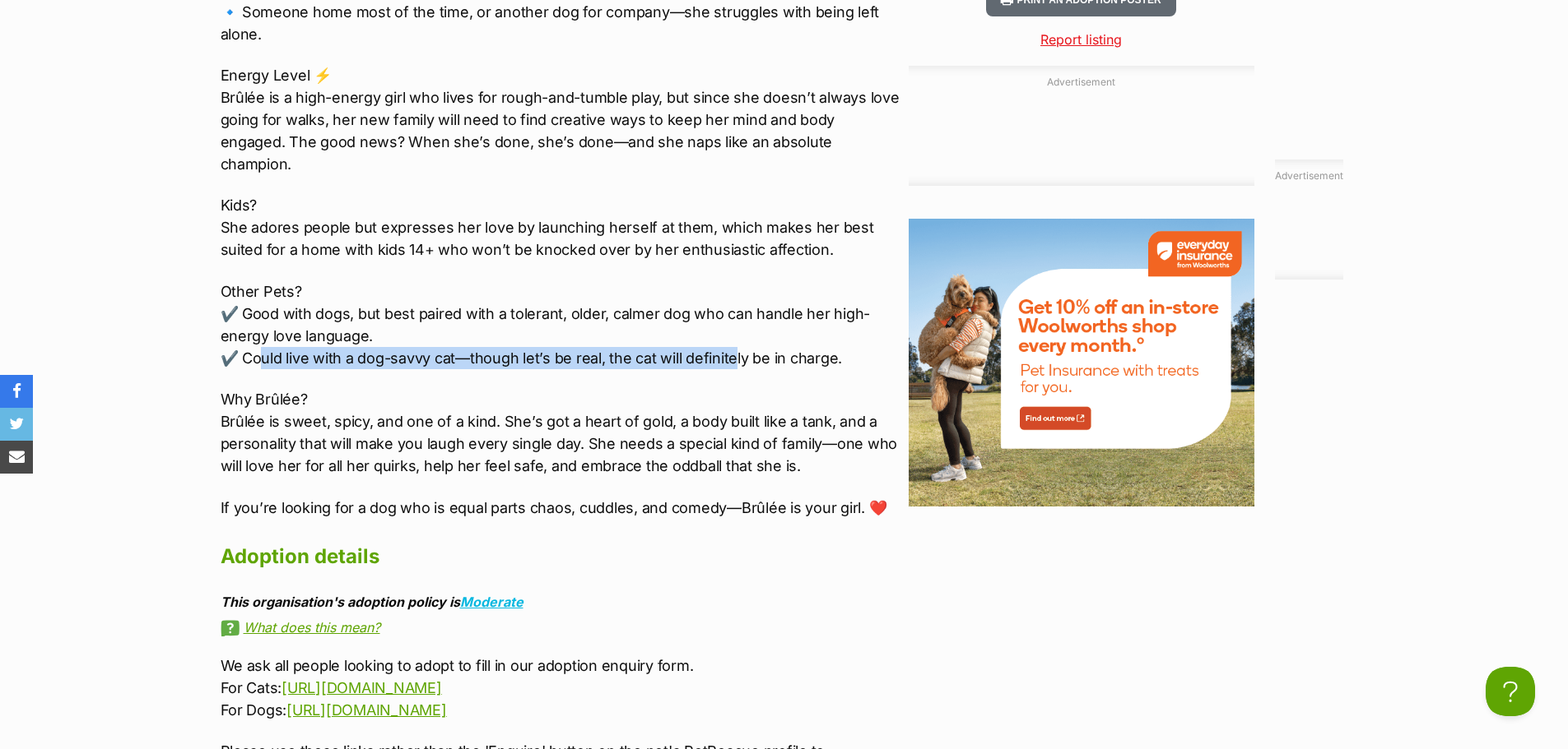
drag, startPoint x: 266, startPoint y: 341, endPoint x: 734, endPoint y: 338, distance: 468.0
click at [734, 338] on p "Other Pets? ✔️ Good with dogs, but best paired with a tolerant, older, calmer d…" at bounding box center [560, 325] width 680 height 89
drag, startPoint x: 692, startPoint y: 332, endPoint x: 867, endPoint y: 330, distance: 175.0
click at [867, 330] on p "Other Pets? ✔️ Good with dogs, but best paired with a tolerant, older, calmer d…" at bounding box center [560, 325] width 680 height 89
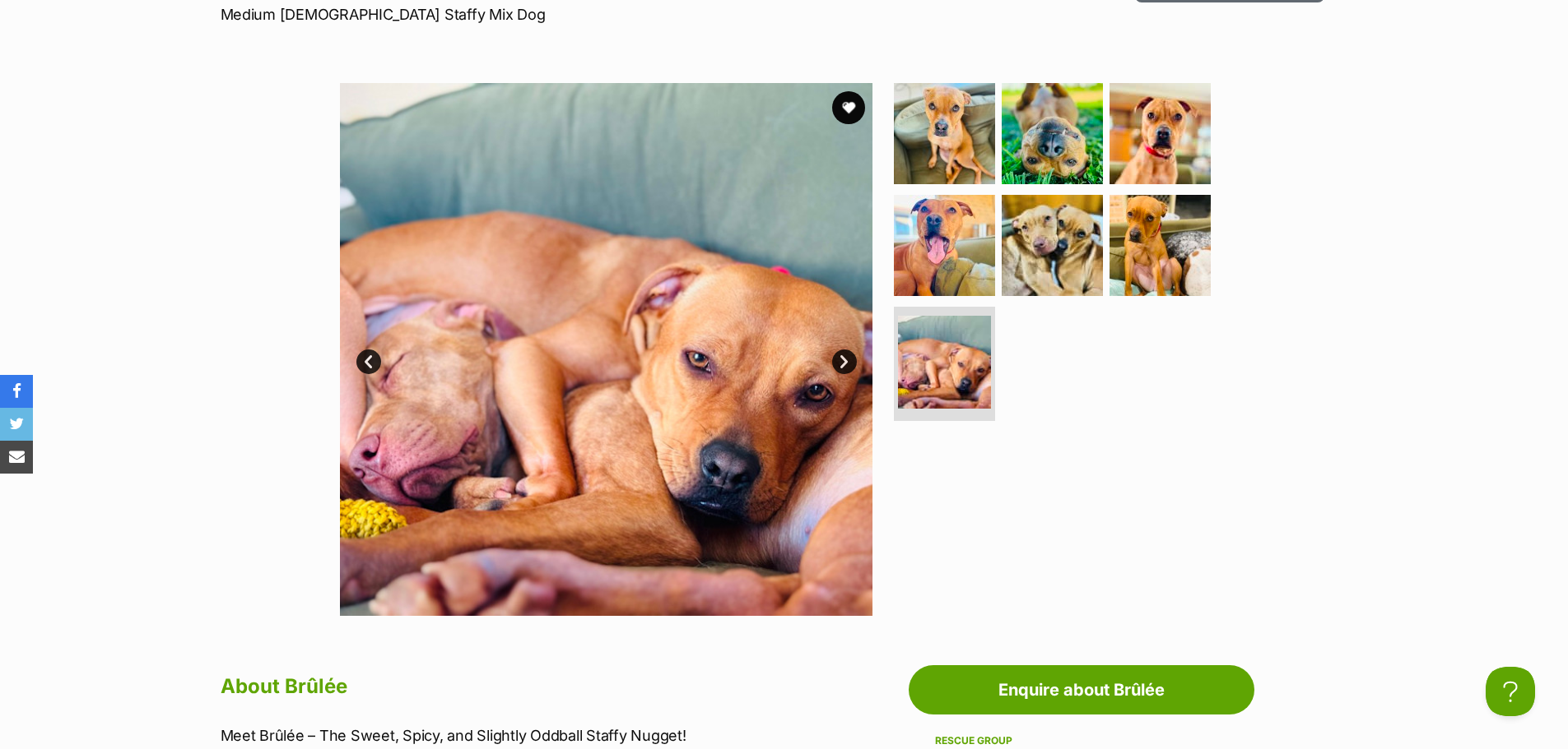
scroll to position [165, 0]
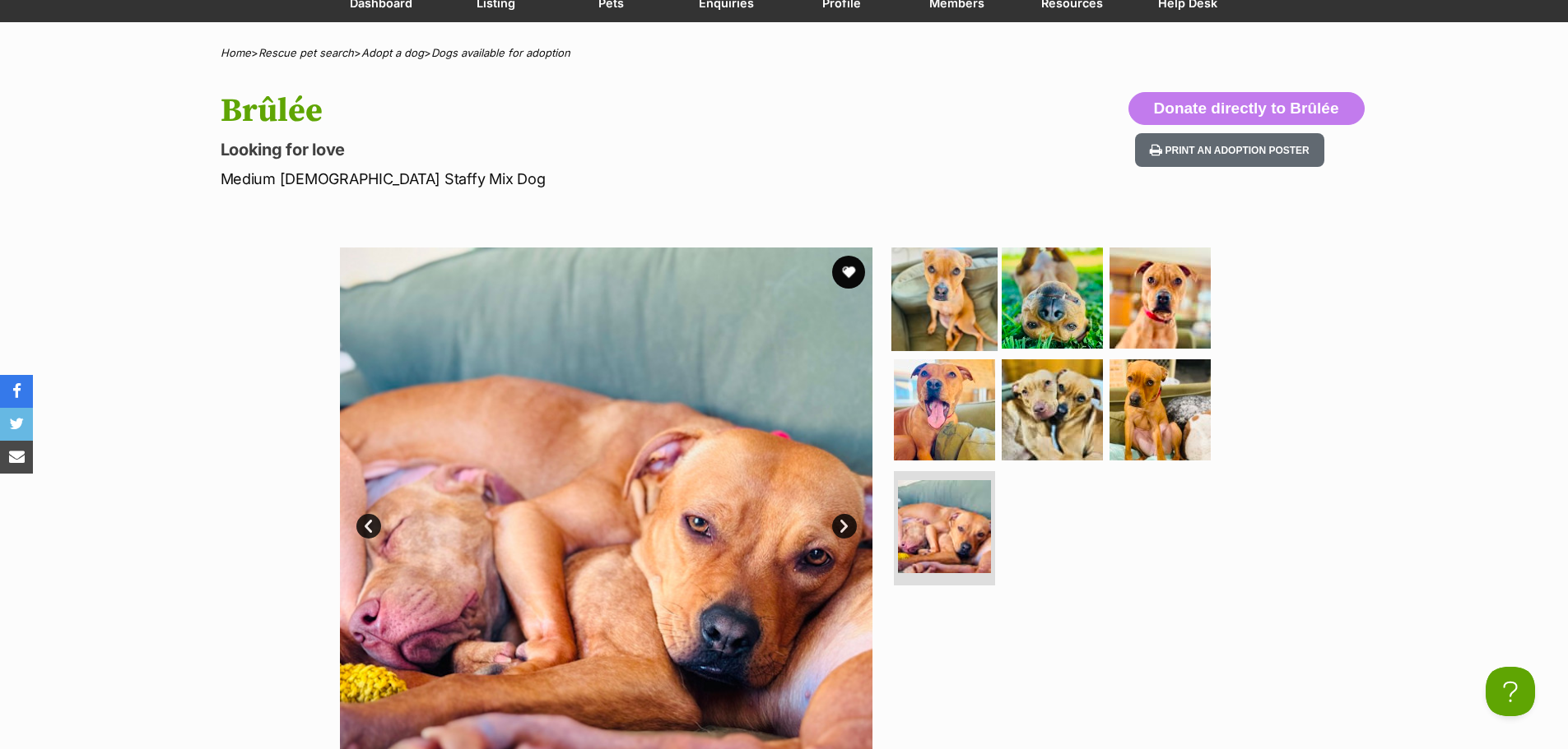
click at [926, 280] on img at bounding box center [943, 298] width 106 height 106
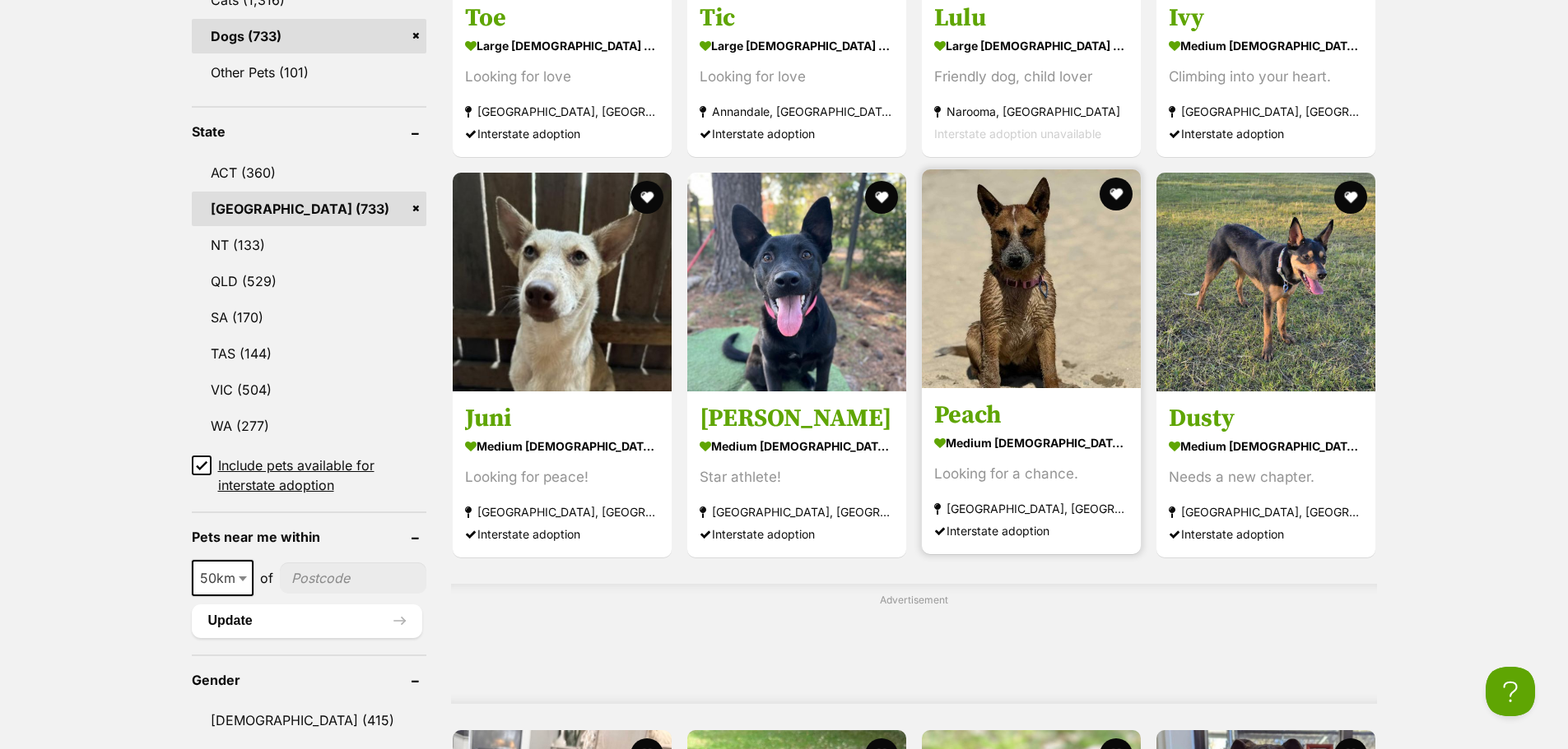
scroll to position [823, 0]
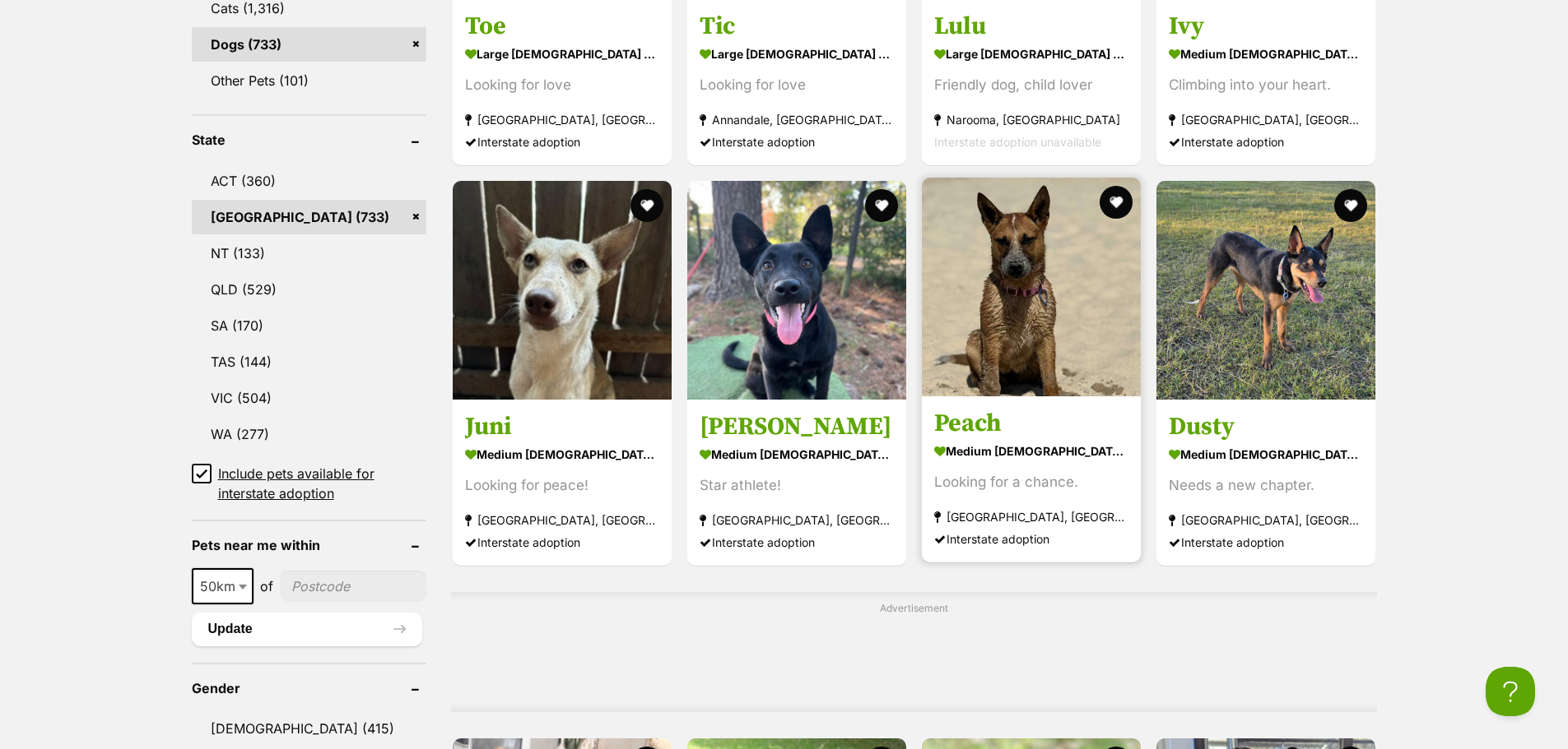
click at [1037, 326] on img at bounding box center [1031, 287] width 219 height 219
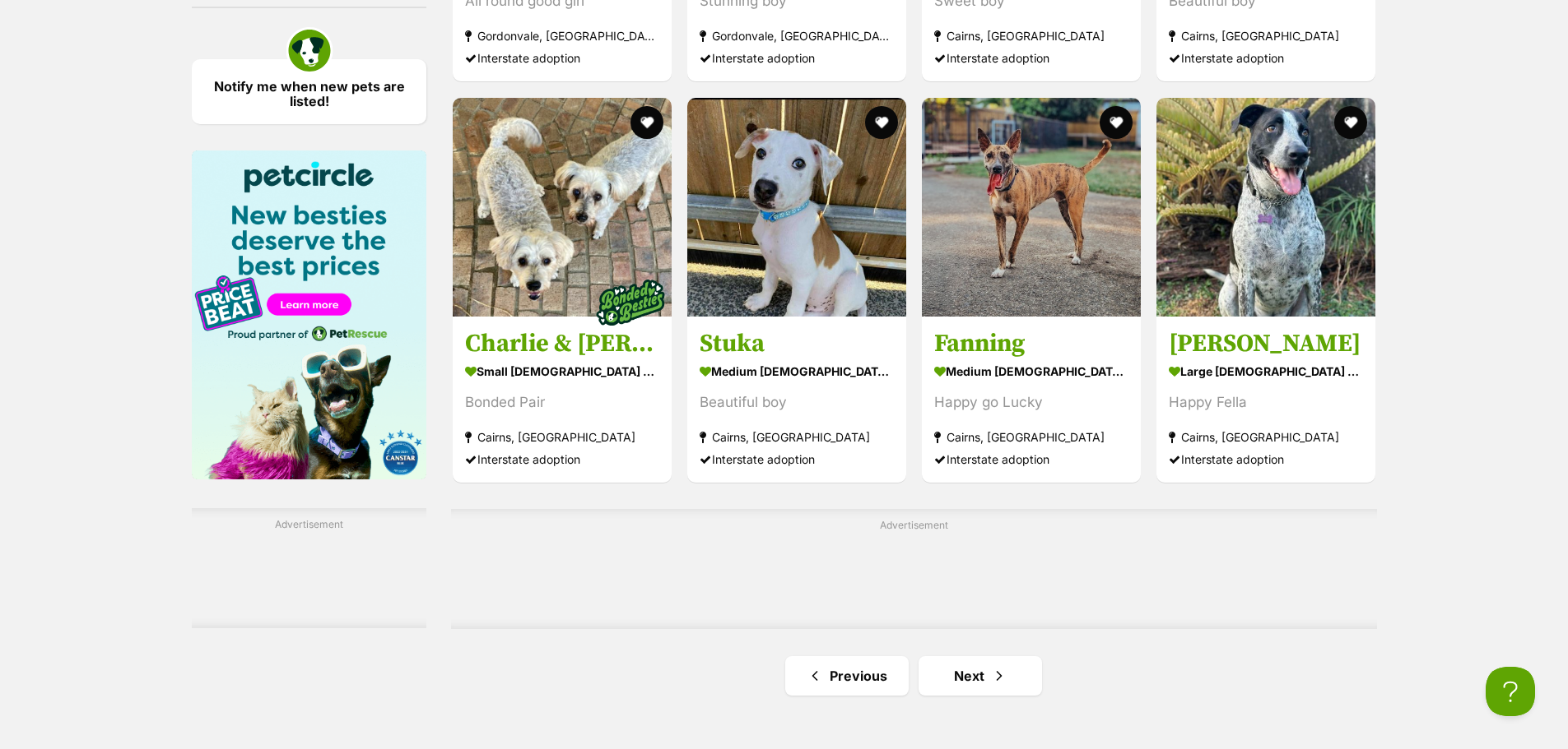
scroll to position [2468, 0]
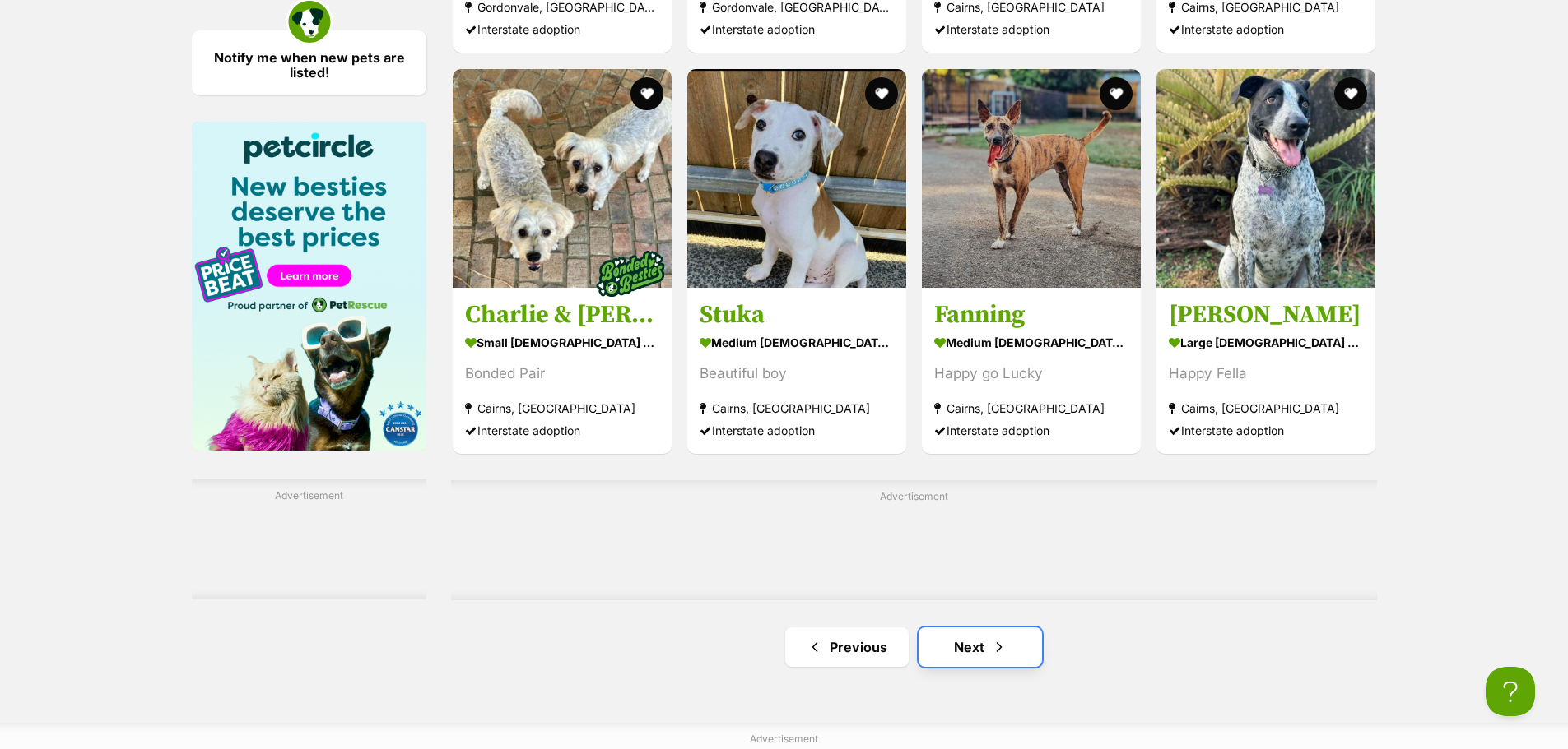
click at [977, 656] on link "Next" at bounding box center [980, 647] width 124 height 39
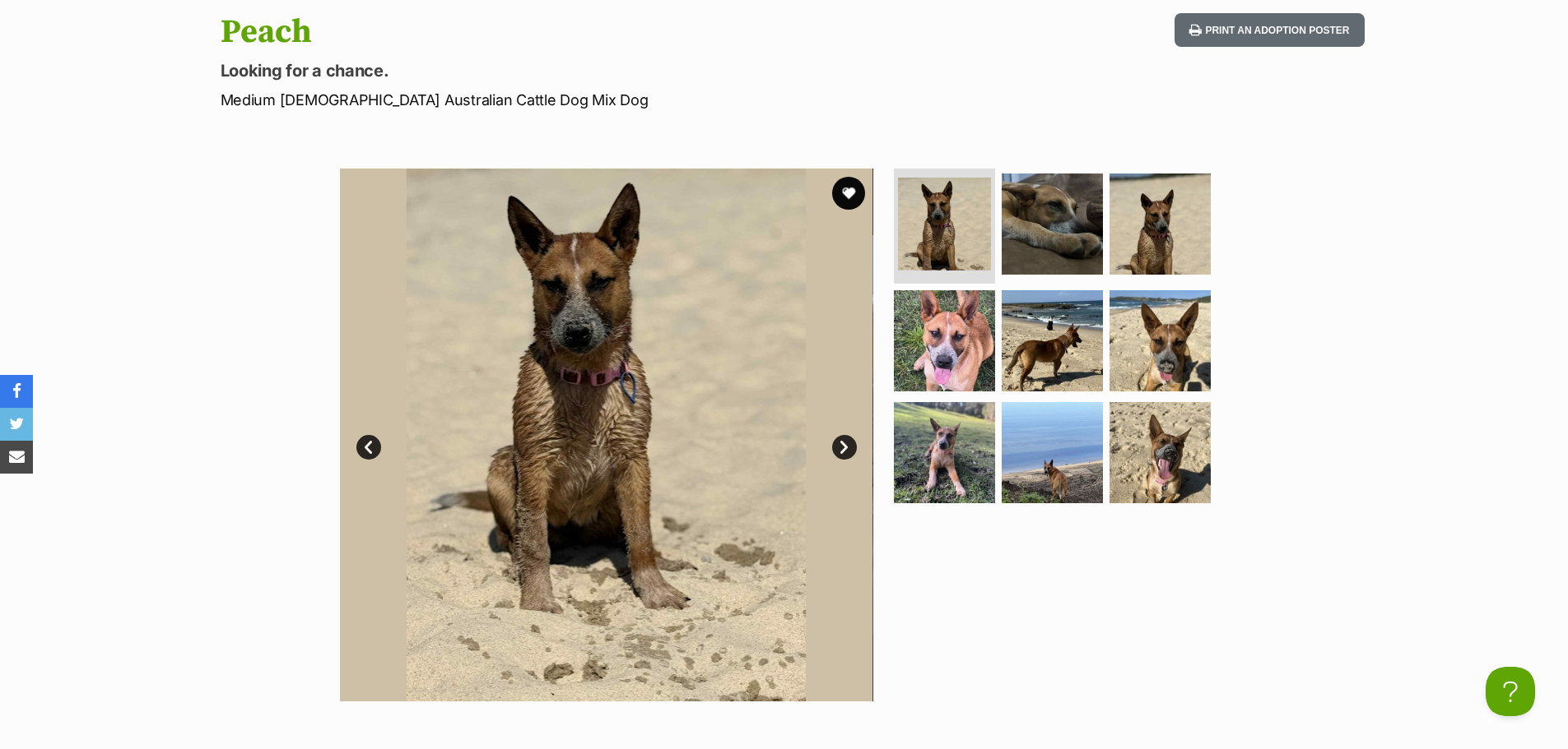
scroll to position [247, 0]
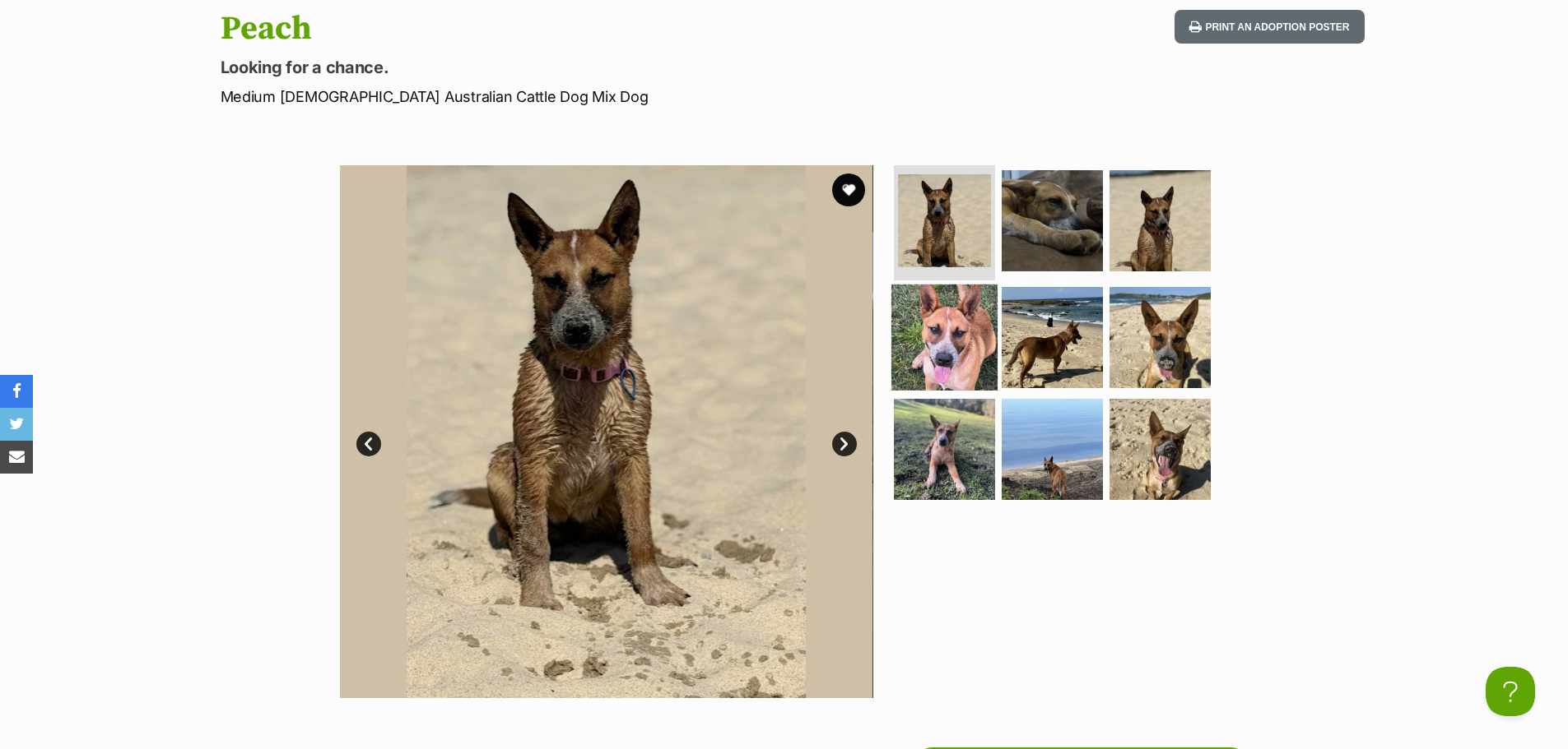
click at [910, 330] on img at bounding box center [943, 337] width 106 height 106
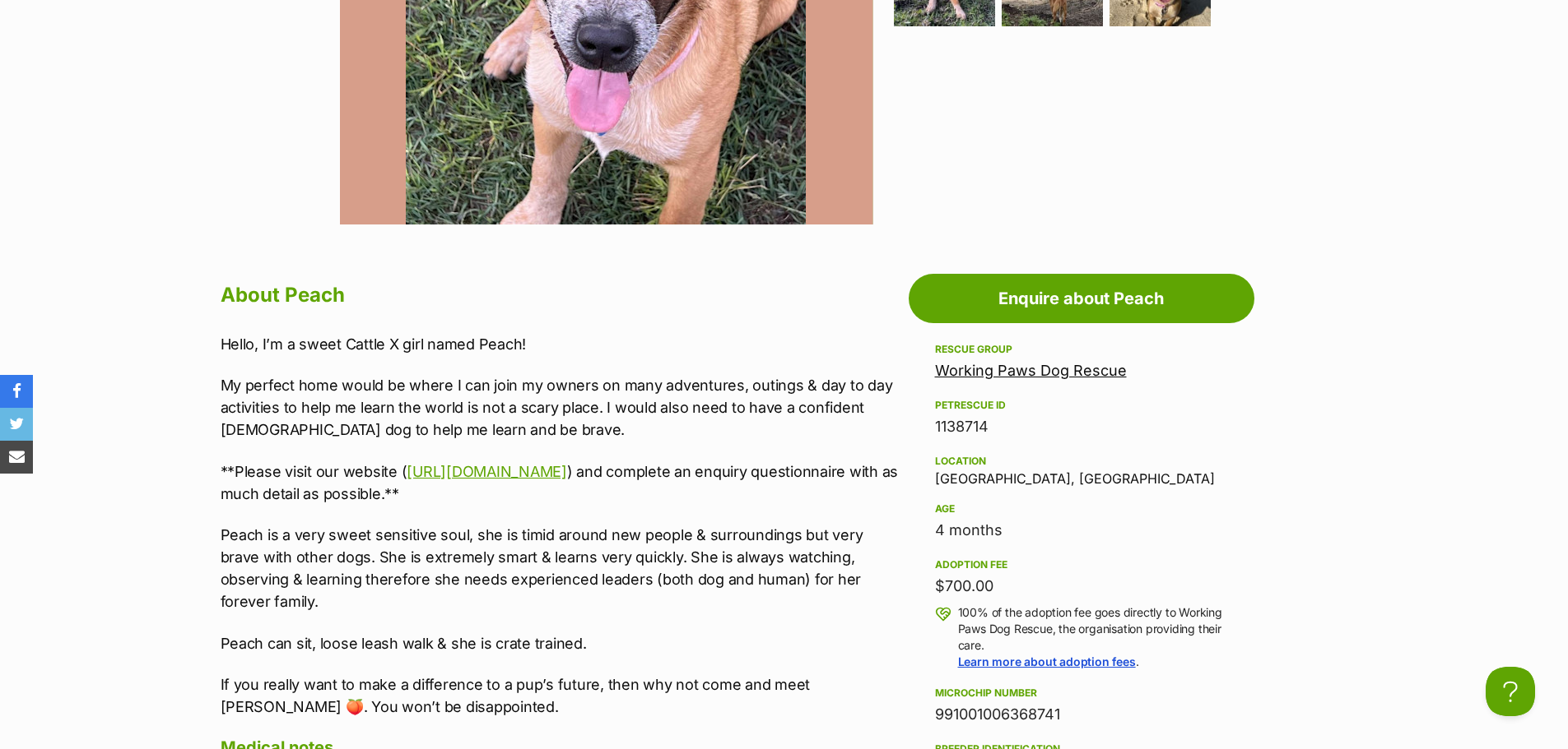
scroll to position [823, 0]
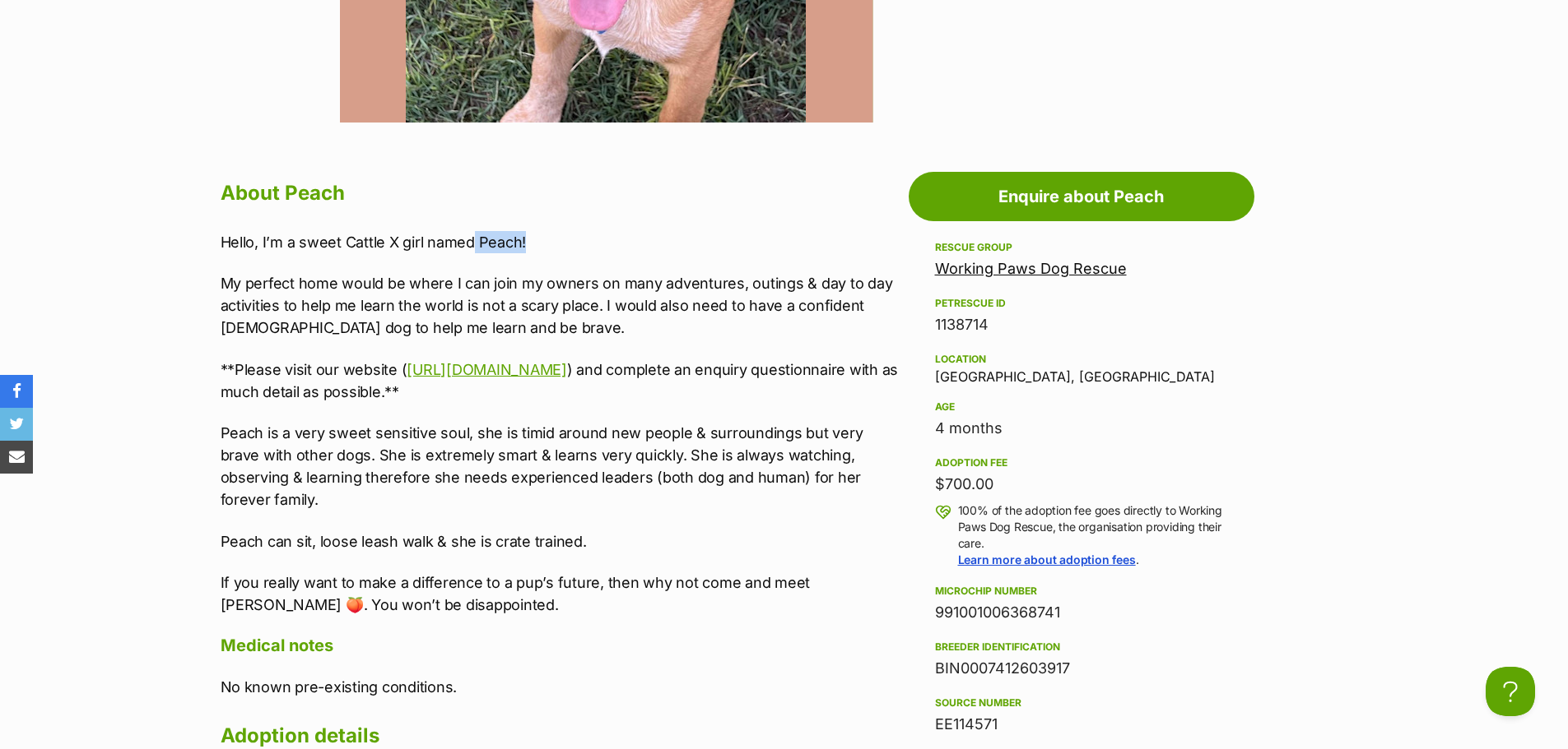
drag, startPoint x: 474, startPoint y: 242, endPoint x: 558, endPoint y: 237, distance: 84.1
click at [554, 237] on p "Hello, I’m a sweet Cattle X girl named Peach!" at bounding box center [560, 242] width 680 height 22
click at [579, 240] on p "Hello, I’m a sweet Cattle X girl named Peach!" at bounding box center [560, 242] width 680 height 22
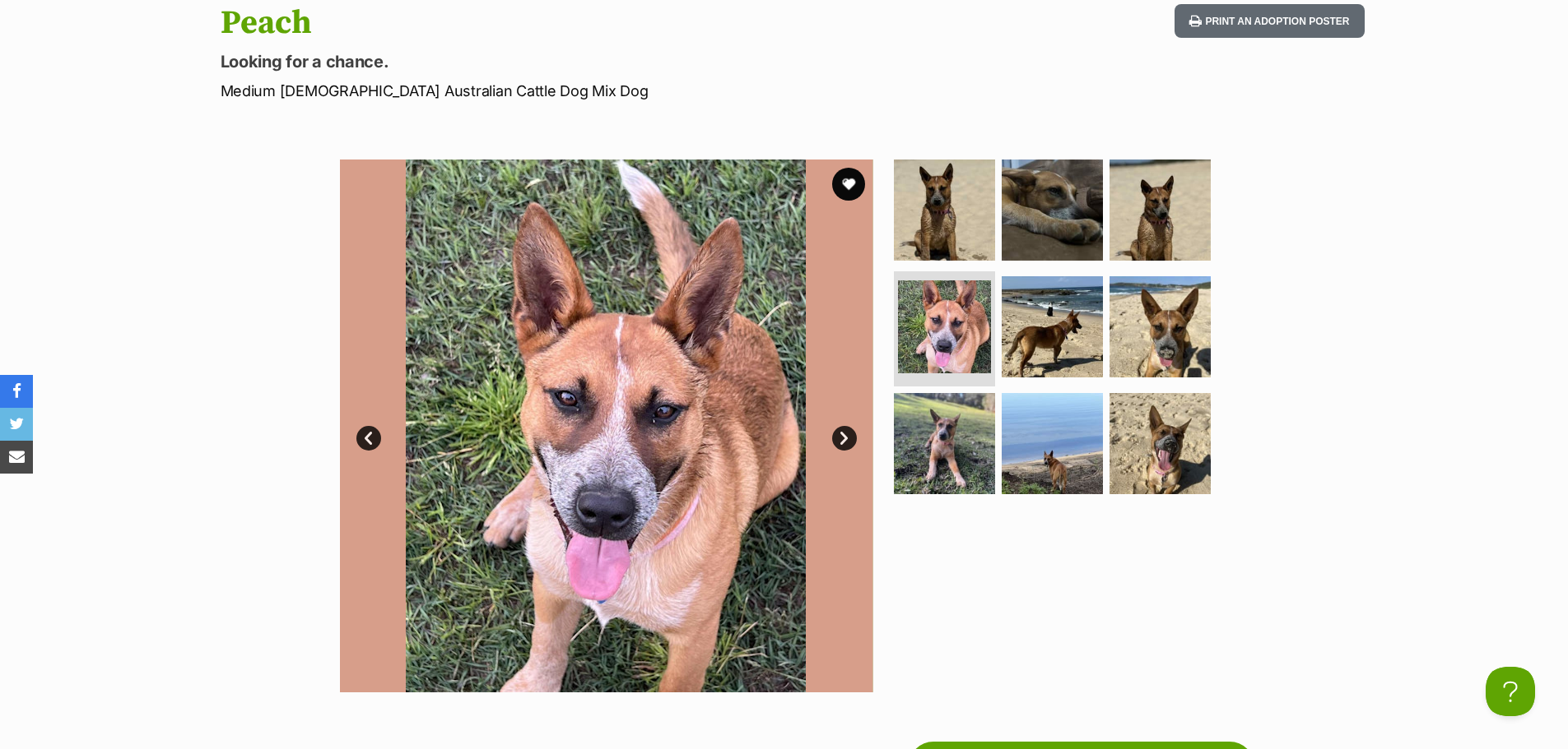
scroll to position [247, 0]
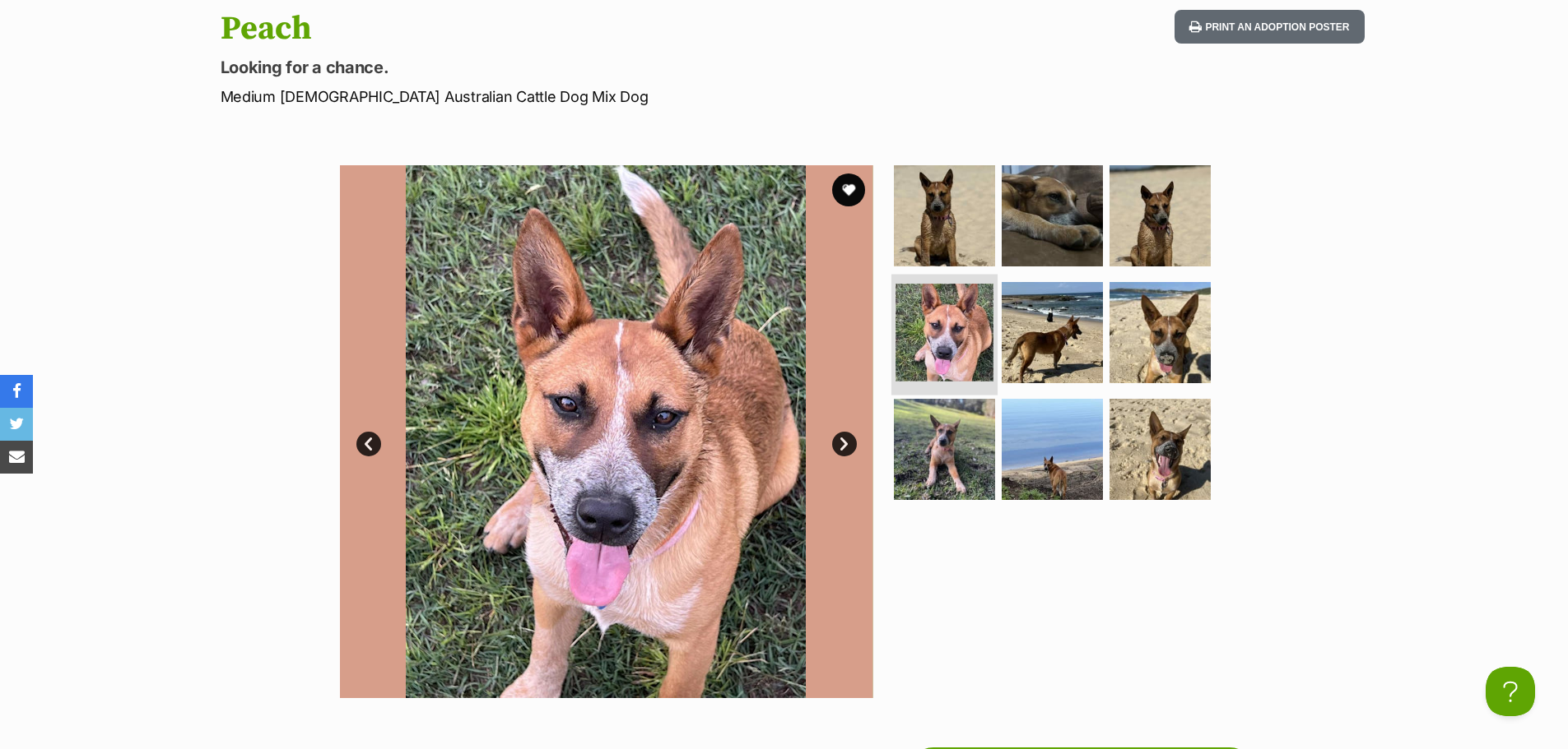
click at [954, 329] on img at bounding box center [944, 332] width 98 height 98
click at [920, 222] on img at bounding box center [943, 215] width 106 height 106
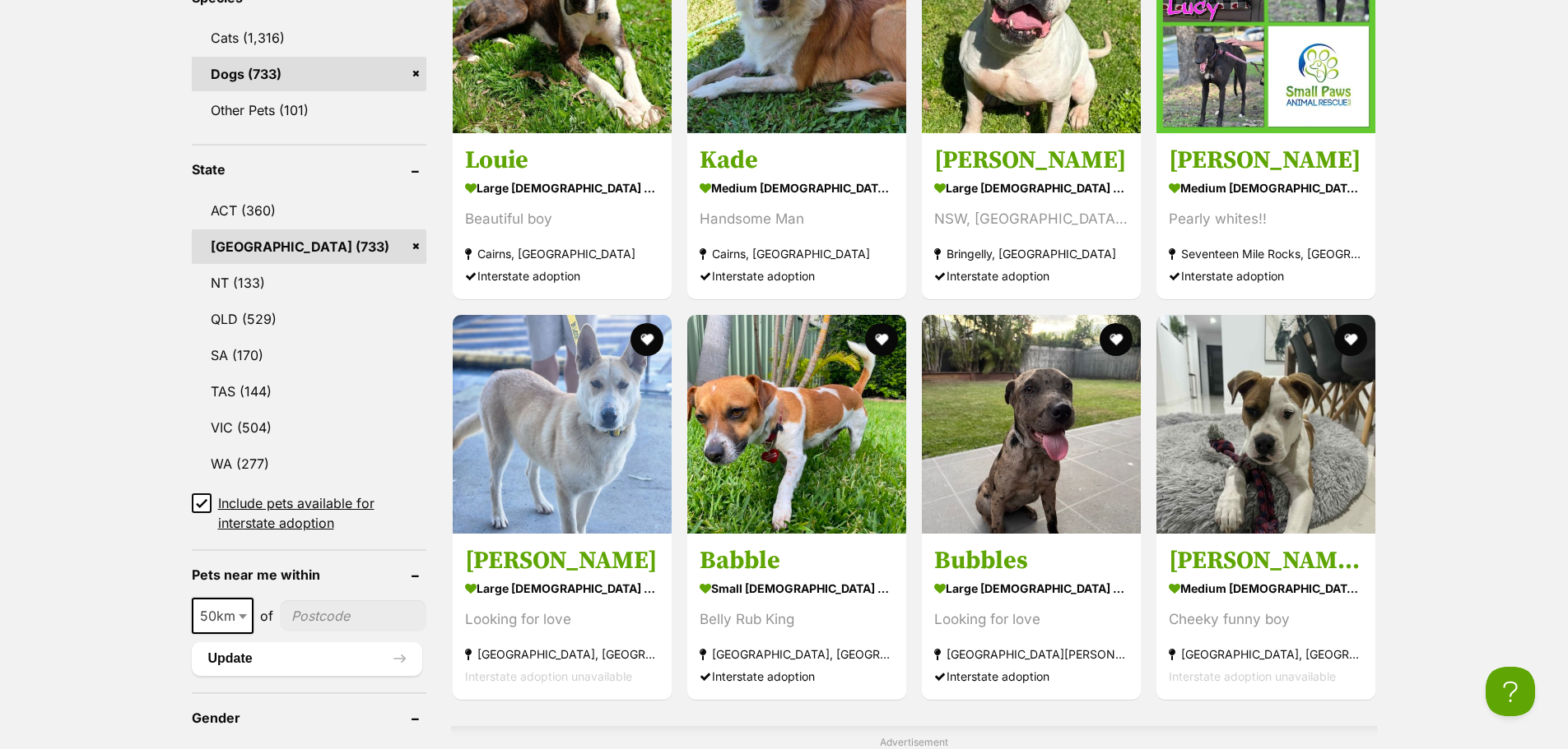
scroll to position [823, 0]
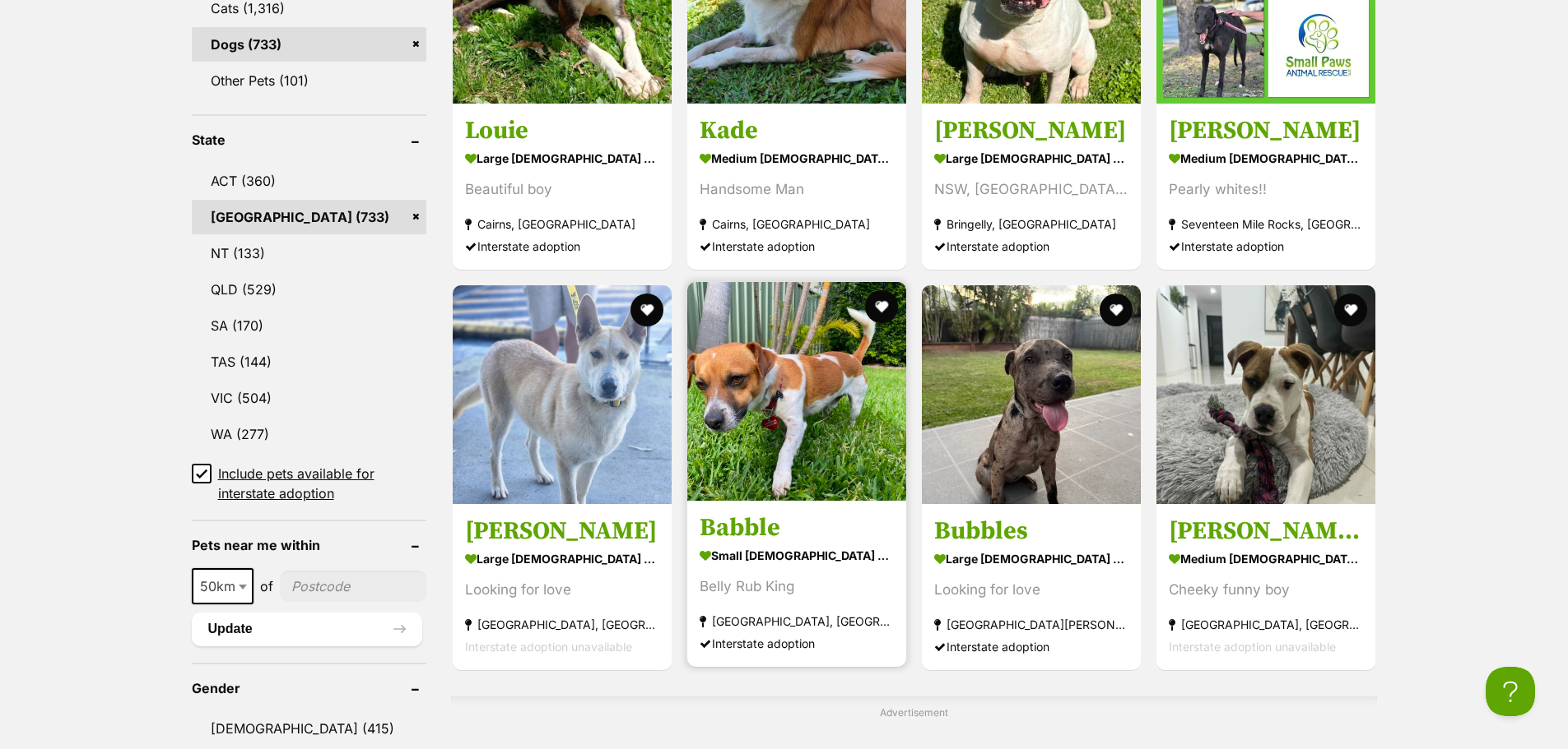
click at [760, 372] on img at bounding box center [797, 391] width 219 height 219
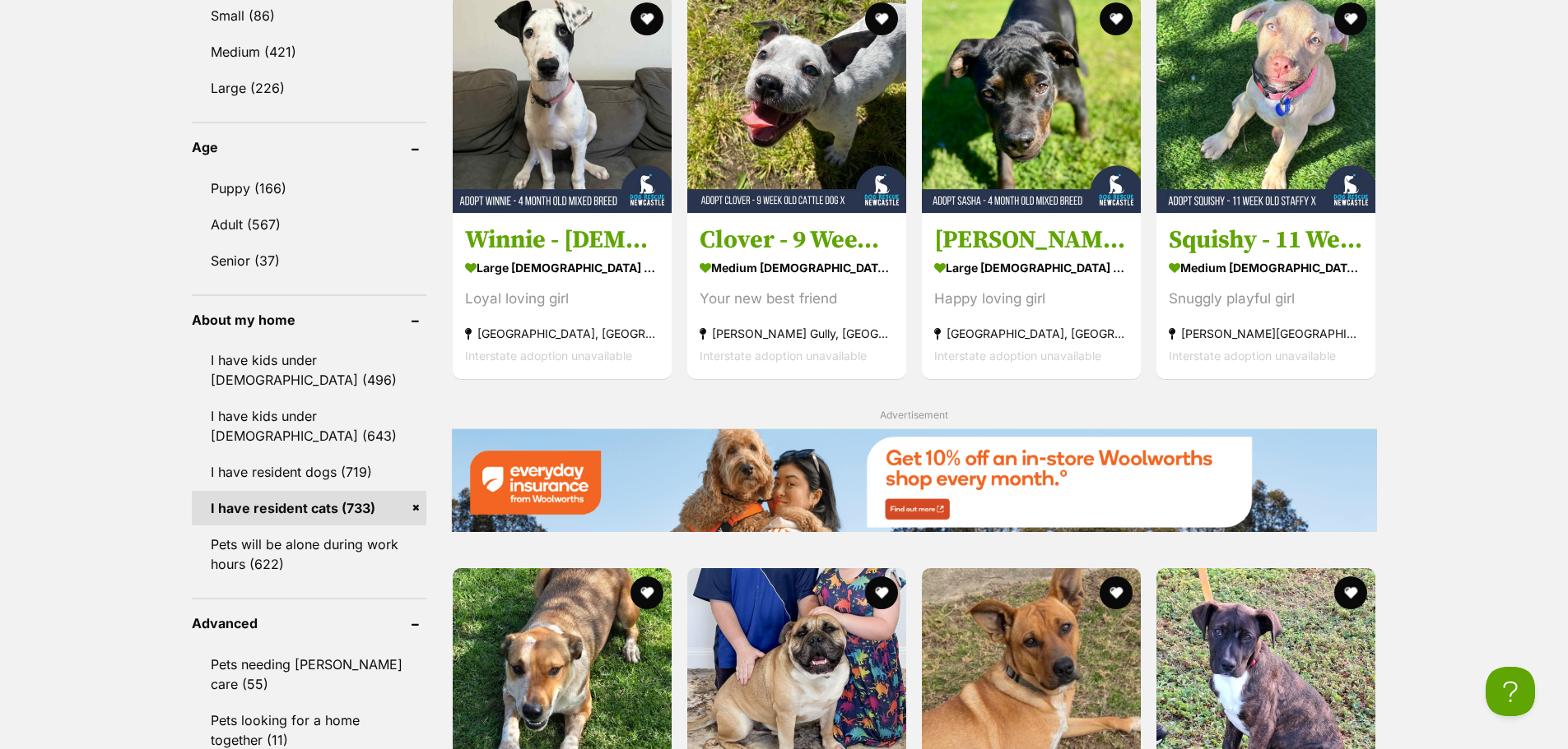
scroll to position [1563, 0]
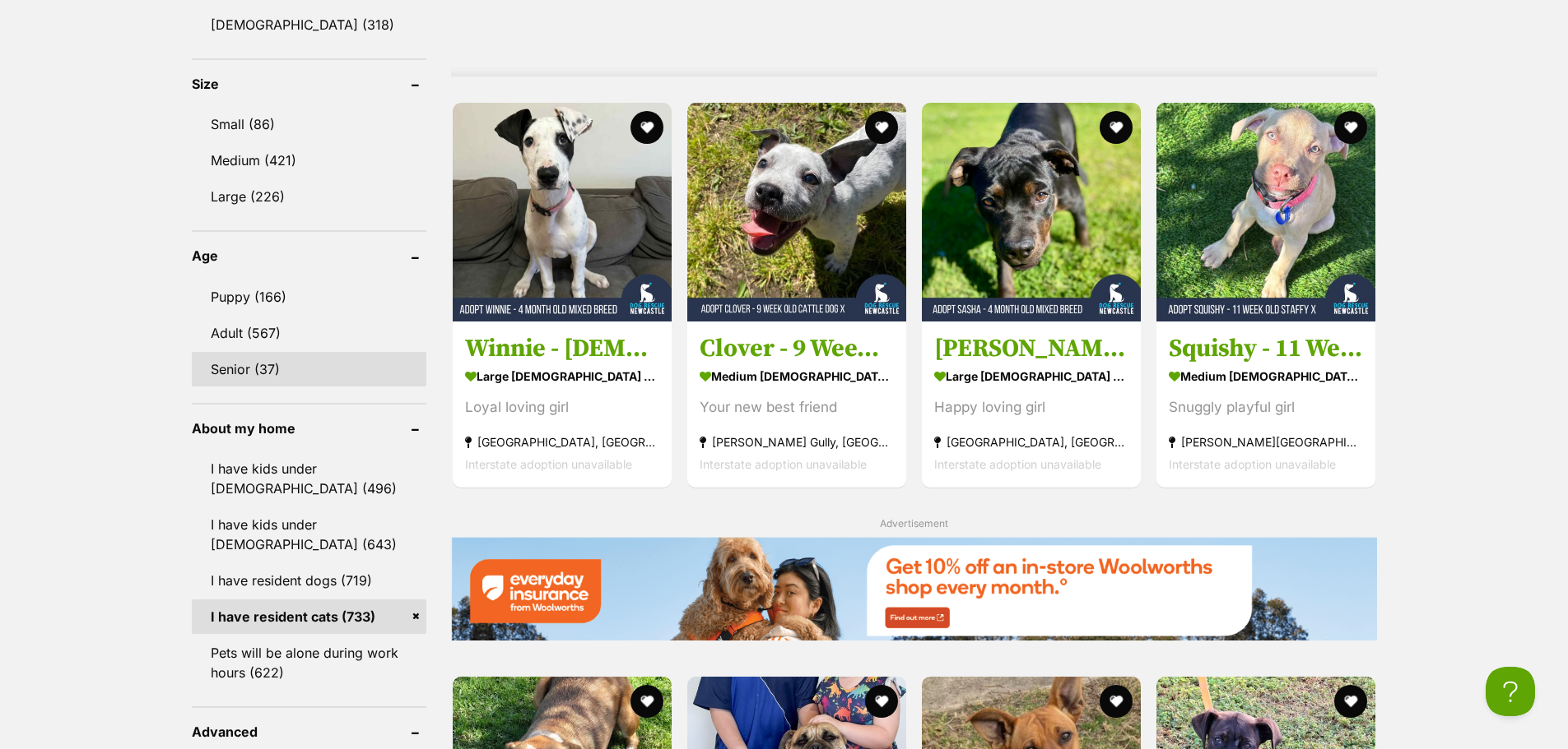
click at [273, 360] on link "Senior (37)" at bounding box center [309, 369] width 234 height 35
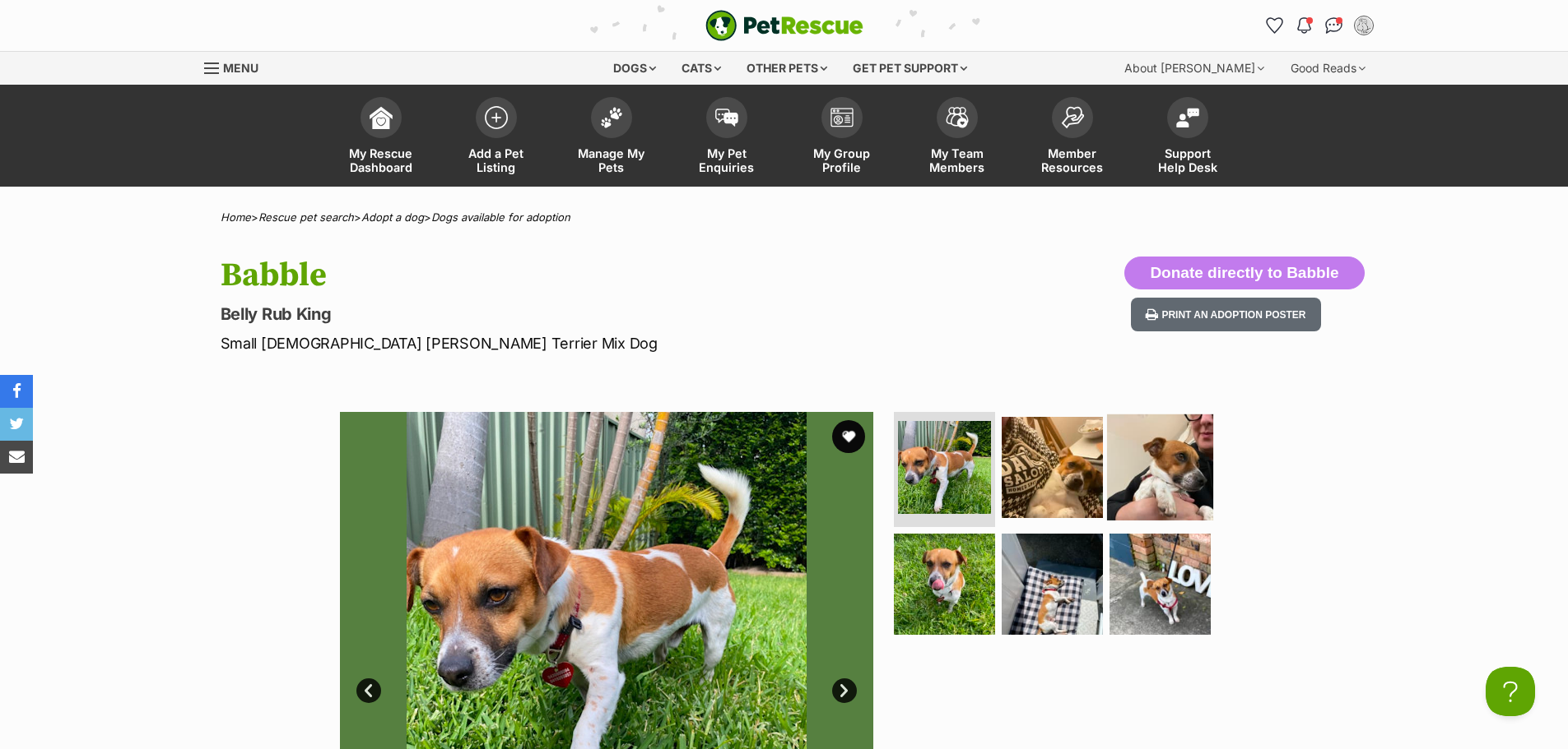
click at [1133, 450] on img at bounding box center [1160, 467] width 106 height 106
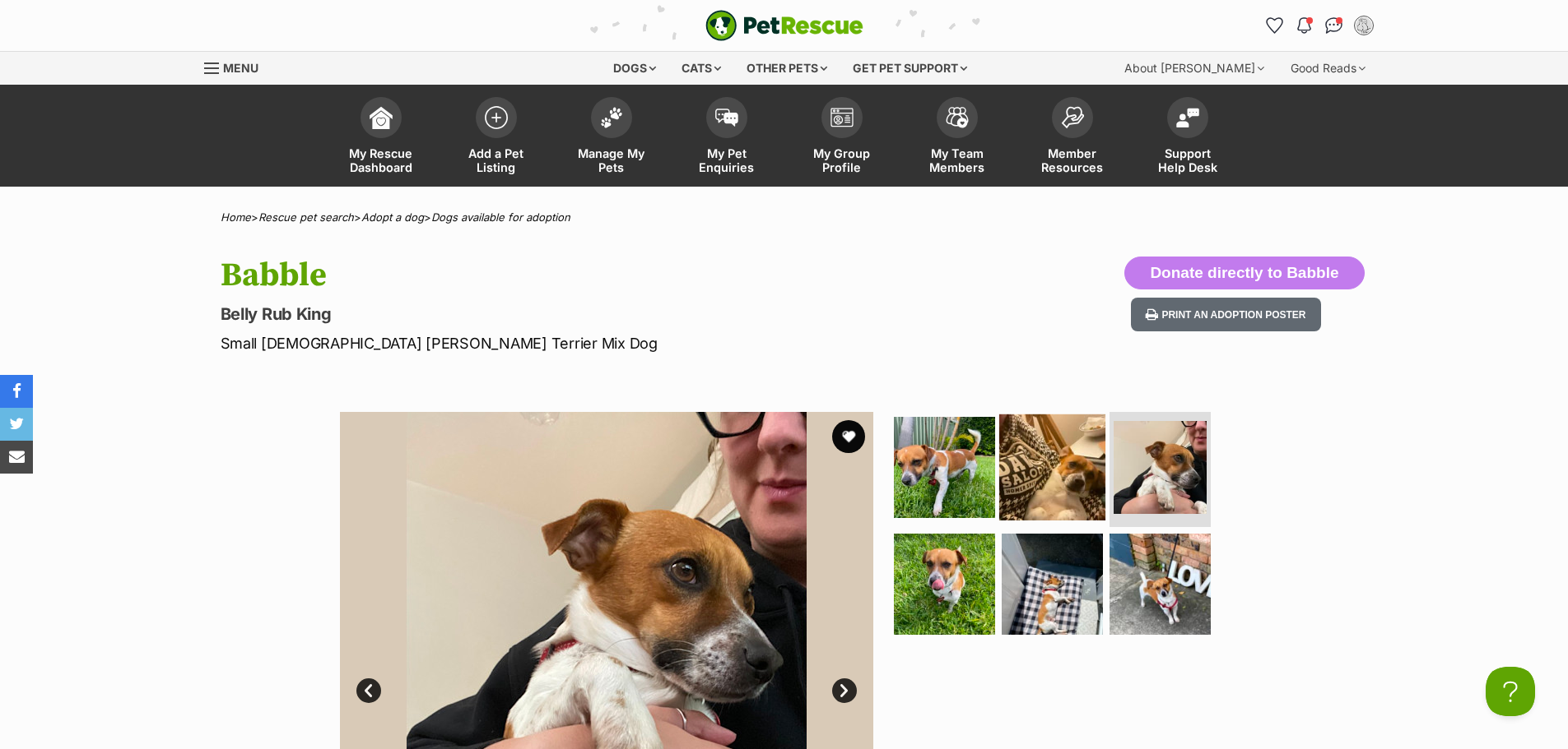
click at [1058, 468] on img at bounding box center [1052, 467] width 106 height 106
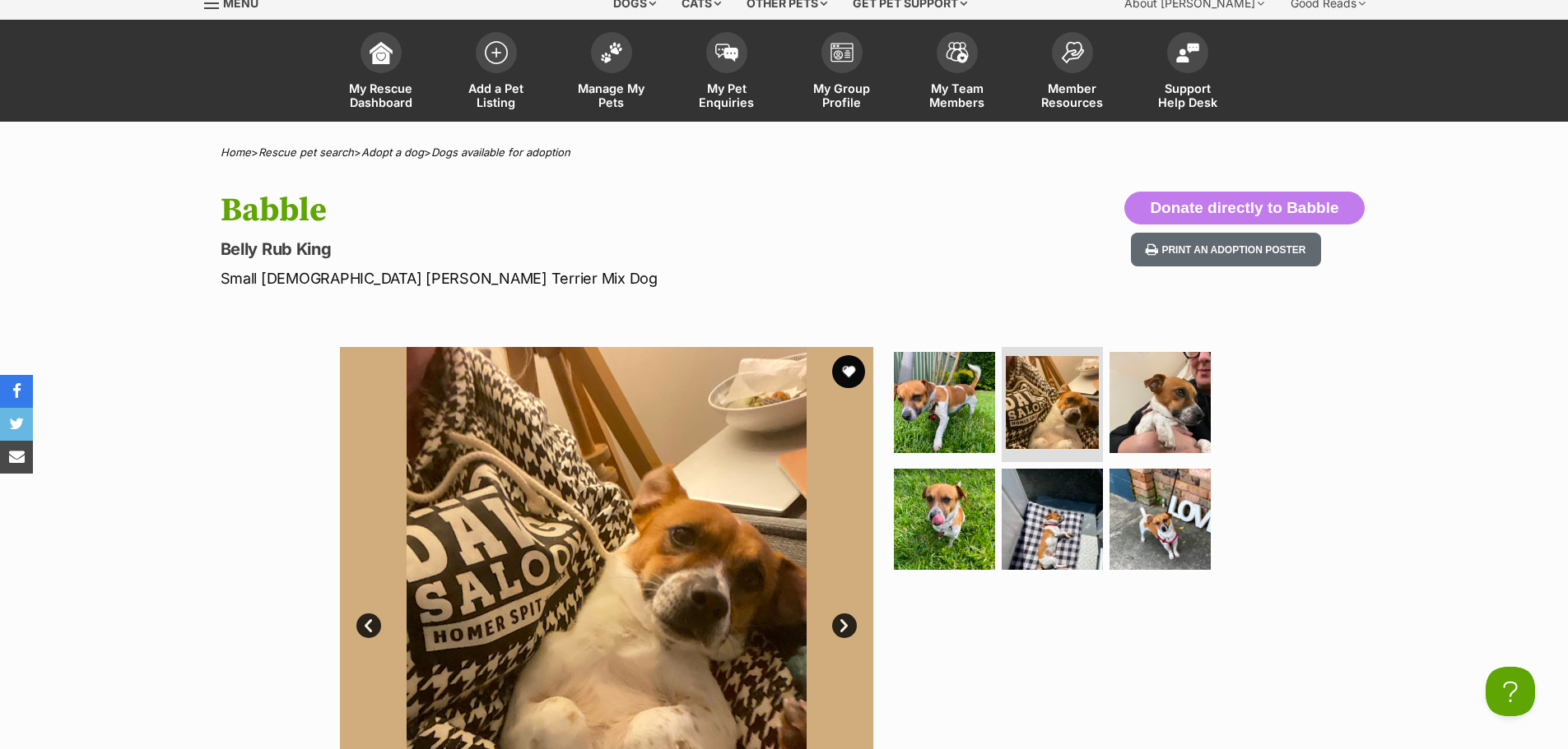
scroll to position [165, 0]
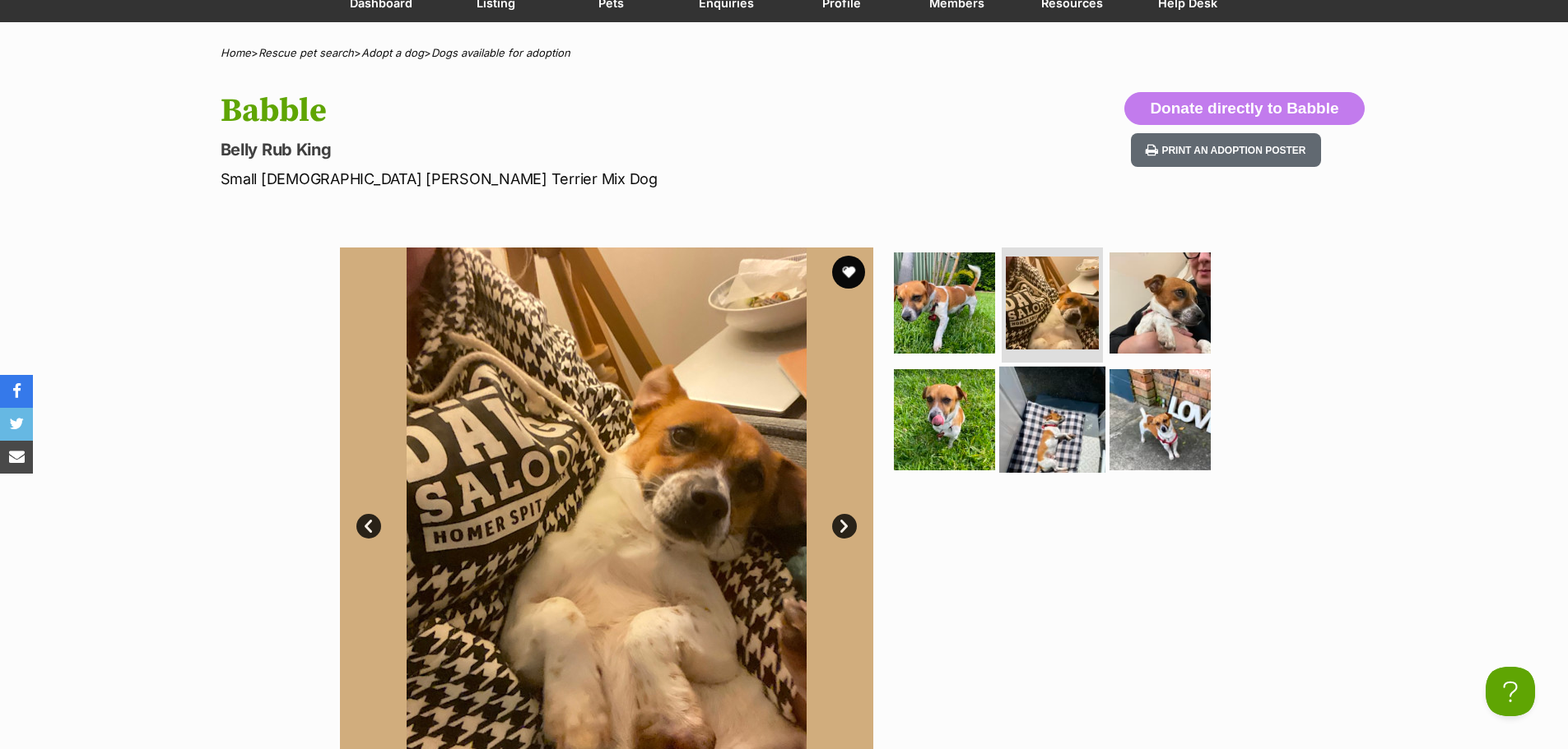
click at [1053, 430] on img at bounding box center [1052, 419] width 106 height 106
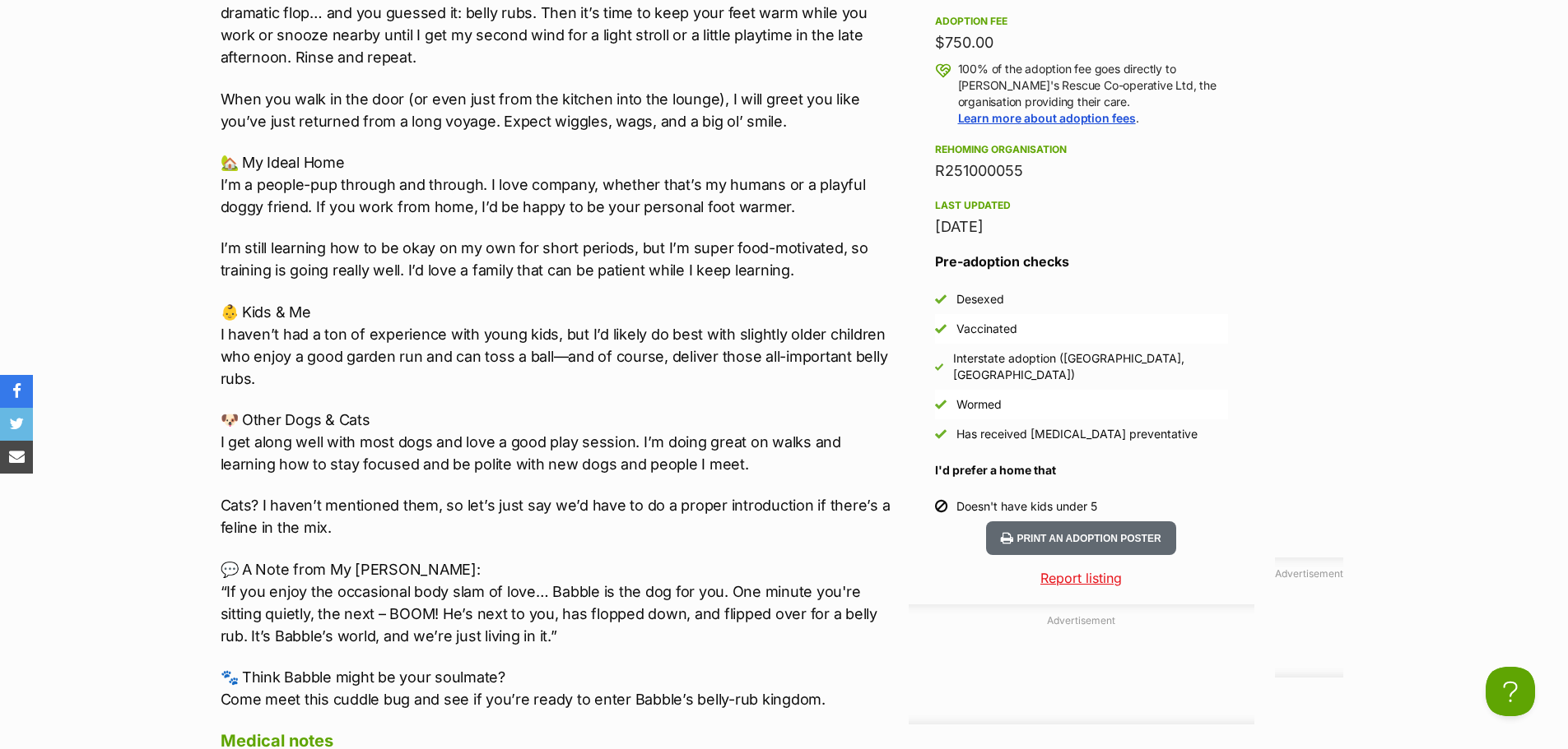
scroll to position [1316, 0]
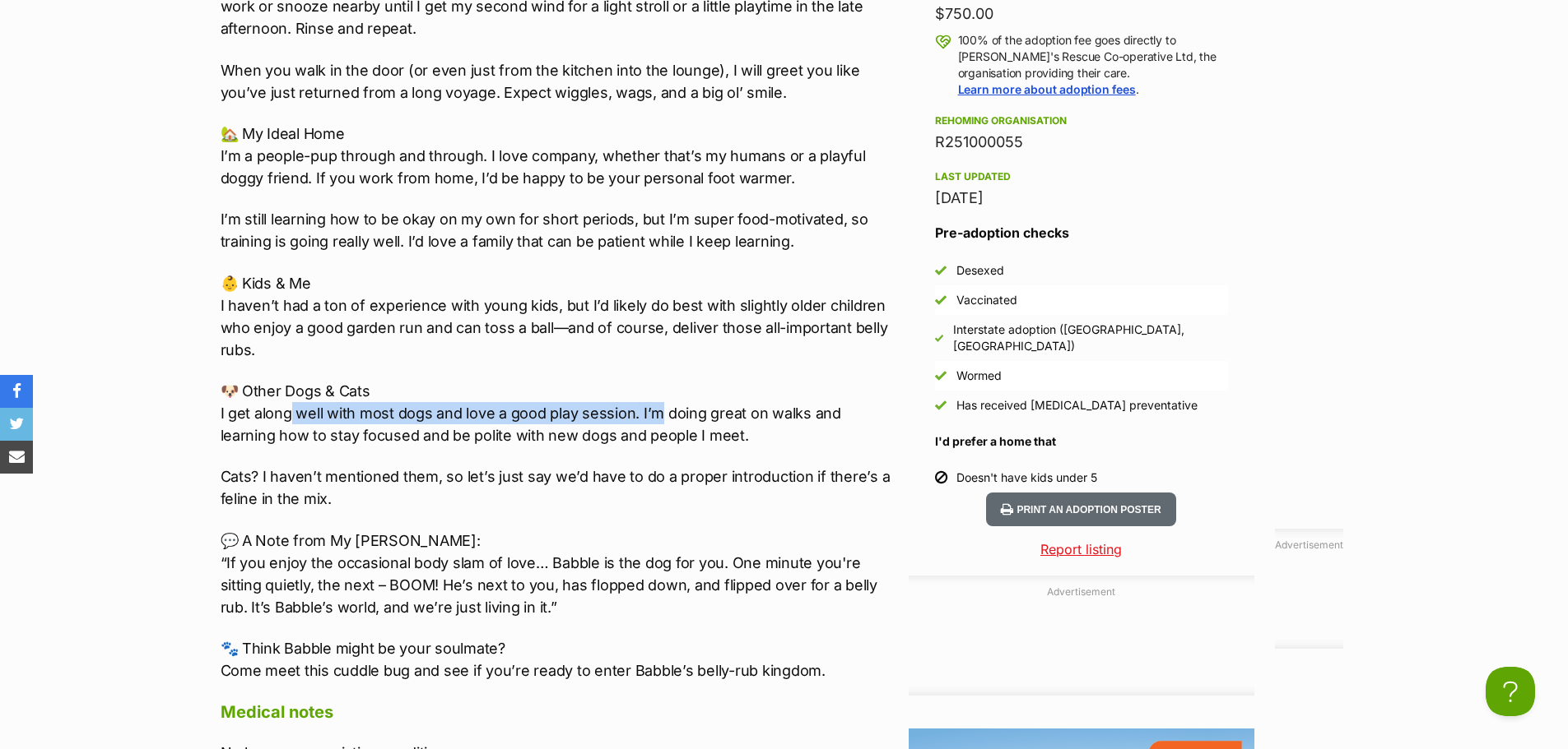
drag, startPoint x: 317, startPoint y: 409, endPoint x: 655, endPoint y: 421, distance: 338.2
click at [655, 421] on p "🐶 Other Dogs & Cats I get along well with most dogs and love a good play sessio…" at bounding box center [560, 413] width 680 height 66
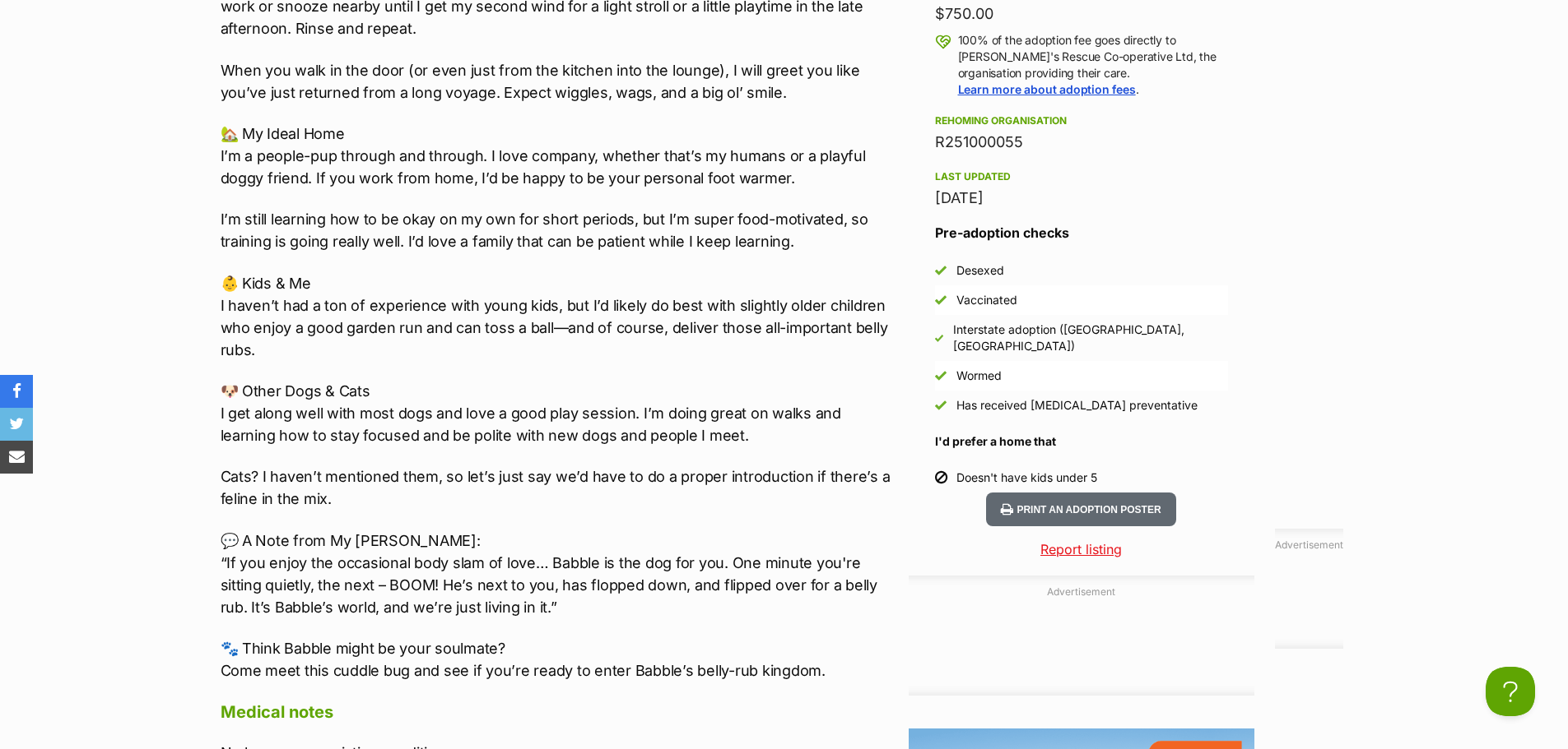
click at [674, 419] on p "🐶 Other Dogs & Cats I get along well with most dogs and love a good play sessio…" at bounding box center [560, 413] width 680 height 66
drag, startPoint x: 749, startPoint y: 405, endPoint x: 871, endPoint y: 419, distance: 122.8
click at [871, 419] on p "🐶 Other Dogs & Cats I get along well with most dogs and love a good play sessio…" at bounding box center [560, 413] width 680 height 66
click at [550, 433] on p "🐶 Other Dogs & Cats I get along well with most dogs and love a good play sessio…" at bounding box center [560, 413] width 680 height 66
drag, startPoint x: 555, startPoint y: 436, endPoint x: 570, endPoint y: 435, distance: 15.0
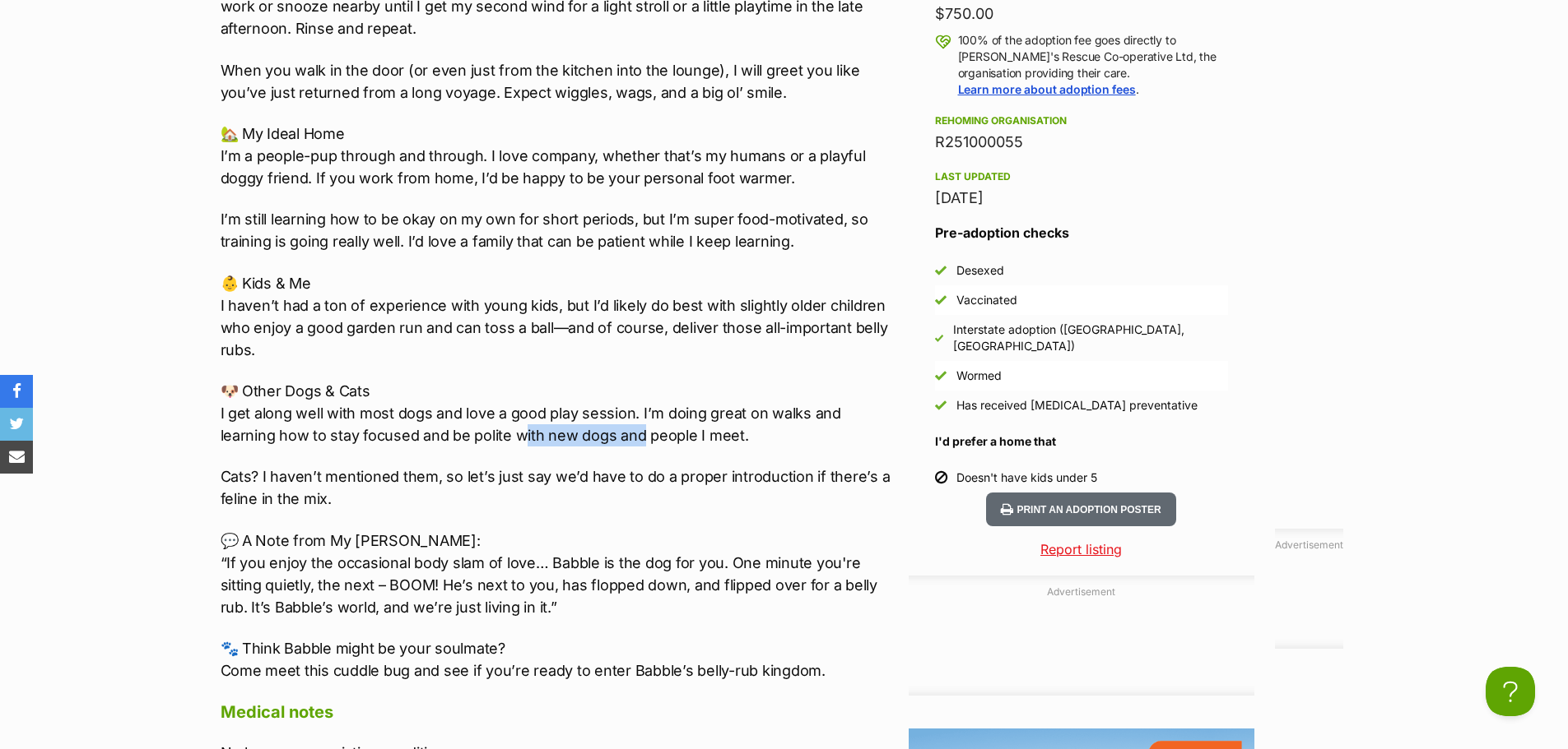
click at [579, 436] on p "🐶 Other Dogs & Cats I get along well with most dogs and love a good play sessio…" at bounding box center [560, 413] width 680 height 66
click at [569, 435] on p "🐶 Other Dogs & Cats I get along well with most dogs and love a good play sessio…" at bounding box center [560, 413] width 680 height 66
drag, startPoint x: 214, startPoint y: 472, endPoint x: 499, endPoint y: 479, distance: 285.1
click at [499, 479] on div "About Babble 🐾 Meet [PERSON_NAME] – Your Snuggle Monster Extraordinaire! 🐾 The …" at bounding box center [552, 494] width 696 height 1625
drag, startPoint x: 540, startPoint y: 478, endPoint x: 660, endPoint y: 482, distance: 120.1
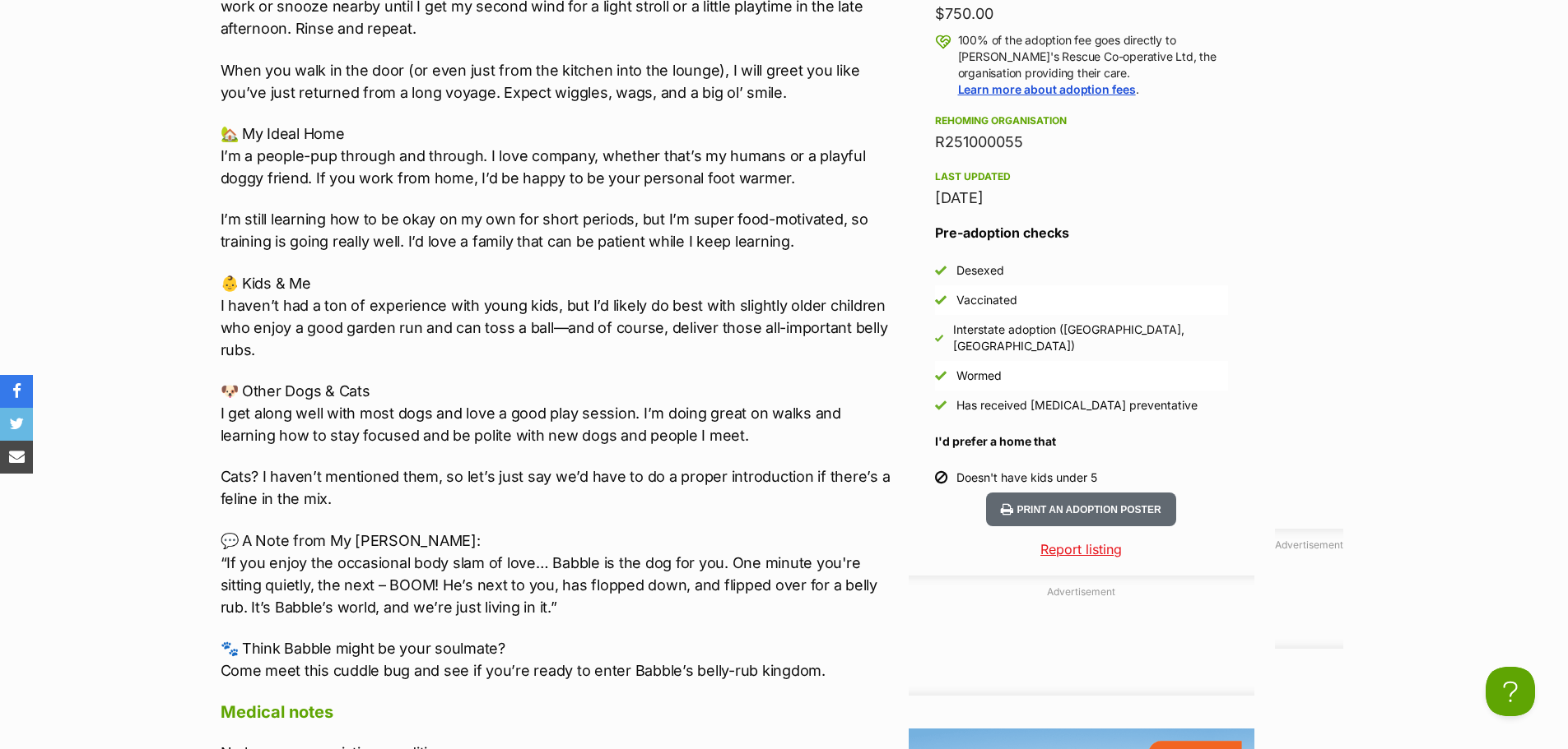
click at [543, 479] on p "Cats? I haven’t mentioned them, so let’s just say we’d have to do a proper intr…" at bounding box center [560, 487] width 680 height 44
click at [688, 473] on p "Cats? I haven’t mentioned them, so let’s just say we’d have to do a proper intr…" at bounding box center [560, 487] width 680 height 44
drag, startPoint x: 541, startPoint y: 477, endPoint x: 800, endPoint y: 498, distance: 259.8
click at [835, 502] on p "Cats? I haven’t mentioned them, so let’s just say we’d have to do a proper intr…" at bounding box center [560, 487] width 680 height 44
click at [722, 492] on p "Cats? I haven’t mentioned them, so let’s just say we’d have to do a proper intr…" at bounding box center [560, 487] width 680 height 44
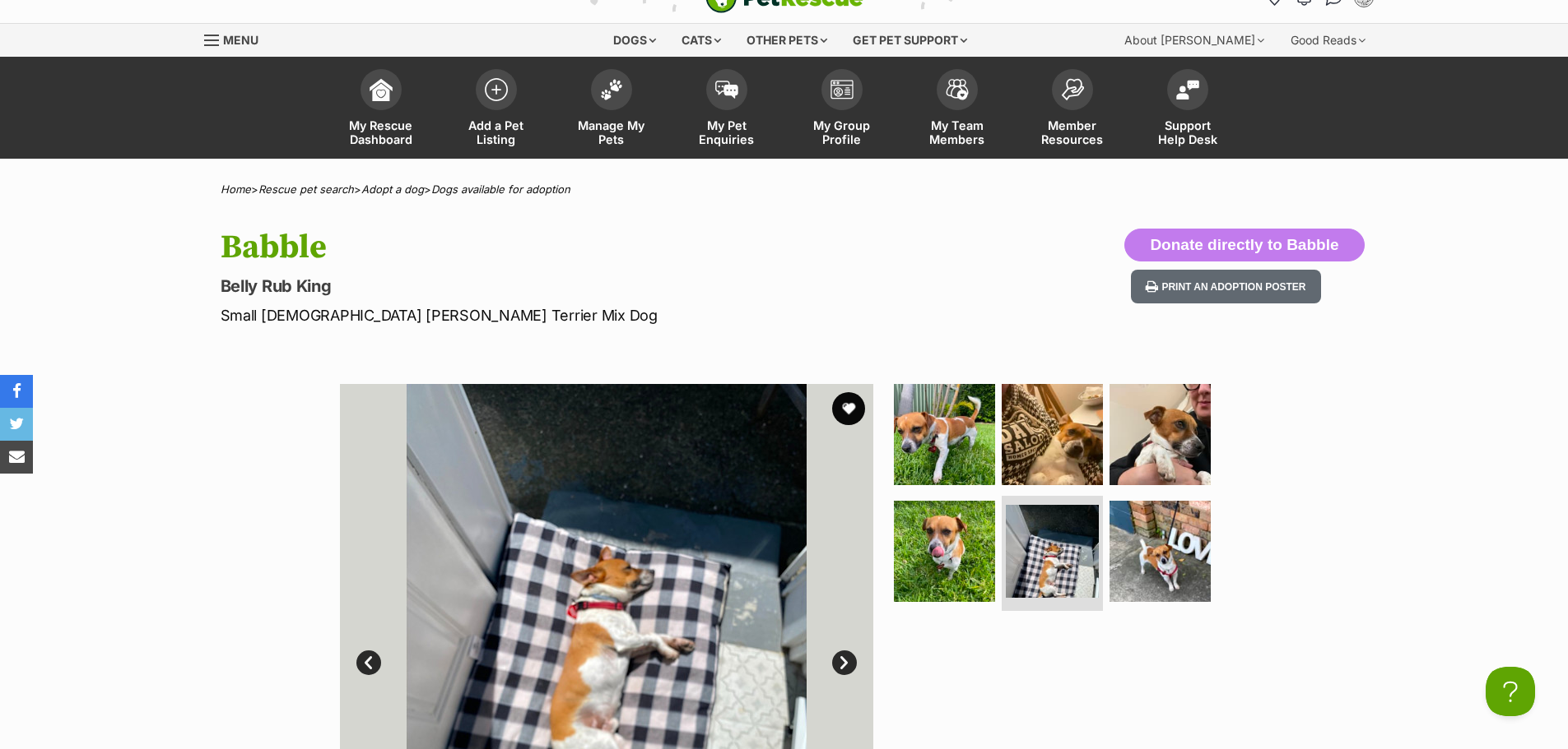
scroll to position [0, 0]
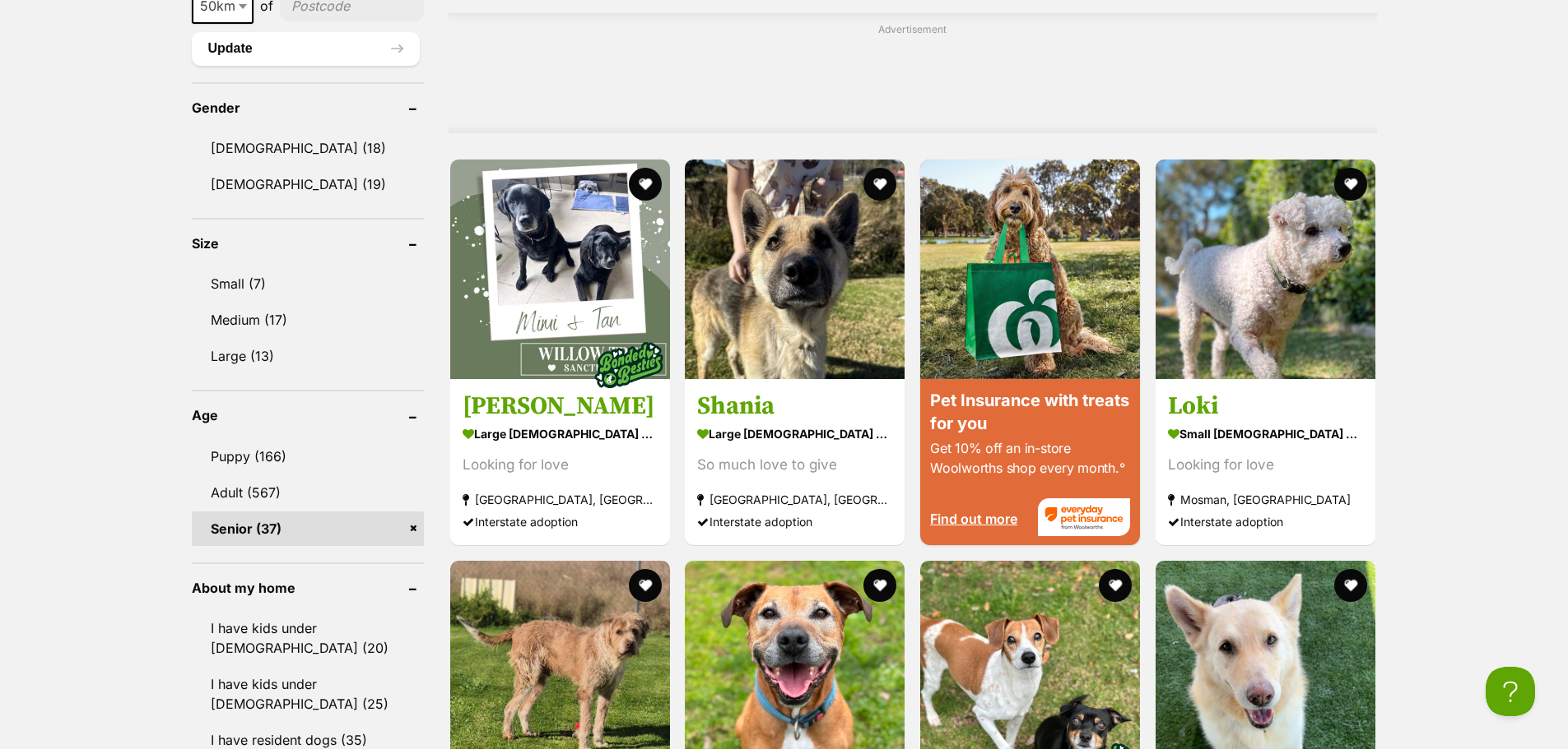
scroll to position [1398, 0]
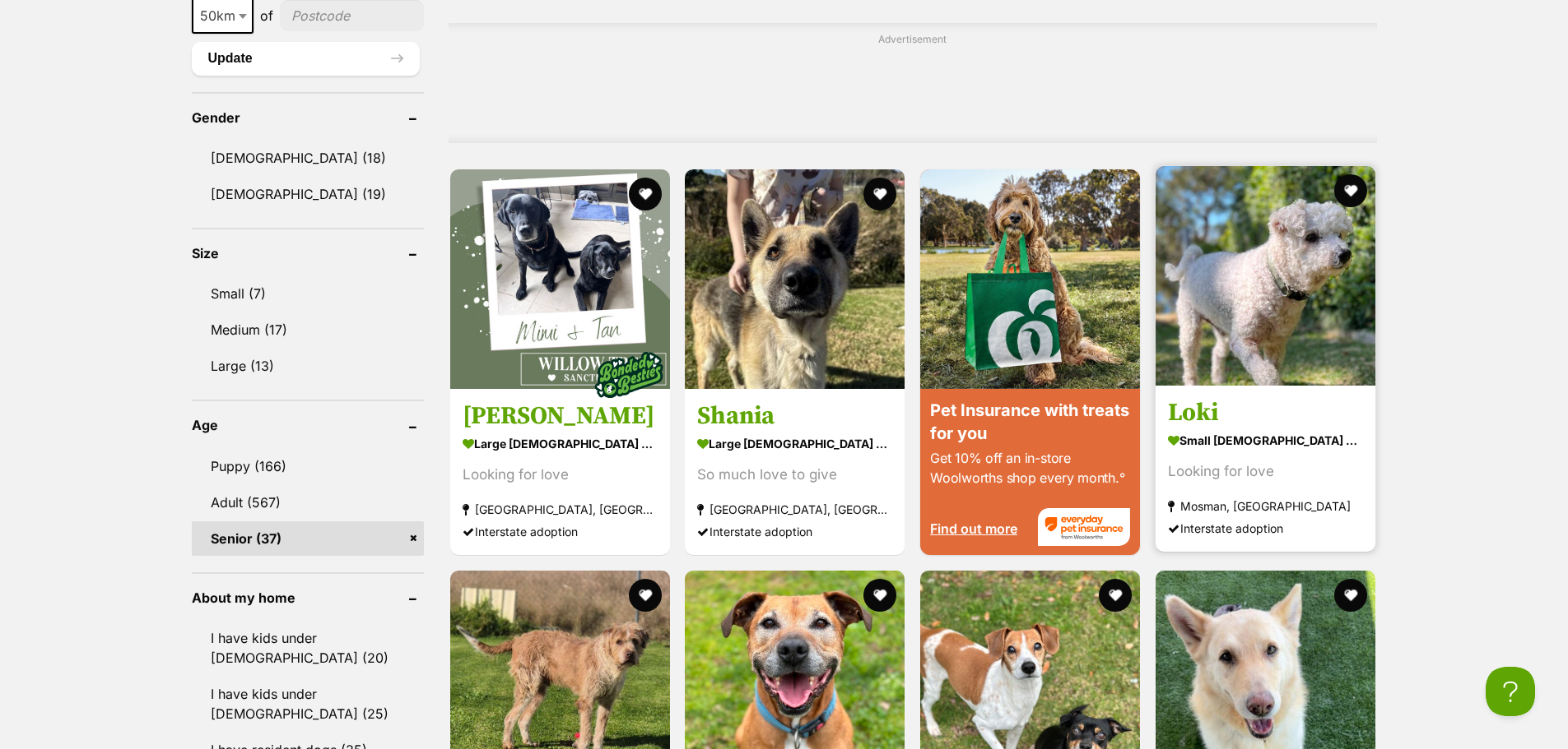
click at [1253, 336] on img at bounding box center [1265, 275] width 220 height 220
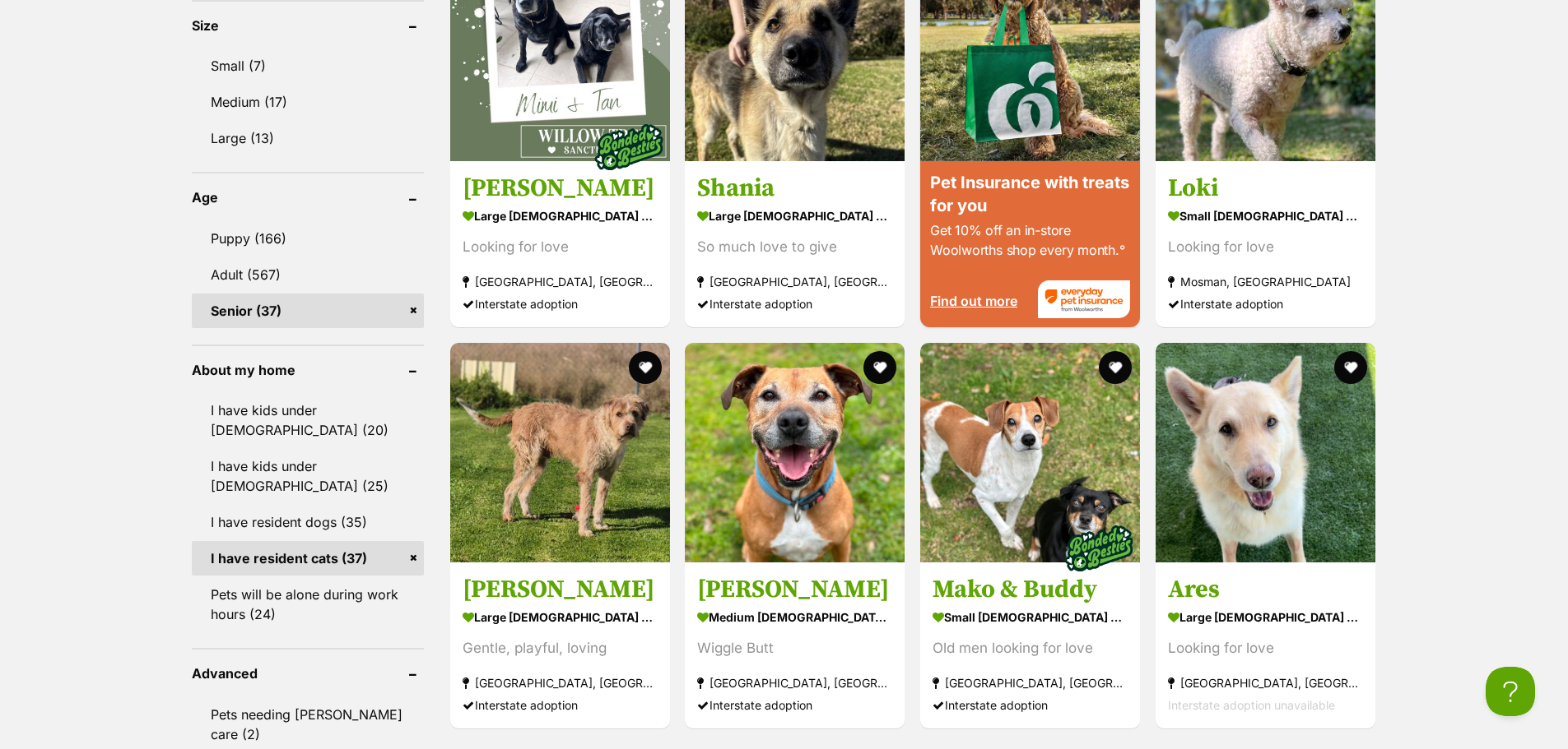
scroll to position [1727, 0]
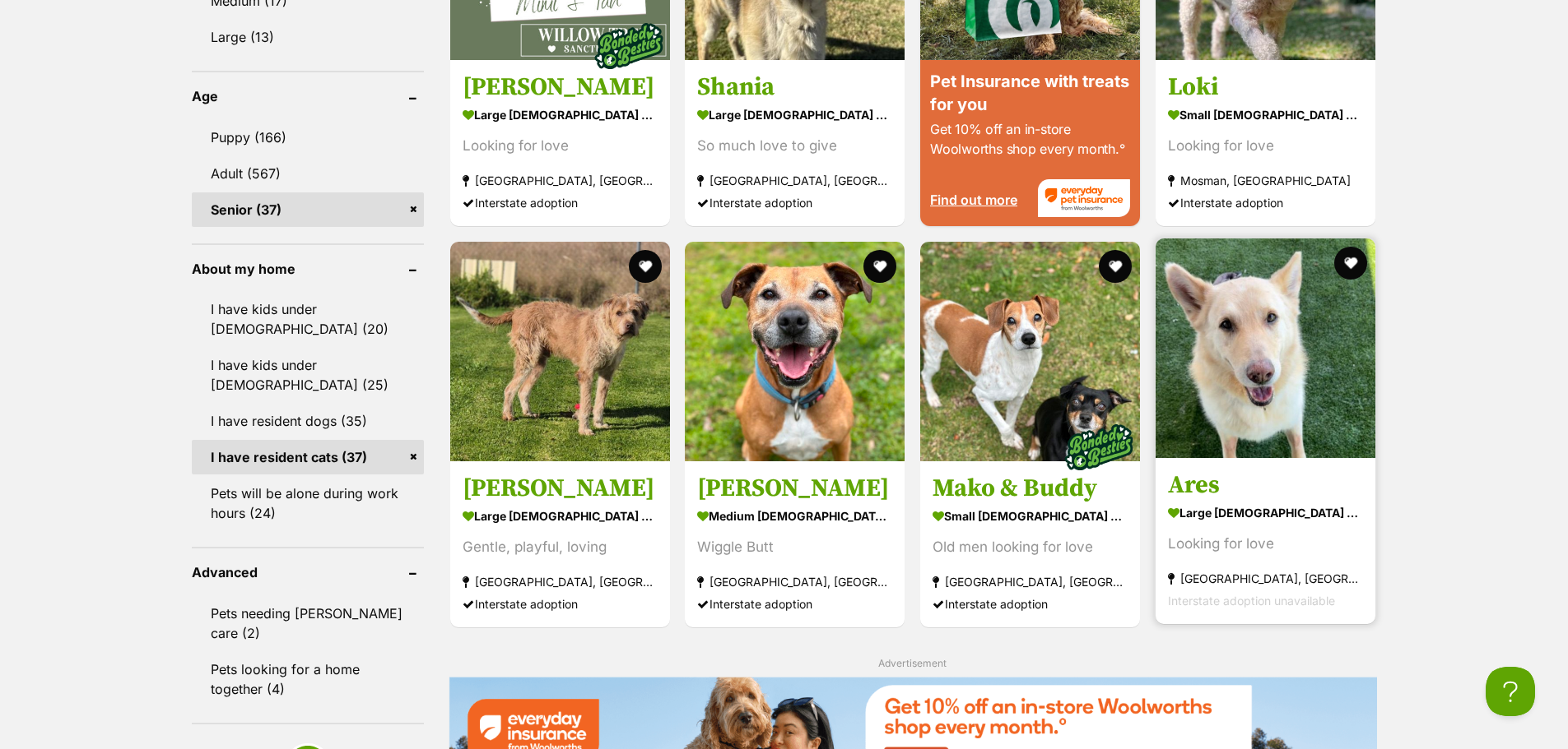
click at [1270, 362] on img at bounding box center [1265, 348] width 220 height 220
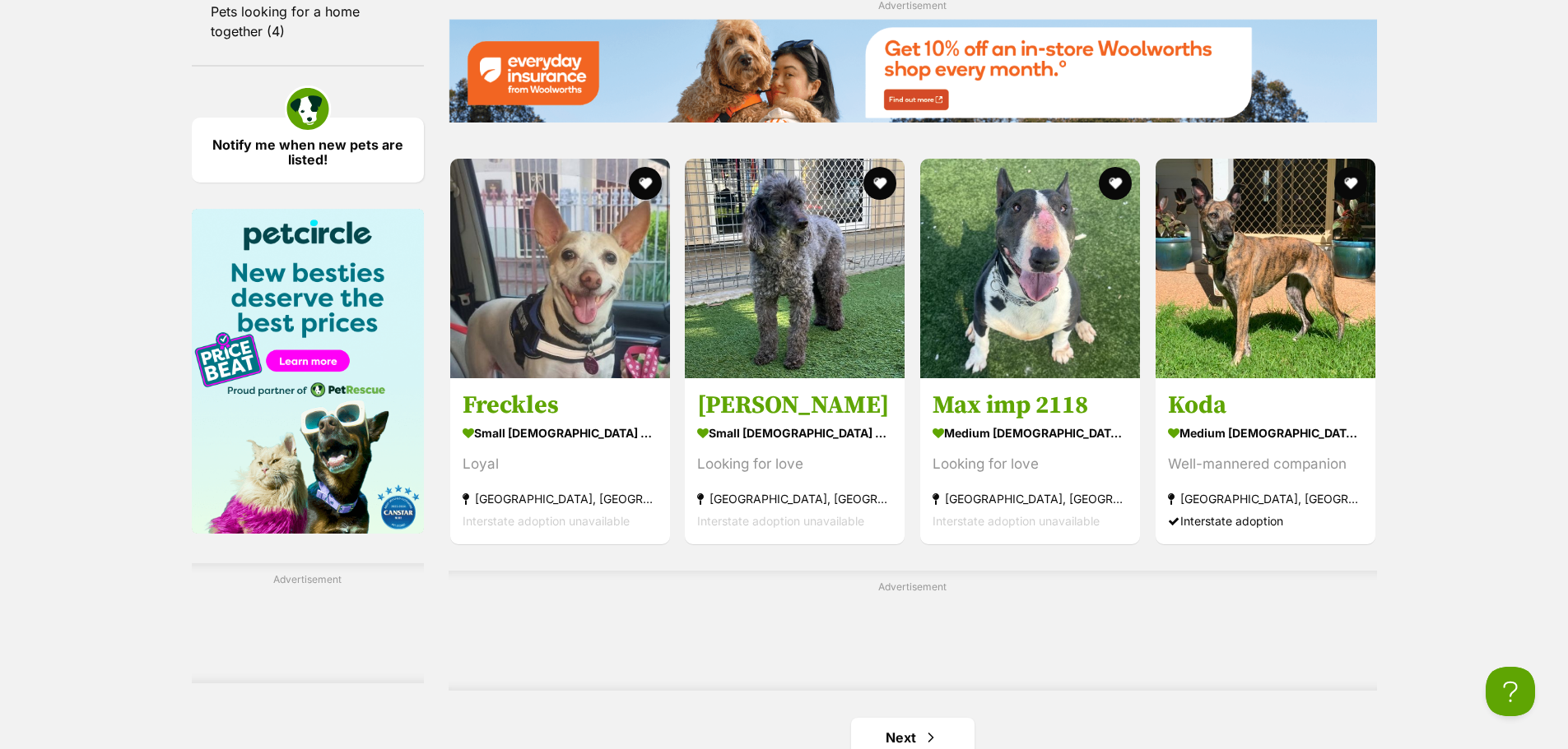
scroll to position [2468, 0]
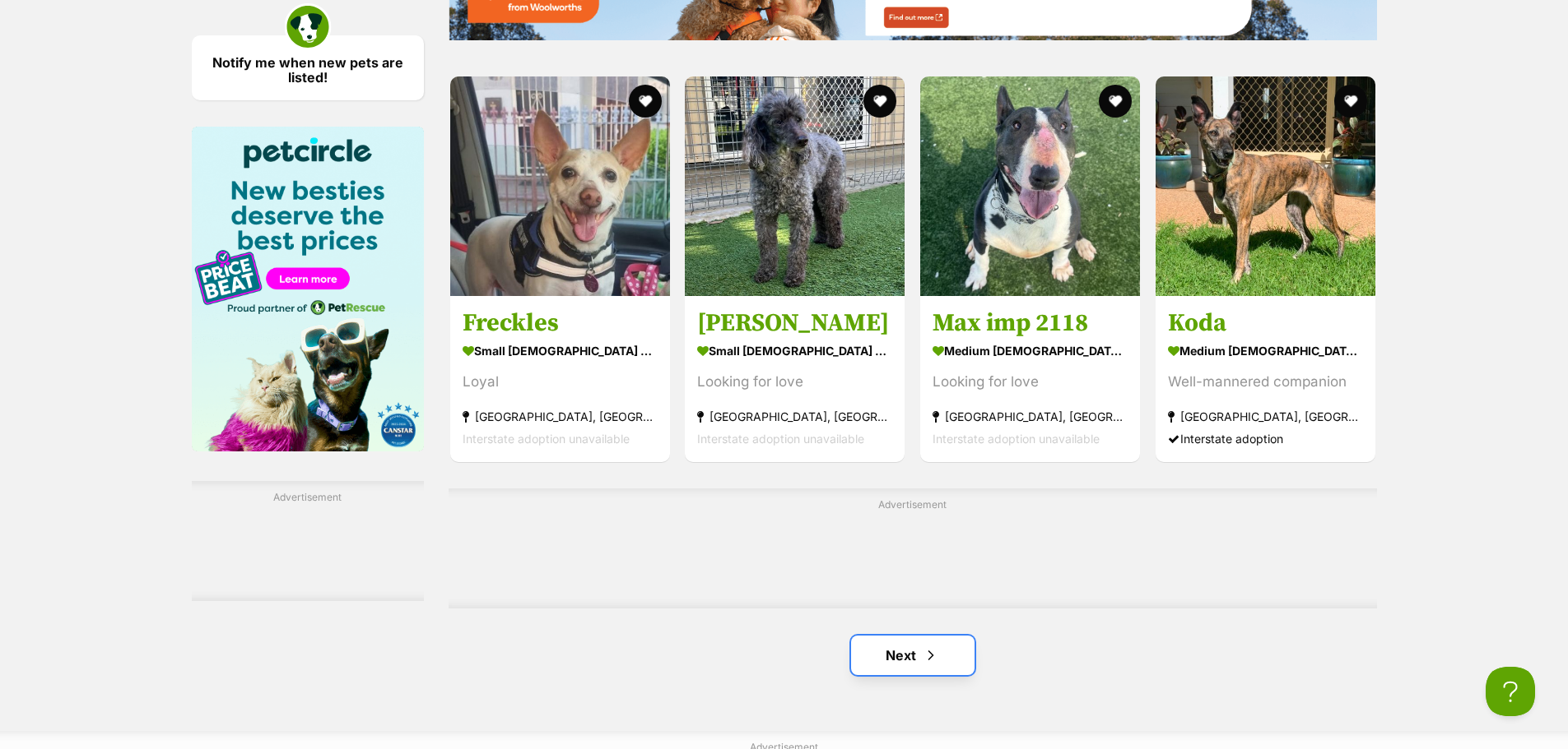
click at [904, 657] on link "Next" at bounding box center [912, 655] width 124 height 39
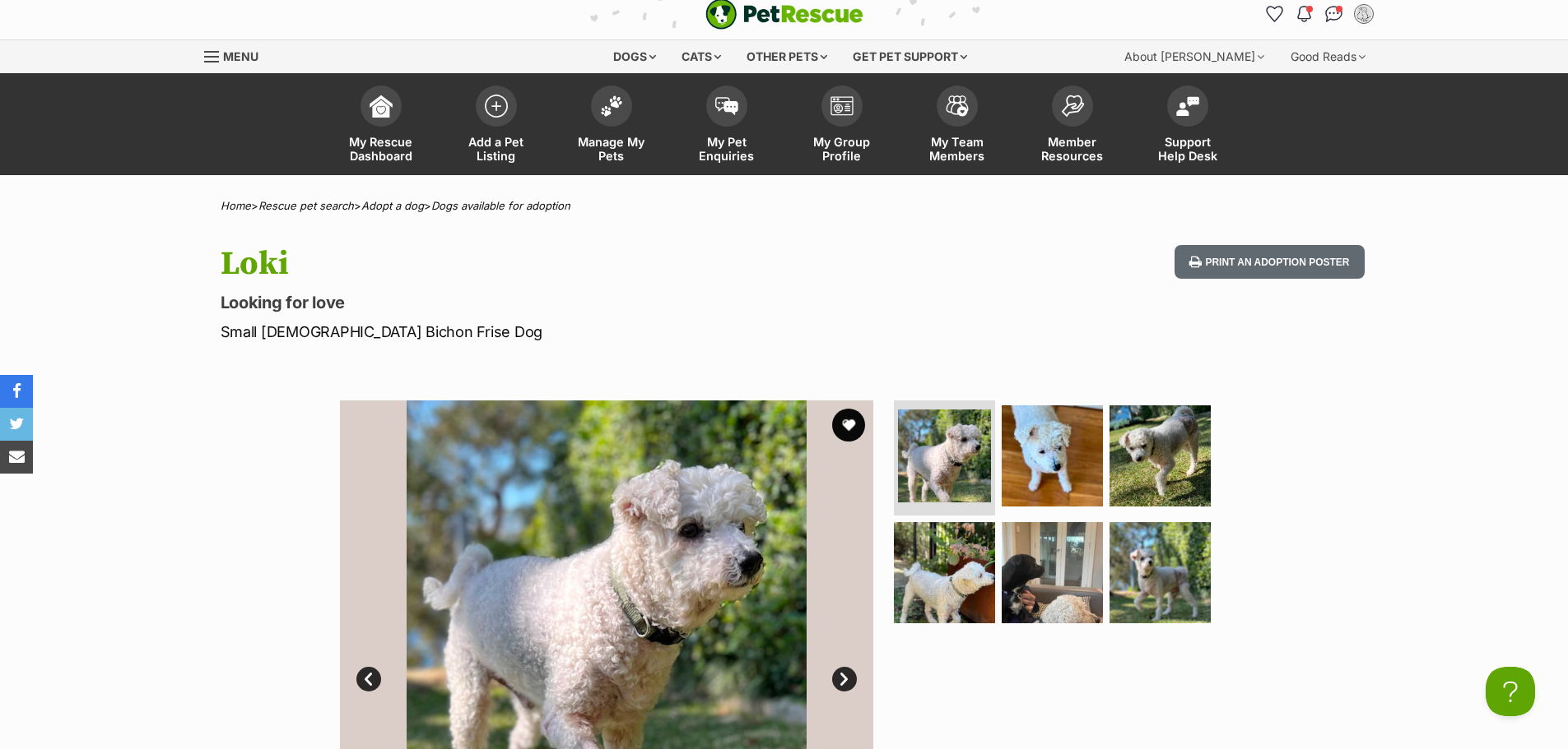
scroll to position [165, 0]
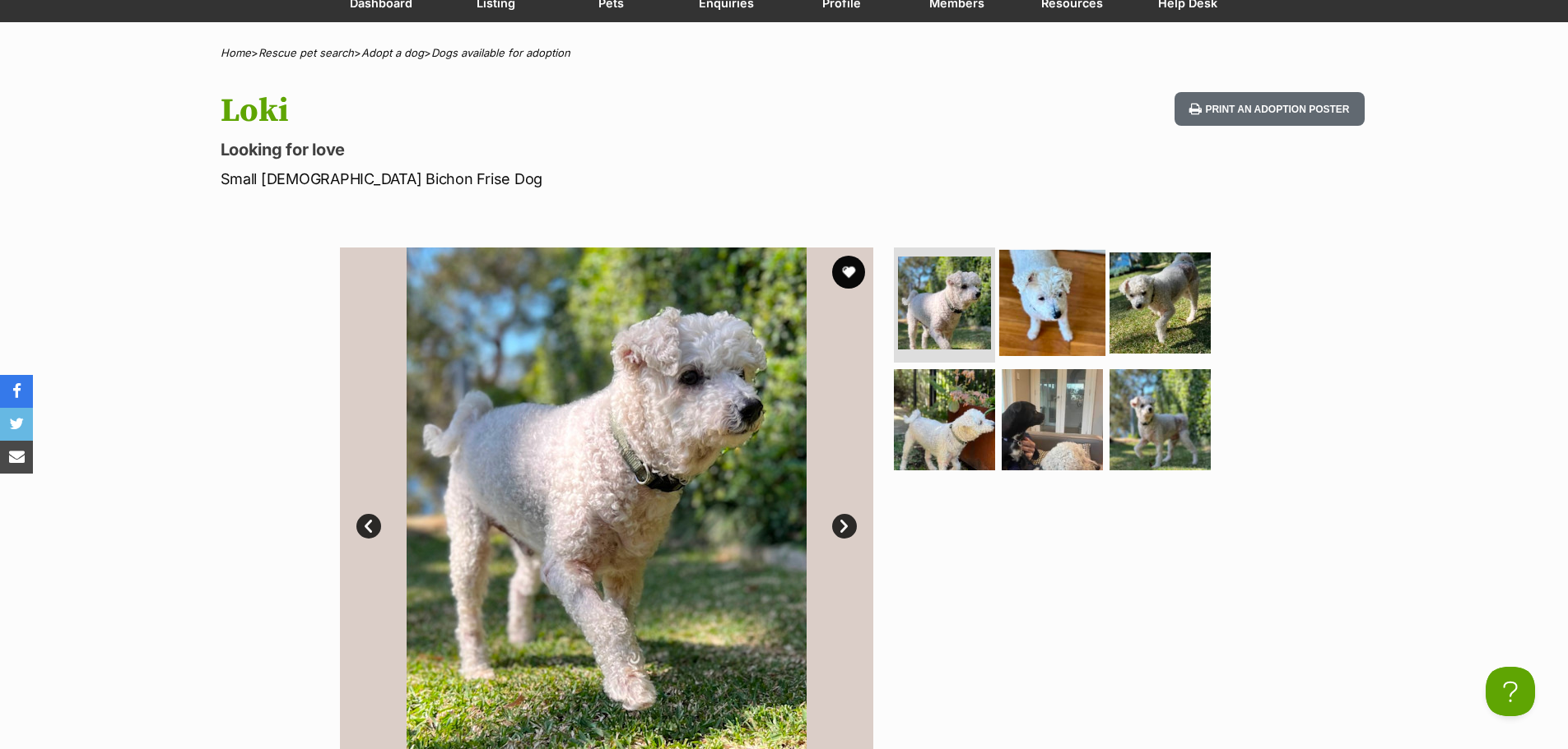
click at [1073, 299] on img at bounding box center [1052, 302] width 106 height 106
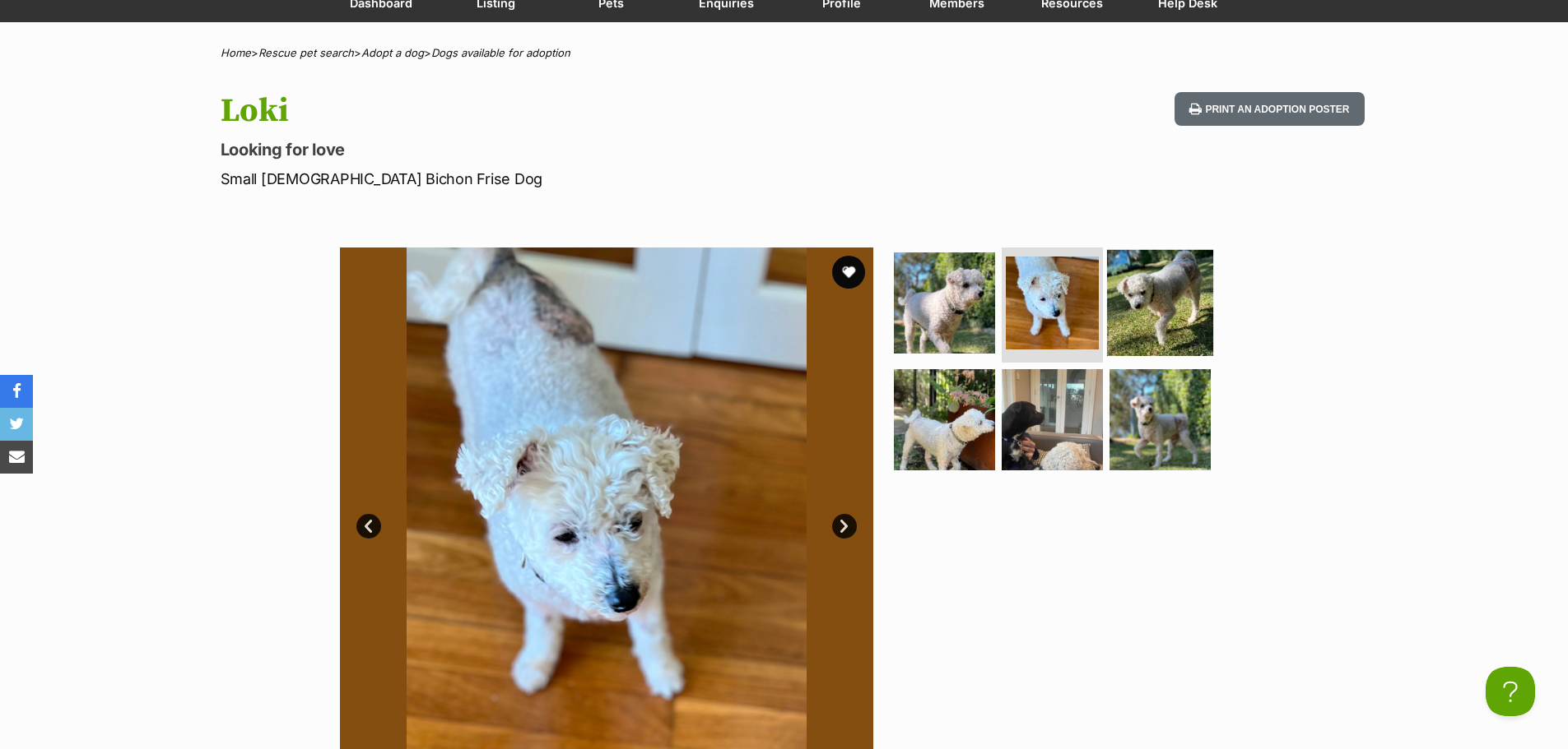
click at [1123, 336] on img at bounding box center [1160, 302] width 106 height 106
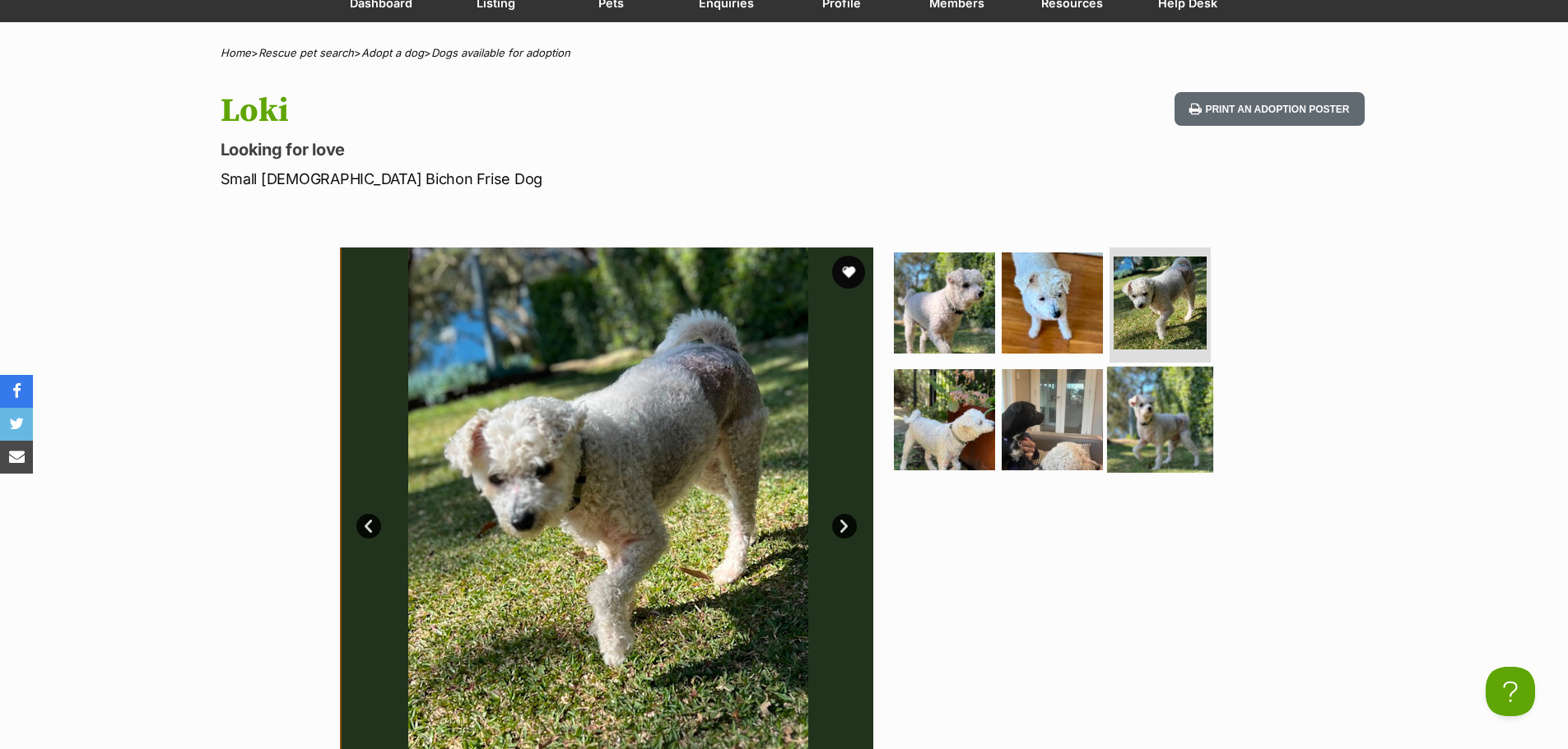
click at [1140, 420] on img at bounding box center [1160, 419] width 106 height 106
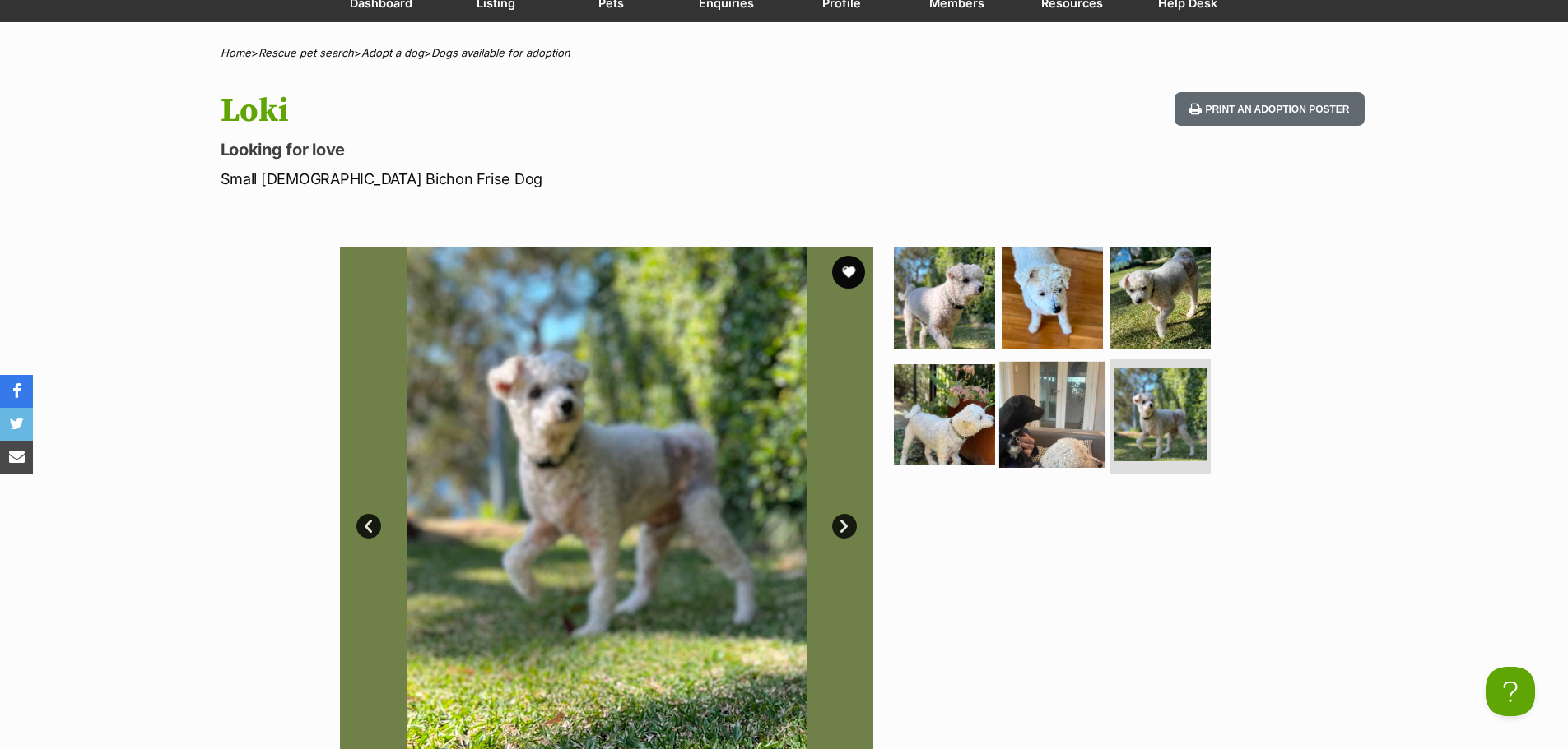
click at [1064, 428] on img at bounding box center [1052, 415] width 106 height 106
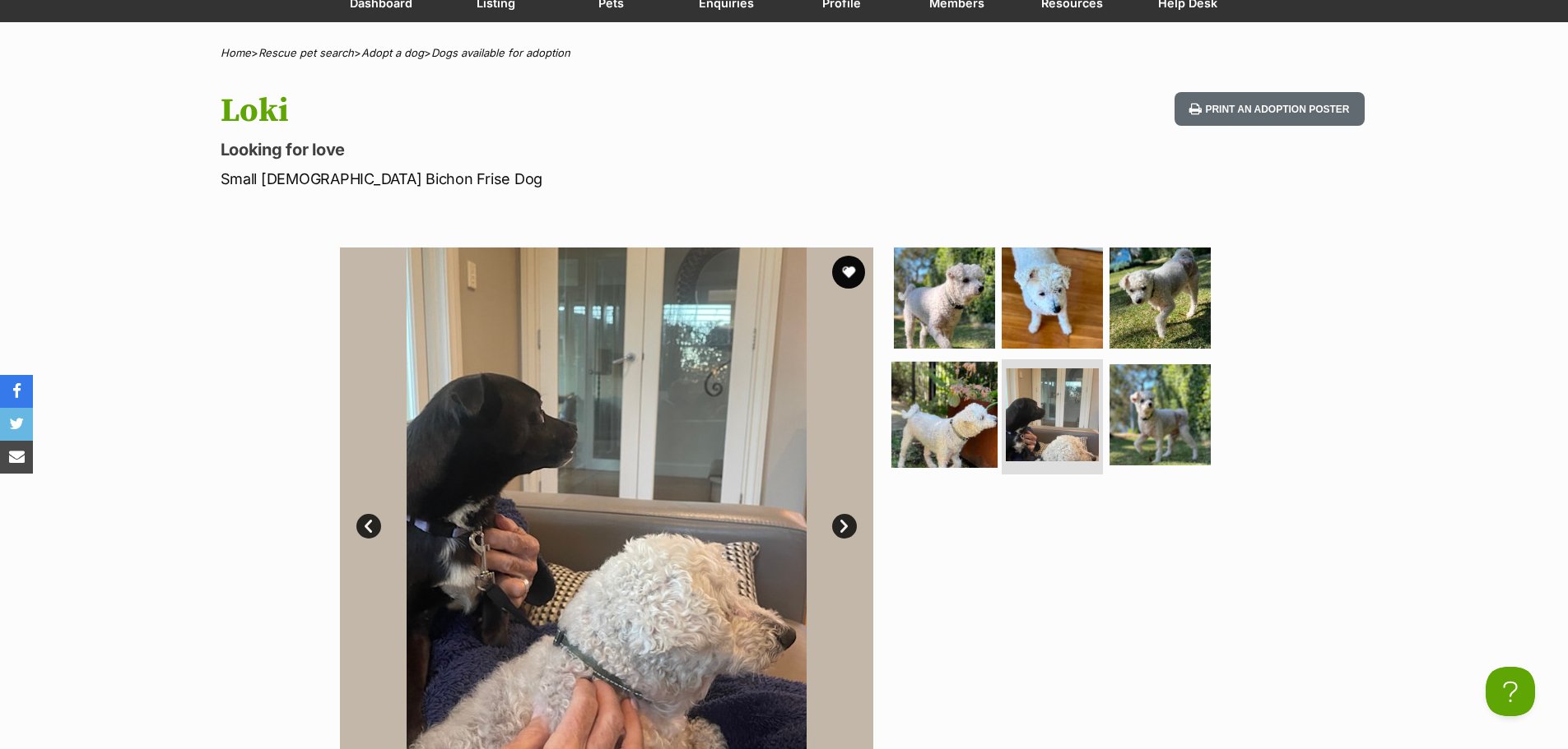
click at [942, 423] on img at bounding box center [943, 415] width 106 height 106
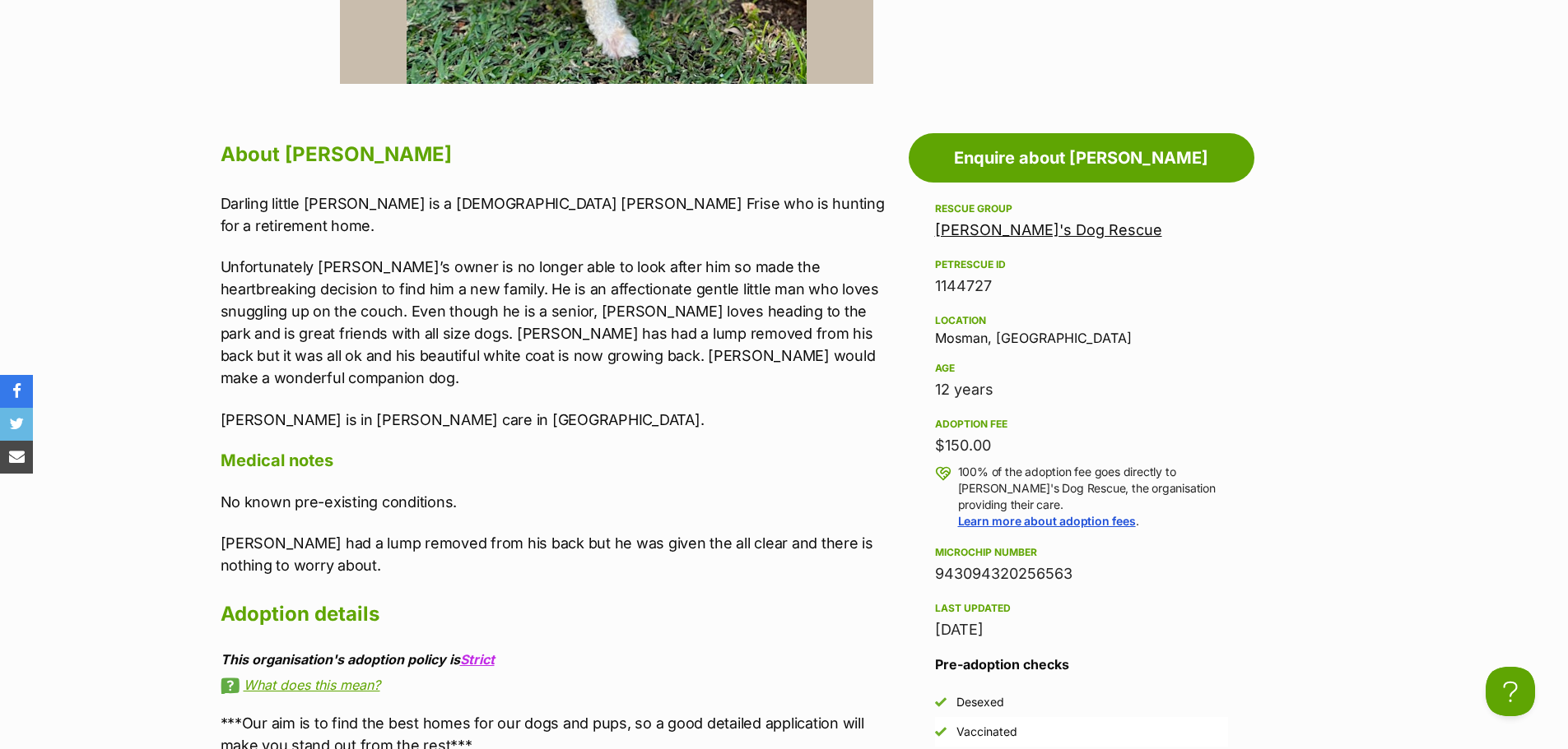
scroll to position [904, 0]
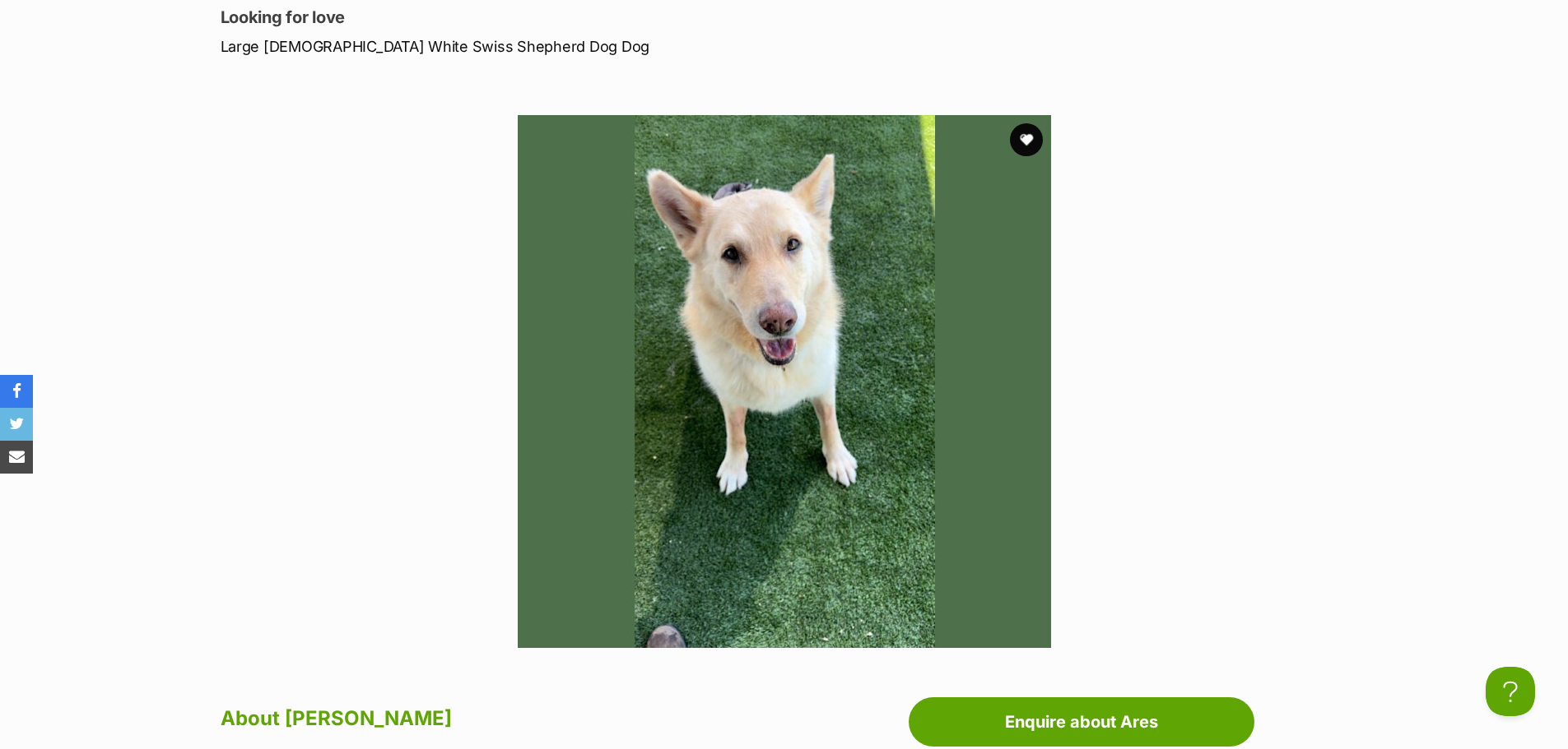
scroll to position [82, 0]
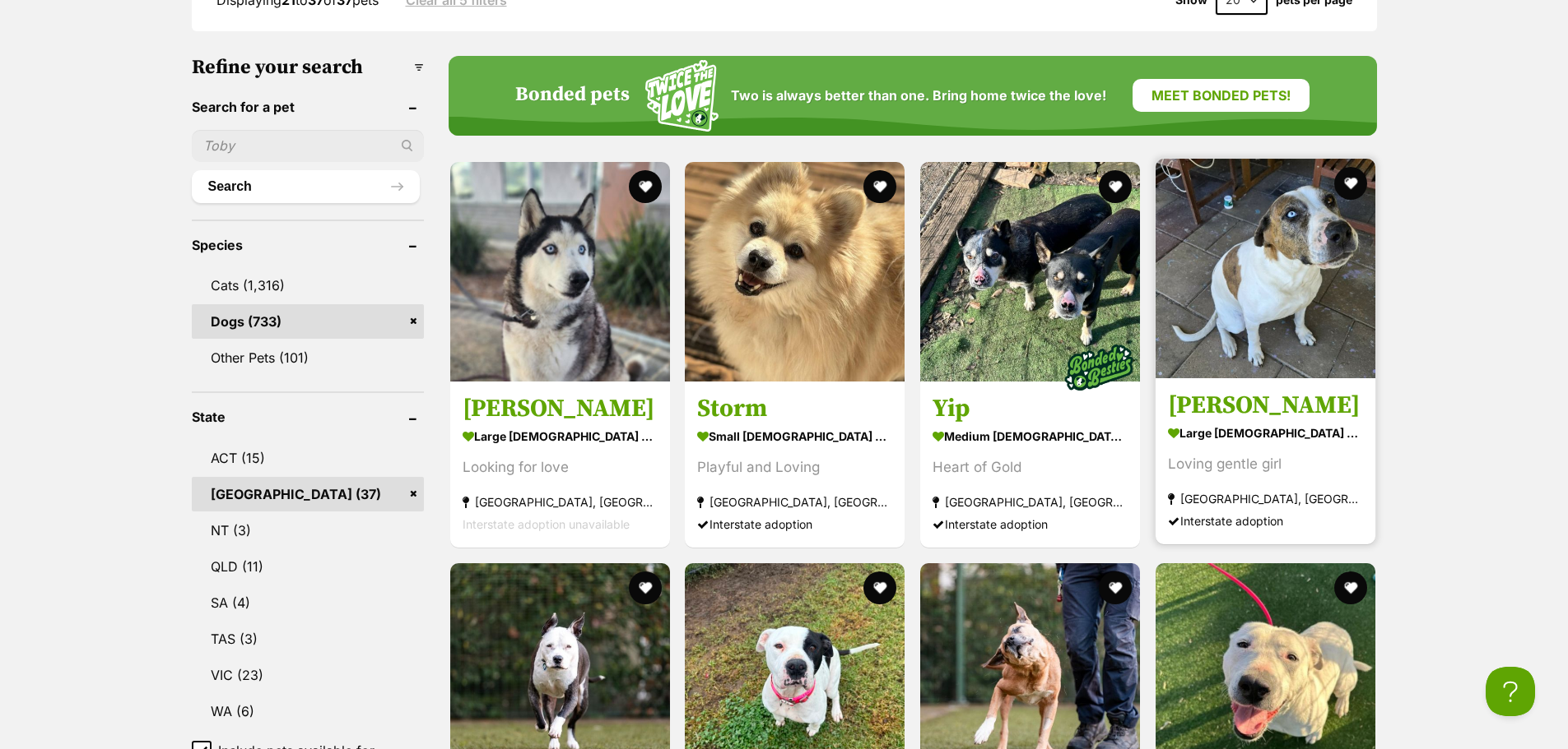
scroll to position [576, 0]
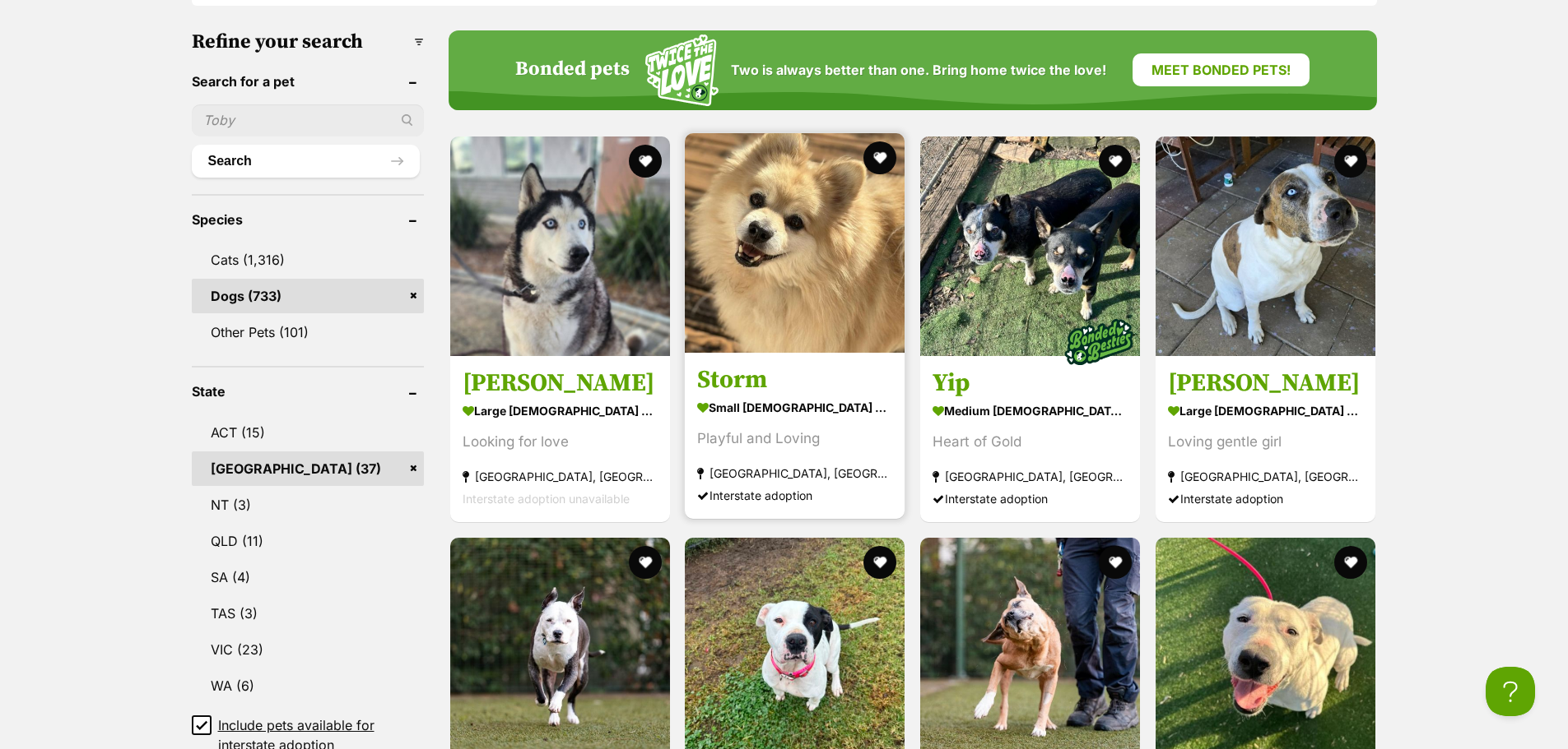
click at [782, 254] on img at bounding box center [794, 242] width 220 height 220
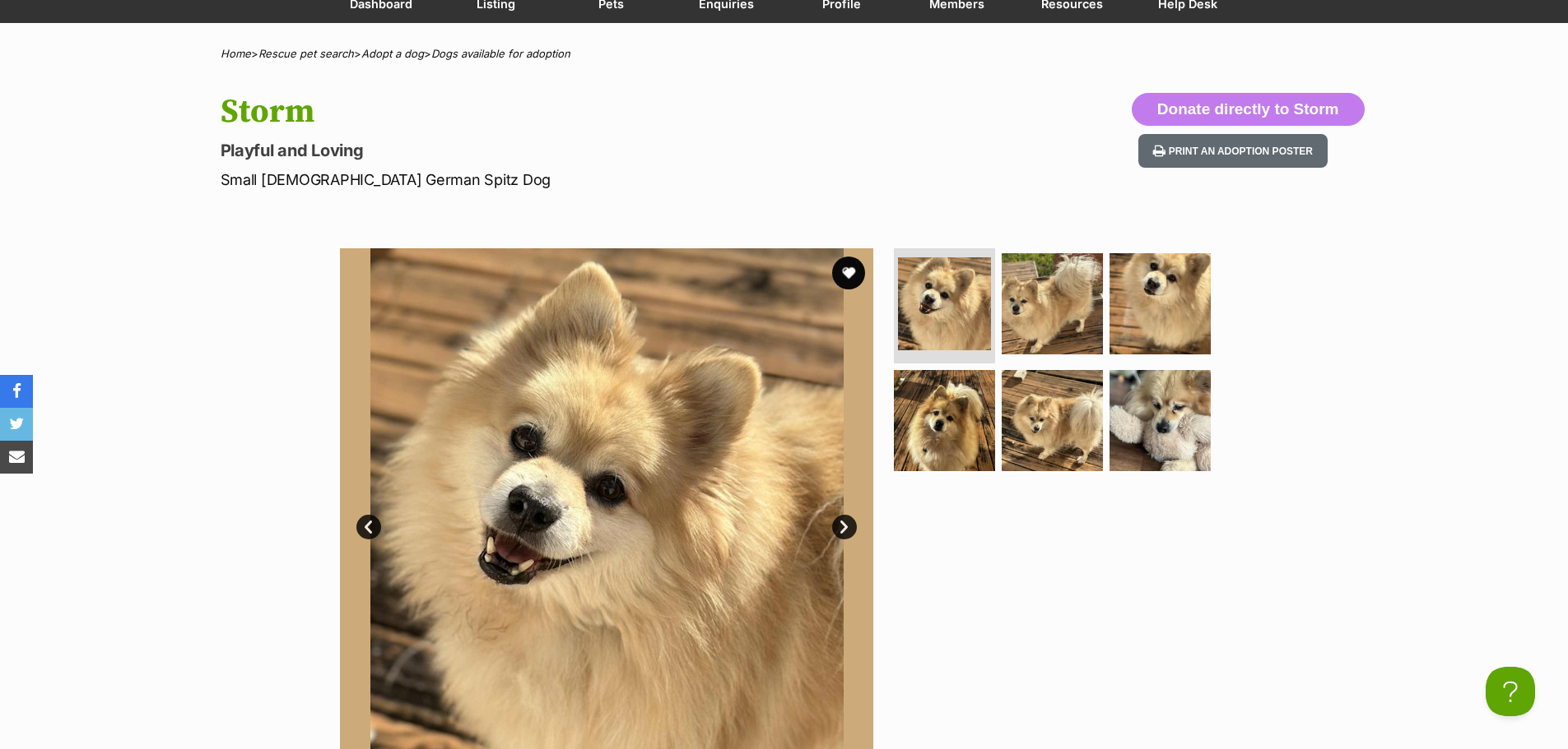
scroll to position [165, 0]
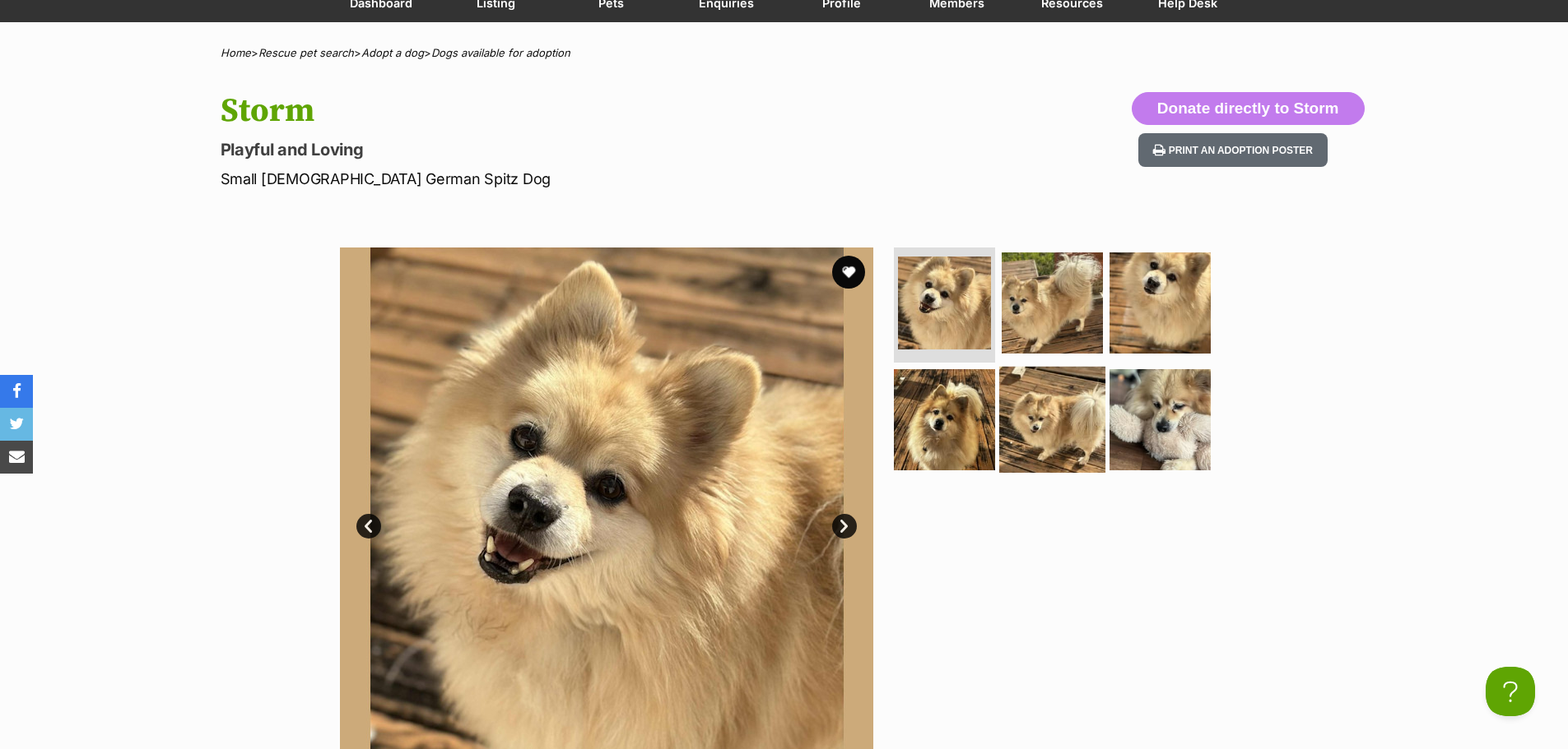
click at [1043, 436] on img at bounding box center [1052, 419] width 106 height 106
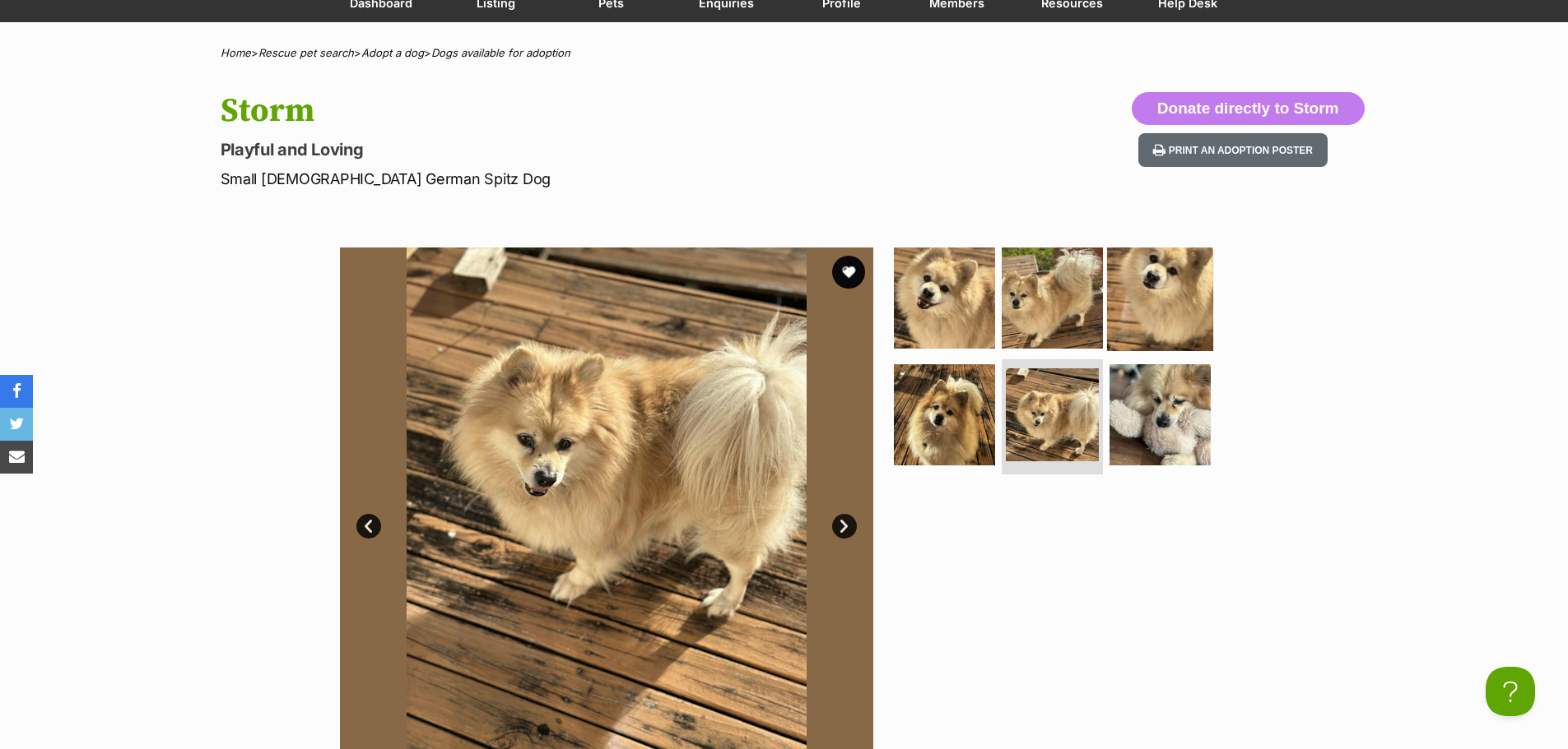
click at [1151, 292] on img at bounding box center [1160, 298] width 106 height 106
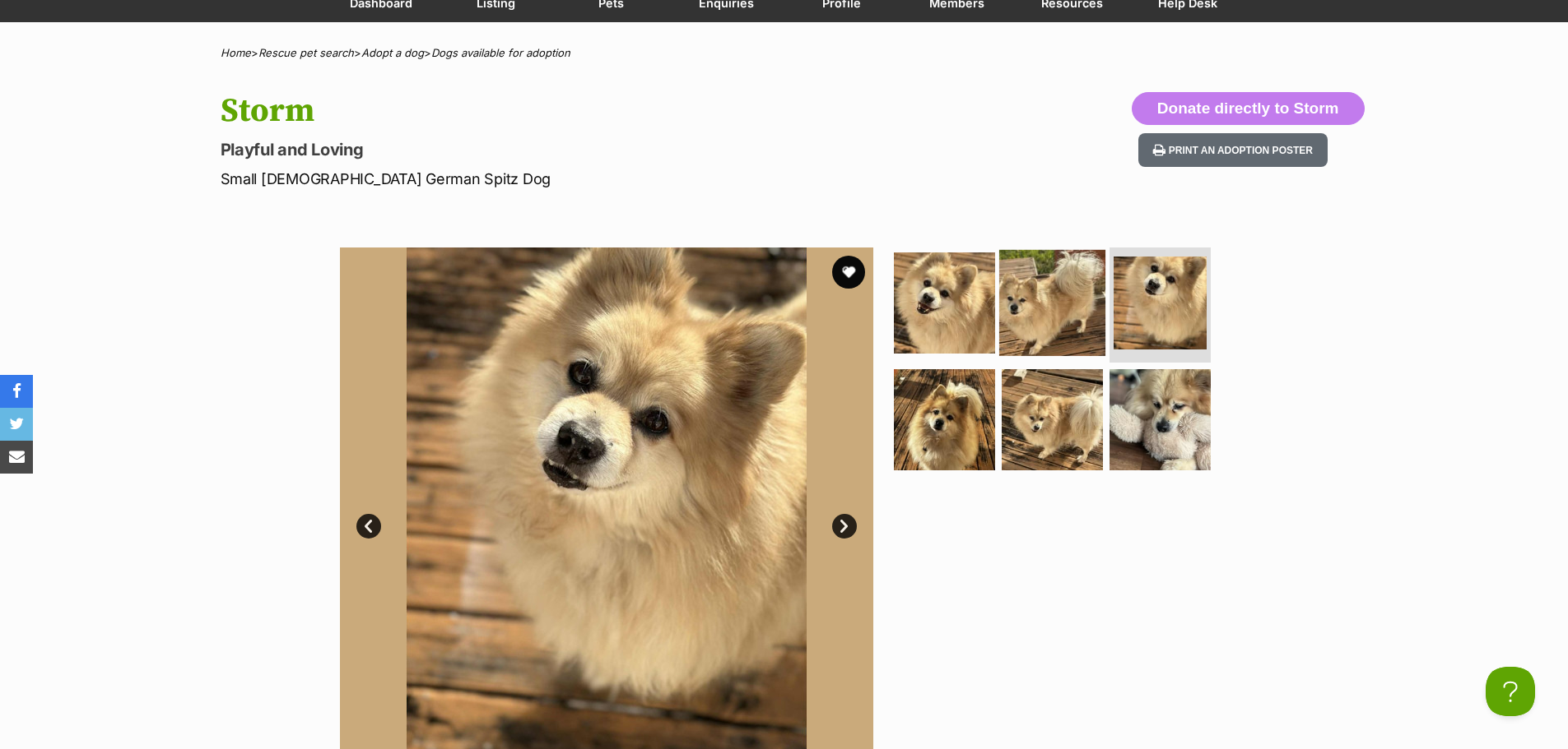
click at [1053, 289] on img at bounding box center [1052, 302] width 106 height 106
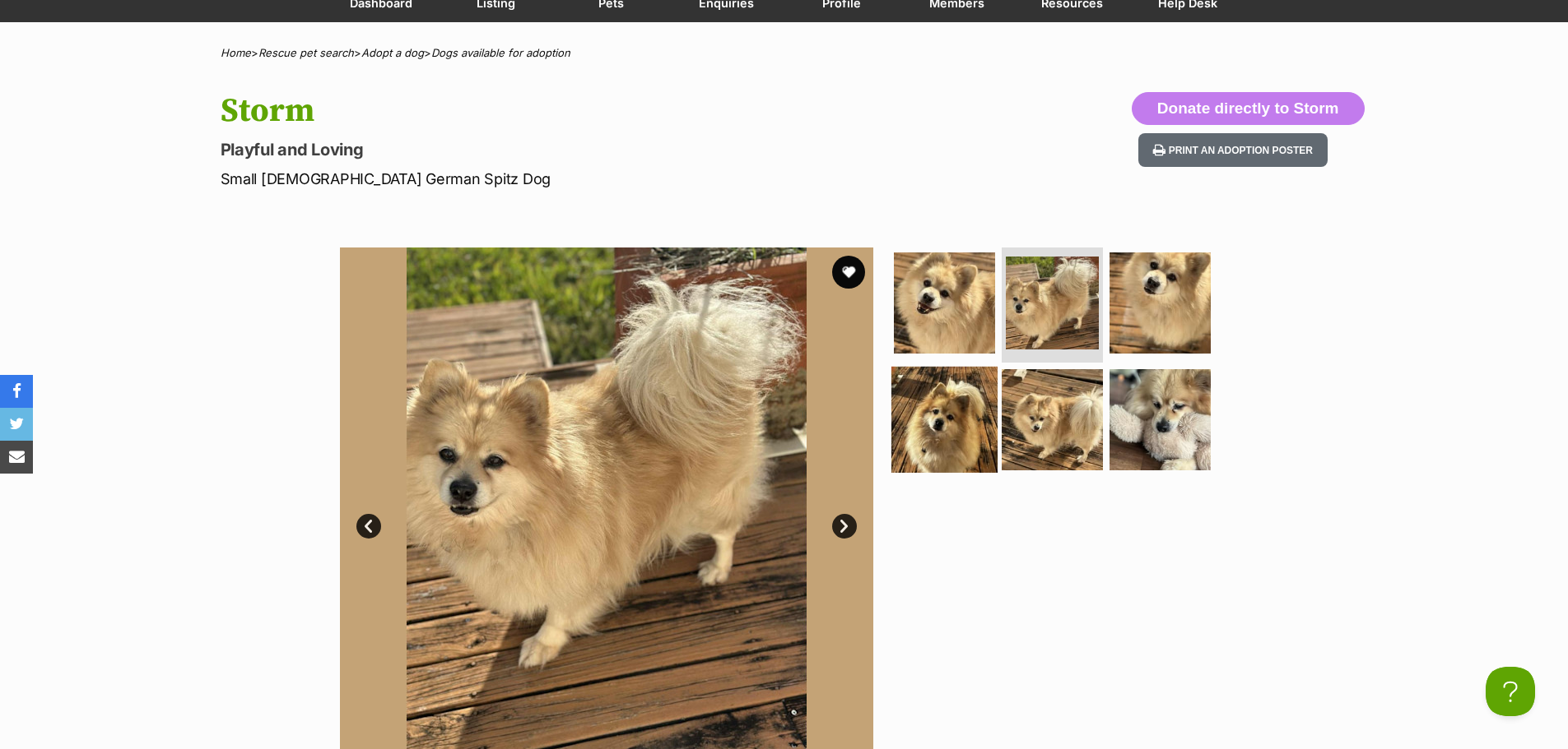
click at [955, 395] on img at bounding box center [943, 419] width 106 height 106
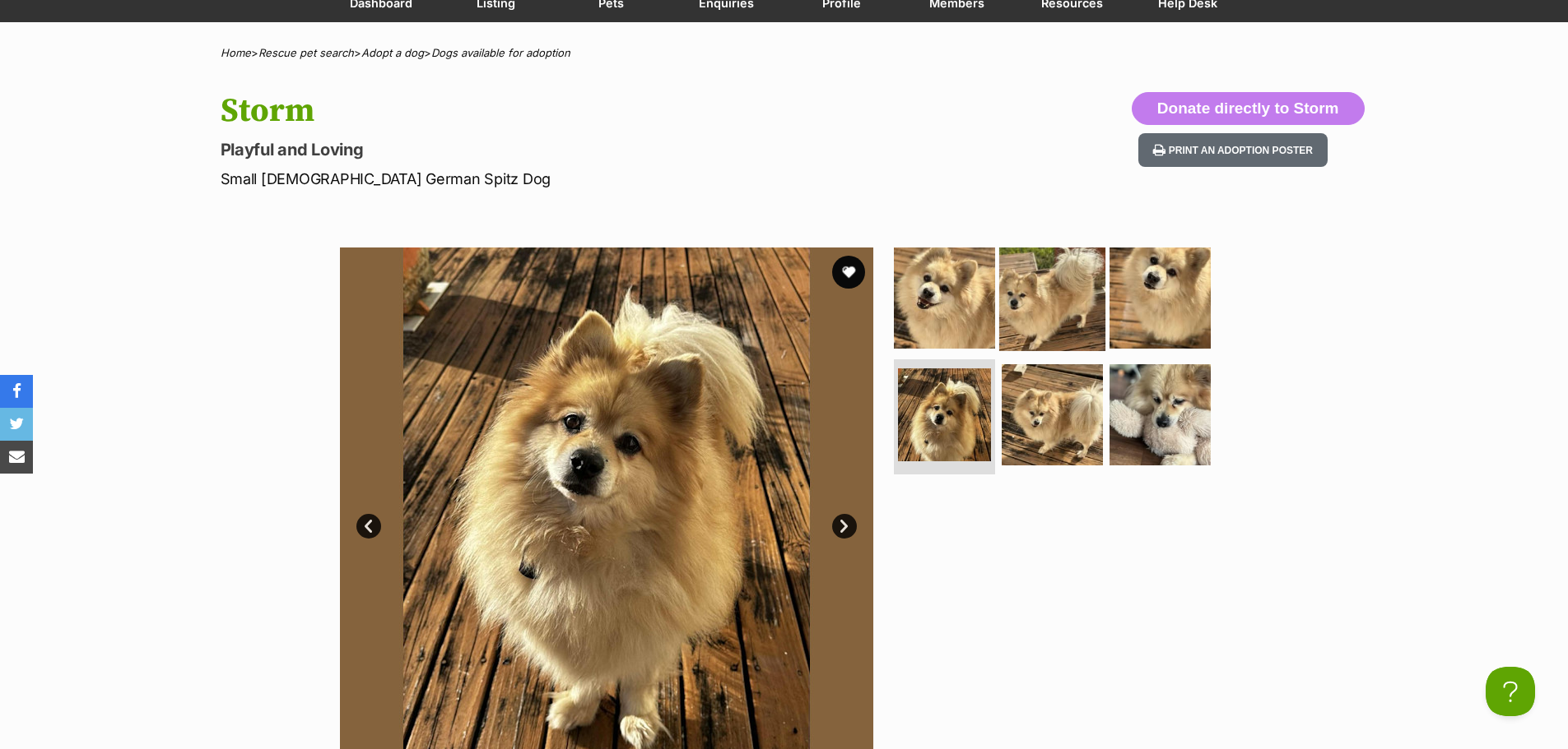
click at [1065, 323] on img at bounding box center [1052, 298] width 106 height 106
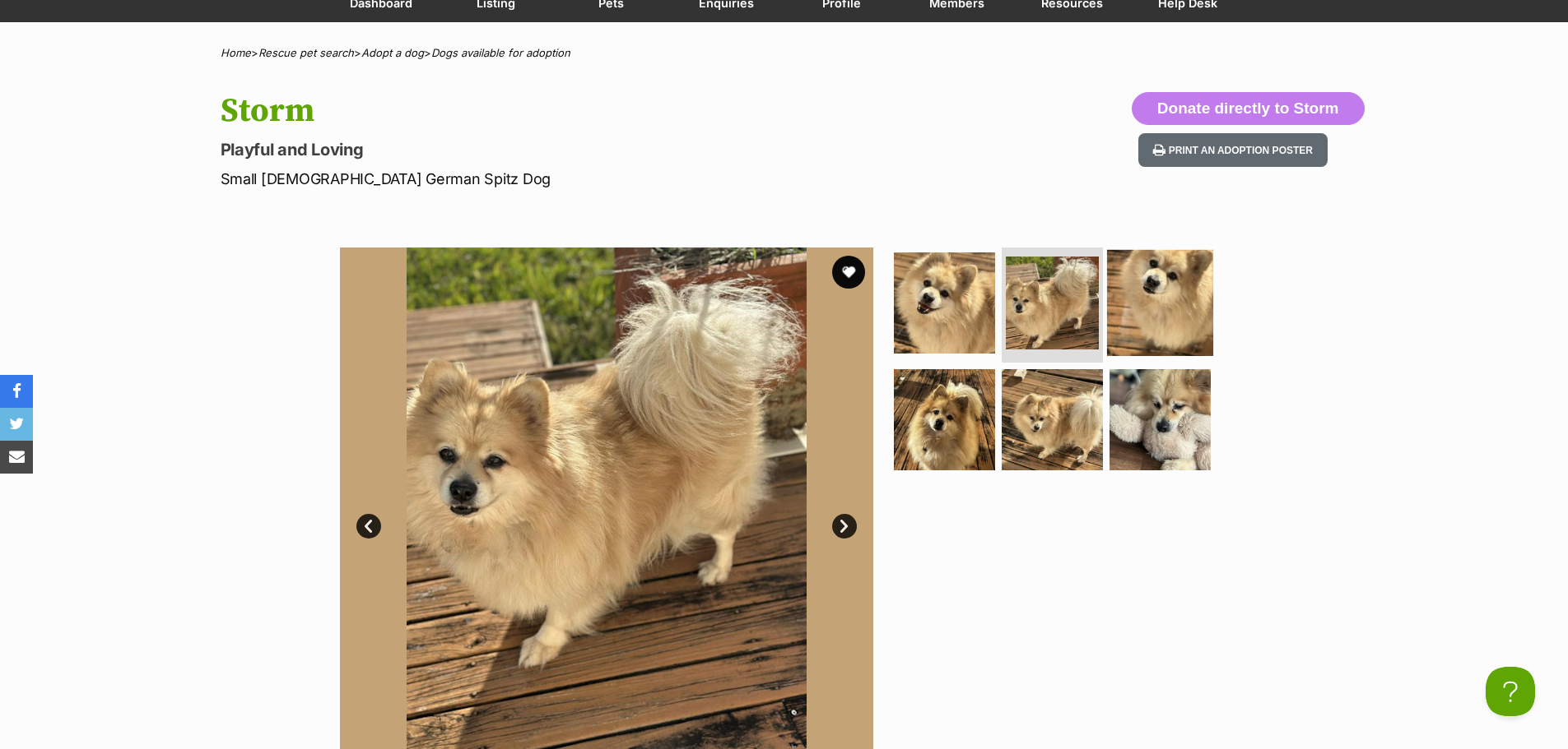
click at [1154, 308] on img at bounding box center [1160, 302] width 106 height 106
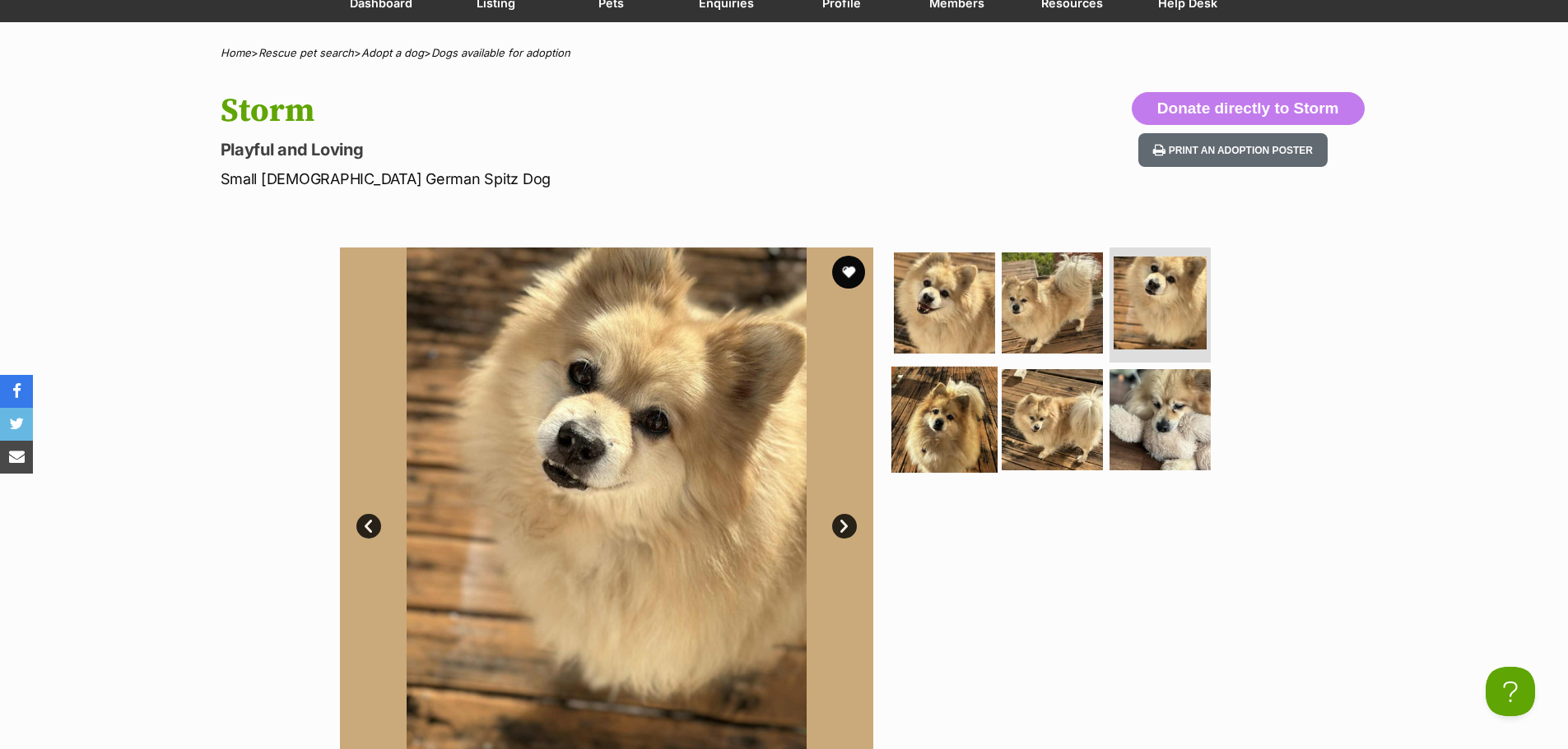
click at [931, 438] on img at bounding box center [943, 419] width 106 height 106
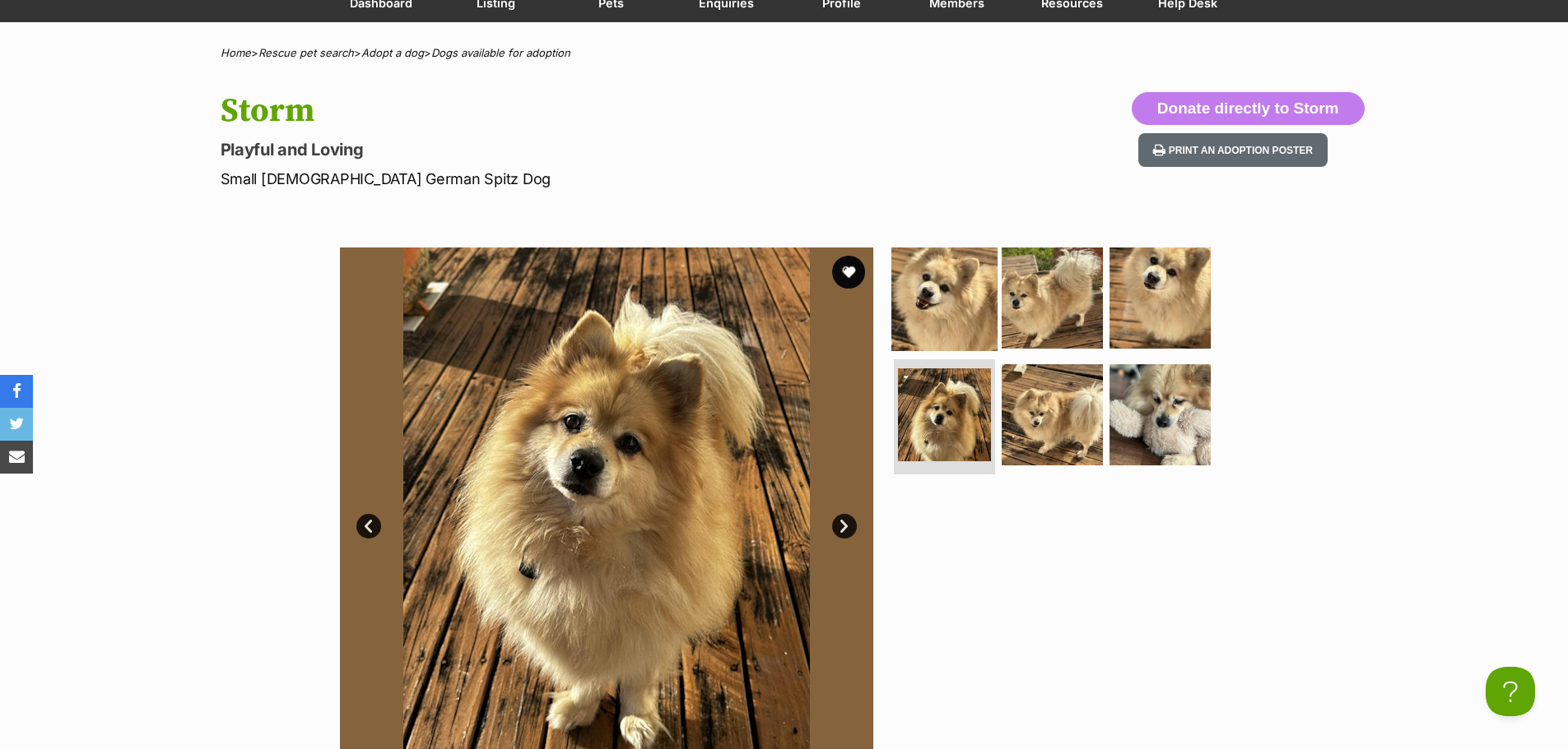
click at [961, 311] on img at bounding box center [943, 298] width 106 height 106
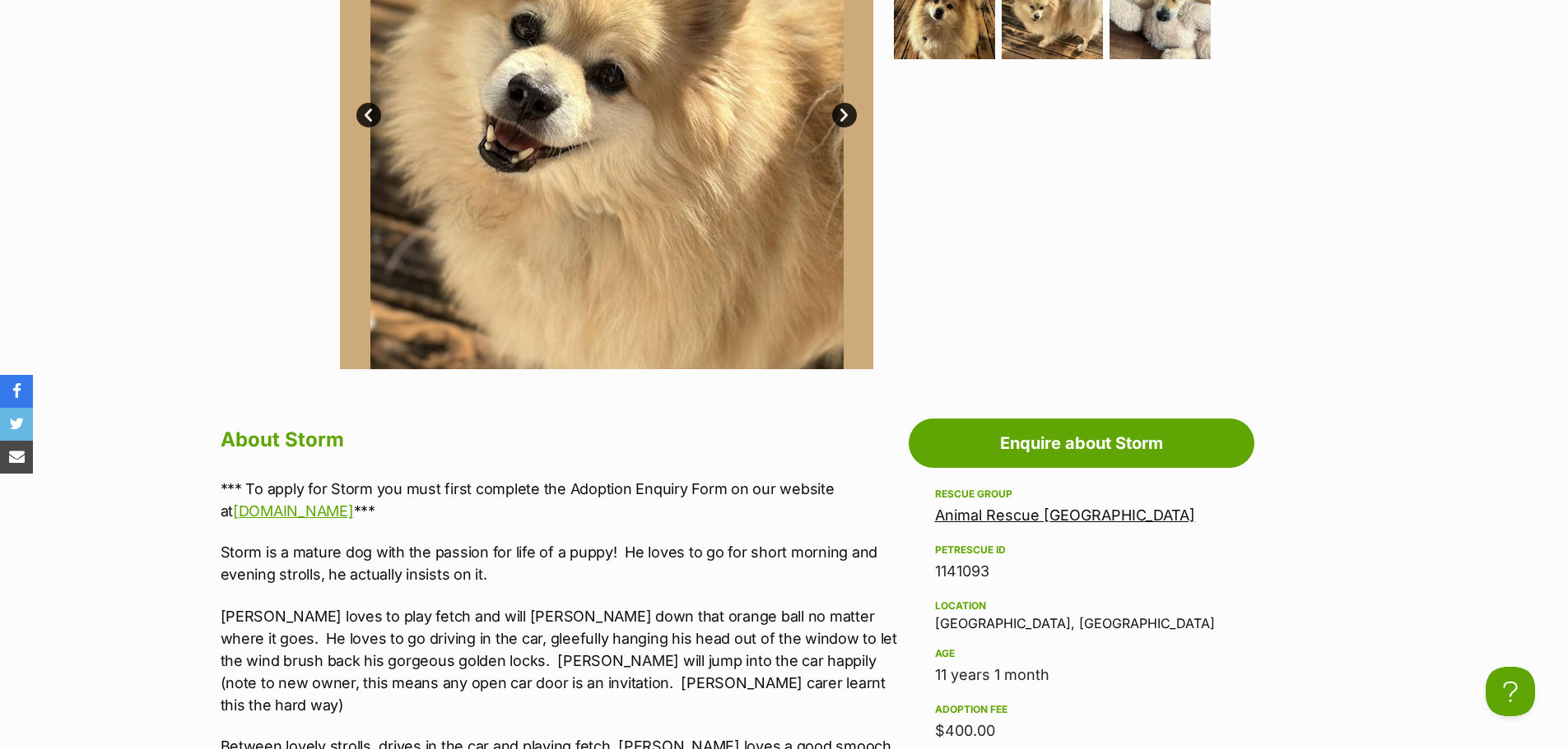
scroll to position [247, 0]
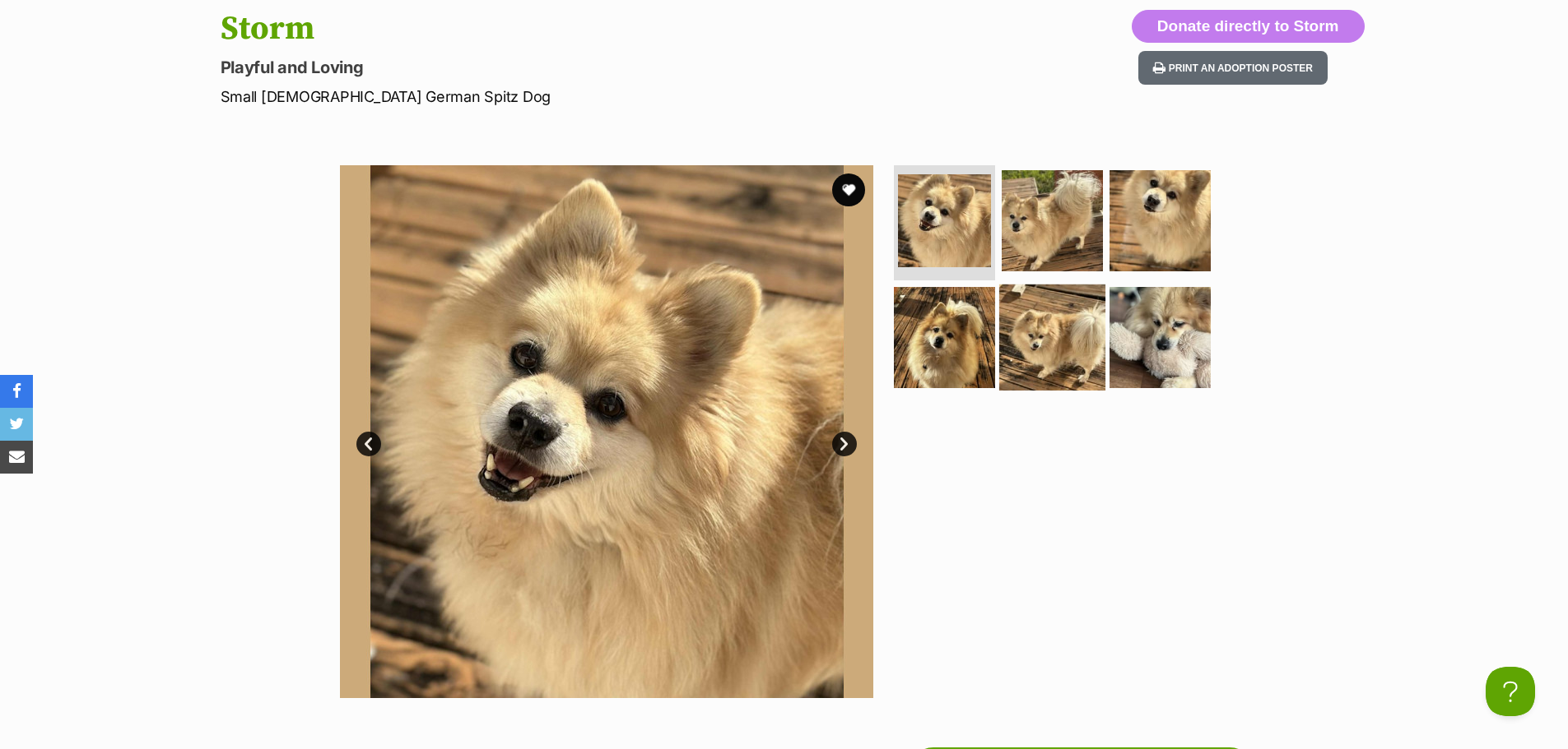
click at [1083, 321] on img at bounding box center [1052, 337] width 106 height 106
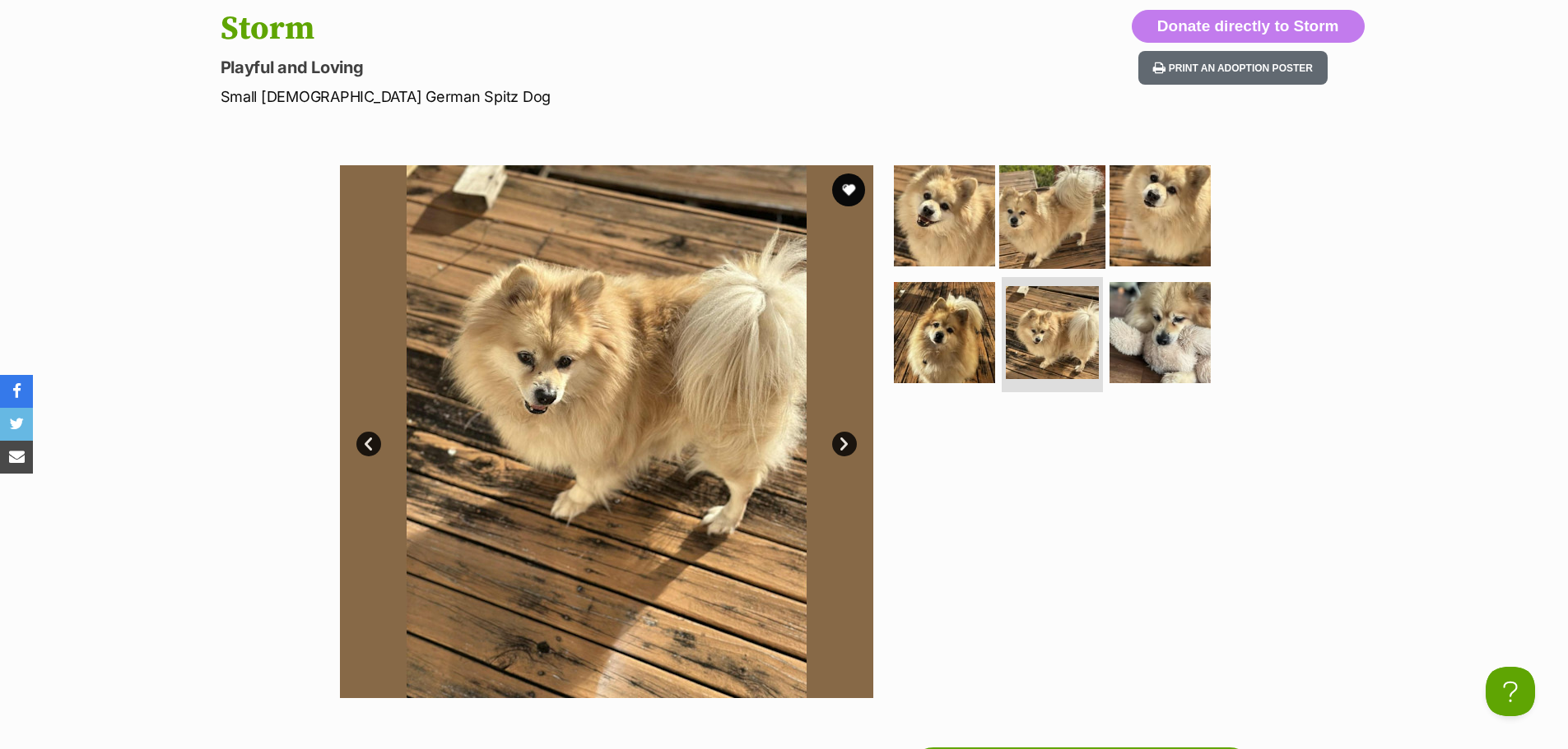
click at [1035, 212] on img at bounding box center [1052, 215] width 106 height 106
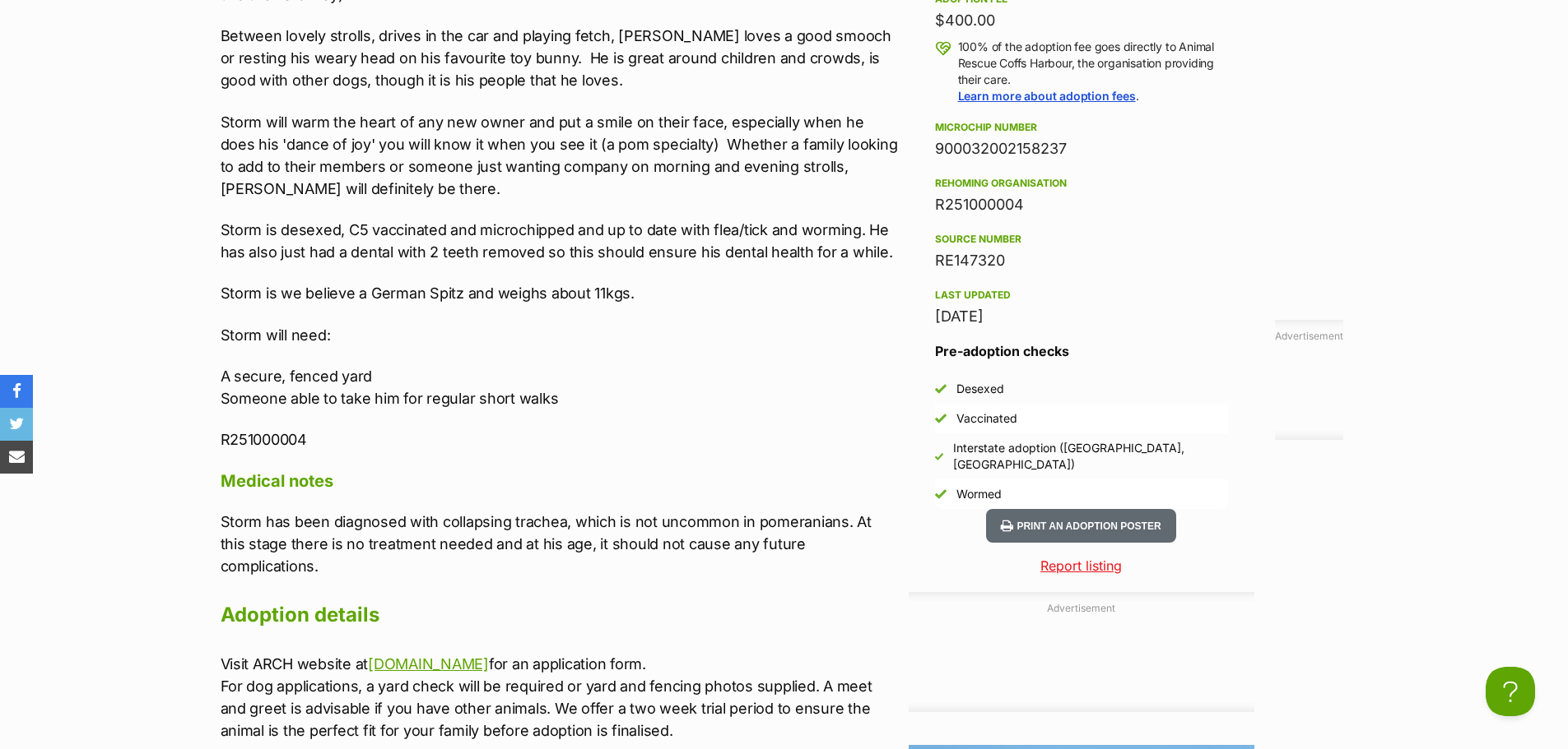
scroll to position [1316, 0]
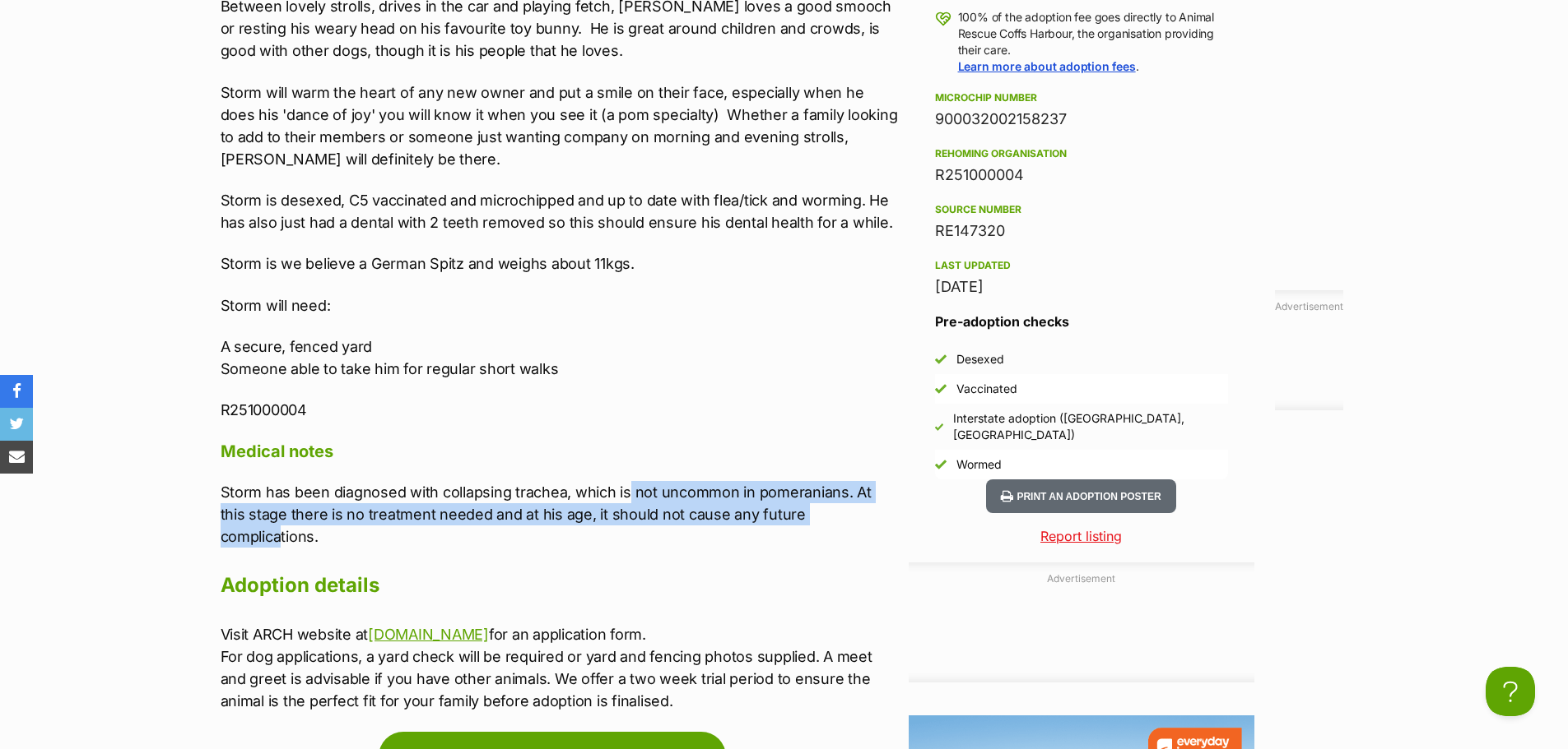
drag, startPoint x: 627, startPoint y: 471, endPoint x: 829, endPoint y: 483, distance: 202.4
click at [829, 483] on p "Storm has been diagnosed with collapsing trachea, which is not uncommon in pome…" at bounding box center [560, 514] width 680 height 66
click at [821, 483] on p "Storm has been diagnosed with collapsing trachea, which is not uncommon in pome…" at bounding box center [560, 514] width 680 height 66
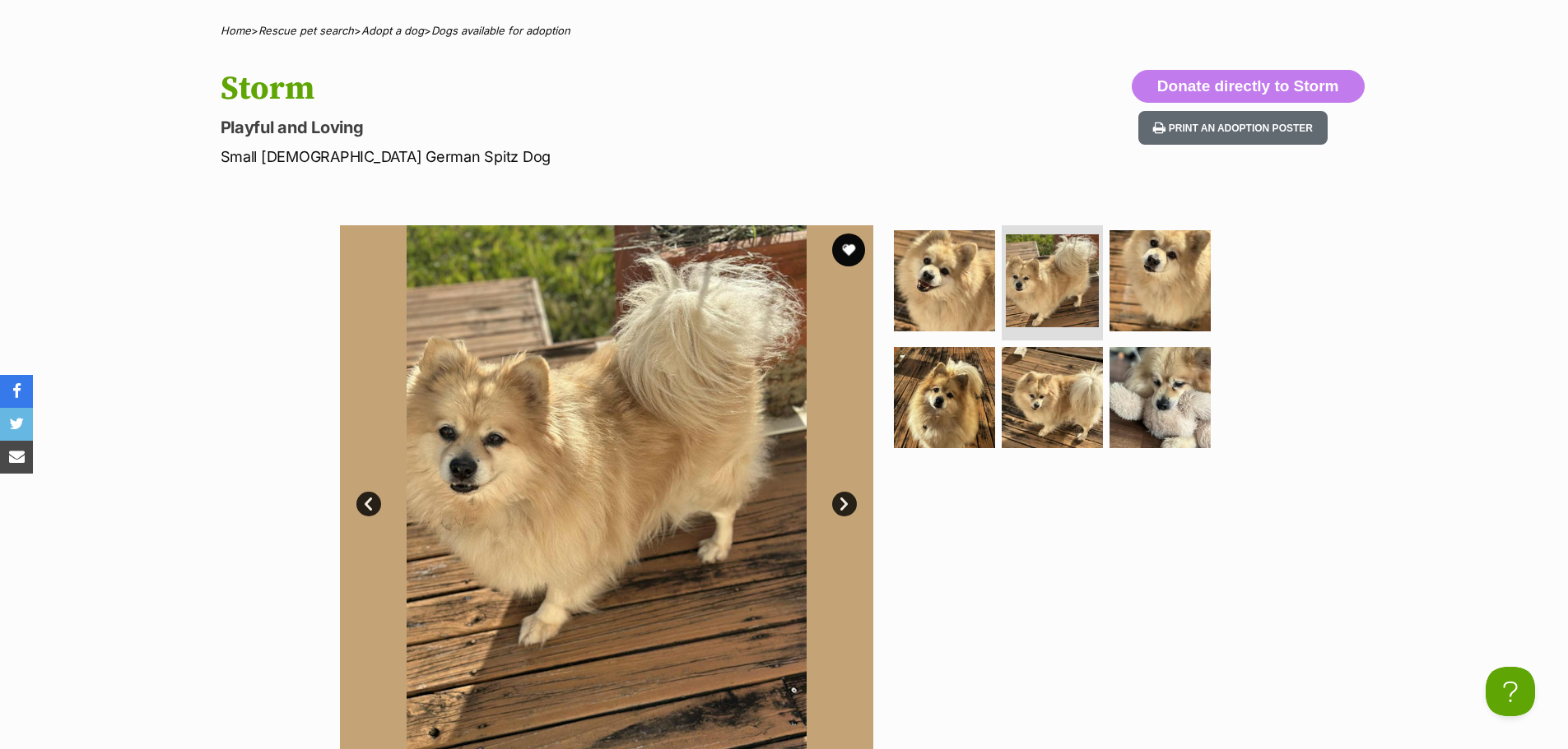
scroll to position [0, 0]
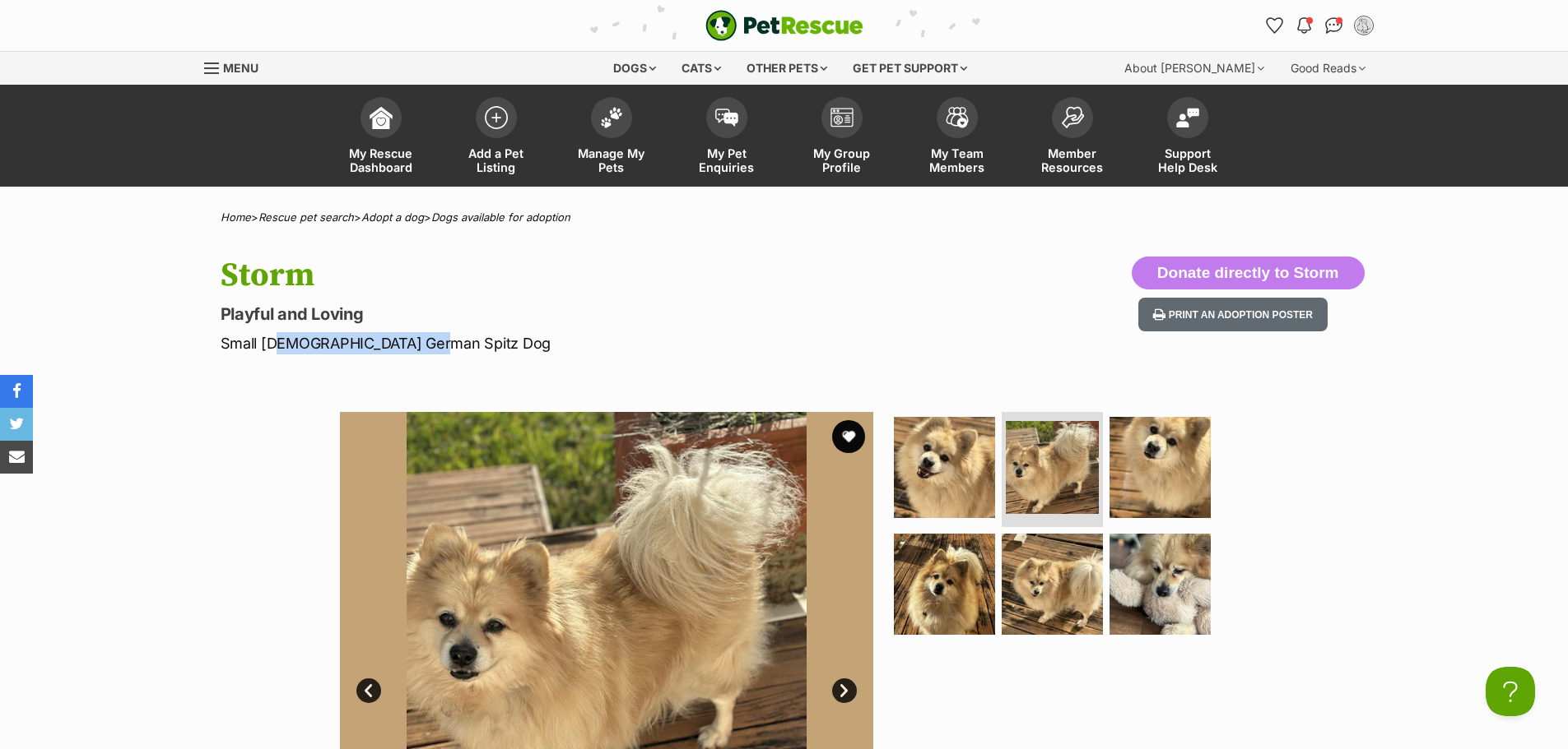
drag, startPoint x: 274, startPoint y: 347, endPoint x: 461, endPoint y: 349, distance: 187.0
click at [461, 349] on p "Small [DEMOGRAPHIC_DATA] German Spitz Dog" at bounding box center [568, 344] width 696 height 22
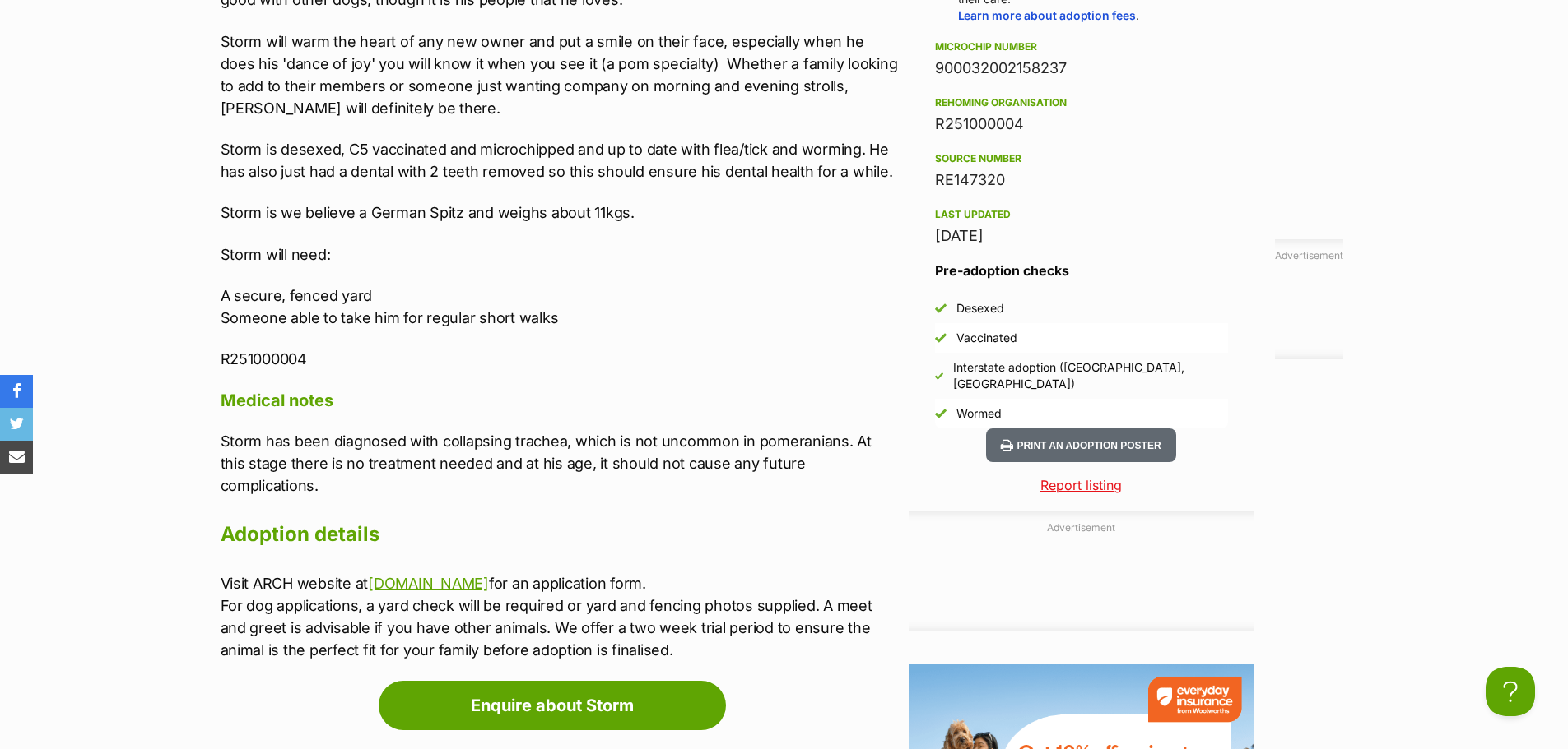
scroll to position [1480, 0]
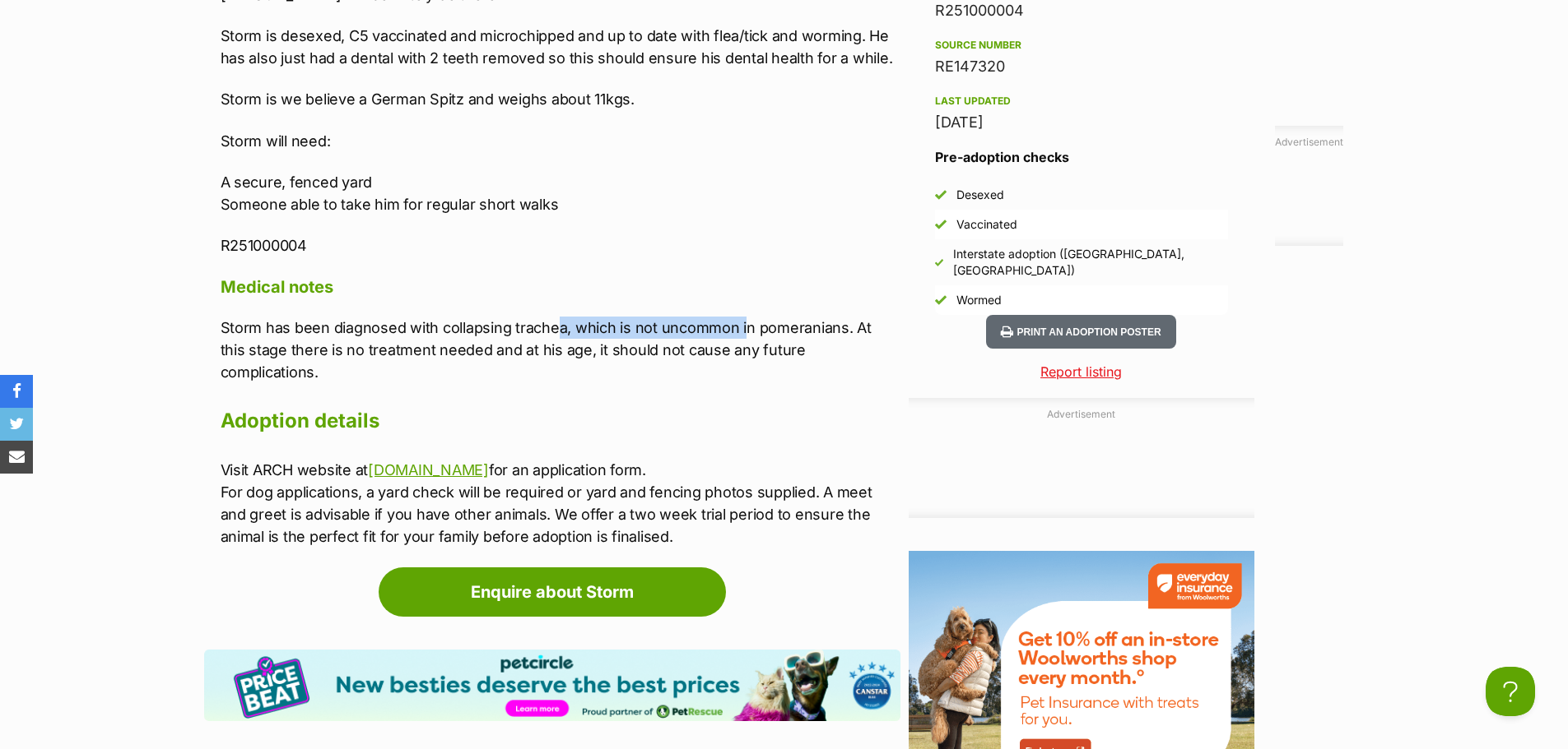
drag, startPoint x: 555, startPoint y: 308, endPoint x: 742, endPoint y: 316, distance: 187.2
click at [742, 316] on p "Storm has been diagnosed with collapsing trachea, which is not uncommon in pome…" at bounding box center [560, 349] width 680 height 66
click at [743, 316] on p "Storm has been diagnosed with collapsing trachea, which is not uncommon in pome…" at bounding box center [560, 349] width 680 height 66
click at [723, 316] on p "Storm has been diagnosed with collapsing trachea, which is not uncommon in pome…" at bounding box center [560, 349] width 680 height 66
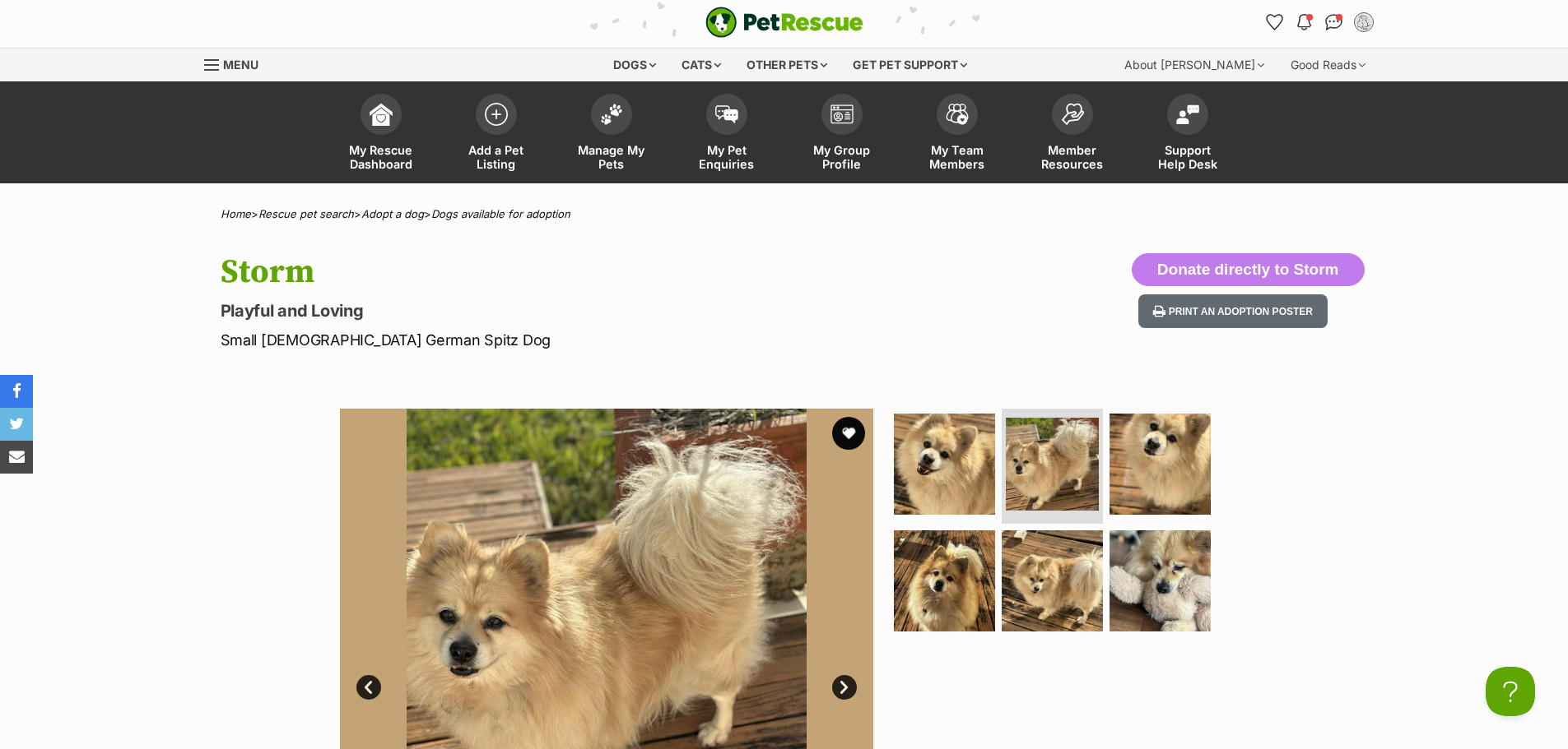
scroll to position [0, 0]
